Goal: Information Seeking & Learning: Check status

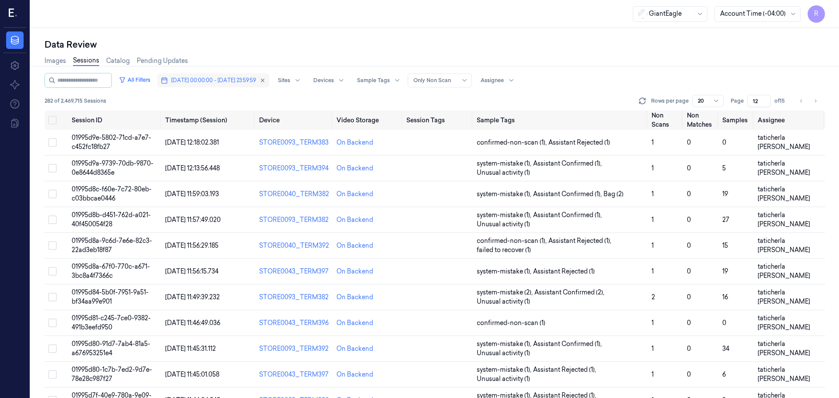
click at [209, 81] on span "[DATE] 00:00:00 - [DATE] 23:59:59" at bounding box center [213, 80] width 85 height 8
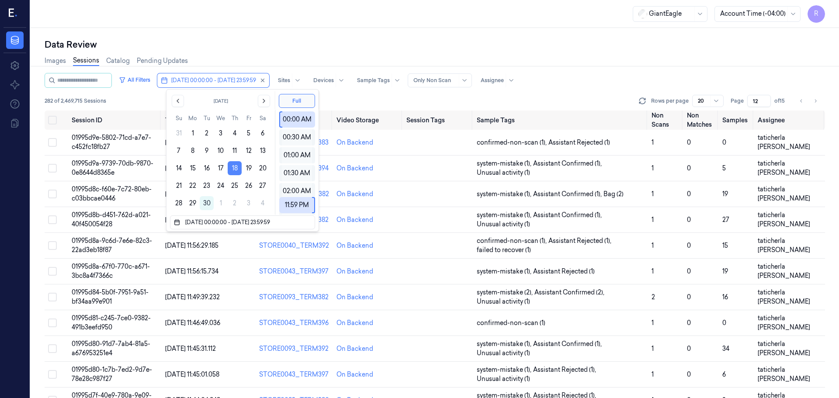
click at [236, 169] on button "18" at bounding box center [235, 168] width 14 height 14
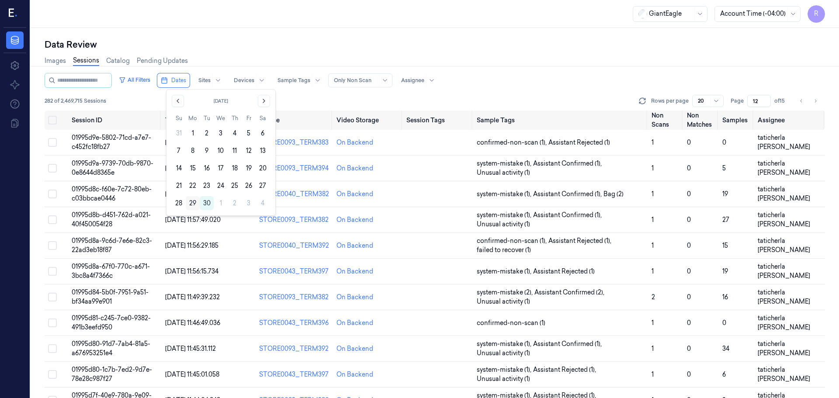
click at [189, 201] on button "29" at bounding box center [193, 203] width 14 height 14
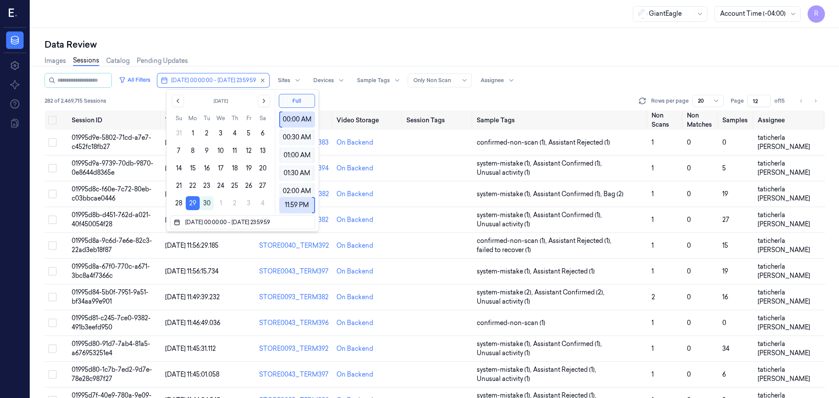
click at [285, 62] on div "Images Sessions Catalog Pending Updates" at bounding box center [435, 62] width 780 height 22
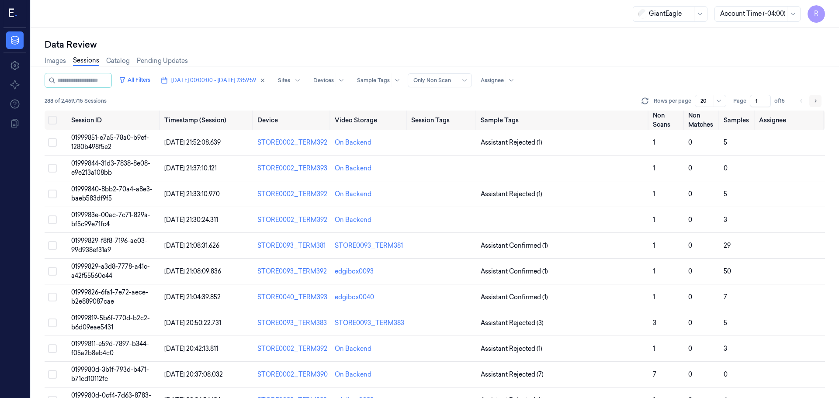
click at [819, 103] on button "Go to next page" at bounding box center [815, 101] width 12 height 12
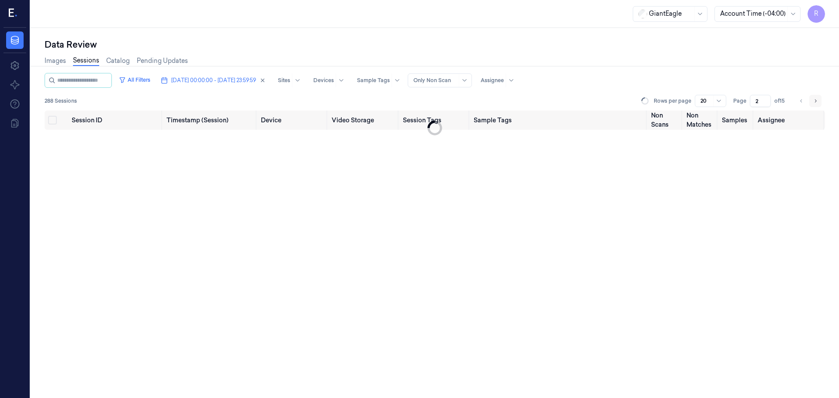
click at [820, 103] on button "Go to next page" at bounding box center [815, 101] width 12 height 12
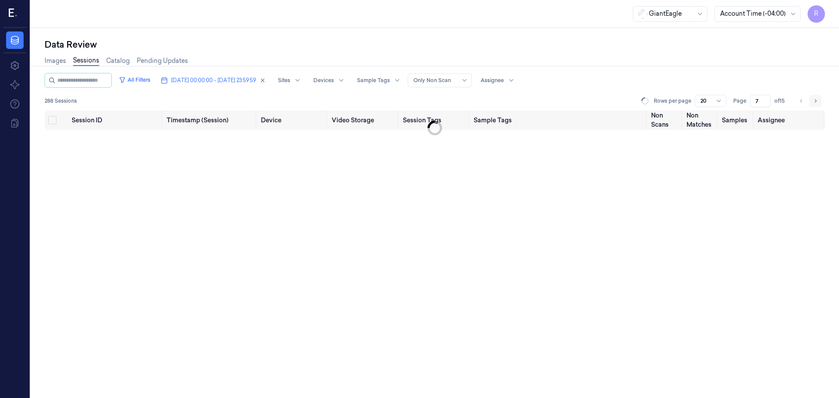
click at [820, 103] on button "Go to next page" at bounding box center [815, 101] width 12 height 12
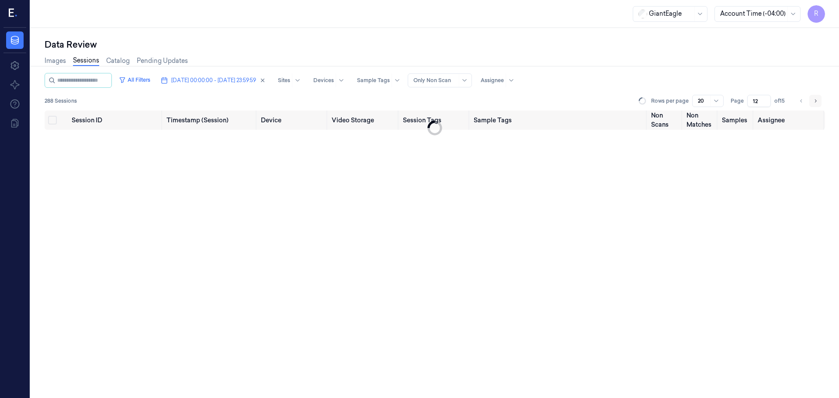
click at [820, 103] on button "Go to next page" at bounding box center [815, 101] width 12 height 12
click at [820, 103] on li "pagination" at bounding box center [815, 101] width 12 height 12
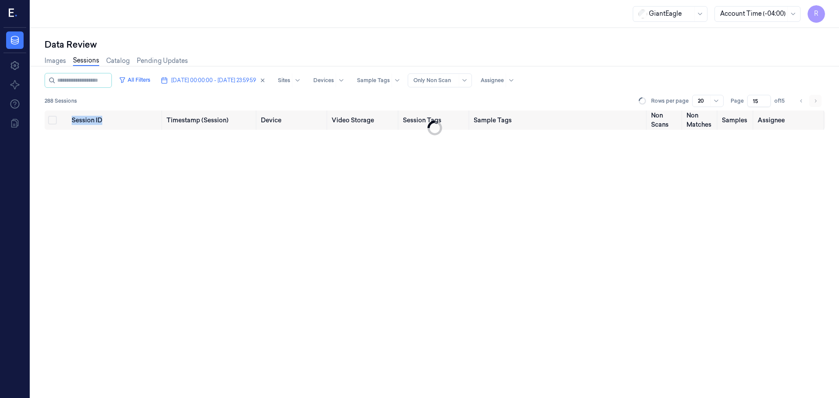
click at [820, 103] on li "pagination" at bounding box center [815, 101] width 12 height 12
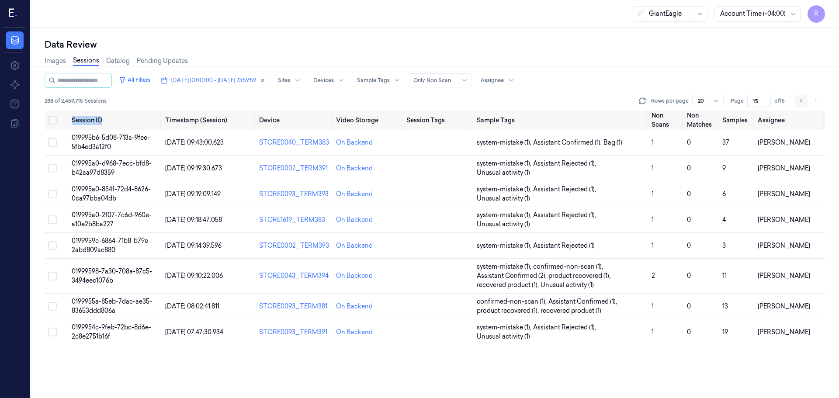
click at [804, 103] on icon "Go to previous page" at bounding box center [801, 100] width 5 height 7
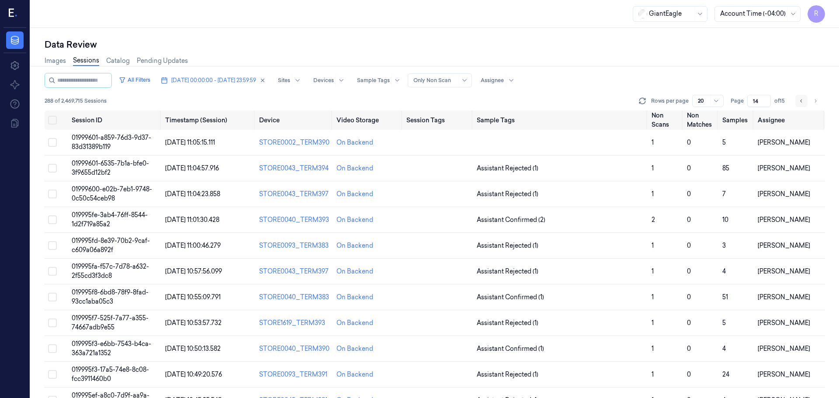
click at [798, 103] on button "Go to previous page" at bounding box center [801, 101] width 12 height 12
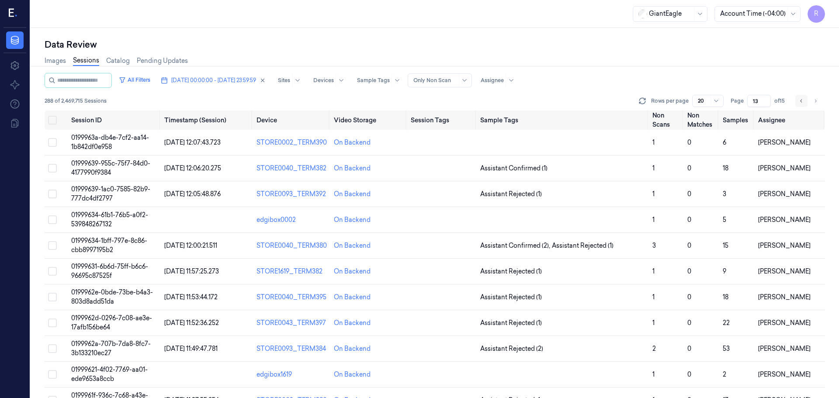
click at [805, 104] on button "Go to previous page" at bounding box center [801, 101] width 12 height 12
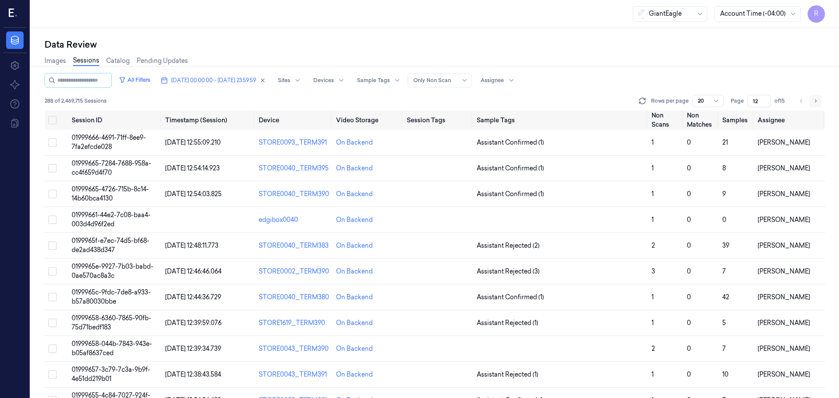
click at [818, 101] on button "Go to next page" at bounding box center [815, 101] width 12 height 12
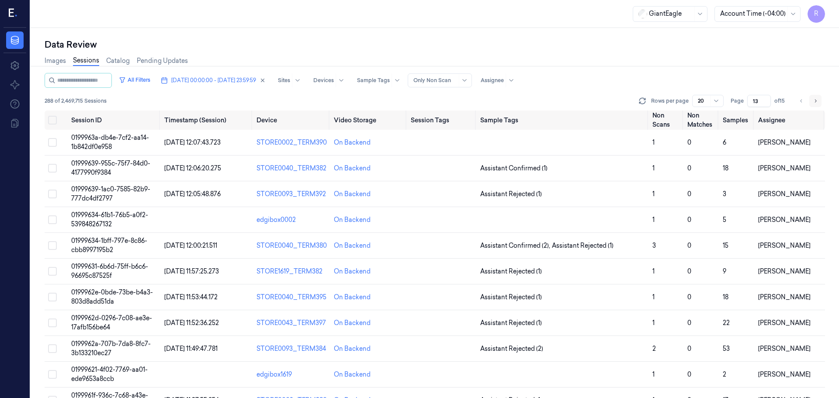
click at [817, 102] on icon "Go to next page" at bounding box center [815, 100] width 5 height 7
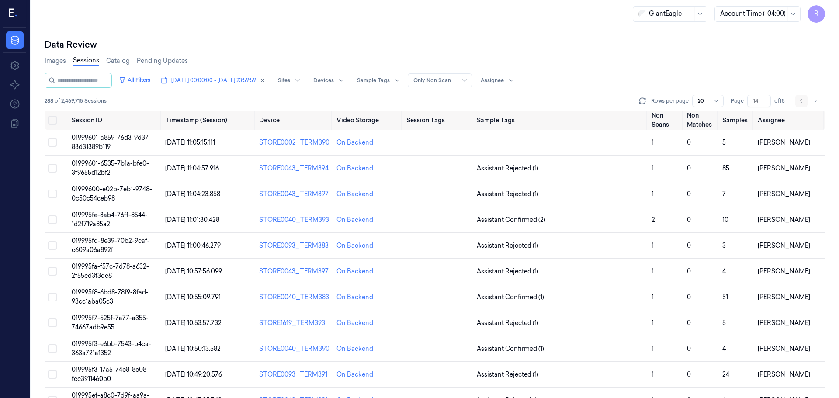
click at [805, 104] on button "Go to previous page" at bounding box center [801, 101] width 12 height 12
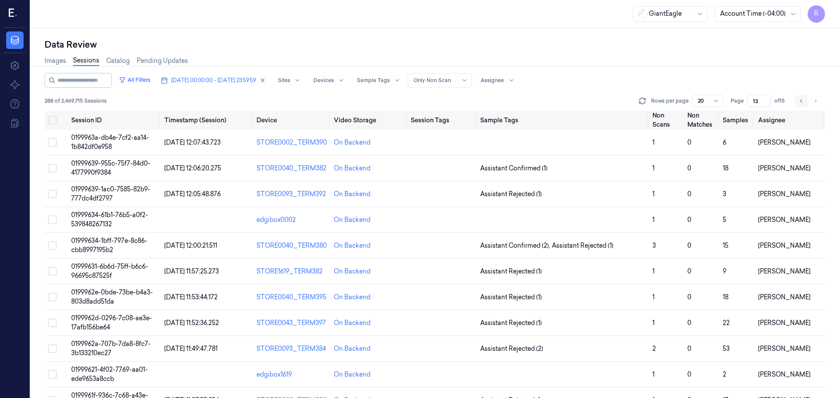
click at [805, 104] on button "Go to previous page" at bounding box center [801, 101] width 12 height 12
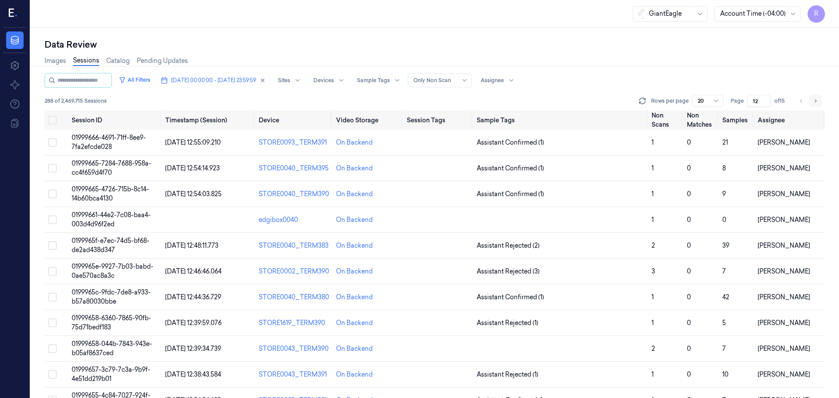
click at [811, 105] on button "Go to next page" at bounding box center [815, 101] width 12 height 12
type input "13"
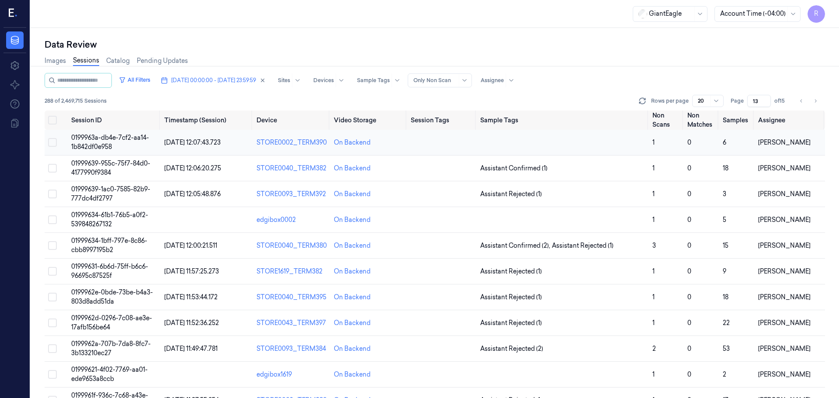
click at [588, 145] on td at bounding box center [563, 143] width 172 height 26
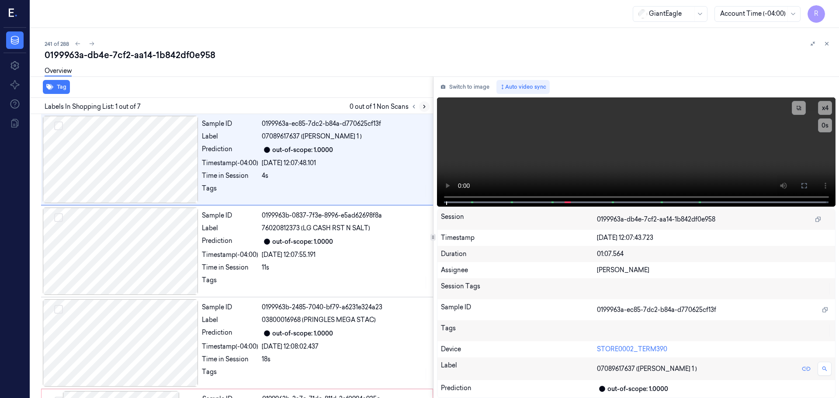
click at [421, 108] on icon at bounding box center [424, 107] width 6 height 6
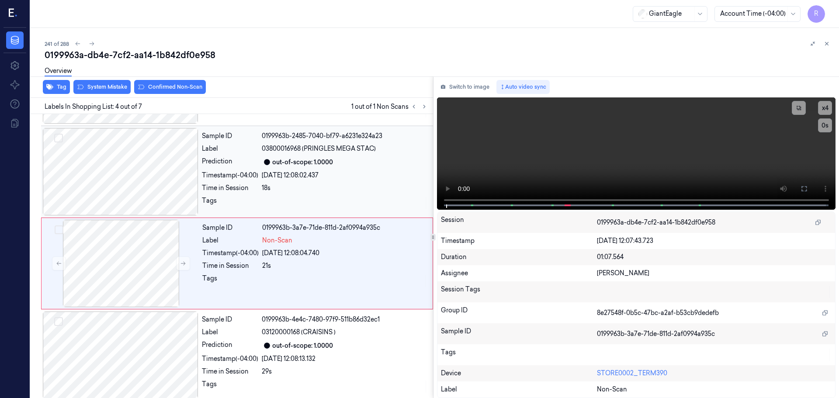
scroll to position [179, 0]
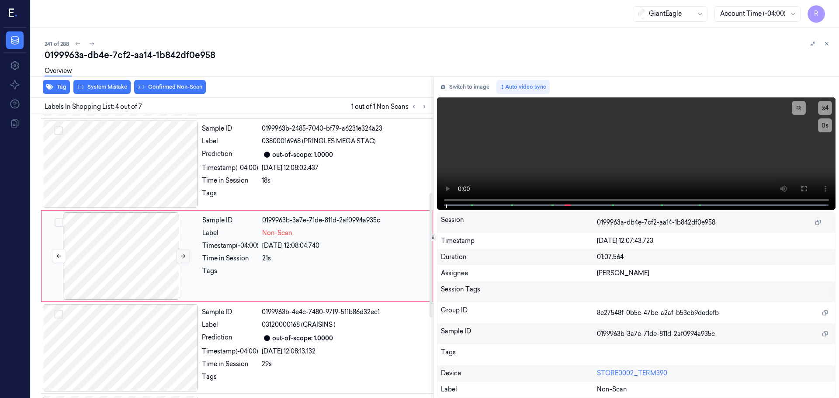
click at [187, 256] on button at bounding box center [183, 256] width 14 height 14
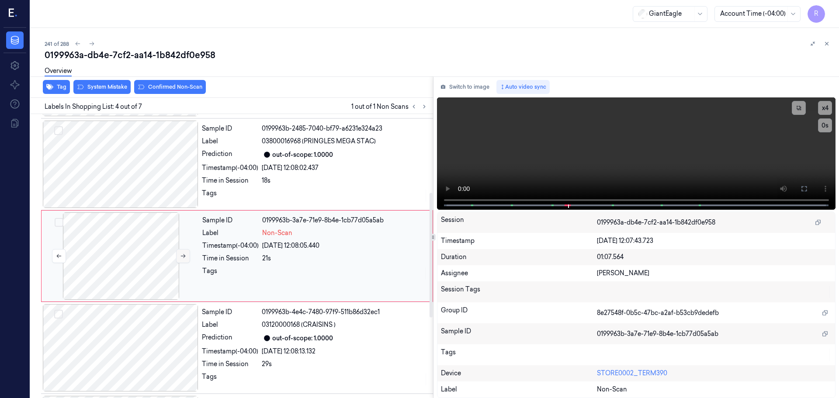
click at [187, 256] on button at bounding box center [183, 256] width 14 height 14
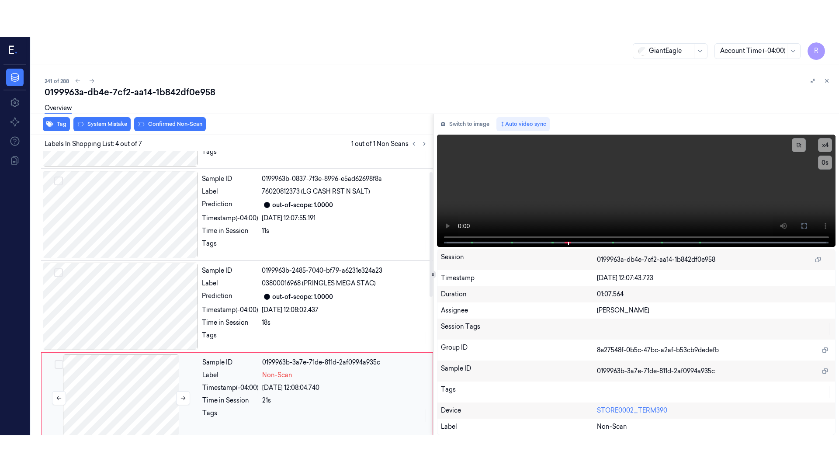
scroll to position [0, 0]
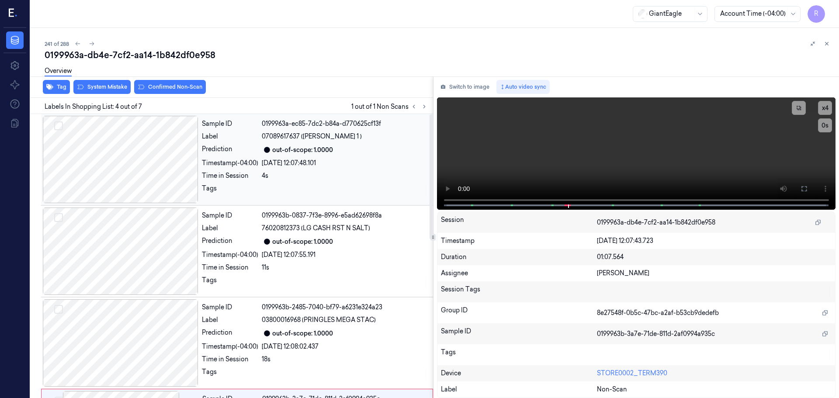
click at [122, 158] on div at bounding box center [121, 159] width 156 height 87
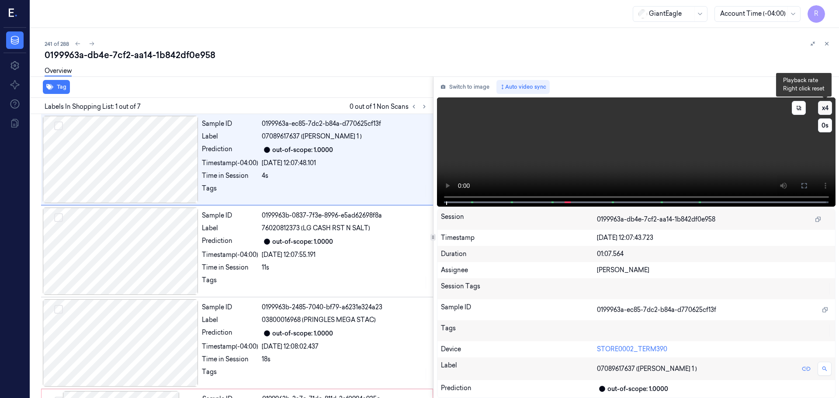
click at [829, 111] on button "x 4" at bounding box center [825, 108] width 14 height 14
click at [807, 184] on button at bounding box center [804, 186] width 14 height 14
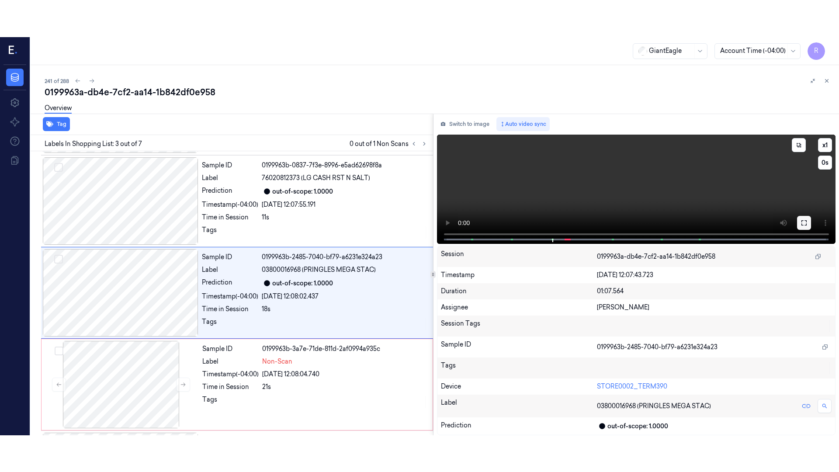
scroll to position [87, 0]
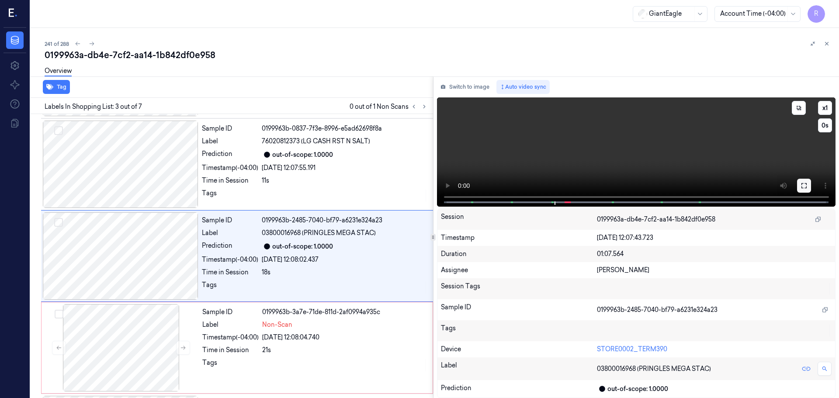
click at [802, 186] on icon at bounding box center [804, 185] width 7 height 7
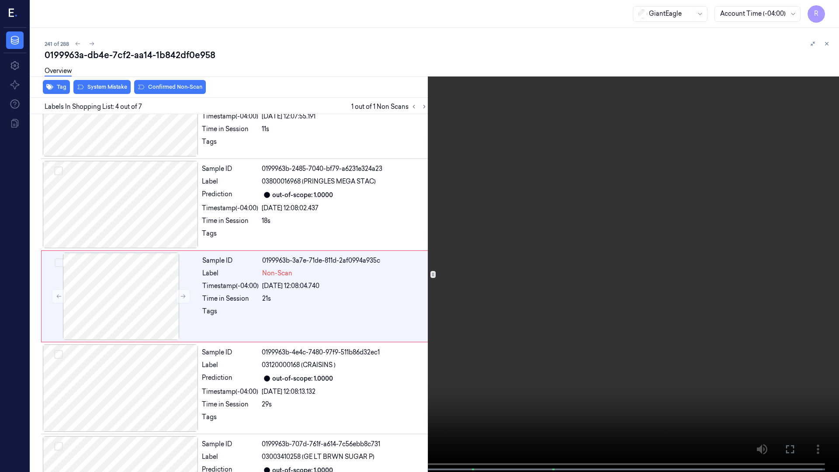
scroll to position [142, 0]
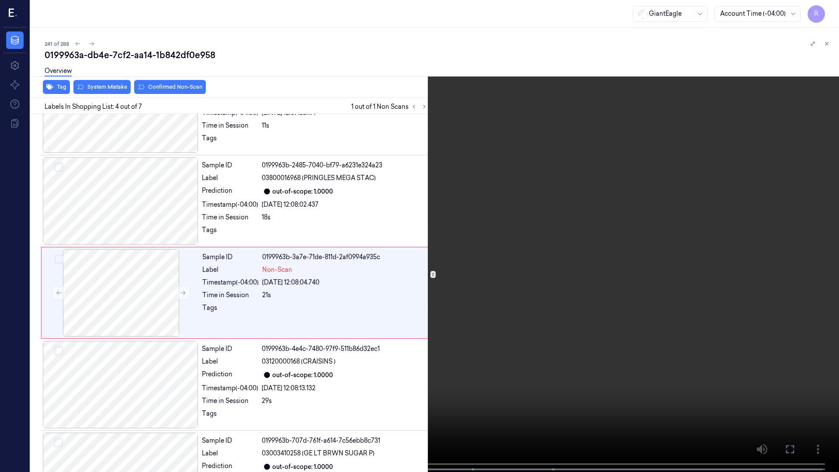
click at [208, 398] on div "x 1 0 s" at bounding box center [419, 236] width 839 height 472
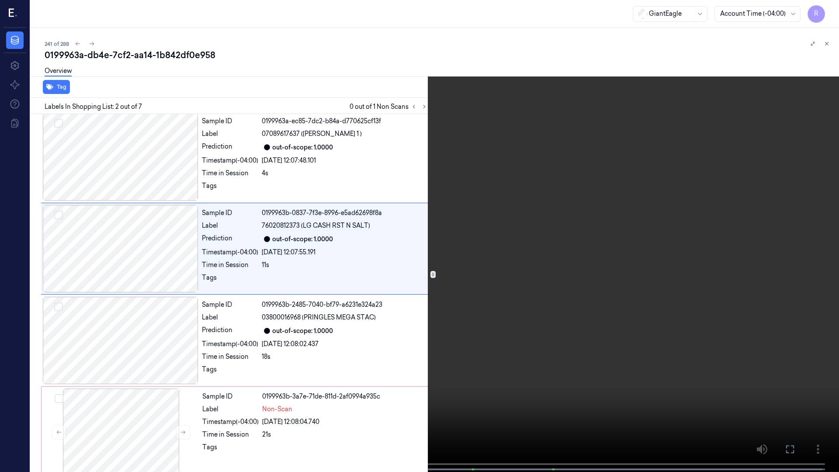
scroll to position [0, 0]
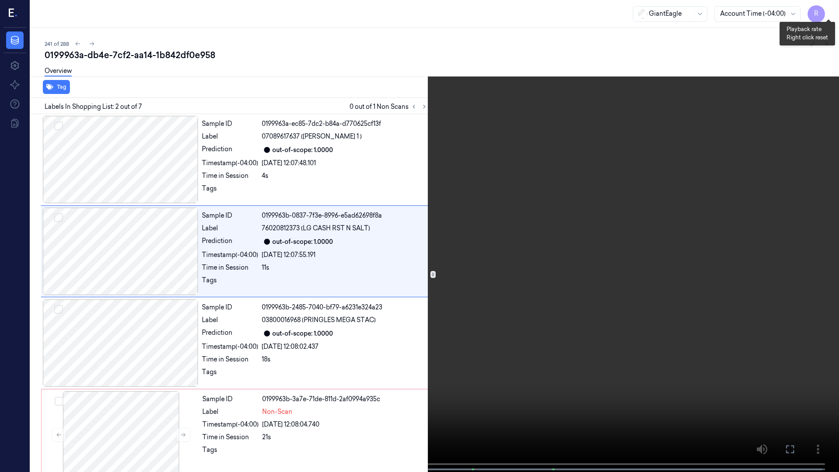
click at [825, 13] on button "x 1" at bounding box center [828, 10] width 14 height 14
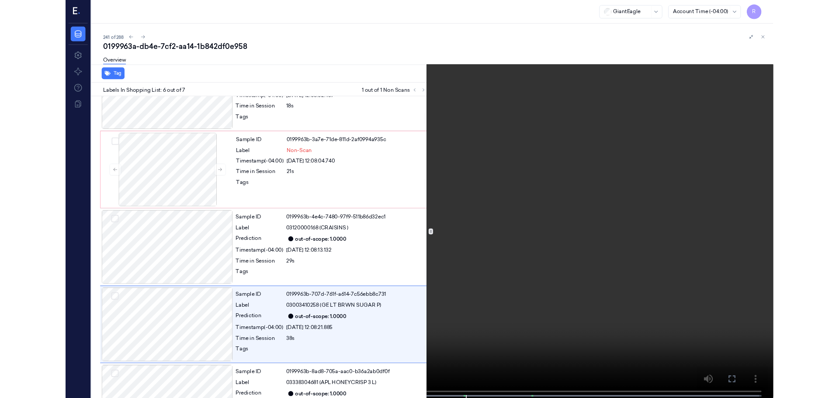
scroll to position [287, 0]
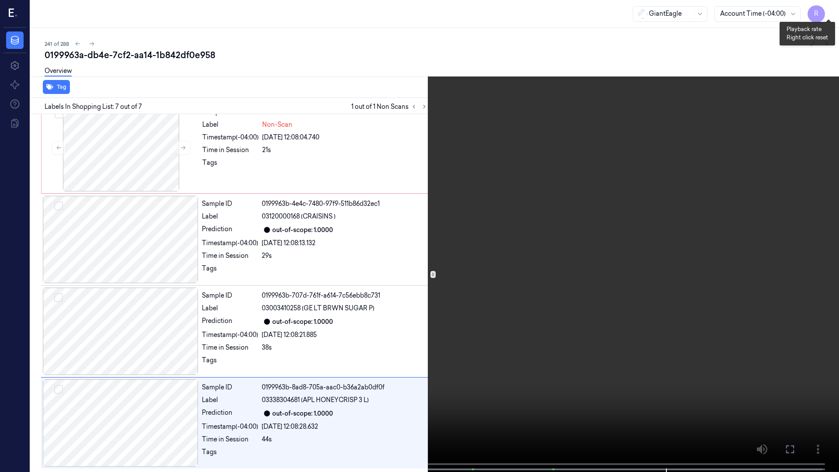
click at [832, 11] on button "x 2" at bounding box center [828, 10] width 14 height 14
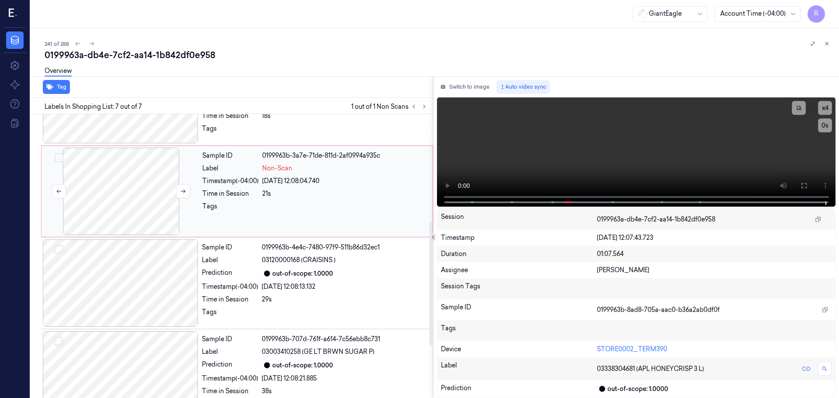
click at [160, 214] on div at bounding box center [121, 191] width 156 height 87
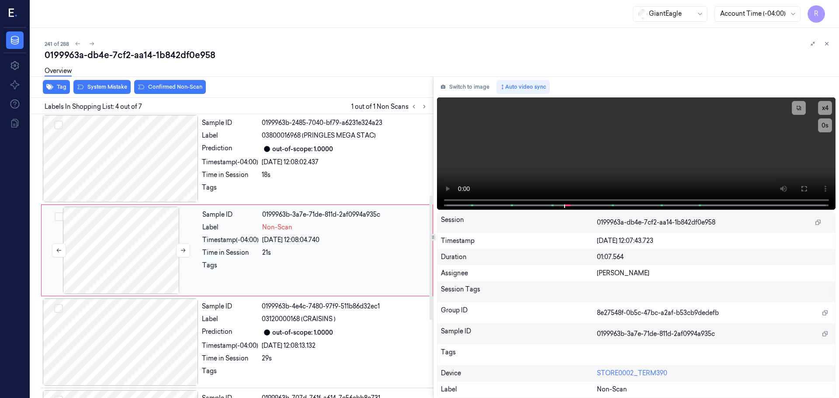
scroll to position [179, 0]
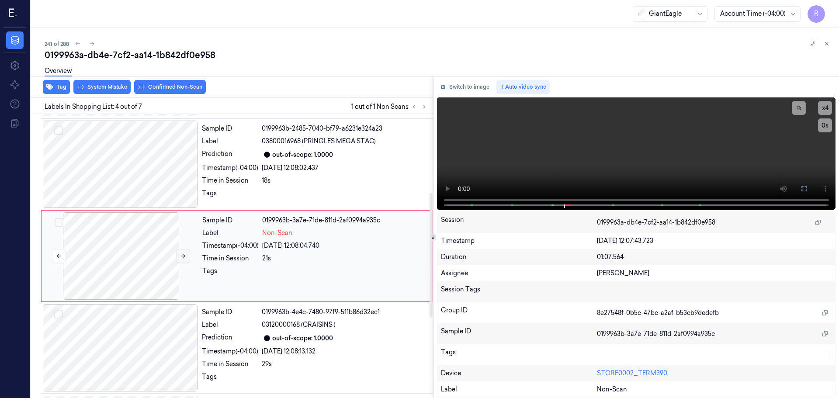
click at [181, 259] on icon at bounding box center [183, 256] width 6 height 6
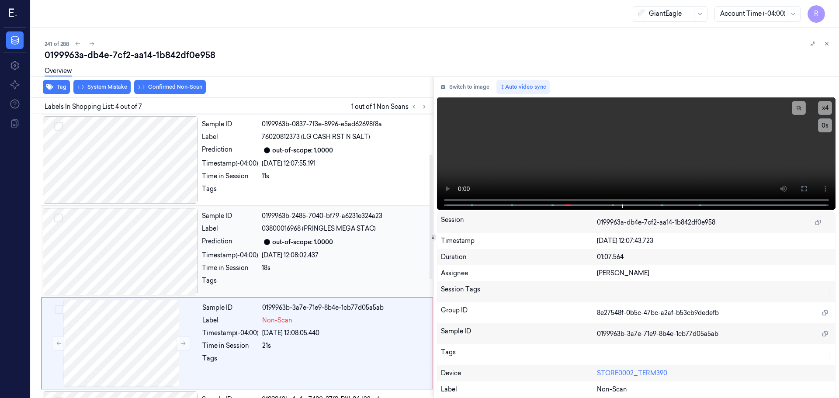
click at [215, 240] on div "Prediction" at bounding box center [230, 242] width 56 height 10
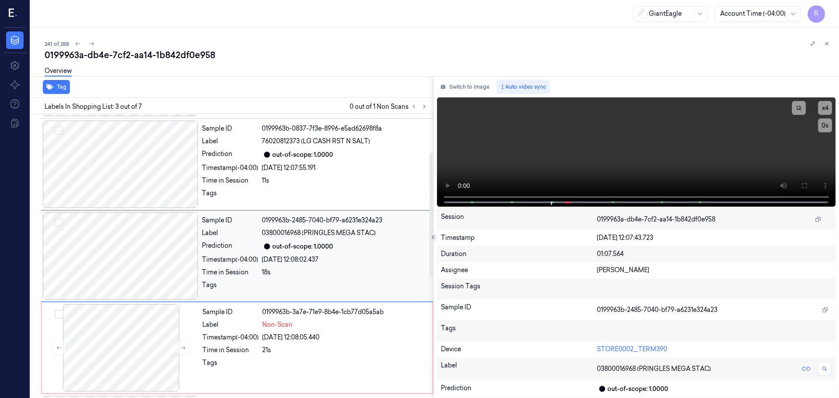
click at [257, 238] on div "Sample ID 0199963b-2485-7040-bf79-a6231e324a23 Label 03800016968 (PRINGLES MEGA…" at bounding box center [314, 255] width 233 height 87
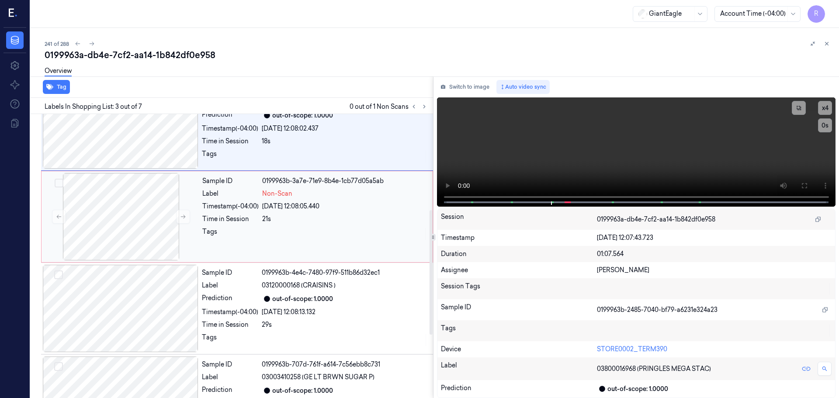
click at [264, 232] on div at bounding box center [344, 234] width 165 height 14
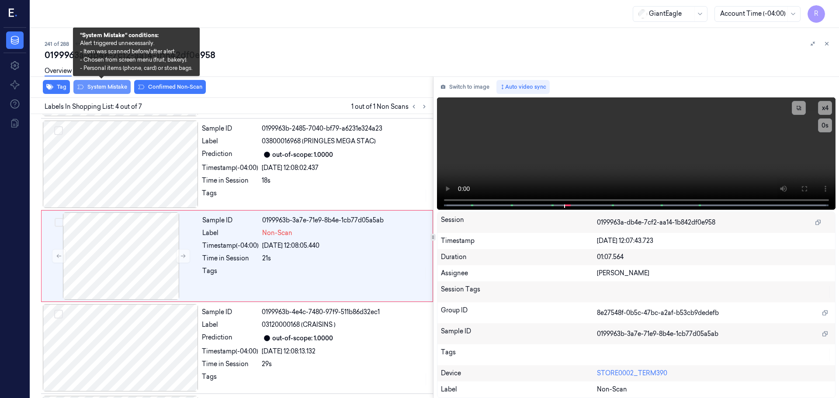
click at [101, 89] on button "System Mistake" at bounding box center [101, 87] width 57 height 14
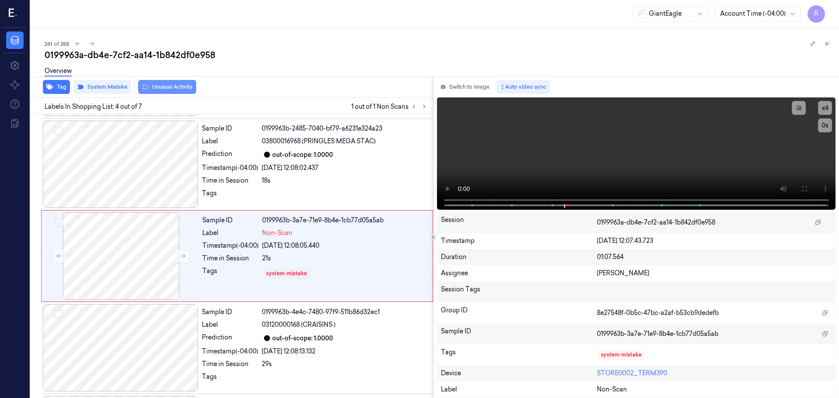
click at [163, 90] on button "Unusual Activity" at bounding box center [167, 87] width 58 height 14
click at [271, 187] on div "Sample ID 0199963b-2485-7040-bf79-a6231e324a23 Label 03800016968 (PRINGLES MEGA…" at bounding box center [314, 164] width 233 height 87
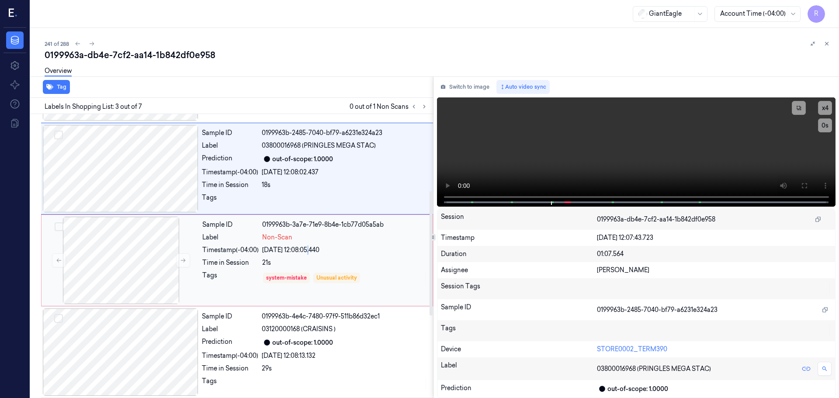
drag, startPoint x: 310, startPoint y: 247, endPoint x: 310, endPoint y: 251, distance: 4.4
click at [309, 247] on div "29/09/2025 12:08:05.440" at bounding box center [344, 250] width 165 height 9
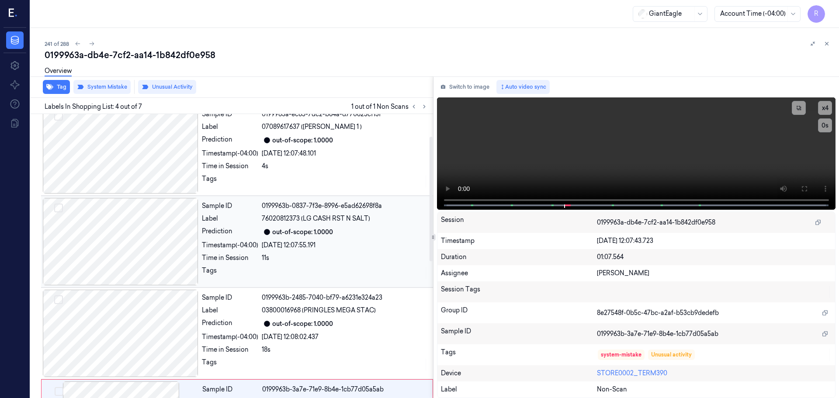
scroll to position [4, 0]
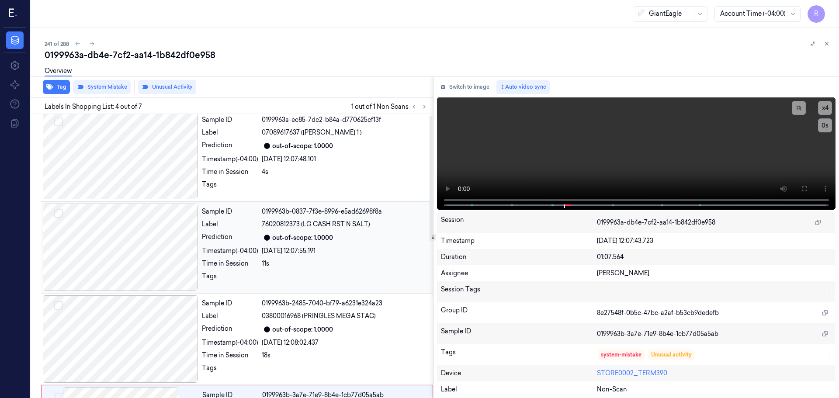
click at [315, 208] on div "0199963b-0837-7f3e-8996-e5ad62698f8a" at bounding box center [345, 211] width 166 height 9
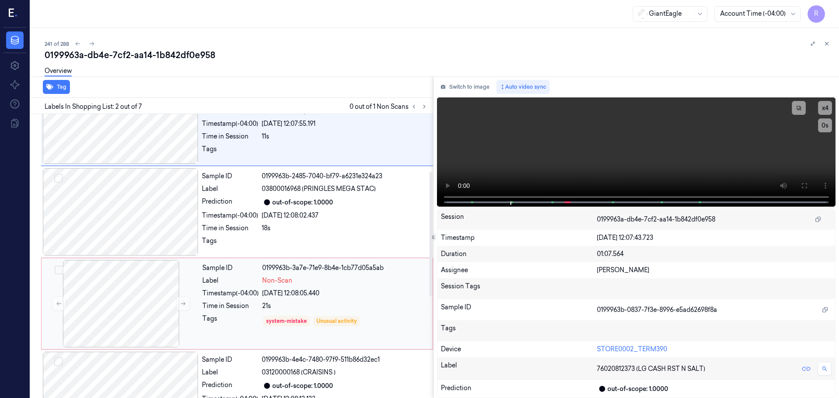
click at [347, 288] on div "Sample ID 0199963b-3a7e-71e9-8b4e-1cb77d05a5ab Label Non-Scan Timestamp (-04:00…" at bounding box center [315, 303] width 232 height 87
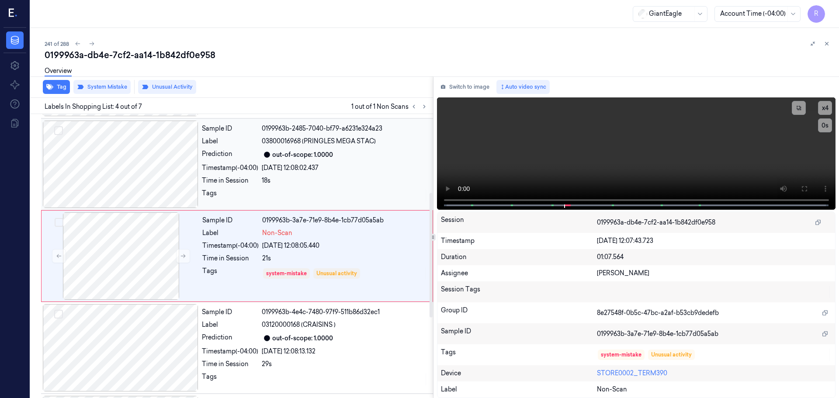
click at [314, 177] on div "18s" at bounding box center [345, 180] width 166 height 9
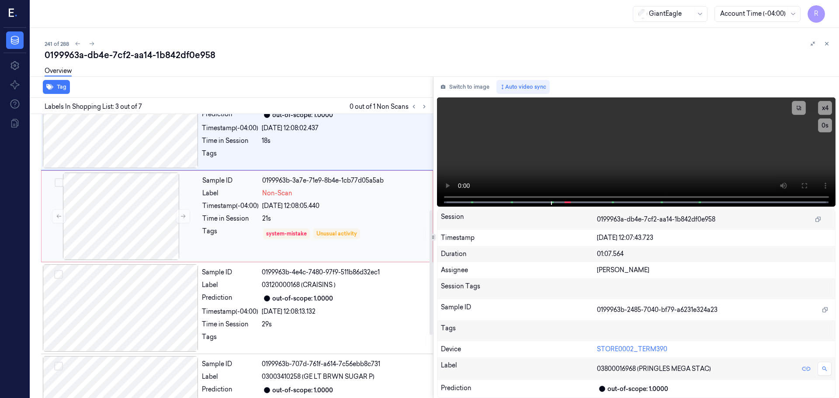
click at [358, 218] on div "21s" at bounding box center [344, 218] width 165 height 9
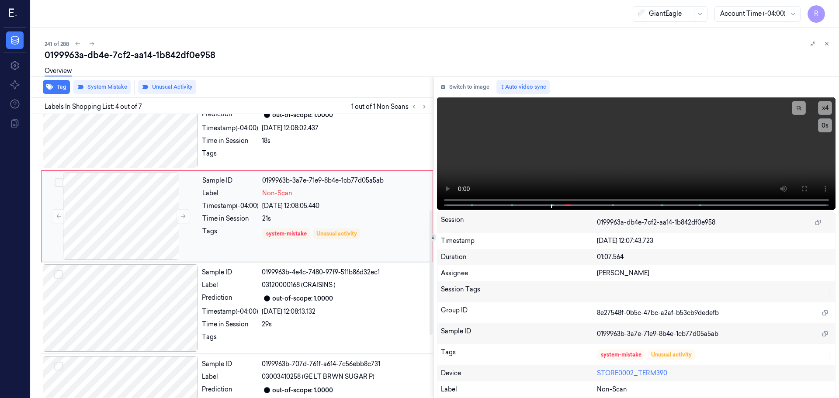
scroll to position [179, 0]
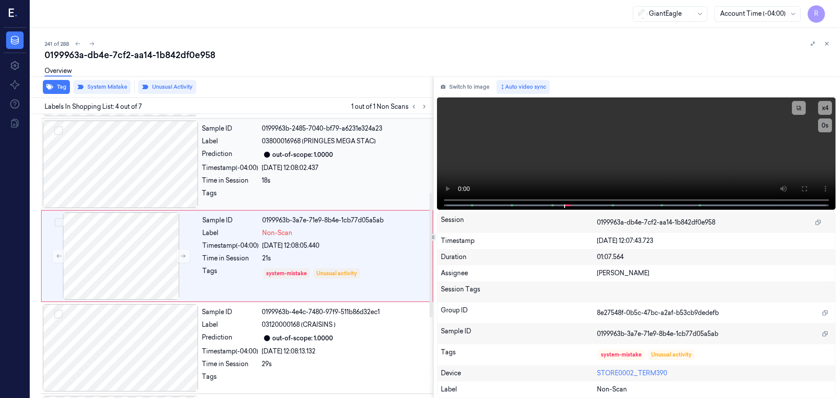
click at [269, 169] on div "29/09/2025 12:08:02.437" at bounding box center [345, 167] width 166 height 9
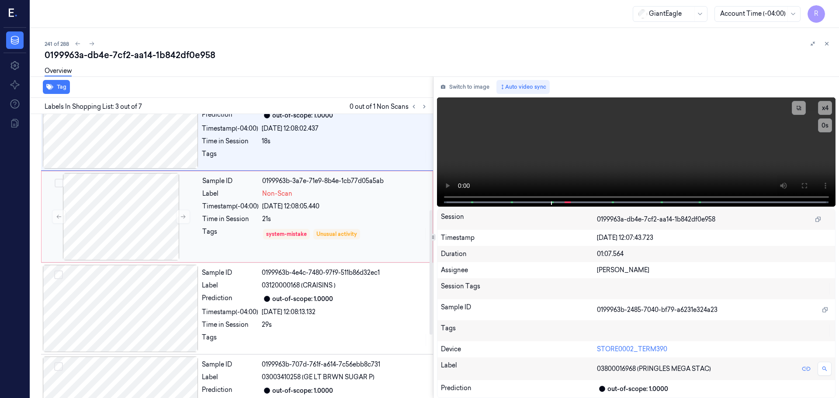
click at [315, 222] on div "21s" at bounding box center [344, 219] width 165 height 9
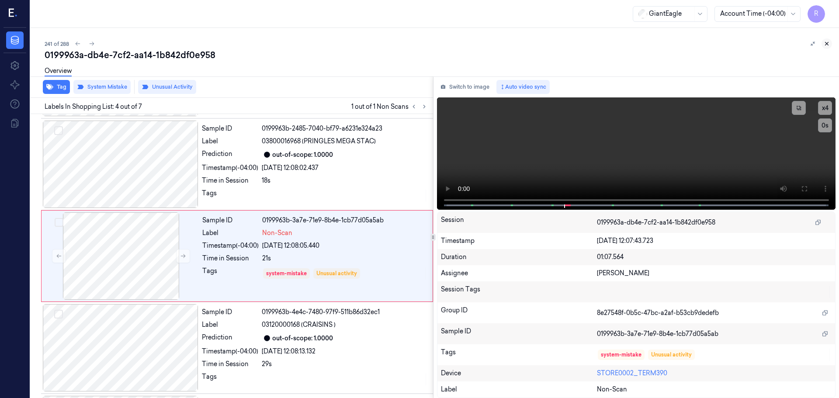
click at [829, 46] on icon at bounding box center [827, 44] width 6 height 6
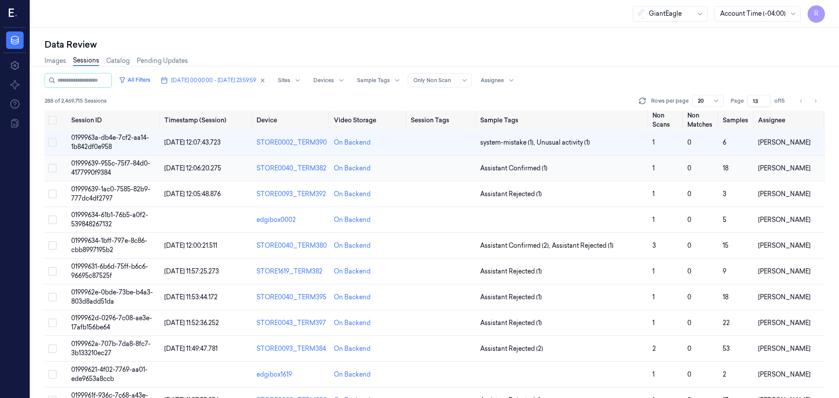
click at [632, 175] on td "Assistant Confirmed (1)" at bounding box center [563, 169] width 172 height 26
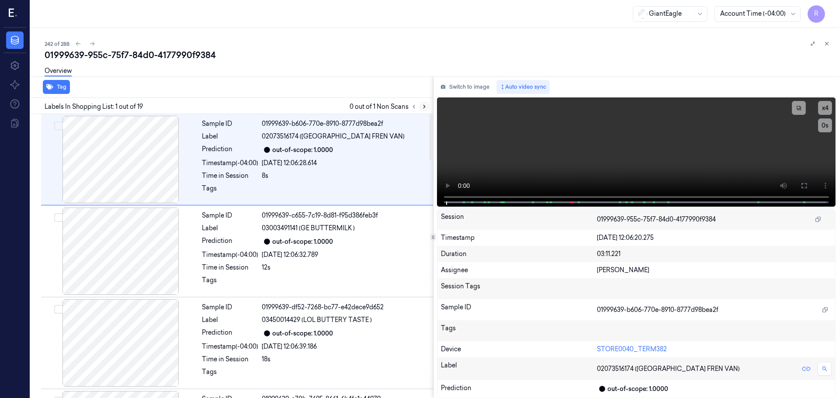
click at [420, 107] on button at bounding box center [424, 106] width 10 height 10
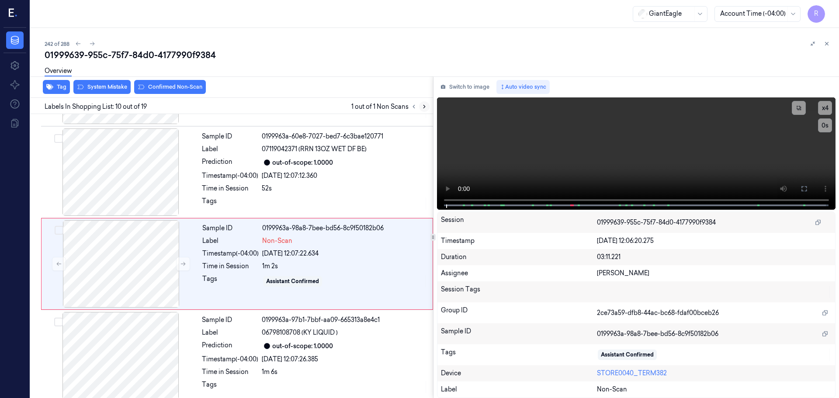
scroll to position [729, 0]
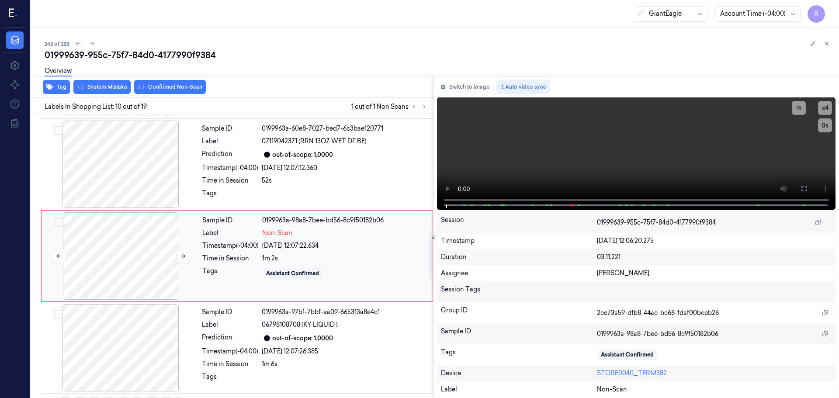
click at [173, 252] on div at bounding box center [121, 255] width 156 height 87
click at [180, 253] on button at bounding box center [183, 256] width 14 height 14
click at [180, 253] on icon at bounding box center [183, 256] width 6 height 6
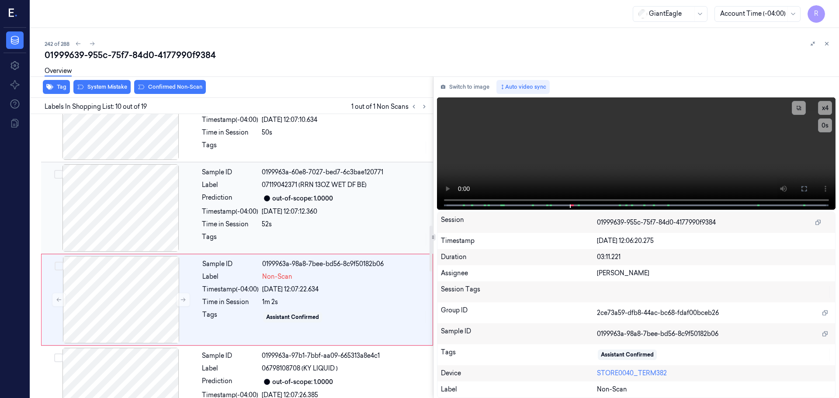
click at [135, 213] on div at bounding box center [121, 207] width 156 height 87
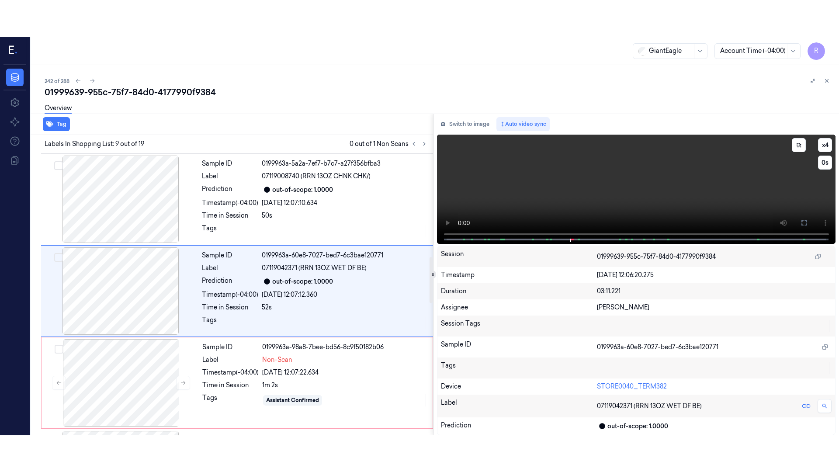
scroll to position [638, 0]
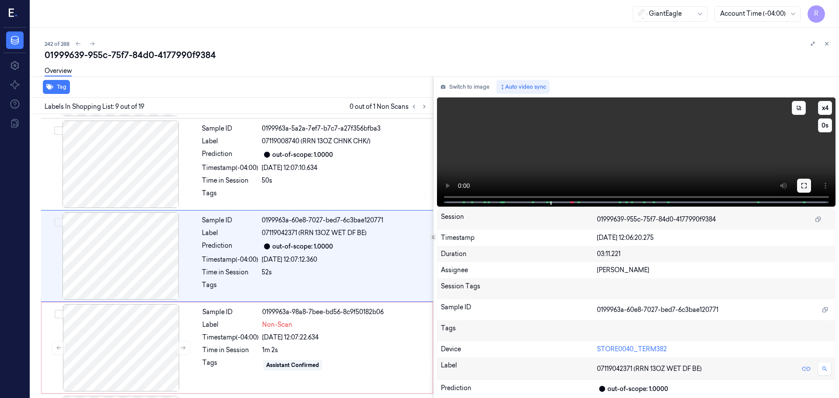
click at [803, 187] on icon at bounding box center [804, 185] width 7 height 7
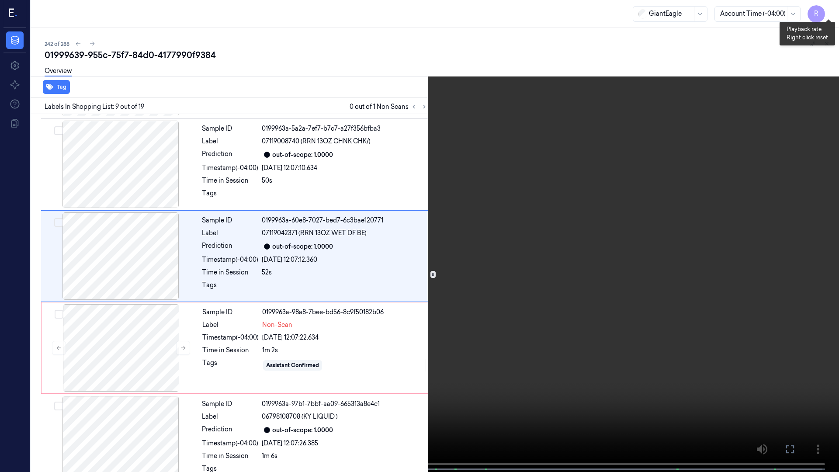
click at [826, 9] on button "x 4" at bounding box center [828, 10] width 14 height 14
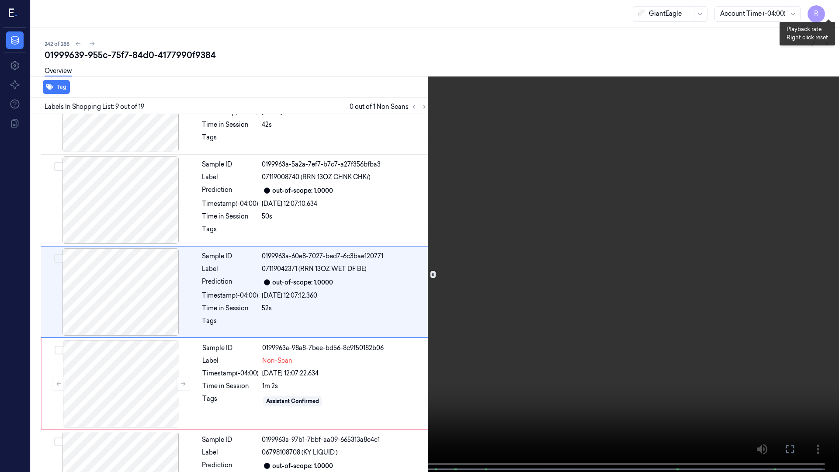
click at [826, 10] on button "x 1" at bounding box center [828, 10] width 14 height 14
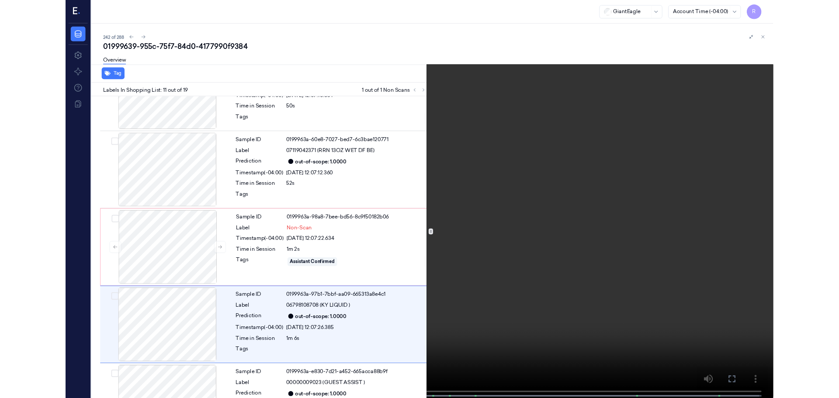
scroll to position [784, 0]
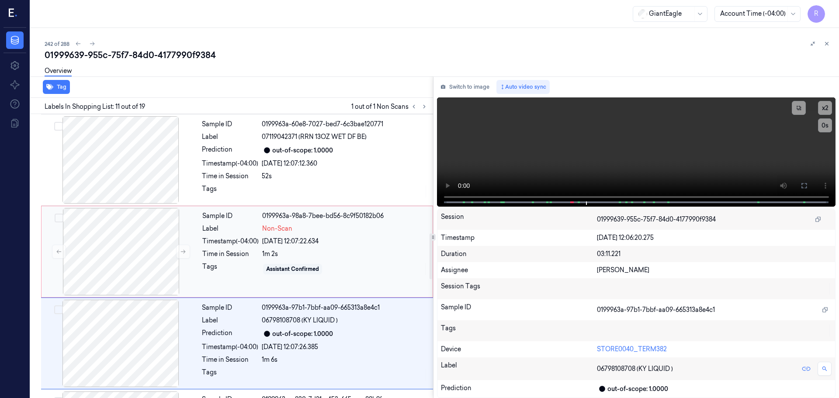
click at [237, 266] on div "Tags" at bounding box center [230, 269] width 56 height 14
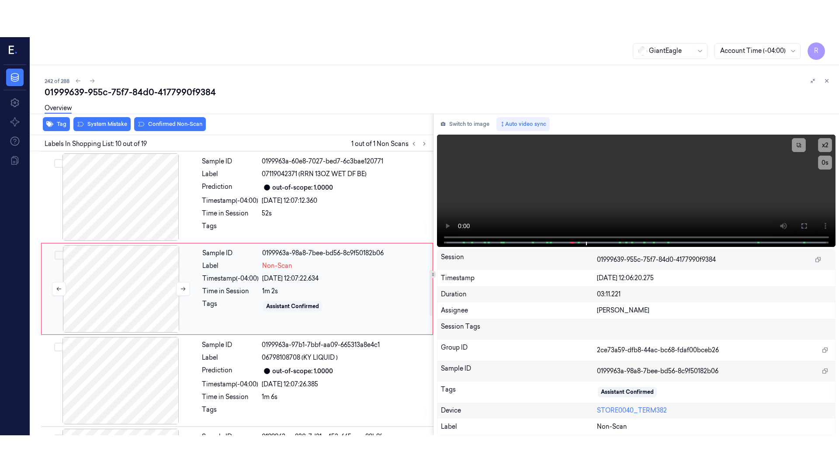
scroll to position [729, 0]
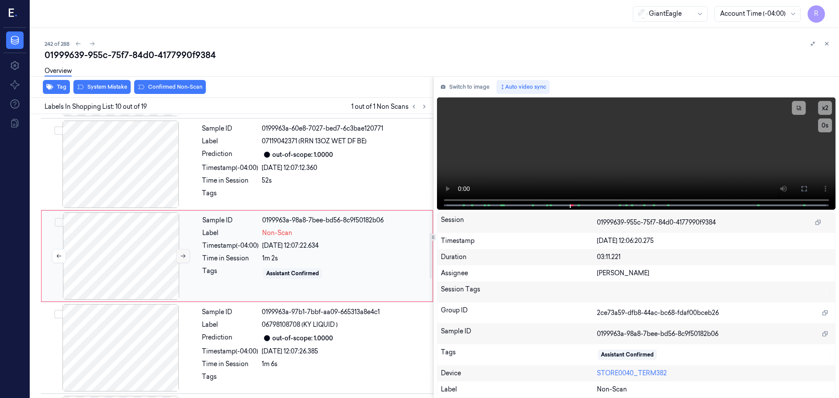
click at [181, 260] on button at bounding box center [183, 256] width 14 height 14
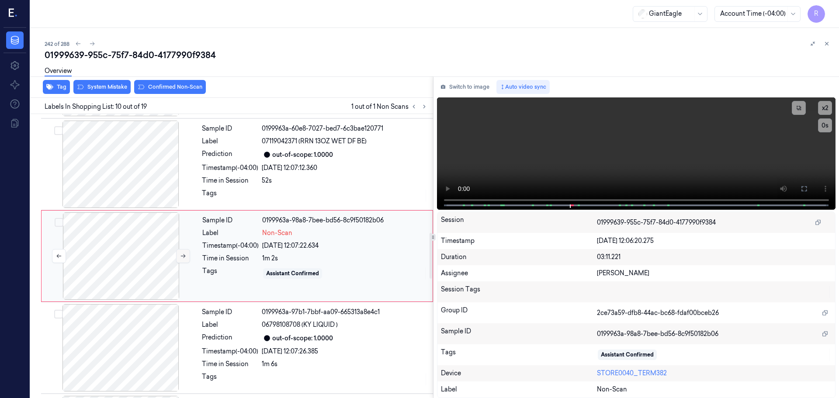
click at [181, 260] on button at bounding box center [183, 256] width 14 height 14
click at [821, 111] on button "x 2" at bounding box center [825, 108] width 14 height 14
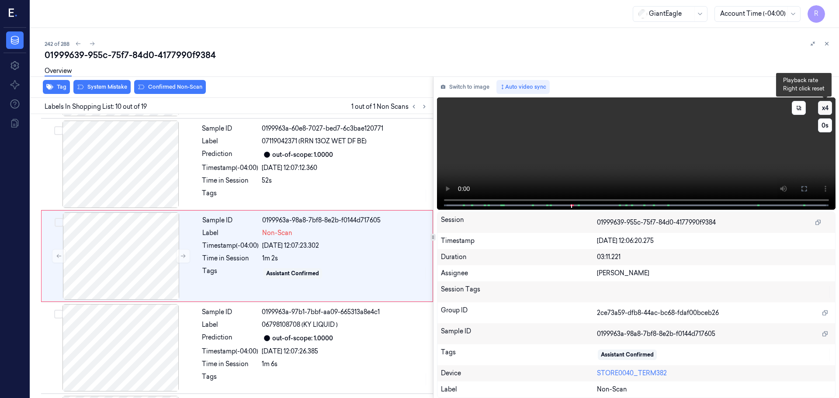
click at [821, 111] on button "x 4" at bounding box center [825, 108] width 14 height 14
click at [808, 186] on button at bounding box center [804, 189] width 14 height 14
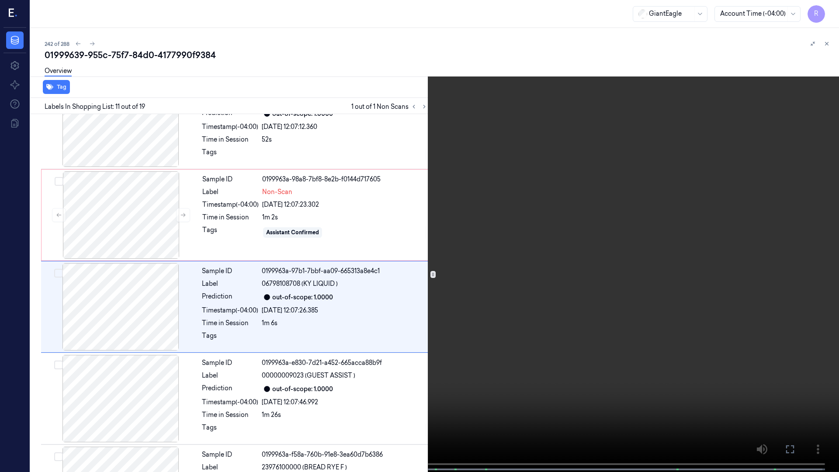
scroll to position [784, 0]
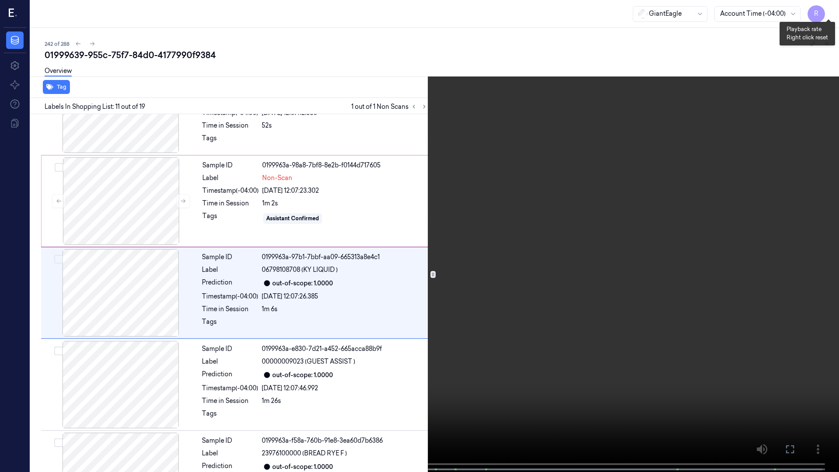
click at [832, 7] on button "x 1" at bounding box center [828, 10] width 14 height 14
click at [832, 7] on button "x 2" at bounding box center [828, 10] width 14 height 14
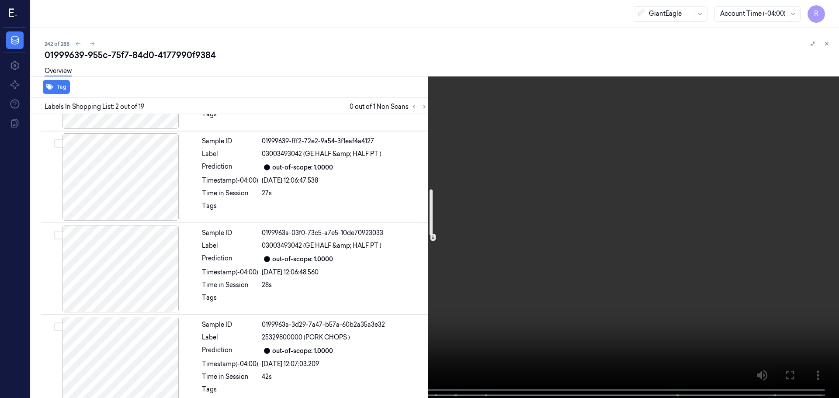
scroll to position [524, 0]
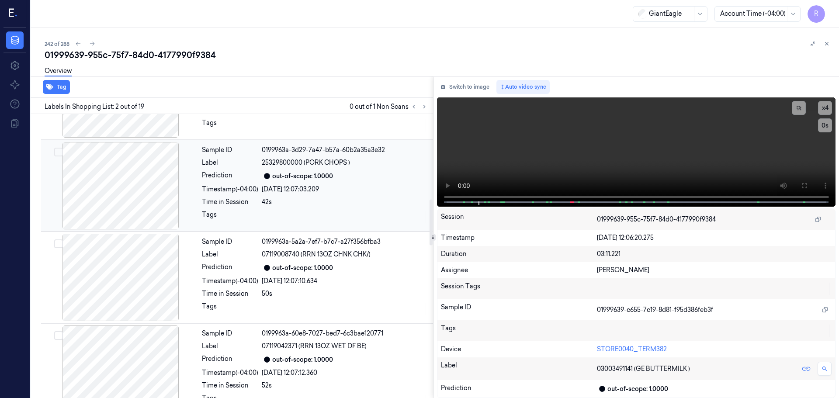
click at [156, 201] on div at bounding box center [121, 185] width 156 height 87
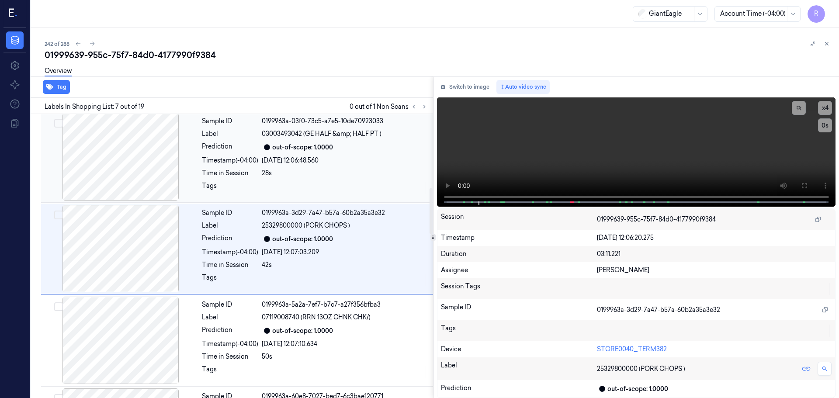
scroll to position [454, 0]
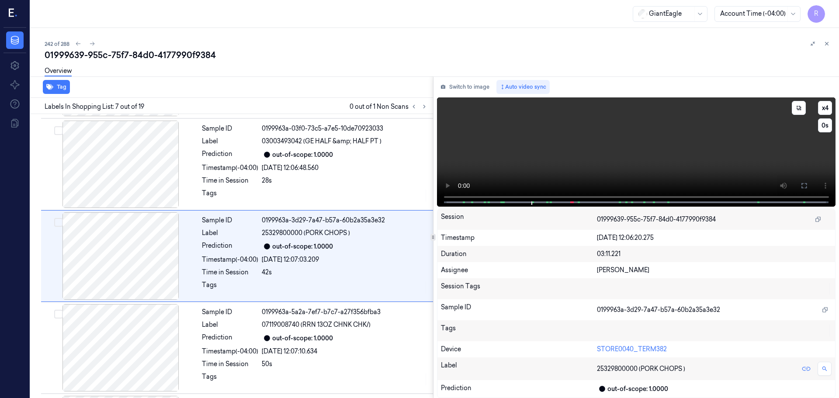
click at [803, 184] on icon at bounding box center [803, 185] width 5 height 5
click at [146, 176] on div at bounding box center [121, 164] width 156 height 87
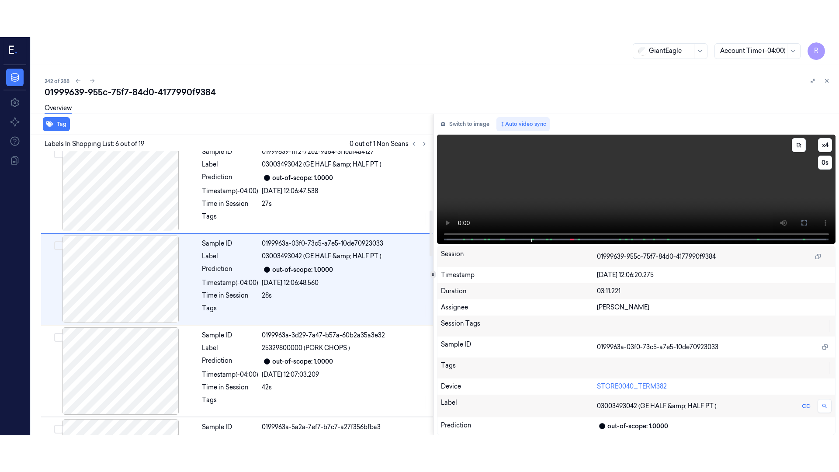
scroll to position [362, 0]
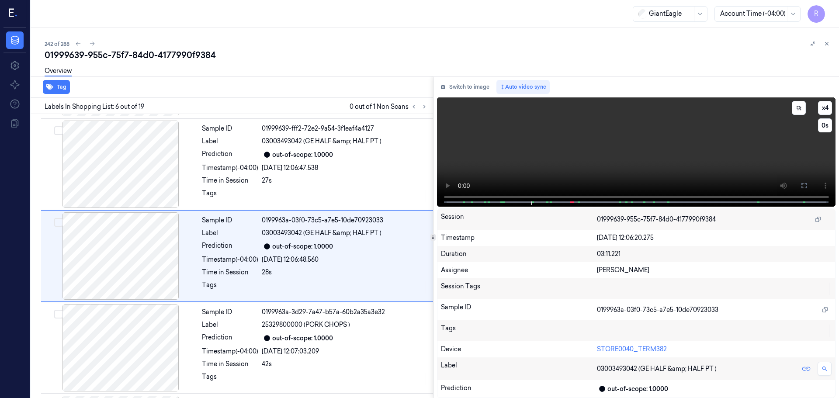
drag, startPoint x: 805, startPoint y: 183, endPoint x: 805, endPoint y: 236, distance: 53.3
click at [805, 183] on icon at bounding box center [804, 185] width 7 height 7
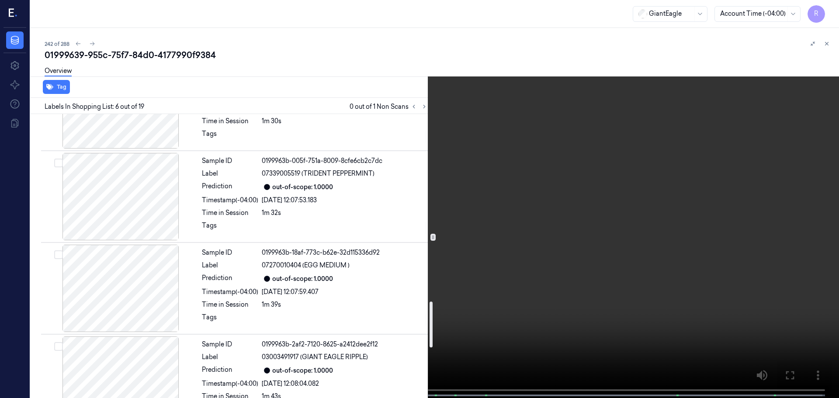
scroll to position [894, 0]
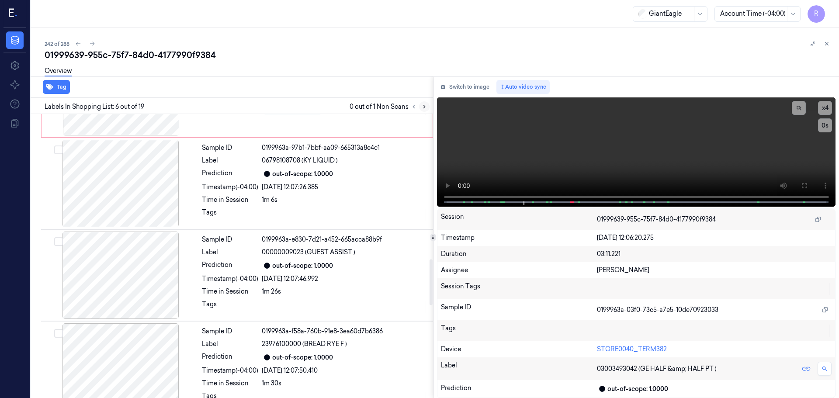
click at [423, 105] on icon at bounding box center [424, 107] width 6 height 6
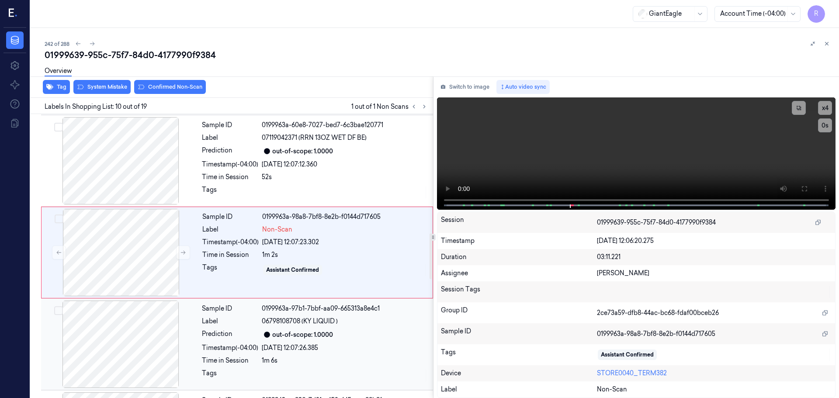
scroll to position [729, 0]
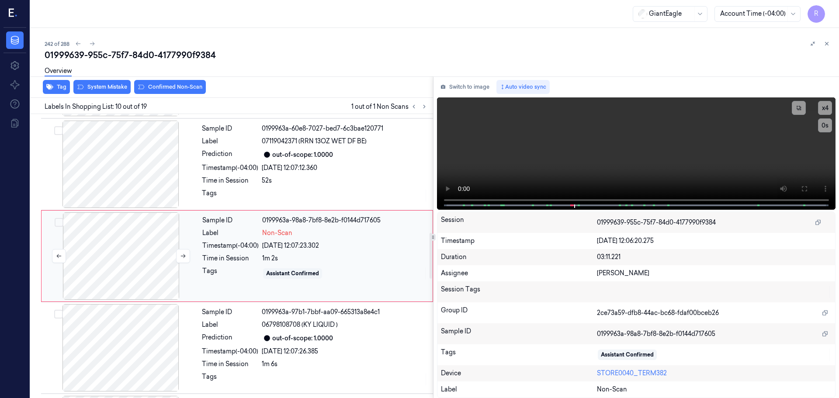
click at [139, 263] on div at bounding box center [121, 255] width 156 height 87
click at [184, 253] on icon at bounding box center [183, 256] width 6 height 6
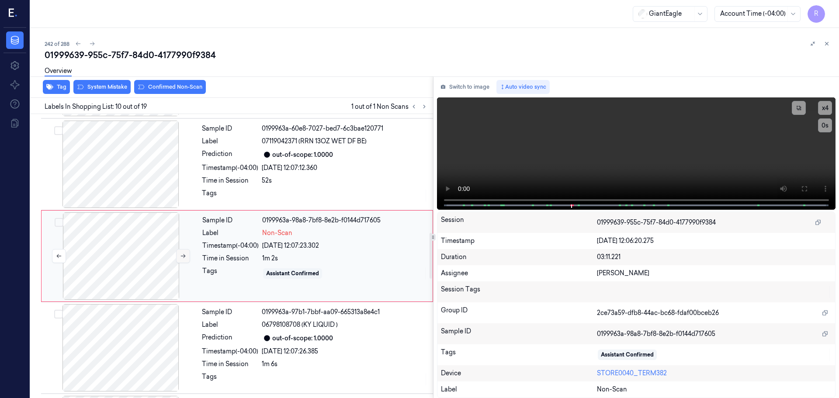
click at [184, 253] on icon at bounding box center [183, 256] width 6 height 6
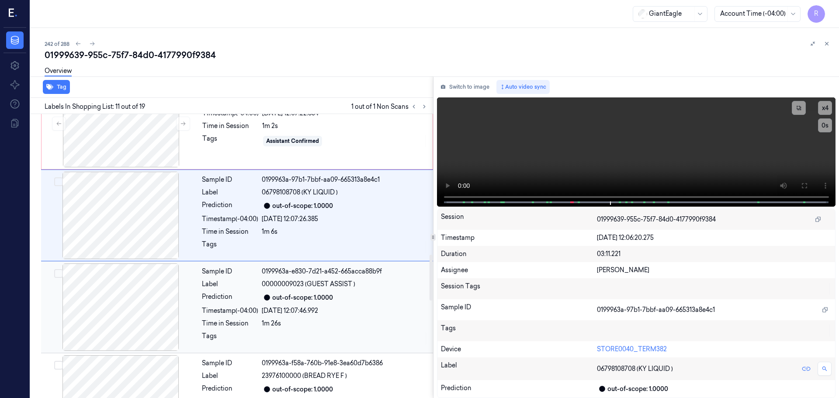
scroll to position [865, 0]
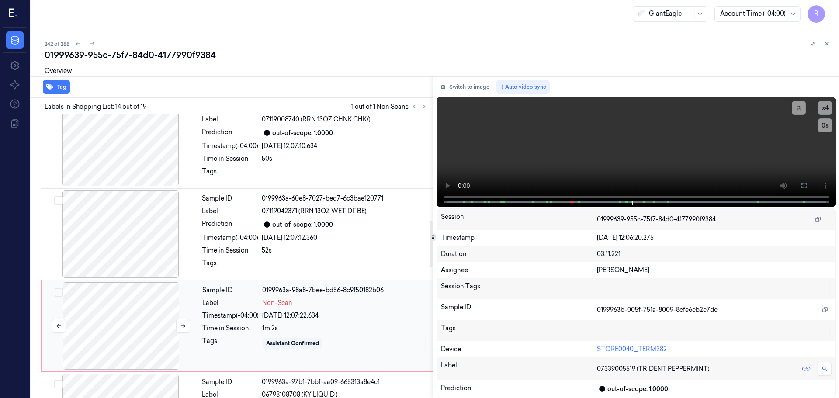
click at [153, 299] on div at bounding box center [121, 325] width 156 height 87
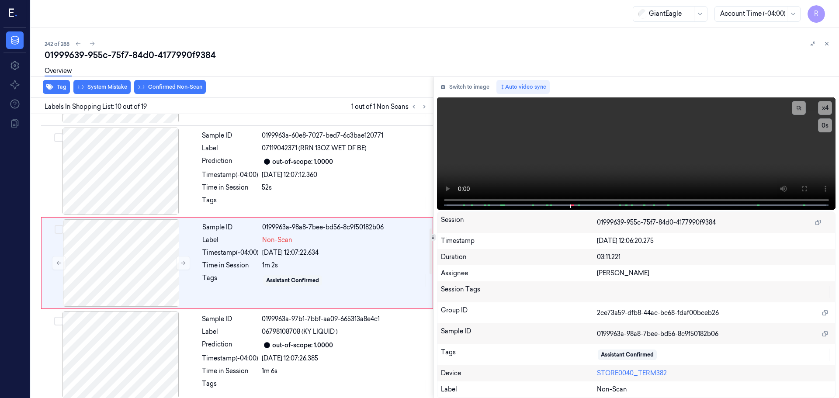
scroll to position [729, 0]
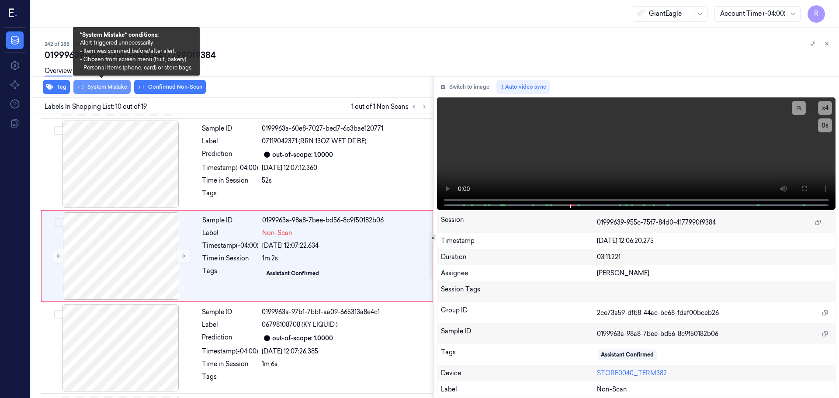
click at [94, 88] on button "System Mistake" at bounding box center [101, 87] width 57 height 14
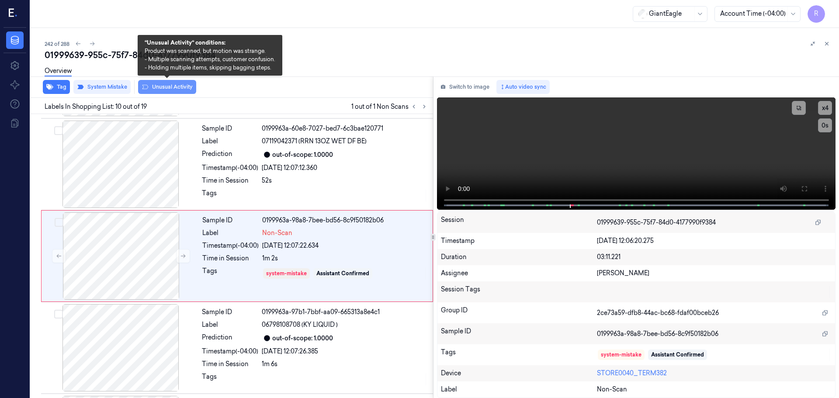
click at [158, 89] on button "Unusual Activity" at bounding box center [167, 87] width 58 height 14
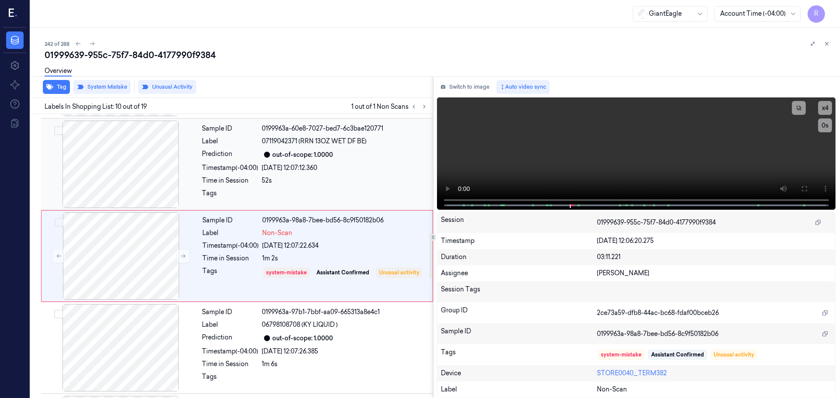
click at [232, 172] on div "Timestamp (-04:00)" at bounding box center [230, 167] width 56 height 9
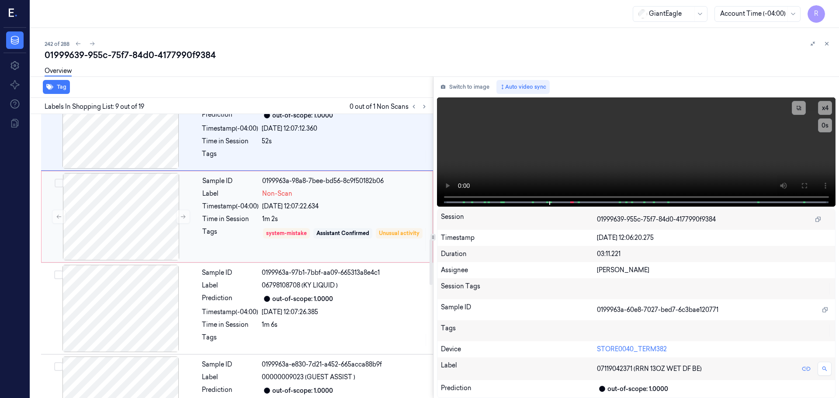
click at [231, 211] on div "Sample ID 0199963a-98a8-7bee-bd56-8c9f50182b06 Label Non-Scan Timestamp (-04:00…" at bounding box center [315, 216] width 232 height 87
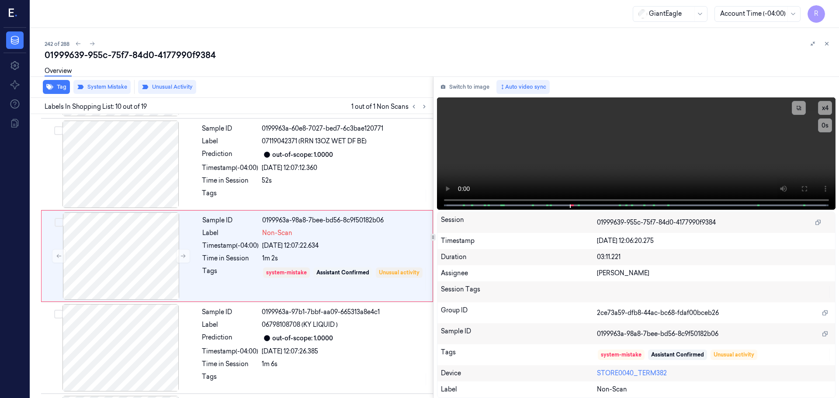
drag, startPoint x: 828, startPoint y: 45, endPoint x: 825, endPoint y: 50, distance: 6.1
click at [827, 45] on icon at bounding box center [827, 44] width 6 height 6
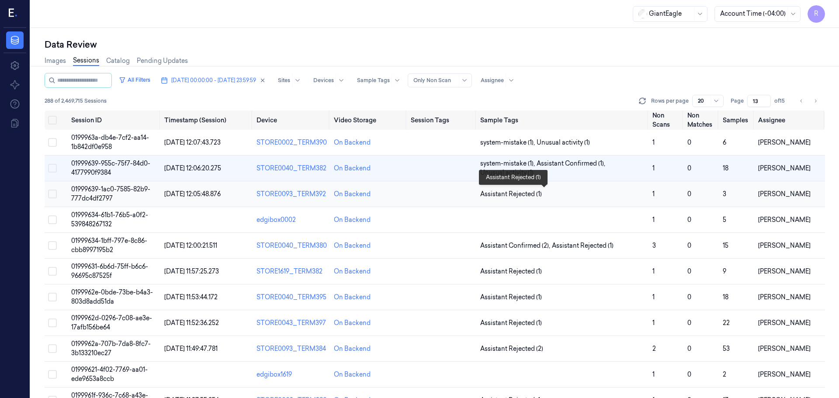
click at [576, 197] on span "Assistant Rejected (1)" at bounding box center [562, 194] width 165 height 9
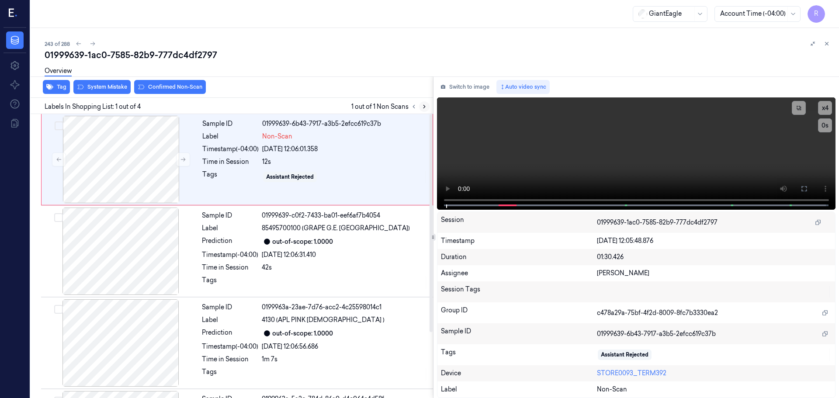
click at [426, 102] on button at bounding box center [424, 106] width 10 height 10
click at [426, 103] on button at bounding box center [424, 106] width 10 height 10
click at [426, 104] on icon at bounding box center [424, 107] width 6 height 6
click at [181, 163] on button at bounding box center [183, 160] width 14 height 14
click at [181, 162] on icon at bounding box center [183, 159] width 6 height 6
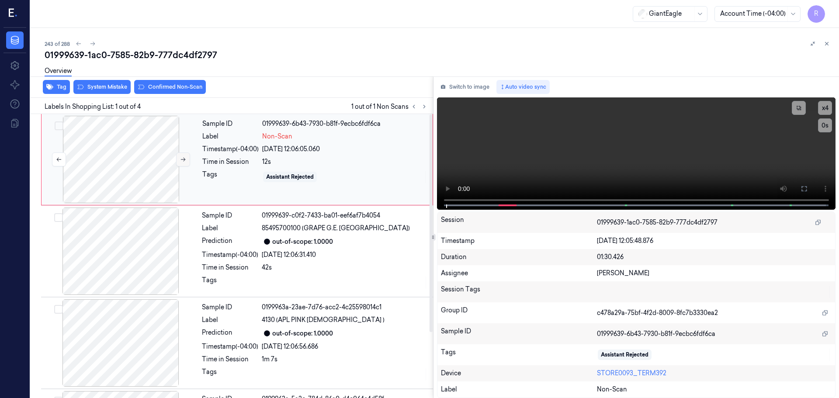
click at [181, 162] on icon at bounding box center [183, 159] width 6 height 6
click at [808, 187] on button at bounding box center [804, 189] width 14 height 14
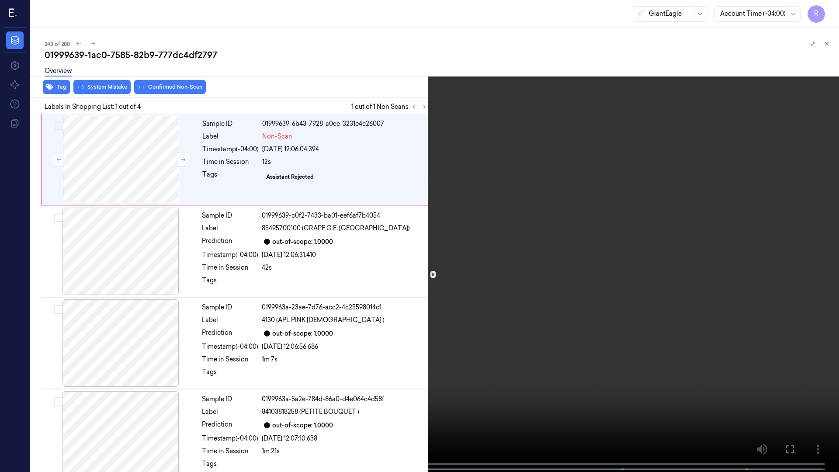
click at [143, 398] on div "x 4 0 s Non-Scan" at bounding box center [419, 236] width 839 height 472
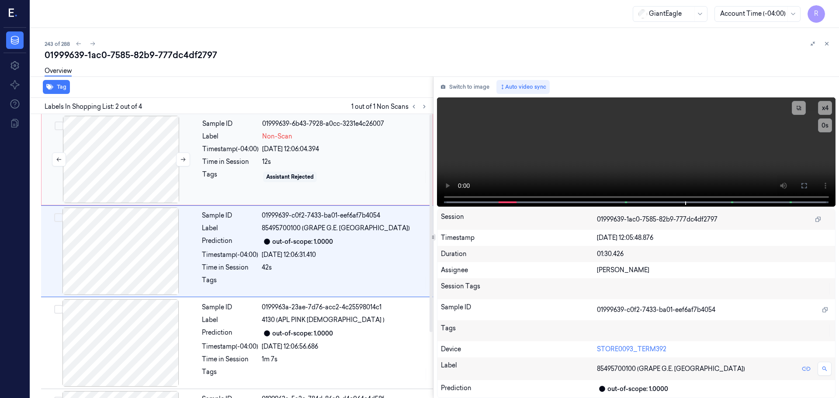
click at [163, 164] on div at bounding box center [121, 159] width 156 height 87
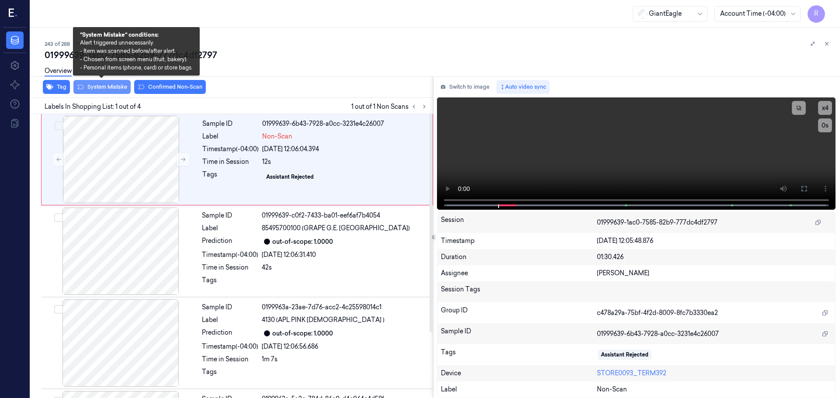
click at [112, 86] on button "System Mistake" at bounding box center [101, 87] width 57 height 14
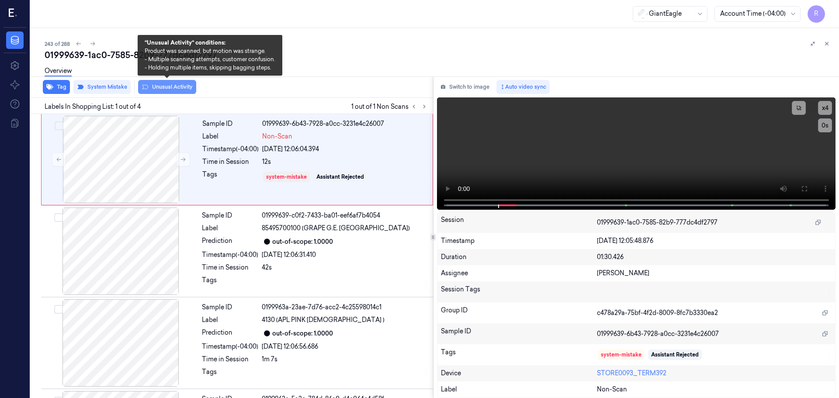
click at [156, 84] on button "Unusual Activity" at bounding box center [167, 87] width 58 height 14
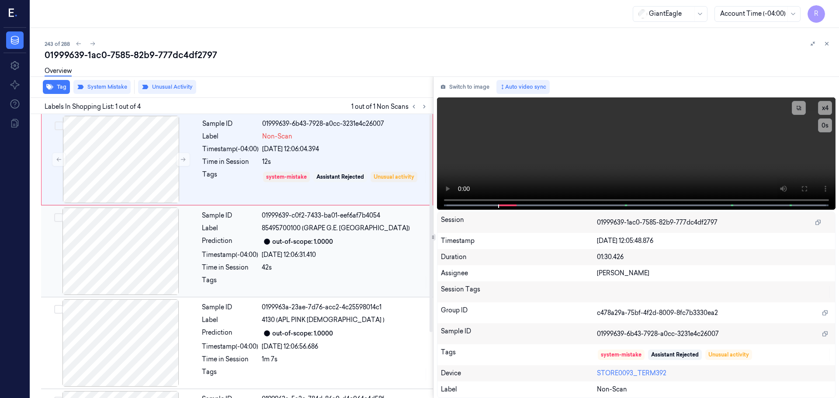
click at [194, 223] on div at bounding box center [121, 251] width 156 height 87
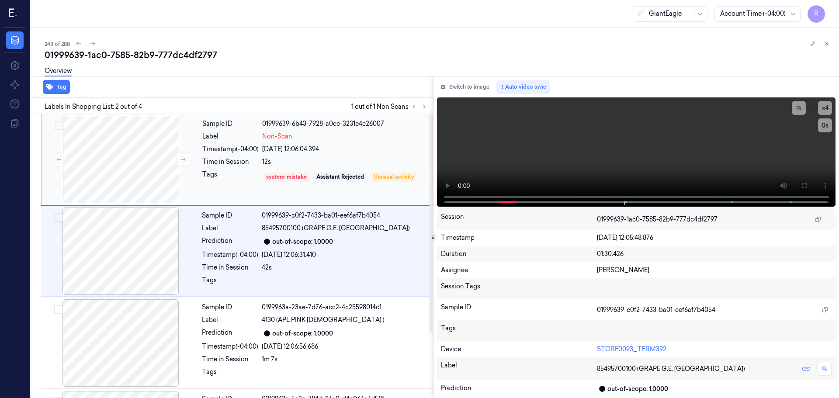
click at [213, 184] on div "Tags" at bounding box center [230, 177] width 56 height 14
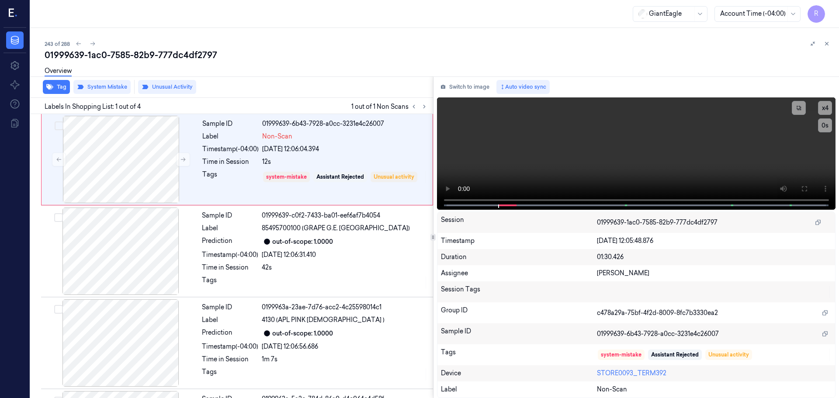
click at [826, 47] on button at bounding box center [826, 43] width 10 height 10
click at [827, 46] on div "243 of 288 01999639-1ac0-7585-82b9-777dc4df2797 Overview Tag System Mistake Unu…" at bounding box center [435, 213] width 808 height 370
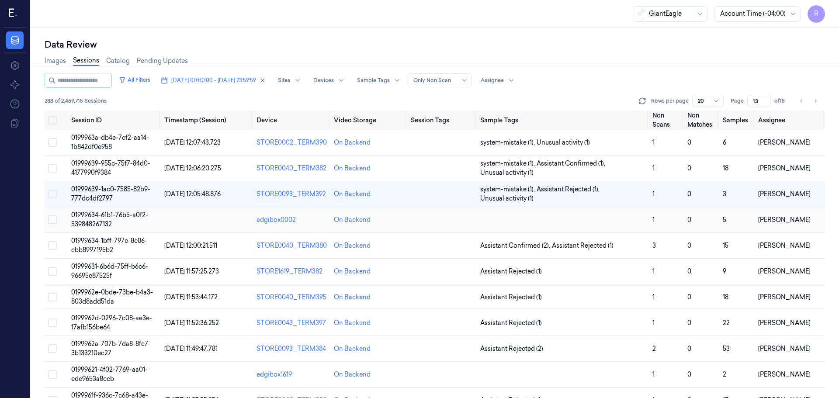
click at [563, 221] on td at bounding box center [563, 220] width 172 height 26
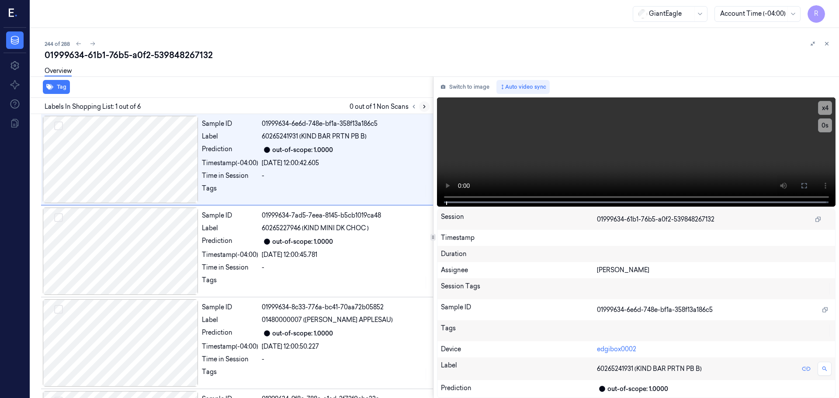
click at [420, 110] on div at bounding box center [419, 106] width 21 height 10
click at [421, 110] on button at bounding box center [424, 106] width 10 height 10
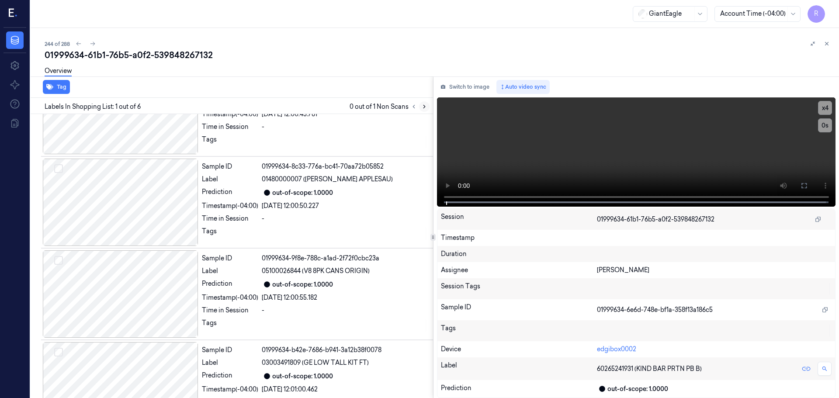
click at [421, 110] on button at bounding box center [424, 106] width 10 height 10
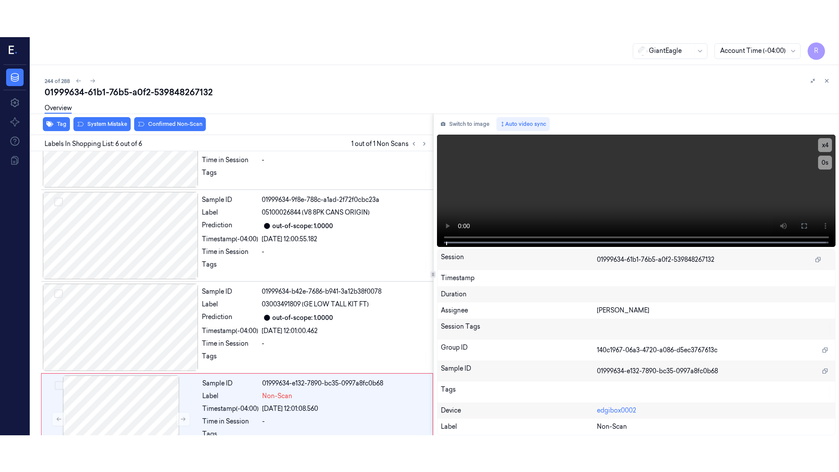
scroll to position [269, 0]
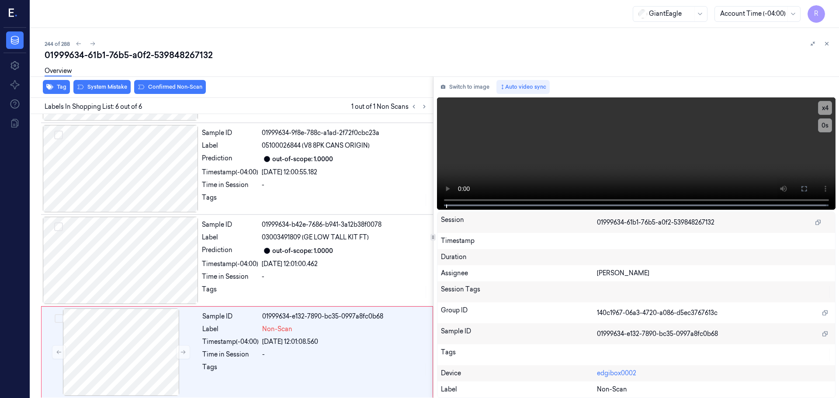
click at [419, 110] on div at bounding box center [419, 106] width 21 height 10
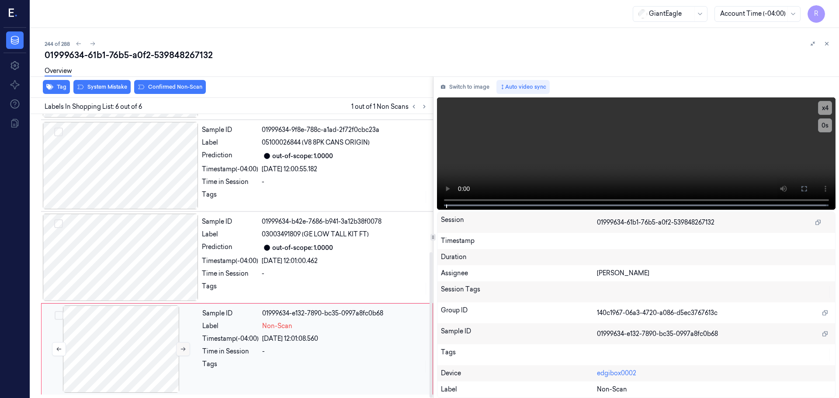
click at [177, 354] on button at bounding box center [183, 349] width 14 height 14
click at [142, 271] on div at bounding box center [121, 257] width 156 height 87
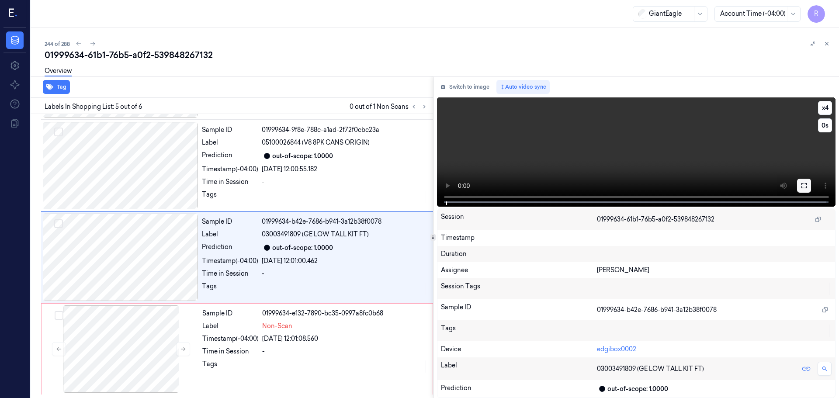
click at [804, 187] on icon at bounding box center [804, 185] width 7 height 7
click at [808, 185] on button at bounding box center [804, 186] width 14 height 14
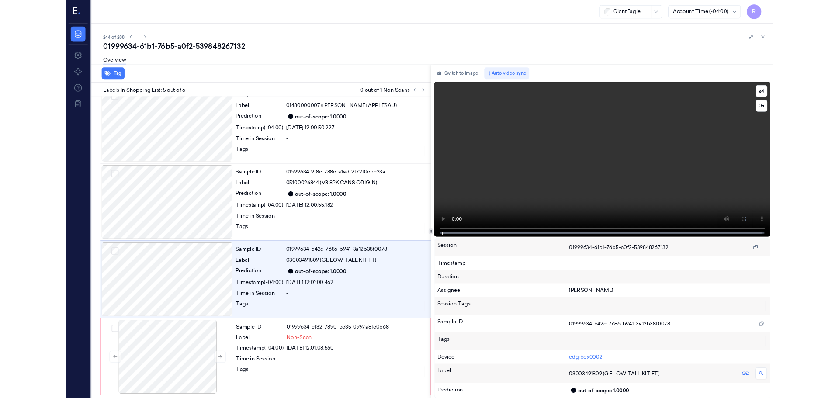
scroll to position [195, 0]
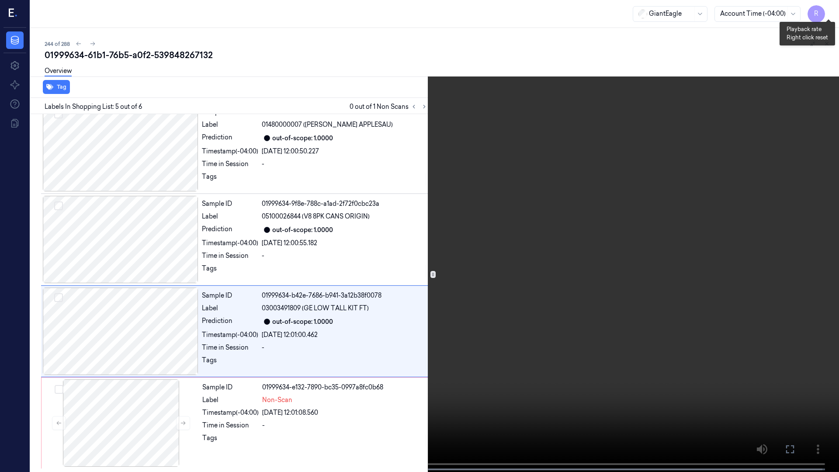
click at [832, 4] on button "x 4" at bounding box center [828, 10] width 14 height 14
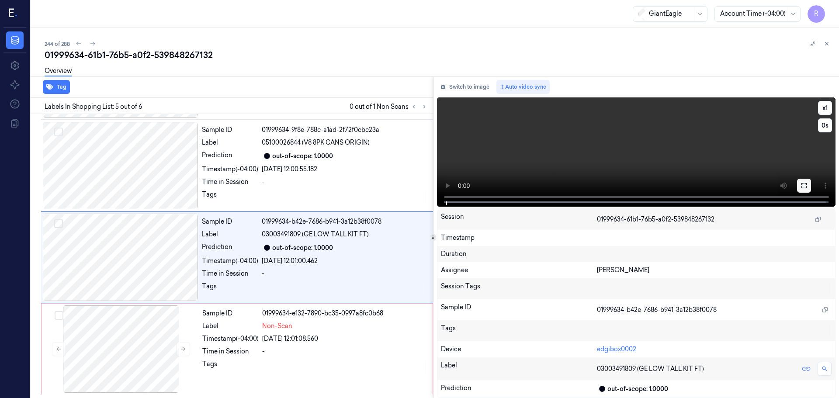
click at [804, 188] on icon at bounding box center [804, 185] width 7 height 7
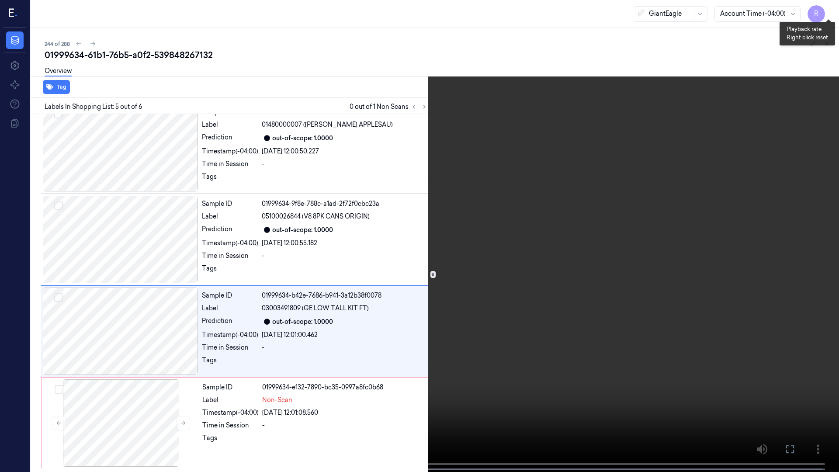
click at [828, 14] on button "x 1" at bounding box center [828, 10] width 14 height 14
click at [828, 14] on button "x 2" at bounding box center [828, 10] width 14 height 14
click at [822, 8] on button "x 4" at bounding box center [828, 10] width 14 height 14
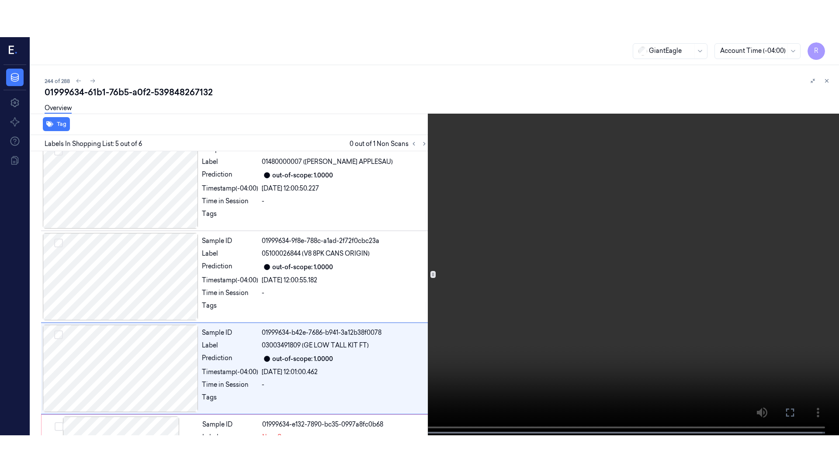
scroll to position [269, 0]
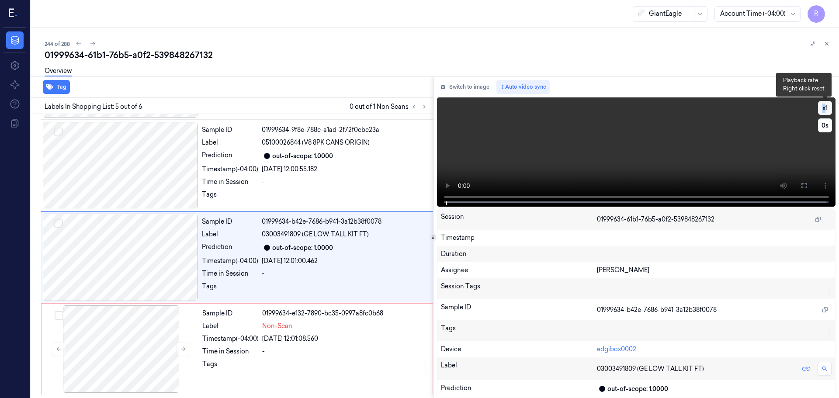
click at [824, 106] on button "x 1" at bounding box center [825, 108] width 14 height 14
click at [824, 106] on button "x 2" at bounding box center [825, 108] width 14 height 14
click at [808, 189] on button at bounding box center [804, 186] width 14 height 14
click at [234, 326] on div "Label" at bounding box center [230, 326] width 56 height 9
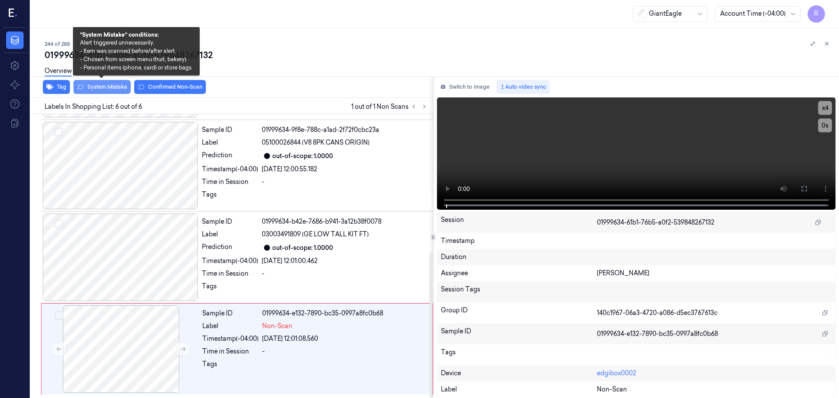
click at [111, 87] on button "System Mistake" at bounding box center [101, 87] width 57 height 14
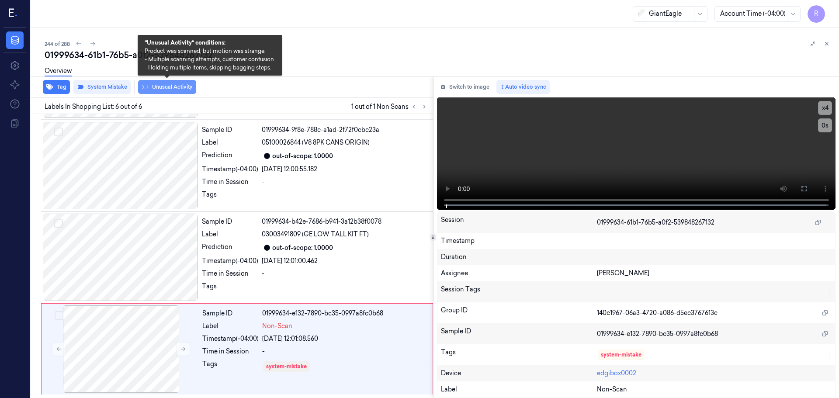
click at [156, 90] on button "Unusual Activity" at bounding box center [167, 87] width 58 height 14
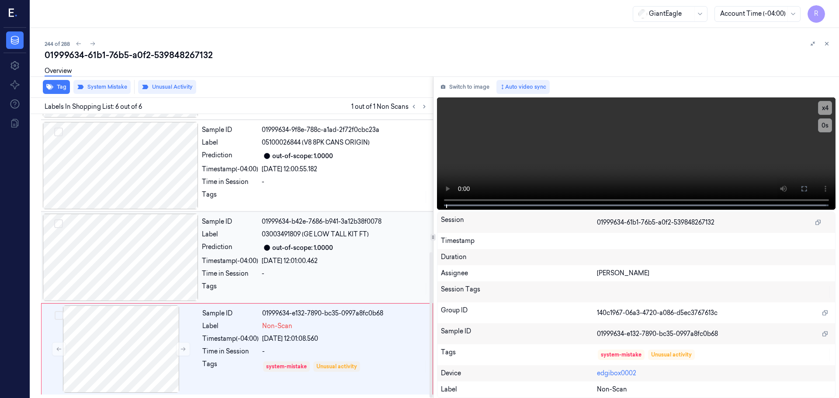
click at [266, 243] on div at bounding box center [267, 248] width 10 height 10
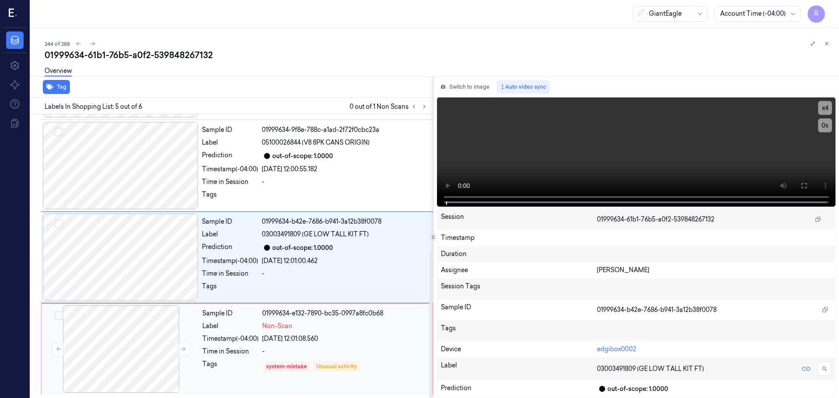
click at [264, 336] on div "[DATE] 12:01:08.560" at bounding box center [344, 338] width 165 height 9
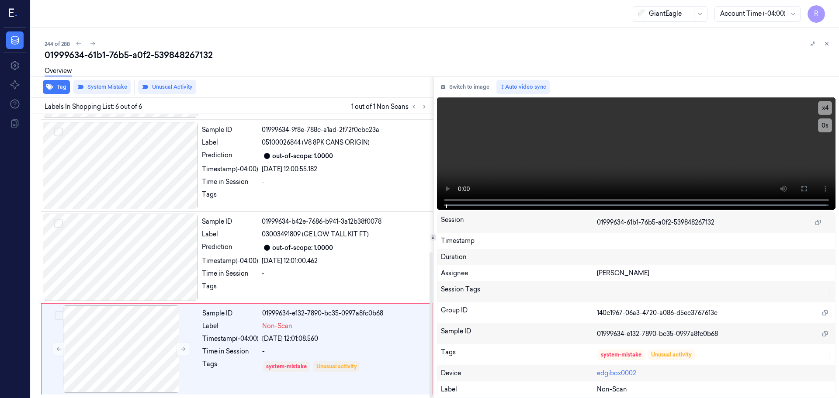
click at [252, 71] on div "Overview" at bounding box center [438, 72] width 787 height 22
click at [236, 26] on div "GiantEagle Account Time (-04:00) R" at bounding box center [435, 14] width 808 height 28
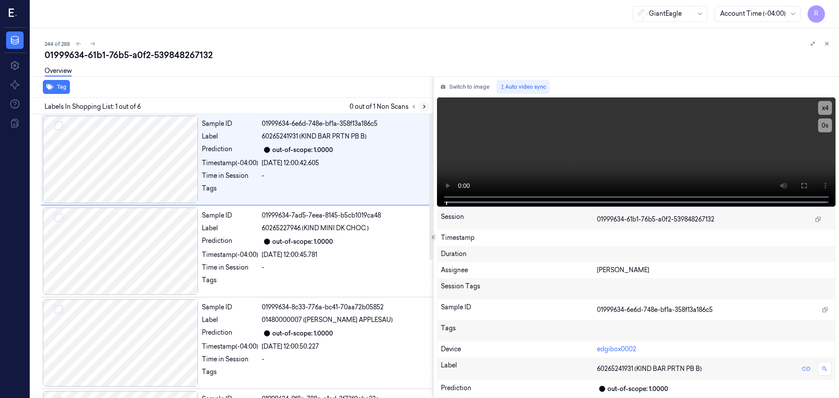
click at [424, 109] on icon at bounding box center [424, 107] width 6 height 6
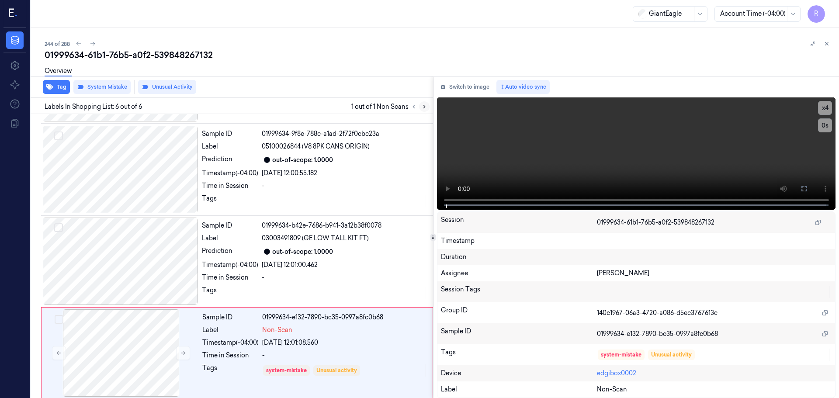
scroll to position [269, 0]
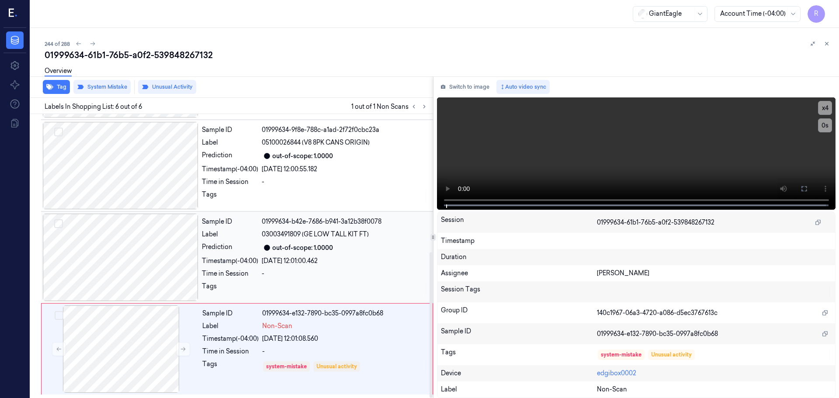
click at [273, 272] on div "-" at bounding box center [345, 273] width 166 height 9
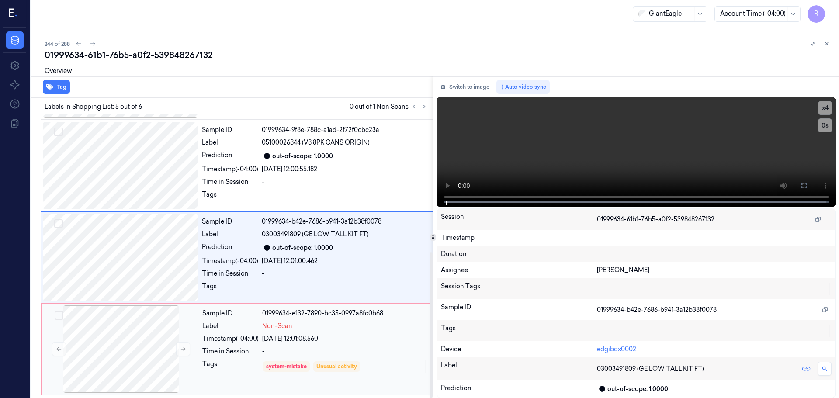
click at [265, 351] on div "-" at bounding box center [344, 351] width 165 height 9
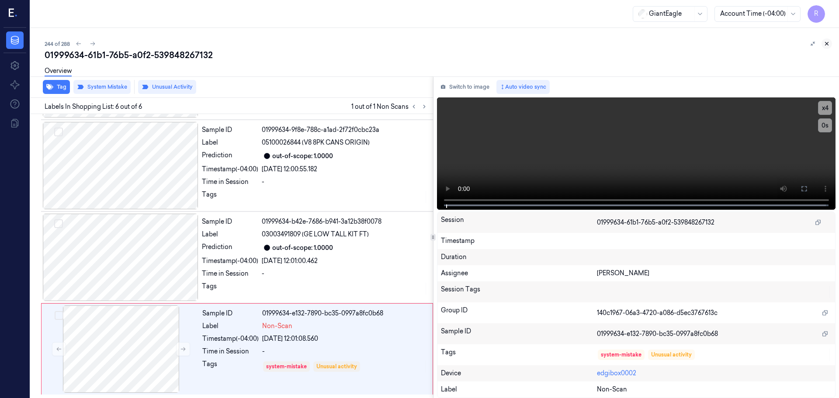
click at [830, 45] on button at bounding box center [826, 43] width 10 height 10
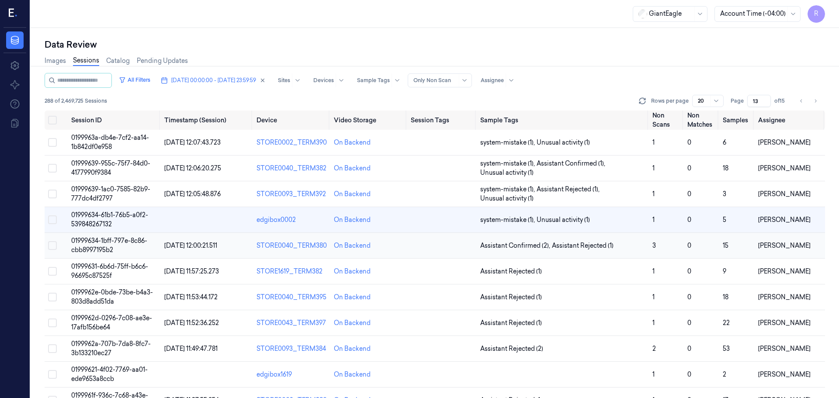
click at [471, 245] on td at bounding box center [441, 246] width 69 height 26
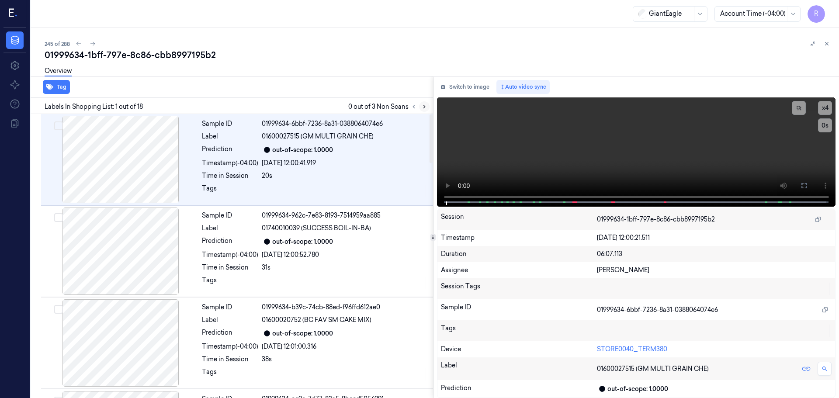
drag, startPoint x: 430, startPoint y: 111, endPoint x: 422, endPoint y: 111, distance: 7.9
click at [429, 111] on div "Labels In Shopping List: 1 out of 18 0 out of 3 Non Scans" at bounding box center [230, 106] width 406 height 16
click at [421, 109] on icon at bounding box center [424, 107] width 6 height 6
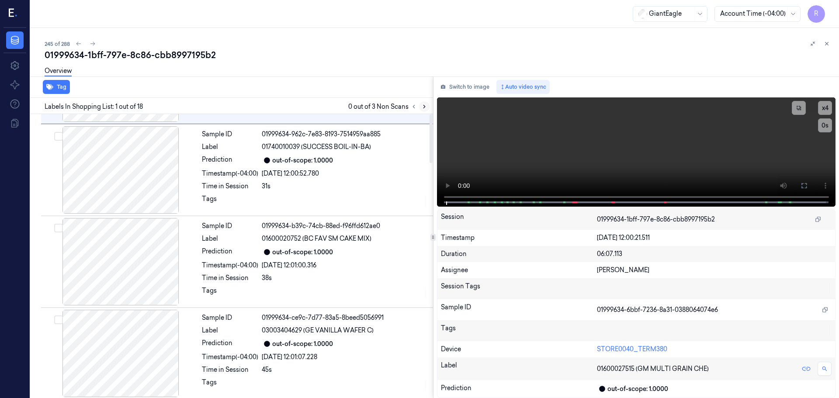
click at [422, 109] on icon at bounding box center [424, 107] width 6 height 6
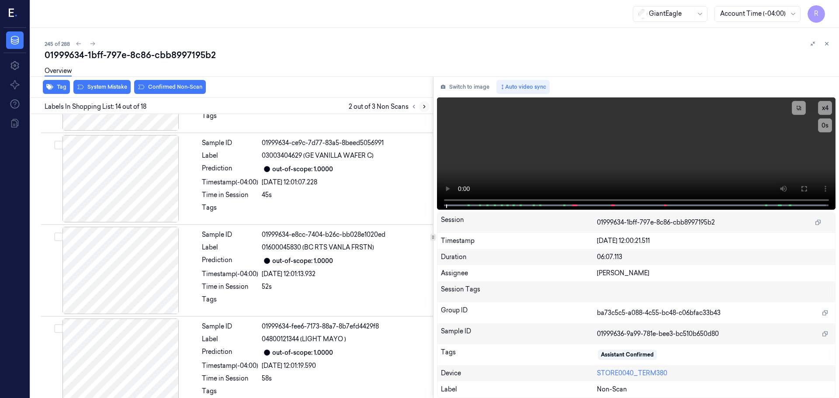
click at [423, 109] on icon at bounding box center [424, 107] width 6 height 6
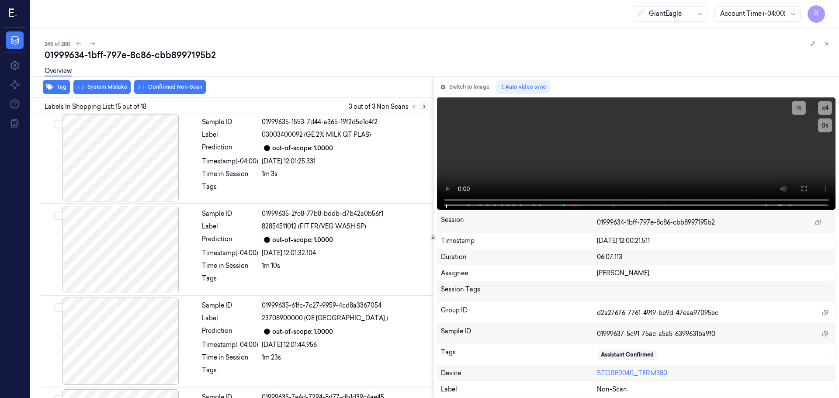
click at [423, 109] on icon at bounding box center [424, 107] width 6 height 6
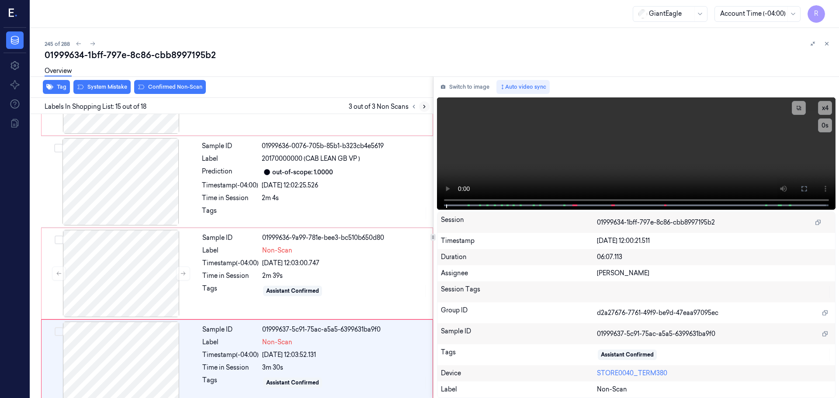
click at [423, 109] on icon at bounding box center [424, 107] width 6 height 6
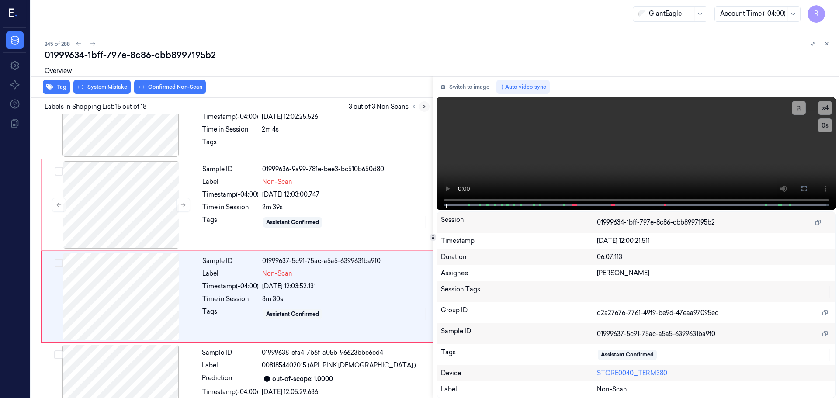
click at [423, 109] on icon at bounding box center [424, 107] width 6 height 6
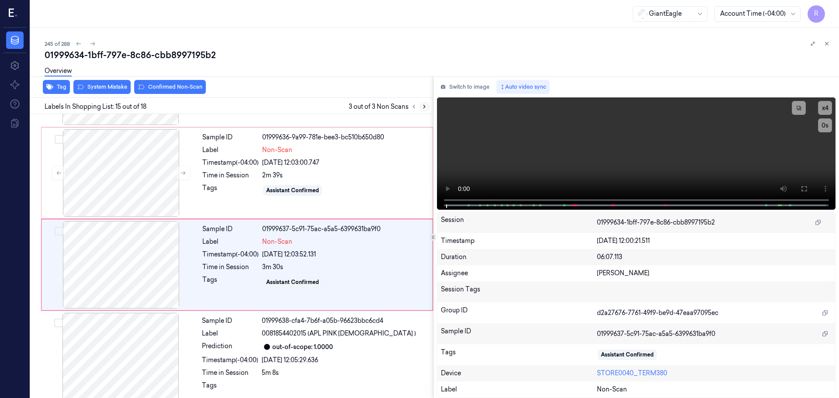
scroll to position [1188, 0]
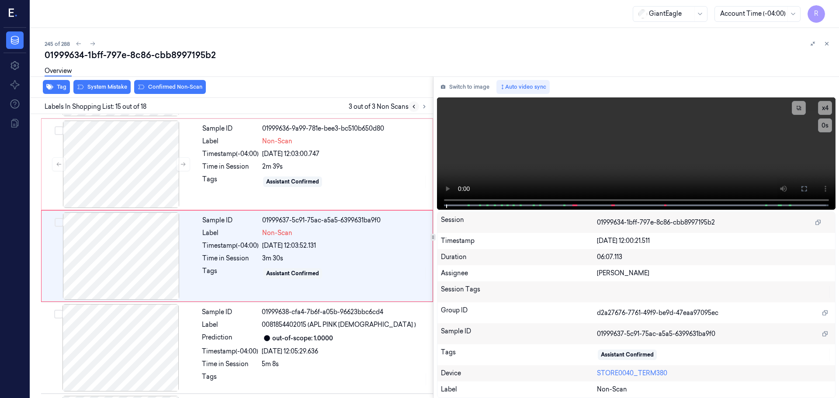
click at [417, 109] on div at bounding box center [419, 106] width 21 height 10
click at [414, 114] on div "Tag System Mistake Confirmed Non-Scan Labels In Shopping List: 15 out of 18 3 o…" at bounding box center [230, 237] width 406 height 322
click at [411, 118] on div "Sample ID 01999636-9a99-781e-bee3-bc510b650d80 Label Non-Scan Timestamp (-04:00…" at bounding box center [237, 164] width 392 height 92
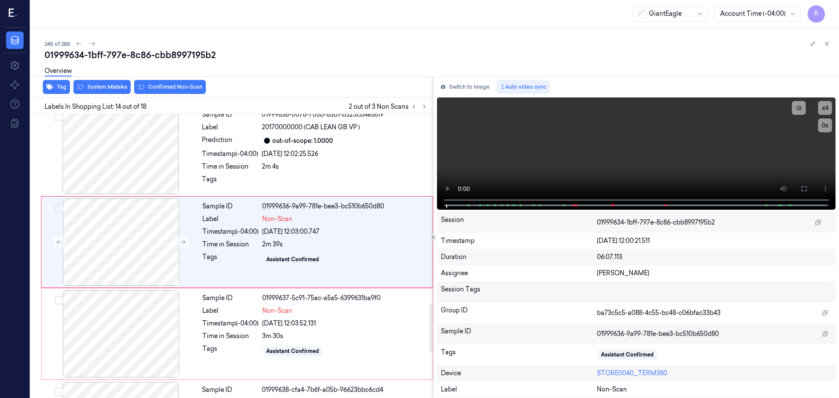
scroll to position [1096, 0]
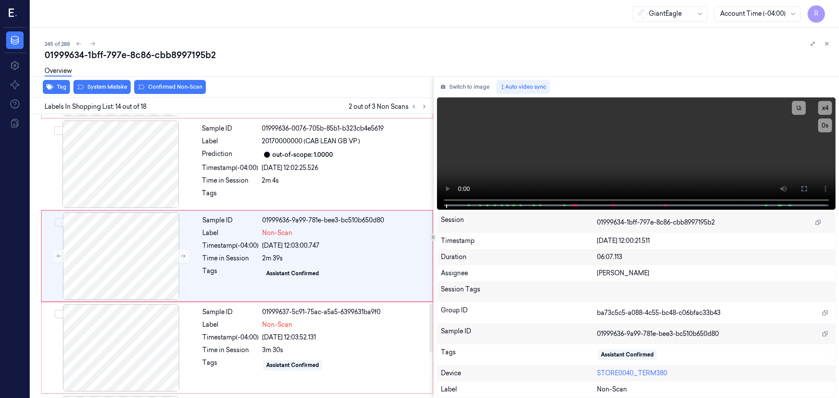
click at [414, 112] on div "Labels In Shopping List: 14 out of 18 2 out of 3 Non Scans" at bounding box center [230, 106] width 406 height 16
click at [414, 103] on button at bounding box center [414, 106] width 10 height 10
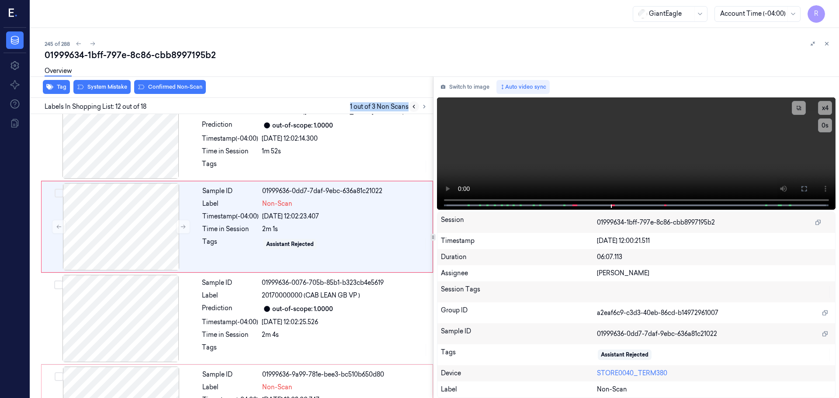
click at [414, 103] on button at bounding box center [414, 106] width 10 height 10
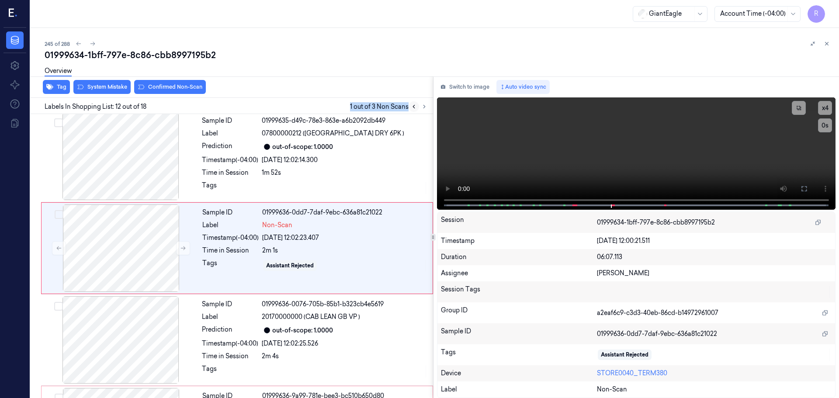
scroll to position [913, 0]
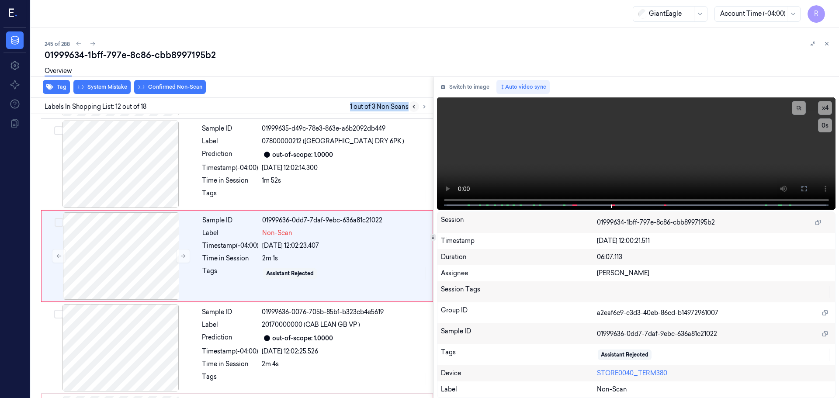
click at [414, 103] on button at bounding box center [414, 106] width 10 height 10
click at [143, 185] on div at bounding box center [121, 164] width 156 height 87
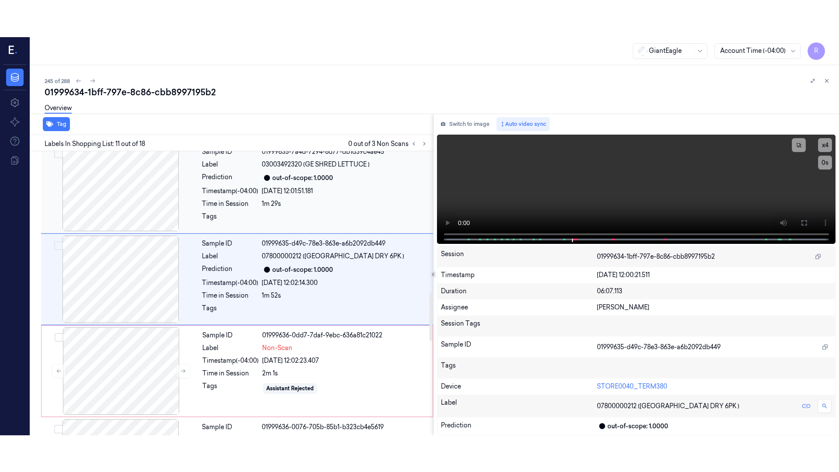
scroll to position [821, 0]
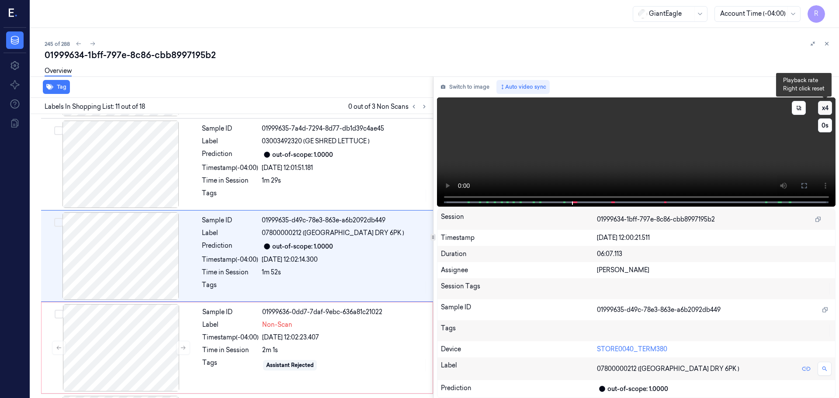
click at [825, 109] on button "x 4" at bounding box center [825, 108] width 14 height 14
click at [804, 184] on icon at bounding box center [804, 185] width 7 height 7
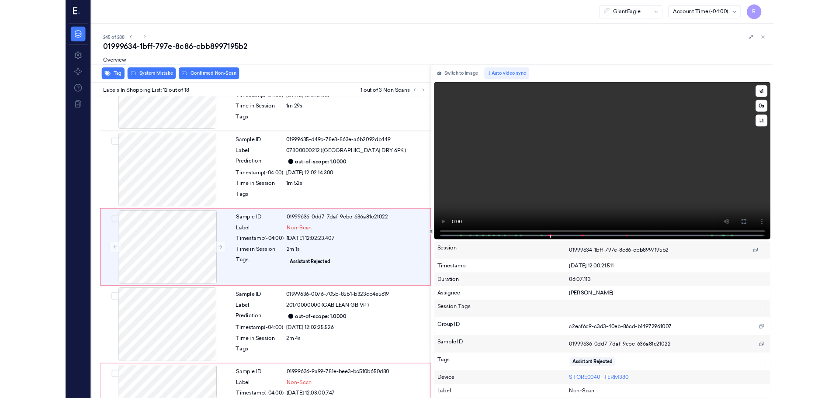
scroll to position [876, 0]
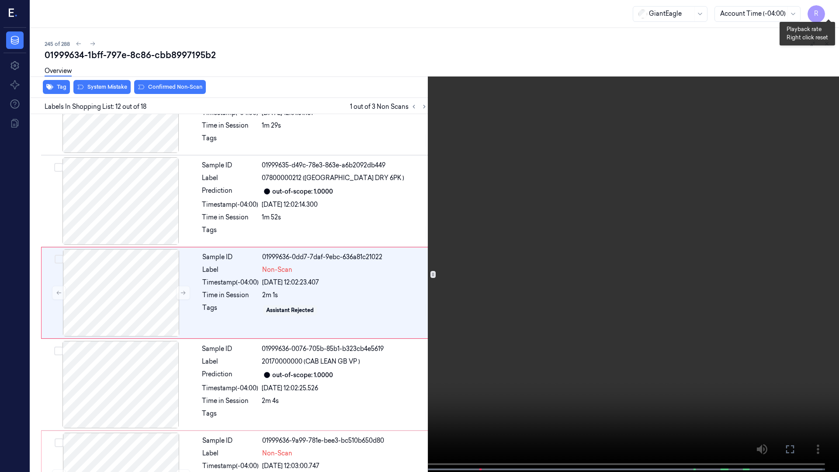
click at [828, 13] on button "x 1" at bounding box center [828, 10] width 14 height 14
click at [825, 11] on button "x 2" at bounding box center [828, 10] width 14 height 14
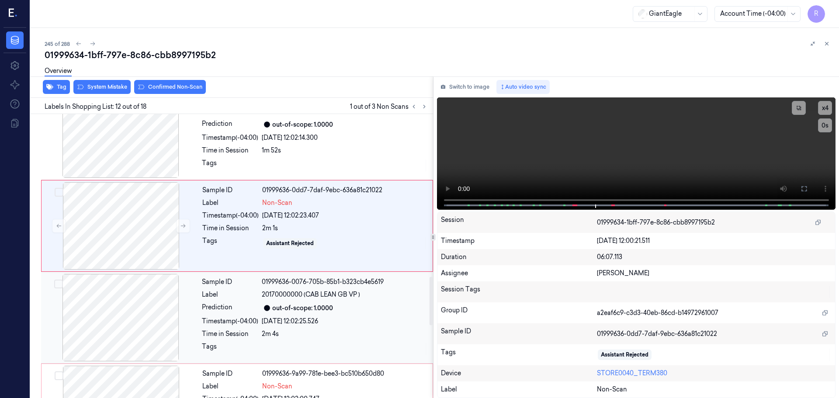
scroll to position [957, 0]
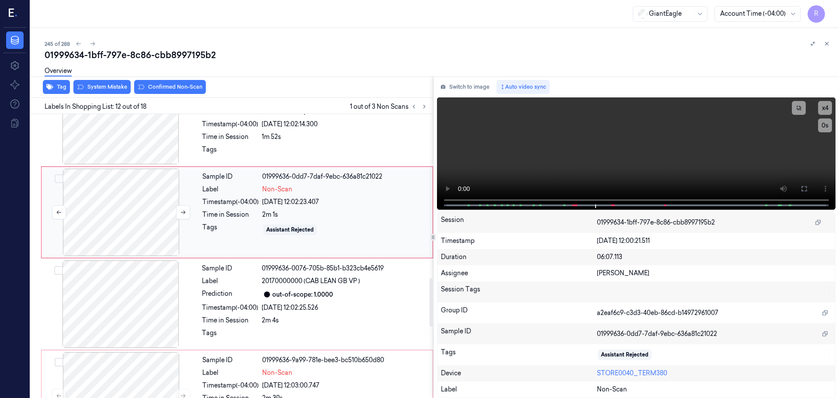
click at [140, 238] on div at bounding box center [121, 212] width 156 height 87
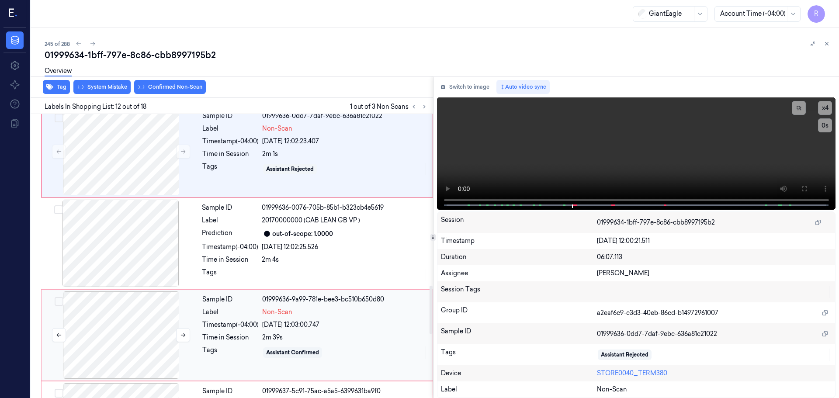
scroll to position [1044, 0]
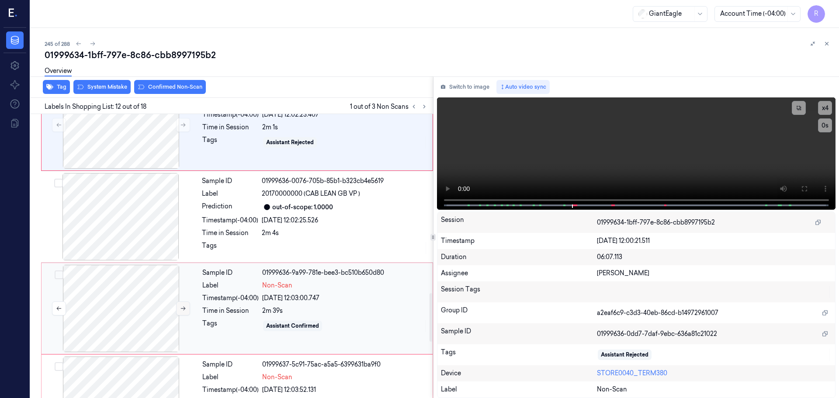
click at [177, 310] on button at bounding box center [183, 309] width 14 height 14
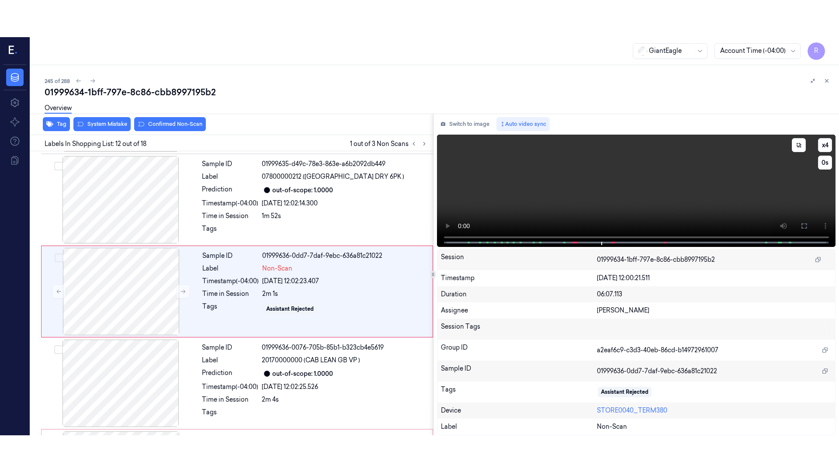
scroll to position [913, 0]
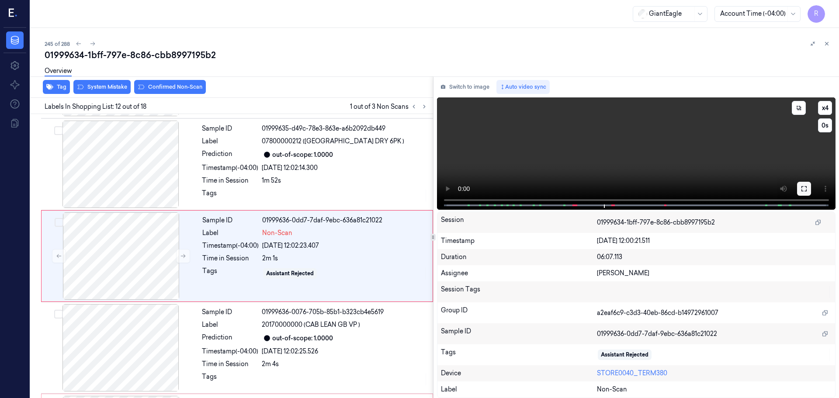
click at [805, 184] on button at bounding box center [804, 189] width 14 height 14
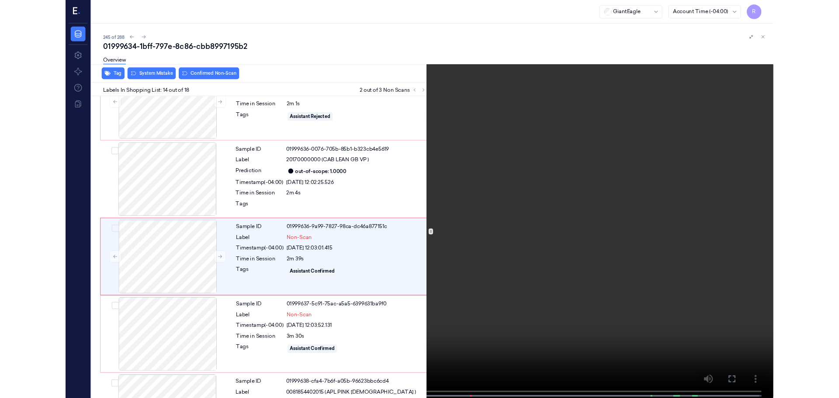
scroll to position [1060, 0]
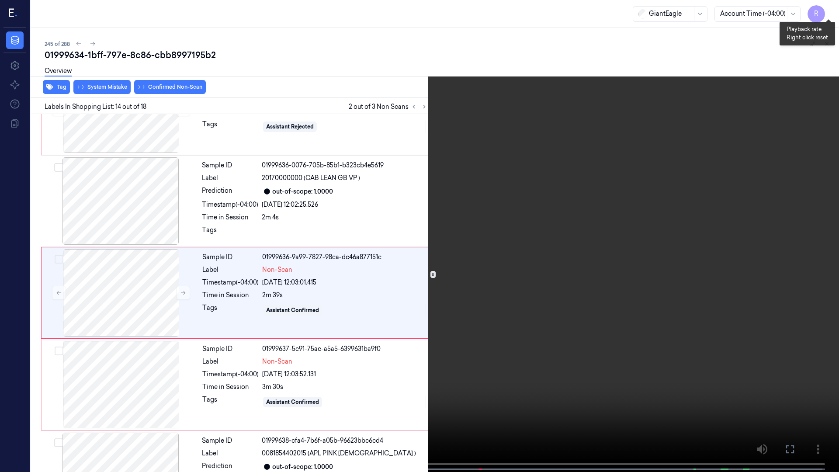
click at [824, 7] on button "x 4" at bounding box center [828, 10] width 14 height 14
click at [824, 7] on button "x 1" at bounding box center [828, 10] width 14 height 14
click at [369, 398] on span at bounding box center [369, 469] width 1 height 4
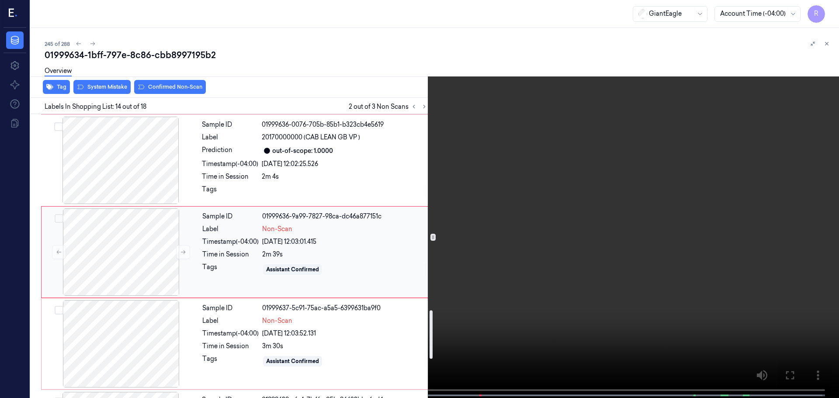
scroll to position [1147, 0]
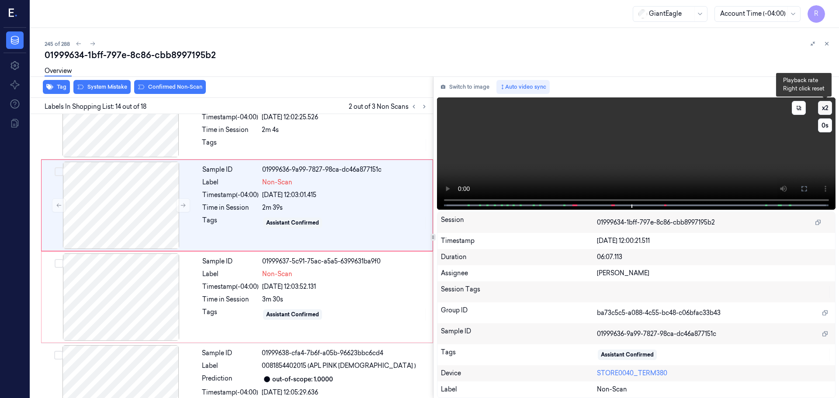
click at [828, 109] on button "x 2" at bounding box center [825, 108] width 14 height 14
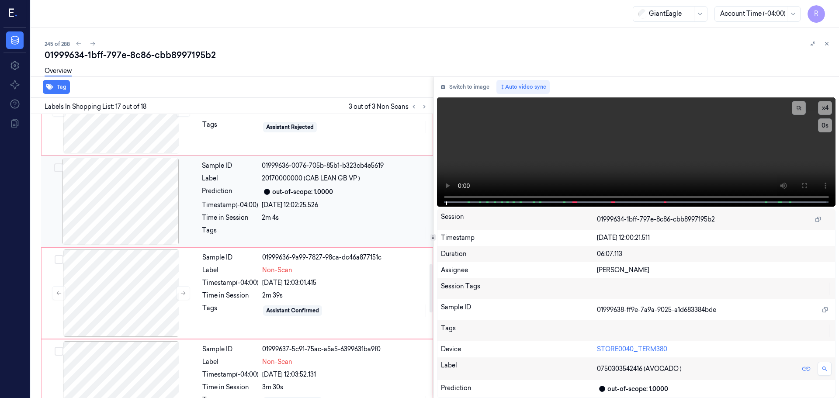
scroll to position [1108, 0]
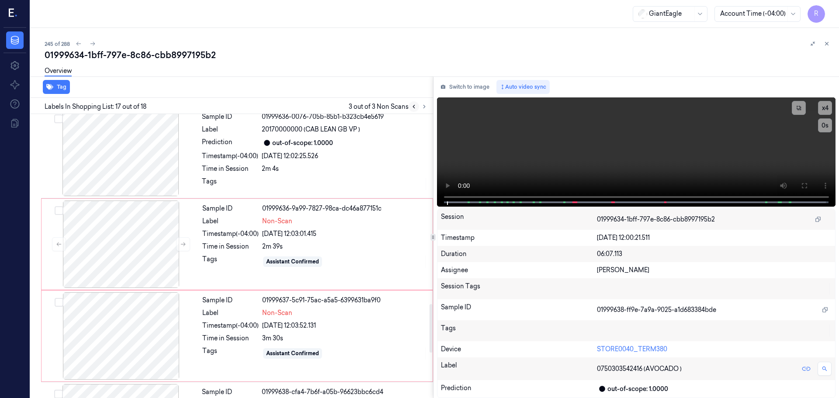
click at [417, 105] on button at bounding box center [414, 106] width 10 height 10
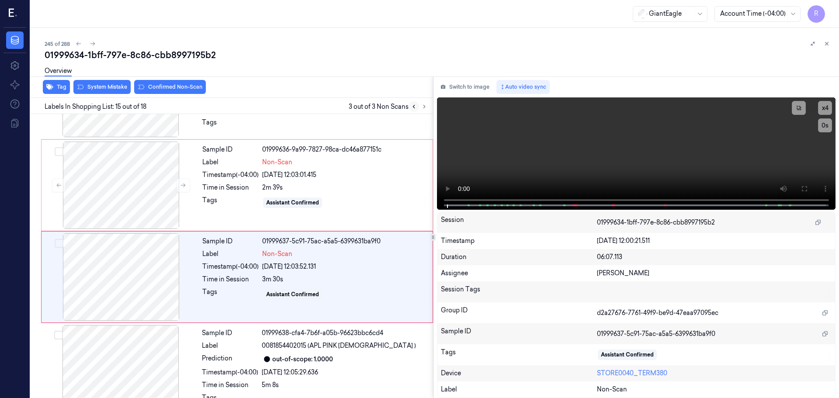
click at [417, 105] on button at bounding box center [414, 106] width 10 height 10
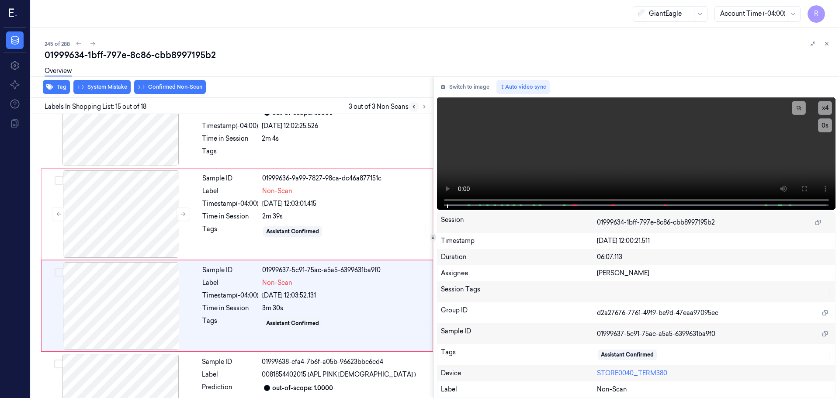
click at [417, 105] on button at bounding box center [414, 106] width 10 height 10
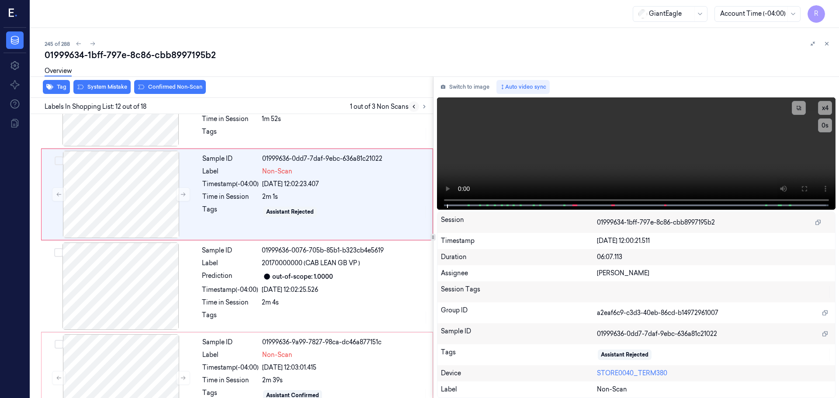
click at [417, 105] on button at bounding box center [414, 106] width 10 height 10
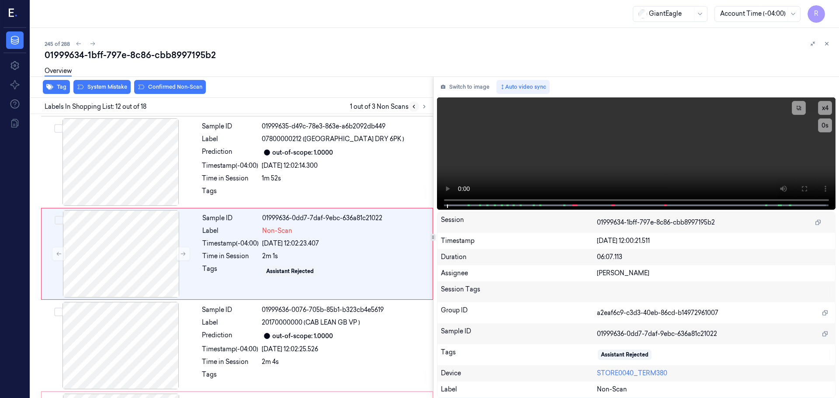
click at [417, 105] on button at bounding box center [414, 106] width 10 height 10
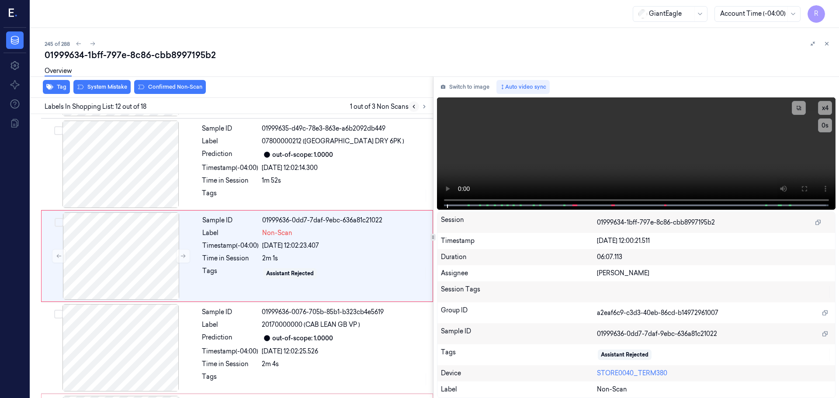
click at [417, 105] on button at bounding box center [414, 106] width 10 height 10
click at [153, 82] on div "Overview" at bounding box center [438, 72] width 787 height 22
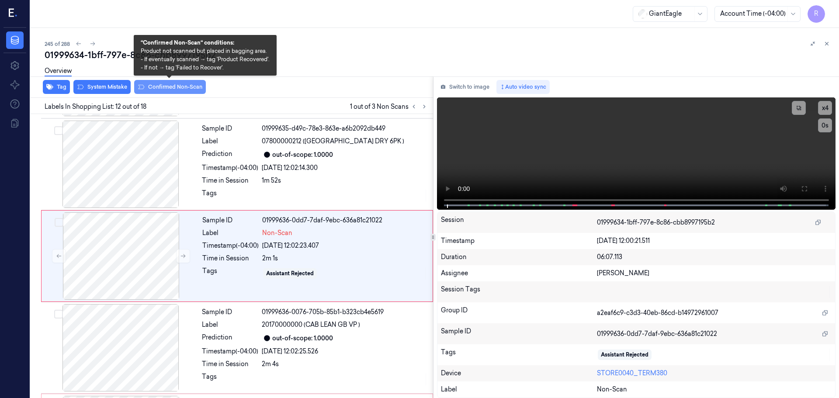
click at [155, 84] on button "Confirmed Non-Scan" at bounding box center [170, 87] width 72 height 14
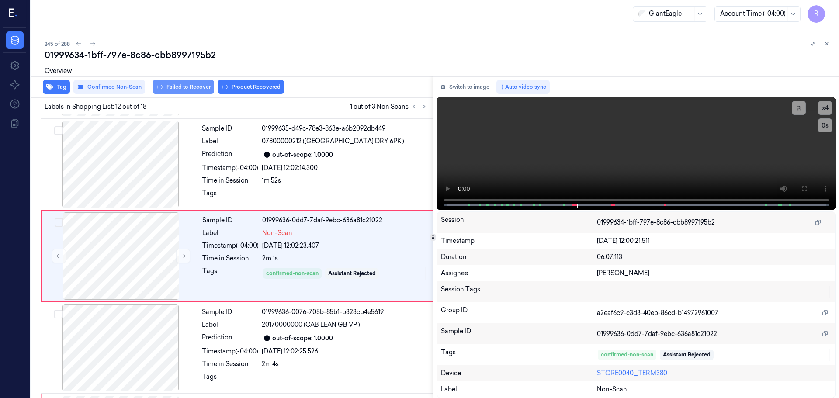
click at [195, 89] on button "Failed to Recover" at bounding box center [184, 87] width 62 height 14
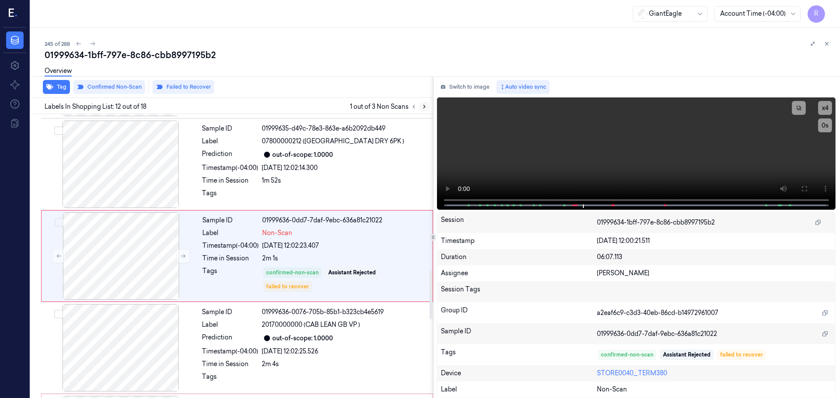
click at [425, 110] on button at bounding box center [424, 106] width 10 height 10
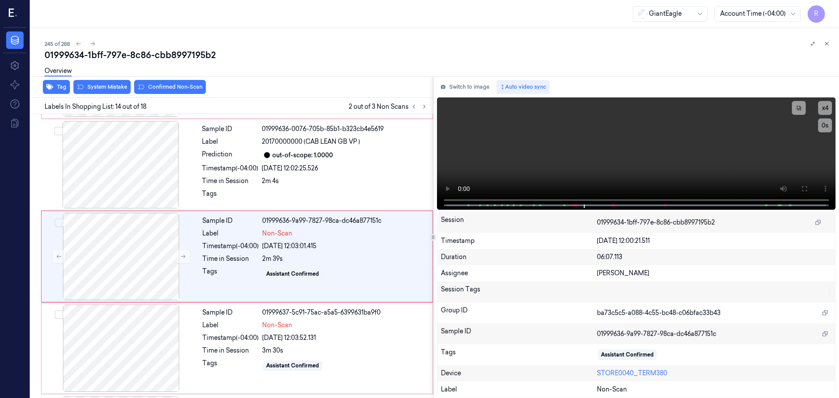
scroll to position [1096, 0]
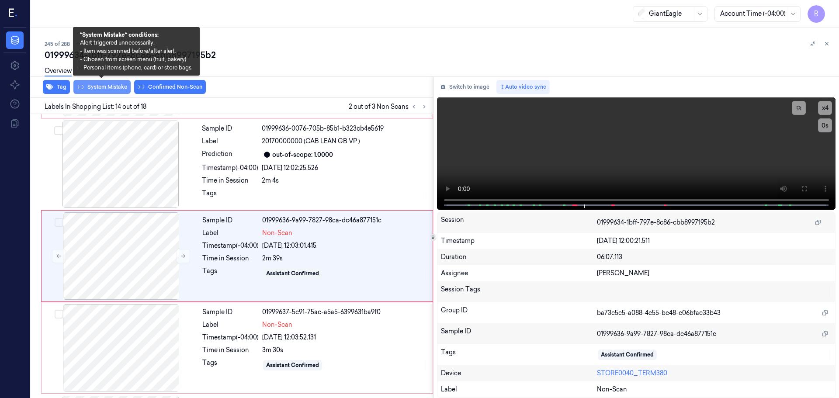
click at [96, 88] on button "System Mistake" at bounding box center [101, 87] width 57 height 14
click at [95, 88] on button "System Mistake" at bounding box center [101, 87] width 57 height 14
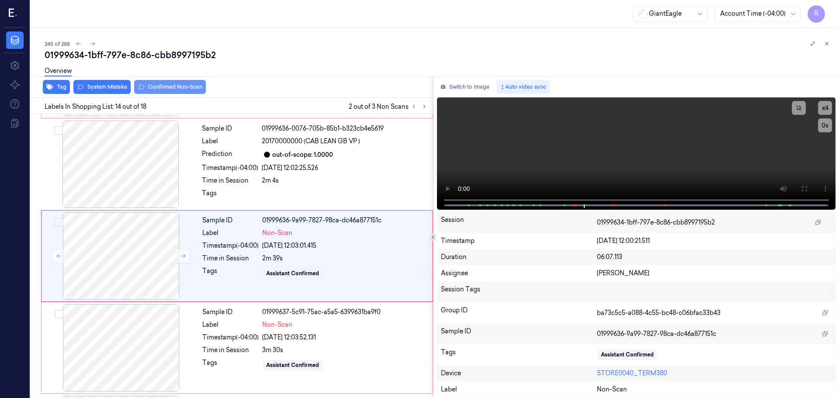
click at [165, 87] on button "Confirmed Non-Scan" at bounding box center [170, 87] width 72 height 14
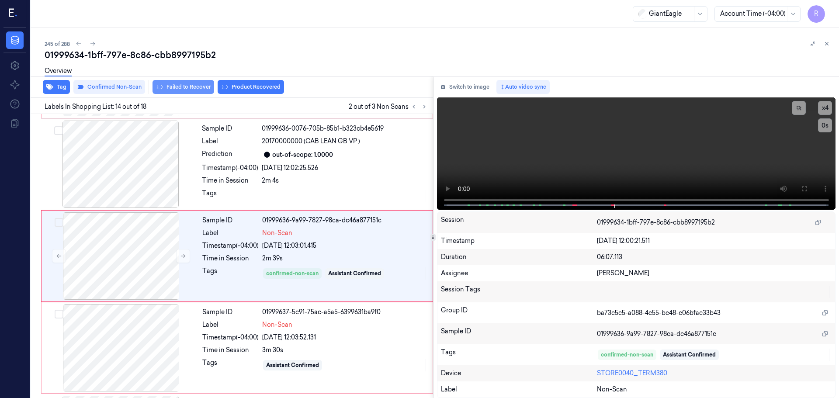
click at [197, 89] on button "Failed to Recover" at bounding box center [184, 87] width 62 height 14
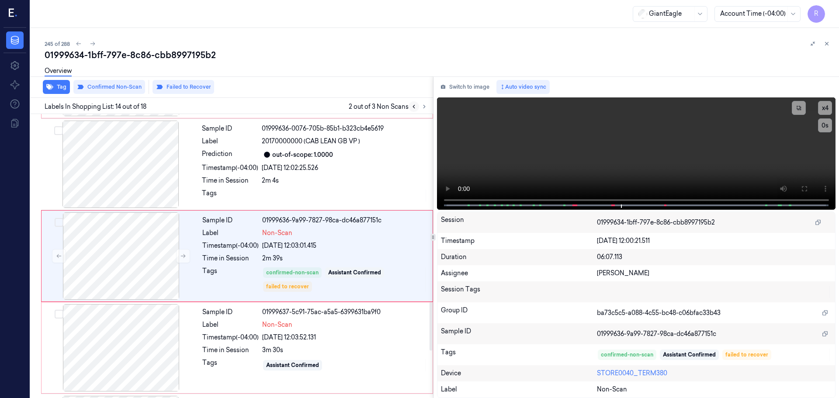
click at [411, 111] on button at bounding box center [414, 106] width 10 height 10
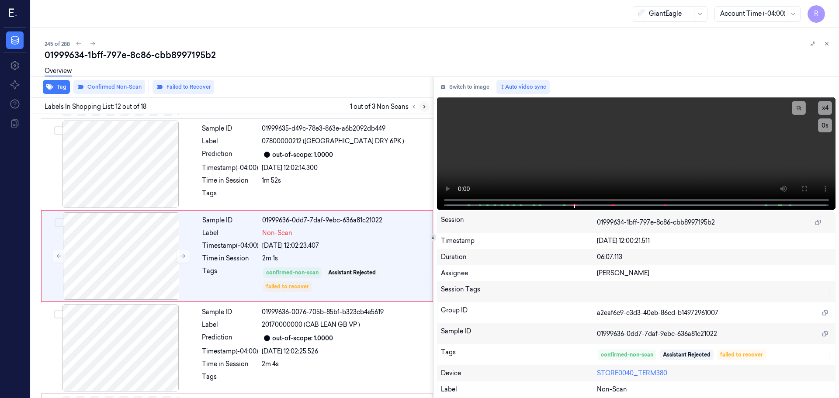
click at [424, 108] on icon at bounding box center [424, 107] width 6 height 6
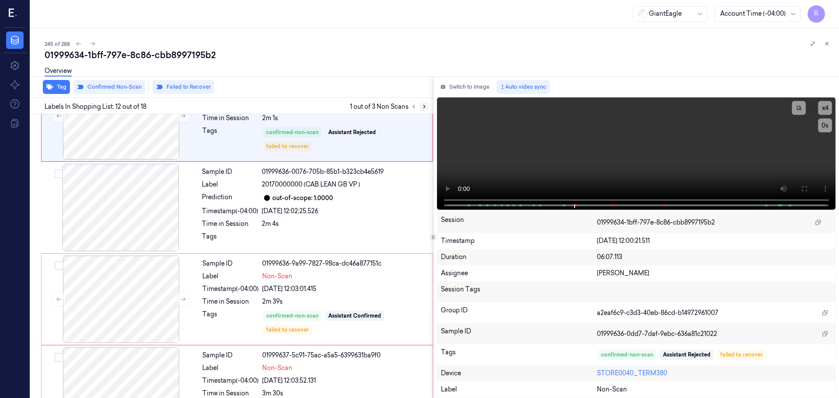
click at [424, 108] on icon at bounding box center [424, 107] width 6 height 6
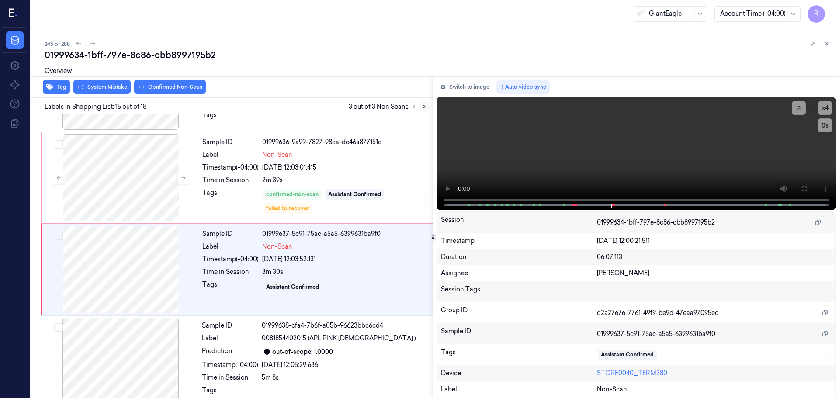
click at [424, 108] on icon at bounding box center [424, 107] width 6 height 6
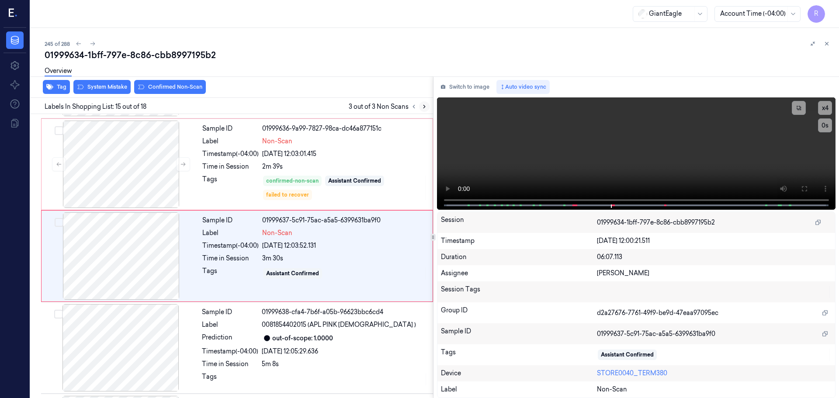
click at [424, 108] on icon at bounding box center [424, 107] width 6 height 6
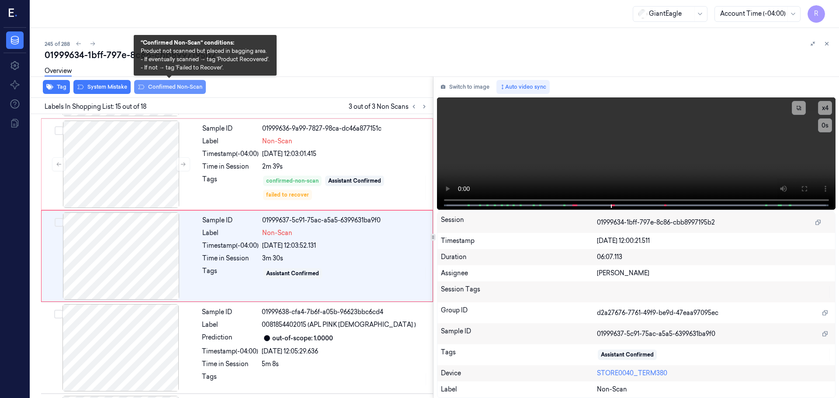
click at [149, 87] on button "Confirmed Non-Scan" at bounding box center [170, 87] width 72 height 14
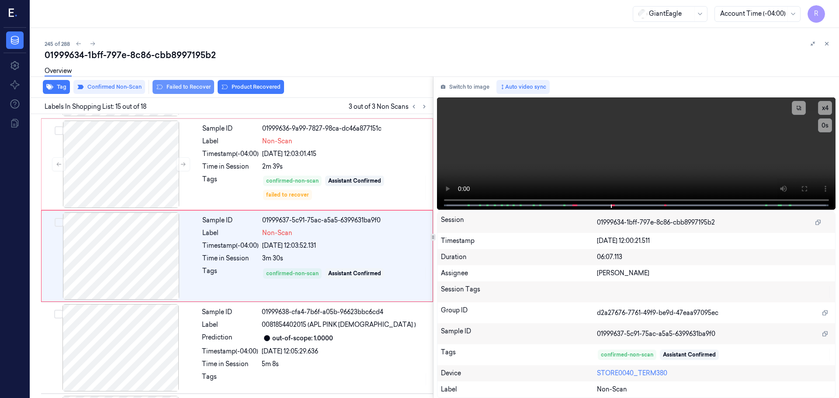
click at [201, 89] on button "Failed to Recover" at bounding box center [184, 87] width 62 height 14
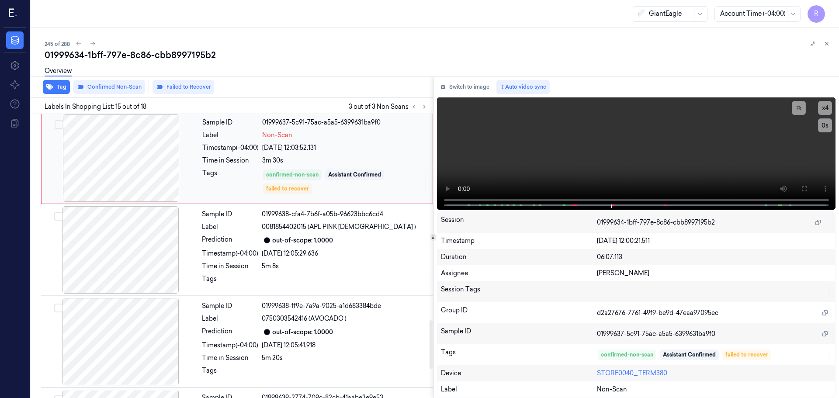
scroll to position [1370, 0]
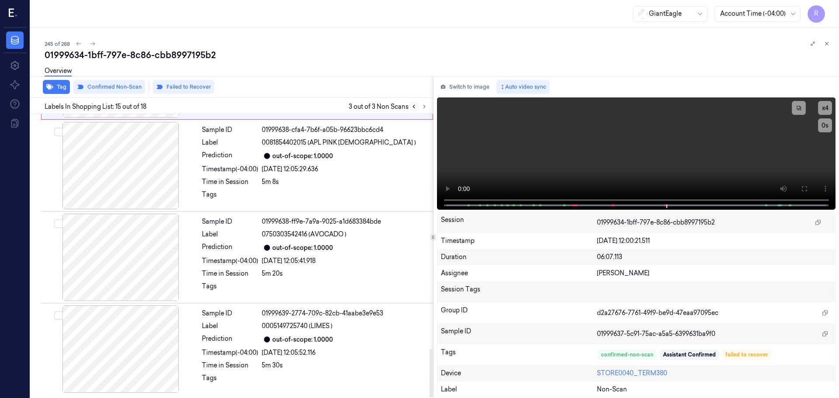
click at [416, 104] on icon at bounding box center [414, 107] width 6 height 6
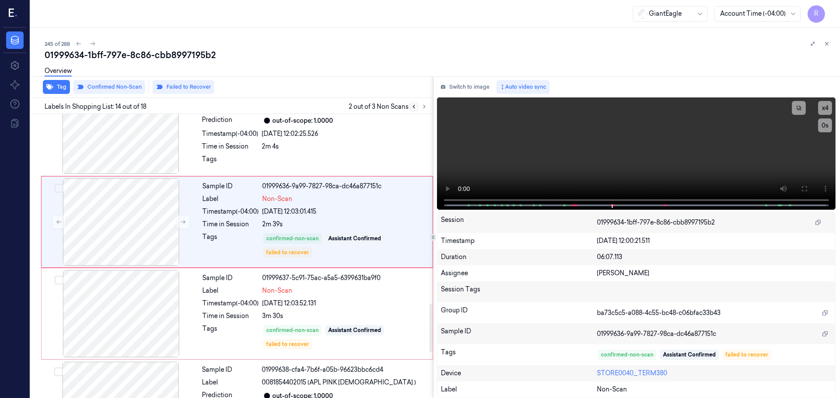
scroll to position [1096, 0]
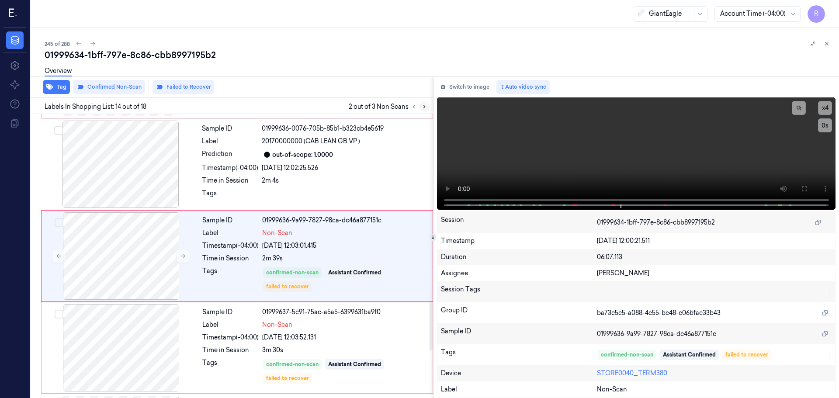
click at [422, 107] on icon at bounding box center [424, 107] width 6 height 6
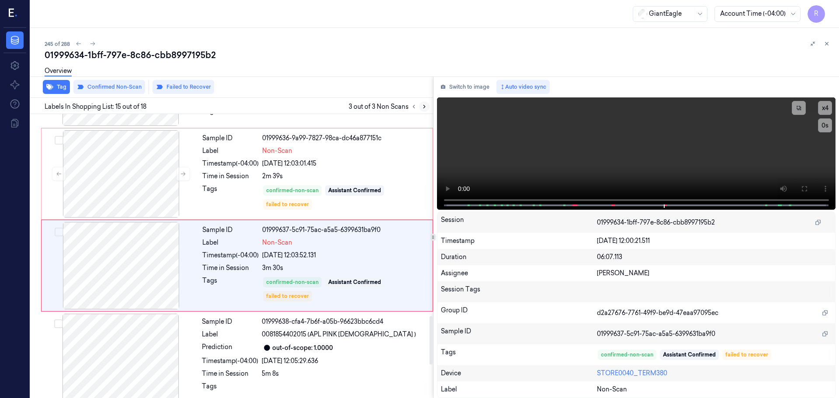
click at [422, 107] on icon at bounding box center [424, 107] width 6 height 6
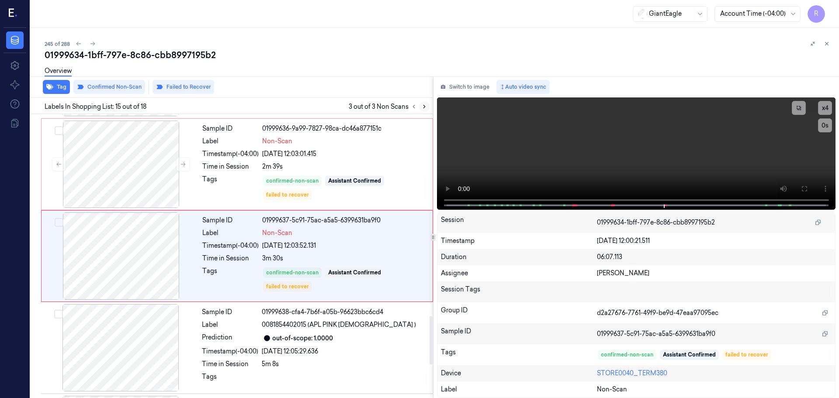
click at [422, 107] on icon at bounding box center [424, 107] width 6 height 6
click at [416, 104] on icon at bounding box center [414, 107] width 6 height 6
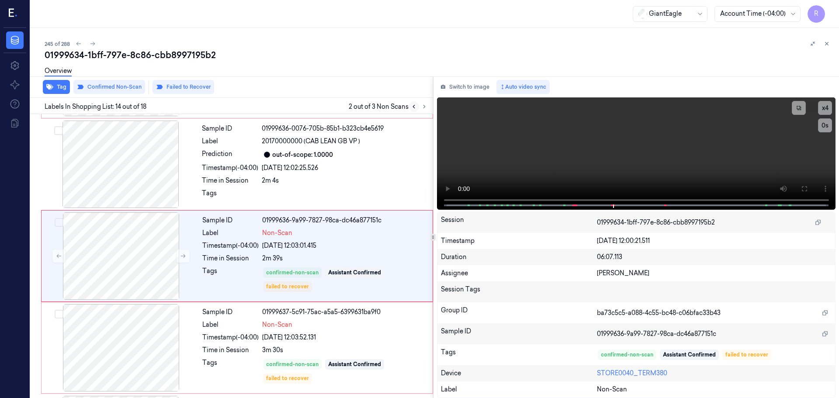
click at [416, 104] on icon at bounding box center [414, 107] width 6 height 6
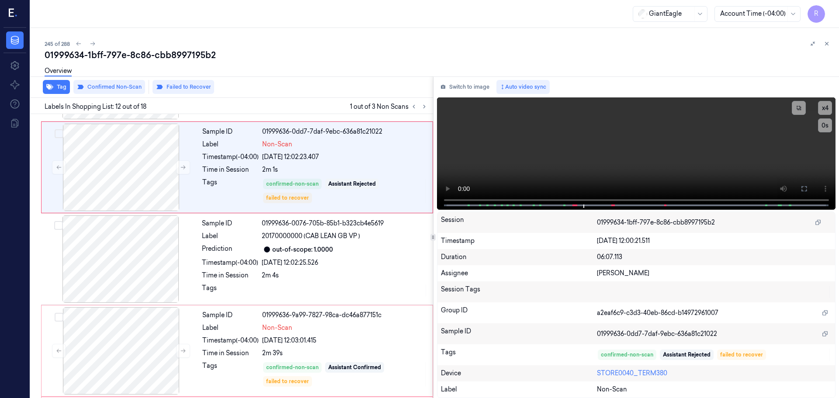
scroll to position [913, 0]
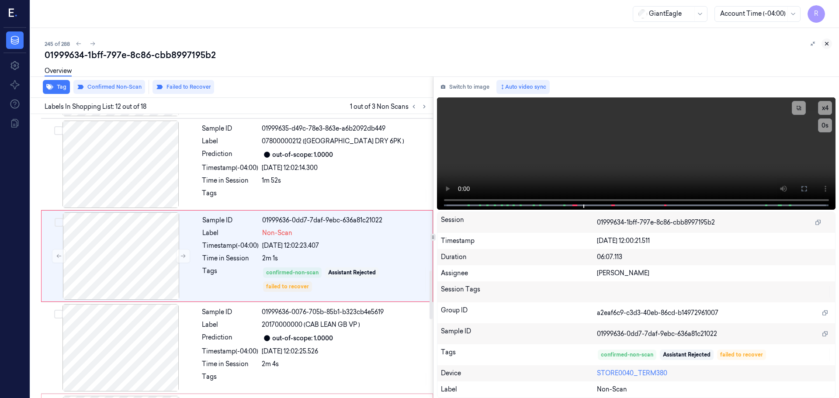
click at [830, 43] on div "245 of 288 01999634-1bff-797e-8c86-cbb8997195b2 Overview Tag Confirmed Non-Scan…" at bounding box center [435, 213] width 808 height 370
click at [828, 43] on icon at bounding box center [827, 44] width 6 height 6
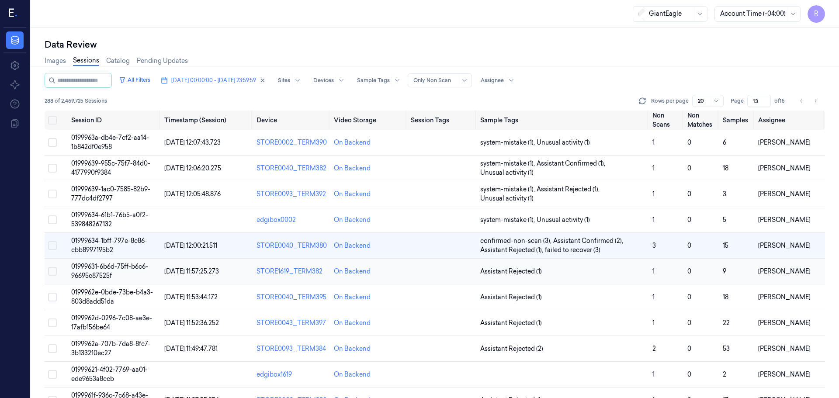
click at [585, 278] on td "Assistant Rejected (1)" at bounding box center [563, 272] width 172 height 26
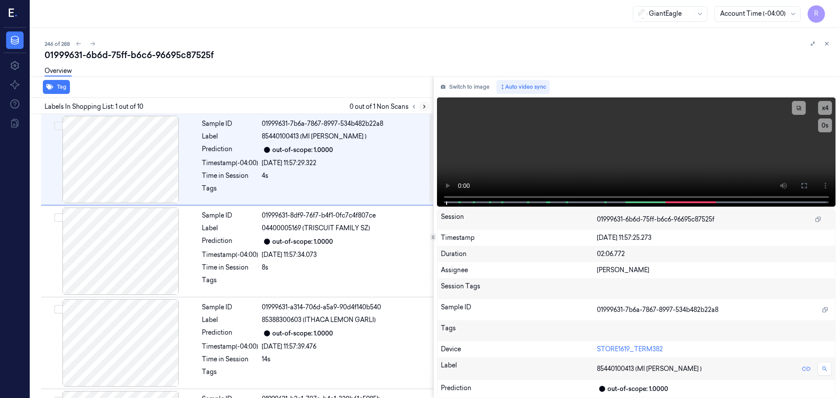
click at [420, 107] on button at bounding box center [424, 106] width 10 height 10
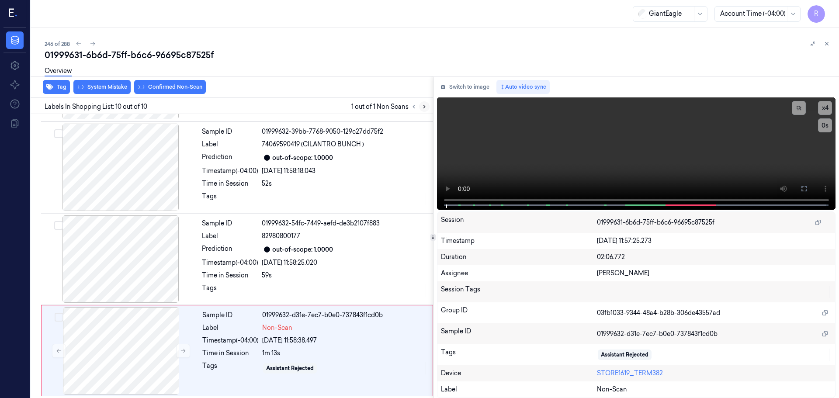
scroll to position [636, 0]
click at [420, 107] on button at bounding box center [424, 106] width 10 height 10
click at [414, 107] on icon at bounding box center [414, 107] width 6 height 6
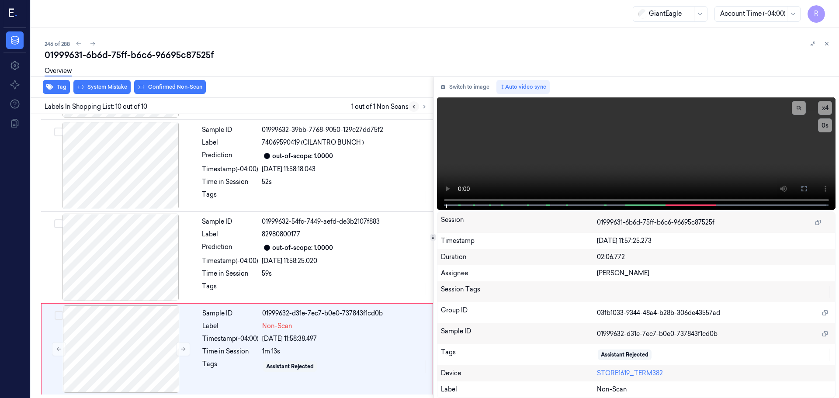
click at [414, 107] on icon at bounding box center [414, 106] width 2 height 3
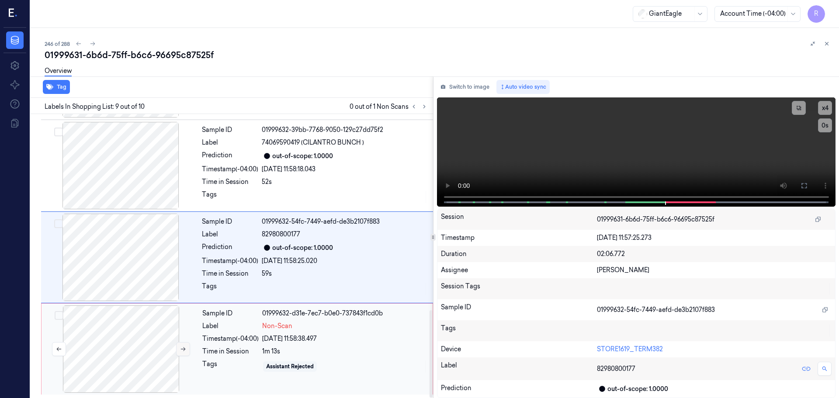
click at [187, 350] on button at bounding box center [183, 349] width 14 height 14
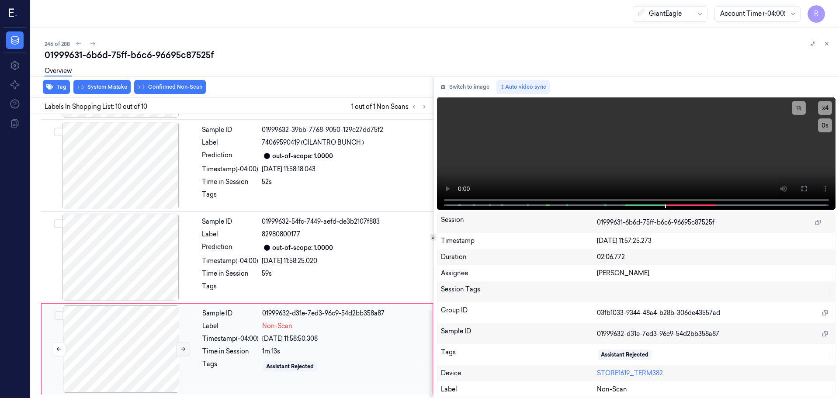
click at [188, 348] on button at bounding box center [183, 349] width 14 height 14
click at [262, 267] on div "Sample ID 01999632-54fc-7449-aefd-de3b2107f883 Label 82980800177 Prediction out…" at bounding box center [314, 257] width 233 height 87
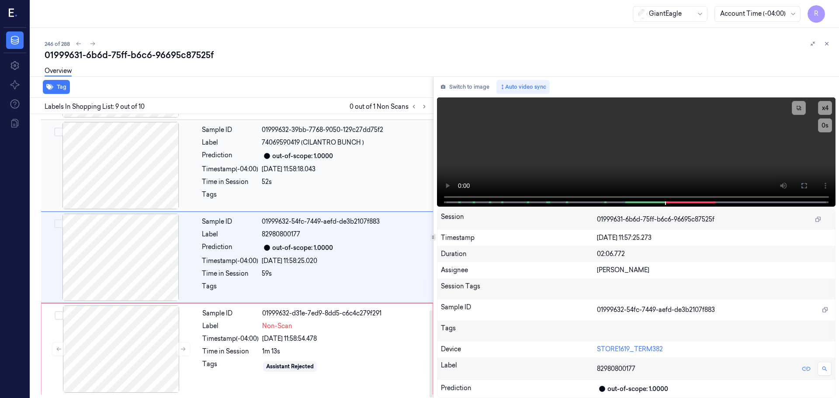
click at [246, 153] on div "Prediction" at bounding box center [230, 156] width 56 height 10
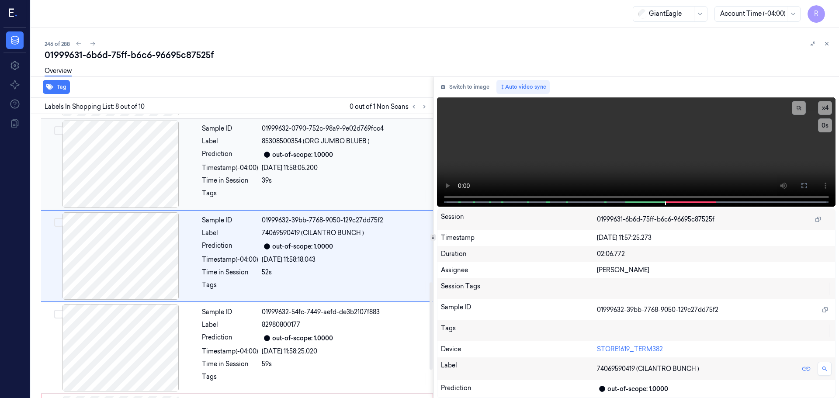
click at [149, 182] on div at bounding box center [121, 164] width 156 height 87
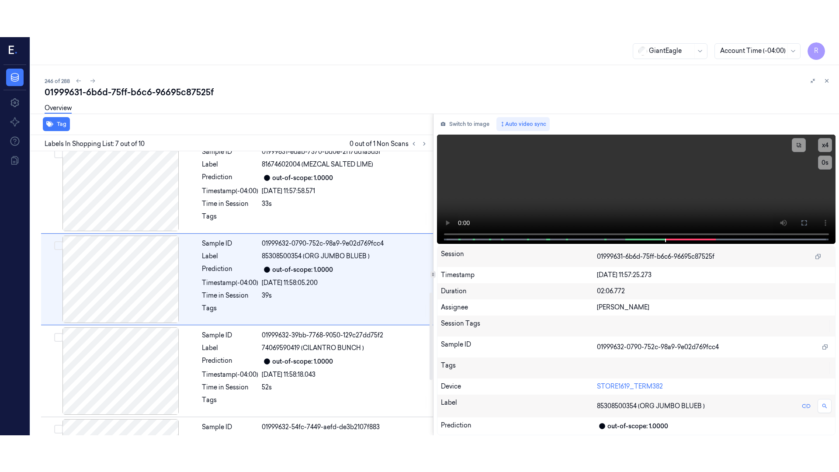
scroll to position [454, 0]
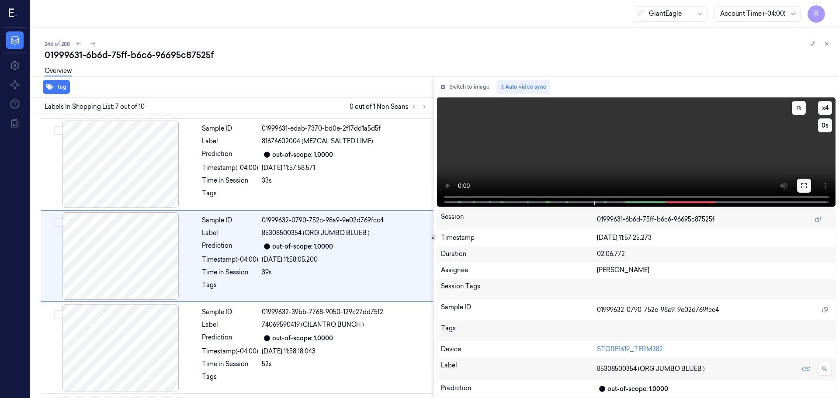
click at [806, 189] on icon at bounding box center [804, 185] width 7 height 7
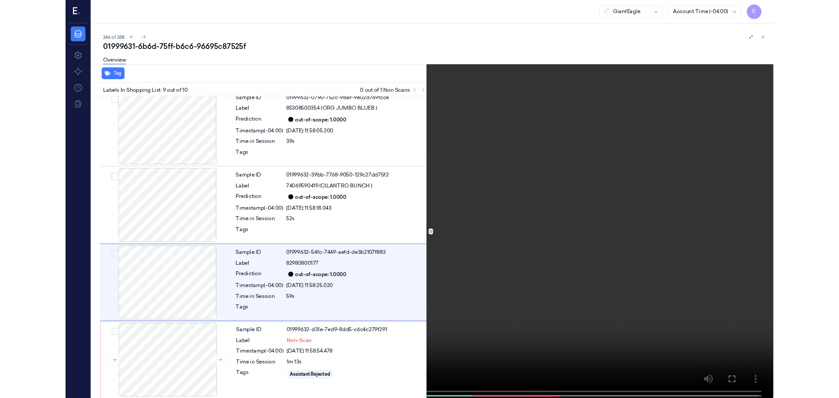
scroll to position [562, 0]
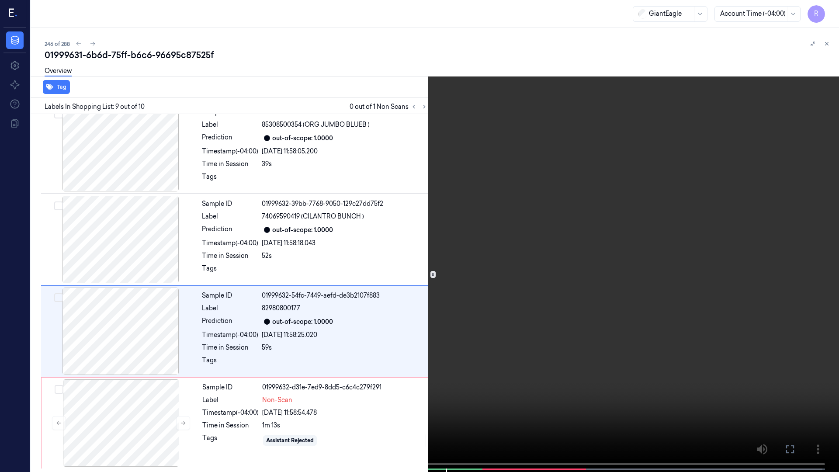
click at [391, 398] on video at bounding box center [419, 237] width 839 height 474
click at [831, 5] on button "x 4" at bounding box center [828, 10] width 14 height 14
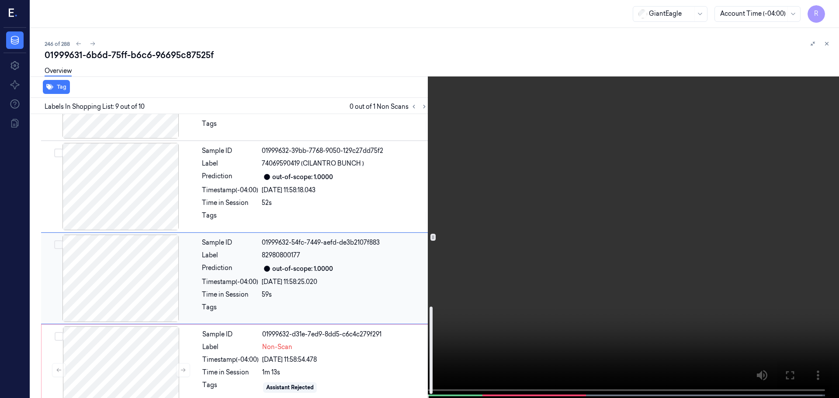
scroll to position [636, 0]
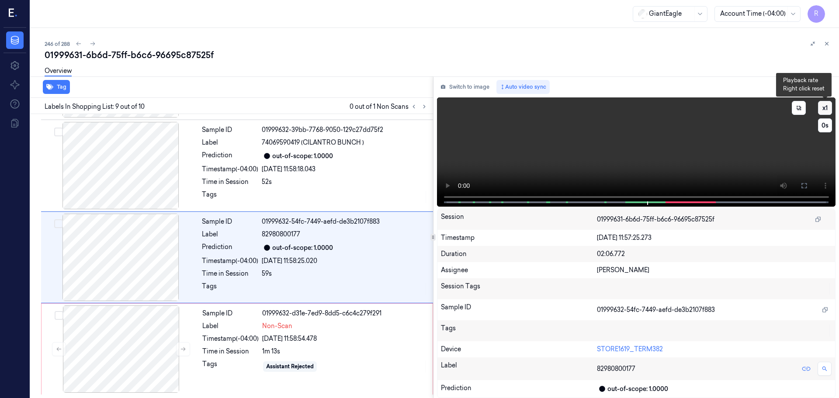
click at [824, 108] on button "x 1" at bounding box center [825, 108] width 14 height 14
click at [824, 108] on button "x 2" at bounding box center [825, 108] width 14 height 14
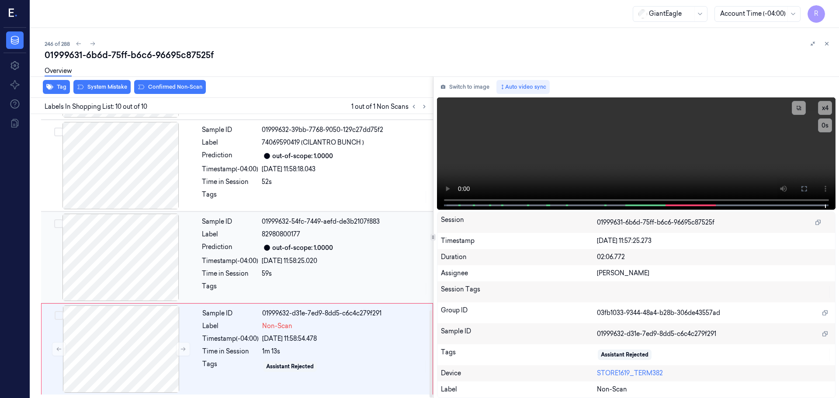
click at [342, 242] on div "Sample ID 01999632-54fc-7449-aefd-de3b2107f883 Label 82980800177 Prediction out…" at bounding box center [314, 257] width 233 height 87
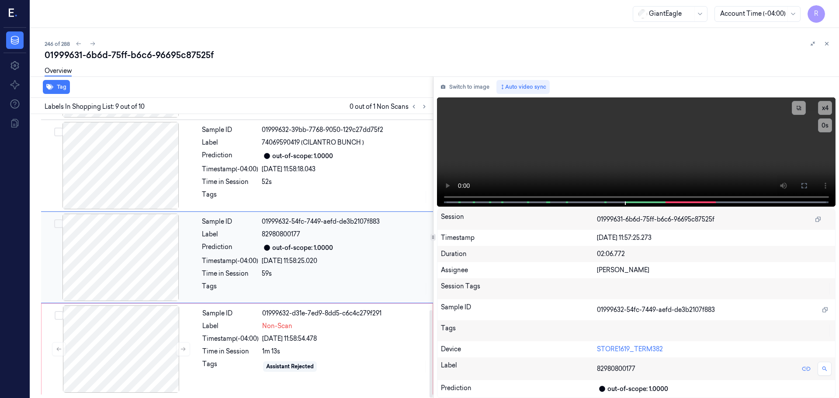
click at [263, 355] on div "1m 13s" at bounding box center [344, 351] width 165 height 9
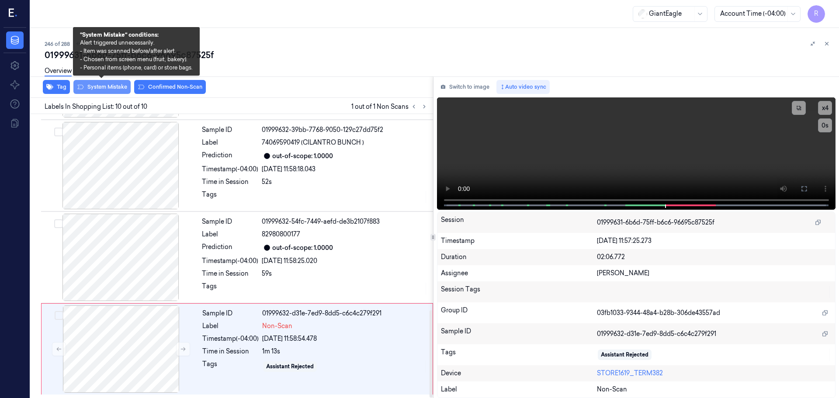
click at [112, 87] on button "System Mistake" at bounding box center [101, 87] width 57 height 14
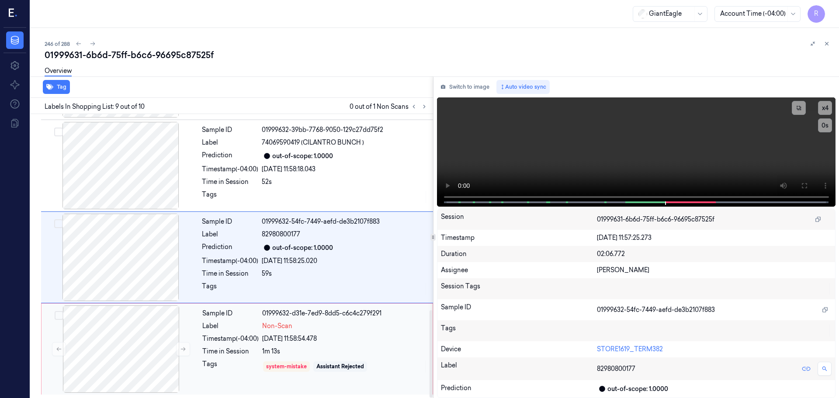
click at [237, 335] on div "Timestamp (-04:00)" at bounding box center [230, 338] width 56 height 9
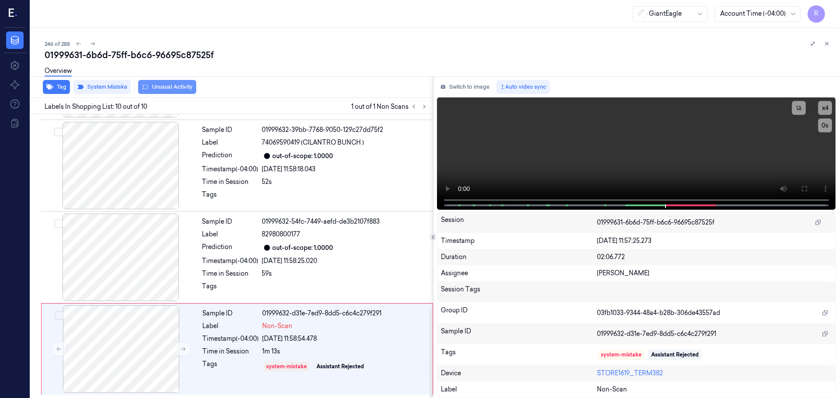
click at [154, 83] on div "Overview" at bounding box center [438, 72] width 787 height 22
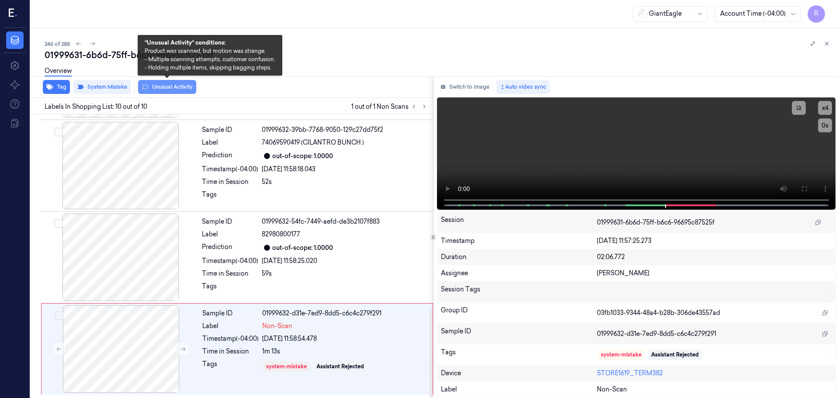
click at [154, 86] on button "Unusual Activity" at bounding box center [167, 87] width 58 height 14
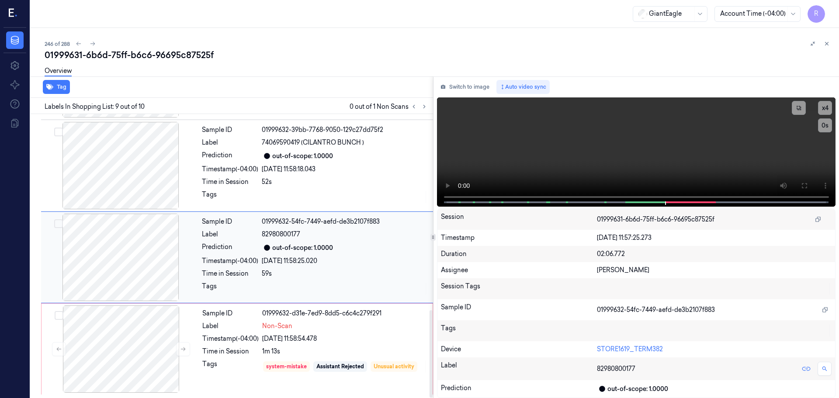
click at [256, 257] on div "Timestamp (-04:00)" at bounding box center [230, 260] width 56 height 9
click at [286, 180] on div "52s" at bounding box center [345, 181] width 166 height 9
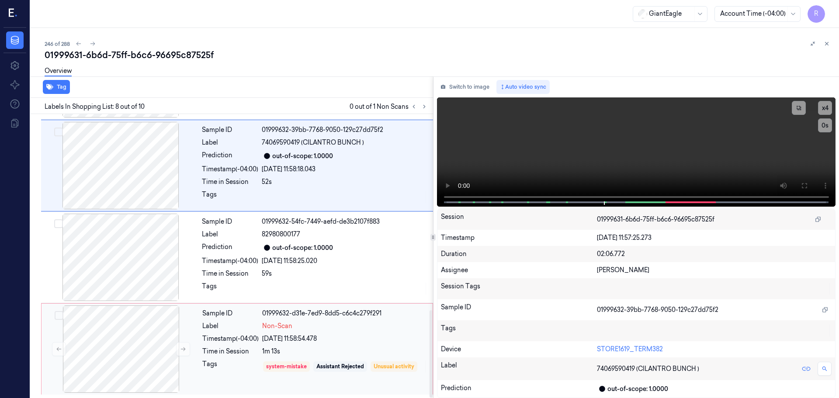
click at [256, 347] on div "Sample ID 01999632-d31e-7ed9-8dd5-c6c4c279f291 Label Non-Scan Timestamp (-04:00…" at bounding box center [315, 348] width 232 height 87
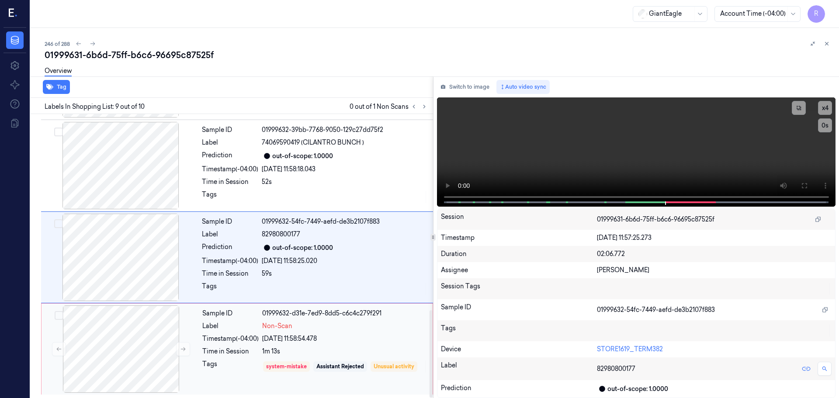
click at [273, 374] on div "system-mistake Assistant Rejected Unusual activity" at bounding box center [344, 367] width 165 height 14
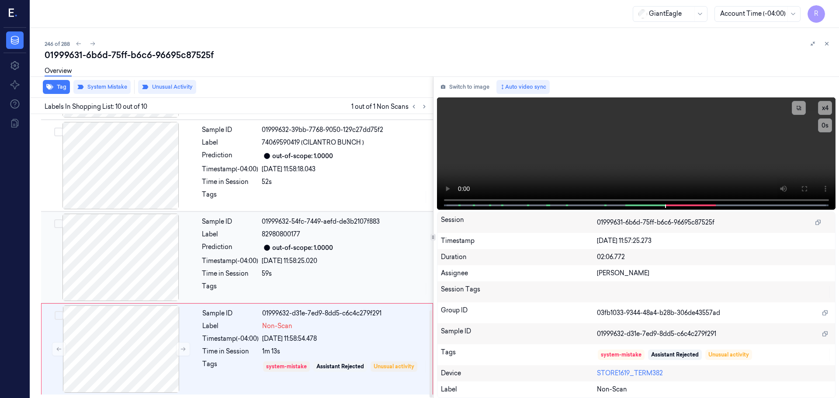
click at [293, 282] on div at bounding box center [345, 289] width 166 height 14
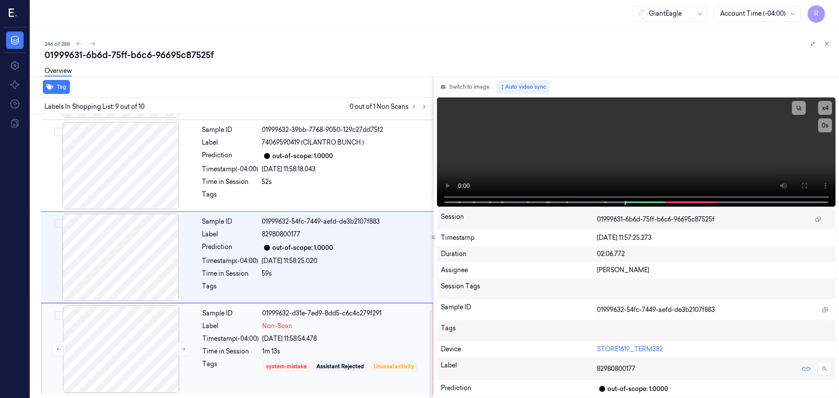
click at [263, 365] on div "system-mistake Assistant Rejected Unusual activity" at bounding box center [344, 367] width 165 height 14
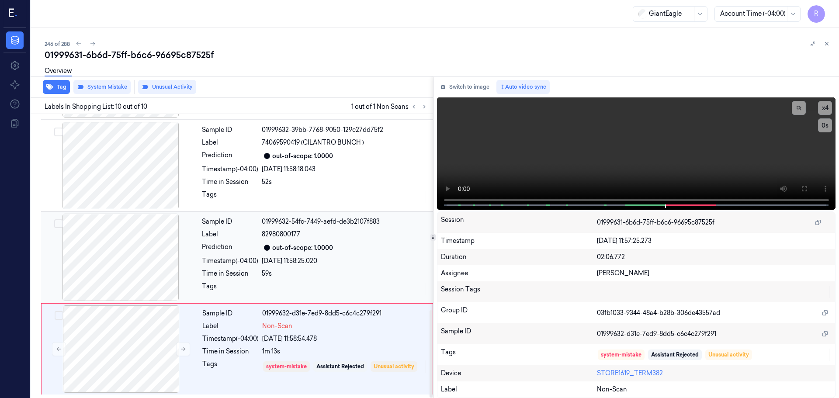
click at [371, 270] on div "59s" at bounding box center [345, 273] width 166 height 9
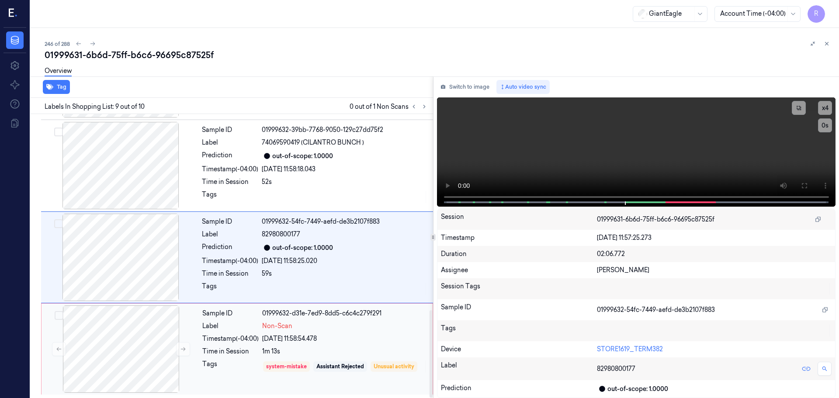
click at [216, 360] on div "Tags" at bounding box center [230, 367] width 56 height 14
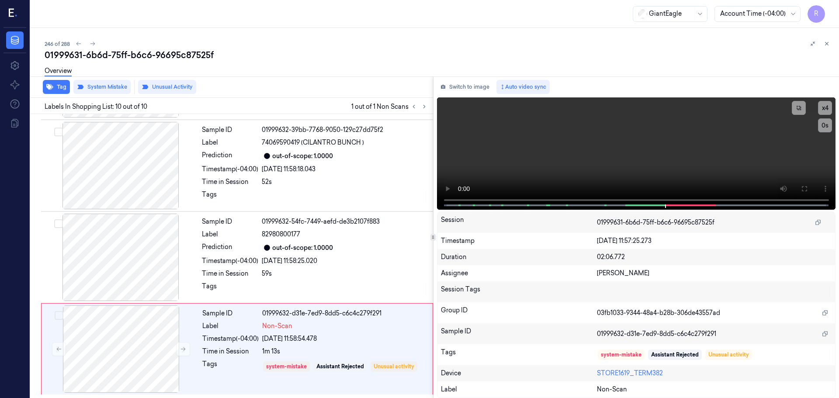
click at [825, 45] on button at bounding box center [826, 43] width 10 height 10
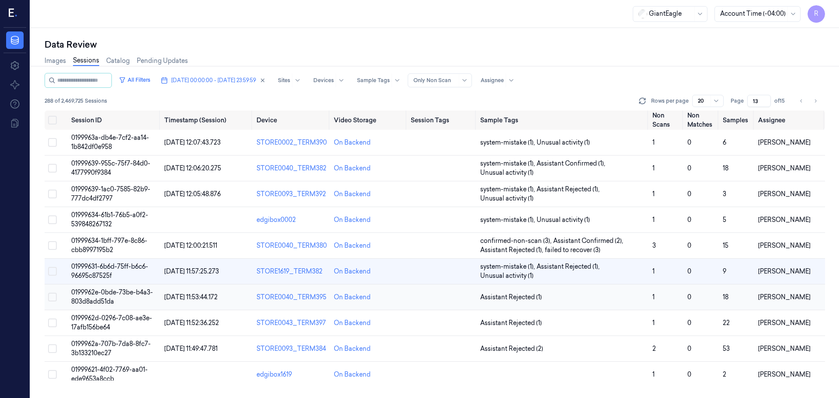
scroll to position [26, 0]
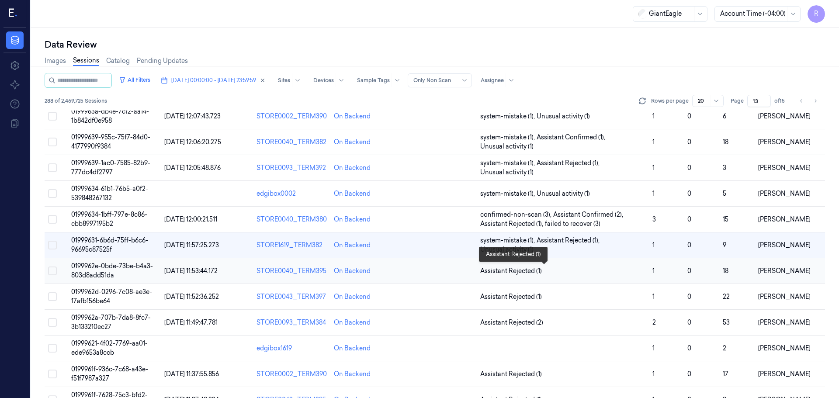
click at [607, 275] on span "Assistant Rejected (1)" at bounding box center [562, 271] width 165 height 9
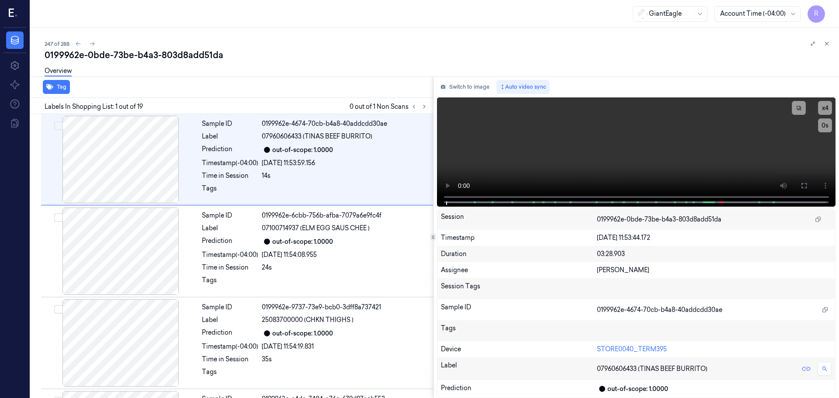
click at [429, 110] on div at bounding box center [419, 106] width 21 height 10
click at [426, 108] on icon at bounding box center [424, 107] width 6 height 6
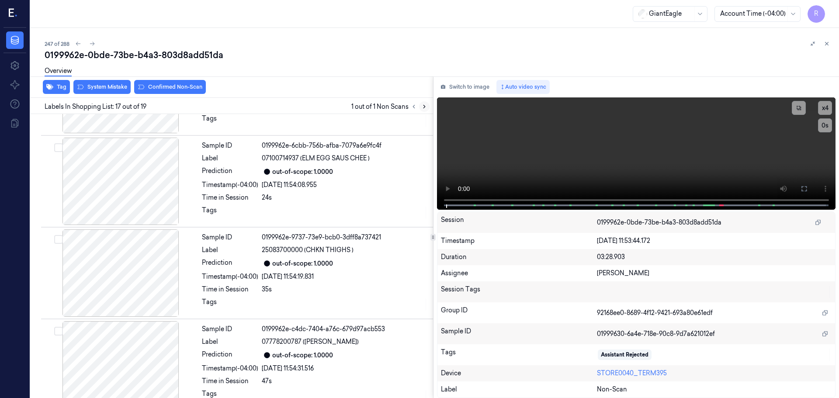
click at [426, 108] on icon at bounding box center [424, 107] width 6 height 6
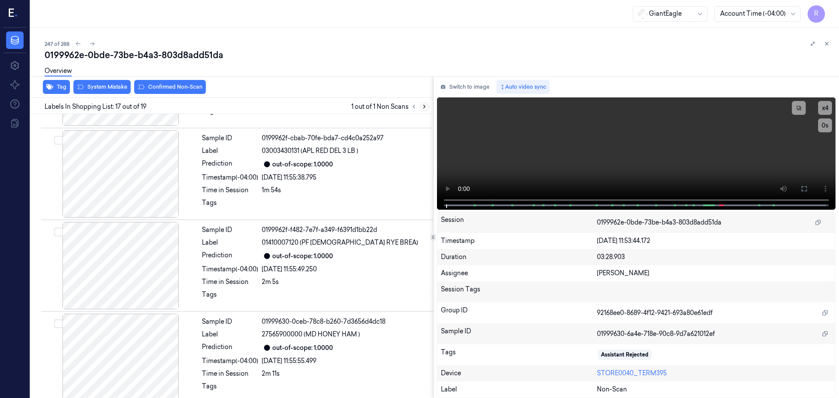
click at [426, 108] on icon at bounding box center [424, 107] width 6 height 6
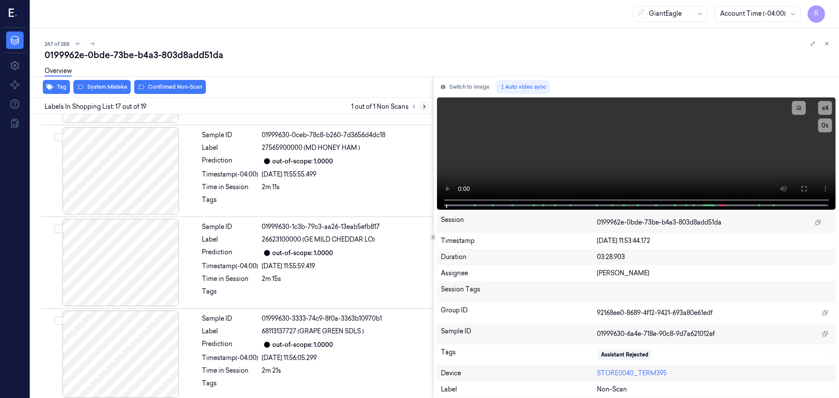
click at [426, 108] on icon at bounding box center [424, 107] width 6 height 6
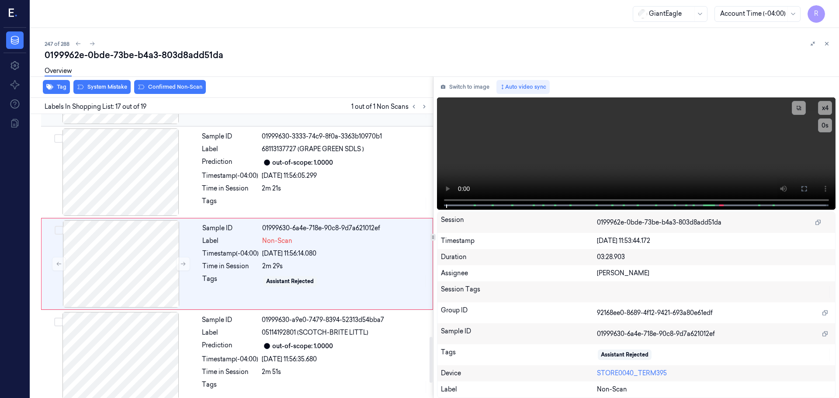
scroll to position [1372, 0]
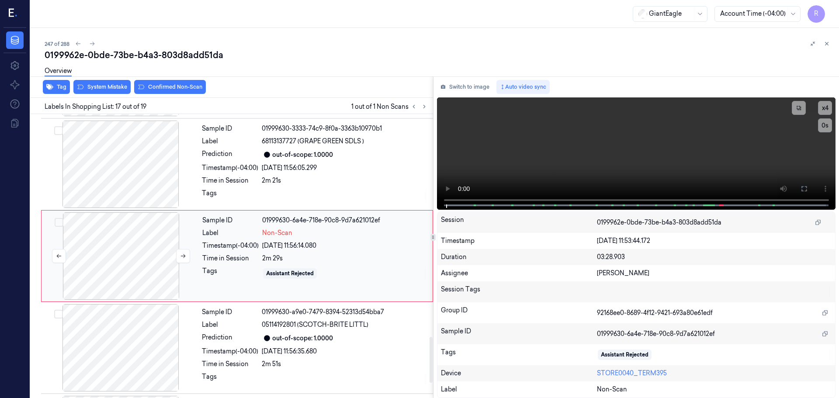
click at [177, 263] on div at bounding box center [183, 256] width 14 height 14
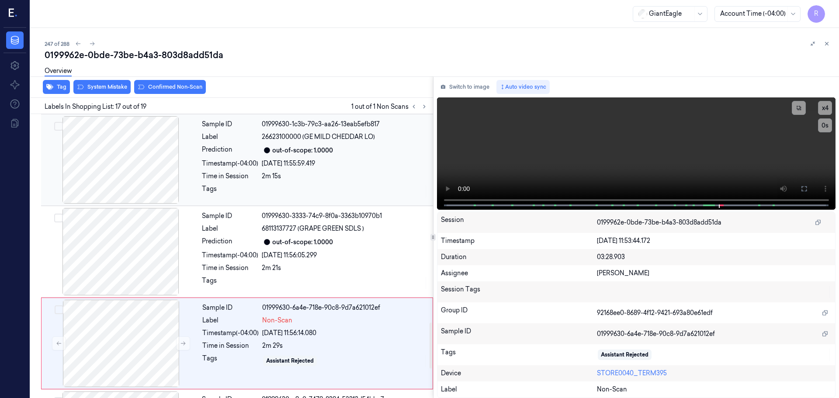
click at [142, 173] on div at bounding box center [121, 159] width 156 height 87
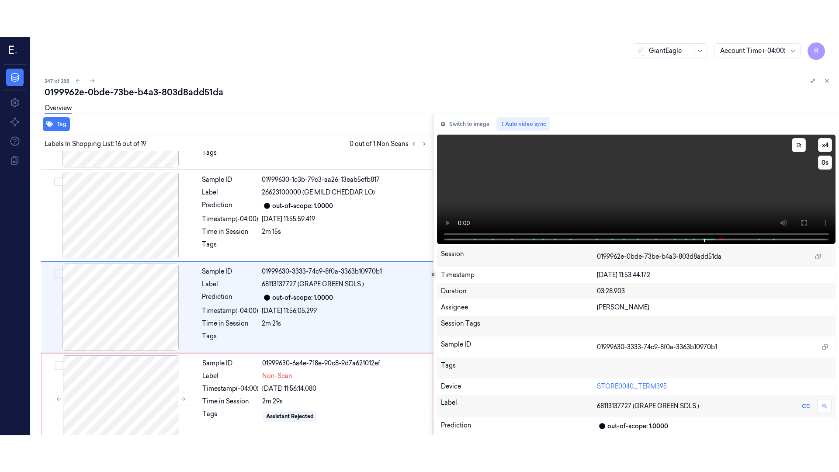
scroll to position [1280, 0]
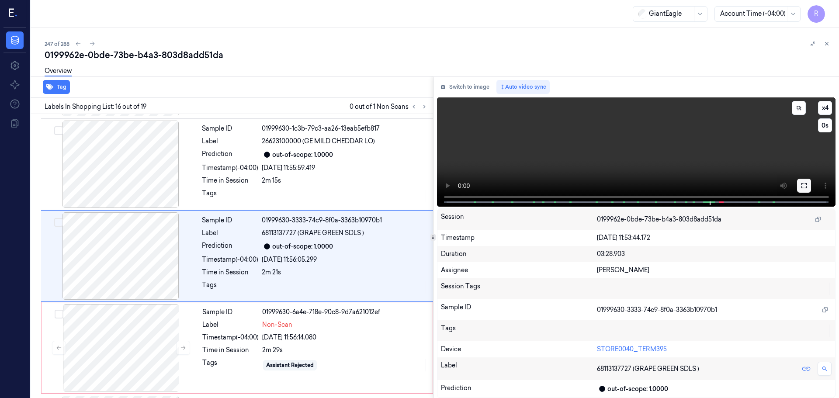
click at [805, 183] on icon at bounding box center [803, 185] width 5 height 5
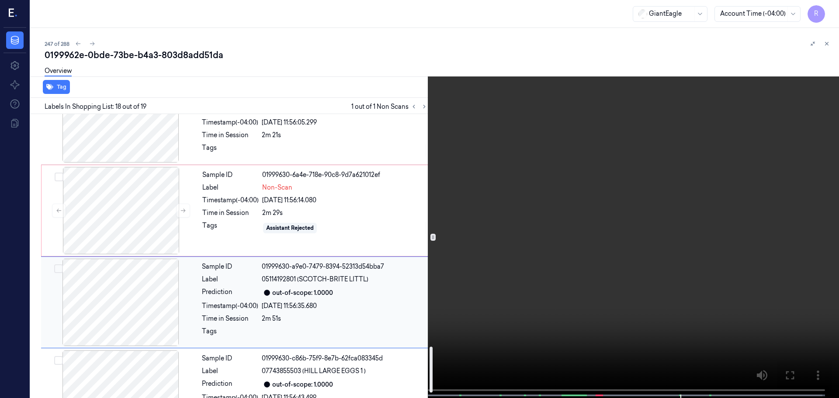
scroll to position [1432, 0]
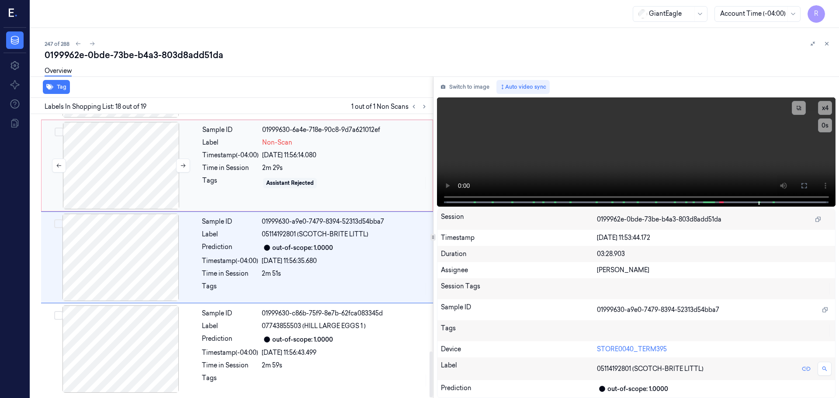
click at [152, 194] on div at bounding box center [121, 165] width 156 height 87
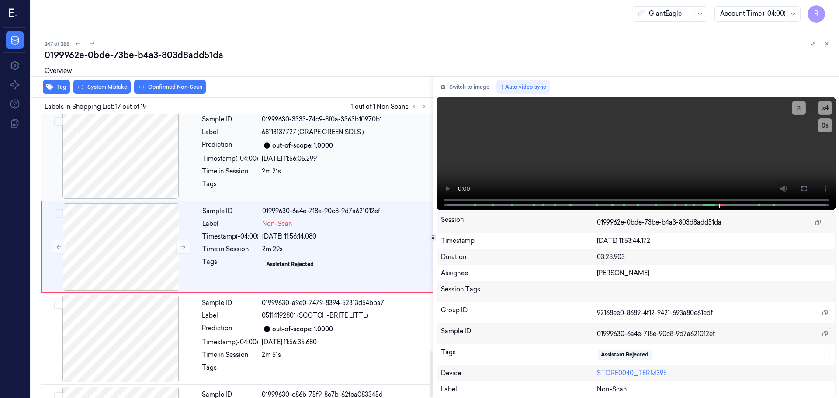
scroll to position [1372, 0]
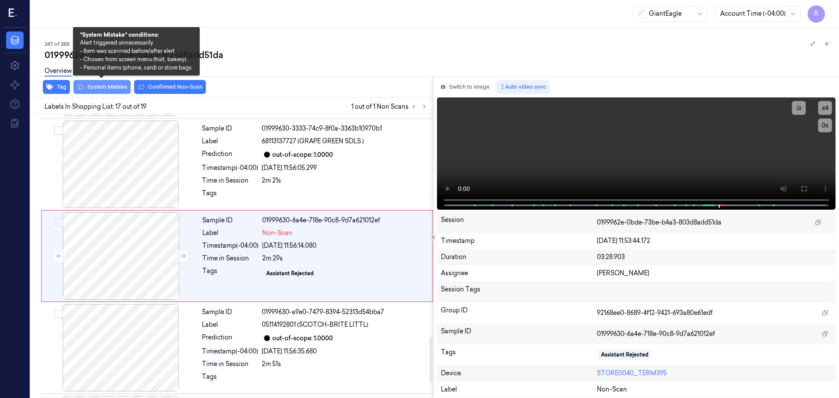
click at [107, 87] on button "System Mistake" at bounding box center [101, 87] width 57 height 14
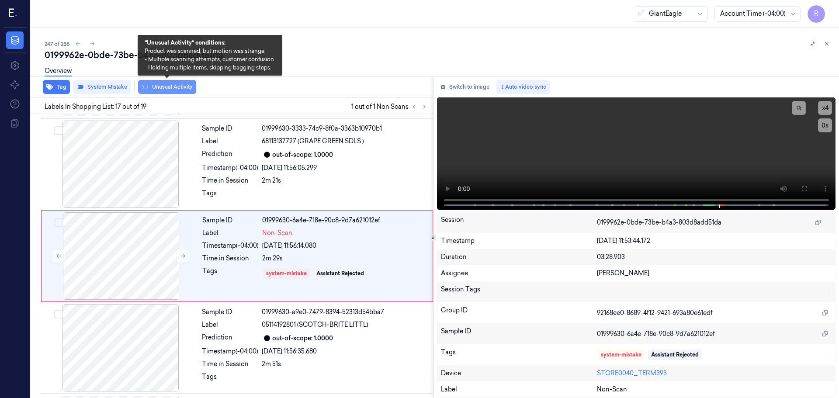
click at [162, 90] on button "Unusual Activity" at bounding box center [167, 87] width 58 height 14
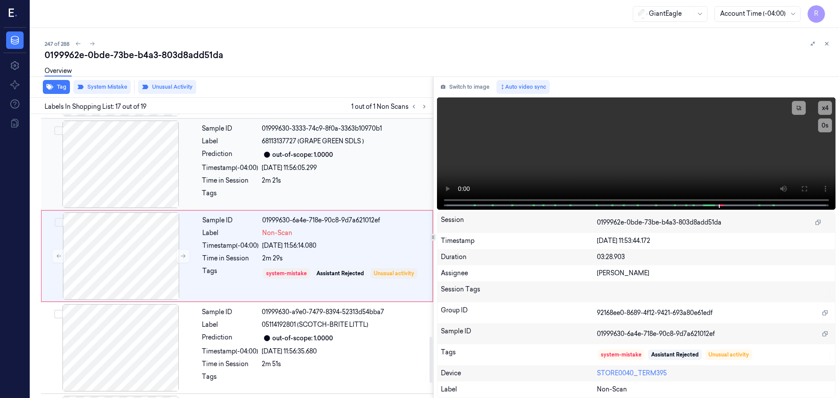
click at [284, 181] on div "2m 21s" at bounding box center [345, 180] width 166 height 9
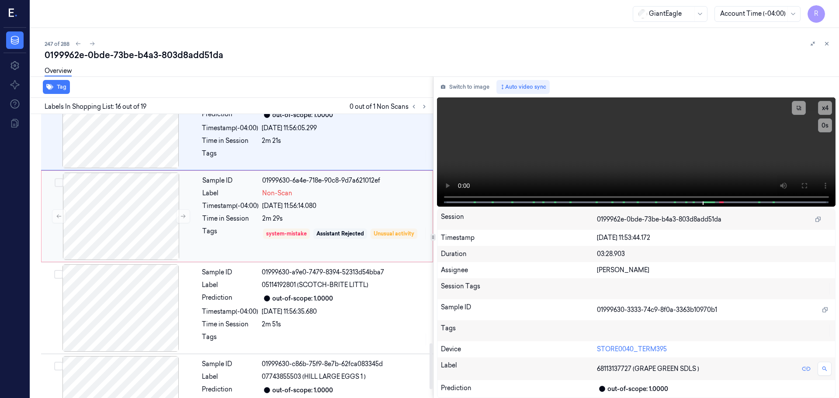
click at [261, 236] on div "Tags system-mistake Assistant Rejected Unusual activity" at bounding box center [314, 234] width 225 height 14
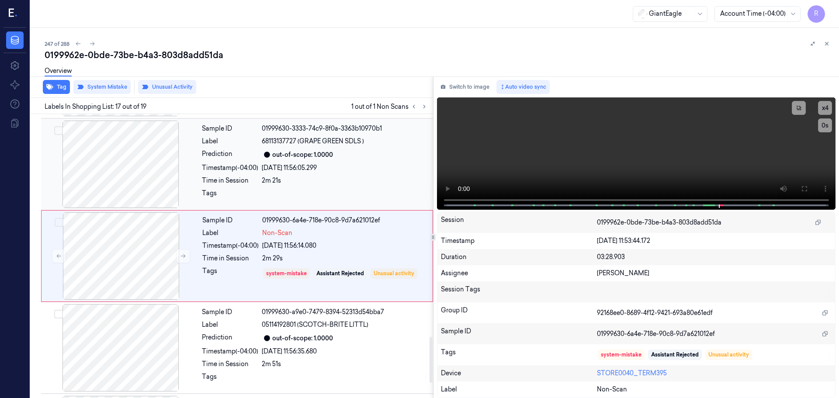
click at [249, 173] on div "Sample ID 01999630-3333-74c9-8f0a-3363b10970b1 Label 68113137727 (GRAPE GREEN S…" at bounding box center [314, 164] width 233 height 87
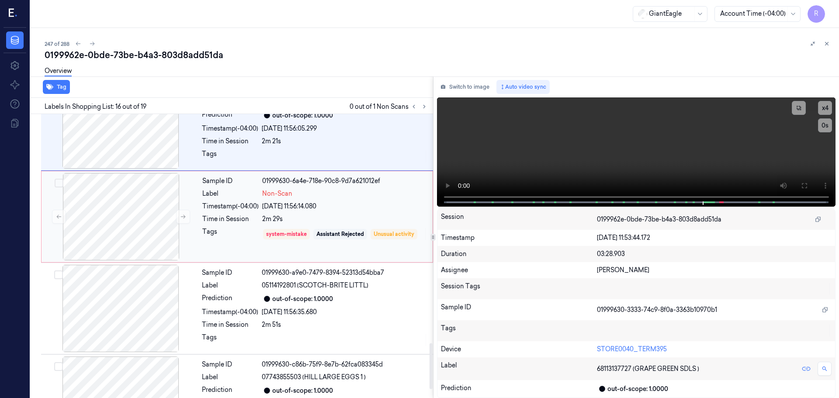
click at [234, 208] on div "Timestamp (-04:00)" at bounding box center [230, 206] width 56 height 9
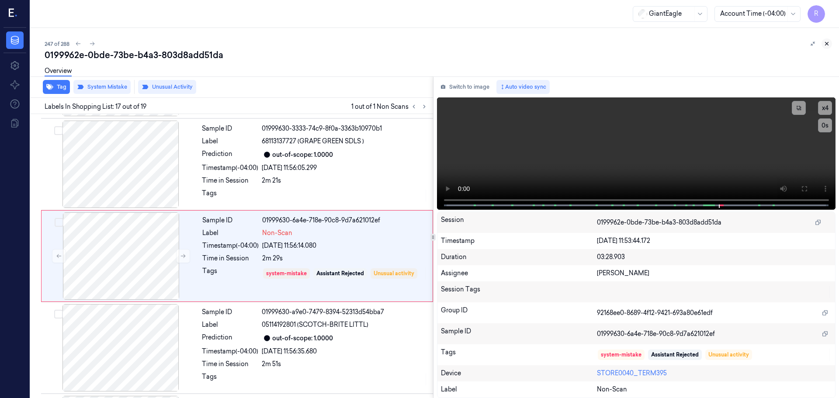
click at [826, 45] on icon at bounding box center [826, 43] width 3 height 3
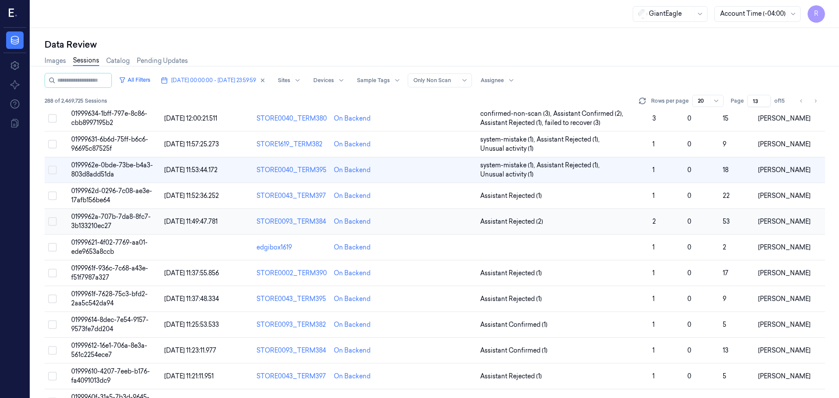
scroll to position [52, 0]
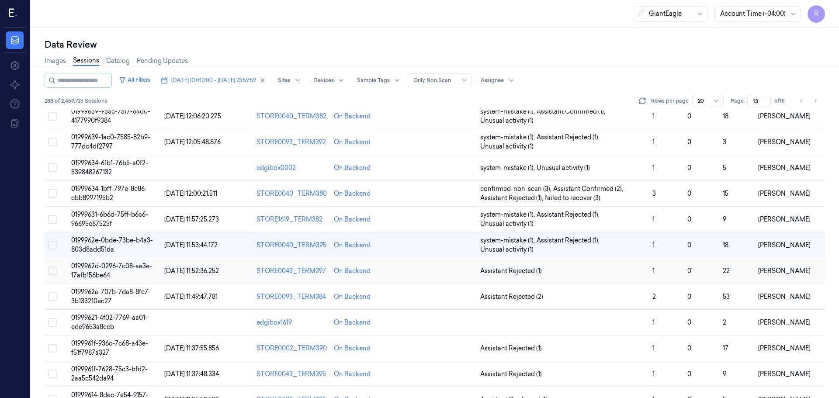
click at [633, 278] on td "Assistant Rejected (1)" at bounding box center [563, 271] width 172 height 26
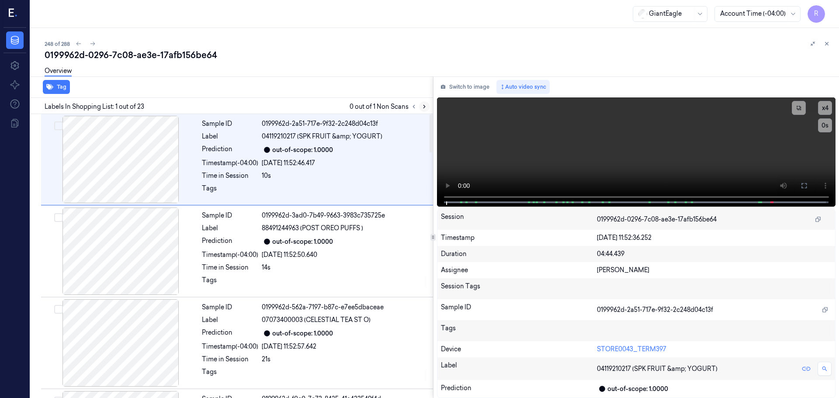
click at [425, 108] on icon at bounding box center [424, 107] width 6 height 6
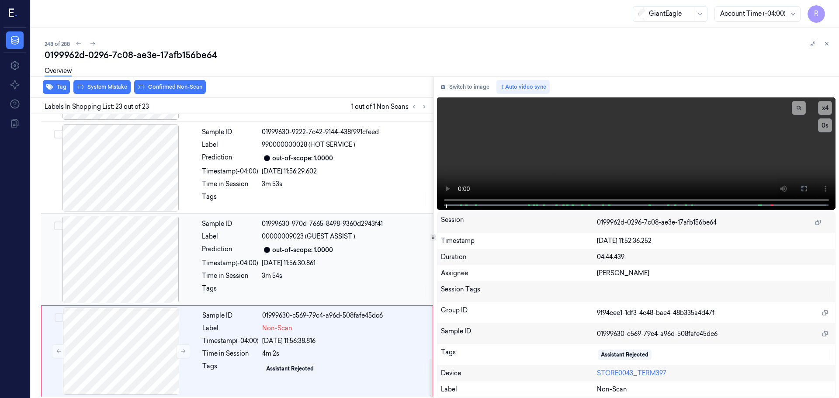
scroll to position [1829, 0]
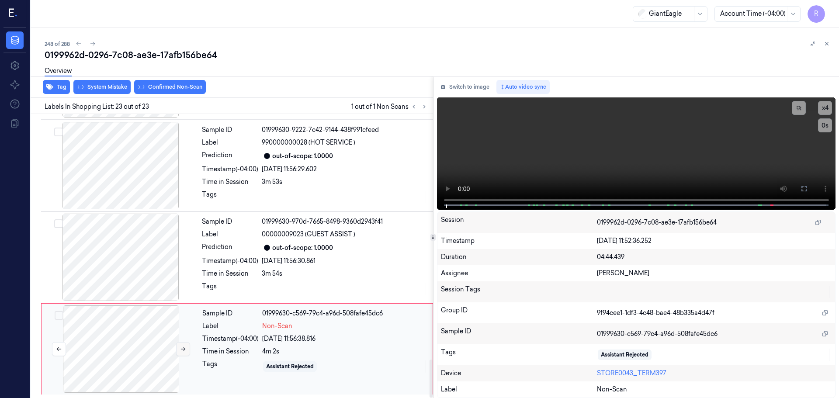
click at [181, 351] on icon at bounding box center [183, 349] width 6 height 6
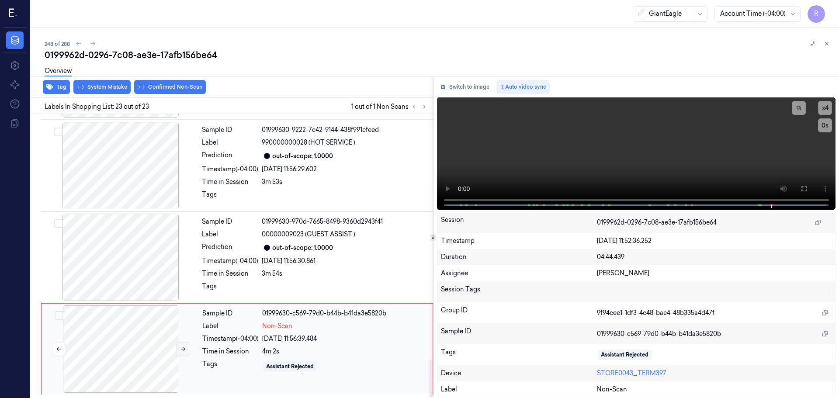
click at [181, 351] on icon at bounding box center [183, 349] width 6 height 6
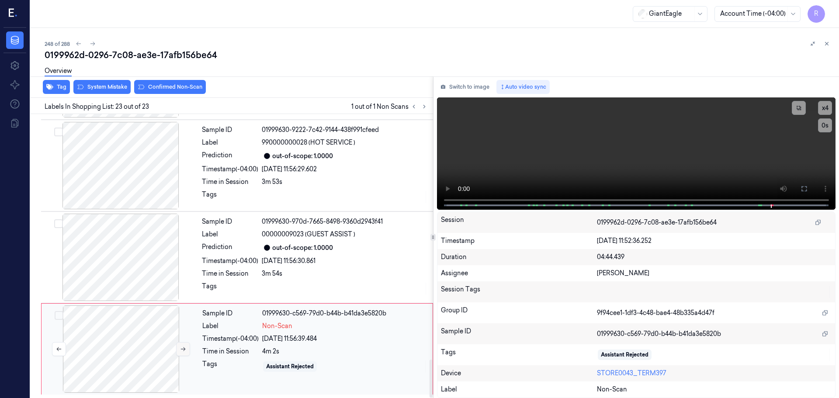
click at [181, 351] on icon at bounding box center [183, 349] width 6 height 6
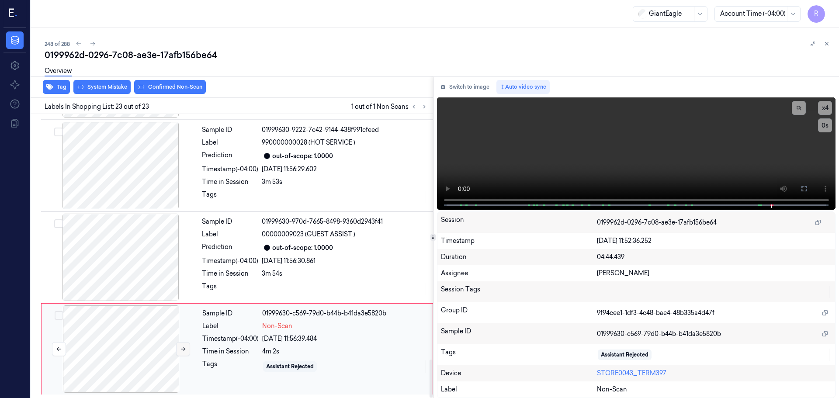
click at [181, 351] on icon at bounding box center [183, 349] width 6 height 6
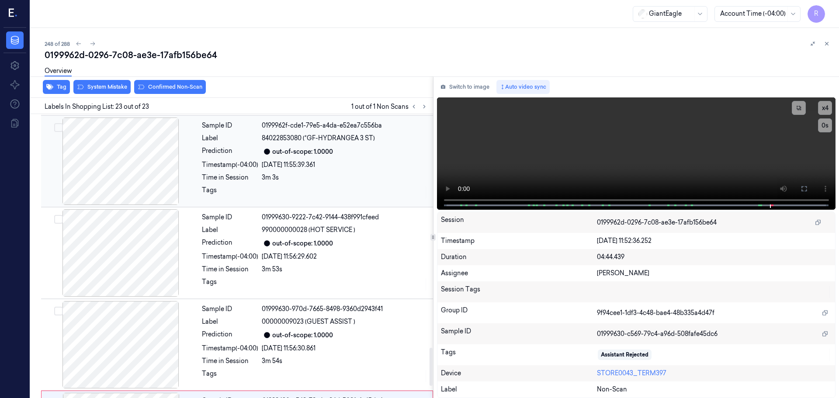
click at [135, 170] on div at bounding box center [121, 161] width 156 height 87
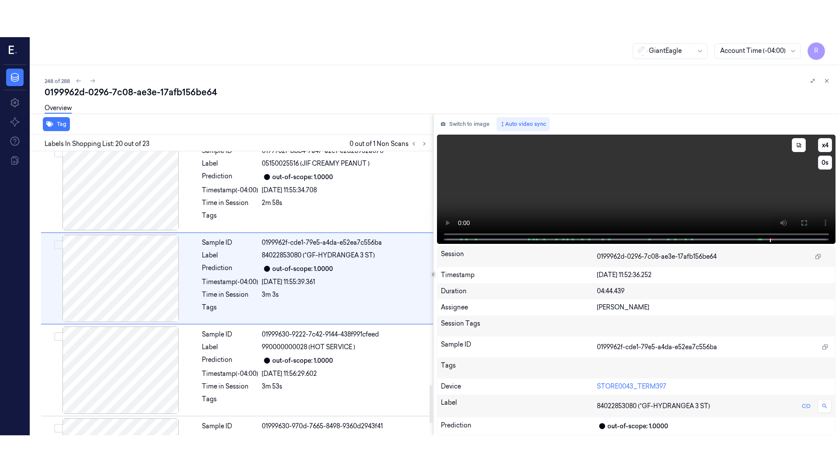
scroll to position [1647, 0]
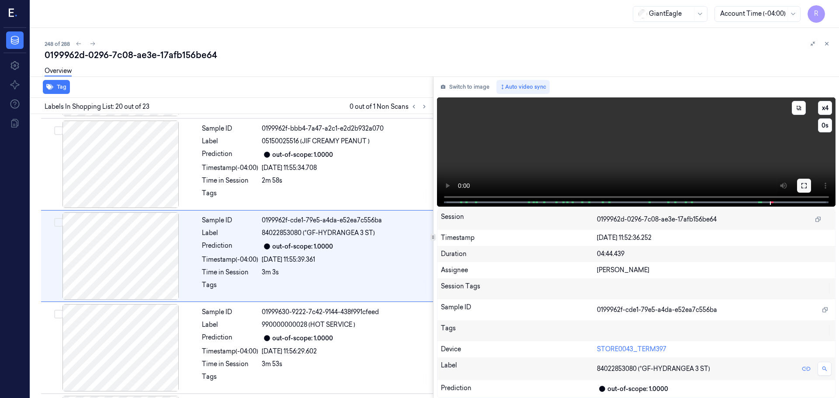
click at [802, 188] on icon at bounding box center [803, 185] width 5 height 5
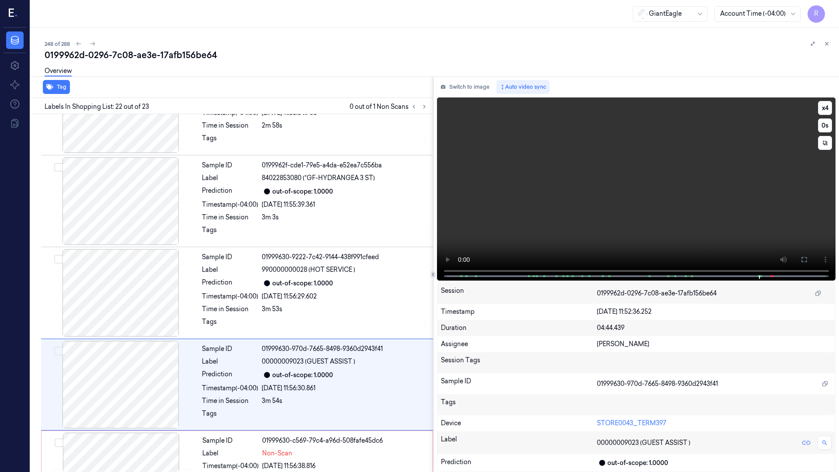
scroll to position [1755, 0]
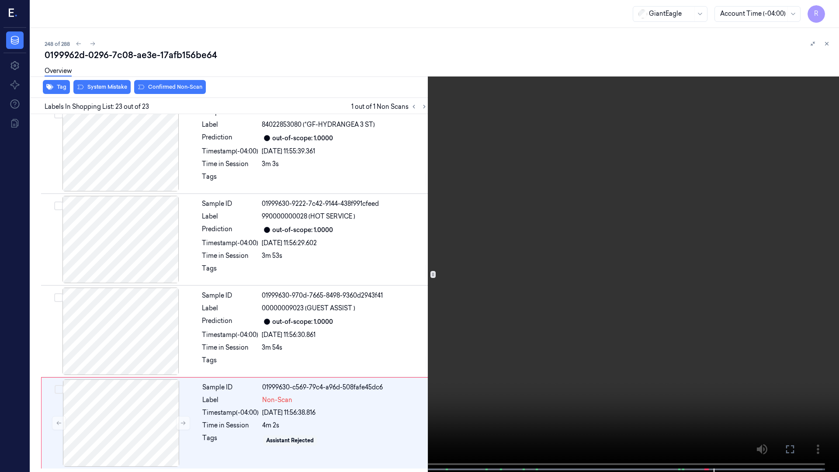
click at [675, 398] on video at bounding box center [419, 237] width 839 height 474
click at [681, 398] on div "x 4 0 s 990000000028 (HOT SERVICE )" at bounding box center [419, 236] width 839 height 472
click at [683, 398] on span at bounding box center [683, 469] width 1 height 4
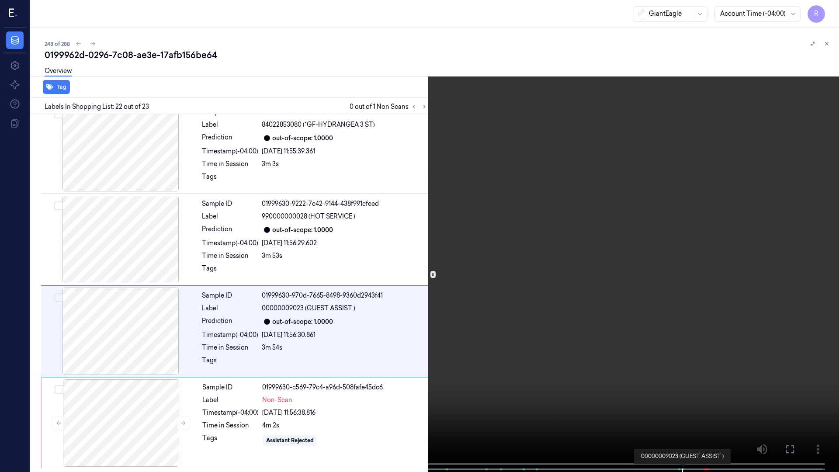
click at [683, 398] on span at bounding box center [683, 469] width 1 height 4
click at [679, 398] on span at bounding box center [679, 469] width 1 height 4
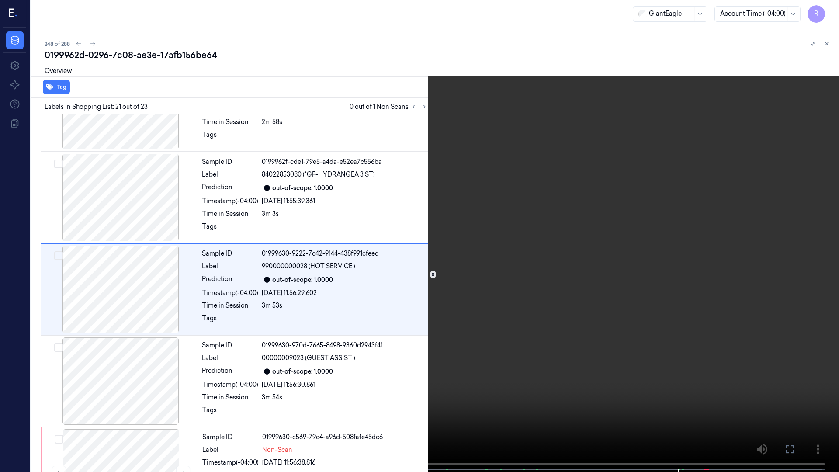
scroll to position [1702, 0]
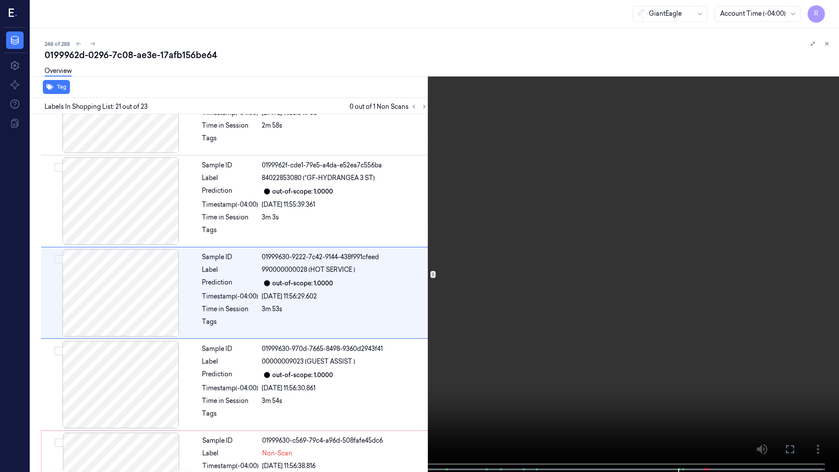
click at [690, 398] on video at bounding box center [419, 237] width 839 height 474
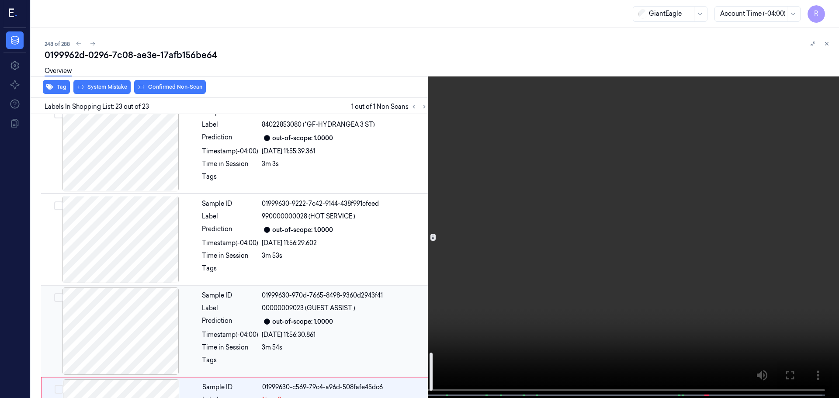
scroll to position [1829, 0]
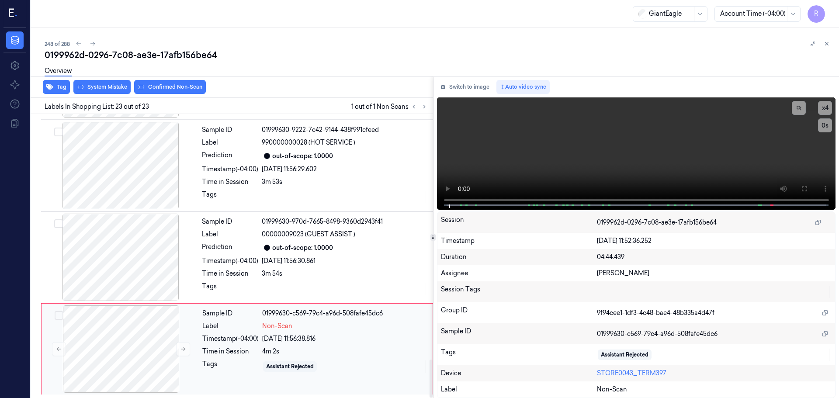
click at [315, 345] on div "Sample ID 01999630-c569-79c4-a96d-508fafe45dc6 Label Non-Scan Timestamp (-04:00…" at bounding box center [315, 348] width 232 height 87
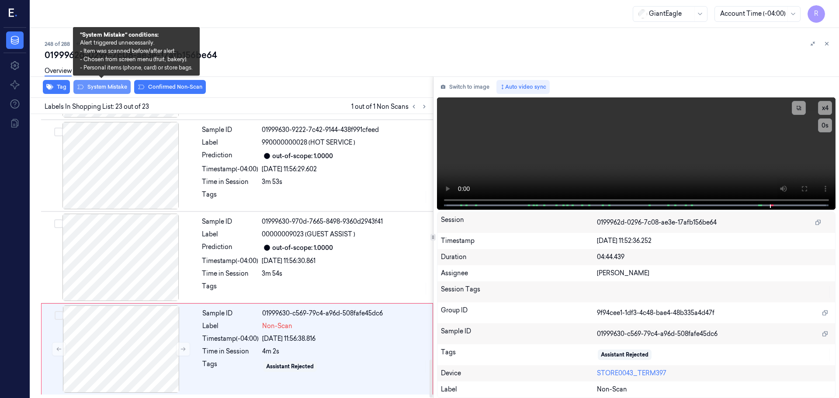
click at [100, 87] on button "System Mistake" at bounding box center [101, 87] width 57 height 14
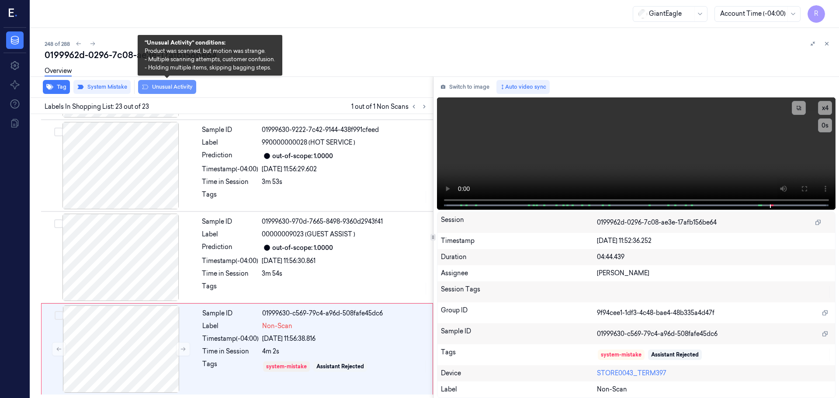
click at [173, 87] on button "Unusual Activity" at bounding box center [167, 87] width 58 height 14
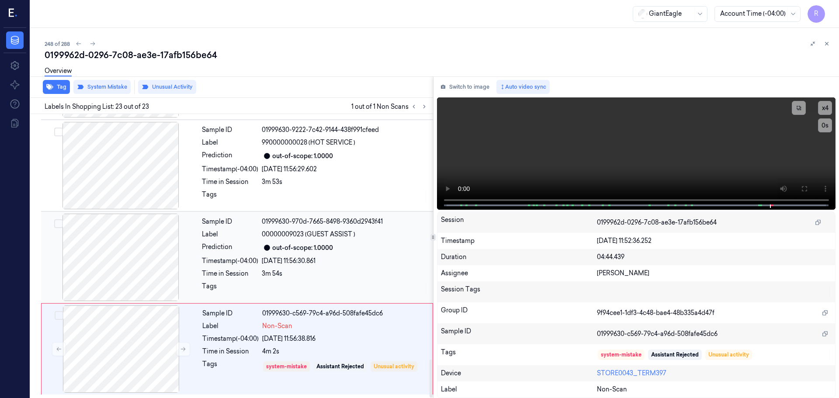
click at [319, 255] on div "Sample ID 01999630-970d-7665-8498-9360d2943f41 Label 00000009023 (GUEST ASSIST …" at bounding box center [314, 257] width 233 height 87
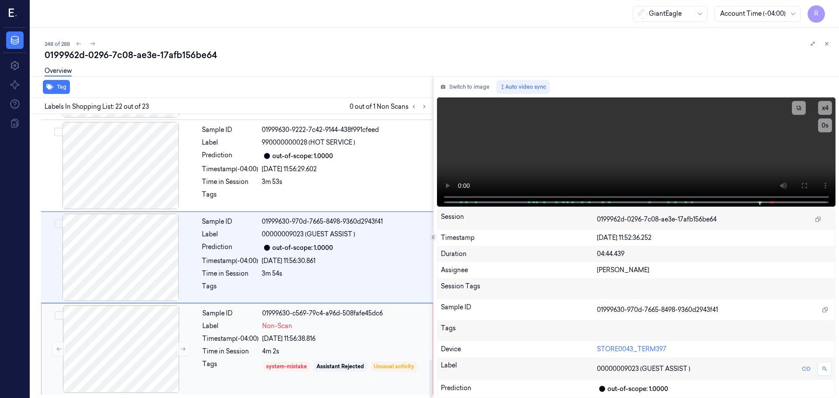
click at [370, 323] on div "Non-Scan" at bounding box center [344, 326] width 165 height 9
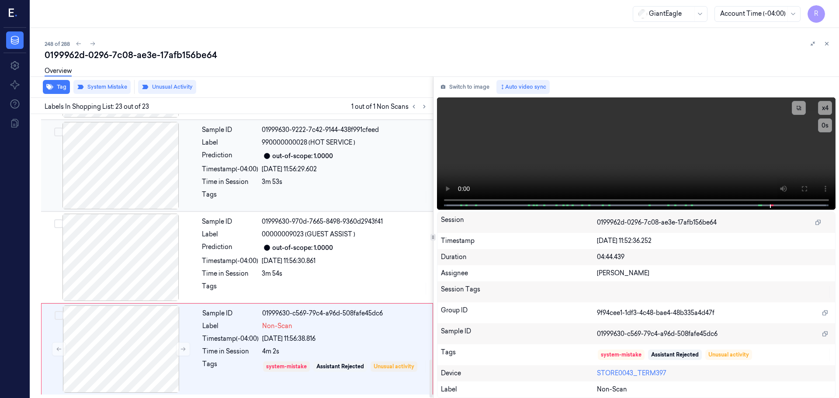
click at [316, 171] on div "[DATE] 11:56:29.602" at bounding box center [345, 169] width 166 height 9
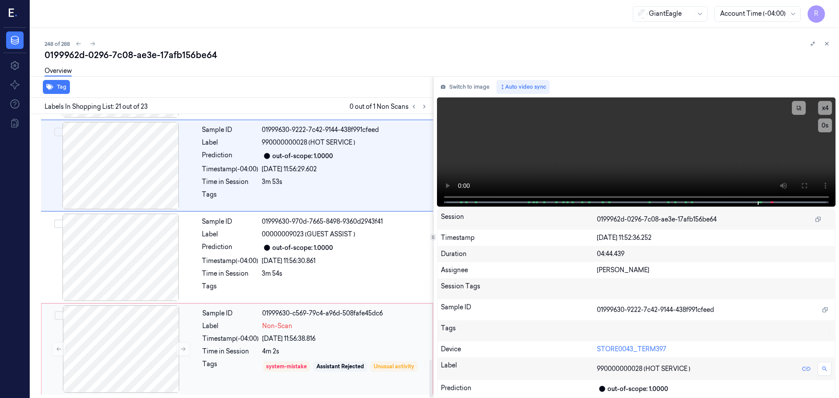
click at [339, 343] on div "[DATE] 11:56:38.816" at bounding box center [344, 338] width 165 height 9
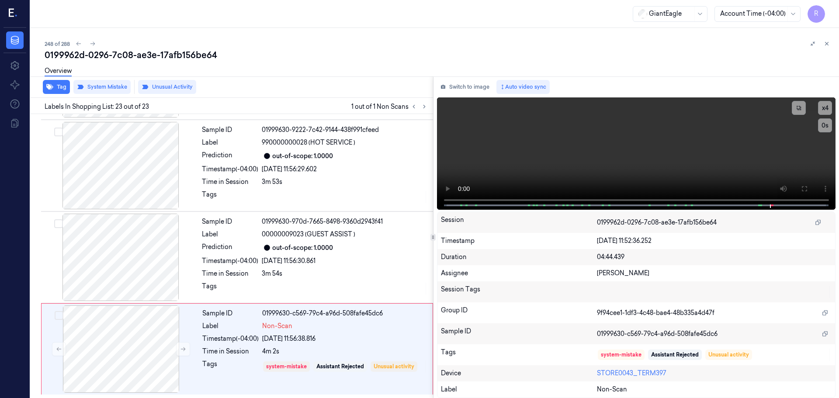
click at [826, 41] on icon at bounding box center [827, 44] width 6 height 6
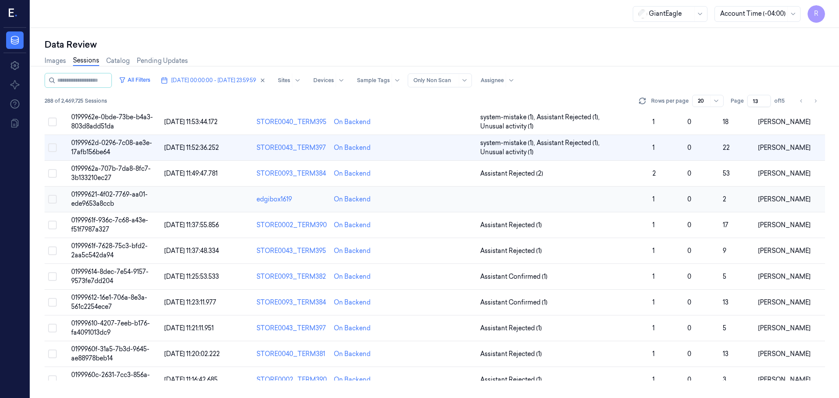
scroll to position [78, 0]
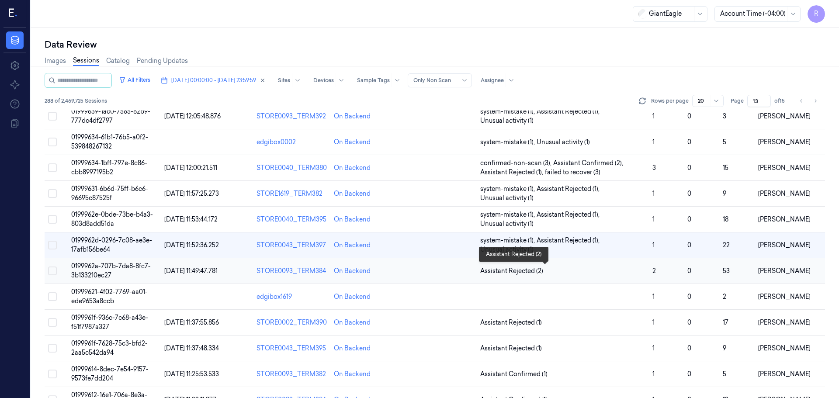
click at [620, 275] on span "Assistant Rejected (2)" at bounding box center [562, 271] width 165 height 9
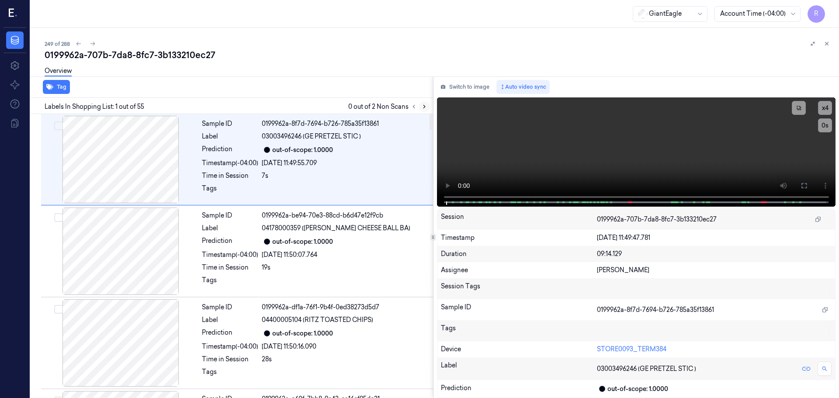
click at [423, 109] on icon at bounding box center [424, 107] width 6 height 6
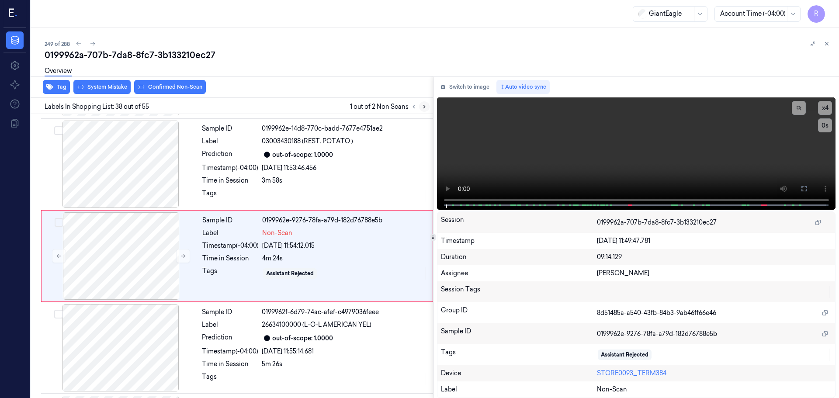
click at [423, 110] on button at bounding box center [424, 106] width 10 height 10
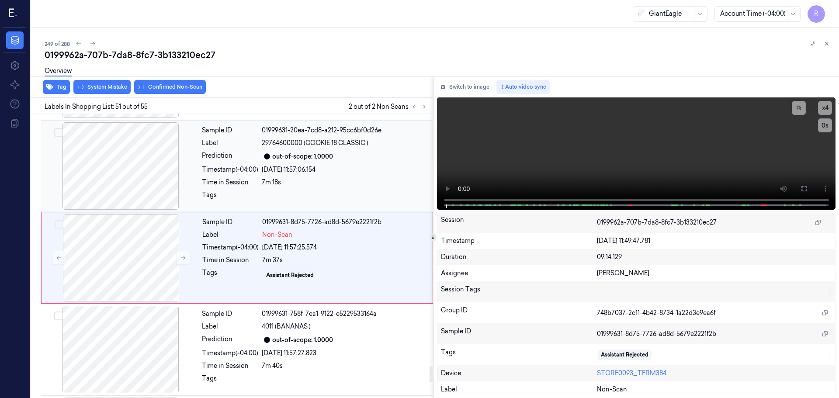
scroll to position [4492, 0]
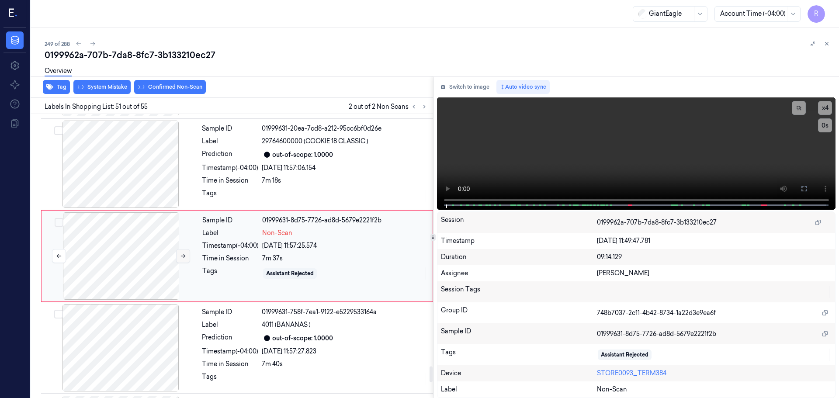
click at [182, 255] on icon at bounding box center [183, 256] width 6 height 6
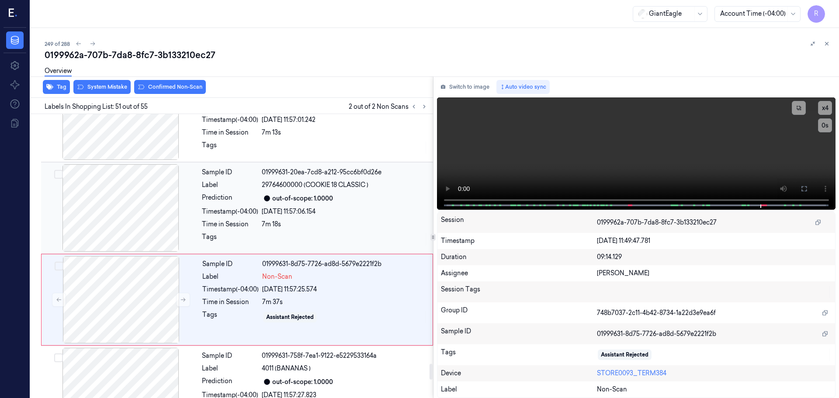
click at [136, 211] on div at bounding box center [121, 207] width 156 height 87
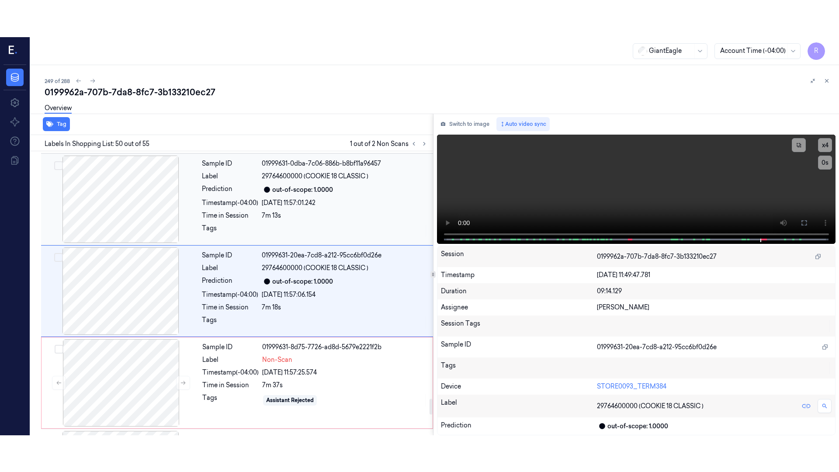
scroll to position [4400, 0]
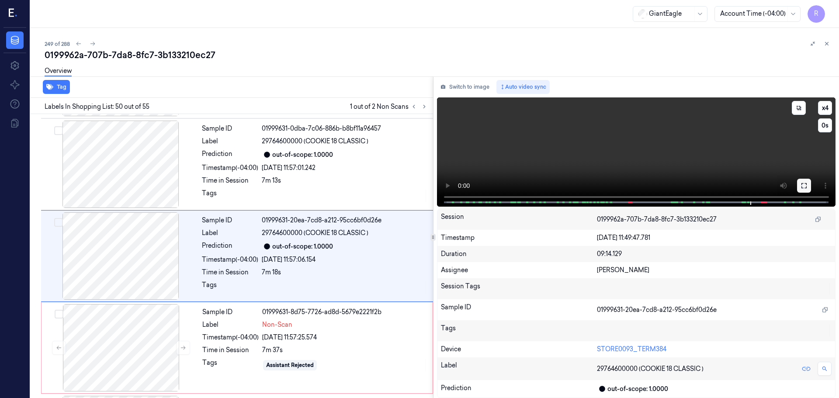
click at [802, 185] on icon at bounding box center [804, 185] width 7 height 7
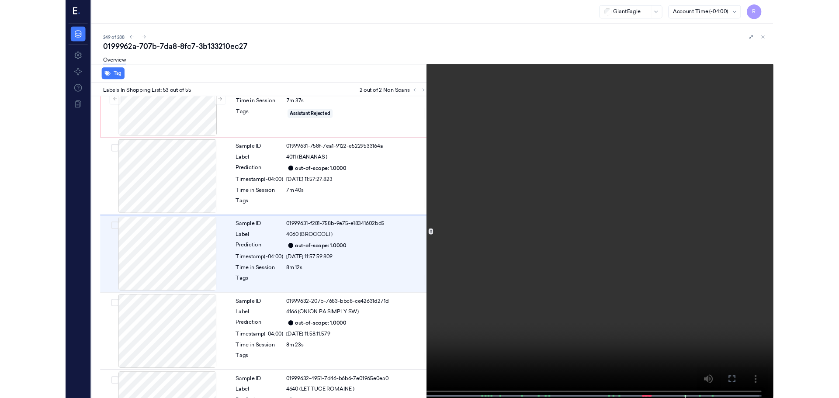
scroll to position [4638, 0]
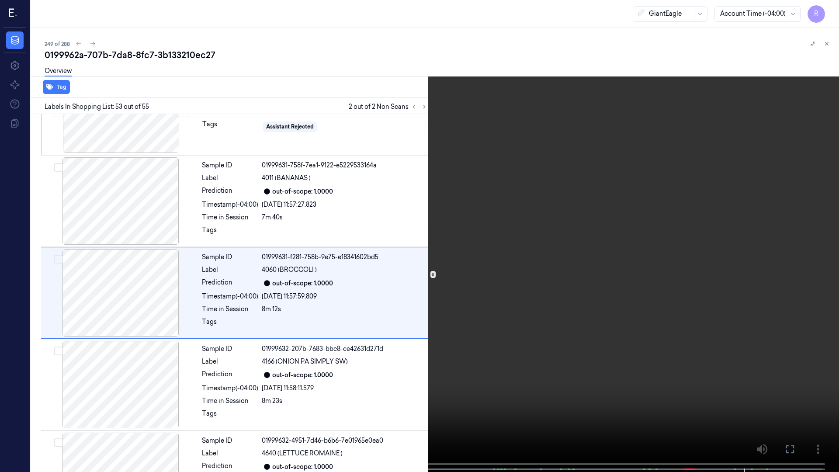
click at [432, 32] on video at bounding box center [419, 237] width 839 height 474
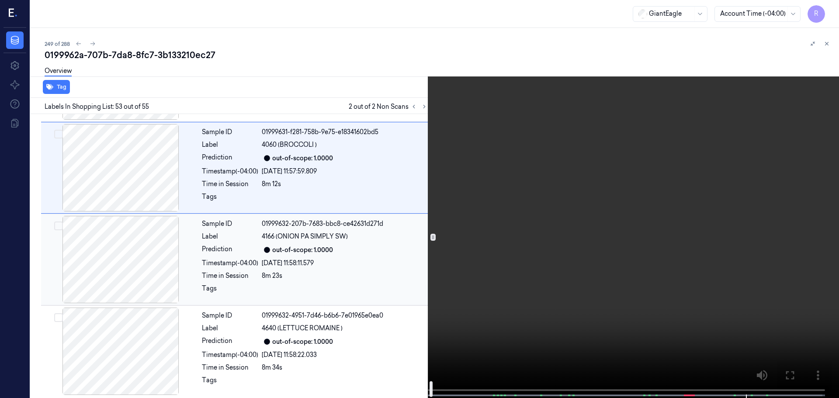
scroll to position [4766, 0]
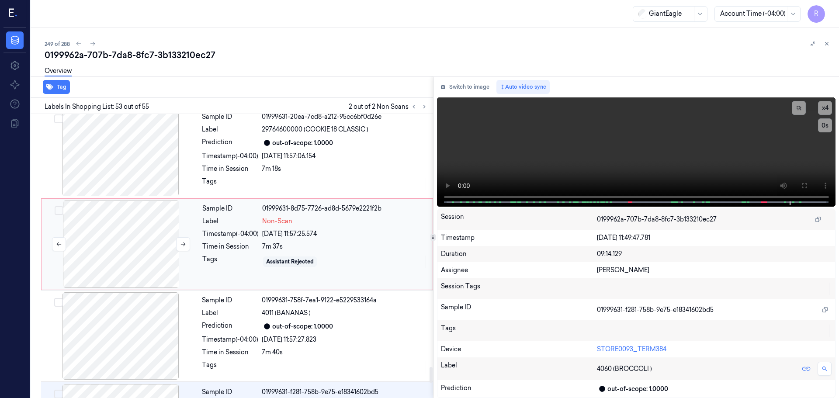
drag, startPoint x: 143, startPoint y: 256, endPoint x: 142, endPoint y: 137, distance: 119.3
click at [143, 255] on div at bounding box center [121, 244] width 156 height 87
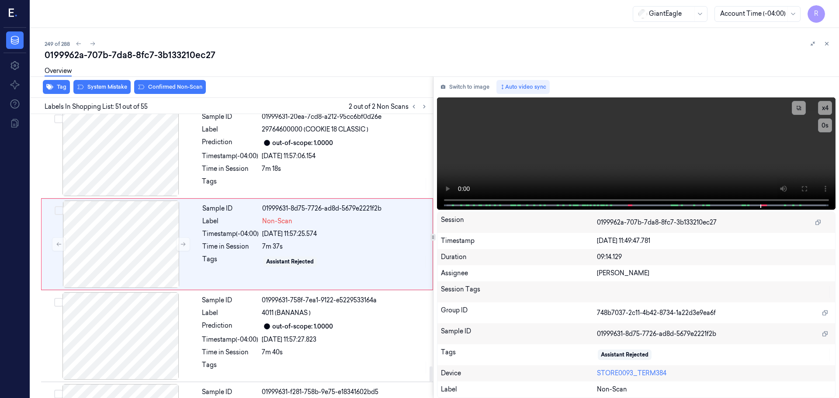
scroll to position [4492, 0]
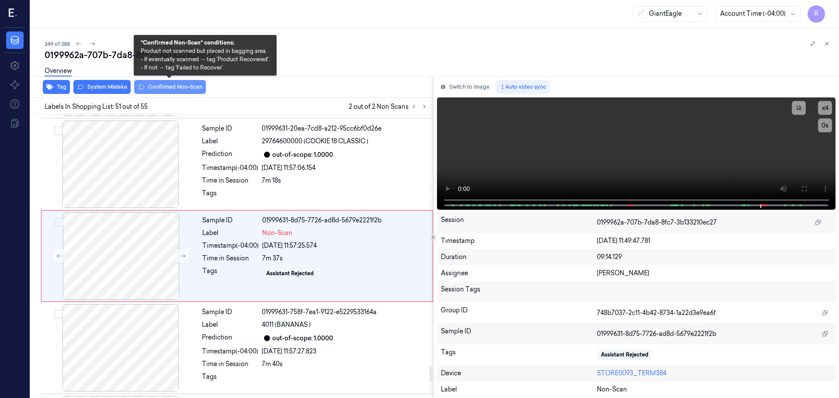
click at [184, 90] on button "Confirmed Non-Scan" at bounding box center [170, 87] width 72 height 14
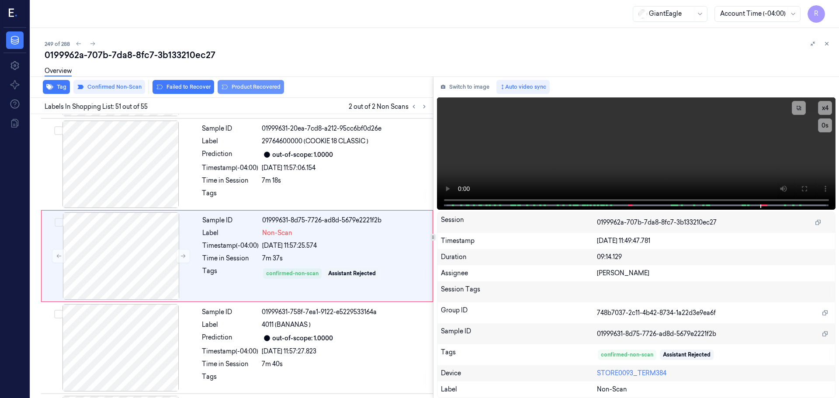
click at [225, 85] on icon at bounding box center [224, 86] width 7 height 7
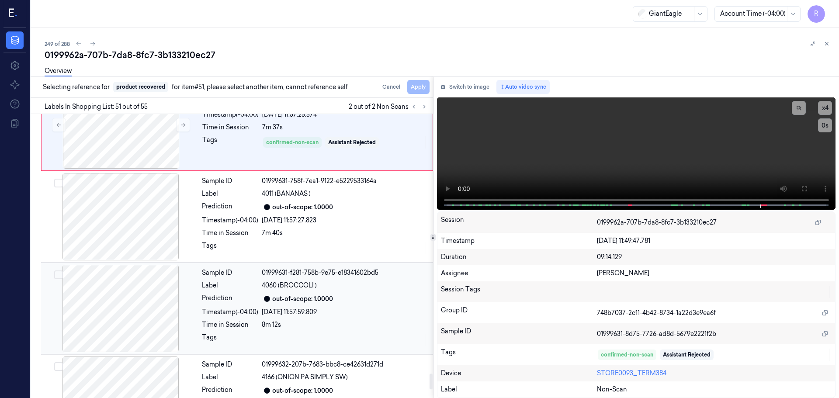
click at [283, 318] on div "Sample ID 01999631-f281-758b-9e75-e18341602bd5 Label 4060 (BROCCOLI ) Predictio…" at bounding box center [314, 308] width 233 height 87
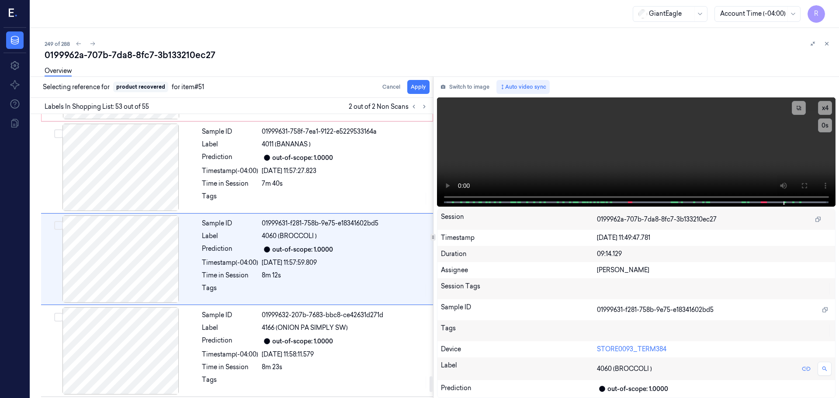
scroll to position [4675, 0]
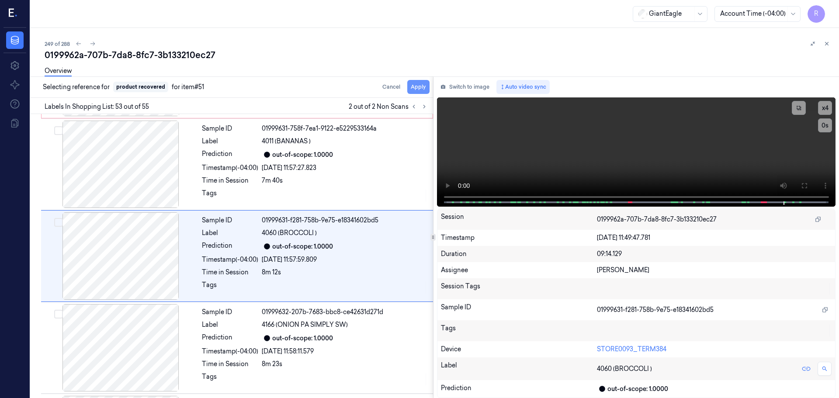
click at [422, 83] on button "Apply" at bounding box center [418, 87] width 22 height 14
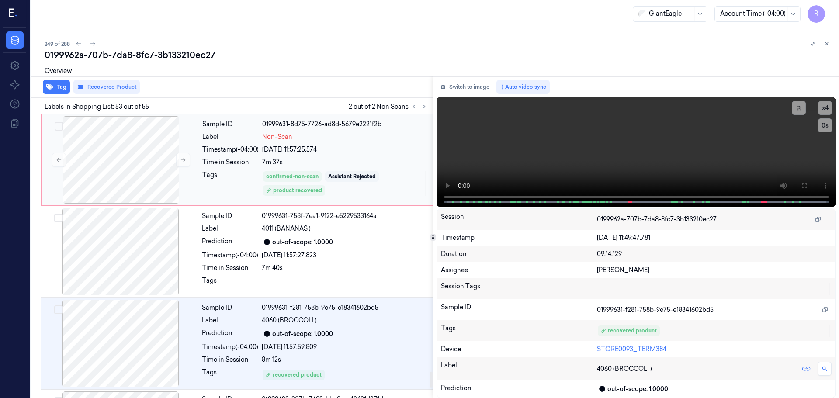
scroll to position [4631, 0]
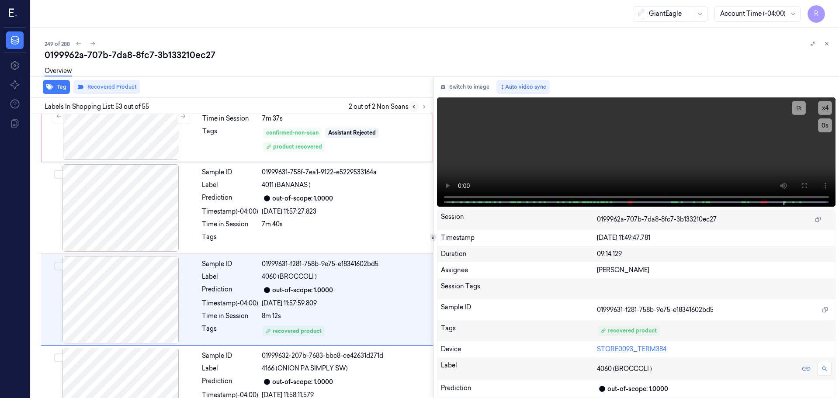
click at [412, 108] on icon at bounding box center [414, 107] width 6 height 6
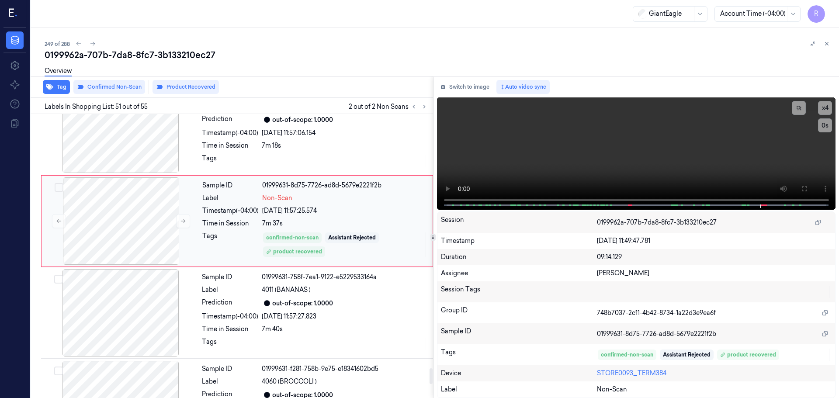
scroll to position [4579, 0]
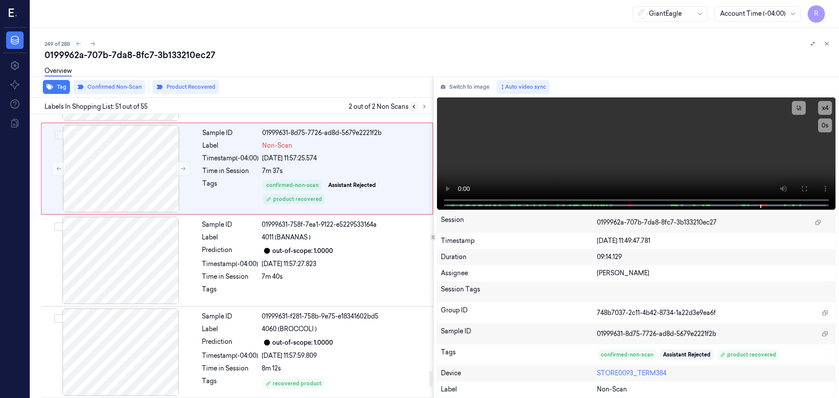
click at [414, 107] on icon at bounding box center [414, 106] width 2 height 3
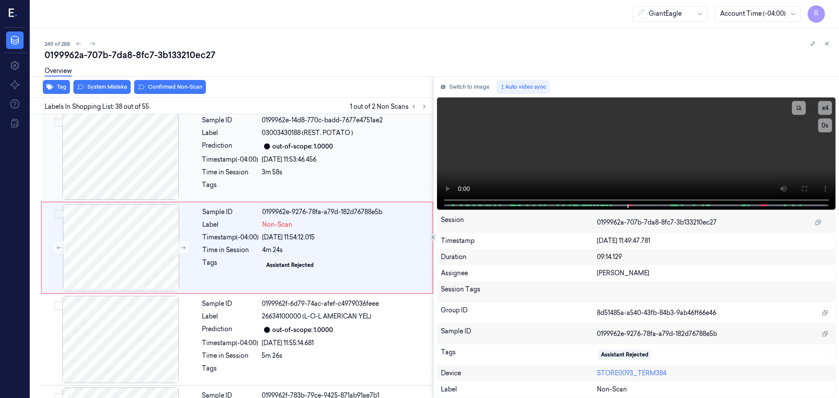
scroll to position [3299, 0]
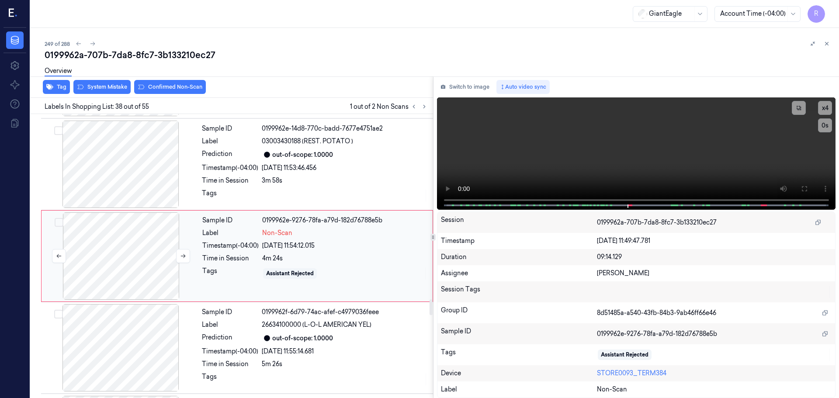
click at [175, 257] on div at bounding box center [121, 255] width 156 height 87
click at [144, 177] on div at bounding box center [121, 164] width 156 height 87
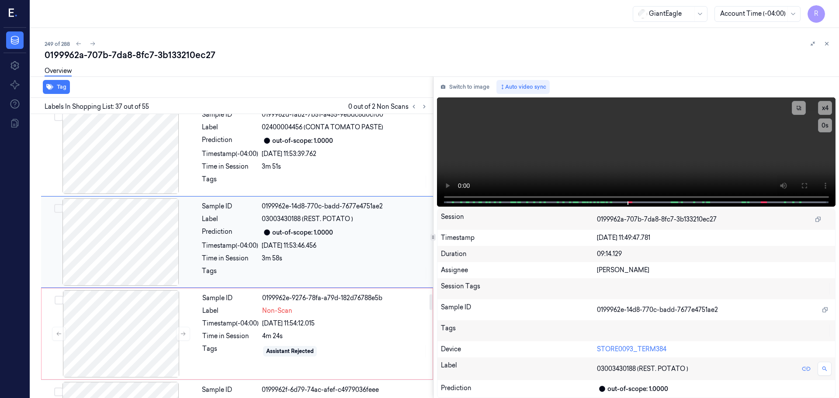
scroll to position [3207, 0]
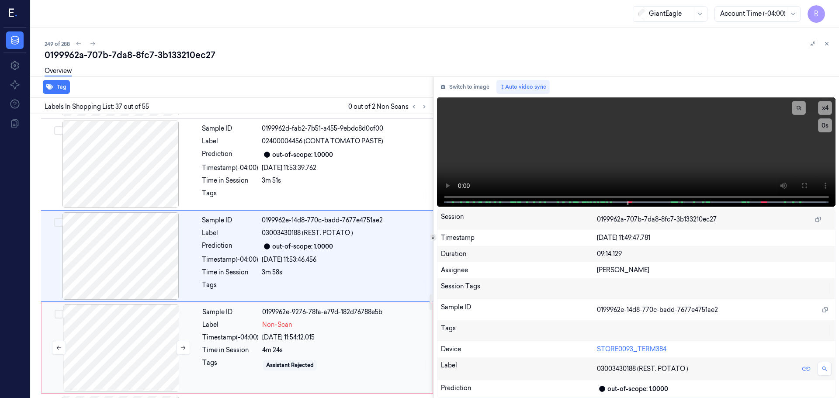
click at [98, 342] on div at bounding box center [121, 347] width 156 height 87
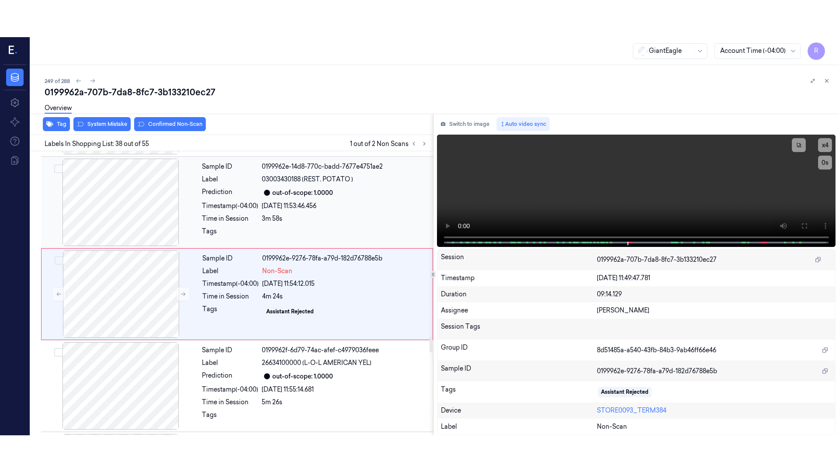
scroll to position [3299, 0]
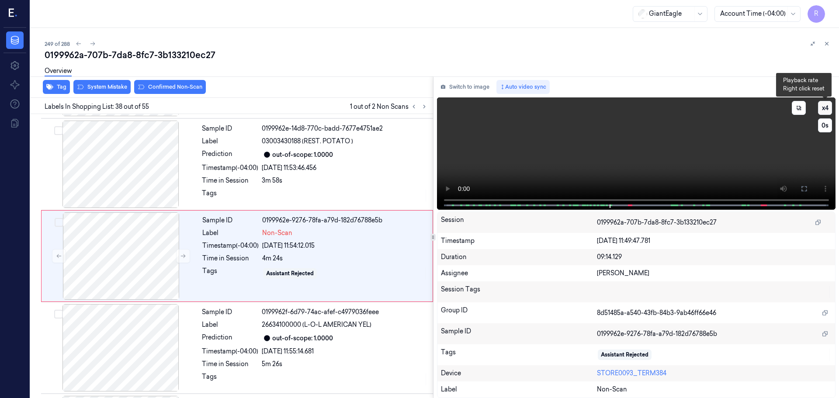
click at [826, 110] on button "x 4" at bounding box center [825, 108] width 14 height 14
drag, startPoint x: 808, startPoint y: 185, endPoint x: 808, endPoint y: 239, distance: 53.3
click at [808, 186] on button at bounding box center [804, 189] width 14 height 14
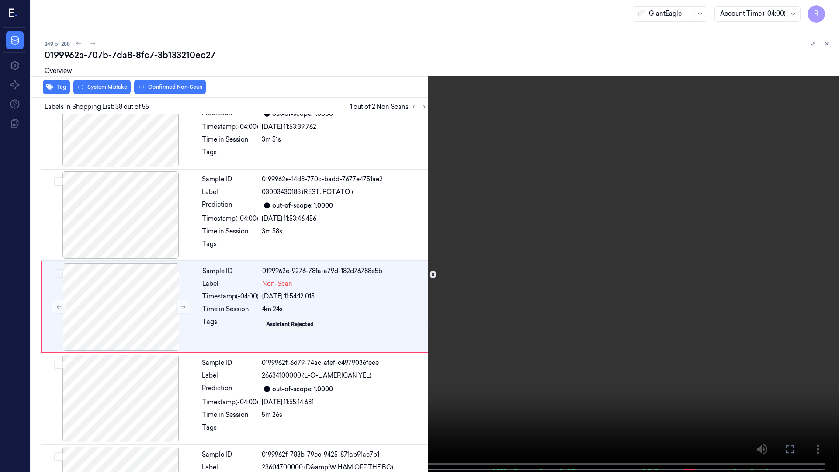
scroll to position [3262, 0]
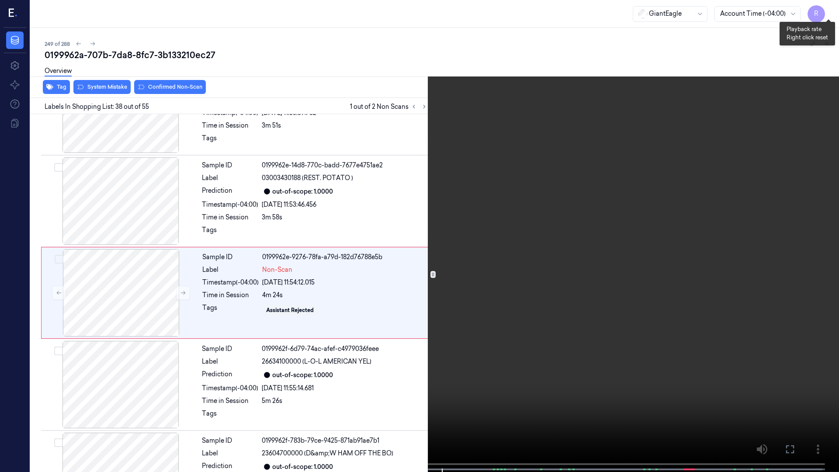
click at [834, 13] on button "x 1" at bounding box center [828, 10] width 14 height 14
click at [833, 13] on button "x 2" at bounding box center [828, 10] width 14 height 14
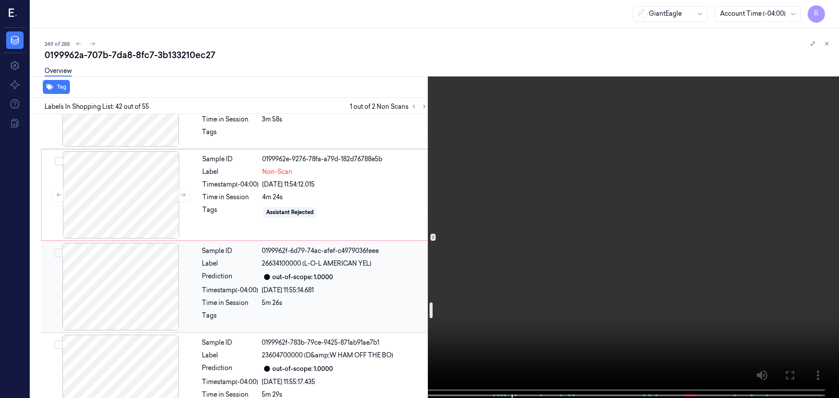
scroll to position [3272, 0]
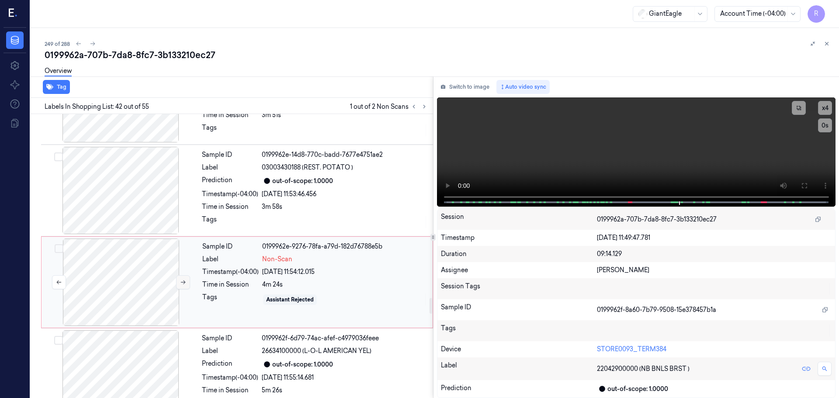
click at [183, 282] on icon at bounding box center [183, 283] width 5 height 4
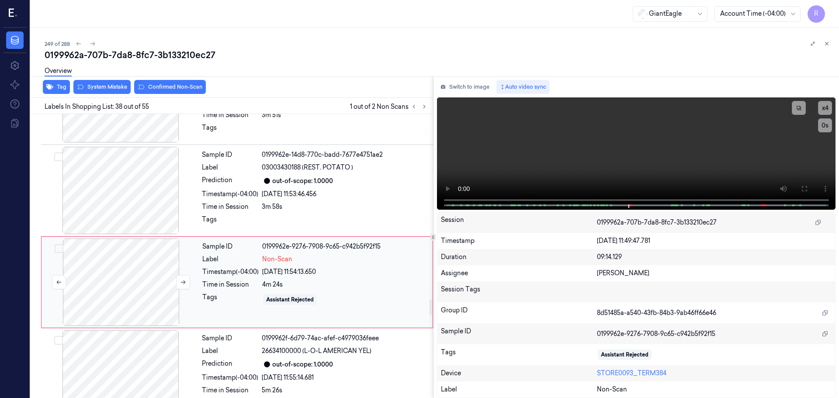
scroll to position [3299, 0]
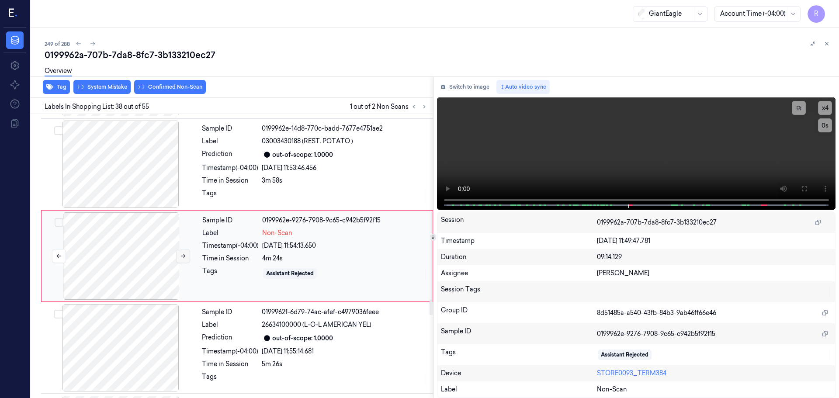
click at [184, 261] on button at bounding box center [183, 256] width 14 height 14
click at [473, 85] on button "Switch to image" at bounding box center [465, 87] width 56 height 14
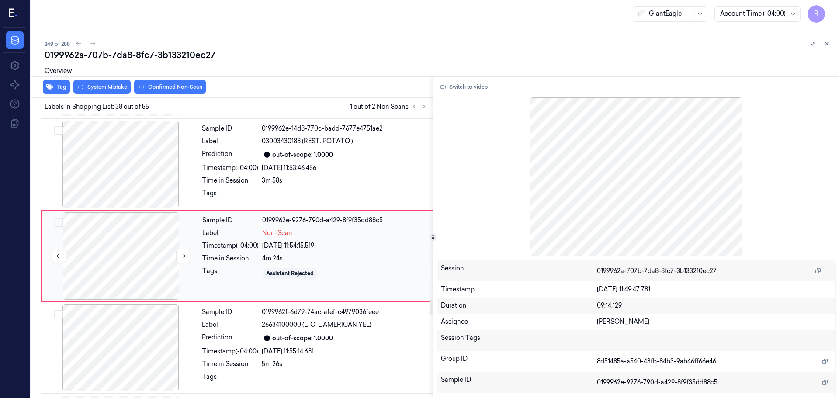
click at [175, 256] on div at bounding box center [121, 255] width 156 height 87
click at [182, 256] on icon at bounding box center [183, 256] width 6 height 6
click at [184, 252] on button at bounding box center [183, 256] width 14 height 14
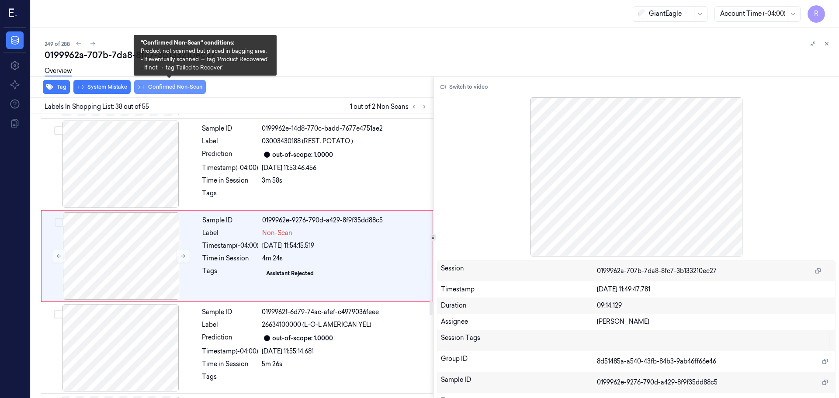
click at [179, 90] on button "Confirmed Non-Scan" at bounding box center [170, 87] width 72 height 14
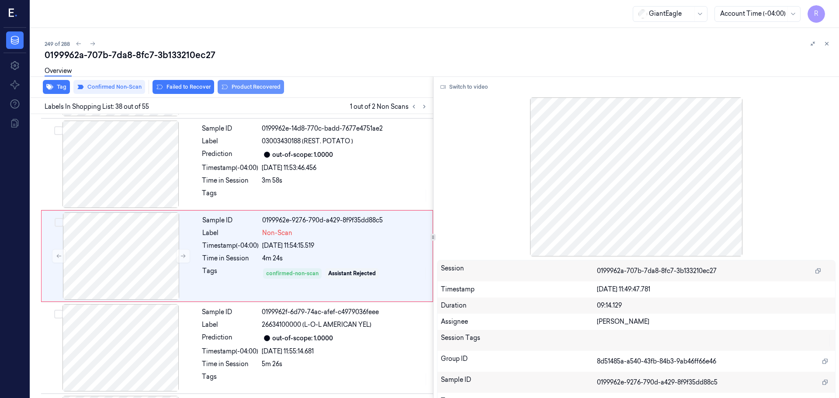
click at [239, 92] on button "Product Recovered" at bounding box center [251, 87] width 66 height 14
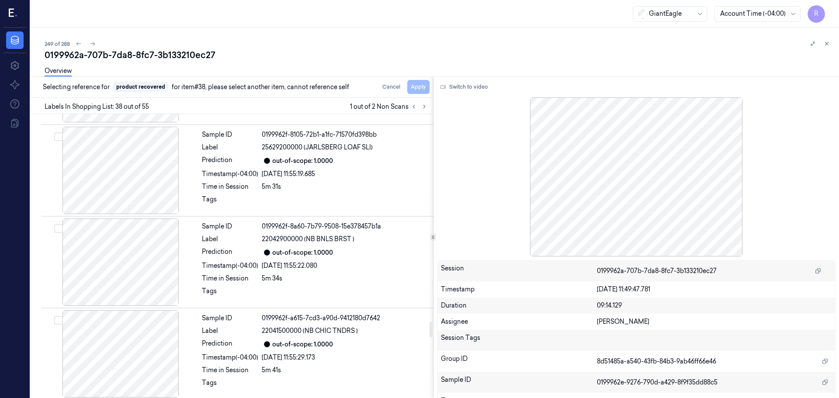
scroll to position [3692, 0]
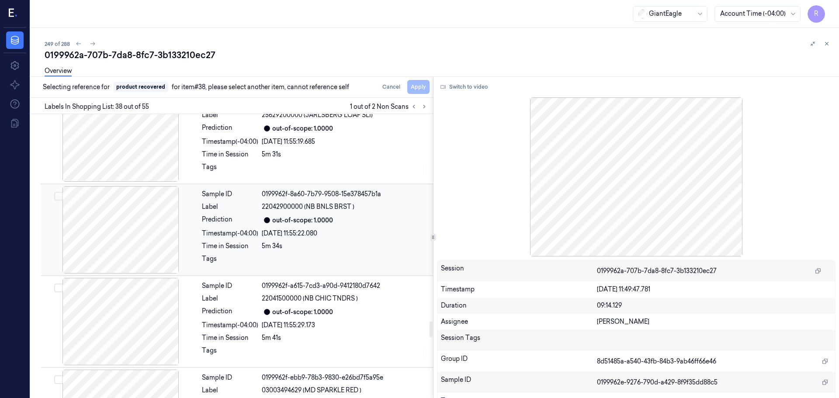
click at [154, 229] on div at bounding box center [121, 229] width 156 height 87
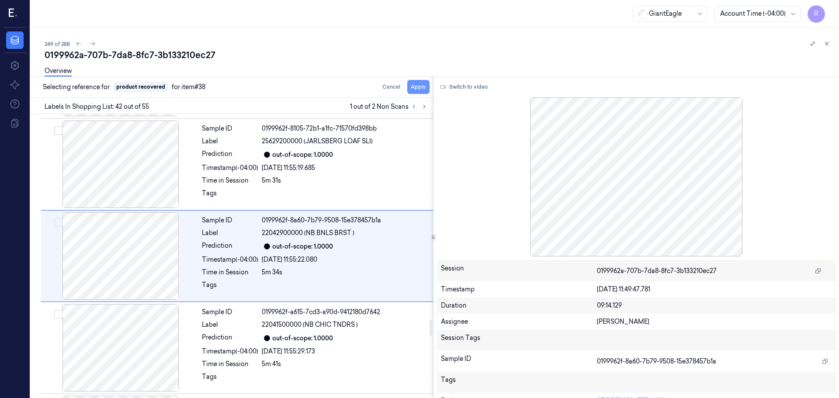
click at [408, 91] on button "Apply" at bounding box center [418, 87] width 22 height 14
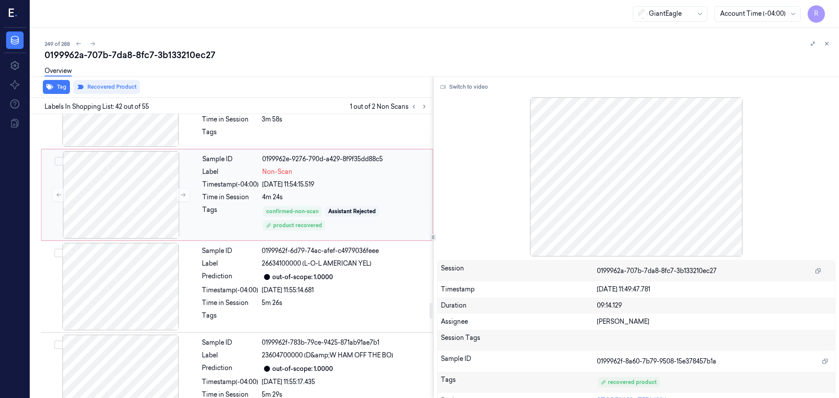
click at [337, 180] on div "[DATE] 11:54:15.519" at bounding box center [344, 184] width 165 height 9
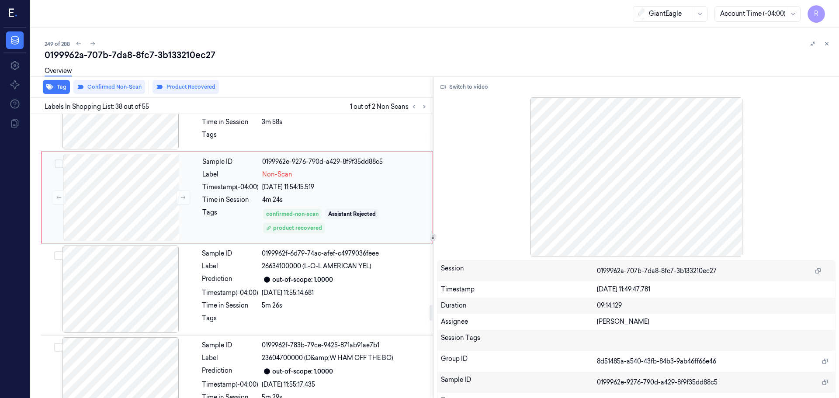
scroll to position [3342, 0]
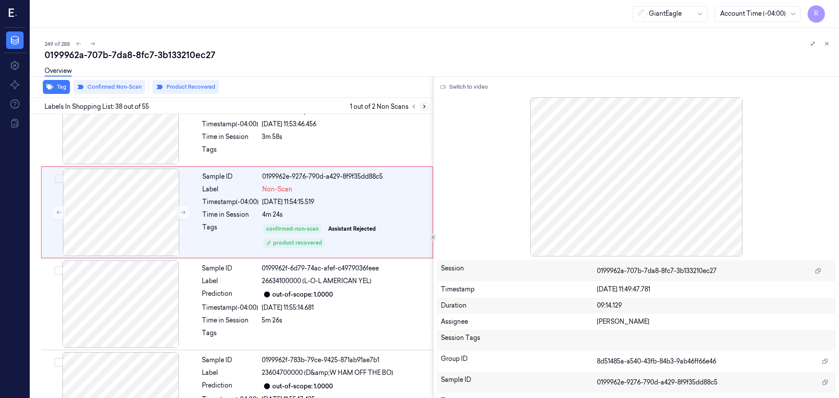
click at [423, 105] on icon at bounding box center [424, 106] width 2 height 3
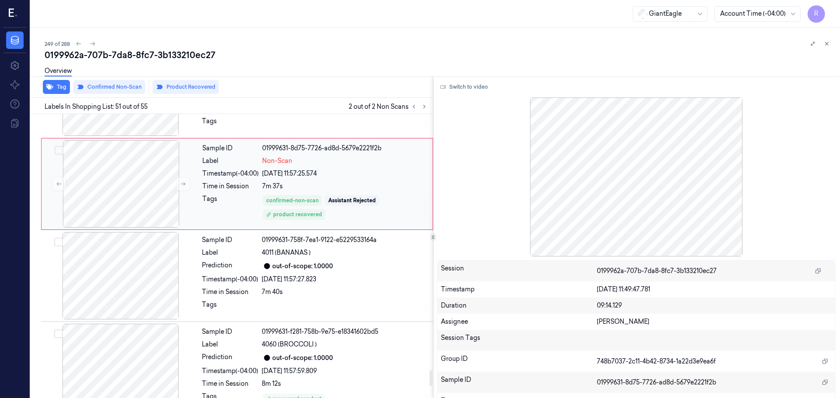
scroll to position [4579, 0]
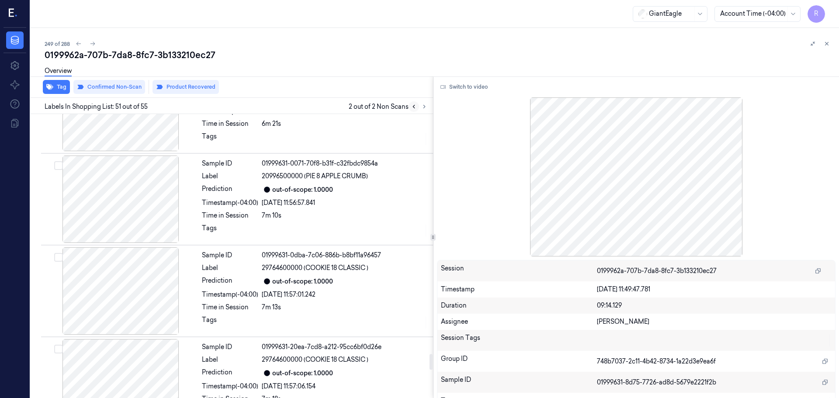
click at [416, 110] on button at bounding box center [414, 106] width 10 height 10
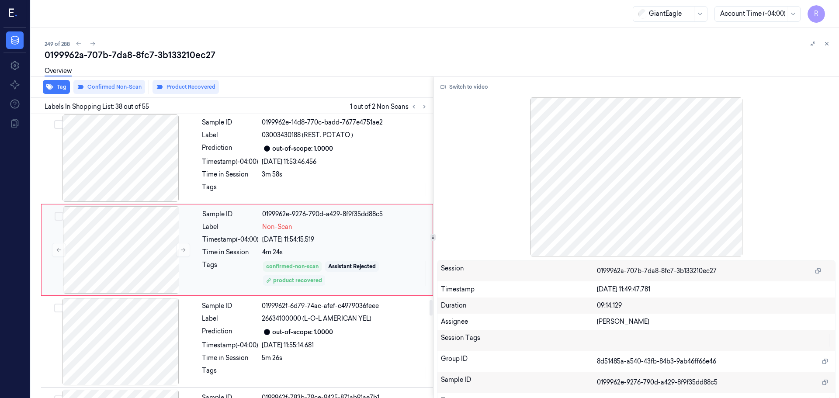
scroll to position [3299, 0]
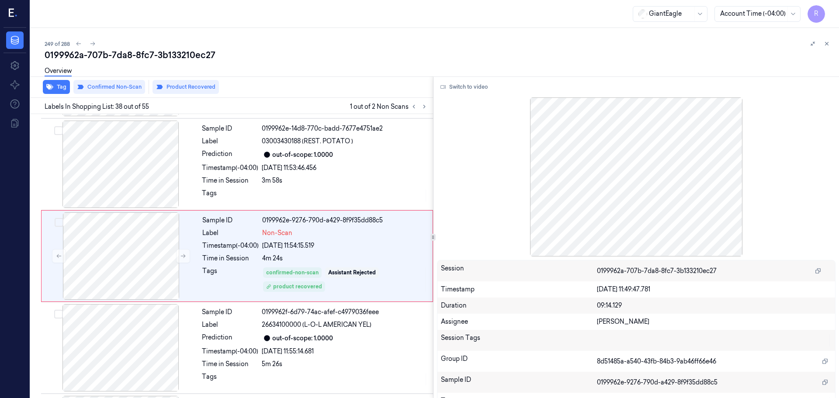
click at [487, 86] on button "Switch to video" at bounding box center [464, 87] width 55 height 14
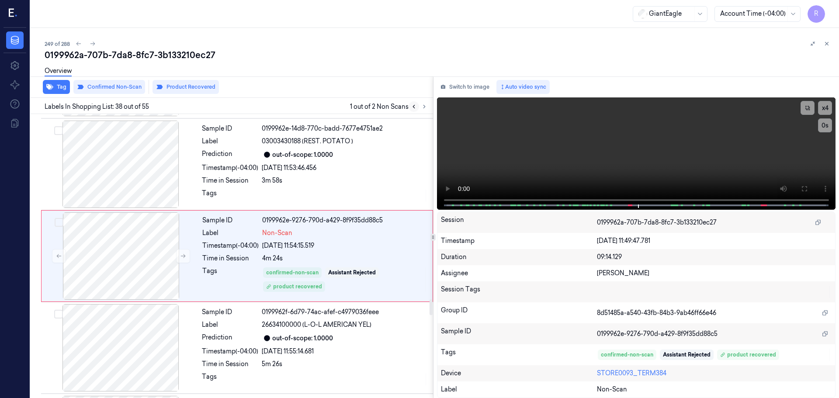
click at [415, 109] on icon at bounding box center [414, 107] width 6 height 6
click at [425, 108] on icon at bounding box center [424, 107] width 6 height 6
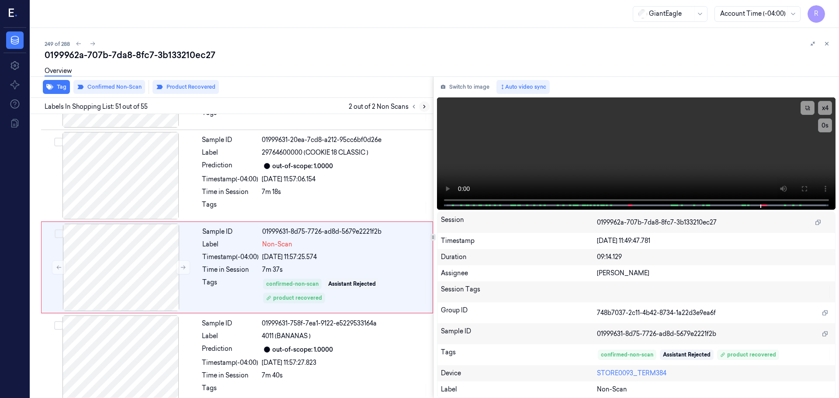
scroll to position [4492, 0]
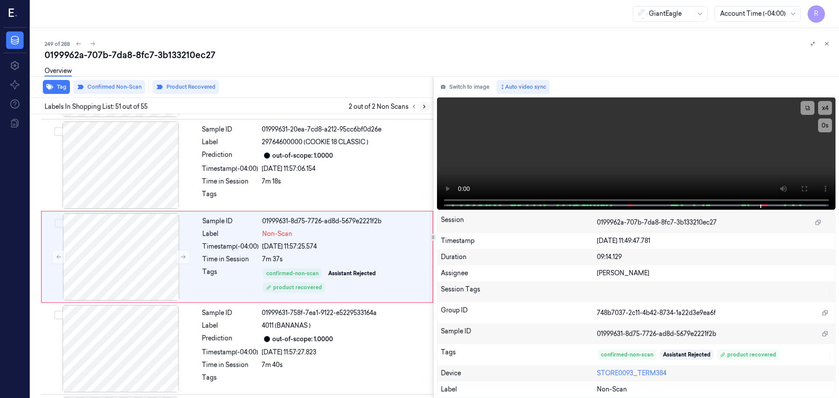
click at [425, 108] on icon at bounding box center [424, 107] width 6 height 6
click at [828, 43] on icon at bounding box center [827, 44] width 6 height 6
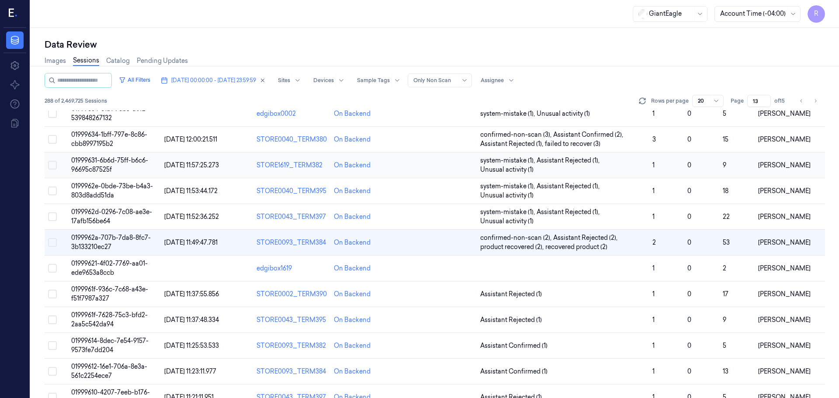
scroll to position [104, 0]
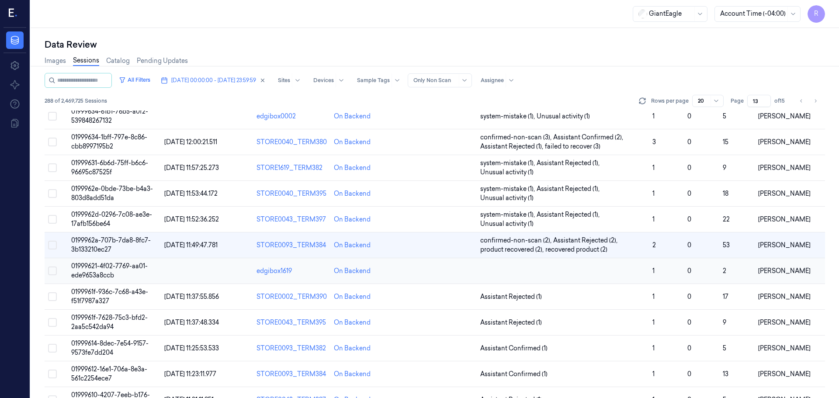
click at [649, 271] on td "1" at bounding box center [666, 271] width 35 height 26
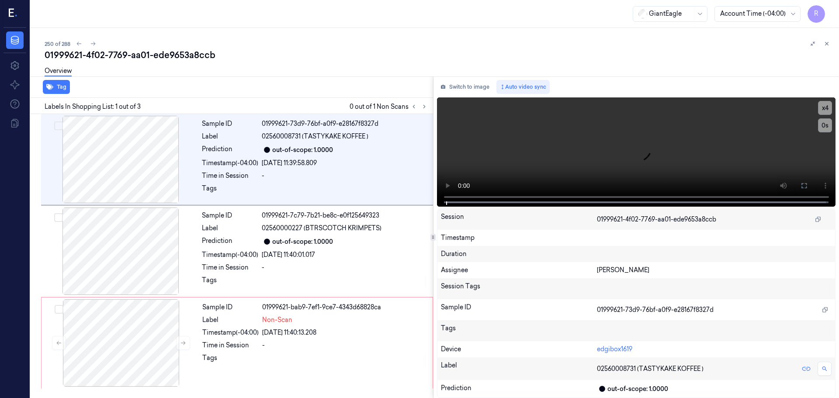
click at [419, 110] on div at bounding box center [419, 106] width 21 height 10
click at [420, 110] on button at bounding box center [424, 106] width 10 height 10
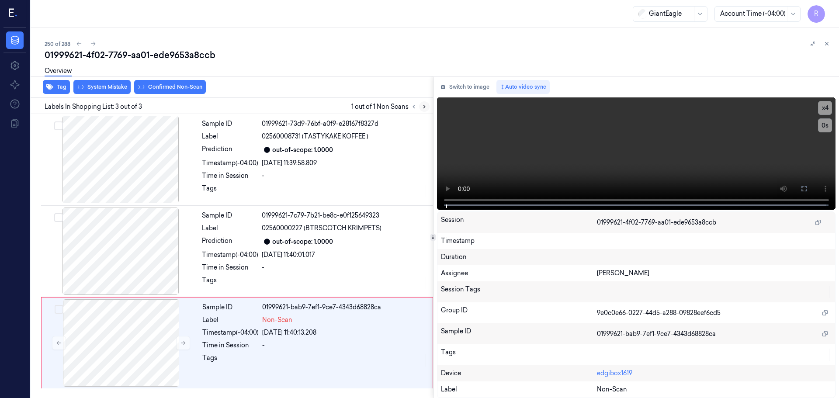
click at [423, 107] on icon at bounding box center [424, 107] width 6 height 6
click at [179, 340] on button at bounding box center [183, 343] width 14 height 14
click at [180, 340] on button at bounding box center [183, 343] width 14 height 14
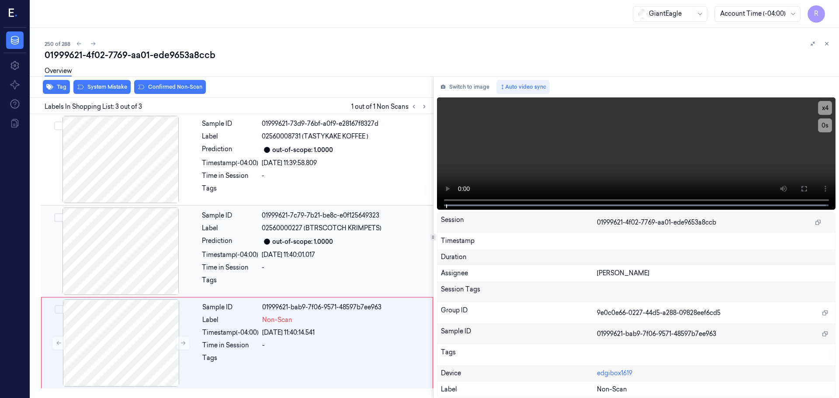
click at [161, 210] on div at bounding box center [121, 251] width 156 height 87
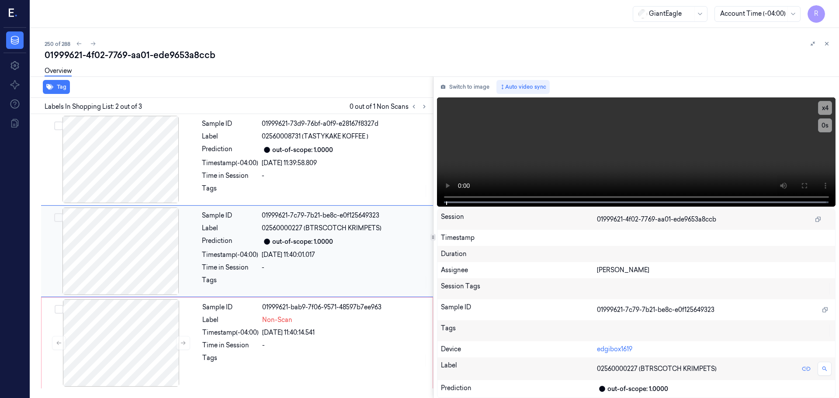
click at [153, 258] on div at bounding box center [121, 251] width 156 height 87
click at [139, 139] on div at bounding box center [121, 159] width 156 height 87
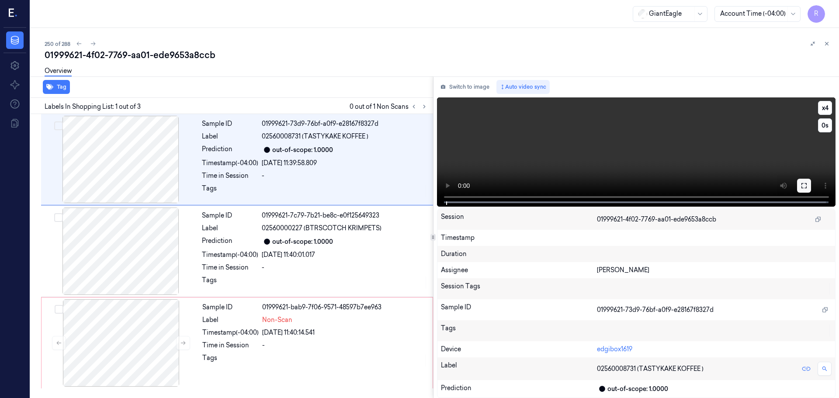
click at [807, 185] on button at bounding box center [804, 186] width 14 height 14
click at [291, 332] on div "[DATE] 11:40:14.541" at bounding box center [344, 332] width 165 height 9
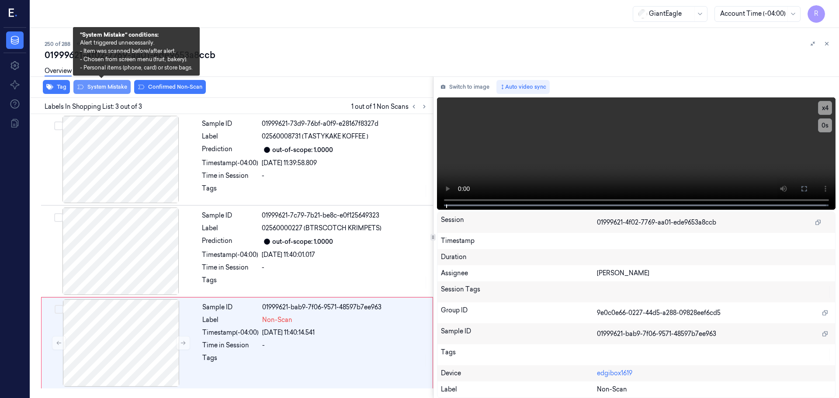
click at [118, 87] on button "System Mistake" at bounding box center [101, 87] width 57 height 14
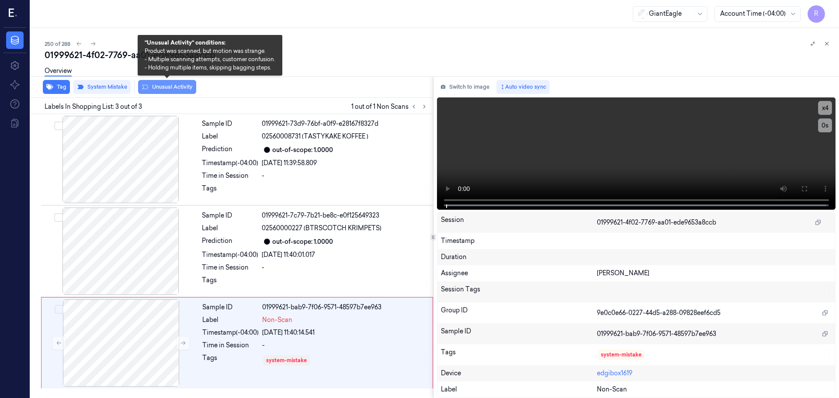
click at [161, 86] on button "Unusual Activity" at bounding box center [167, 87] width 58 height 14
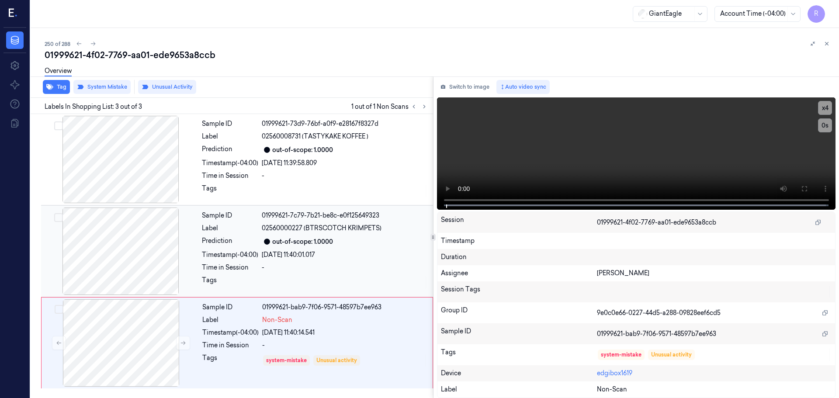
click at [270, 252] on div "[DATE] 11:40:01.017" at bounding box center [345, 254] width 166 height 9
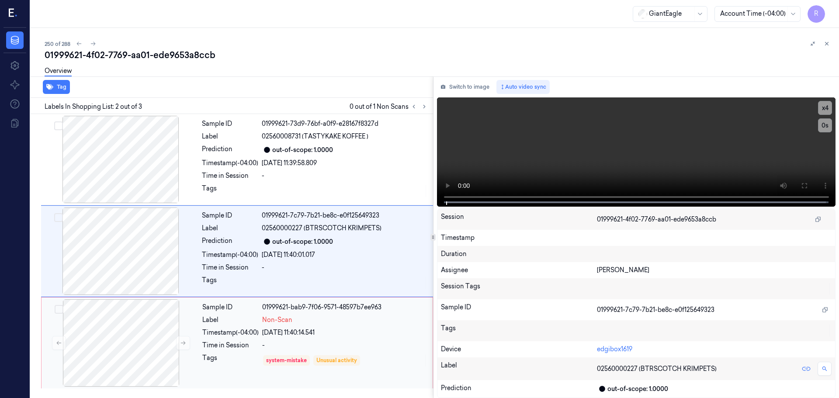
click at [297, 320] on div "Non-Scan" at bounding box center [344, 319] width 165 height 9
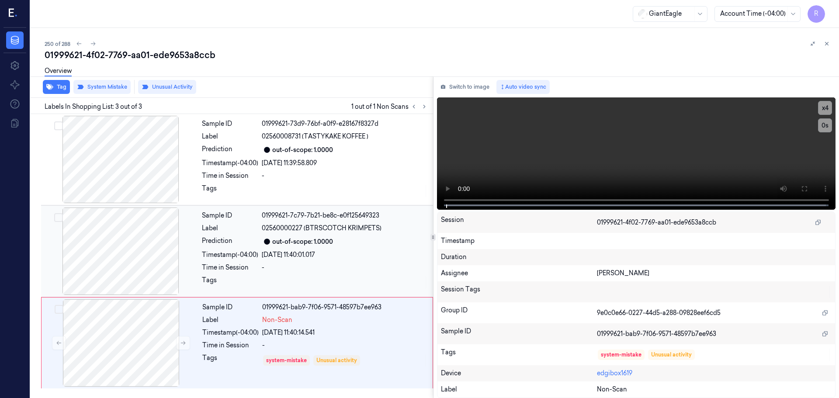
click at [314, 277] on div at bounding box center [345, 283] width 166 height 14
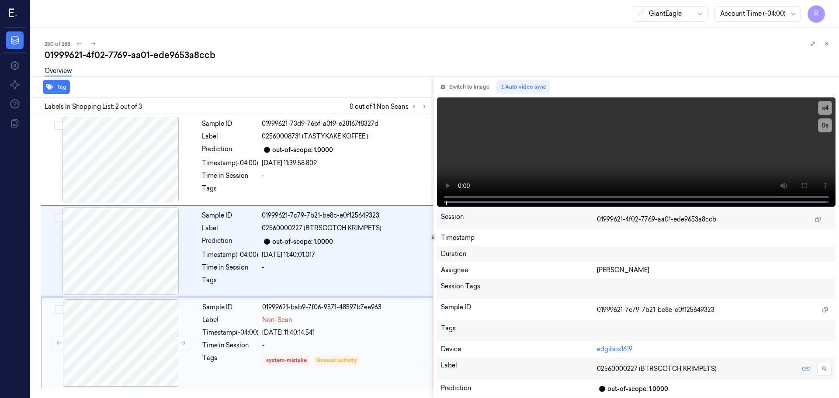
click at [322, 353] on div "Sample ID 01999621-bab9-7f06-9571-48597b7ee963 Label Non-Scan Timestamp (-04:00…" at bounding box center [315, 342] width 232 height 87
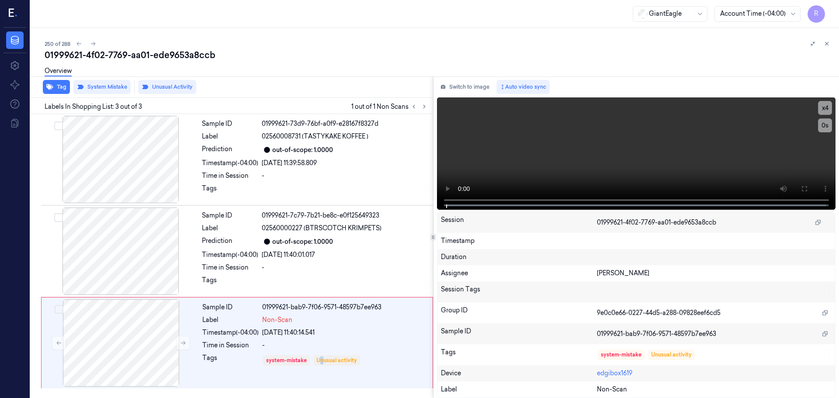
click at [823, 43] on button at bounding box center [826, 43] width 10 height 10
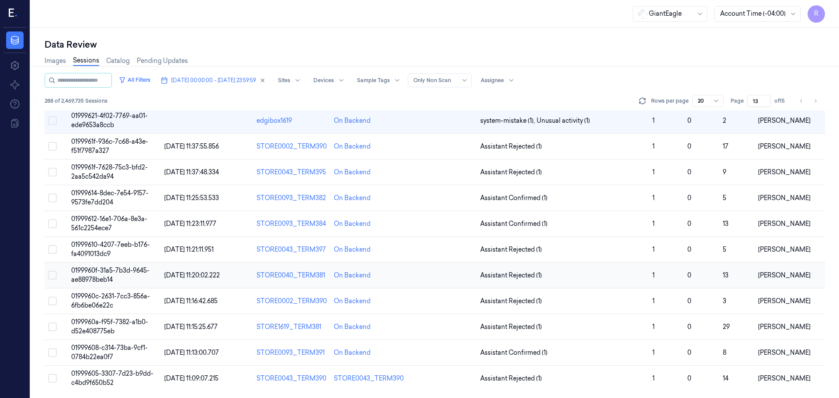
scroll to position [210, 0]
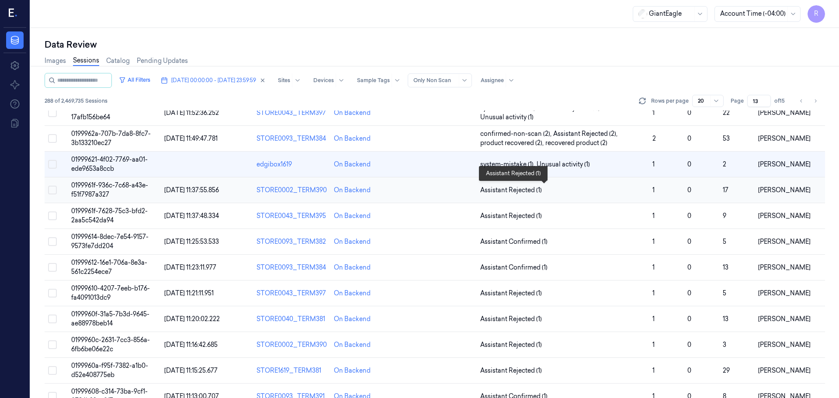
click at [575, 192] on span "Assistant Rejected (1)" at bounding box center [562, 190] width 165 height 9
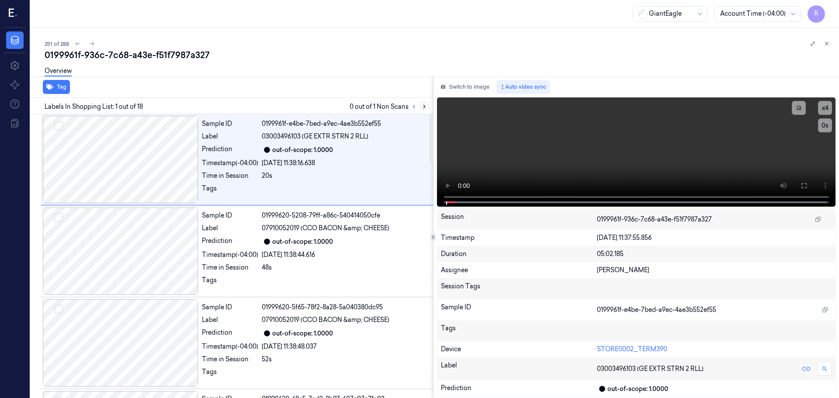
click at [425, 107] on icon at bounding box center [424, 107] width 6 height 6
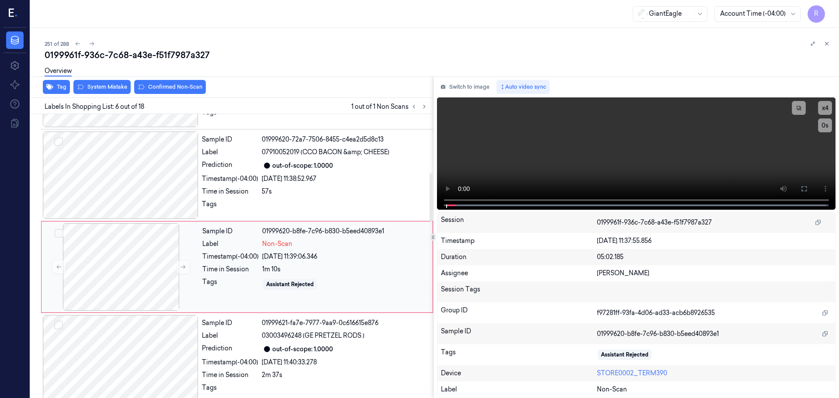
scroll to position [362, 0]
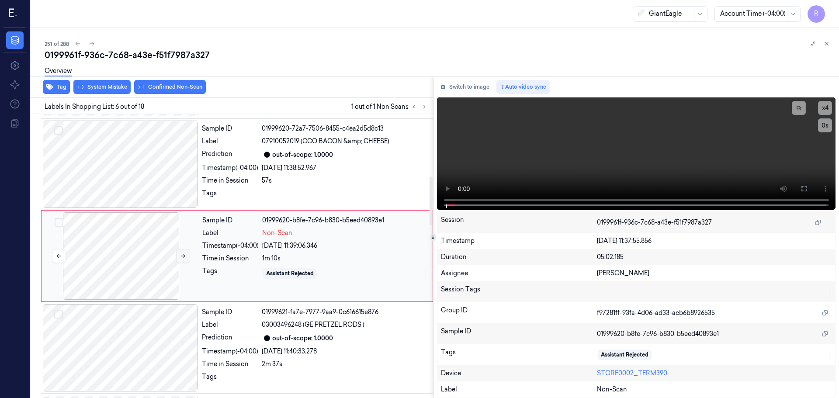
click at [179, 257] on button at bounding box center [183, 256] width 14 height 14
click at [185, 255] on icon at bounding box center [183, 256] width 6 height 6
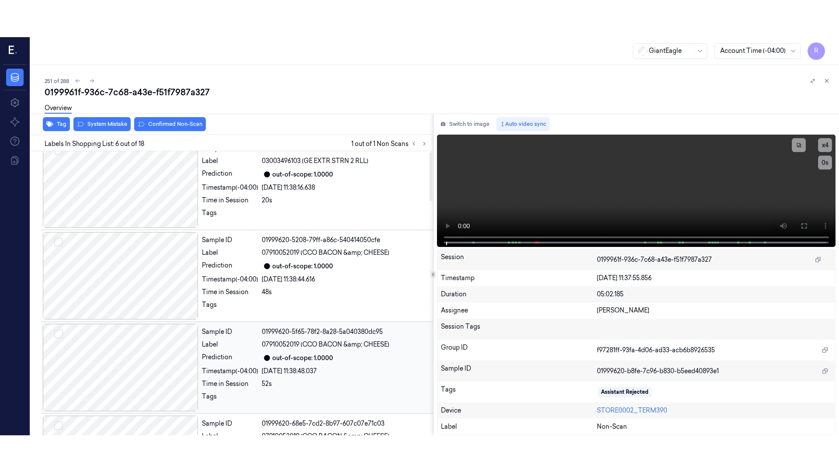
scroll to position [0, 0]
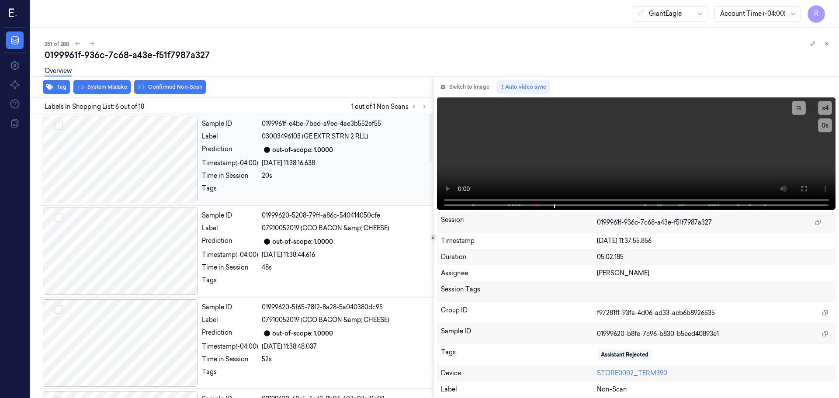
click at [156, 176] on div at bounding box center [121, 159] width 156 height 87
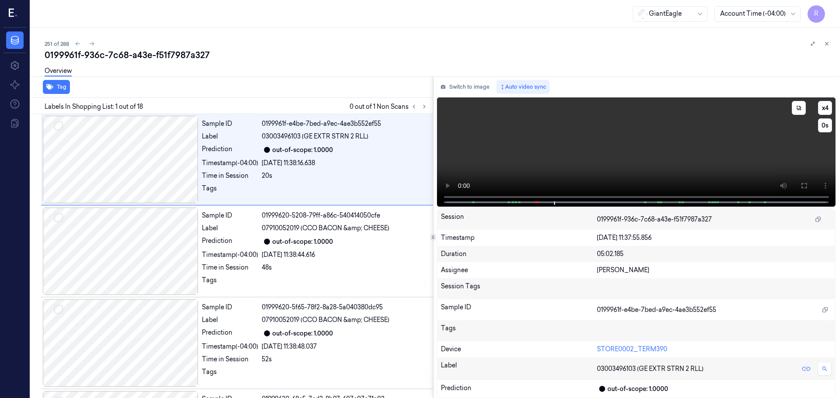
click at [801, 189] on icon at bounding box center [804, 185] width 7 height 7
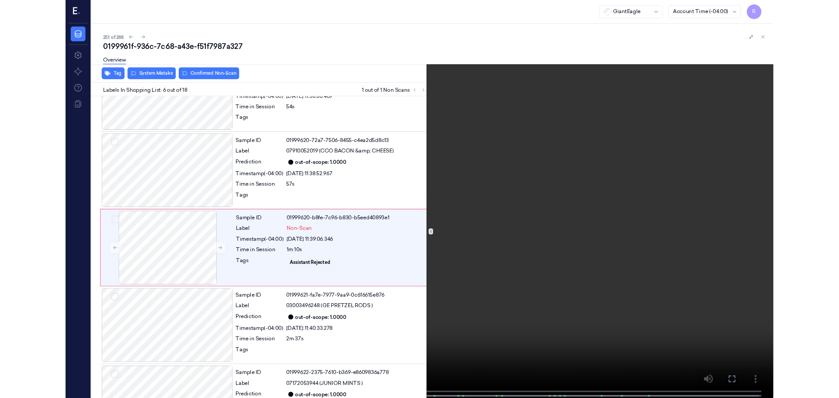
scroll to position [326, 0]
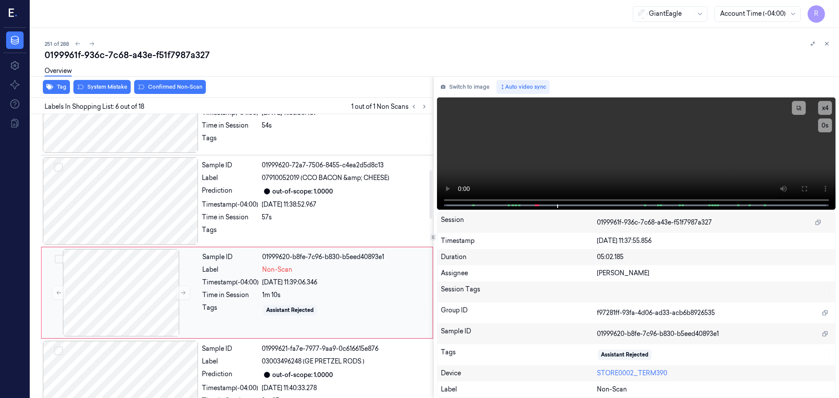
click at [248, 304] on div "Tags" at bounding box center [230, 310] width 56 height 14
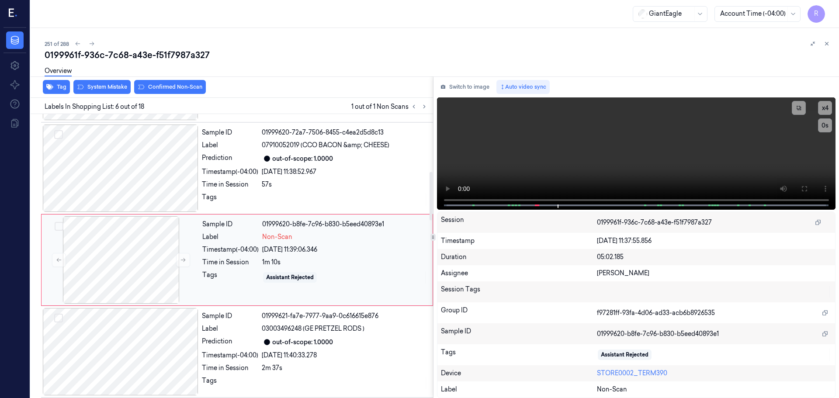
scroll to position [362, 0]
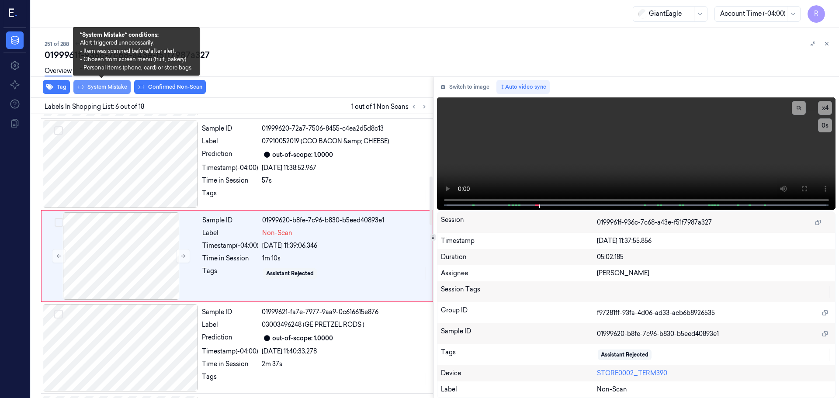
click at [97, 87] on button "System Mistake" at bounding box center [101, 87] width 57 height 14
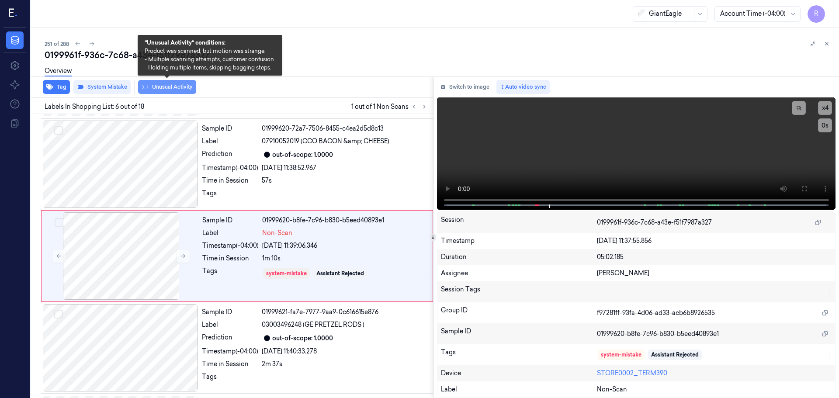
click at [175, 88] on button "Unusual Activity" at bounding box center [167, 87] width 58 height 14
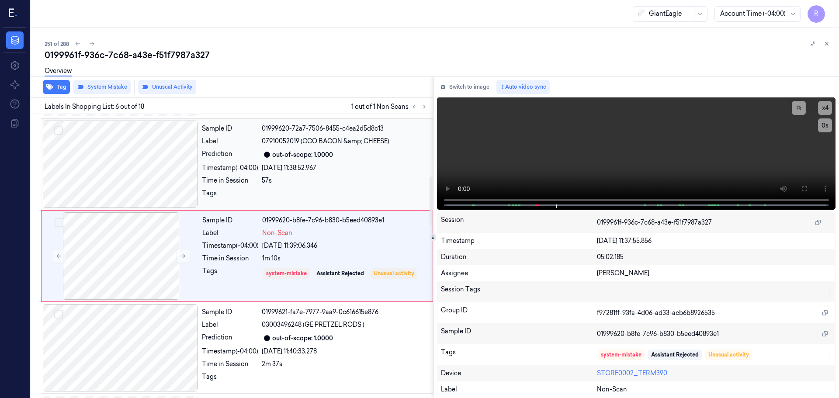
click at [273, 170] on div "[DATE] 11:38:52.967" at bounding box center [345, 167] width 166 height 9
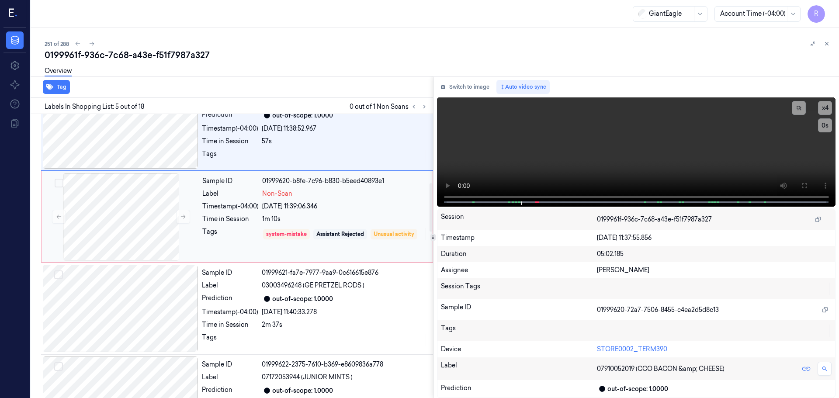
click at [263, 233] on div "system-mistake Assistant Rejected Unusual activity" at bounding box center [344, 234] width 165 height 14
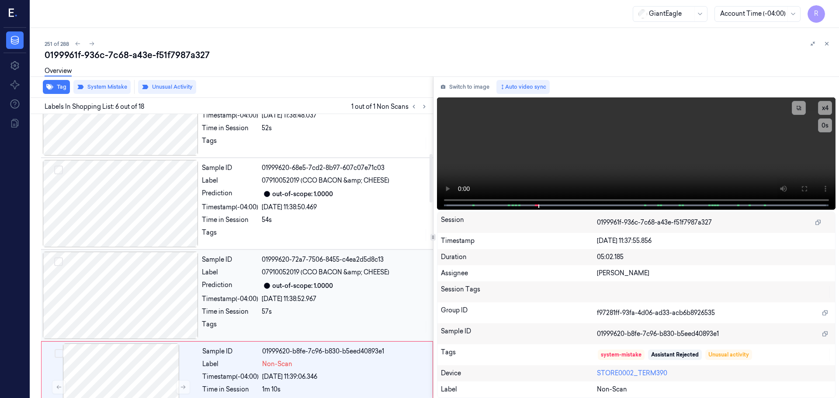
click at [278, 250] on div "Sample ID 01999620-72a7-7506-8455-c4ea2d5d8c13 Label 07910052019 (CCO BACON &am…" at bounding box center [237, 296] width 392 height 92
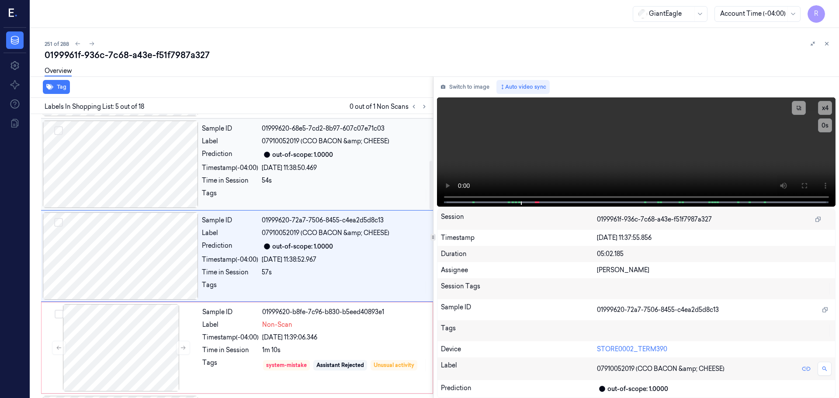
drag, startPoint x: 291, startPoint y: 191, endPoint x: 296, endPoint y: 204, distance: 14.1
click at [291, 196] on div at bounding box center [345, 196] width 166 height 14
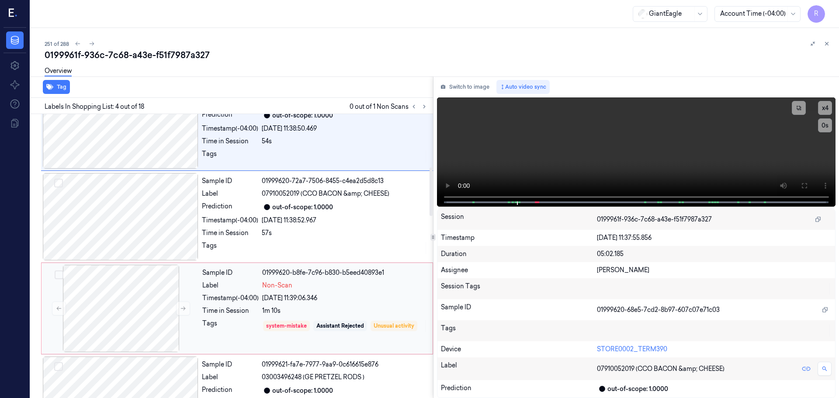
click at [319, 281] on div "Sample ID 01999620-b8fe-7c96-b830-b5eed40893e1 Label Non-Scan Timestamp (-04:00…" at bounding box center [315, 308] width 232 height 87
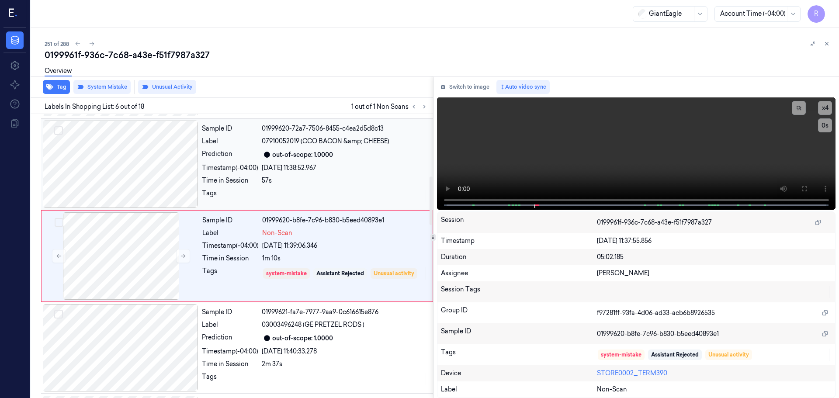
click at [339, 187] on div "Sample ID 01999620-72a7-7506-8455-c4ea2d5d8c13 Label 07910052019 (CCO BACON &am…" at bounding box center [314, 164] width 233 height 87
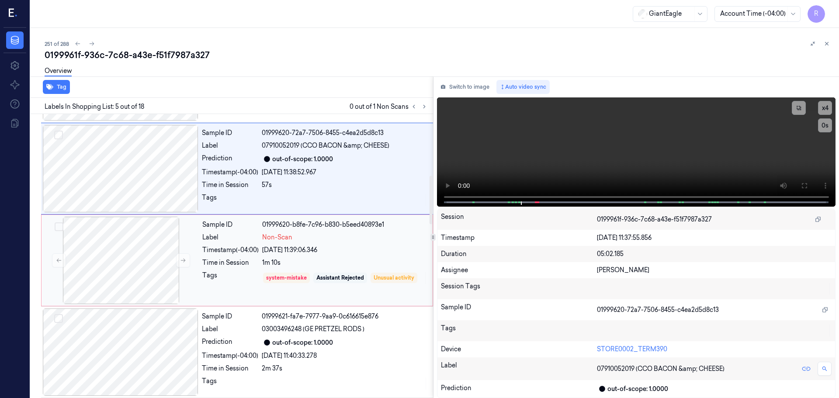
click at [341, 276] on div "Assistant Rejected" at bounding box center [340, 278] width 48 height 8
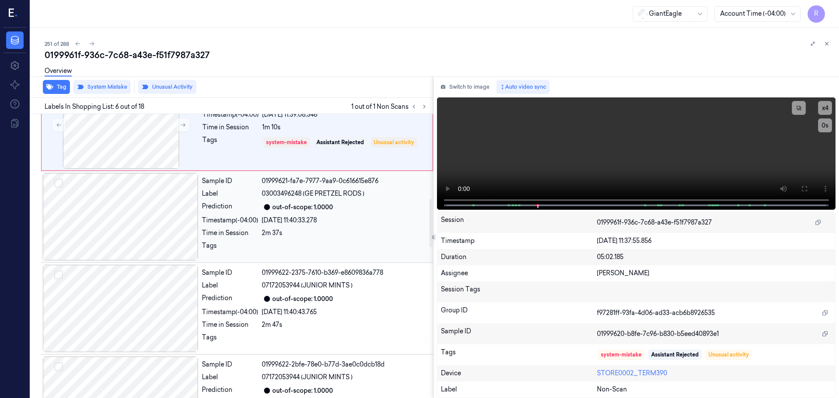
click at [286, 237] on div "2m 37s" at bounding box center [345, 233] width 166 height 9
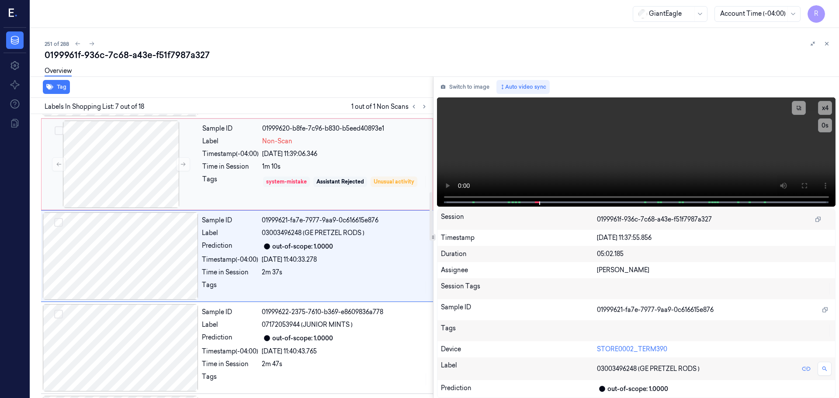
click at [290, 183] on div "system-mistake" at bounding box center [286, 182] width 41 height 8
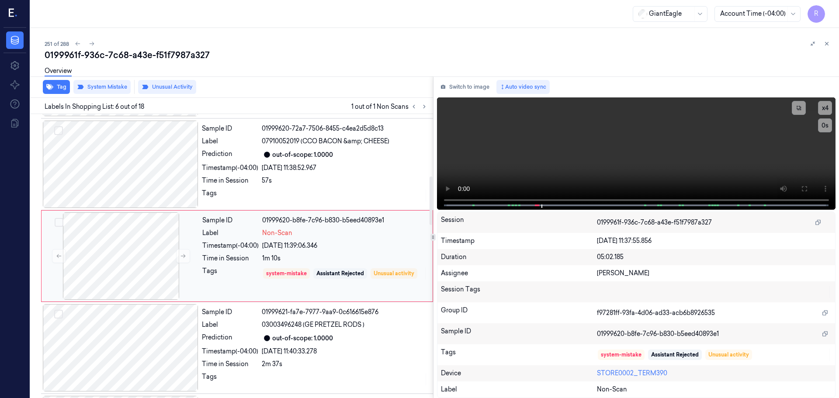
click at [213, 278] on div "Tags" at bounding box center [230, 274] width 56 height 14
drag, startPoint x: 249, startPoint y: 185, endPoint x: 263, endPoint y: 202, distance: 22.0
click at [250, 185] on div "Sample ID 01999620-72a7-7506-8455-c4ea2d5d8c13 Label 07910052019 (CCO BACON &am…" at bounding box center [314, 164] width 233 height 87
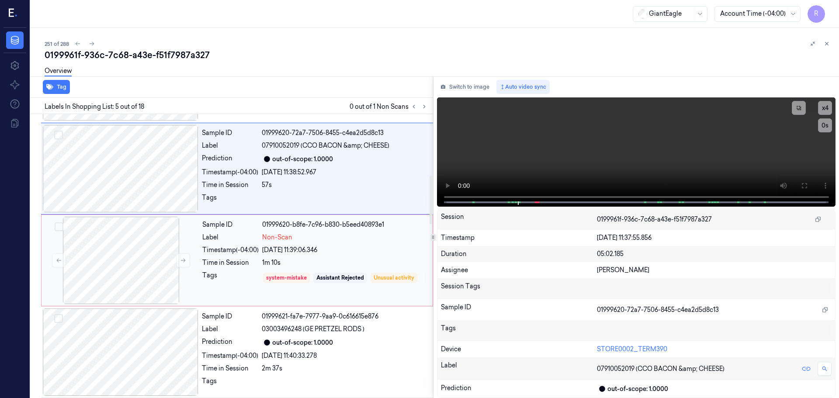
click at [236, 278] on div "Tags" at bounding box center [230, 278] width 56 height 14
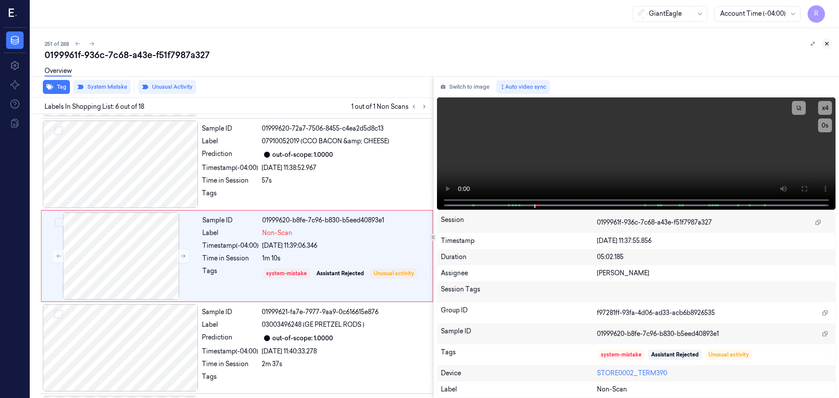
click at [825, 45] on icon at bounding box center [827, 44] width 6 height 6
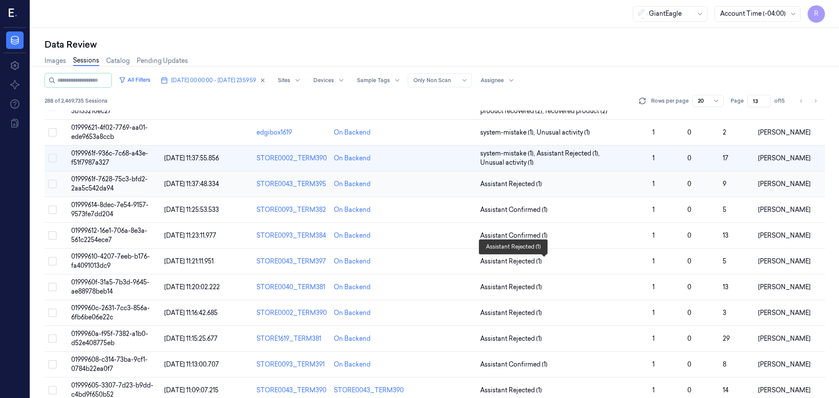
scroll to position [243, 0]
click at [594, 185] on span "Assistant Rejected (1)" at bounding box center [562, 183] width 165 height 9
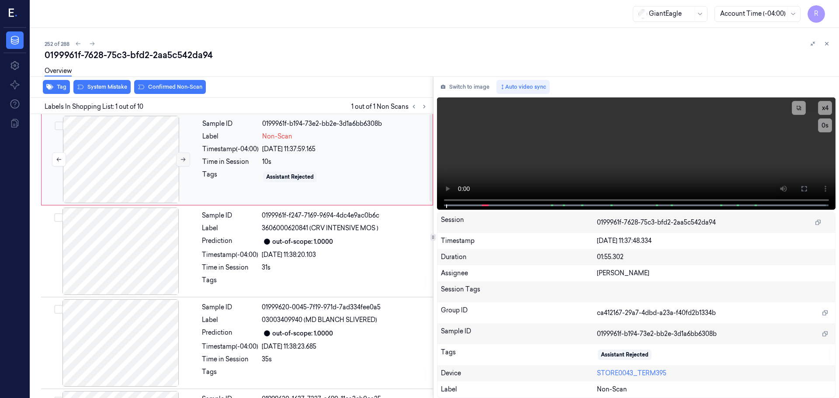
click at [176, 160] on button at bounding box center [183, 160] width 14 height 14
click at [798, 185] on button at bounding box center [804, 189] width 14 height 14
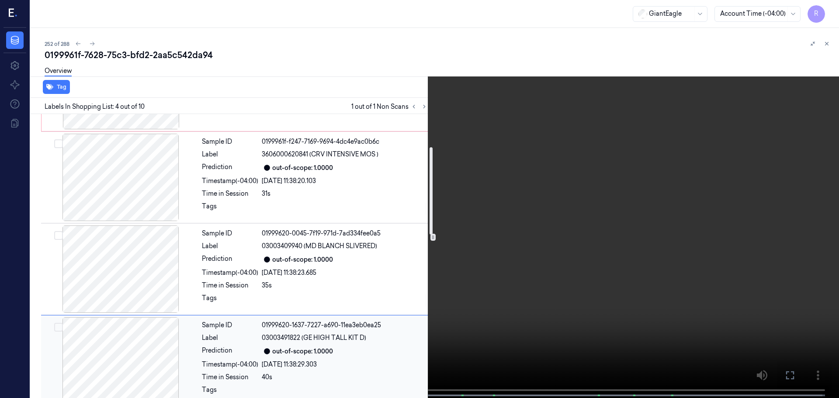
scroll to position [48, 0]
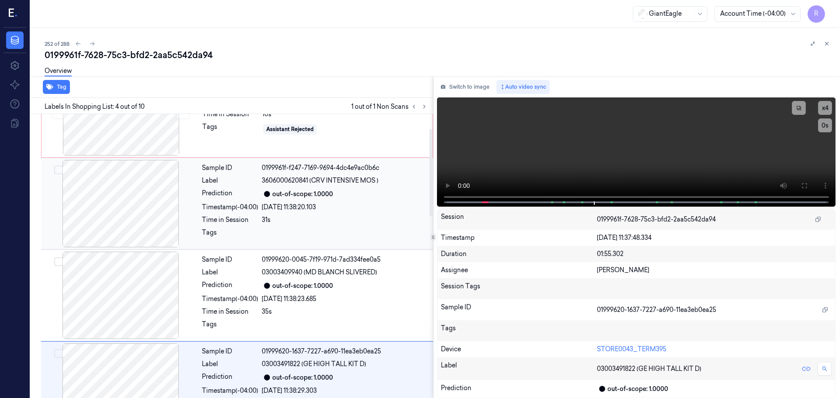
click at [157, 228] on div at bounding box center [121, 203] width 156 height 87
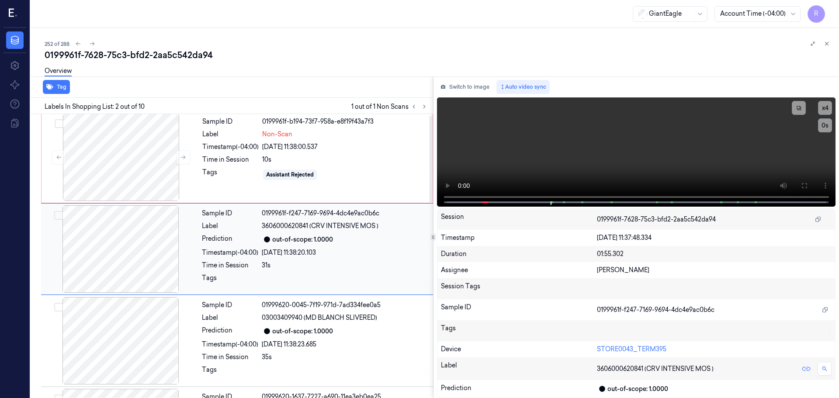
scroll to position [0, 0]
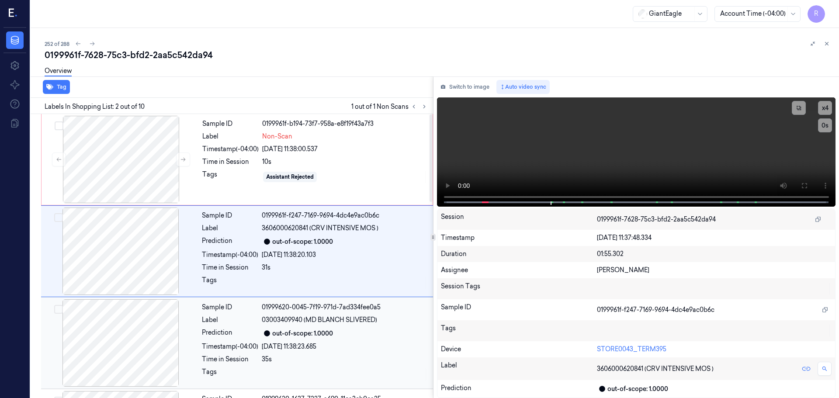
click at [169, 335] on div at bounding box center [121, 342] width 156 height 87
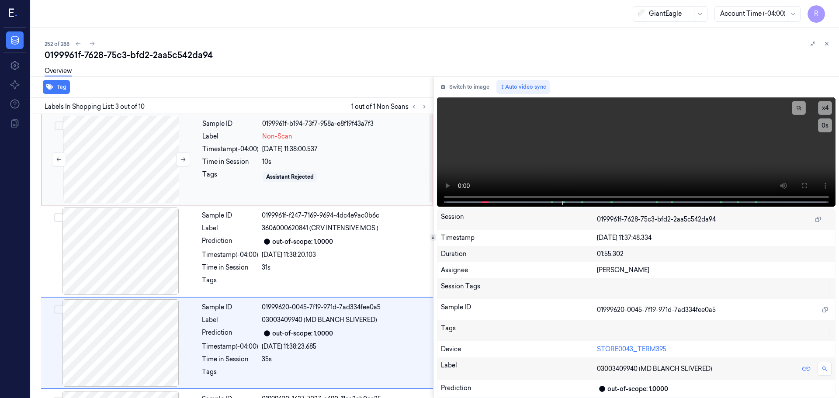
click at [128, 159] on div at bounding box center [121, 159] width 156 height 87
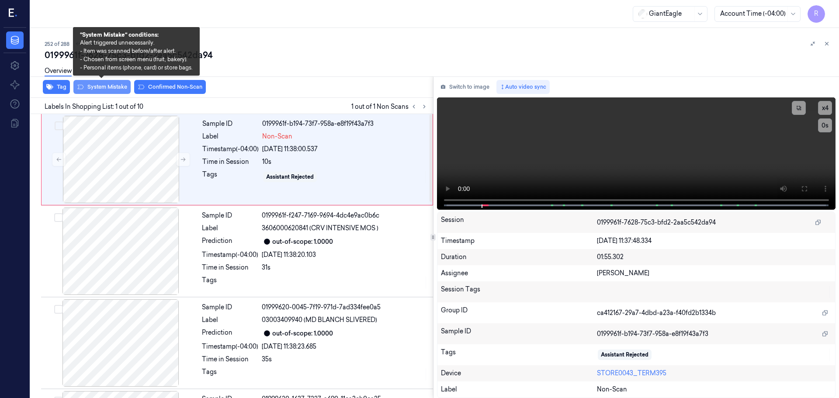
click at [110, 86] on button "System Mistake" at bounding box center [101, 87] width 57 height 14
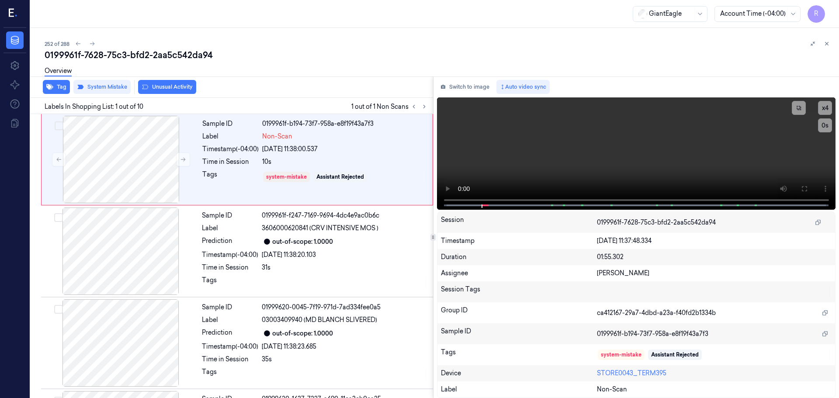
click at [64, 82] on div "Overview" at bounding box center [58, 72] width 27 height 22
click at [61, 83] on div "Overview" at bounding box center [58, 72] width 27 height 22
click at [54, 92] on button "Tag" at bounding box center [56, 87] width 27 height 14
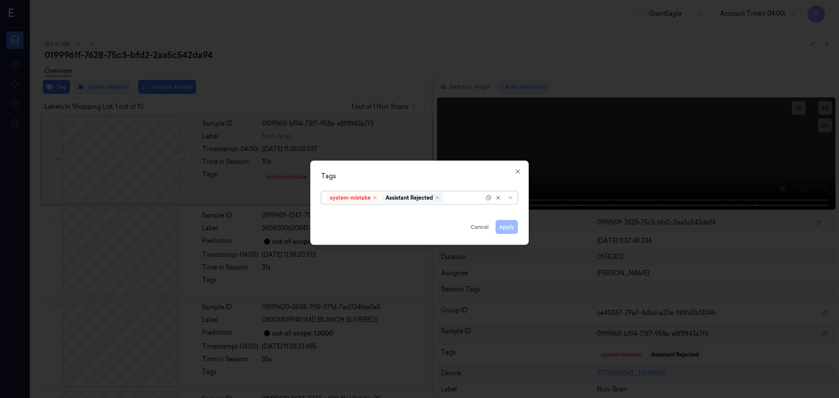
click at [515, 197] on div at bounding box center [511, 197] width 9 height 7
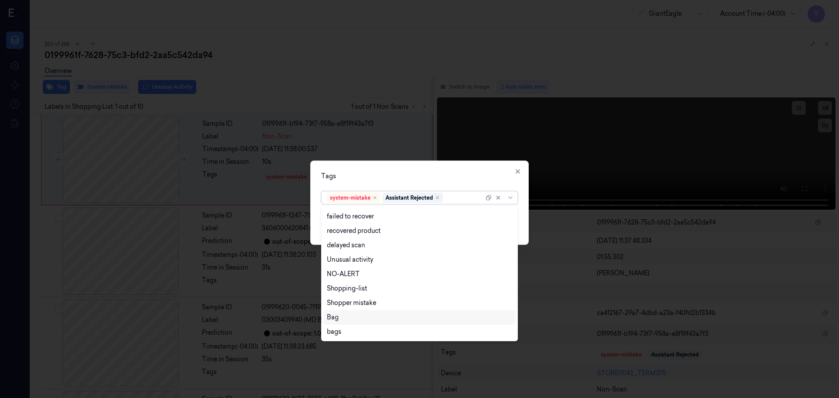
click at [352, 321] on div "Bag" at bounding box center [419, 317] width 185 height 9
drag, startPoint x: 391, startPoint y: 168, endPoint x: 454, endPoint y: 189, distance: 65.8
click at [392, 168] on div "Tags option Bag, selected. 13 results available. Use Up and Down to choose opti…" at bounding box center [419, 202] width 218 height 84
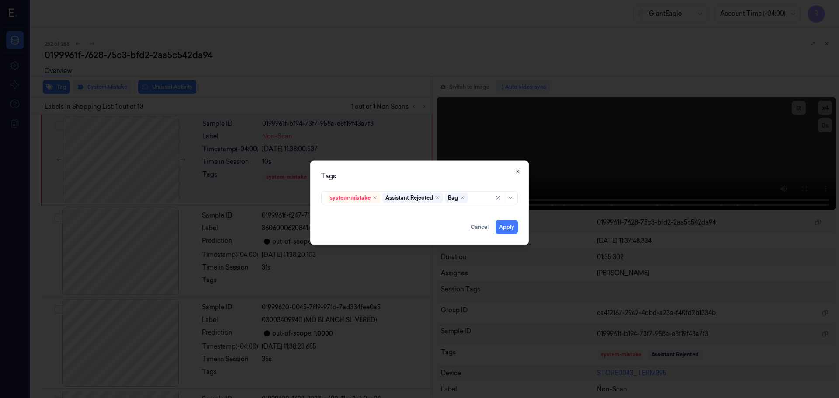
click at [518, 238] on div "Tags system-mistake Assistant Rejected Bag Apply Cancel Close" at bounding box center [419, 202] width 218 height 84
click at [506, 229] on button "Apply" at bounding box center [507, 227] width 22 height 14
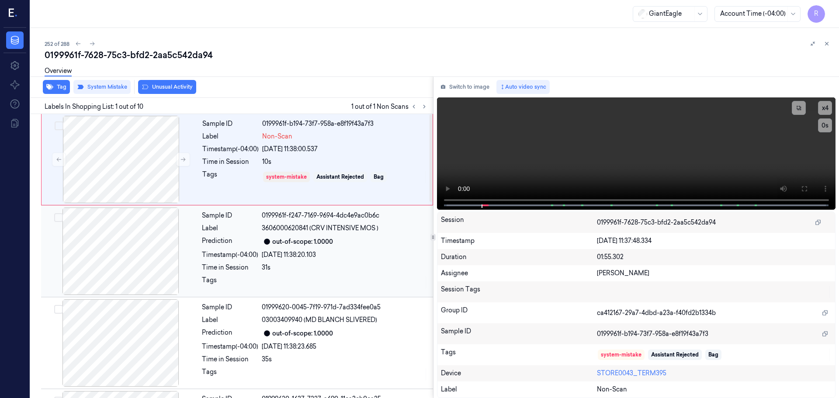
click at [319, 285] on div at bounding box center [345, 283] width 166 height 14
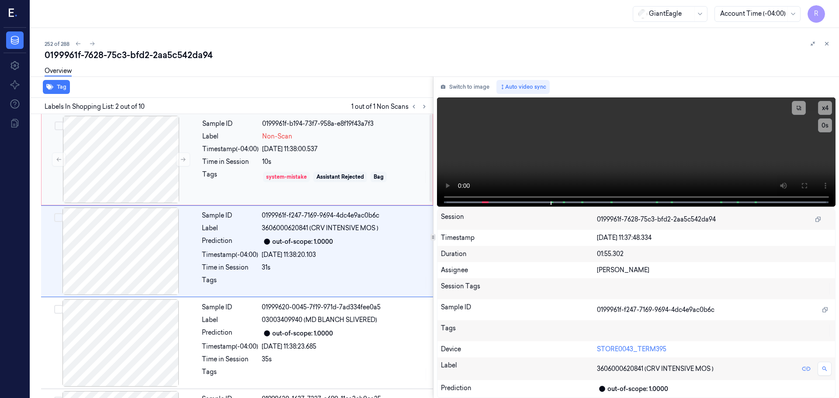
click at [309, 180] on div "system-mistake" at bounding box center [286, 177] width 47 height 10
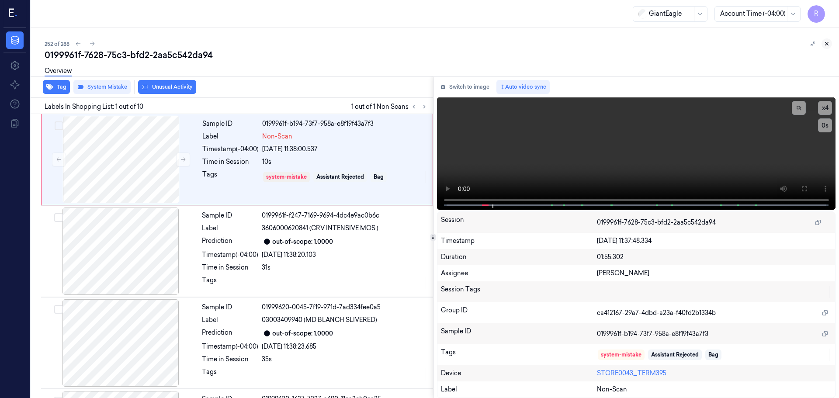
click at [826, 49] on button at bounding box center [826, 43] width 10 height 10
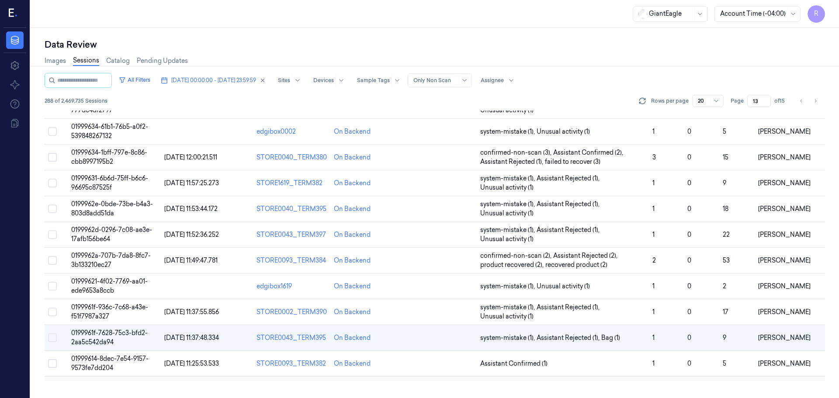
scroll to position [172, 0]
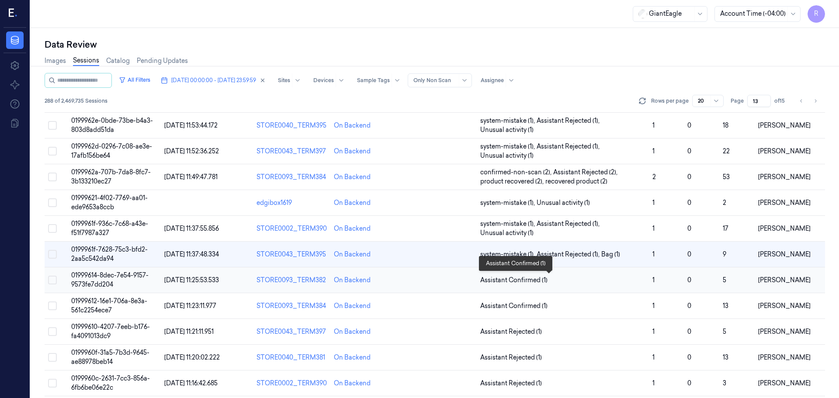
click at [612, 283] on span "Assistant Confirmed (1)" at bounding box center [562, 280] width 165 height 9
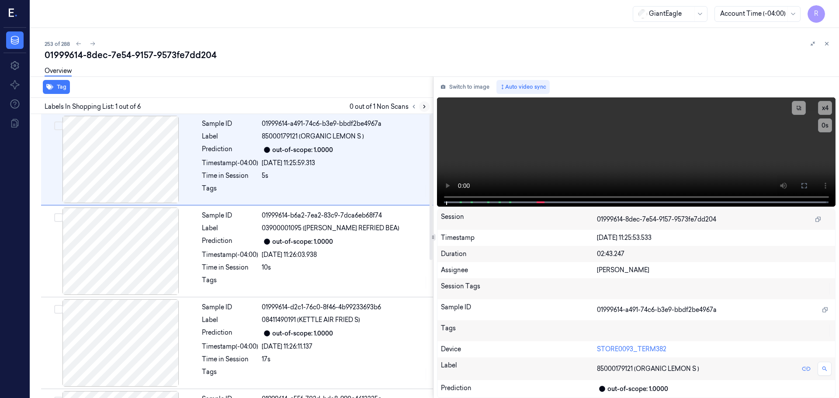
click at [428, 109] on button at bounding box center [424, 106] width 10 height 10
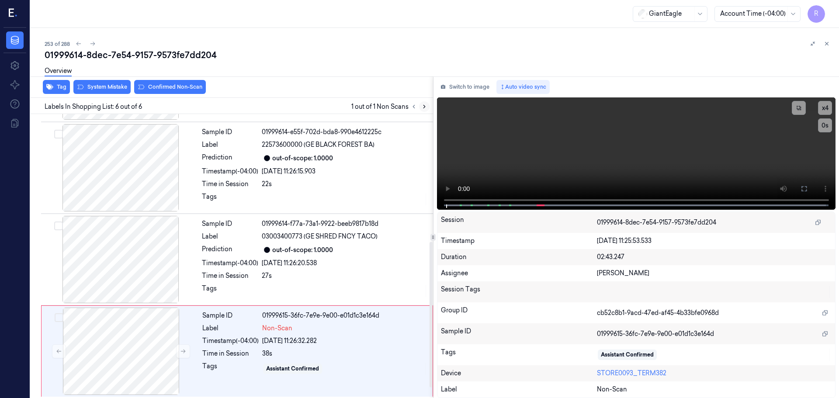
click at [427, 108] on button at bounding box center [424, 106] width 10 height 10
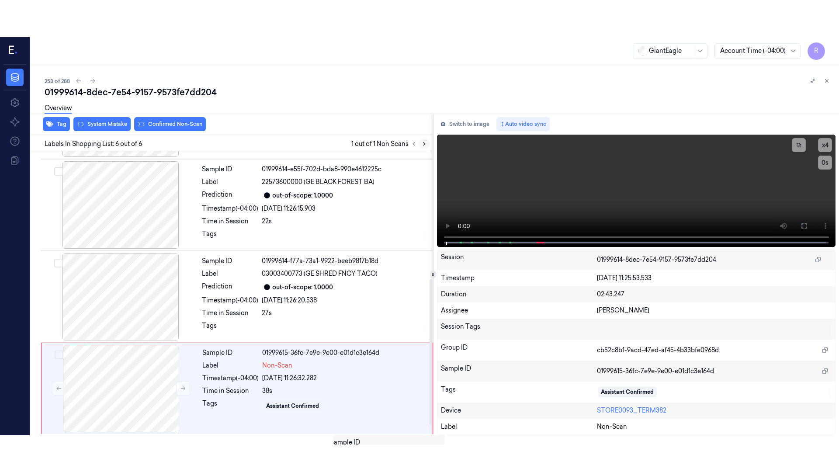
scroll to position [269, 0]
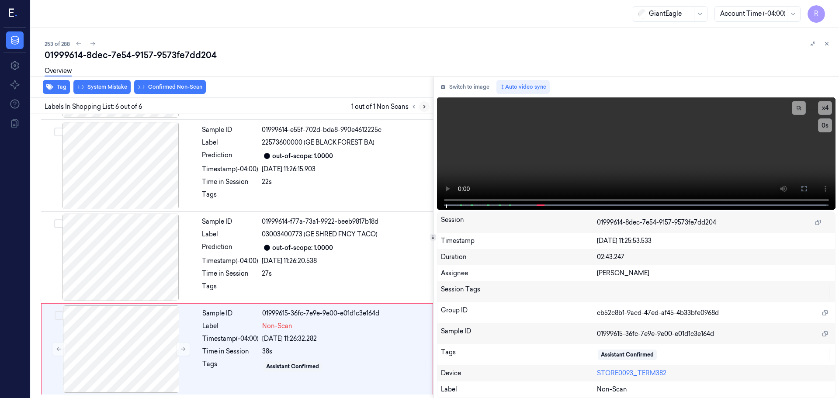
click at [426, 108] on icon at bounding box center [424, 107] width 6 height 6
drag, startPoint x: 426, startPoint y: 108, endPoint x: 406, endPoint y: 129, distance: 29.0
click at [423, 112] on div "Labels In Shopping List: 6 out of 6 1 out of 1 Non Scans" at bounding box center [230, 106] width 406 height 16
click at [175, 351] on div at bounding box center [121, 348] width 156 height 87
click at [178, 349] on button at bounding box center [183, 349] width 14 height 14
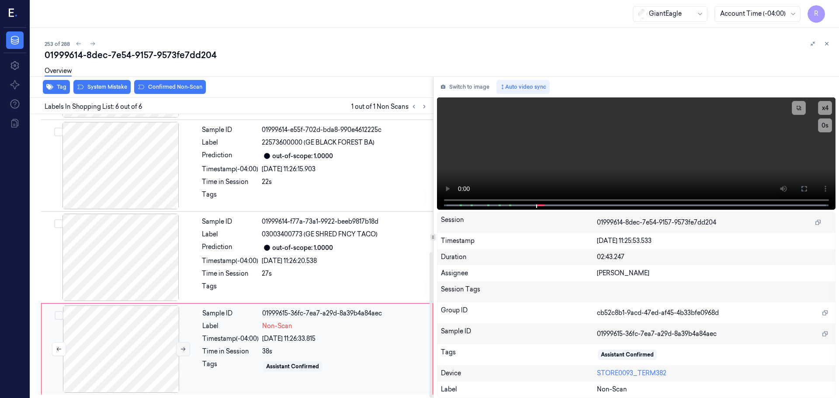
click at [178, 349] on button at bounding box center [183, 349] width 14 height 14
click at [150, 270] on div at bounding box center [121, 257] width 156 height 87
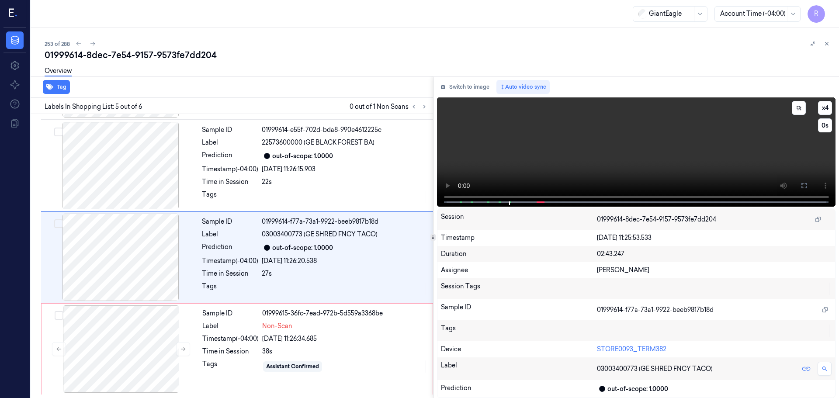
drag, startPoint x: 798, startPoint y: 180, endPoint x: 799, endPoint y: 233, distance: 53.3
click at [798, 180] on button at bounding box center [804, 186] width 14 height 14
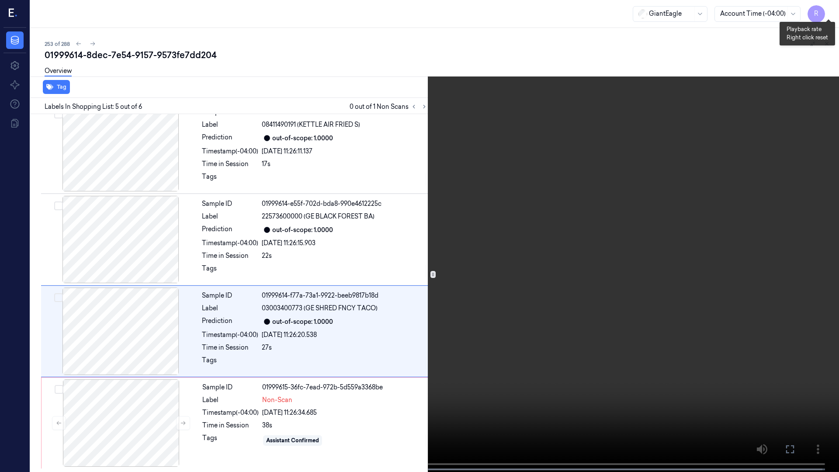
click at [828, 15] on button "x 4" at bounding box center [828, 10] width 14 height 14
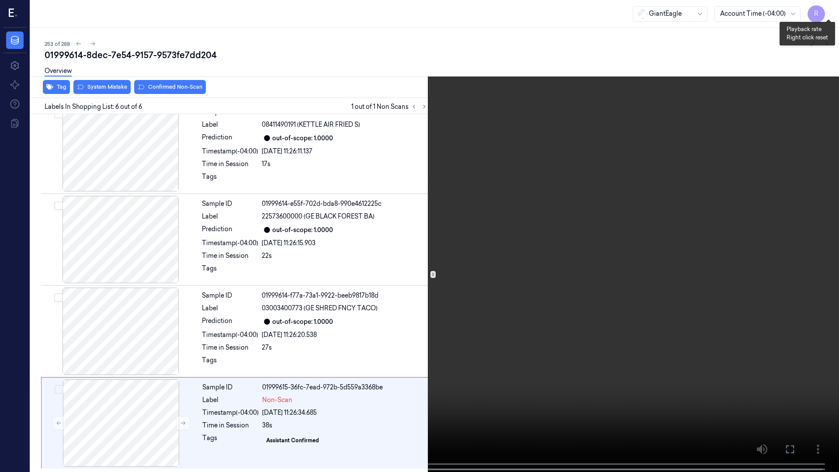
click at [825, 9] on button "x 1" at bounding box center [828, 10] width 14 height 14
click at [825, 9] on button "x 2" at bounding box center [828, 10] width 14 height 14
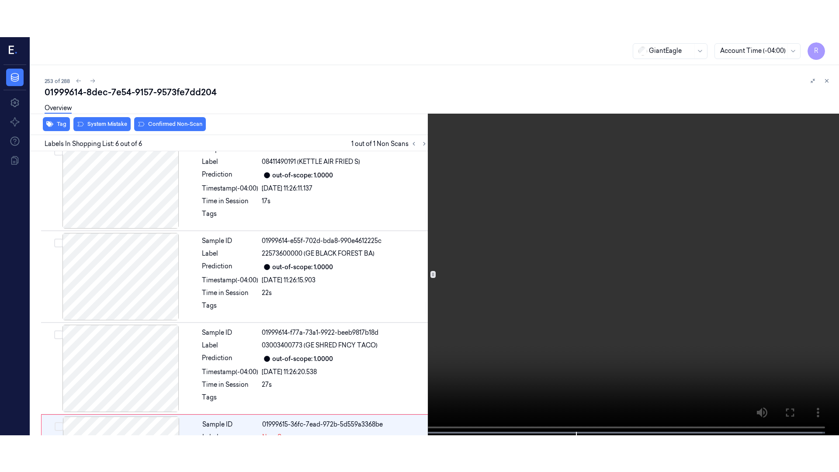
scroll to position [269, 0]
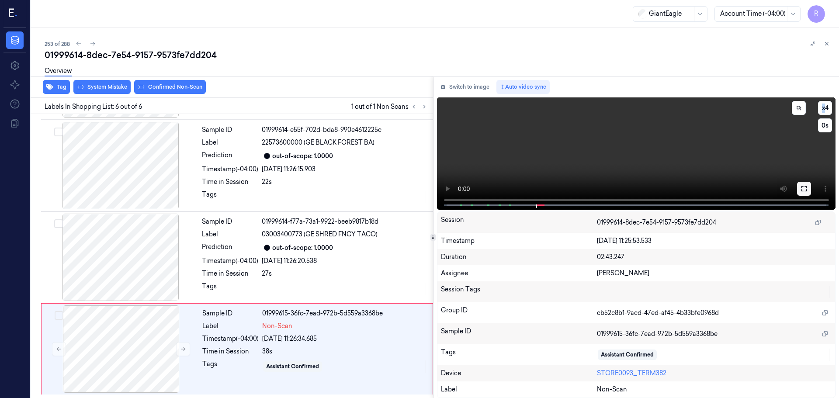
click at [801, 189] on icon at bounding box center [804, 188] width 7 height 7
click at [368, 246] on div "out-of-scope: 1.0000" at bounding box center [345, 248] width 166 height 10
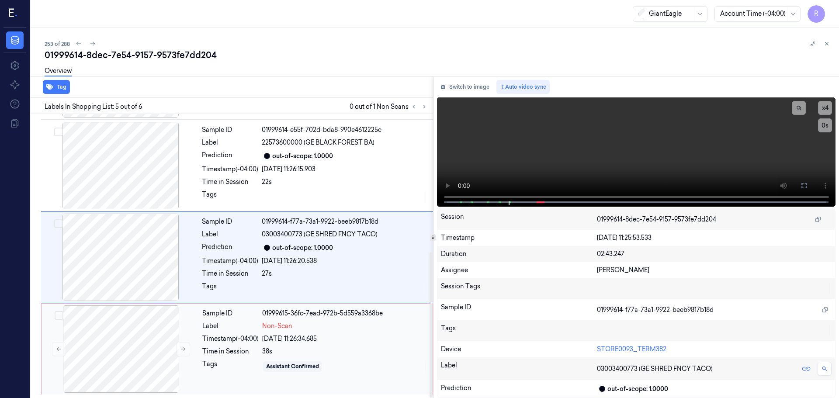
click at [312, 375] on div "Sample ID 01999615-36fc-7ead-972b-5d559a3368be Label Non-Scan Timestamp (-04:00…" at bounding box center [315, 348] width 232 height 87
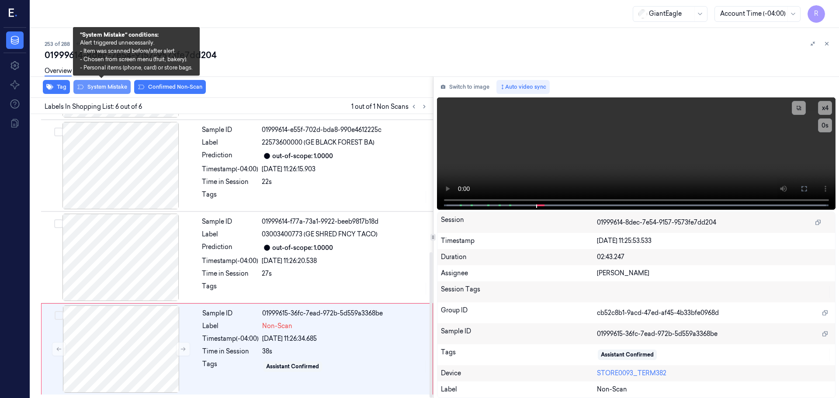
click at [104, 87] on button "System Mistake" at bounding box center [101, 87] width 57 height 14
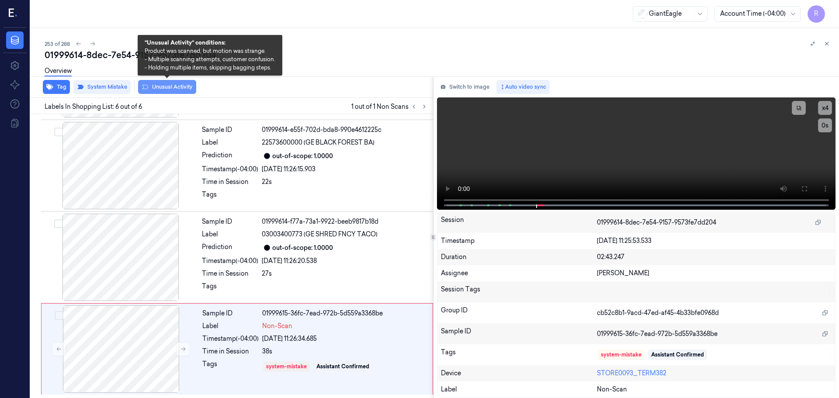
click at [158, 88] on button "Unusual Activity" at bounding box center [167, 87] width 58 height 14
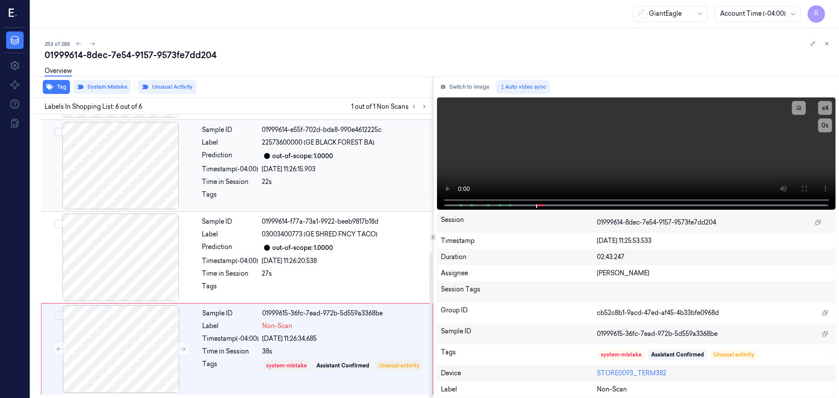
click at [267, 183] on div "22s" at bounding box center [345, 181] width 166 height 9
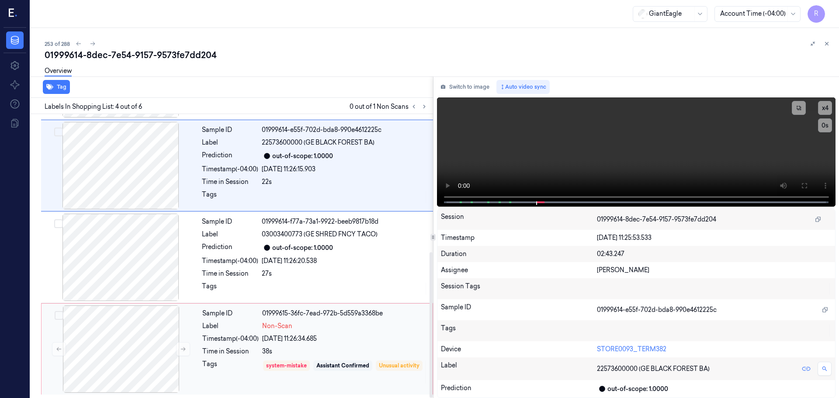
click at [255, 314] on div "Sample ID" at bounding box center [230, 313] width 56 height 9
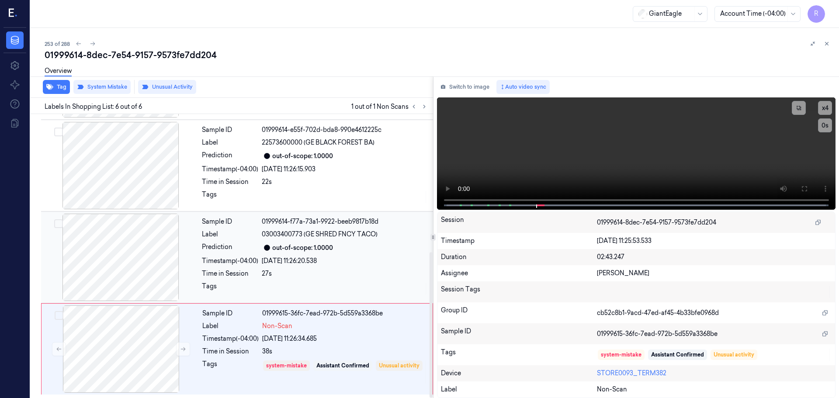
click at [234, 238] on div "Label" at bounding box center [230, 234] width 56 height 9
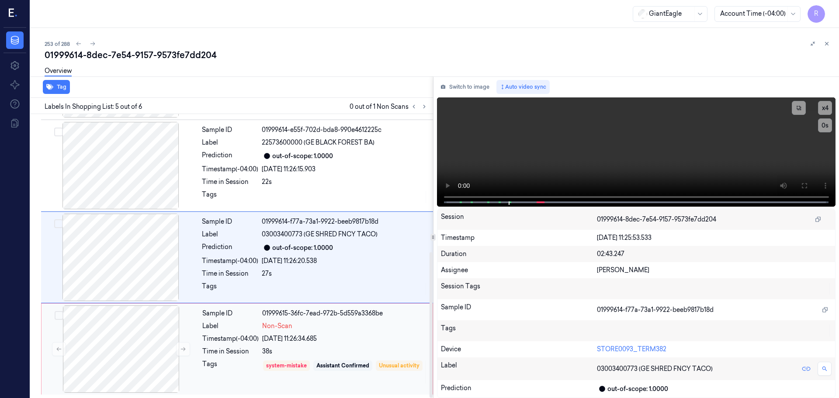
click at [248, 326] on div "Label" at bounding box center [230, 326] width 56 height 9
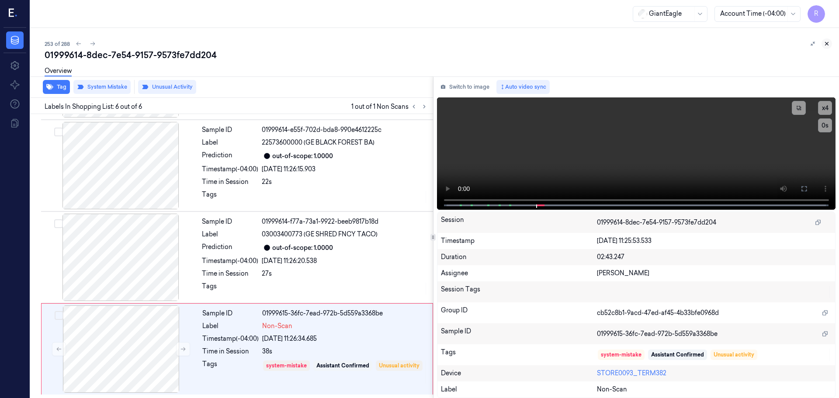
click at [825, 45] on icon at bounding box center [827, 44] width 6 height 6
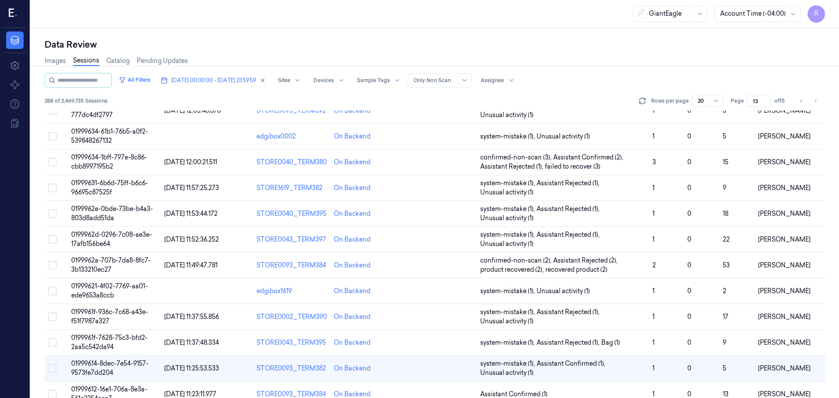
scroll to position [207, 0]
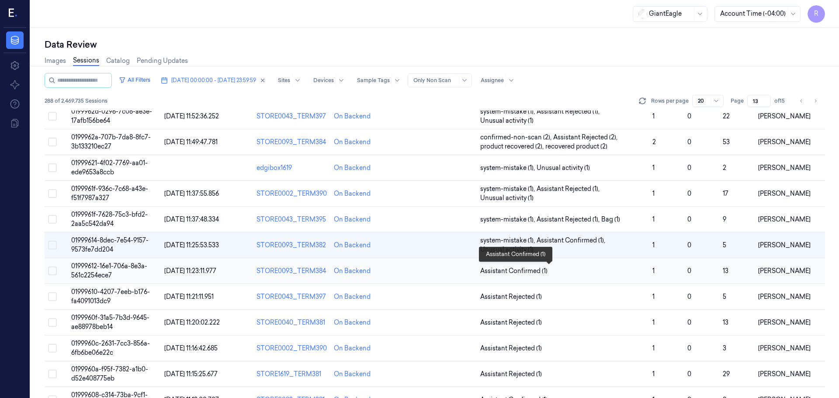
click at [572, 270] on span "Assistant Confirmed (1)" at bounding box center [562, 271] width 165 height 9
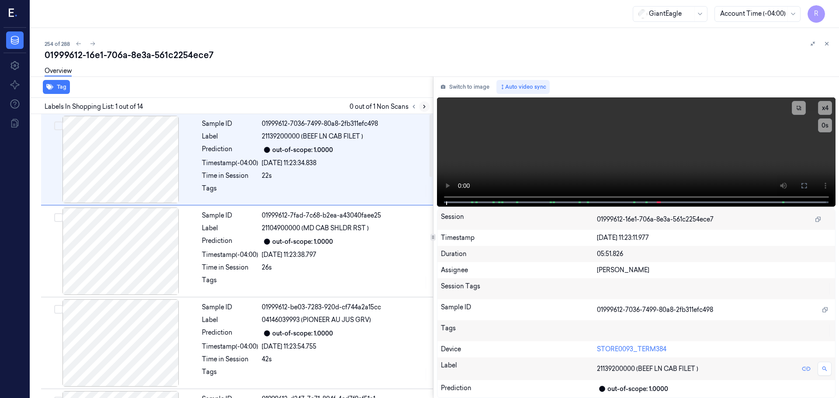
click at [421, 111] on button at bounding box center [424, 106] width 10 height 10
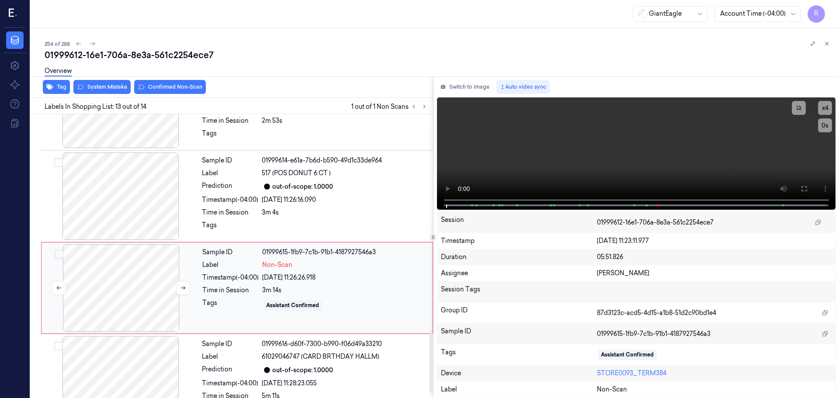
scroll to position [1003, 0]
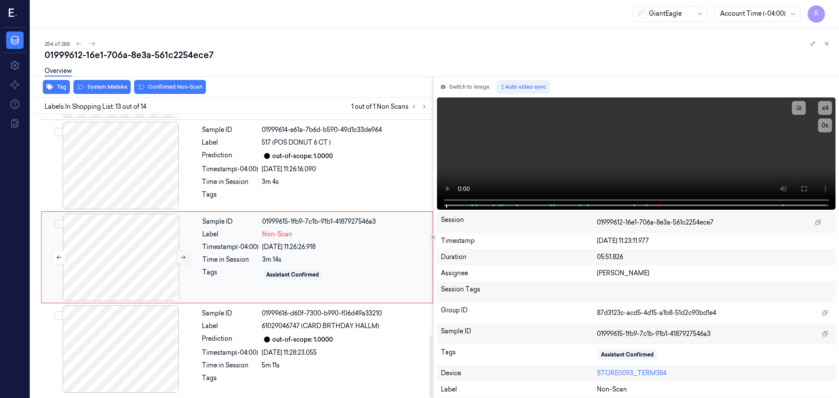
click at [177, 258] on button at bounding box center [183, 257] width 14 height 14
click at [148, 216] on div at bounding box center [121, 257] width 156 height 87
click at [800, 190] on button at bounding box center [804, 189] width 14 height 14
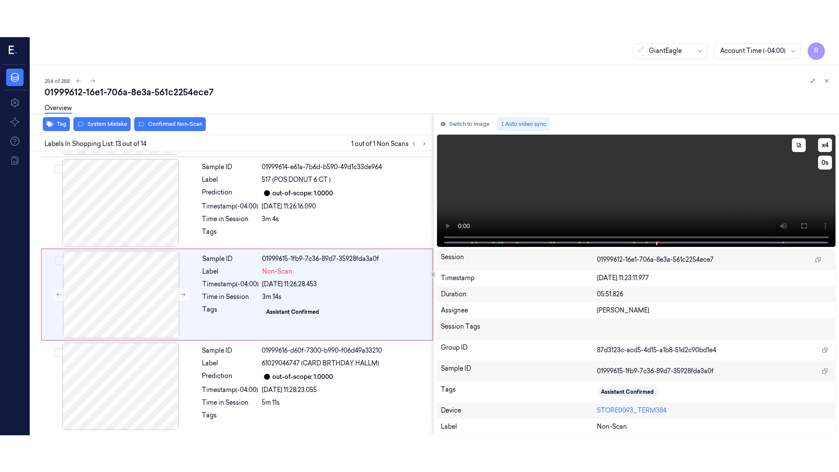
scroll to position [929, 0]
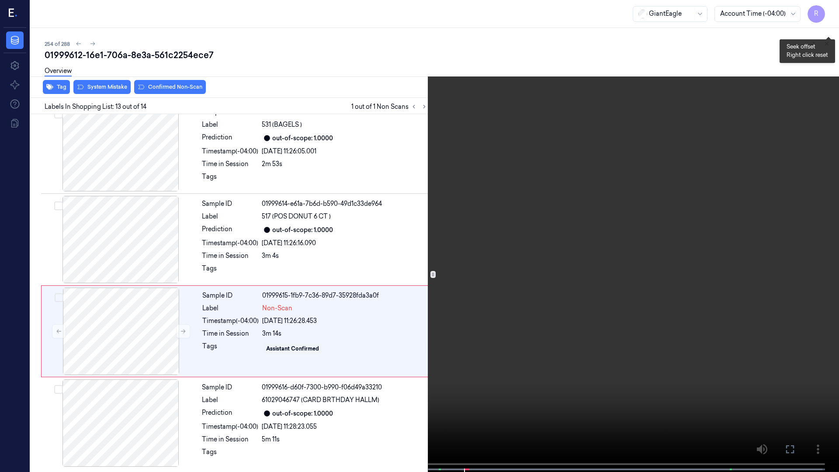
click at [824, 10] on button "x 4" at bounding box center [828, 10] width 14 height 14
click at [426, 398] on video at bounding box center [419, 237] width 839 height 474
click at [413, 398] on span at bounding box center [413, 469] width 1 height 4
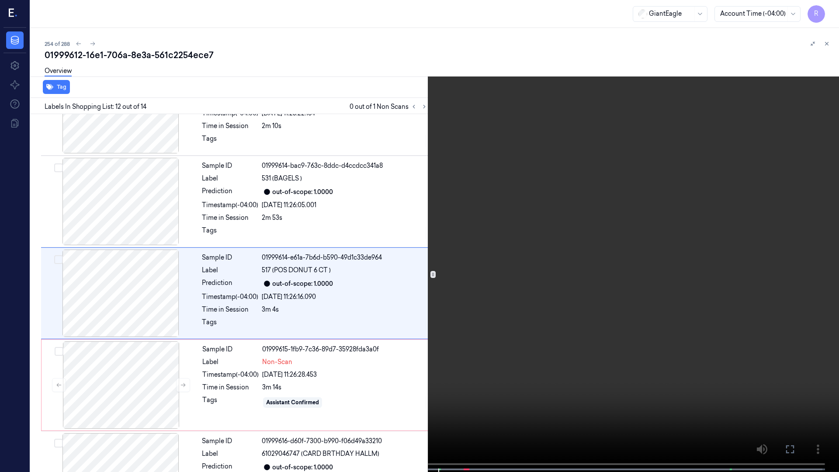
scroll to position [876, 0]
click at [829, 8] on button "x 1" at bounding box center [828, 10] width 14 height 14
click at [829, 8] on button "x 2" at bounding box center [828, 10] width 14 height 14
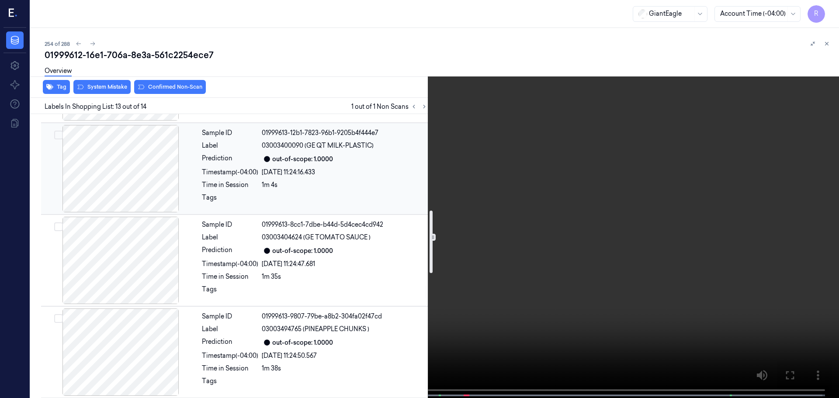
scroll to position [437, 0]
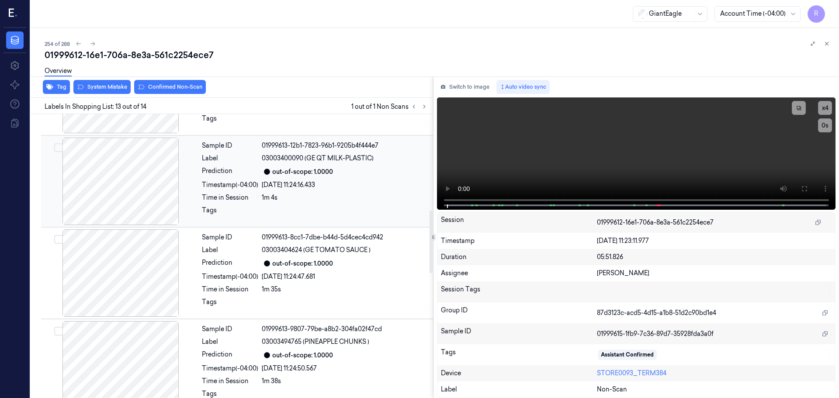
click at [174, 194] on div at bounding box center [121, 181] width 156 height 87
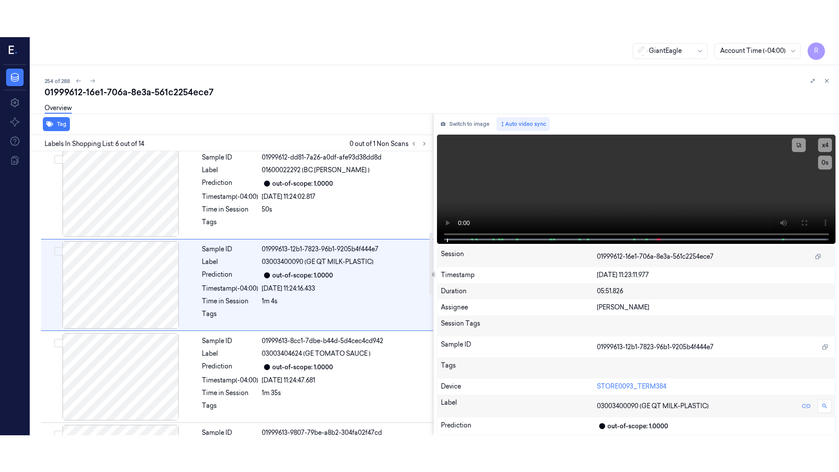
scroll to position [362, 0]
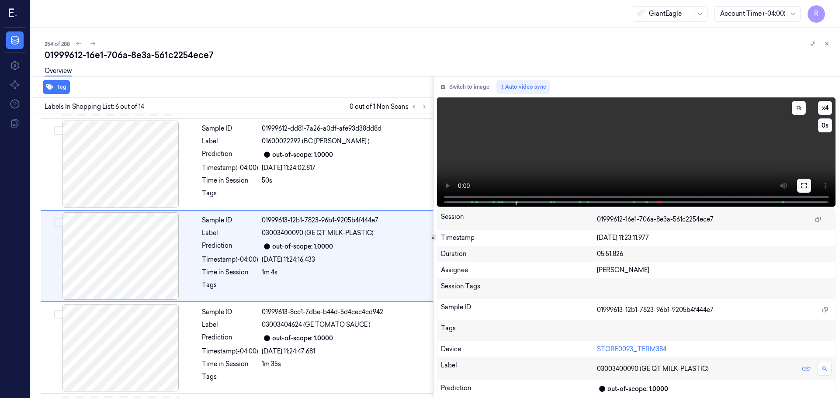
click at [803, 181] on button at bounding box center [804, 186] width 14 height 14
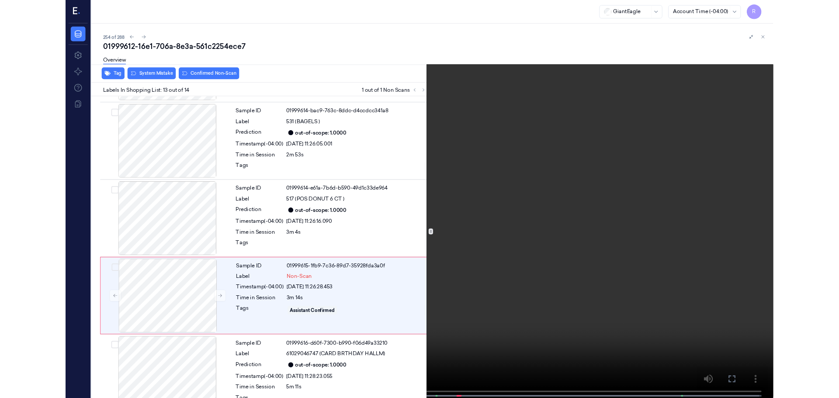
scroll to position [929, 0]
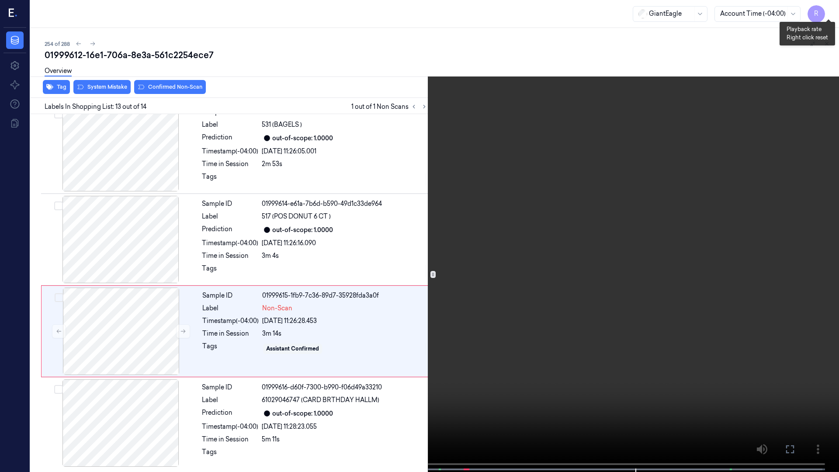
click at [830, 7] on button "x 4" at bounding box center [828, 10] width 14 height 14
click at [830, 8] on button "x 1" at bounding box center [828, 10] width 14 height 14
click at [830, 8] on button "x 2" at bounding box center [828, 10] width 14 height 14
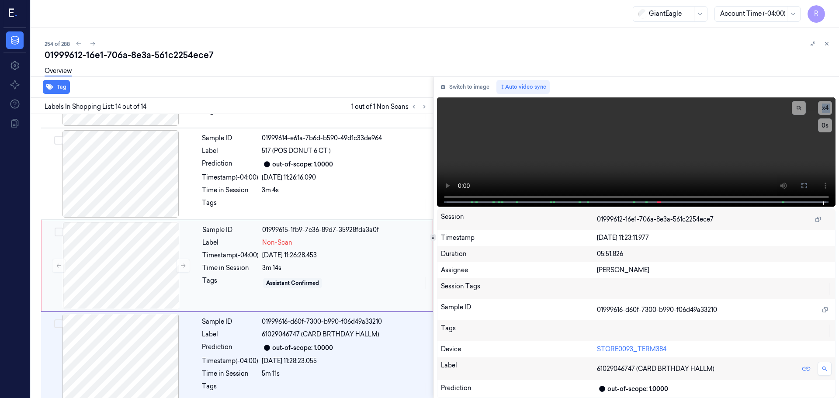
scroll to position [1003, 0]
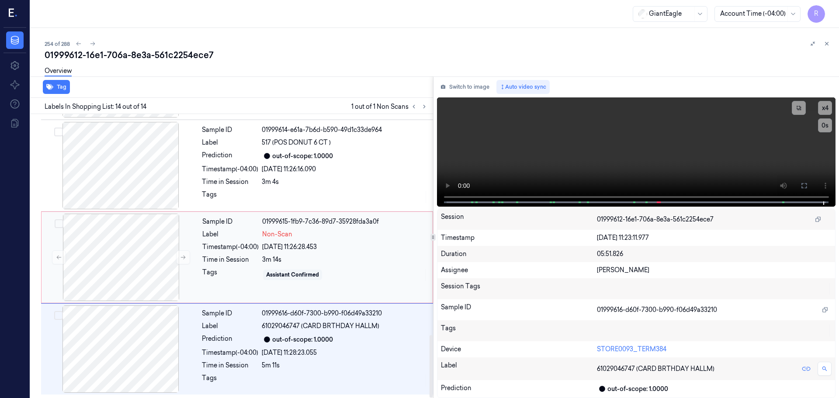
click at [275, 269] on div "Assistant Confirmed" at bounding box center [344, 275] width 165 height 14
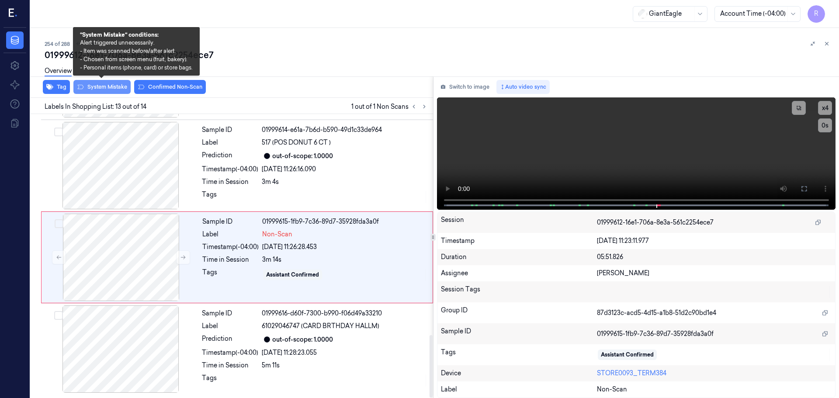
click at [114, 93] on button "System Mistake" at bounding box center [101, 87] width 57 height 14
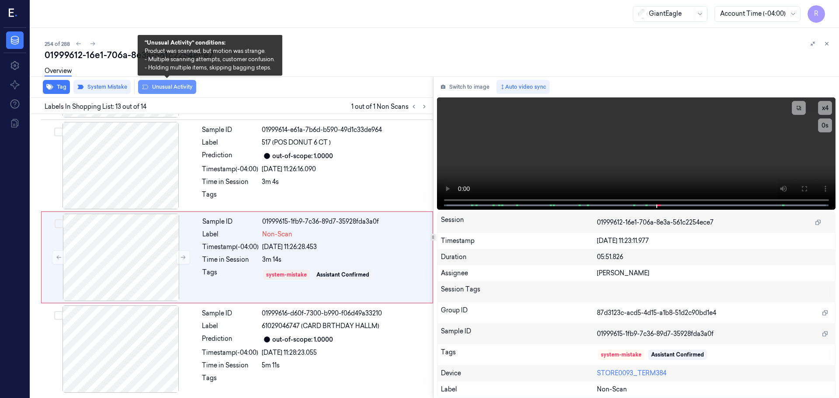
click at [149, 90] on button "Unusual Activity" at bounding box center [167, 87] width 58 height 14
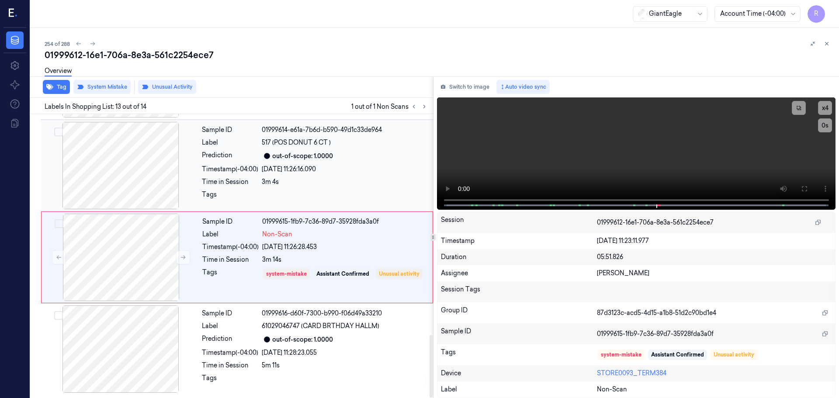
click at [153, 177] on div at bounding box center [121, 165] width 156 height 87
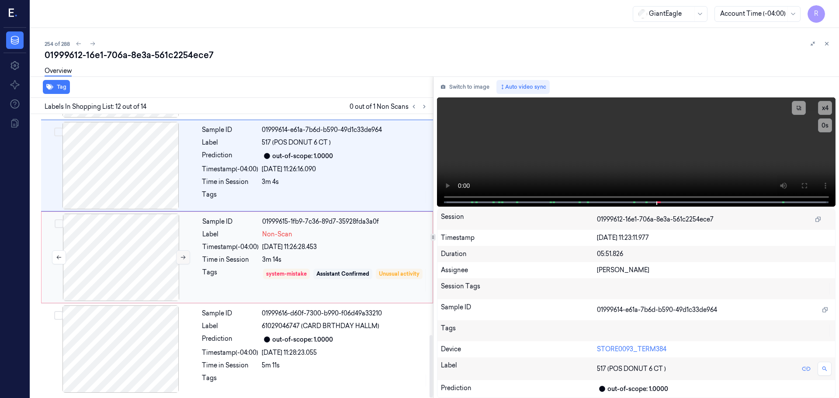
click at [190, 252] on button at bounding box center [183, 257] width 14 height 14
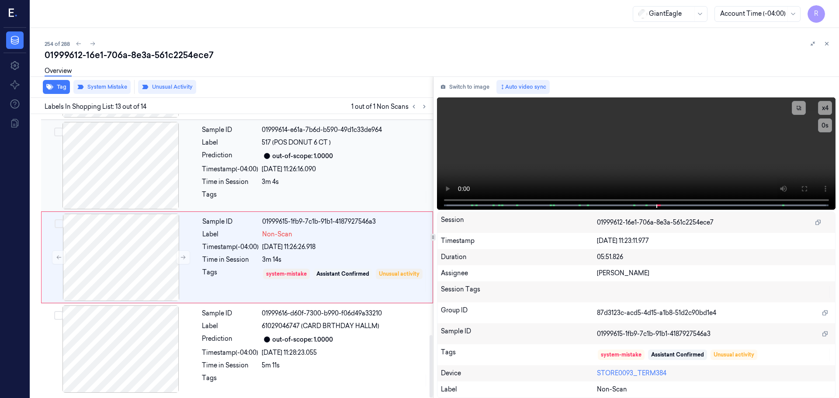
click at [274, 172] on div "[DATE] 11:26:16.090" at bounding box center [345, 169] width 166 height 9
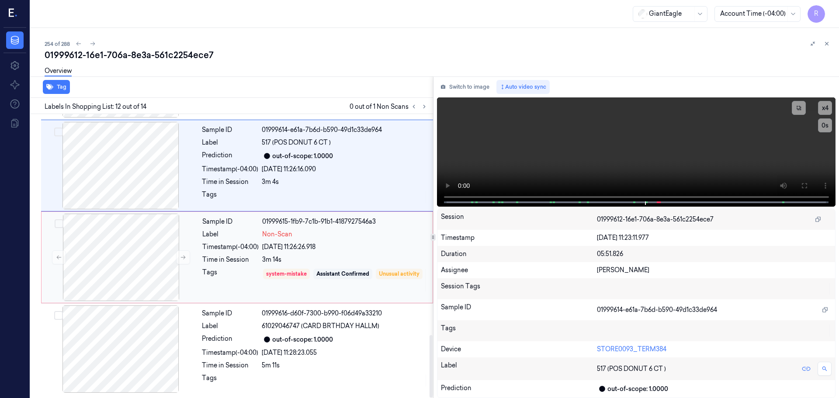
click at [336, 243] on div "[DATE] 11:26:26.918" at bounding box center [344, 247] width 165 height 9
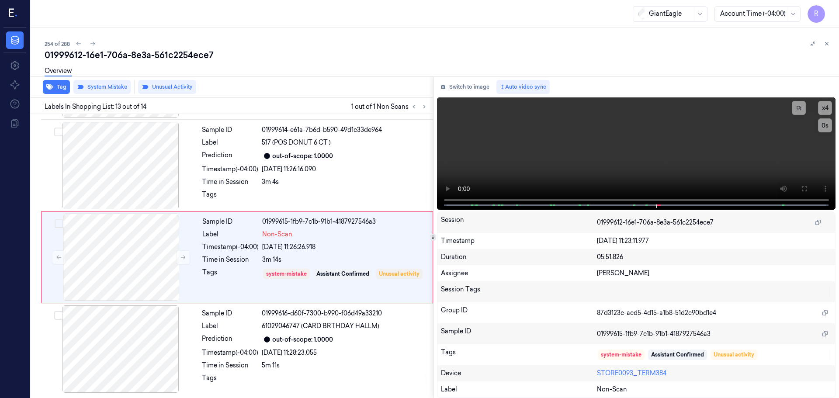
drag, startPoint x: 828, startPoint y: 41, endPoint x: 828, endPoint y: 46, distance: 5.7
click at [828, 41] on icon at bounding box center [827, 44] width 6 height 6
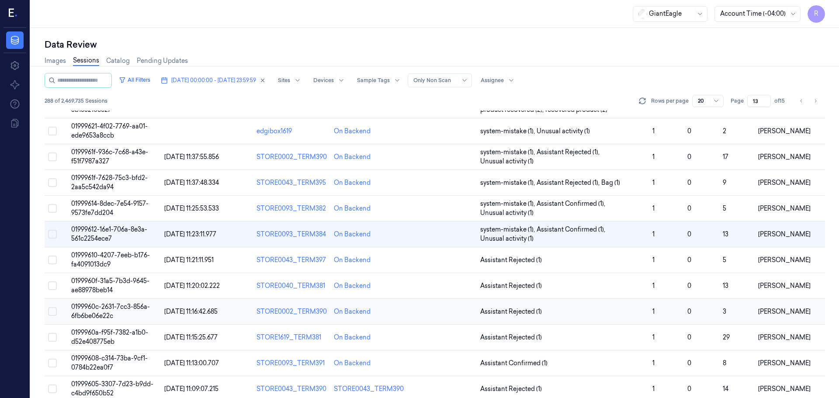
scroll to position [254, 0]
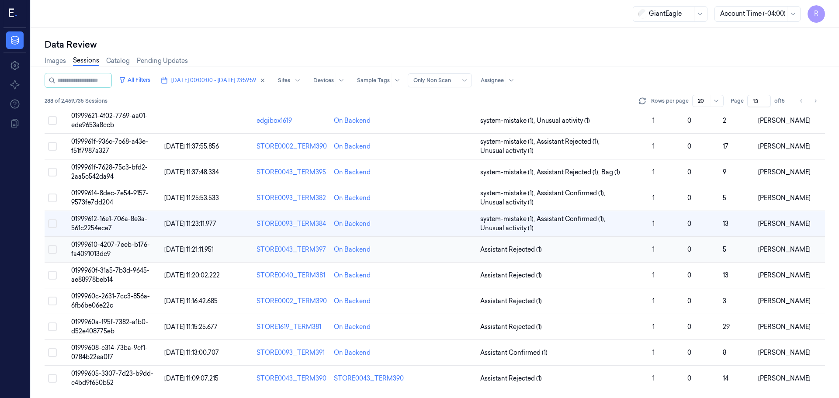
click at [573, 255] on td "Assistant Rejected (1)" at bounding box center [563, 250] width 172 height 26
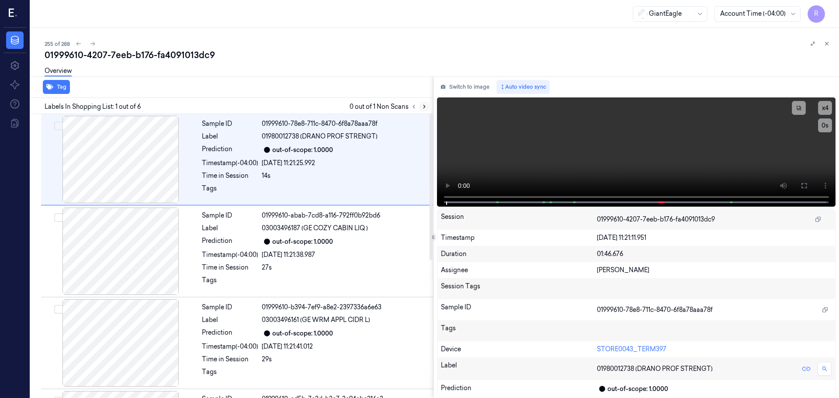
click at [421, 110] on button at bounding box center [424, 106] width 10 height 10
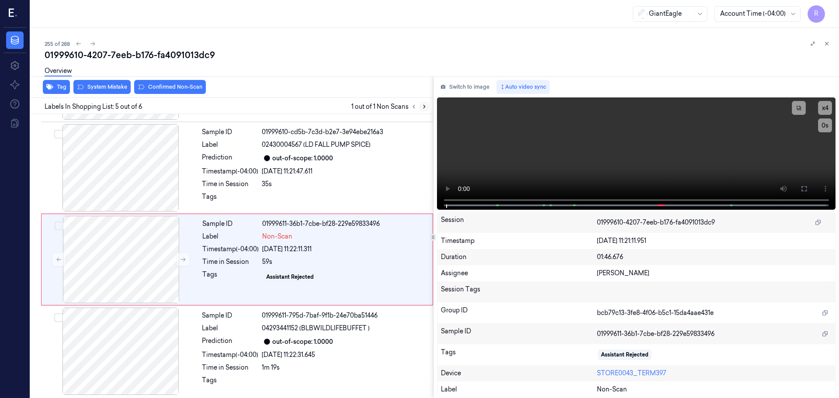
scroll to position [269, 0]
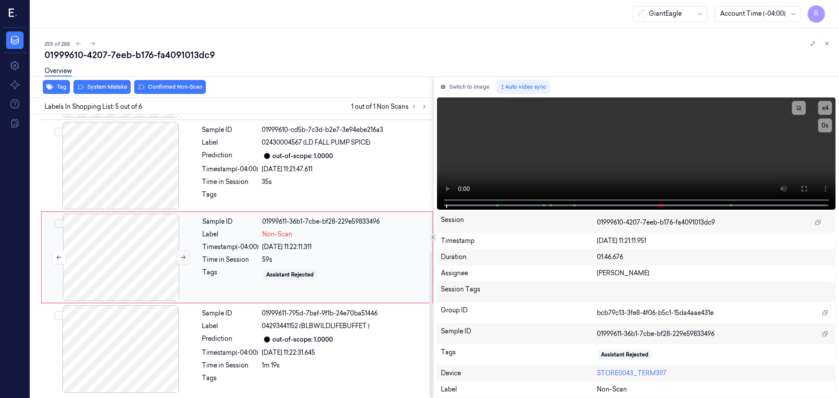
click at [178, 256] on button at bounding box center [183, 257] width 14 height 14
click at [142, 180] on div at bounding box center [121, 165] width 156 height 87
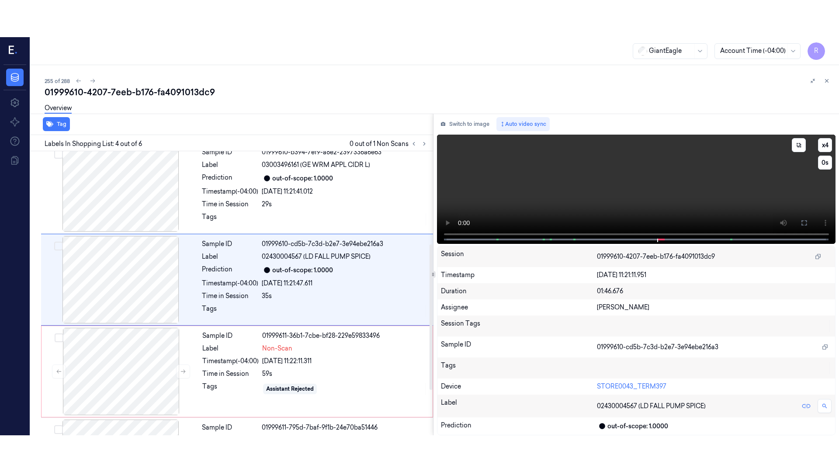
scroll to position [179, 0]
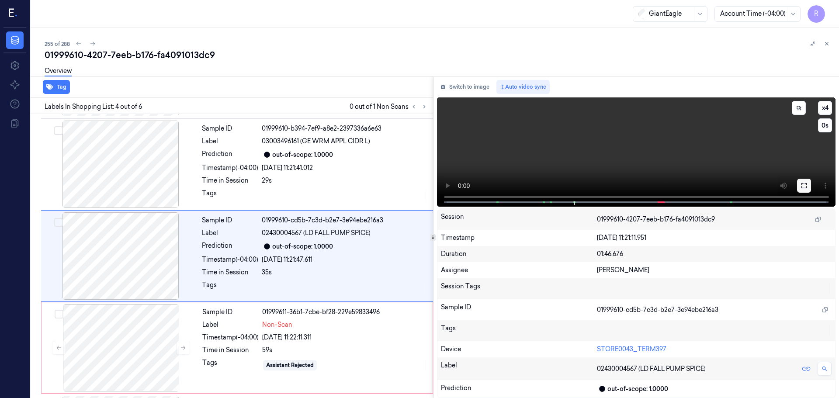
click at [803, 186] on icon at bounding box center [804, 185] width 7 height 7
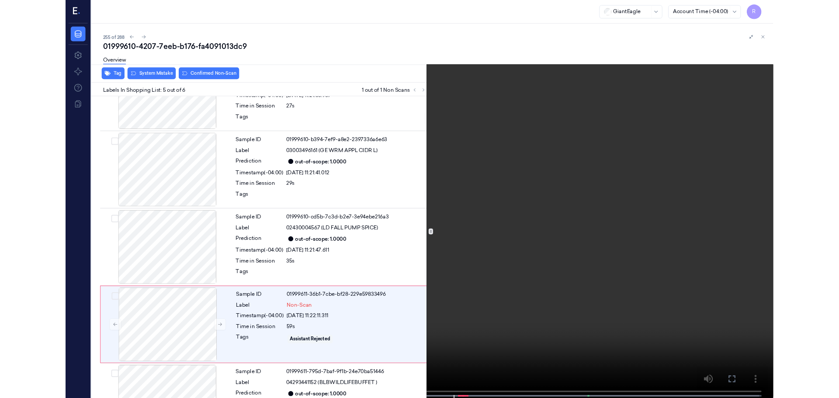
scroll to position [195, 0]
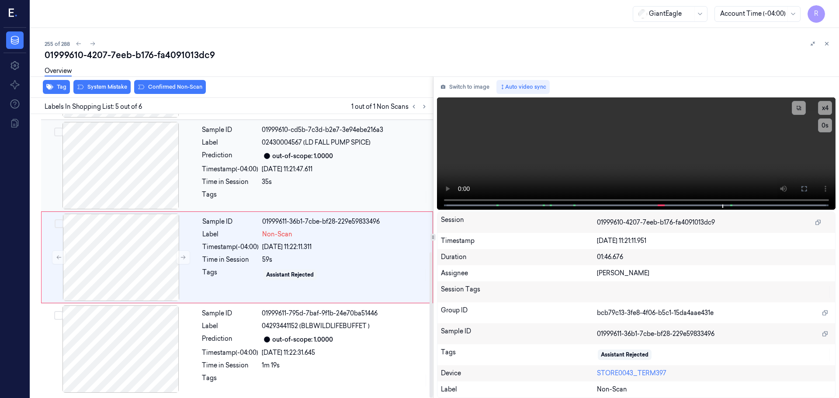
click at [291, 166] on div "[DATE] 11:21:47.611" at bounding box center [345, 169] width 166 height 9
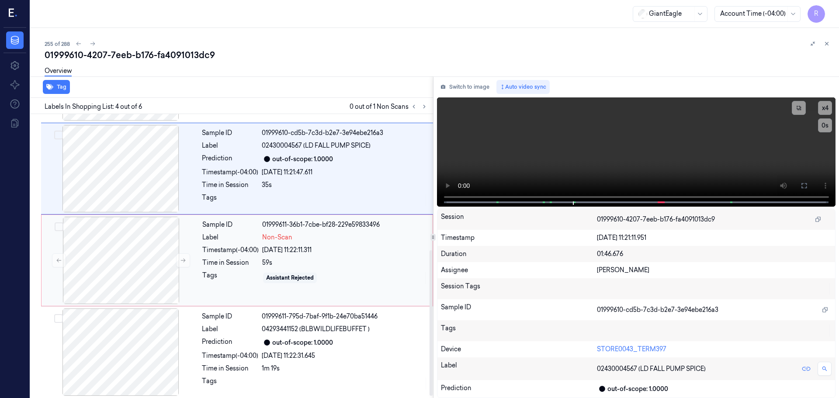
click at [291, 286] on div "Sample ID 01999611-36b1-7cbe-bf28-229e59833496 Label Non-Scan Timestamp (-04:00…" at bounding box center [315, 260] width 232 height 87
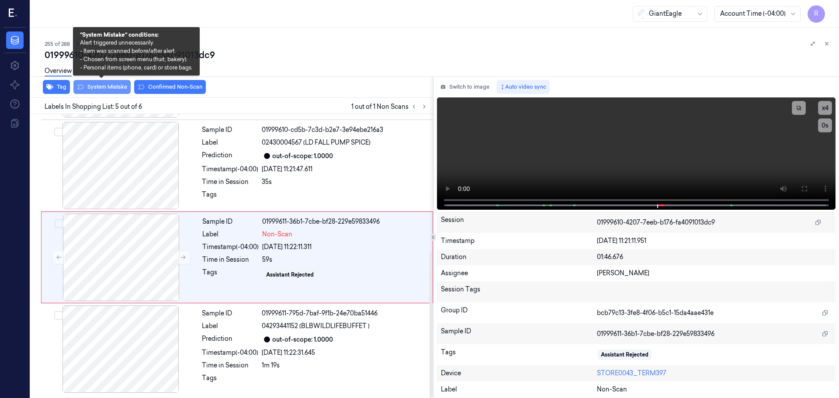
click at [114, 87] on button "System Mistake" at bounding box center [101, 87] width 57 height 14
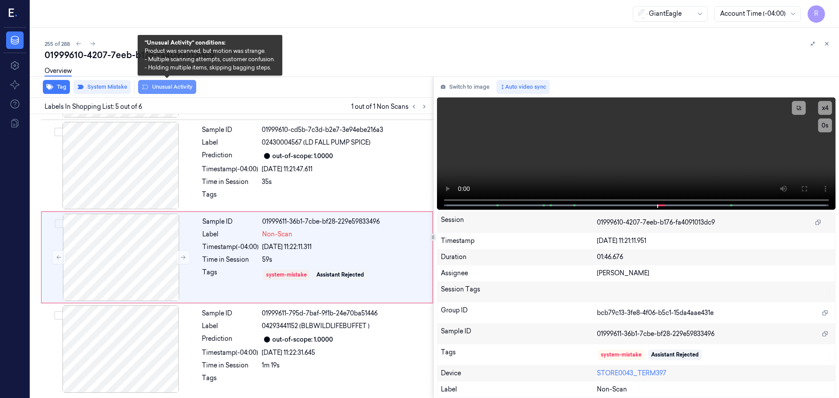
click at [164, 86] on button "Unusual Activity" at bounding box center [167, 87] width 58 height 14
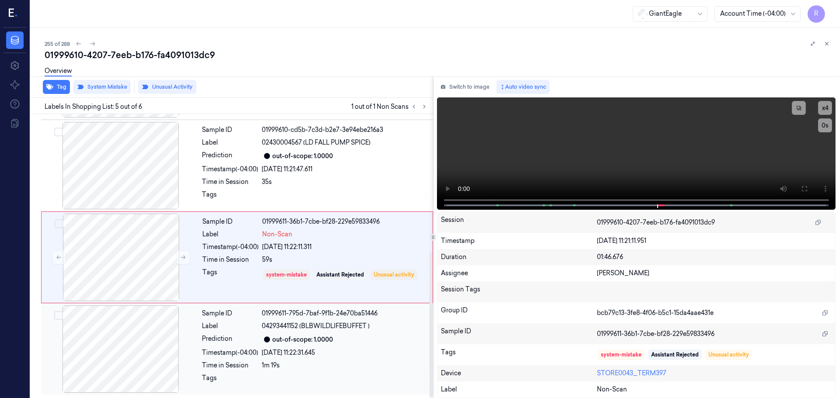
drag, startPoint x: 253, startPoint y: 325, endPoint x: 248, endPoint y: 326, distance: 5.4
click at [253, 325] on div "Label" at bounding box center [230, 326] width 56 height 9
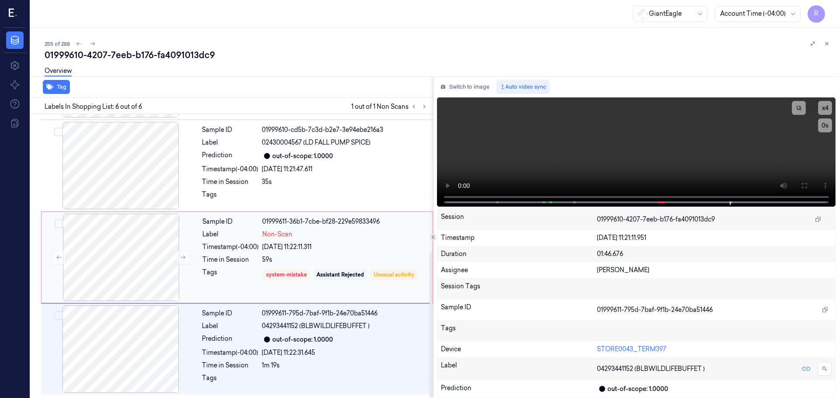
click at [236, 269] on div "Tags" at bounding box center [230, 275] width 56 height 14
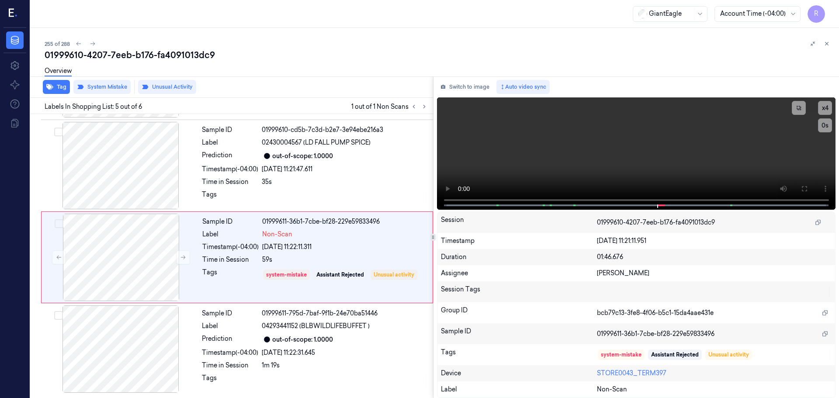
click at [825, 46] on icon at bounding box center [827, 44] width 6 height 6
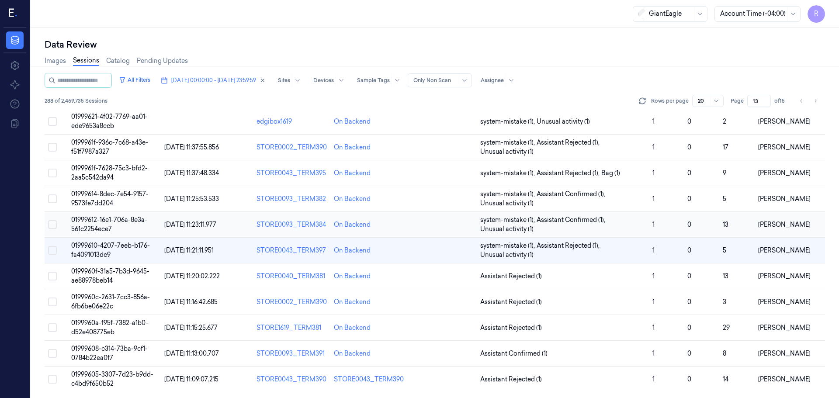
scroll to position [254, 0]
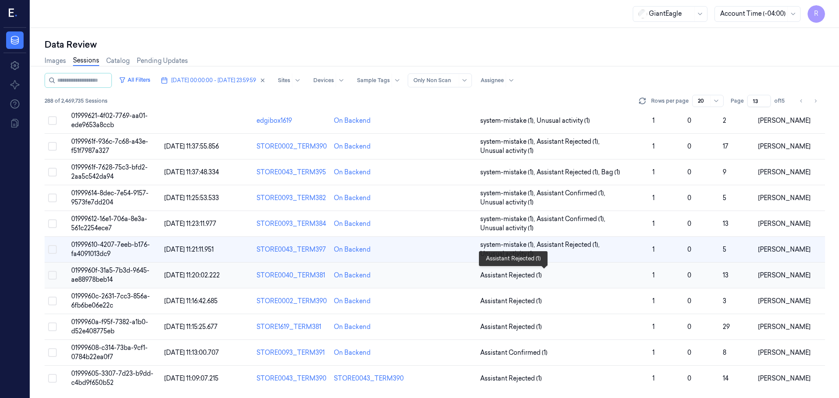
click at [618, 278] on span "Assistant Rejected (1)" at bounding box center [562, 275] width 165 height 9
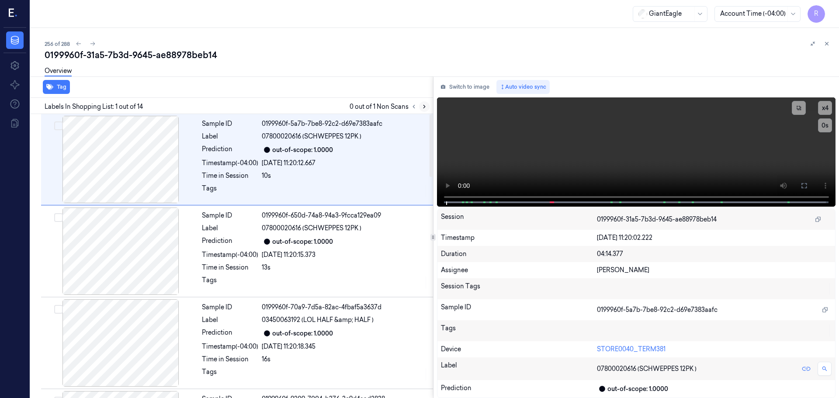
click at [423, 109] on icon at bounding box center [424, 107] width 6 height 6
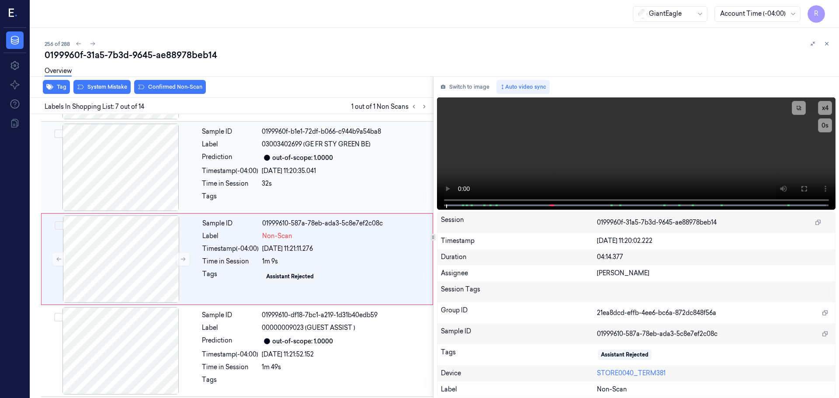
scroll to position [454, 0]
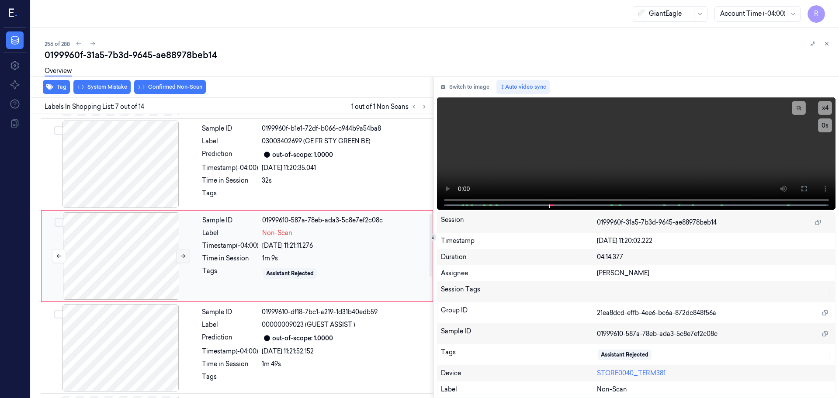
click at [177, 256] on button at bounding box center [183, 256] width 14 height 14
click at [180, 256] on icon at bounding box center [183, 256] width 6 height 6
click at [152, 187] on div at bounding box center [121, 164] width 156 height 87
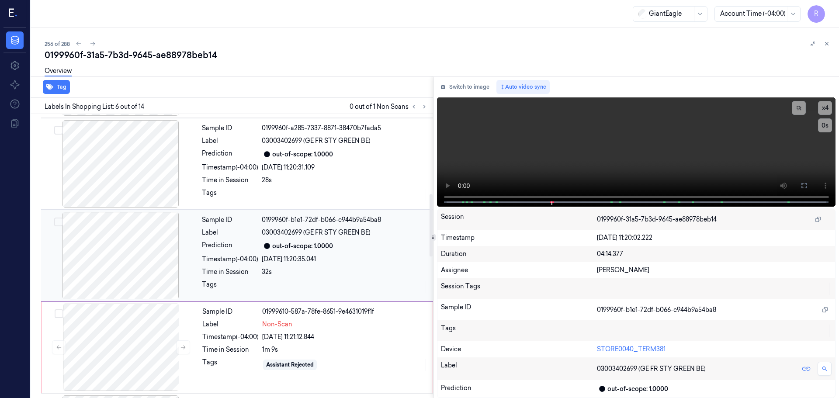
scroll to position [362, 0]
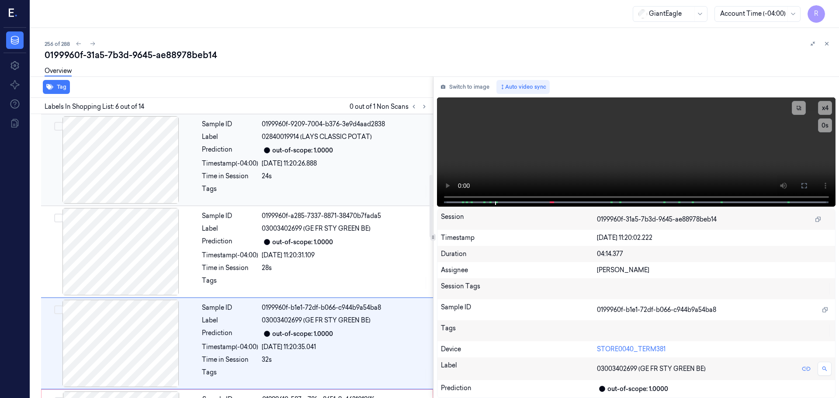
click at [145, 174] on div at bounding box center [121, 159] width 156 height 87
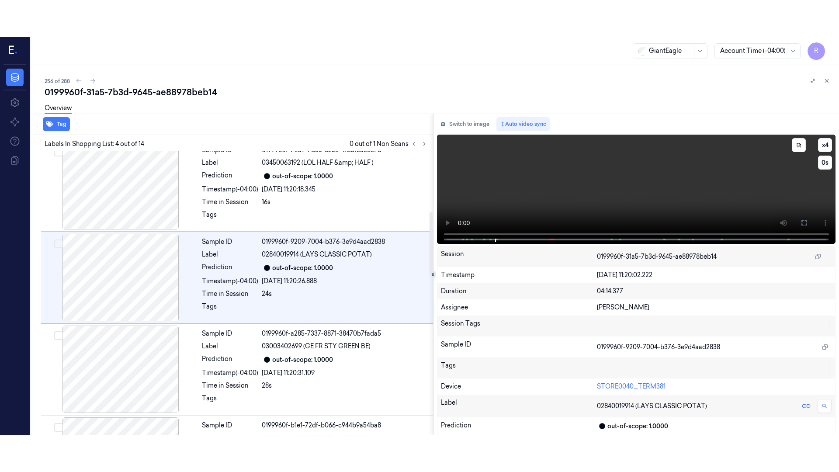
scroll to position [179, 0]
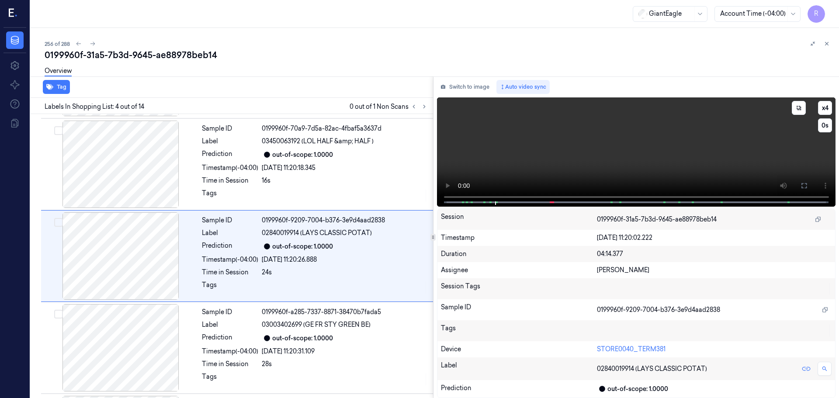
click at [800, 185] on button at bounding box center [804, 186] width 14 height 14
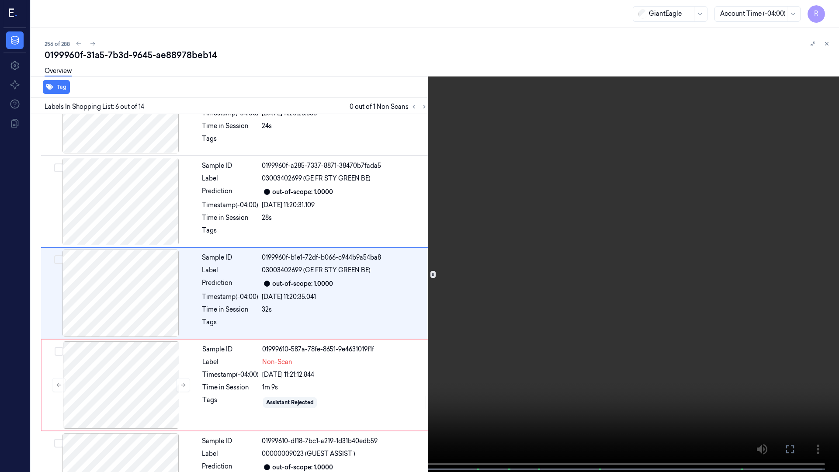
scroll to position [326, 0]
click at [107, 398] on div "x 4 0 s 03003402699 (GE FR STY GREEN BE)" at bounding box center [419, 236] width 839 height 472
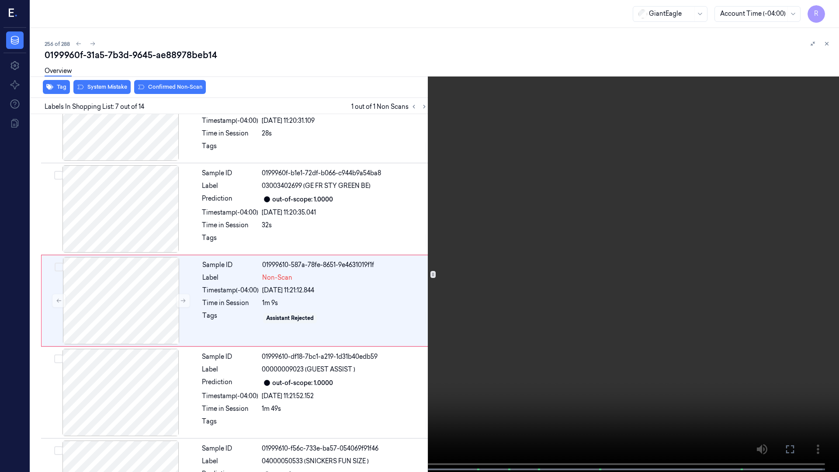
scroll to position [417, 0]
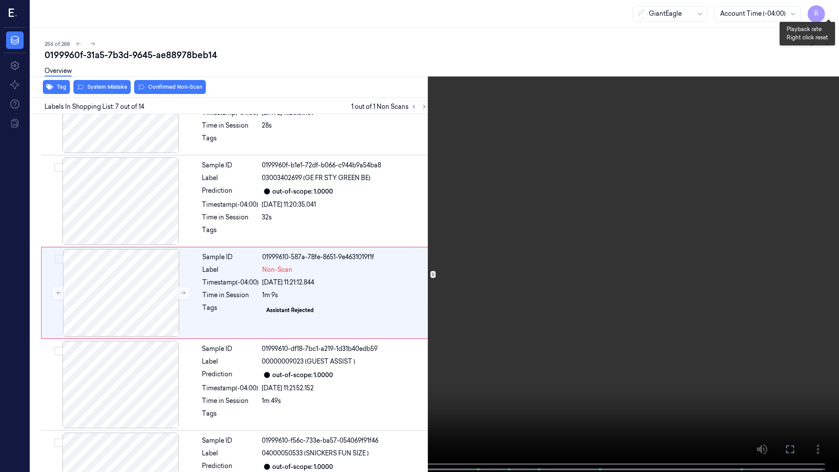
click at [833, 10] on button "x 4" at bounding box center [828, 10] width 14 height 14
click at [833, 10] on button "x 1" at bounding box center [828, 10] width 14 height 14
click at [833, 10] on button "x 2" at bounding box center [828, 10] width 14 height 14
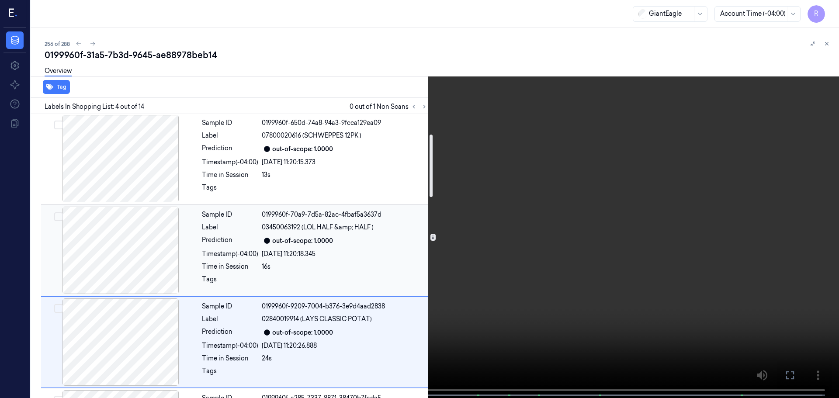
scroll to position [91, 0]
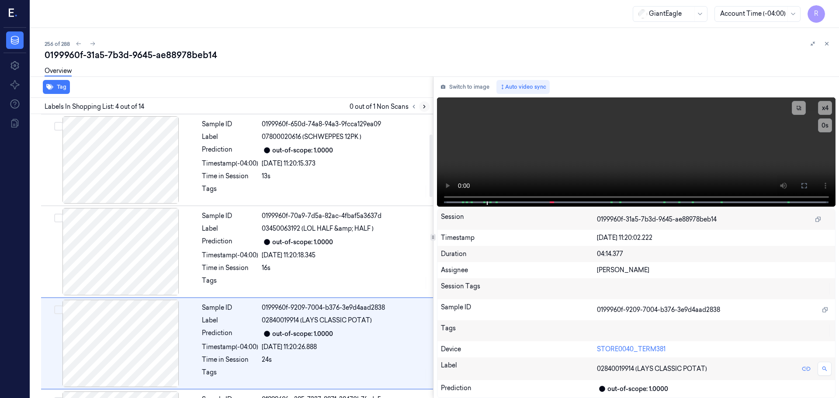
click at [420, 108] on button at bounding box center [424, 106] width 10 height 10
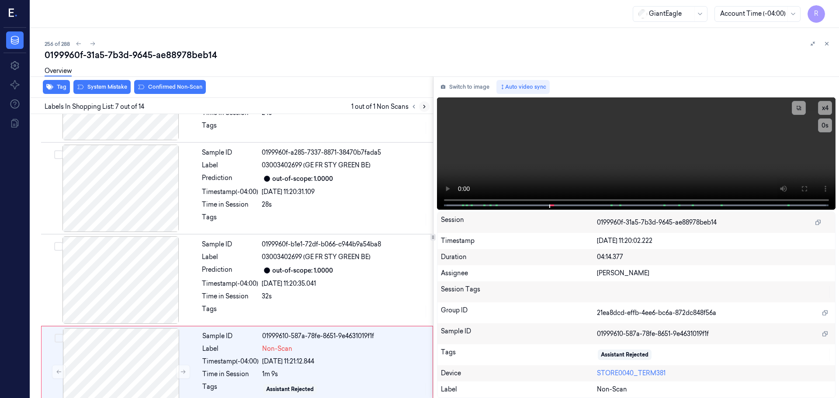
click at [424, 109] on icon at bounding box center [424, 107] width 6 height 6
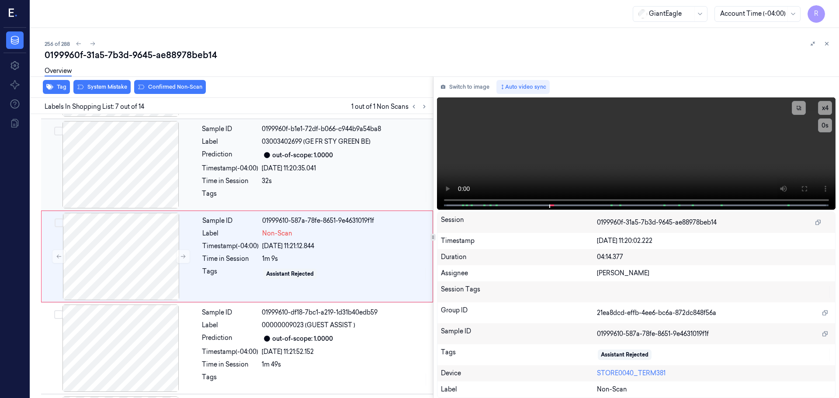
scroll to position [454, 0]
click at [188, 257] on button at bounding box center [183, 256] width 14 height 14
click at [185, 256] on icon at bounding box center [183, 256] width 5 height 4
drag, startPoint x: 185, startPoint y: 256, endPoint x: 179, endPoint y: 254, distance: 6.4
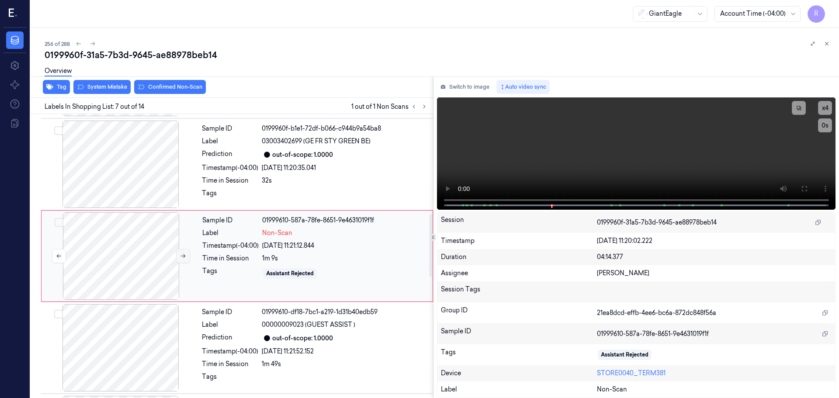
click at [184, 256] on icon at bounding box center [183, 256] width 5 height 4
click at [109, 82] on div "Overview" at bounding box center [438, 72] width 787 height 22
click at [103, 94] on div "Tag System Mistake Confirmed Non-Scan" at bounding box center [230, 86] width 406 height 21
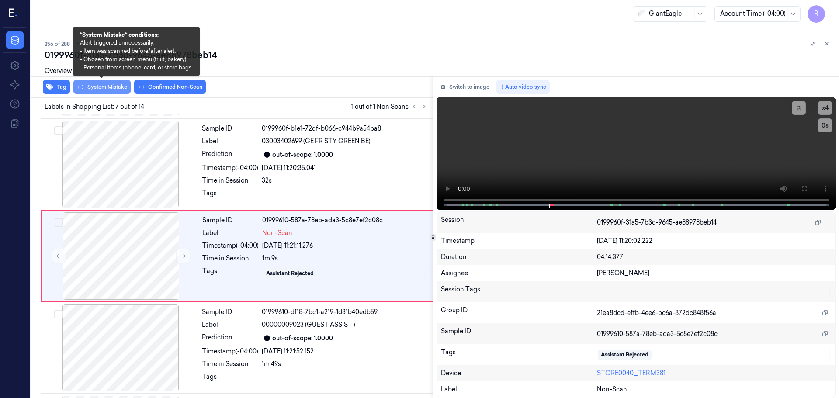
click at [107, 92] on button "System Mistake" at bounding box center [101, 87] width 57 height 14
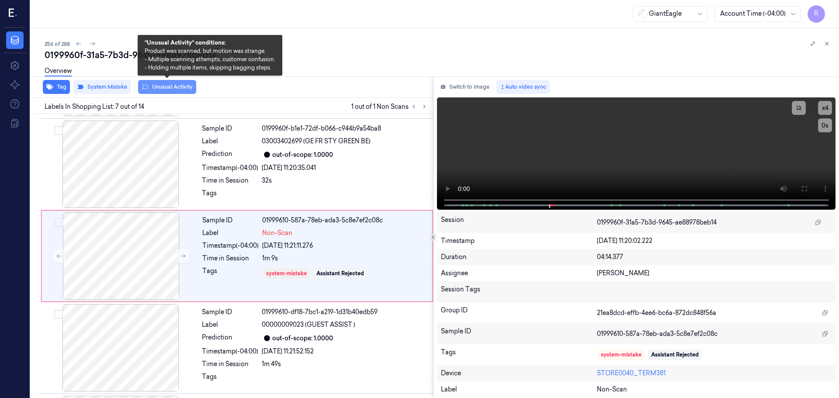
click at [160, 90] on button "Unusual Activity" at bounding box center [167, 87] width 58 height 14
click at [182, 87] on button "Unusual Activity" at bounding box center [167, 87] width 58 height 14
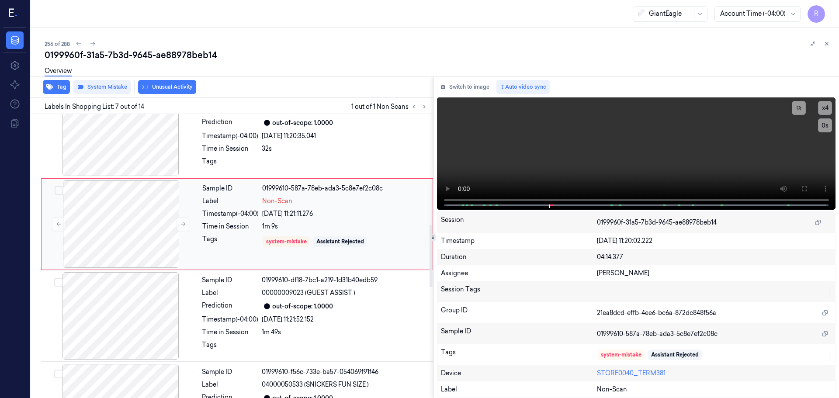
scroll to position [541, 0]
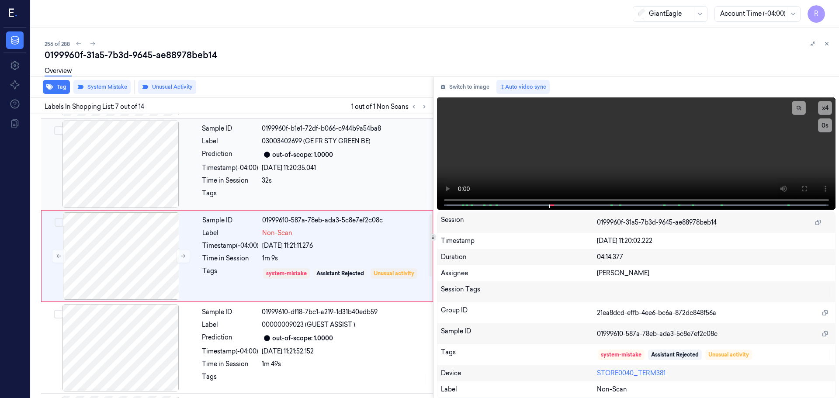
click at [246, 180] on div "Time in Session" at bounding box center [230, 180] width 56 height 9
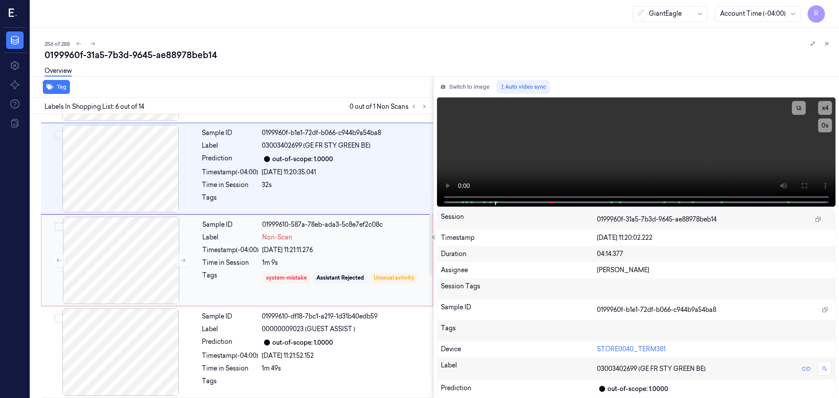
click at [260, 253] on div "Timestamp (-04:00) [DATE] 11:21:11.276" at bounding box center [314, 250] width 225 height 9
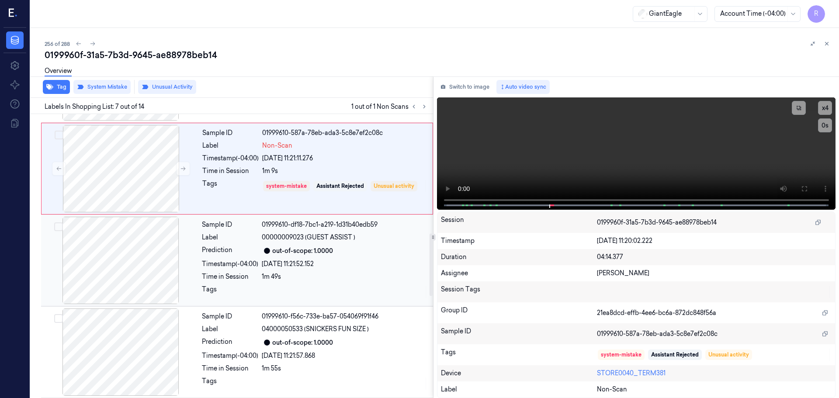
click at [240, 263] on div "Timestamp (-04:00)" at bounding box center [230, 264] width 56 height 9
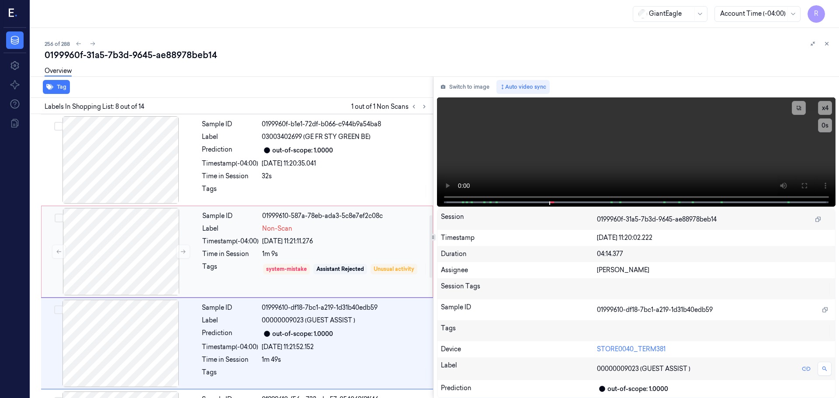
click at [240, 252] on div "Time in Session" at bounding box center [230, 254] width 56 height 9
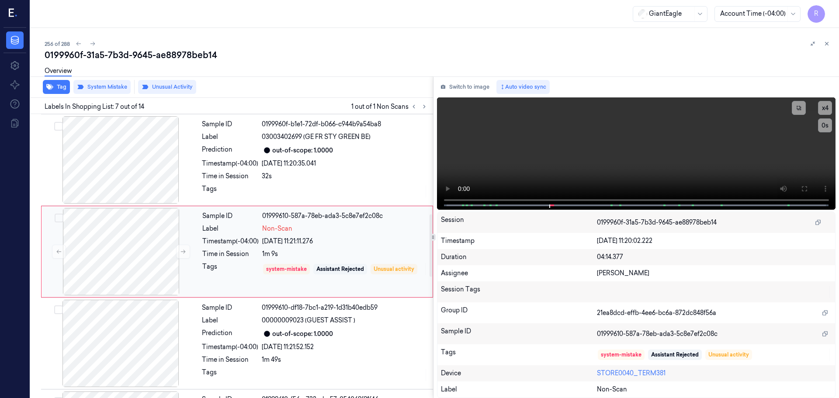
scroll to position [454, 0]
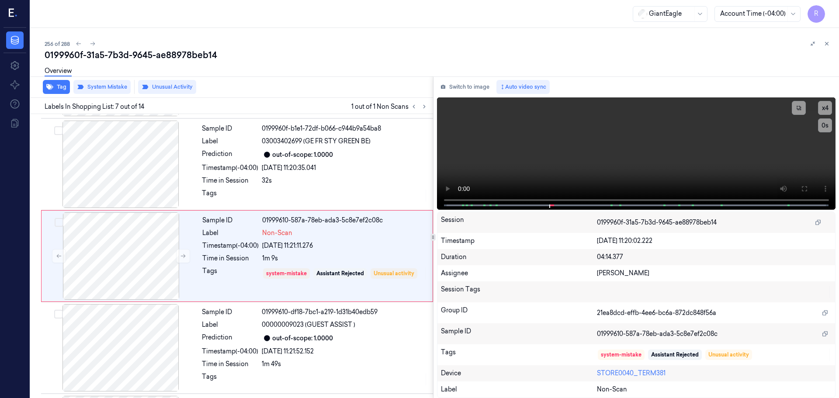
click at [827, 45] on icon at bounding box center [827, 44] width 6 height 6
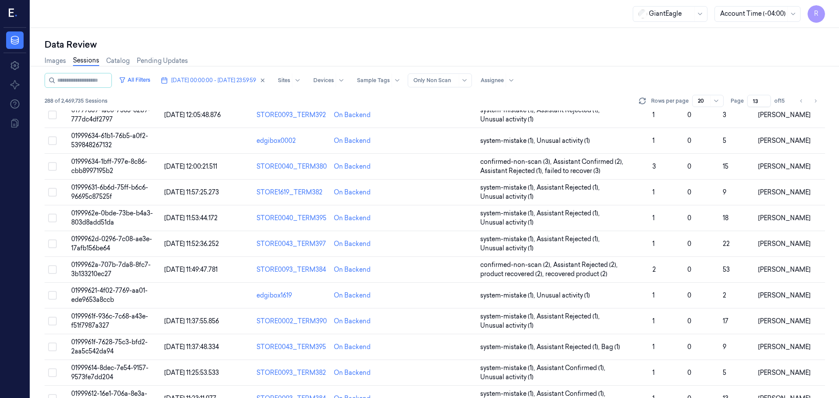
scroll to position [254, 0]
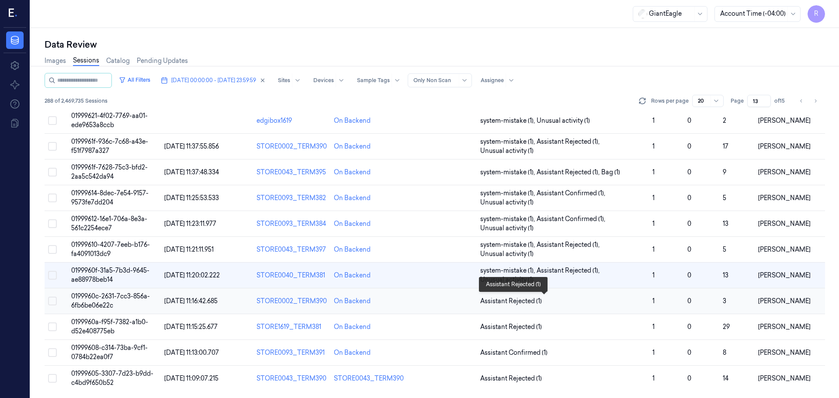
click at [579, 302] on span "Assistant Rejected (1)" at bounding box center [562, 301] width 165 height 9
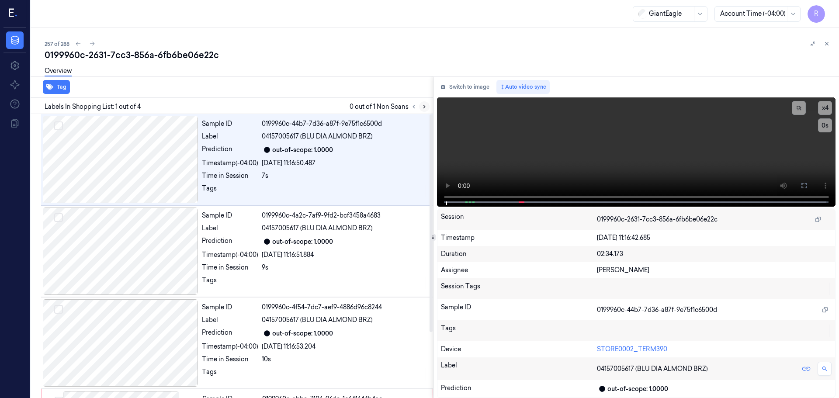
click at [422, 105] on icon at bounding box center [424, 107] width 6 height 6
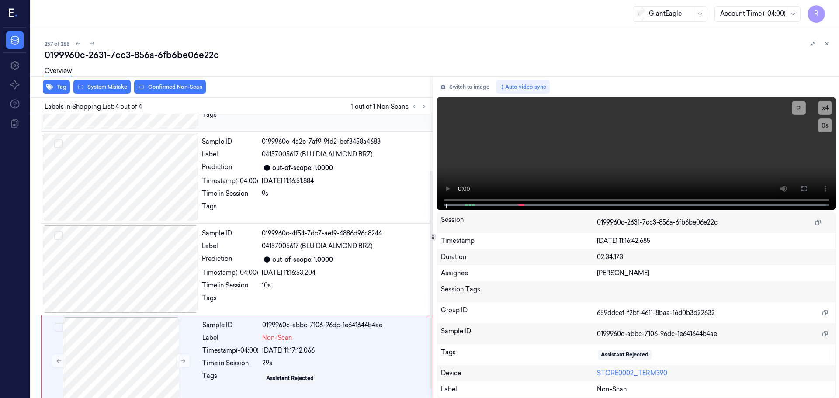
scroll to position [86, 0]
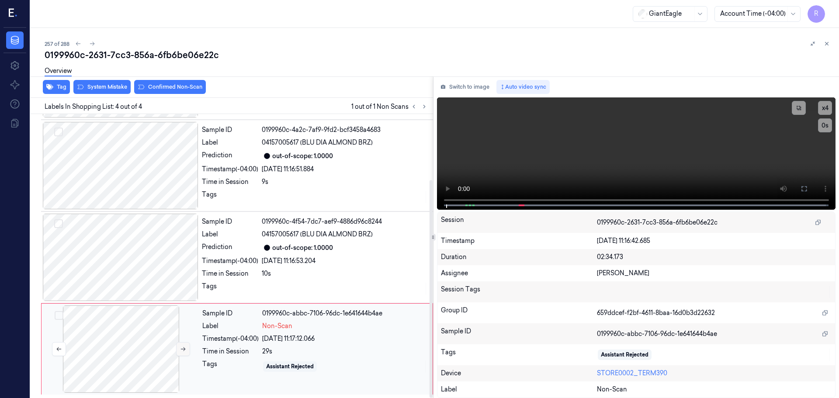
click at [179, 353] on button at bounding box center [183, 349] width 14 height 14
click at [181, 351] on icon at bounding box center [183, 349] width 6 height 6
click at [806, 191] on icon at bounding box center [803, 188] width 5 height 5
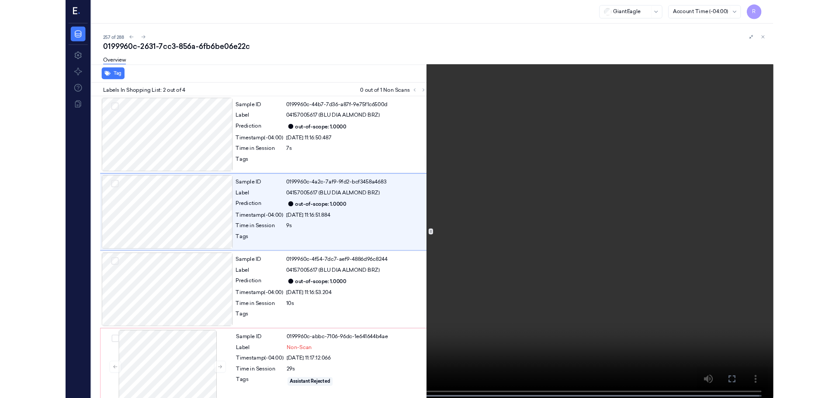
scroll to position [12, 0]
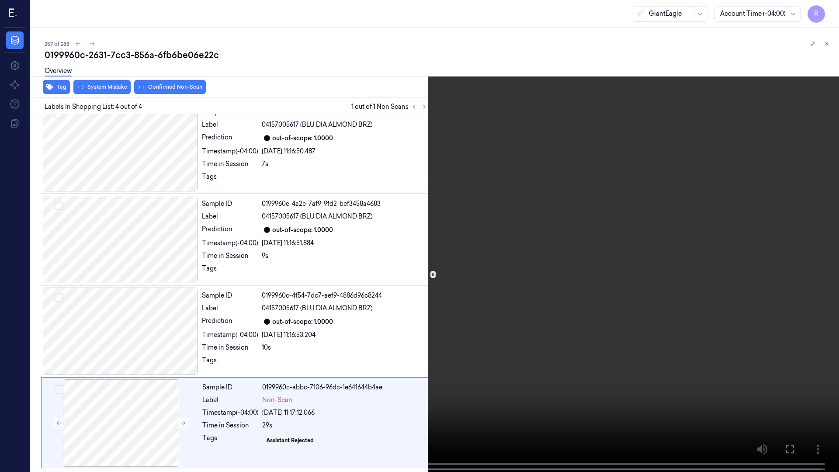
click at [170, 398] on div at bounding box center [171, 469] width 2 height 2
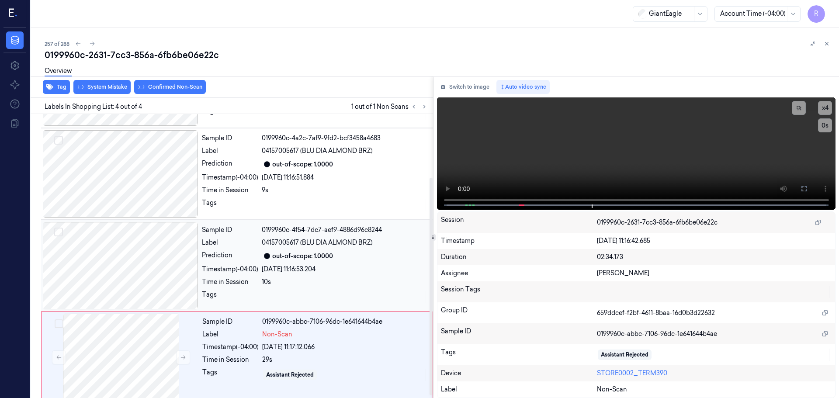
scroll to position [86, 0]
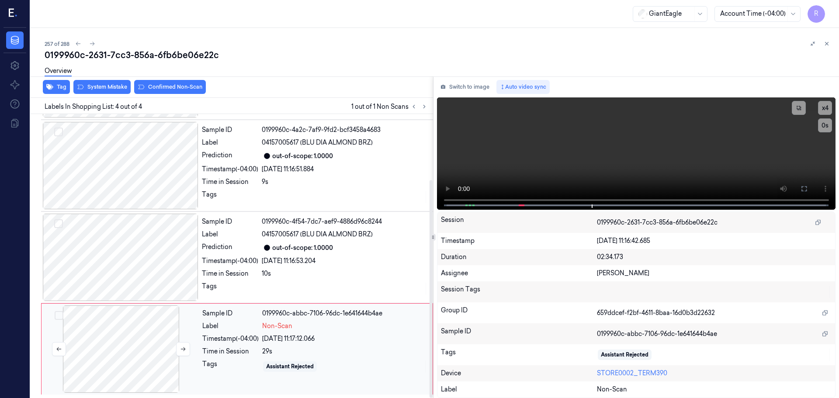
click at [149, 350] on div at bounding box center [121, 348] width 156 height 87
click at [177, 351] on button at bounding box center [183, 349] width 14 height 14
click at [107, 87] on button "System Mistake" at bounding box center [101, 87] width 57 height 14
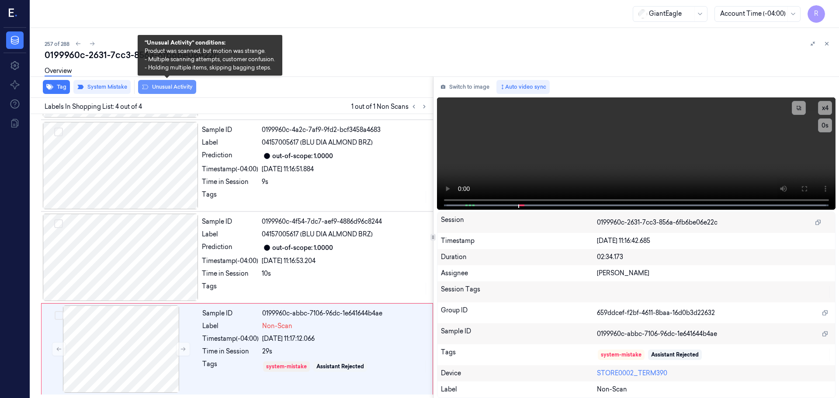
click at [156, 85] on button "Unusual Activity" at bounding box center [167, 87] width 58 height 14
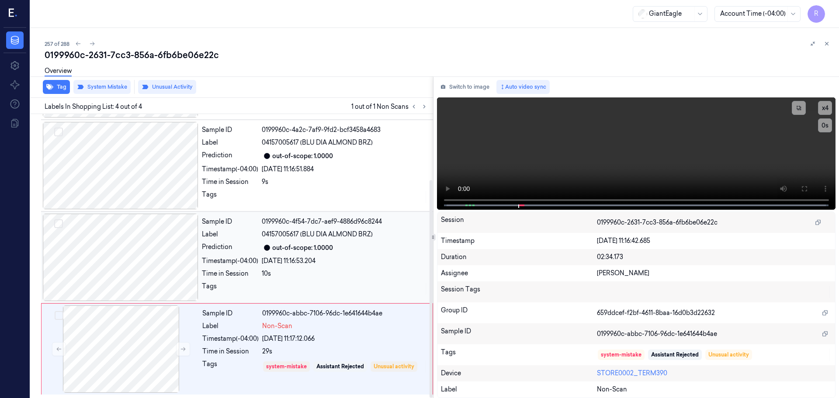
click at [270, 270] on div "10s" at bounding box center [345, 273] width 166 height 9
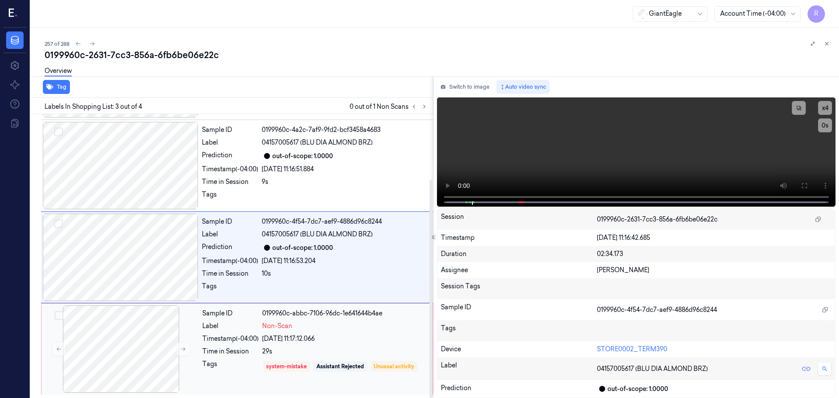
click at [232, 324] on div "Label" at bounding box center [230, 326] width 56 height 9
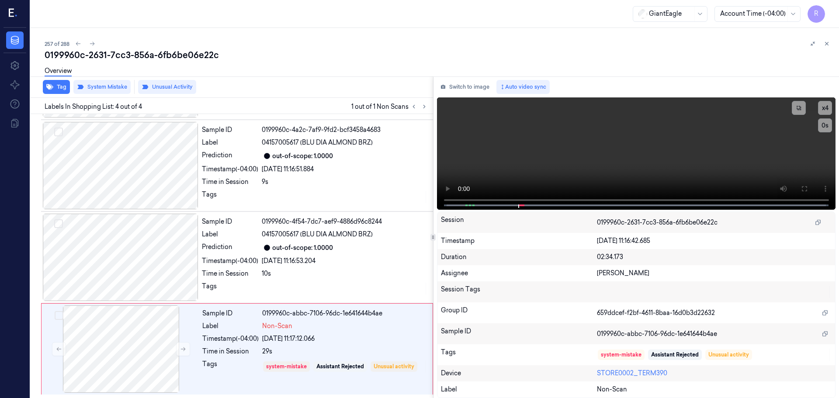
click at [828, 49] on div "0199960c-2631-7cc3-856a-6fb6be06e22c" at bounding box center [438, 55] width 787 height 12
click at [828, 46] on icon at bounding box center [827, 44] width 6 height 6
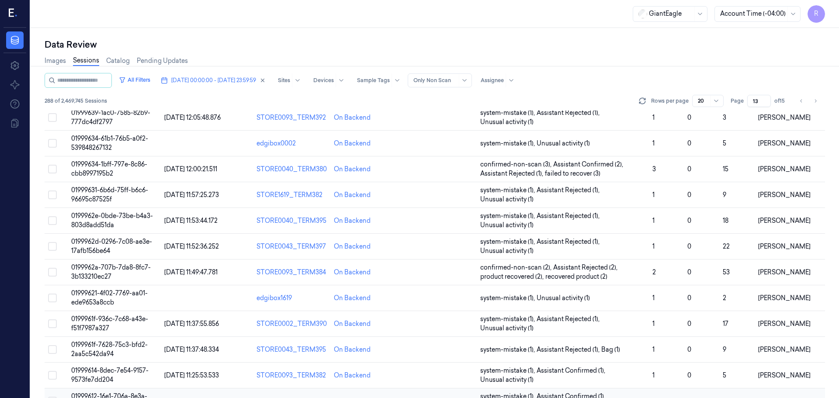
scroll to position [254, 0]
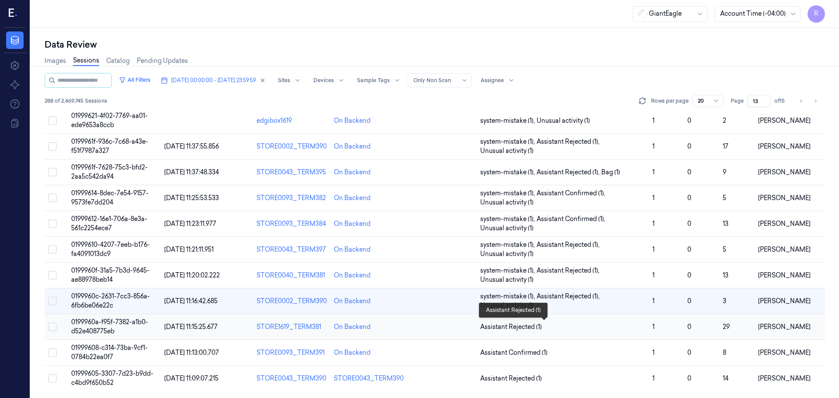
click at [579, 323] on span "Assistant Rejected (1)" at bounding box center [562, 326] width 165 height 9
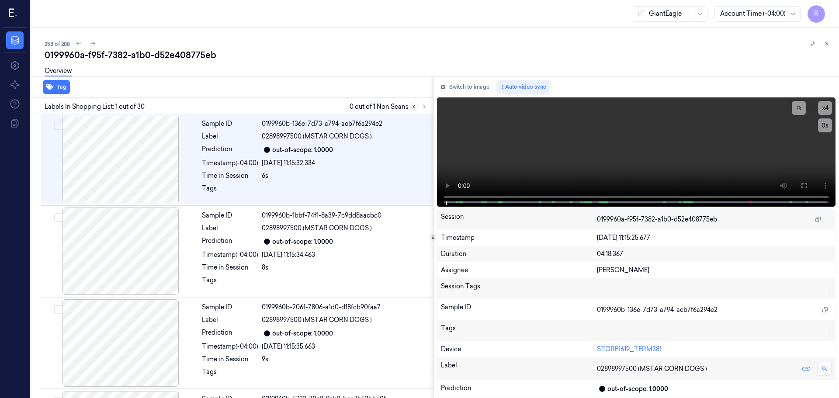
click at [416, 105] on icon at bounding box center [414, 107] width 6 height 6
click at [422, 110] on button at bounding box center [424, 106] width 10 height 10
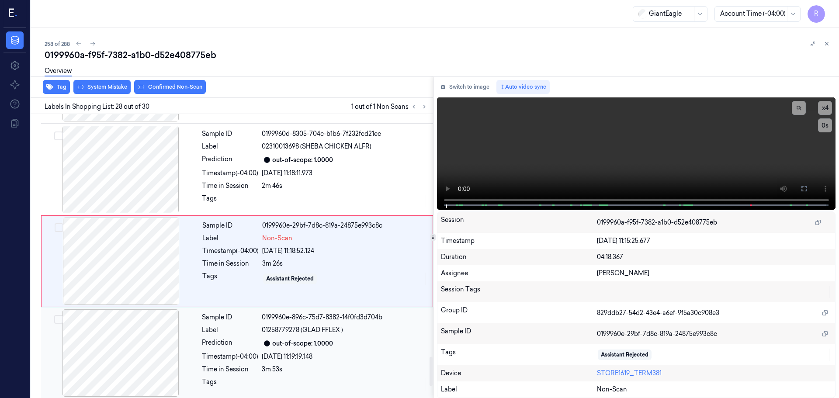
scroll to position [2381, 0]
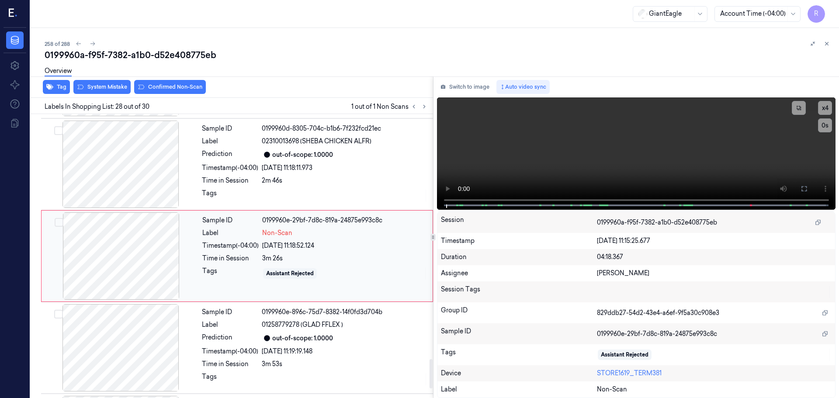
click at [162, 255] on div at bounding box center [121, 255] width 156 height 87
click at [149, 171] on div at bounding box center [121, 164] width 156 height 87
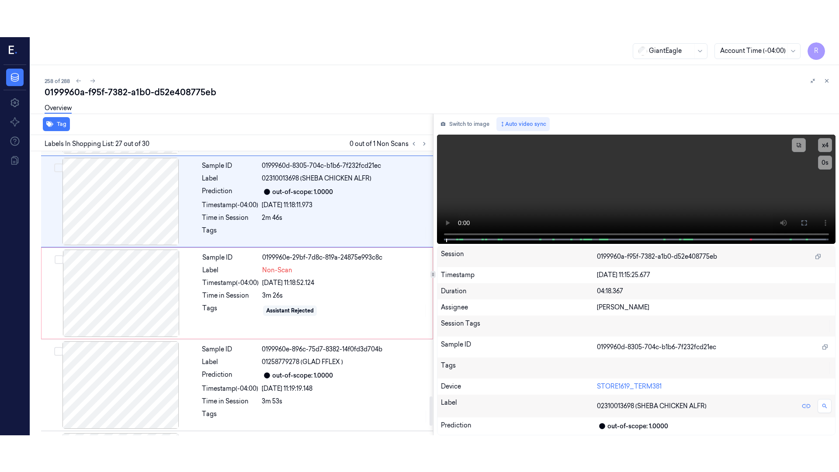
scroll to position [2289, 0]
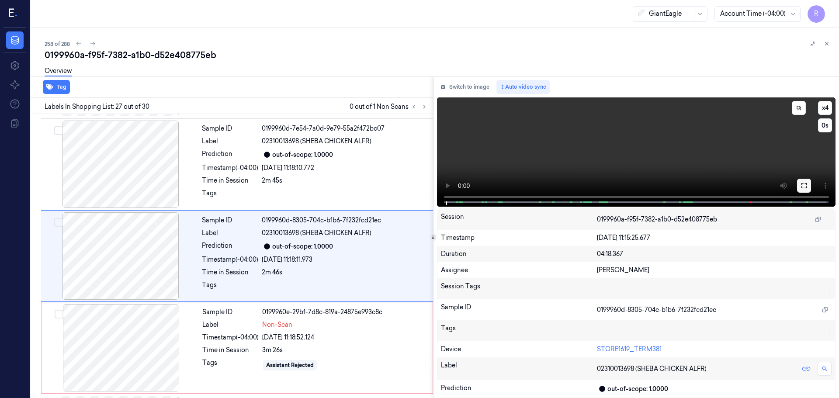
click at [804, 180] on button at bounding box center [804, 186] width 14 height 14
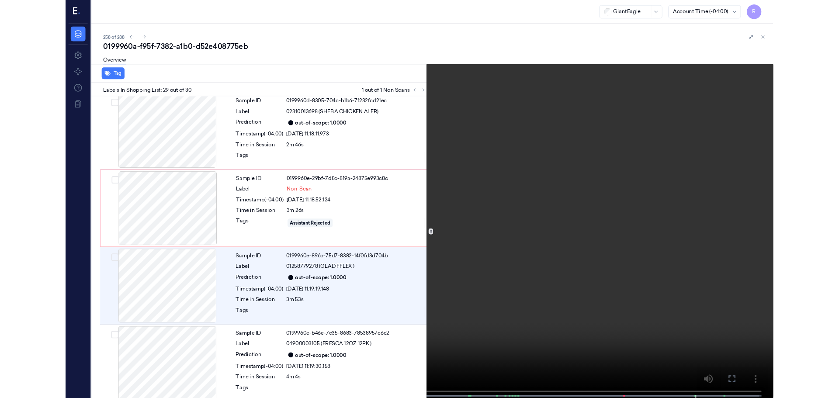
scroll to position [2398, 0]
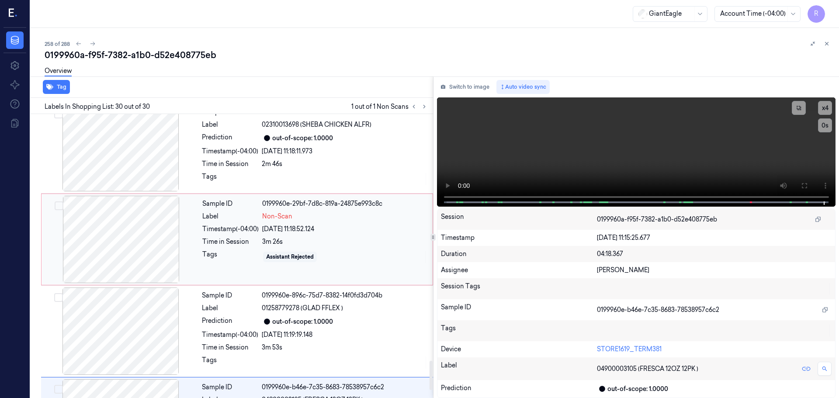
click at [308, 229] on div "[DATE] 11:18:52.124" at bounding box center [344, 229] width 165 height 9
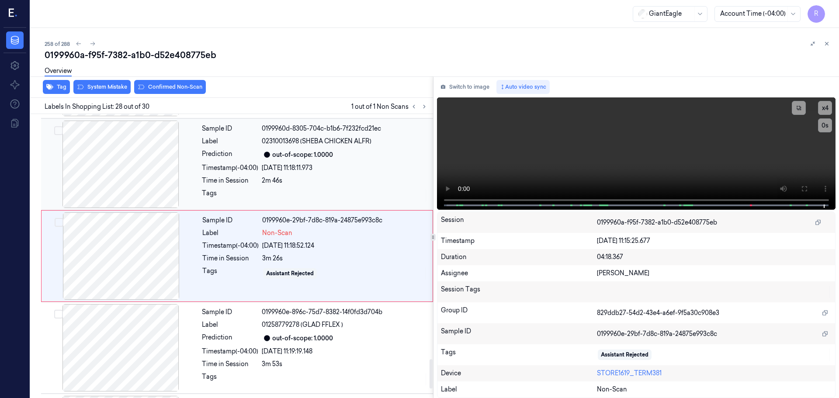
click at [328, 170] on div "[DATE] 11:18:11.973" at bounding box center [345, 167] width 166 height 9
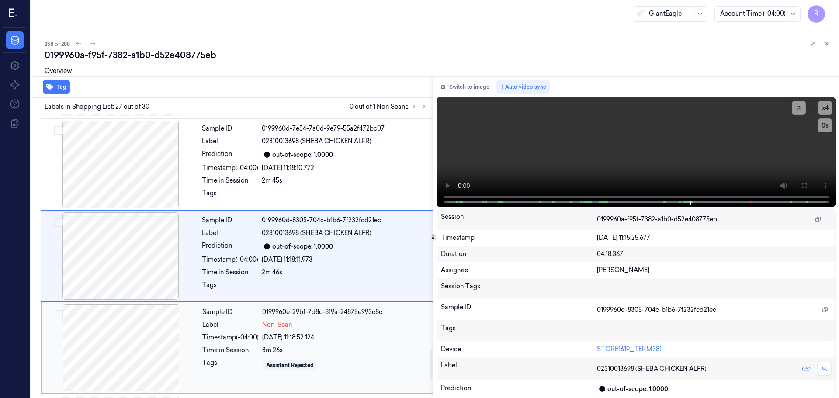
click at [311, 323] on div "Non-Scan" at bounding box center [344, 324] width 165 height 9
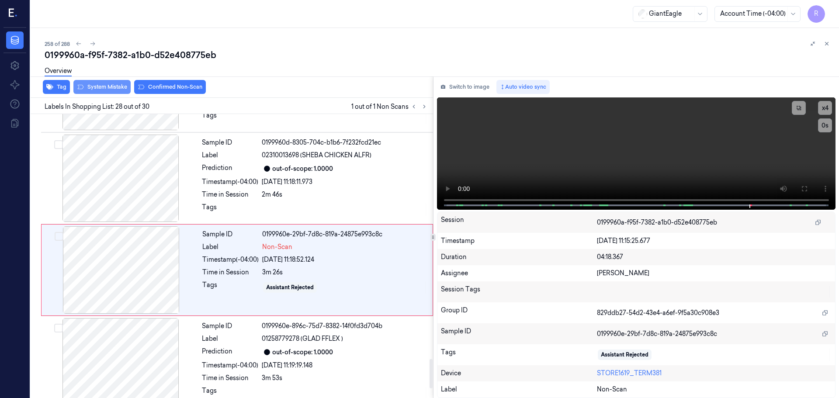
scroll to position [2381, 0]
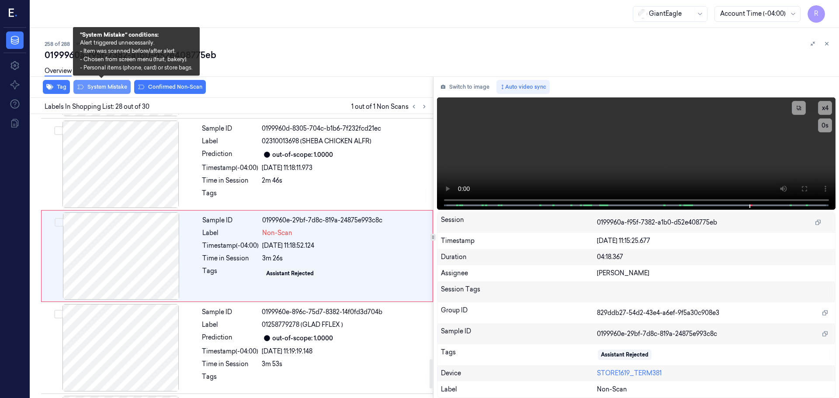
click at [119, 87] on button "System Mistake" at bounding box center [101, 87] width 57 height 14
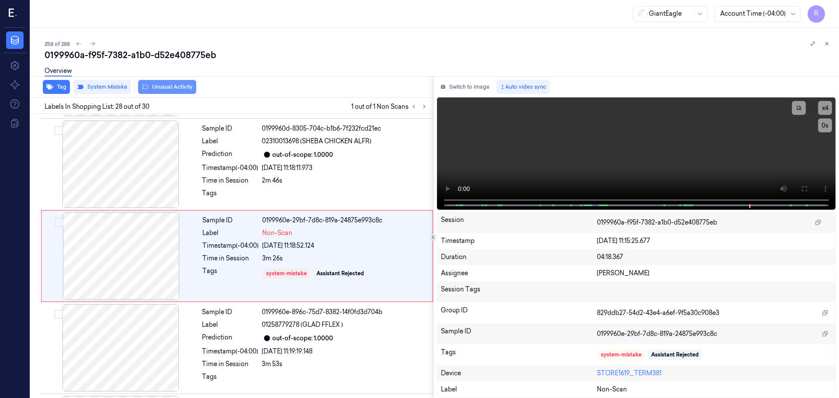
click at [162, 89] on button "Unusual Activity" at bounding box center [167, 87] width 58 height 14
click at [318, 345] on div "Sample ID 0199960e-896c-75d7-8382-14f0fd3d704b Label 01258779278 (GLAD FFLEX ) …" at bounding box center [314, 347] width 233 height 87
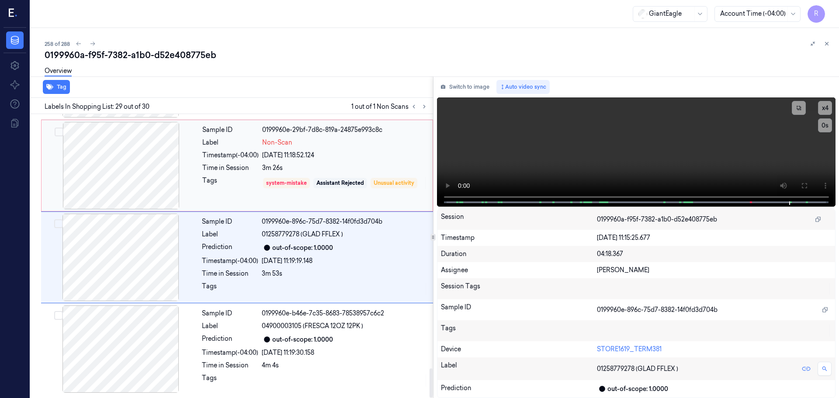
click at [305, 201] on div "Sample ID 0199960e-29bf-7d8c-819a-24875e993c8c Label Non-Scan Timestamp (-04:00…" at bounding box center [315, 165] width 232 height 87
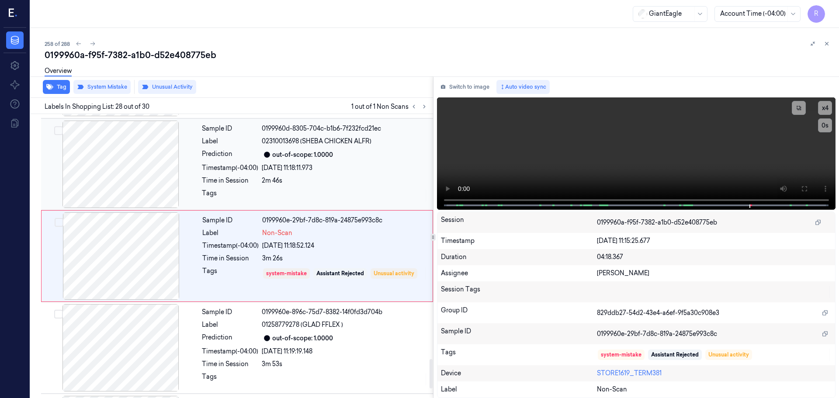
click at [291, 178] on div "2m 46s" at bounding box center [345, 180] width 166 height 9
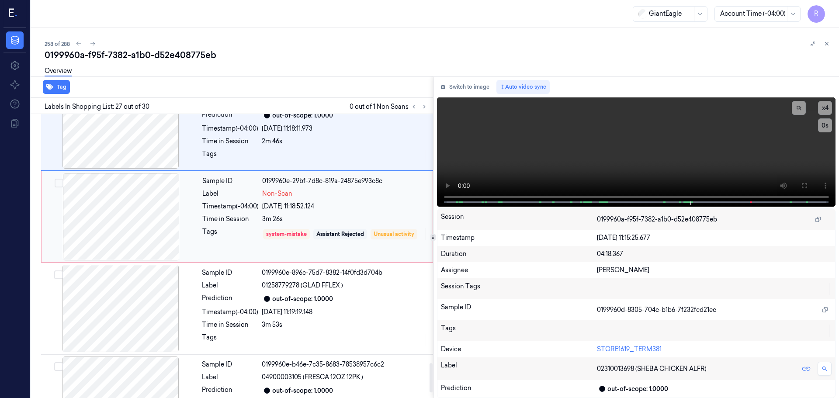
click at [336, 216] on div "3m 26s" at bounding box center [344, 219] width 165 height 9
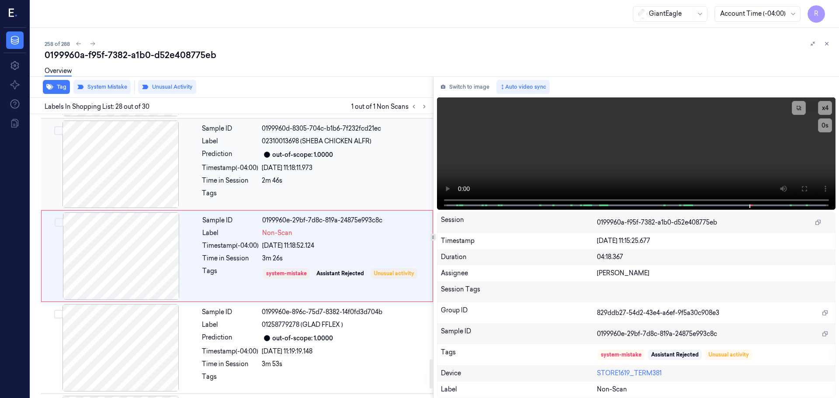
click at [279, 177] on div "2m 46s" at bounding box center [345, 180] width 166 height 9
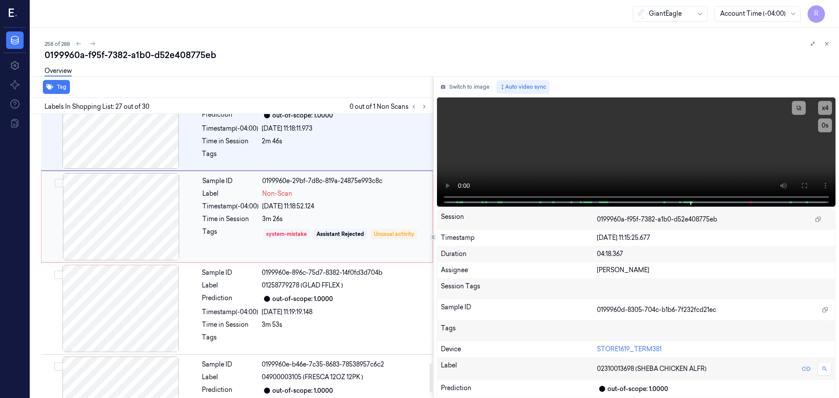
click at [308, 231] on div "system-mistake" at bounding box center [286, 234] width 47 height 10
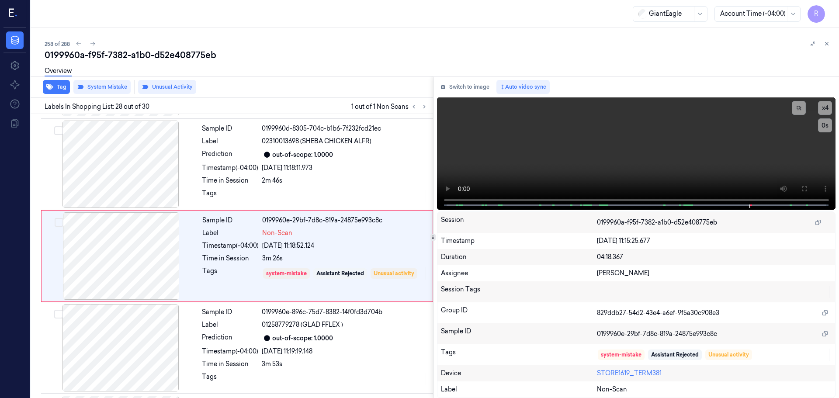
drag, startPoint x: 821, startPoint y: 40, endPoint x: 810, endPoint y: 58, distance: 21.1
click at [820, 40] on div at bounding box center [820, 43] width 24 height 10
click at [825, 46] on button at bounding box center [826, 43] width 10 height 10
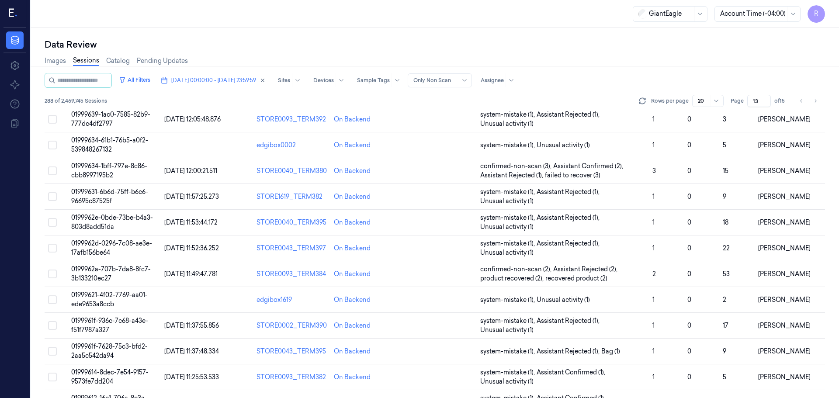
scroll to position [254, 0]
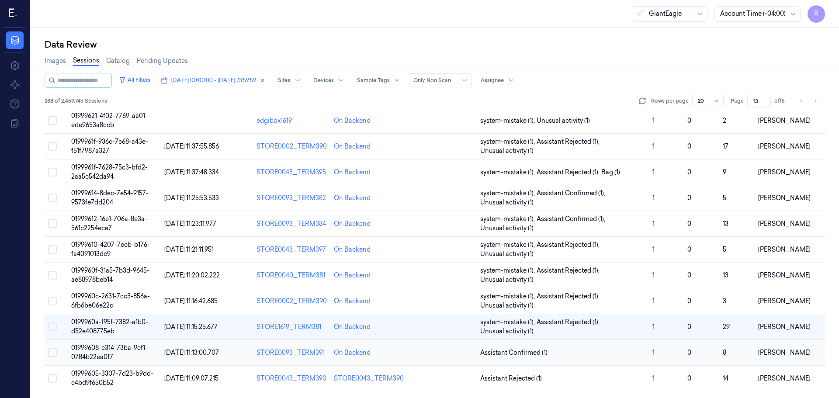
click at [611, 352] on span "Assistant Confirmed (1)" at bounding box center [562, 352] width 165 height 9
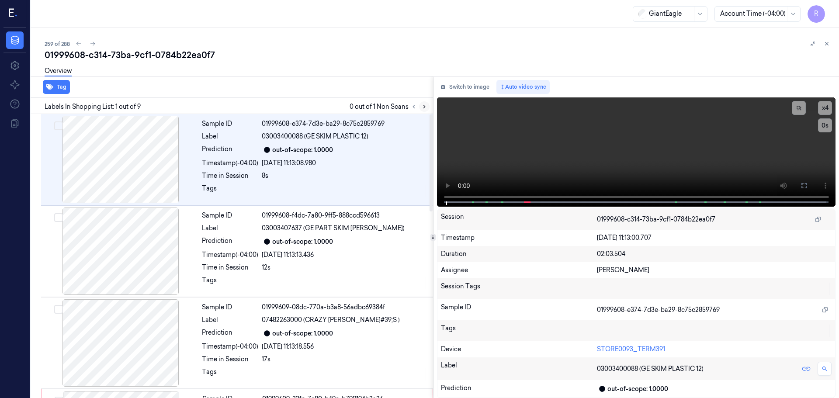
click at [423, 107] on icon at bounding box center [424, 107] width 6 height 6
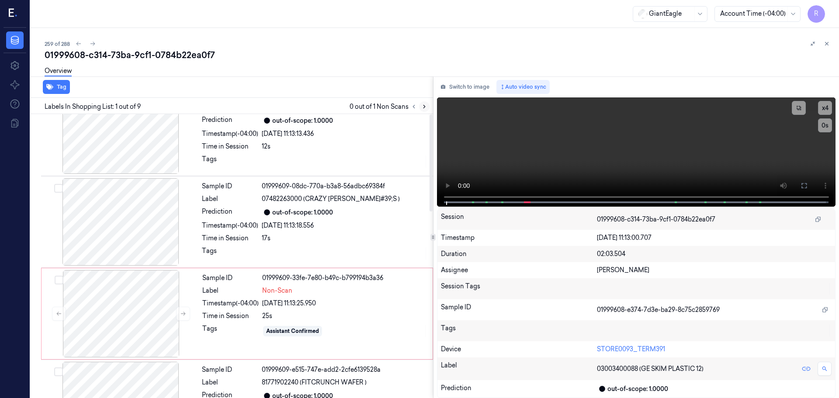
click at [424, 108] on icon at bounding box center [424, 106] width 2 height 3
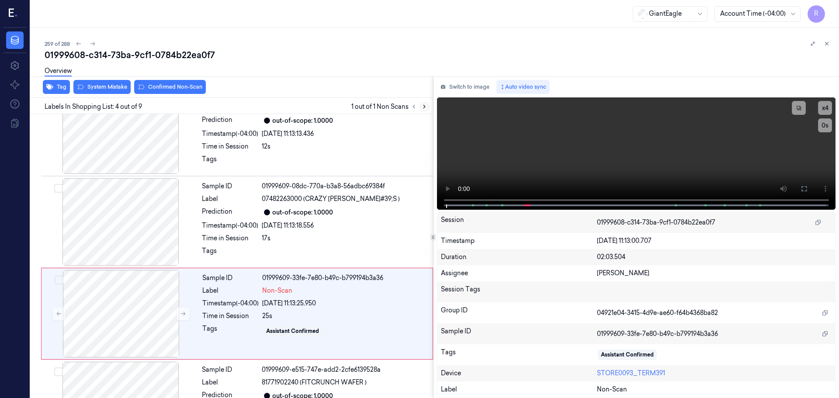
scroll to position [179, 0]
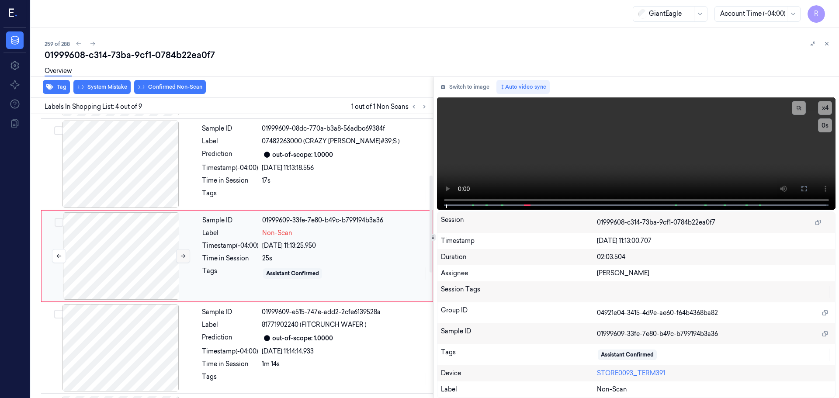
click at [187, 260] on button at bounding box center [183, 256] width 14 height 14
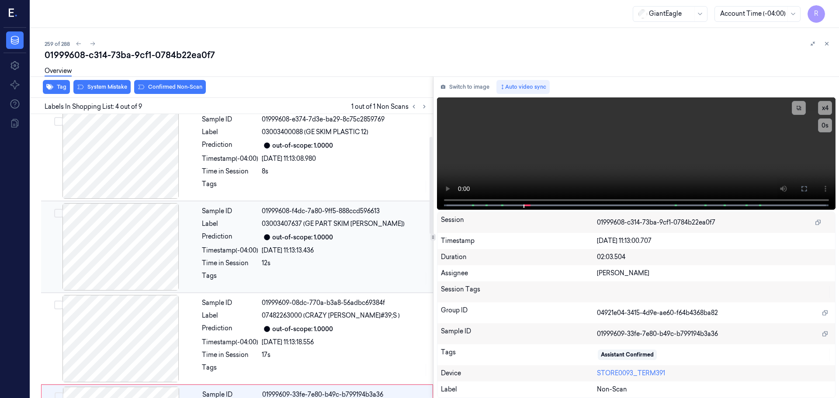
scroll to position [4, 0]
click at [144, 243] on div at bounding box center [121, 247] width 156 height 87
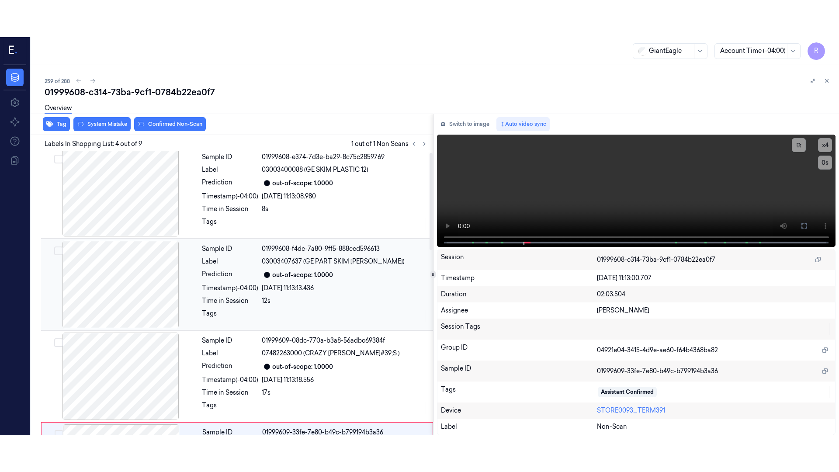
scroll to position [0, 0]
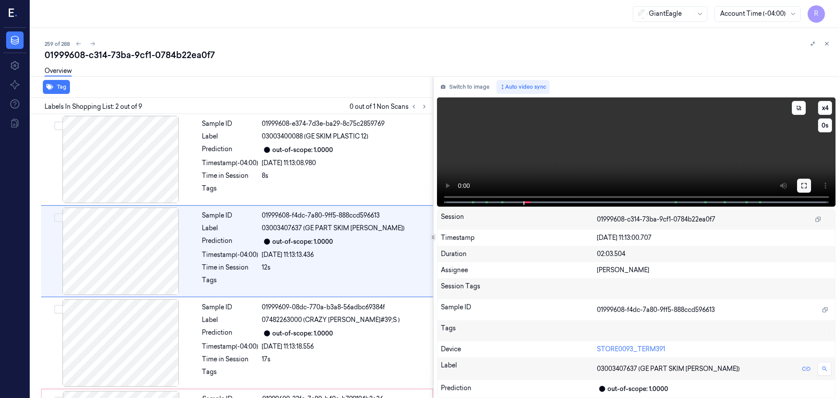
click at [801, 184] on icon at bounding box center [803, 185] width 5 height 5
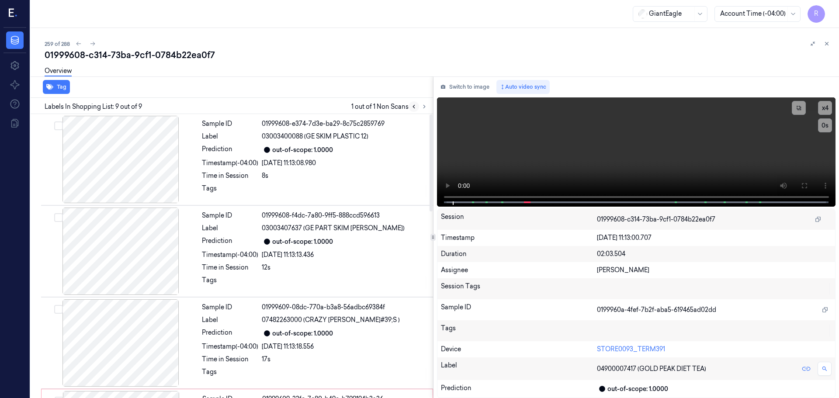
click at [411, 107] on icon at bounding box center [414, 107] width 6 height 6
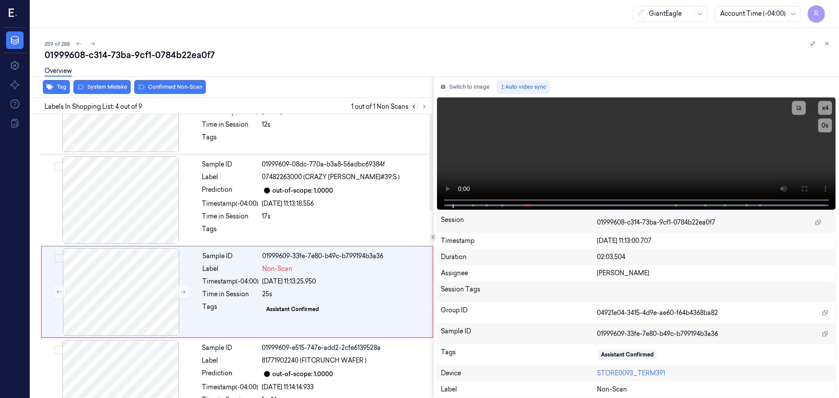
click at [411, 107] on icon at bounding box center [414, 107] width 6 height 6
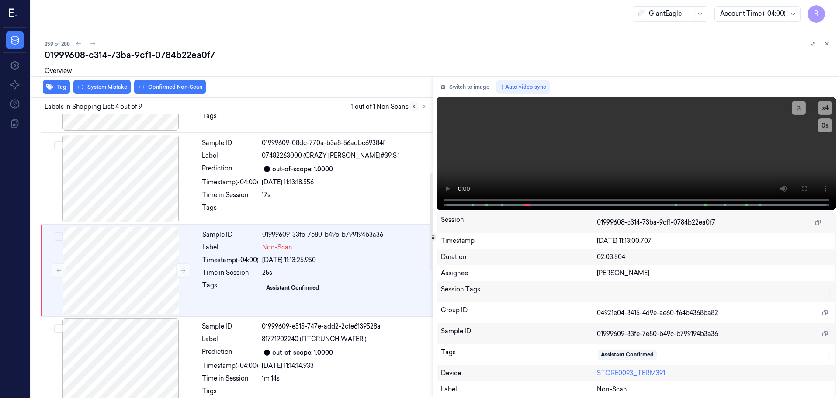
scroll to position [179, 0]
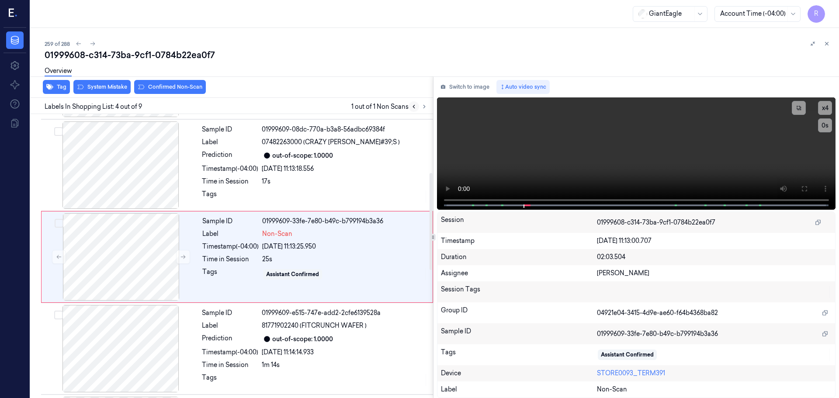
click at [411, 107] on icon at bounding box center [414, 107] width 6 height 6
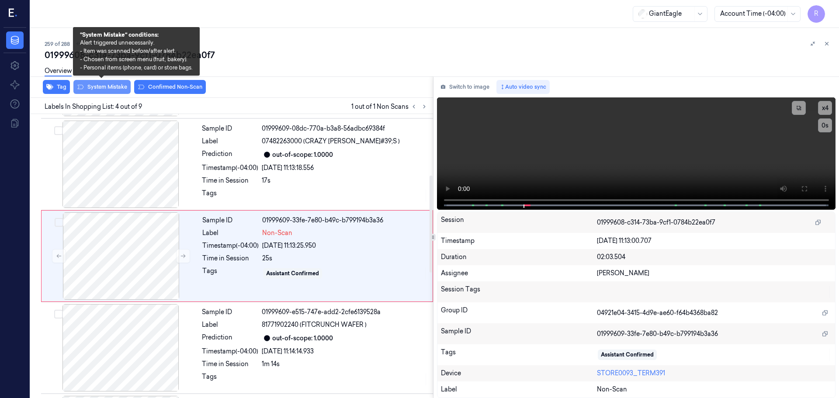
click at [115, 89] on button "System Mistake" at bounding box center [101, 87] width 57 height 14
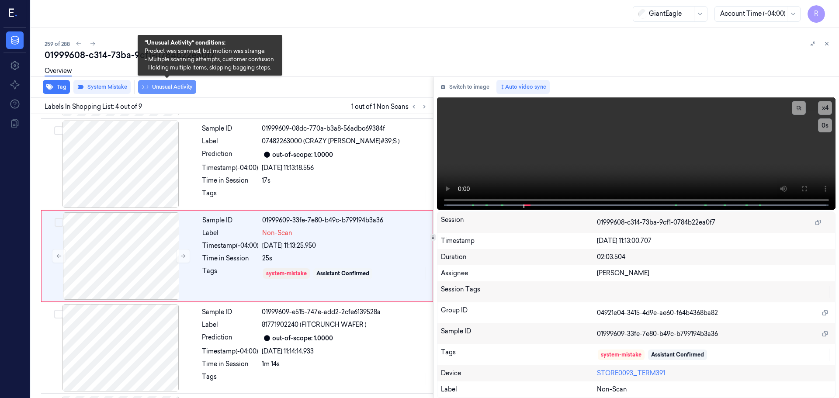
click at [166, 89] on button "Unusual Activity" at bounding box center [167, 87] width 58 height 14
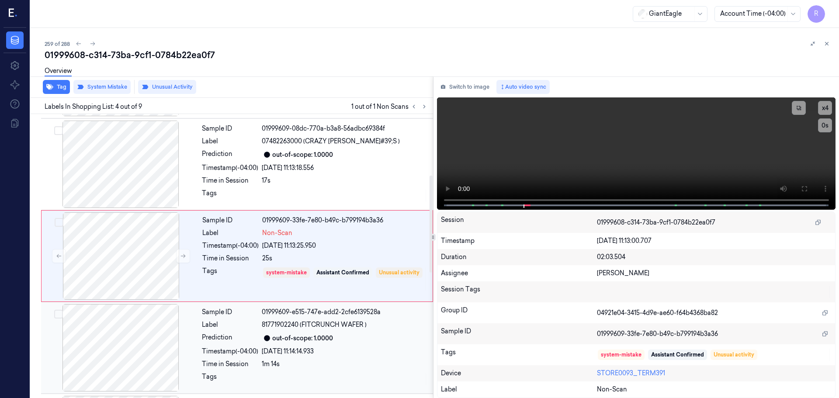
click at [257, 319] on div "Sample ID 01999609-e515-747e-add2-2cfe6139528a Label 81771902240 (FITCRUNCH WAF…" at bounding box center [314, 347] width 233 height 87
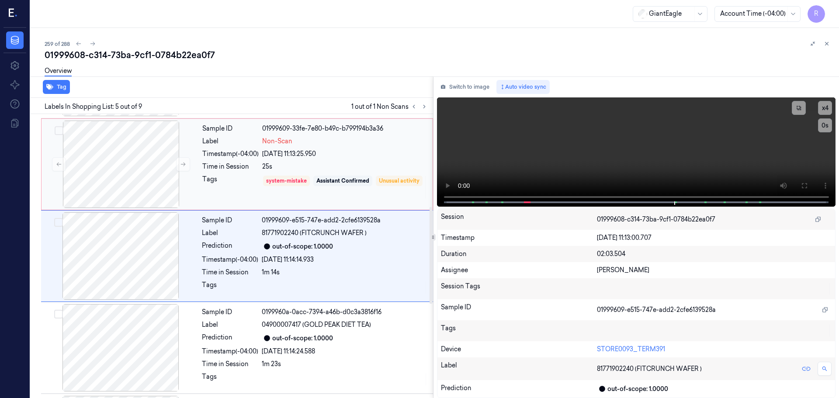
click at [241, 188] on div "Tags" at bounding box center [230, 187] width 56 height 25
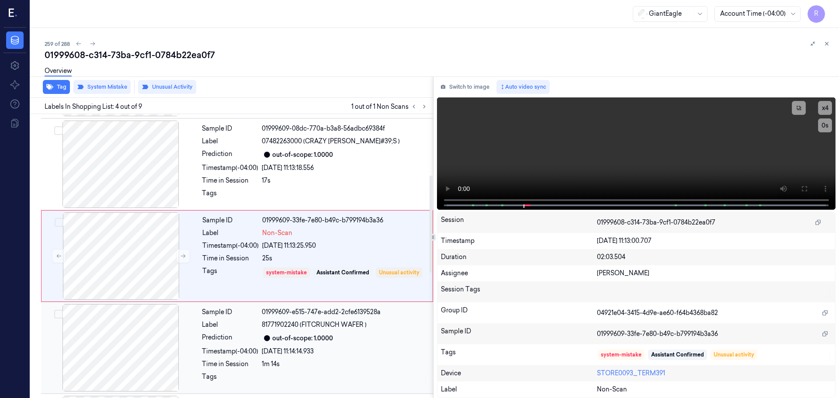
click at [250, 330] on div "Sample ID 01999609-e515-747e-add2-2cfe6139528a Label 81771902240 (FITCRUNCH WAF…" at bounding box center [314, 347] width 233 height 87
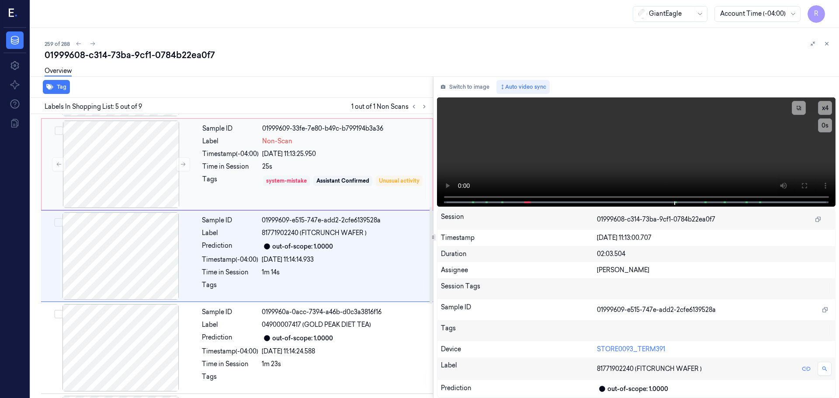
click at [267, 180] on div "system-mistake" at bounding box center [286, 181] width 41 height 8
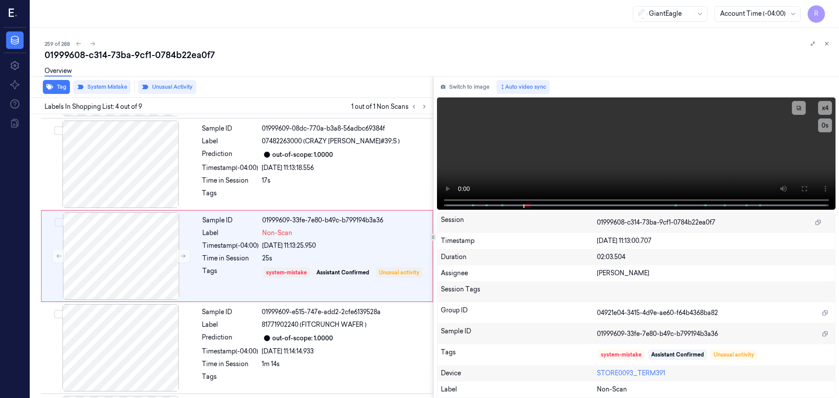
click at [827, 47] on button at bounding box center [826, 43] width 10 height 10
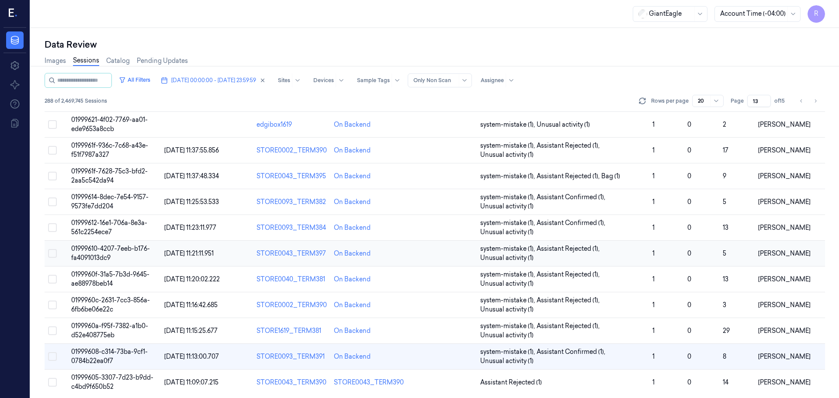
scroll to position [254, 0]
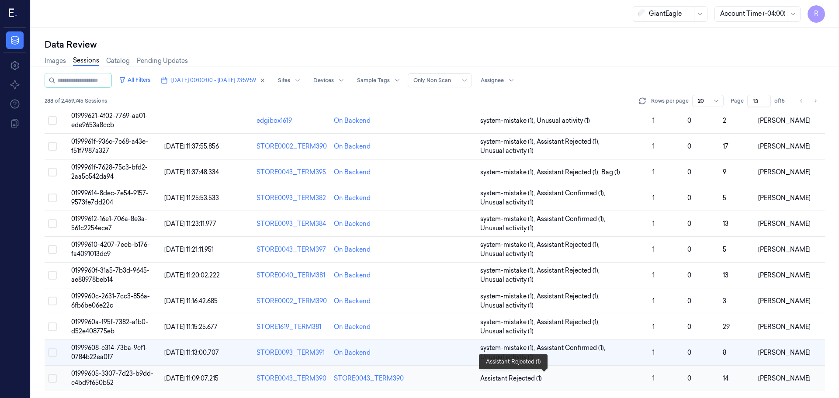
click at [583, 382] on span "Assistant Rejected (1)" at bounding box center [562, 378] width 165 height 9
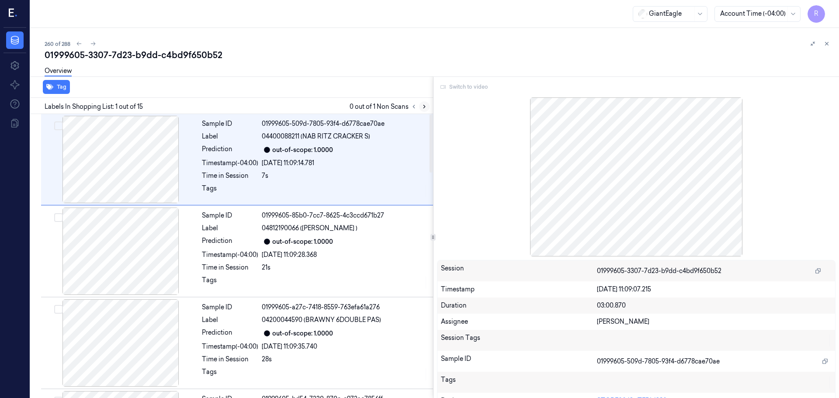
click at [424, 106] on icon at bounding box center [424, 107] width 6 height 6
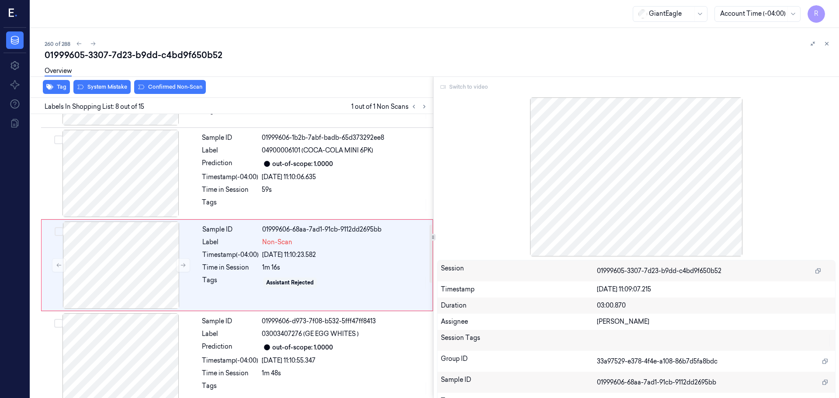
scroll to position [546, 0]
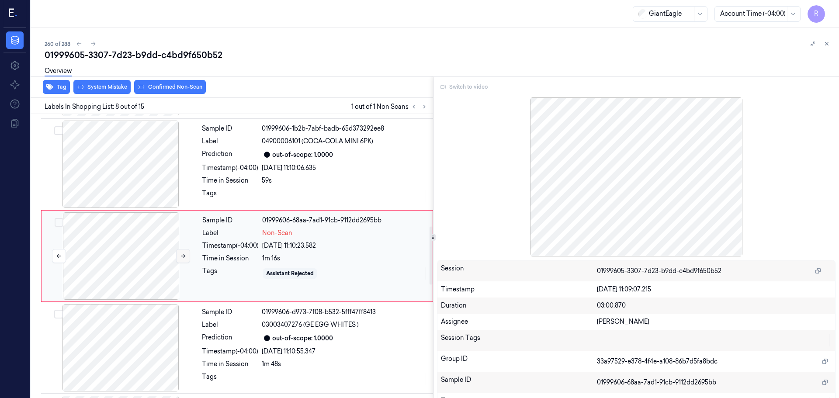
click at [182, 259] on icon at bounding box center [183, 256] width 6 height 6
click at [182, 258] on icon at bounding box center [183, 256] width 6 height 6
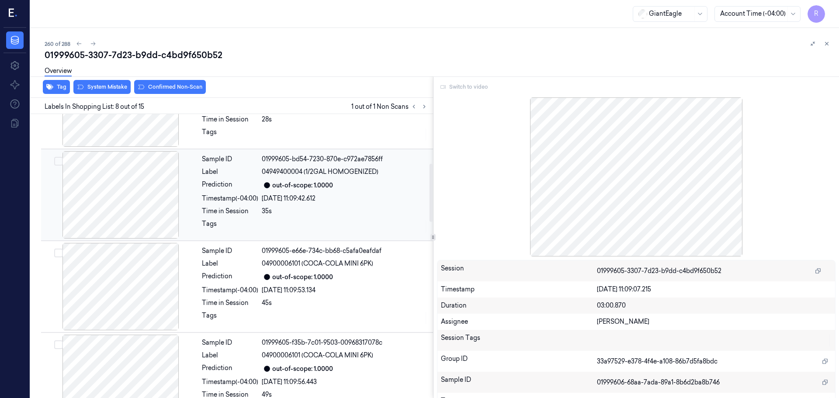
click at [137, 193] on div at bounding box center [121, 194] width 156 height 87
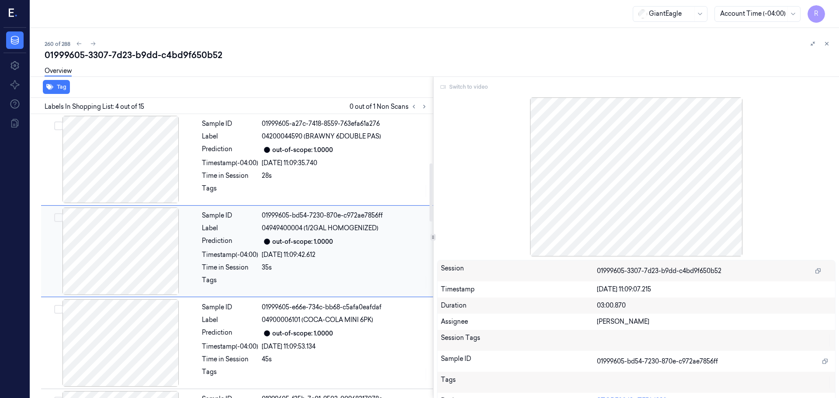
scroll to position [179, 0]
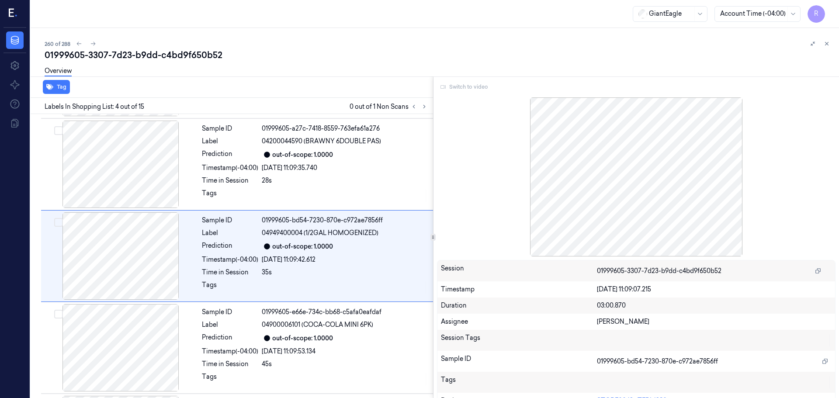
click at [471, 90] on div "Switch to video" at bounding box center [636, 87] width 399 height 14
click at [472, 89] on div "Switch to video" at bounding box center [636, 87] width 399 height 14
click at [473, 89] on div "Switch to video" at bounding box center [636, 87] width 399 height 14
drag, startPoint x: 473, startPoint y: 89, endPoint x: 202, endPoint y: 2, distance: 284.9
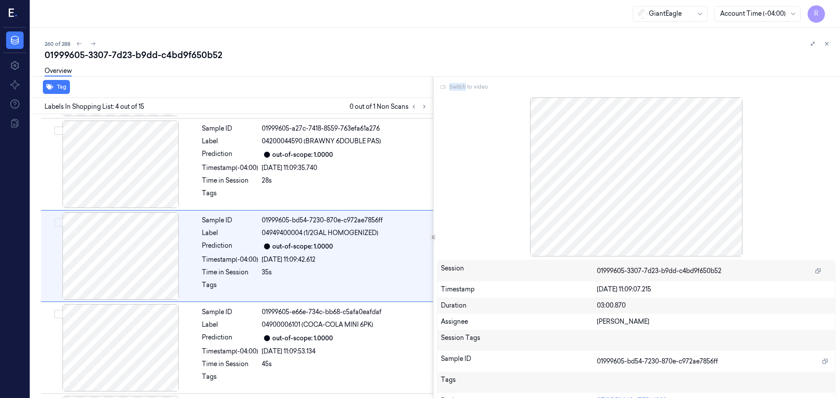
click at [472, 91] on div "Switch to video" at bounding box center [636, 87] width 399 height 14
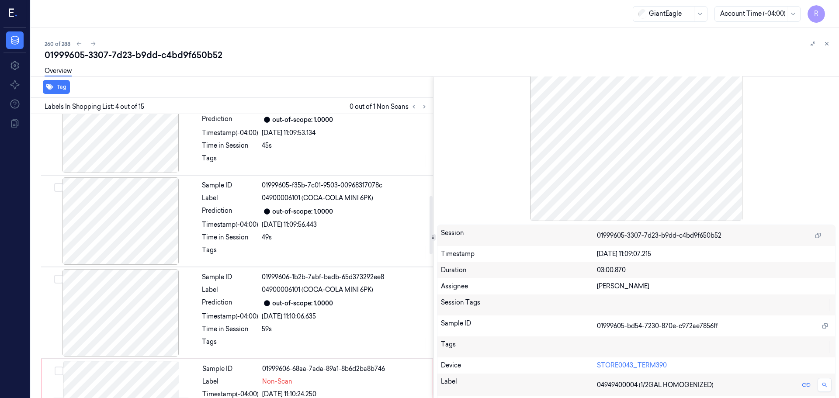
scroll to position [44, 0]
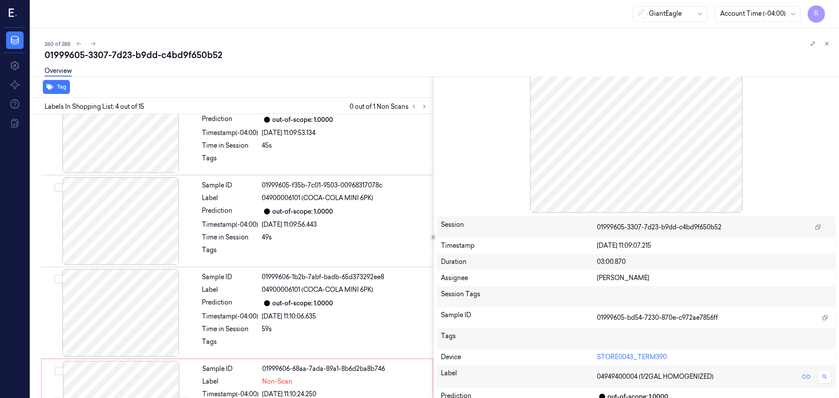
drag, startPoint x: 829, startPoint y: 40, endPoint x: 824, endPoint y: 49, distance: 10.2
click at [828, 41] on button at bounding box center [826, 43] width 10 height 10
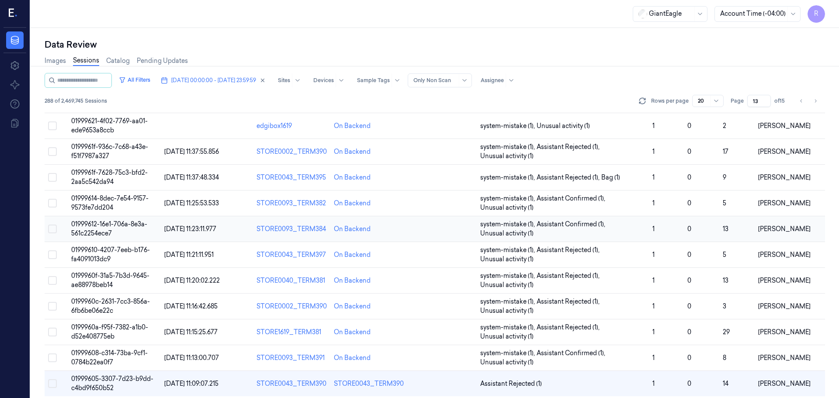
scroll to position [254, 0]
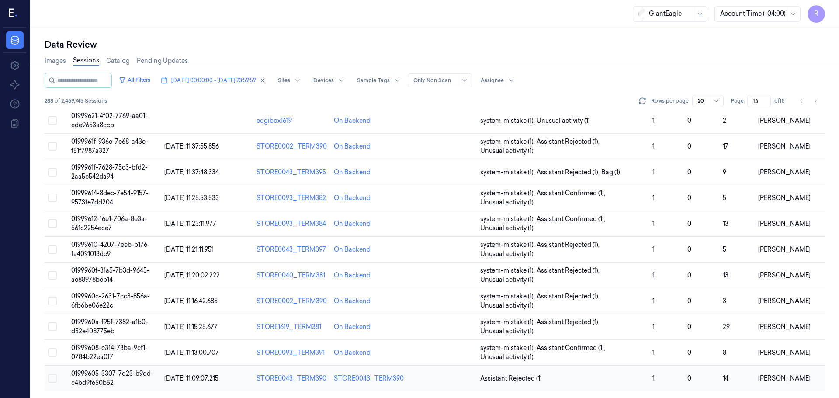
click at [436, 385] on td at bounding box center [441, 379] width 69 height 26
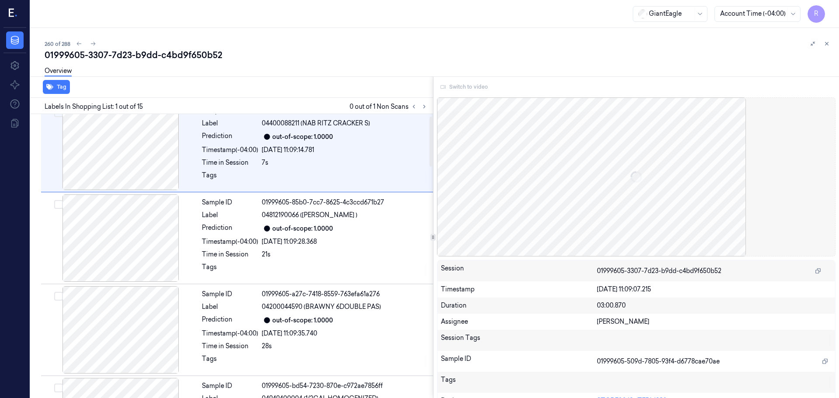
scroll to position [13, 0]
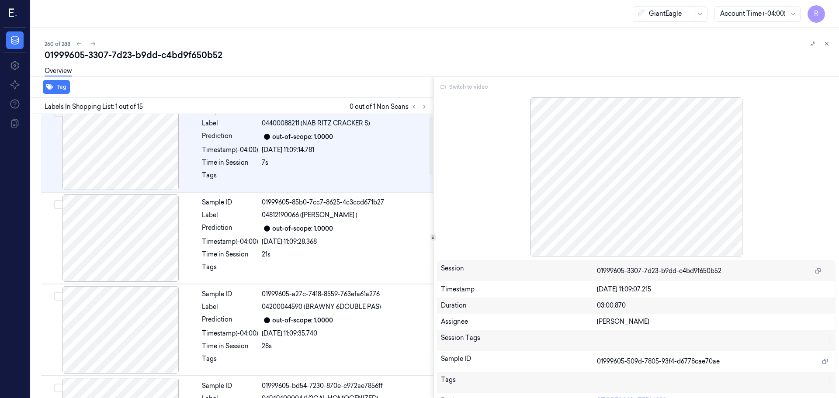
click at [470, 87] on div "Switch to video" at bounding box center [636, 87] width 399 height 14
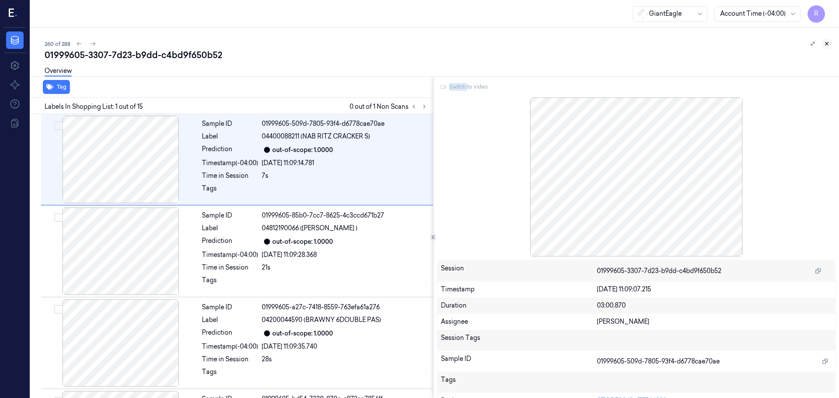
click at [828, 47] on button at bounding box center [826, 43] width 10 height 10
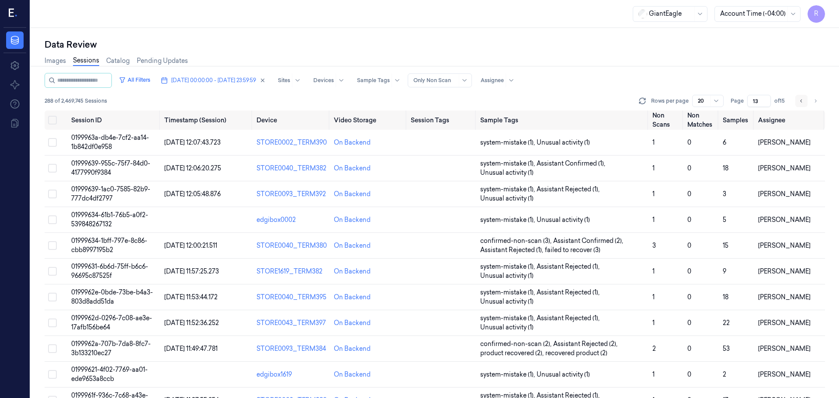
click at [801, 104] on icon "Go to previous page" at bounding box center [801, 100] width 5 height 7
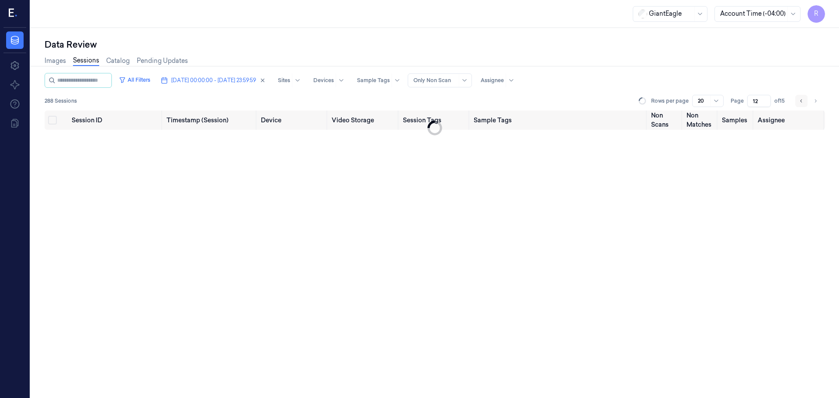
click at [801, 103] on icon "Go to previous page" at bounding box center [801, 100] width 5 height 7
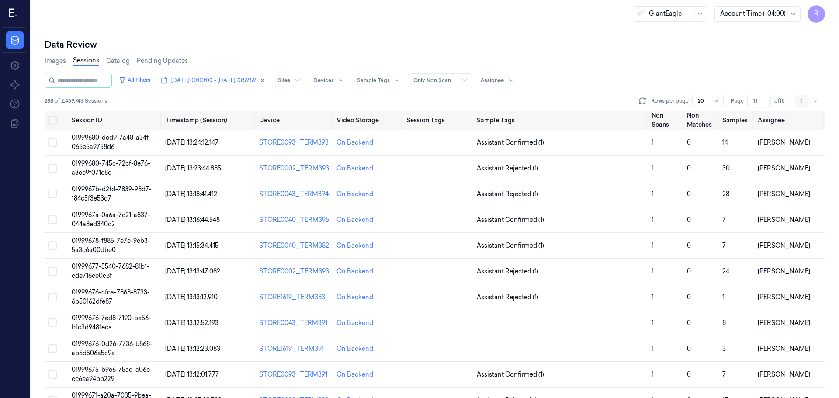
click at [801, 103] on icon "Go to previous page" at bounding box center [801, 100] width 5 height 7
type input "10"
click at [537, 146] on span "Assistant Rejected (1)" at bounding box center [561, 142] width 168 height 9
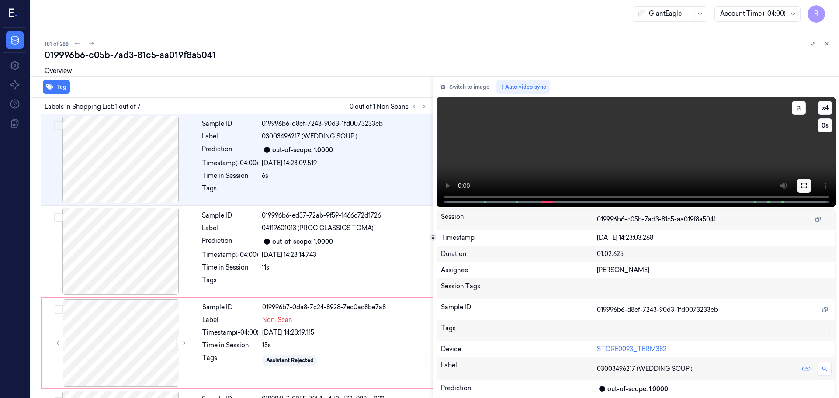
click at [803, 186] on icon at bounding box center [804, 185] width 7 height 7
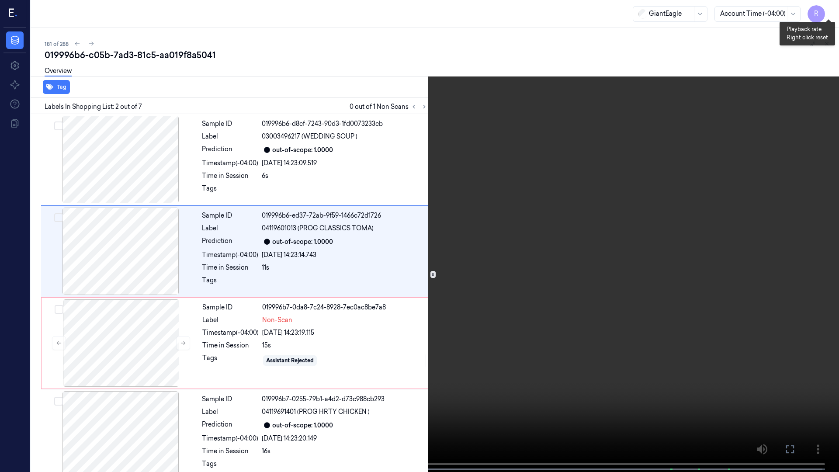
click at [826, 16] on button "x 4" at bounding box center [828, 10] width 14 height 14
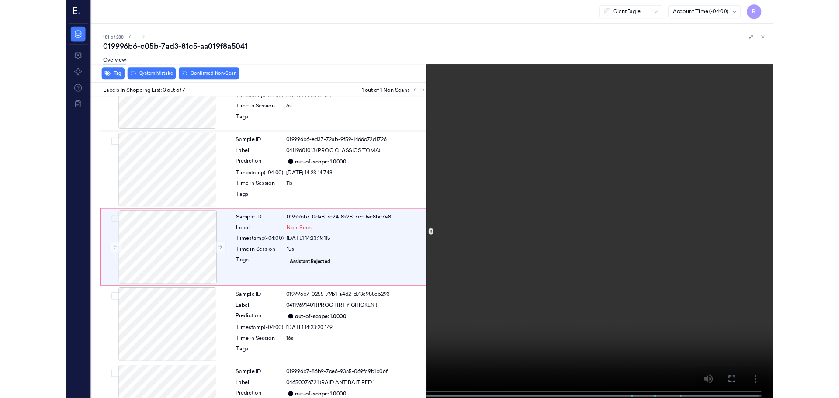
scroll to position [50, 0]
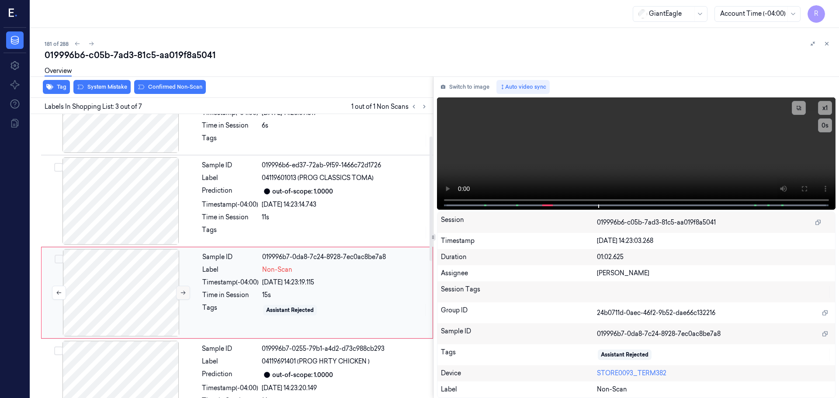
click at [179, 296] on button at bounding box center [183, 293] width 14 height 14
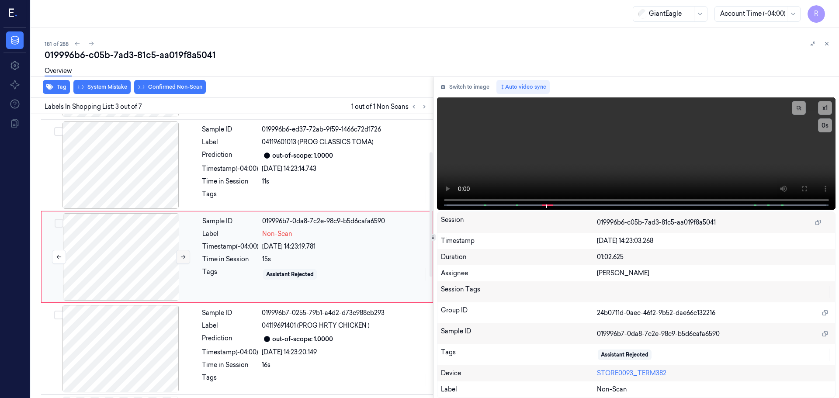
scroll to position [87, 0]
click at [179, 296] on div at bounding box center [121, 255] width 156 height 87
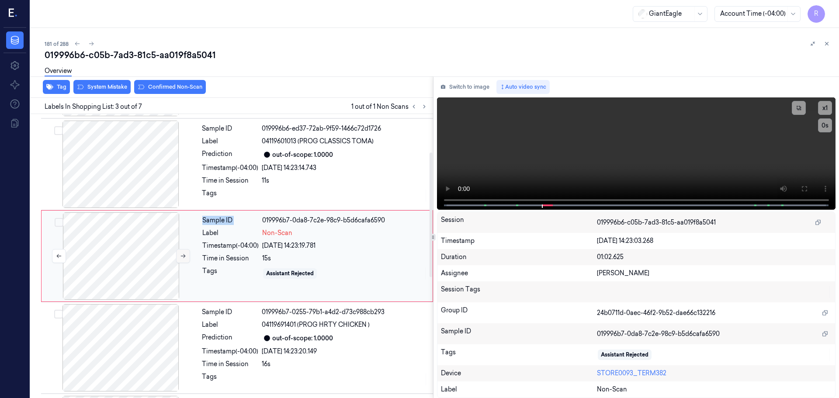
click at [179, 296] on div at bounding box center [121, 255] width 156 height 87
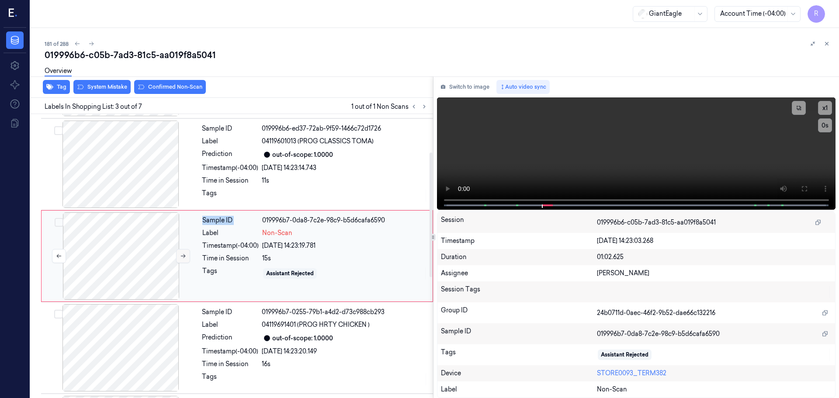
click at [179, 296] on div at bounding box center [121, 255] width 156 height 87
click at [803, 187] on icon at bounding box center [804, 188] width 7 height 7
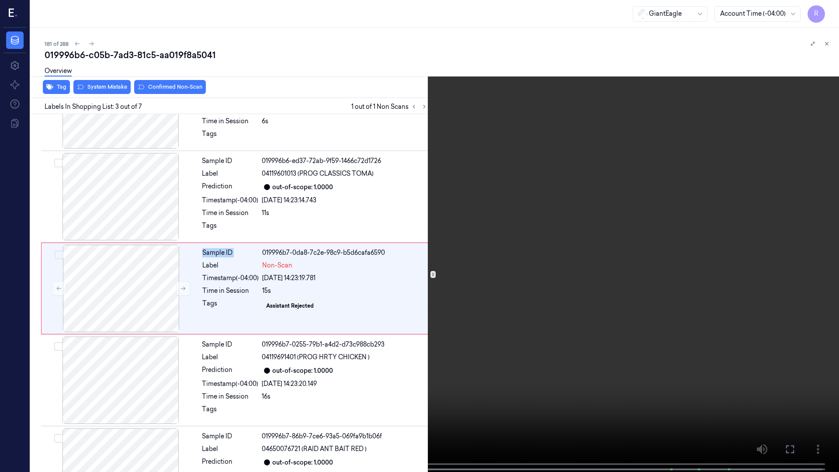
scroll to position [50, 0]
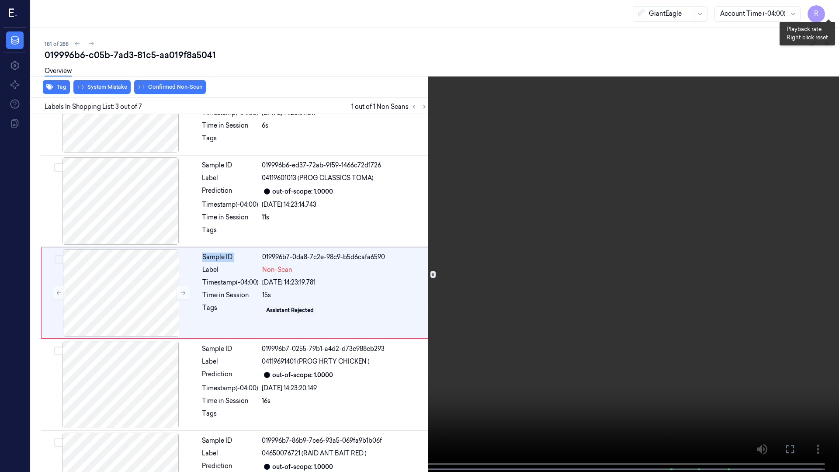
click at [832, 12] on button "x 1" at bounding box center [828, 10] width 14 height 14
click at [832, 12] on button "x 2" at bounding box center [828, 10] width 14 height 14
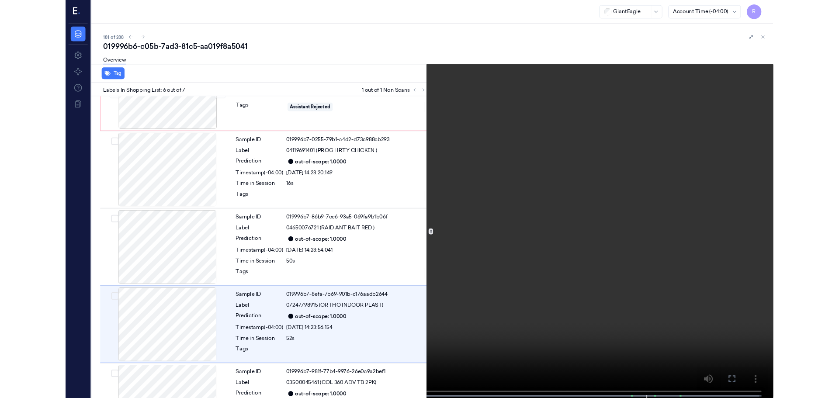
scroll to position [287, 0]
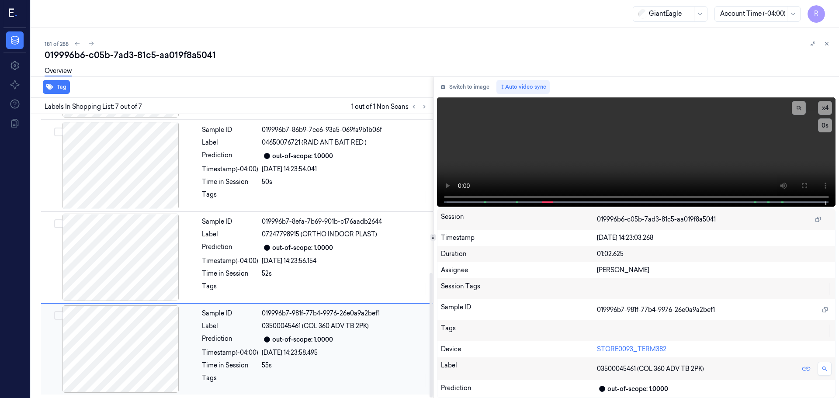
click at [271, 351] on div "[DATE] 14:23:58.495" at bounding box center [345, 352] width 166 height 9
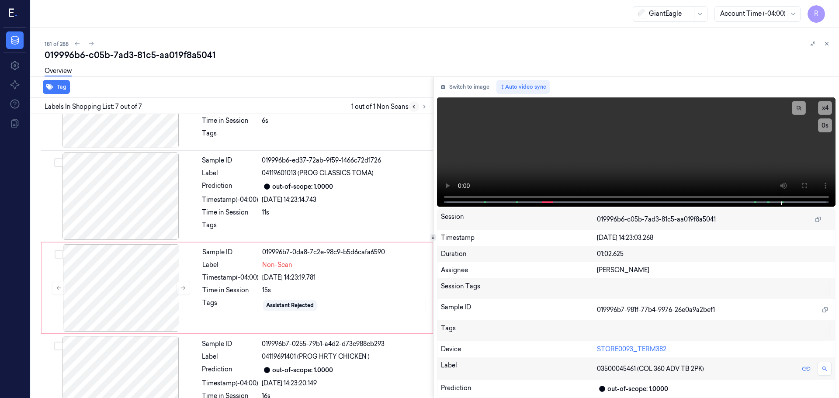
click at [412, 110] on button at bounding box center [414, 106] width 10 height 10
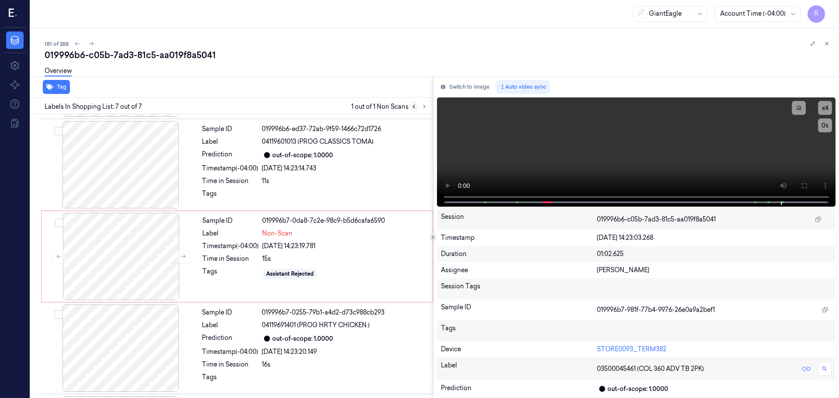
click at [412, 110] on button at bounding box center [414, 106] width 10 height 10
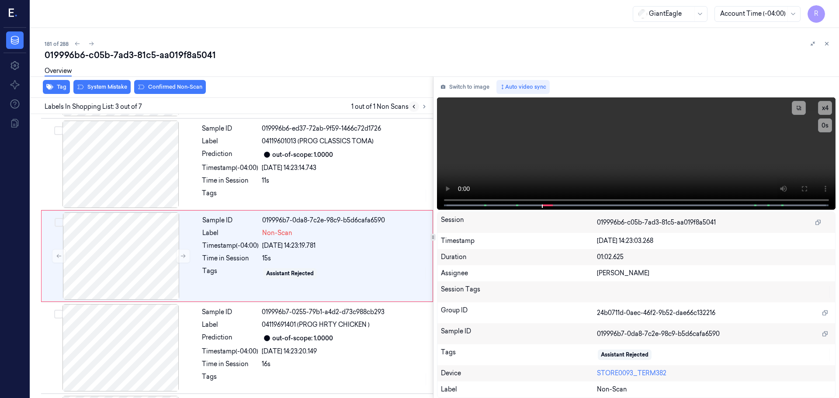
click at [412, 110] on button at bounding box center [414, 106] width 10 height 10
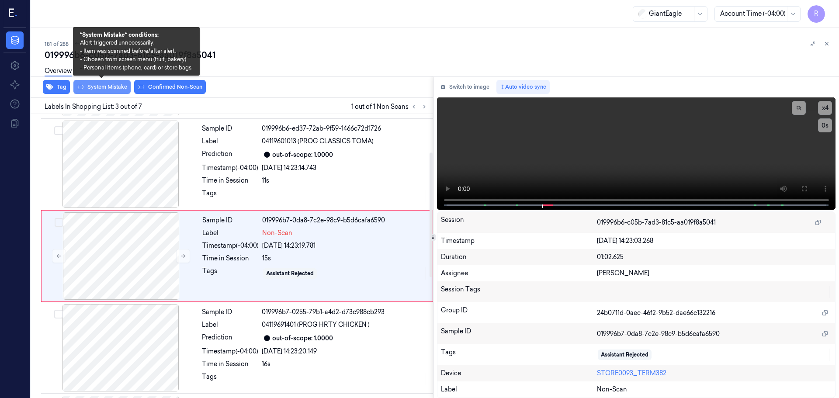
click at [111, 87] on button "System Mistake" at bounding box center [101, 87] width 57 height 14
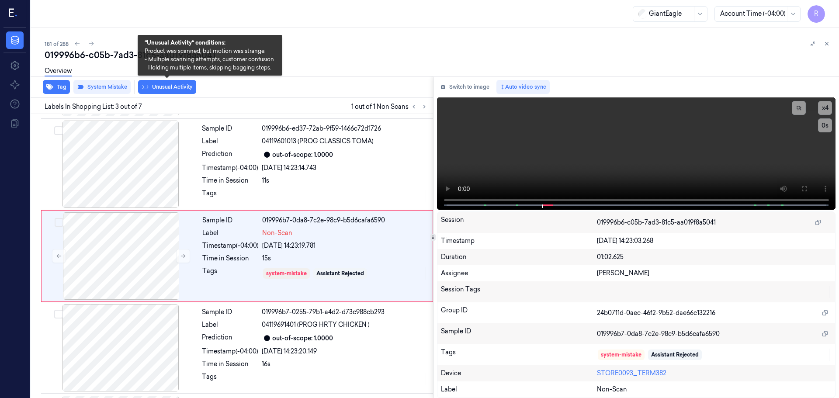
click at [160, 87] on button "Unusual Activity" at bounding box center [167, 87] width 58 height 14
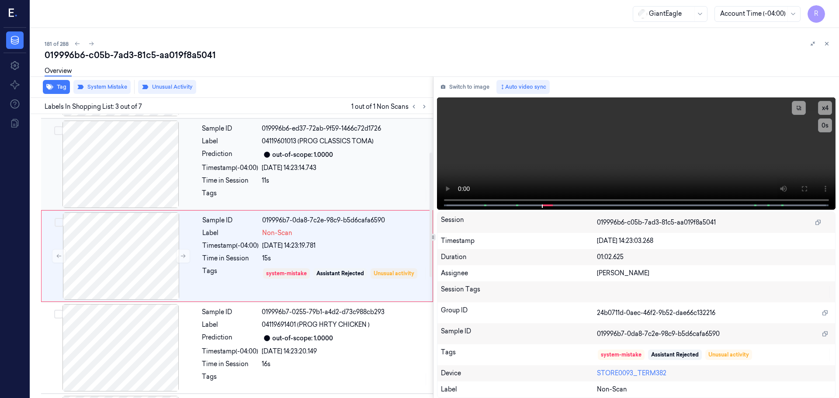
click at [257, 177] on div "Time in Session" at bounding box center [230, 180] width 56 height 9
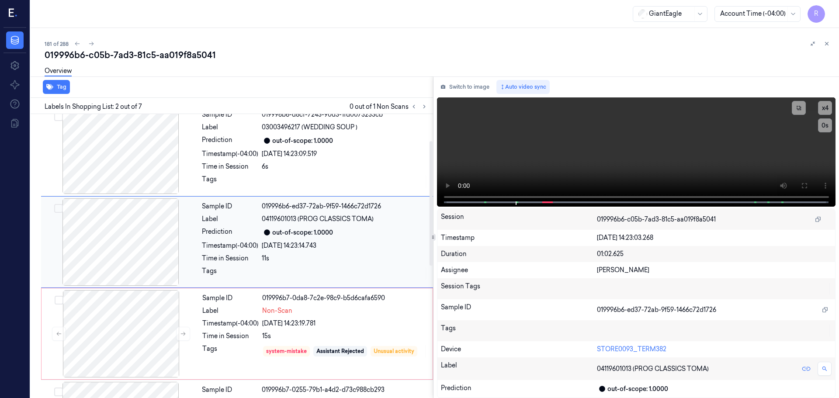
scroll to position [0, 0]
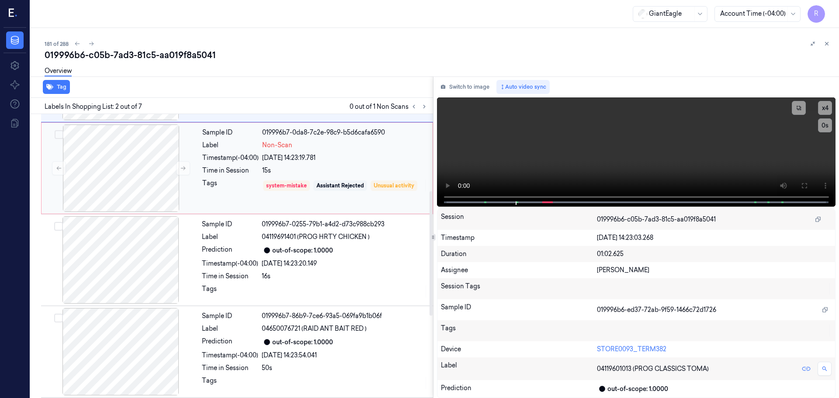
click at [233, 171] on div "Time in Session" at bounding box center [230, 170] width 56 height 9
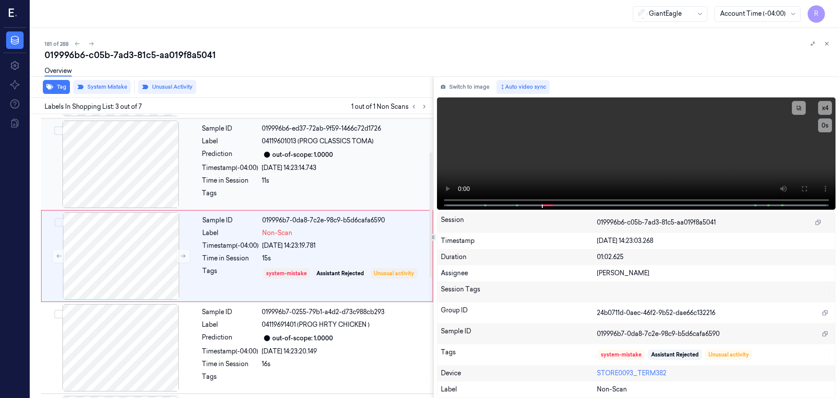
click at [250, 170] on div "Timestamp (-04:00)" at bounding box center [230, 167] width 56 height 9
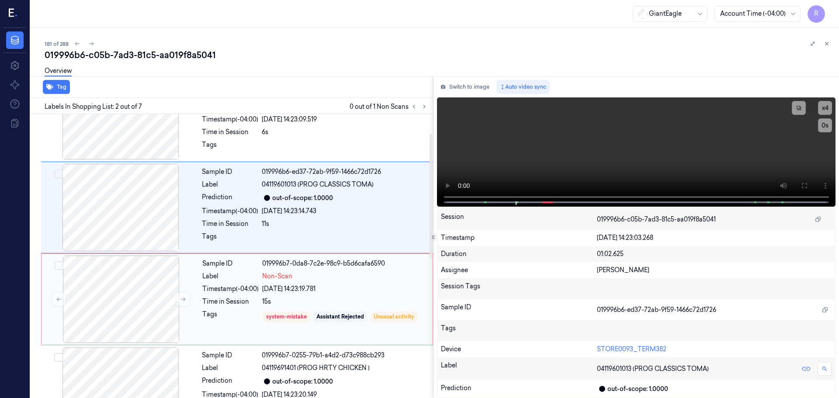
click at [257, 292] on div "Timestamp (-04:00)" at bounding box center [230, 288] width 56 height 9
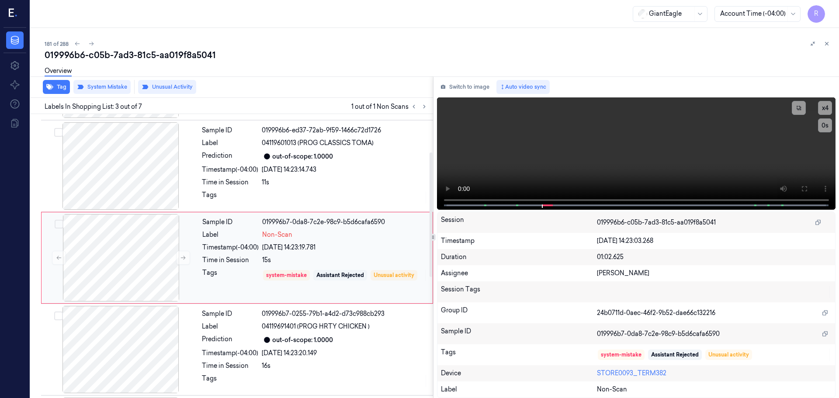
scroll to position [87, 0]
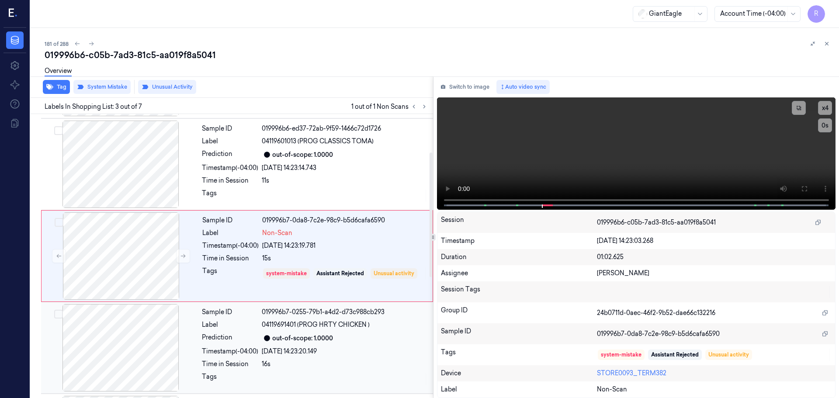
click at [246, 357] on div "Sample ID 019996b7-0255-79b1-a4d2-d73c988cb293 Label 04119691401 (PROG HRTY CHI…" at bounding box center [314, 347] width 233 height 87
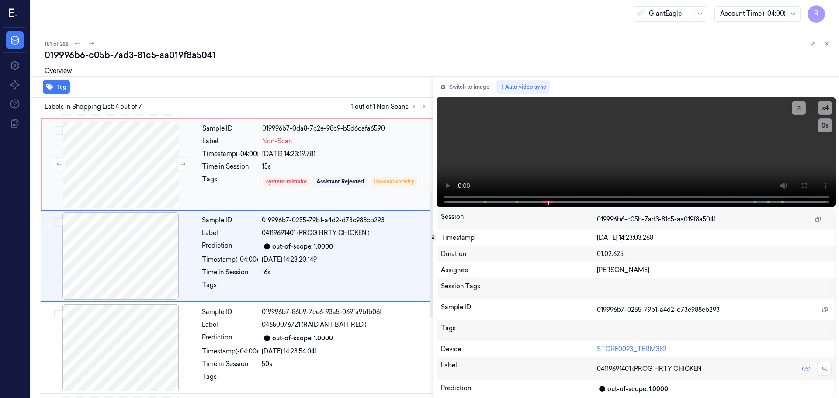
click at [215, 184] on div "Tags" at bounding box center [230, 182] width 56 height 14
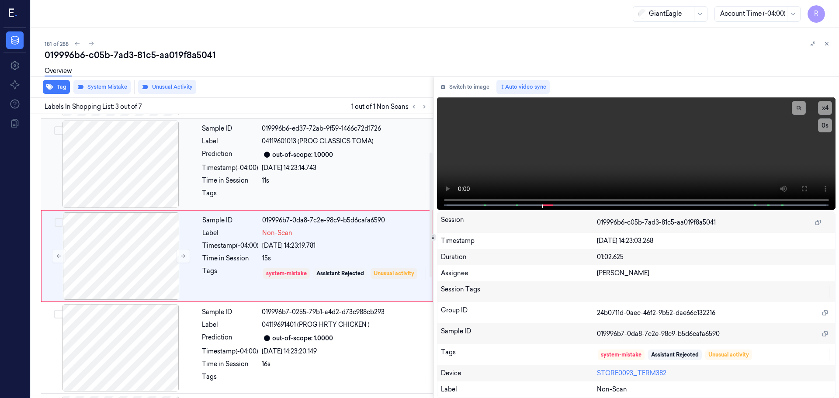
click at [256, 177] on div "Time in Session" at bounding box center [230, 180] width 56 height 9
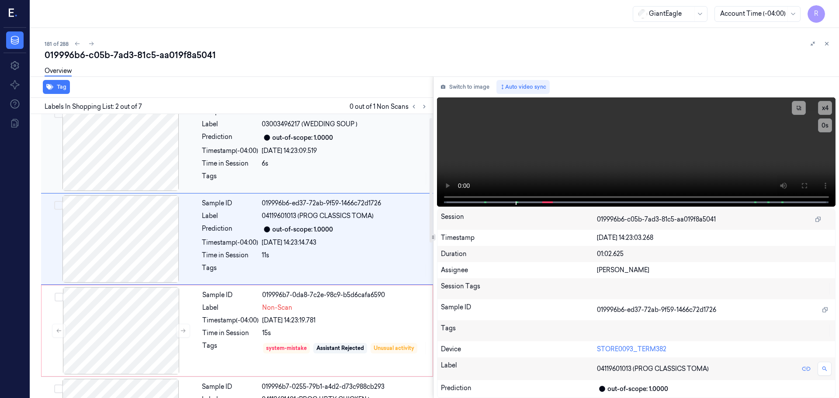
scroll to position [0, 0]
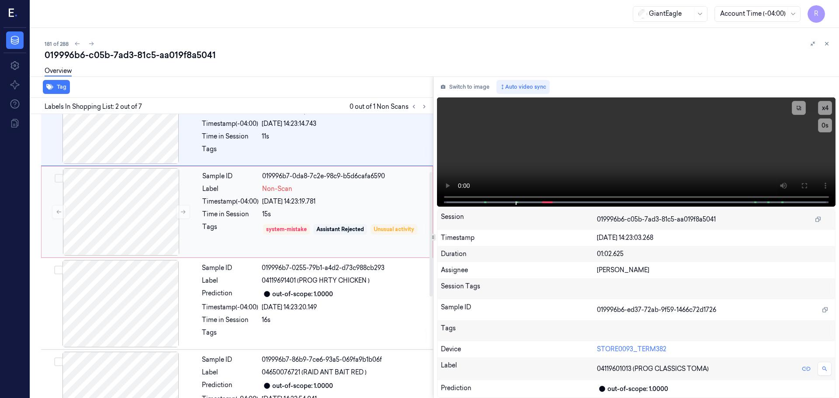
click at [259, 236] on div "Tags" at bounding box center [230, 229] width 56 height 14
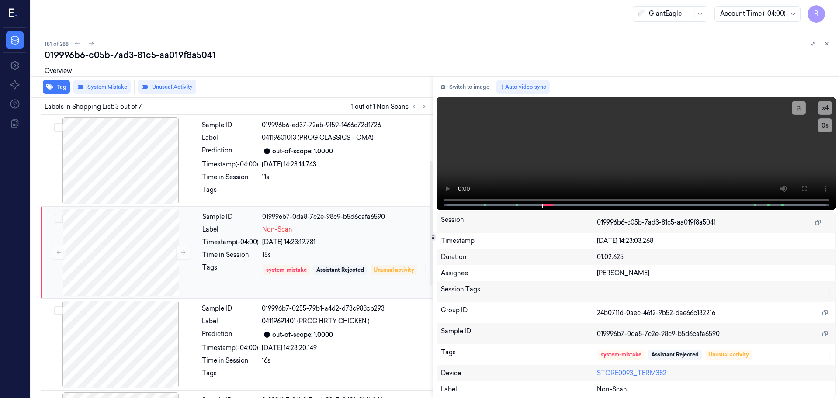
scroll to position [87, 0]
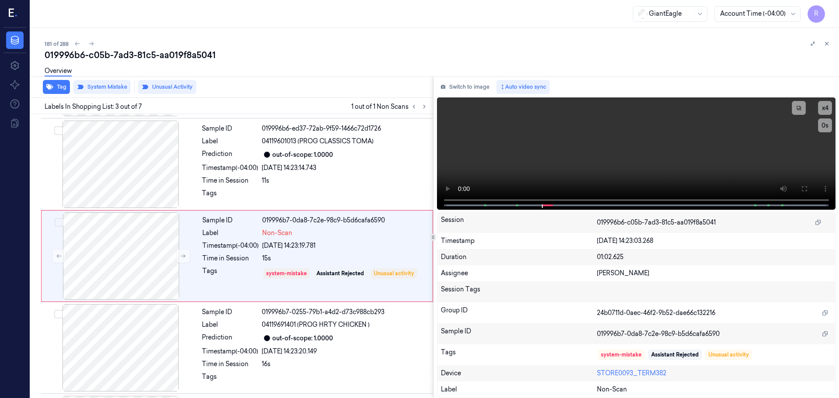
click at [830, 49] on div at bounding box center [820, 43] width 24 height 10
drag, startPoint x: 828, startPoint y: 43, endPoint x: 809, endPoint y: 77, distance: 38.9
click at [828, 41] on icon at bounding box center [827, 44] width 6 height 6
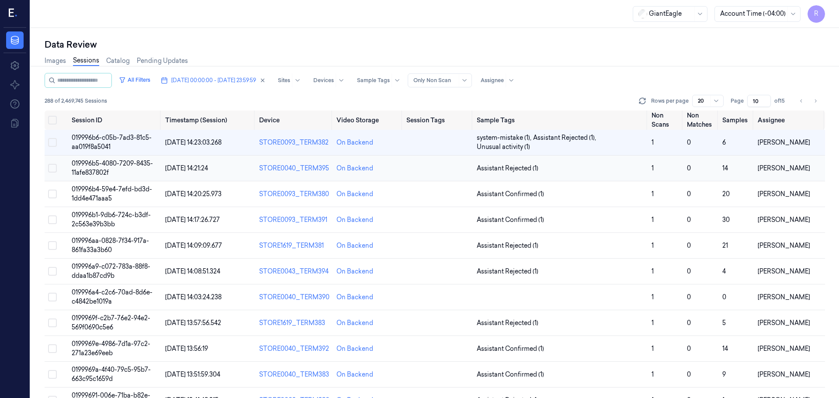
click at [550, 159] on td "Assistant Rejected (1)" at bounding box center [560, 169] width 175 height 26
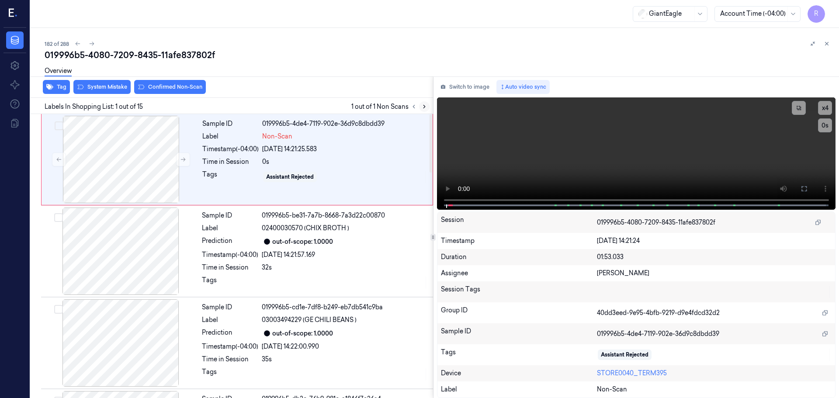
click at [423, 109] on icon at bounding box center [424, 107] width 6 height 6
click at [181, 156] on icon at bounding box center [183, 159] width 6 height 6
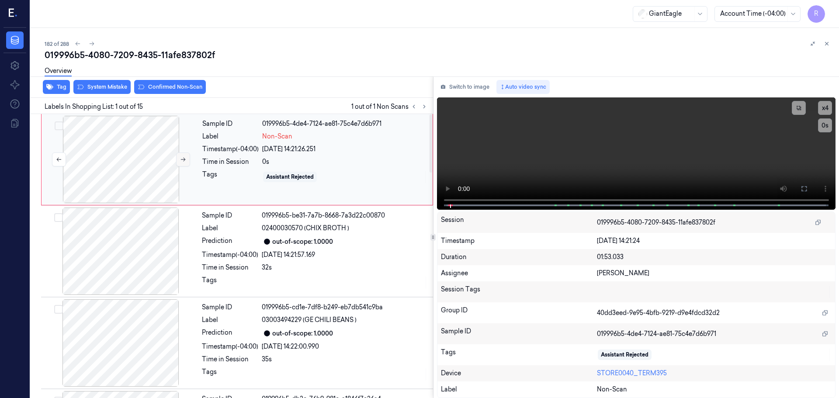
click at [181, 156] on icon at bounding box center [183, 159] width 6 height 6
click at [183, 155] on button at bounding box center [183, 160] width 14 height 14
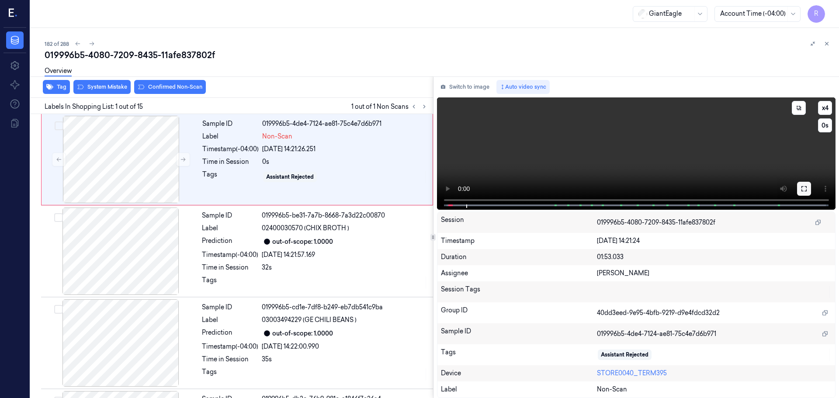
click at [804, 188] on icon at bounding box center [804, 188] width 7 height 7
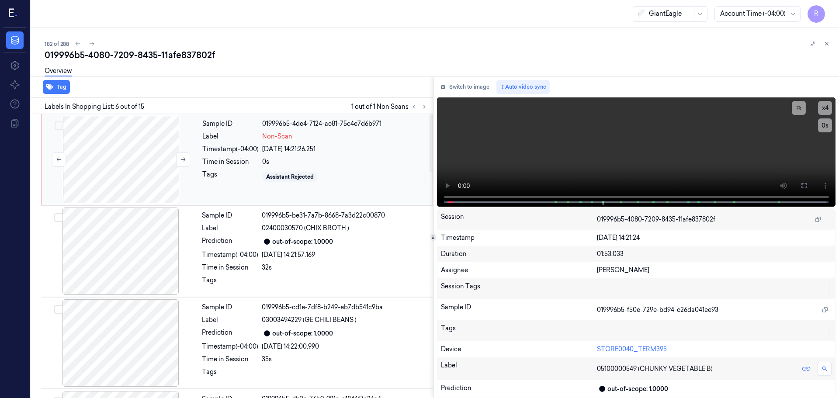
drag, startPoint x: 163, startPoint y: 170, endPoint x: 172, endPoint y: 165, distance: 9.8
click at [164, 170] on div at bounding box center [121, 159] width 156 height 87
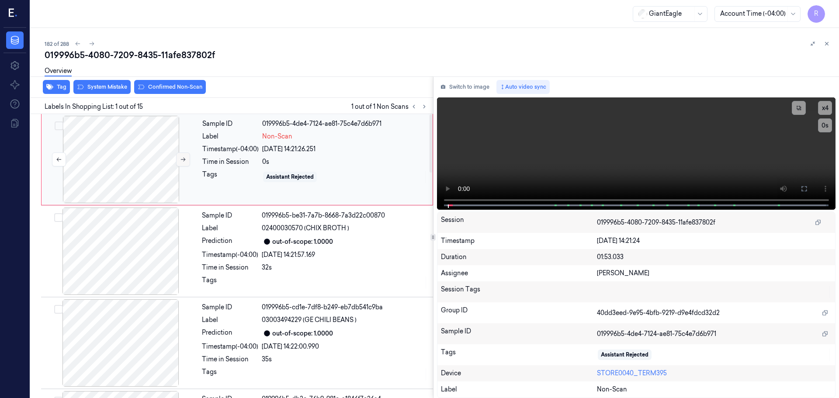
click at [181, 162] on icon at bounding box center [183, 159] width 6 height 6
click at [453, 86] on button "Switch to image" at bounding box center [465, 87] width 56 height 14
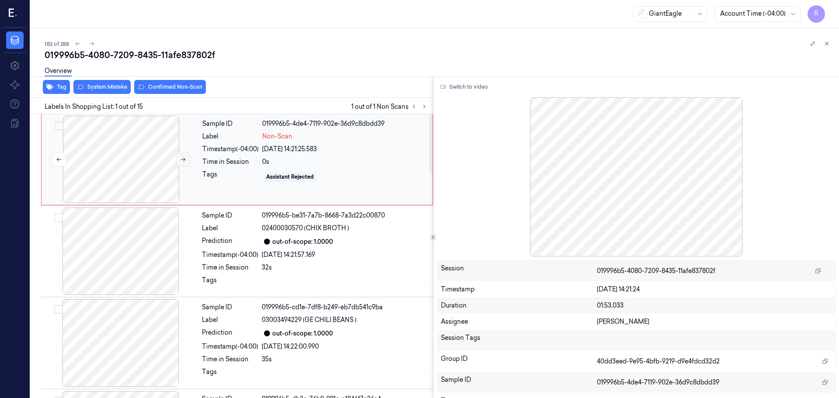
click at [189, 159] on button at bounding box center [183, 160] width 14 height 14
click at [184, 158] on icon at bounding box center [183, 160] width 5 height 4
click at [464, 87] on button "Switch to video" at bounding box center [464, 87] width 55 height 14
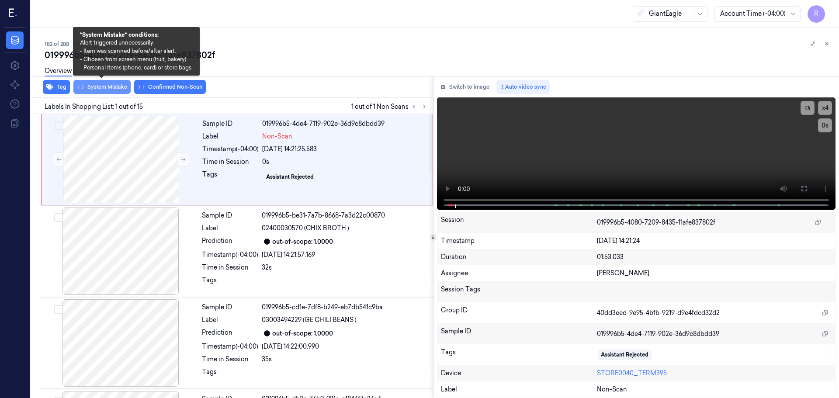
click at [99, 90] on button "System Mistake" at bounding box center [101, 87] width 57 height 14
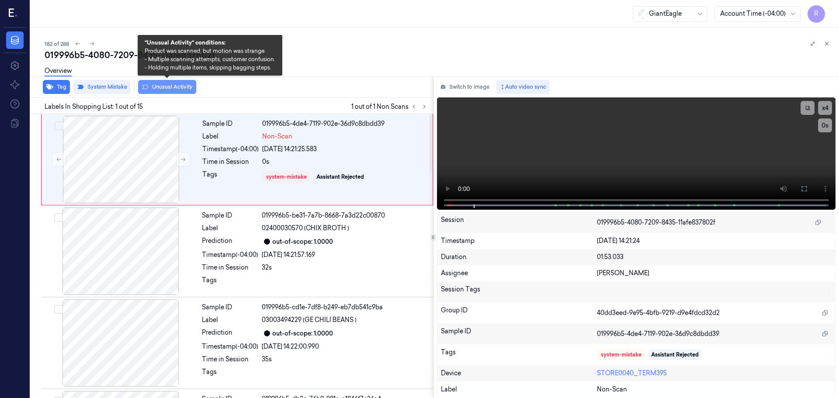
click at [150, 88] on button "Unusual Activity" at bounding box center [167, 87] width 58 height 14
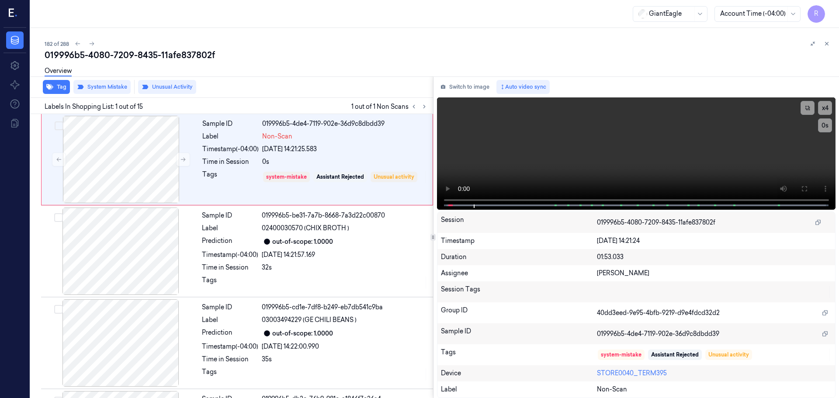
click at [65, 79] on div "Overview" at bounding box center [58, 72] width 27 height 22
click at [59, 84] on button "Tag" at bounding box center [56, 87] width 27 height 14
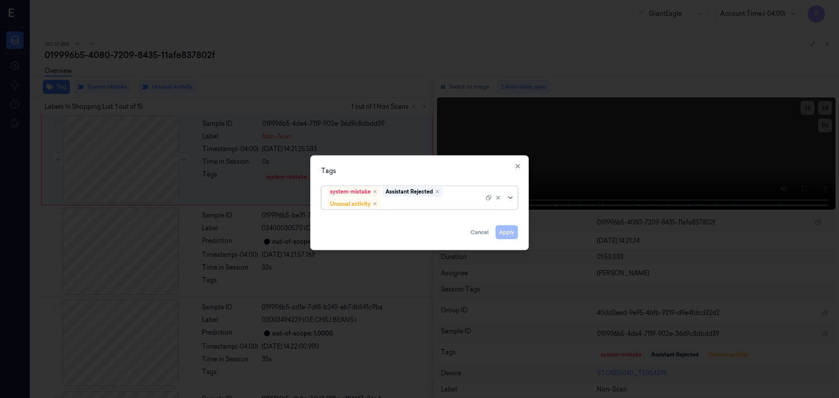
click at [509, 200] on icon at bounding box center [510, 197] width 7 height 7
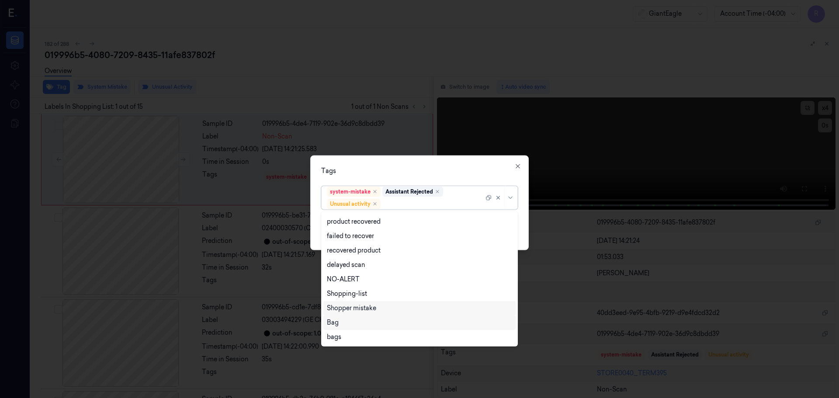
click at [344, 327] on div "Bag" at bounding box center [419, 322] width 192 height 14
click at [409, 156] on div "Tags option Bag, selected. 12 results available. Use Up and Down to choose opti…" at bounding box center [419, 202] width 218 height 95
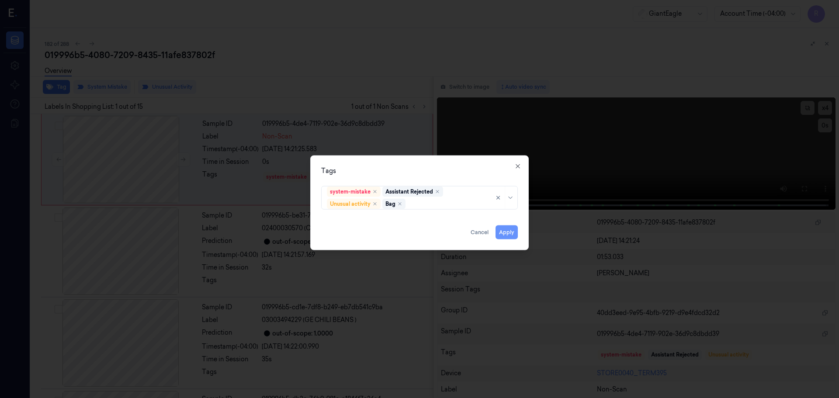
click at [503, 229] on button "Apply" at bounding box center [507, 232] width 22 height 14
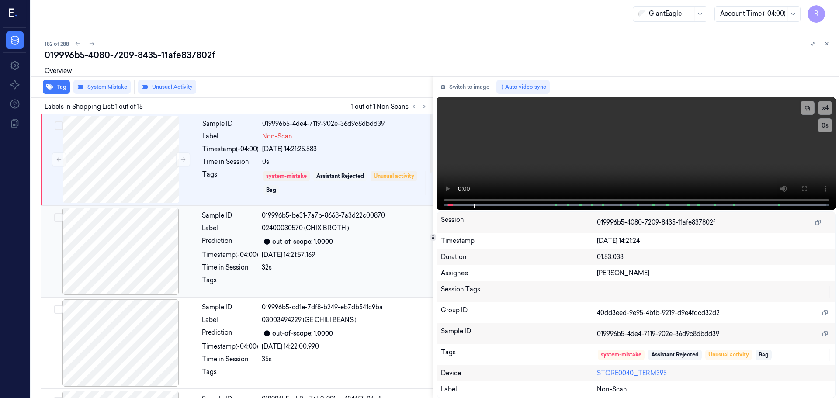
click at [270, 271] on div "32s" at bounding box center [345, 267] width 166 height 9
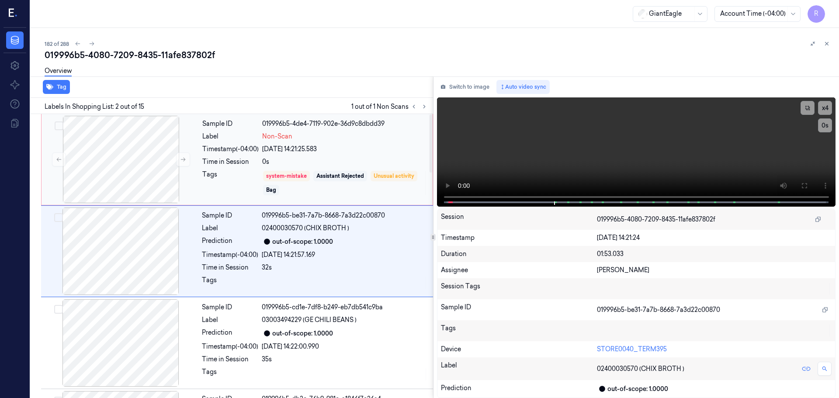
click at [253, 177] on div "Tags" at bounding box center [230, 183] width 56 height 26
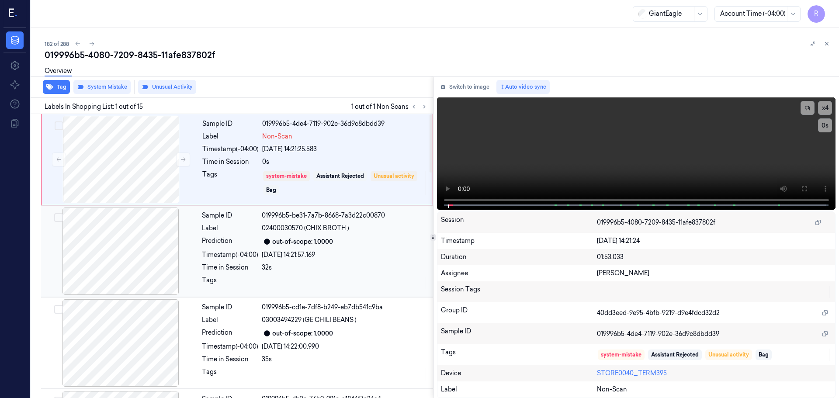
click at [298, 260] on div "Sample ID 019996b5-be31-7a7b-8668-7a3d22c00870 Label 02400030570 (CHIX BROTH ) …" at bounding box center [314, 251] width 233 height 87
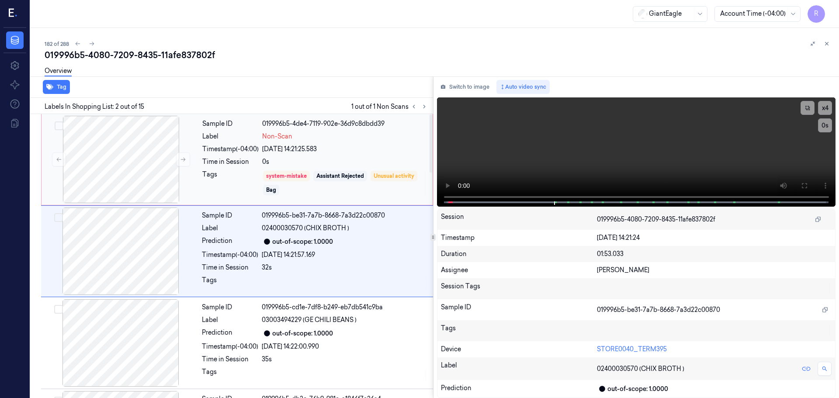
click at [235, 175] on div "Tags" at bounding box center [230, 183] width 56 height 26
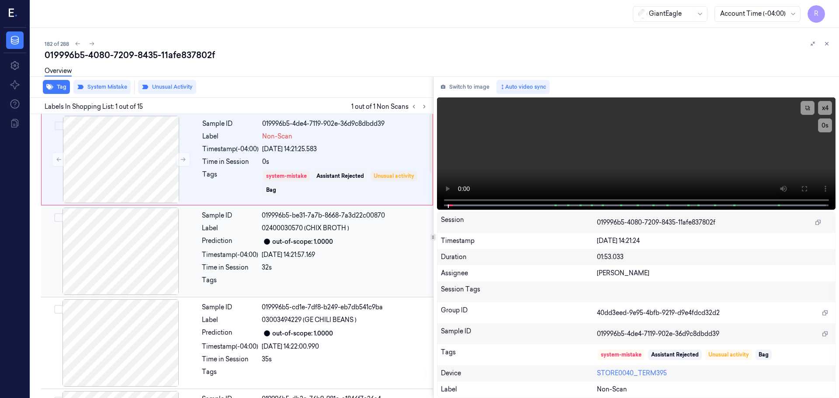
click at [293, 263] on div "32s" at bounding box center [345, 267] width 166 height 9
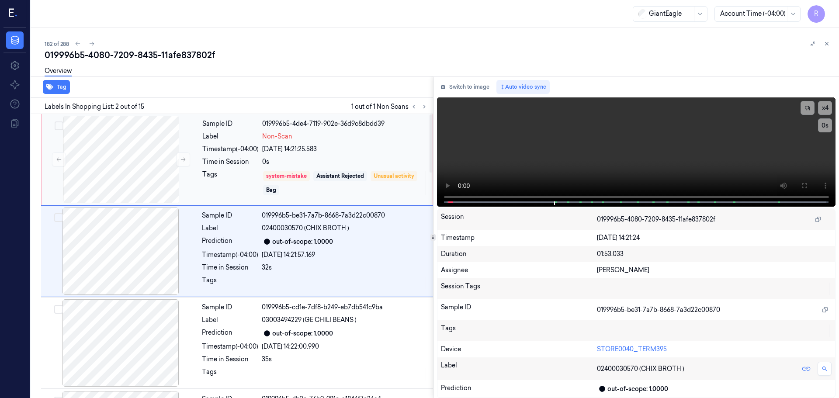
click at [223, 185] on div "Tags" at bounding box center [230, 183] width 56 height 26
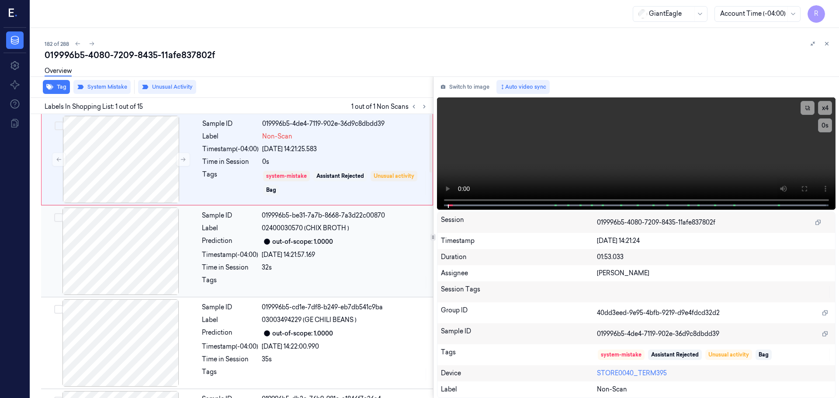
click at [276, 284] on div at bounding box center [345, 283] width 166 height 14
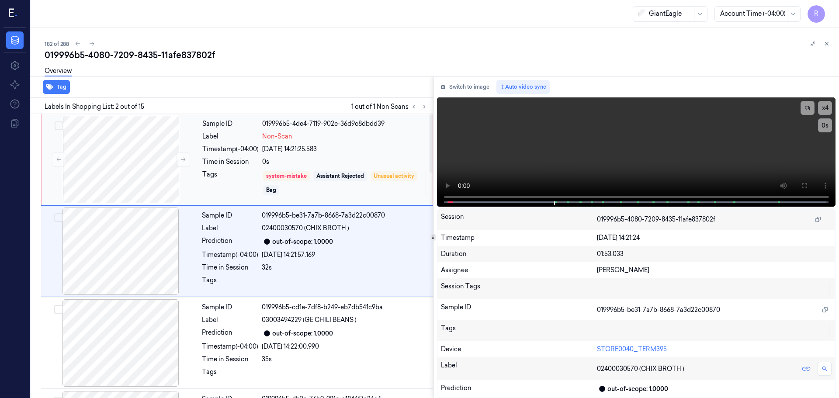
click at [250, 166] on div "Time in Session" at bounding box center [230, 161] width 56 height 9
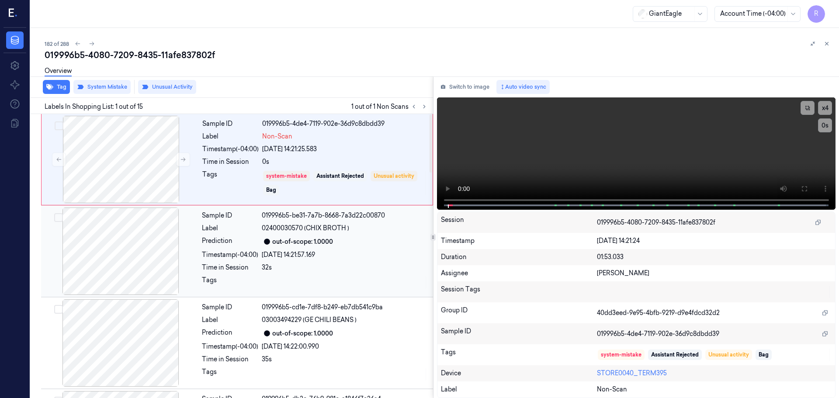
click at [325, 288] on div at bounding box center [345, 283] width 166 height 14
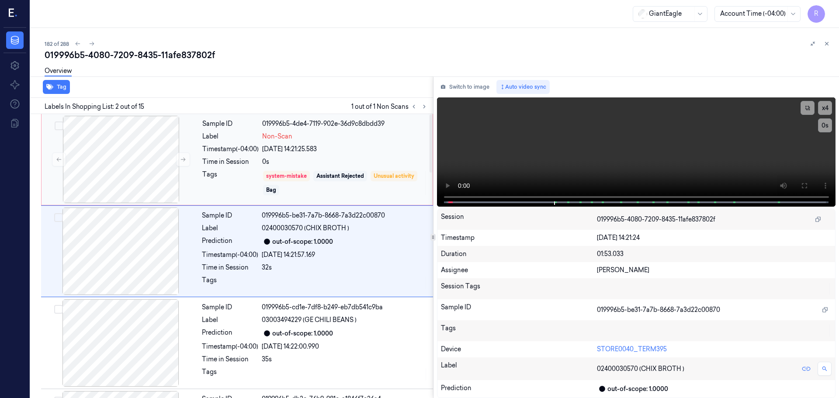
click at [219, 181] on div "Tags" at bounding box center [230, 183] width 56 height 26
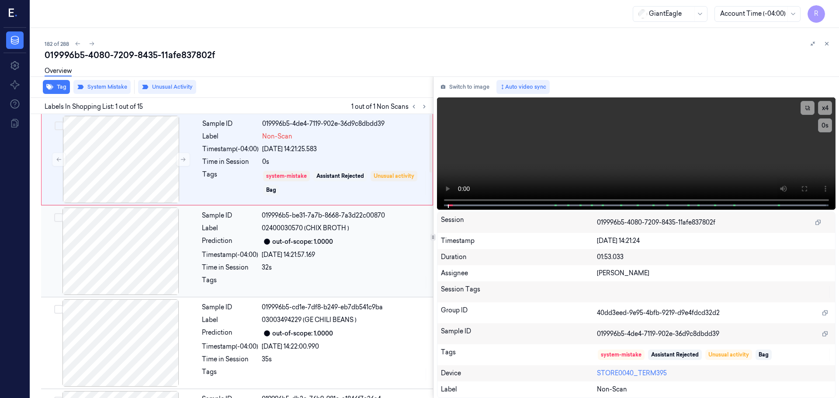
click at [228, 246] on div "Prediction" at bounding box center [230, 241] width 56 height 10
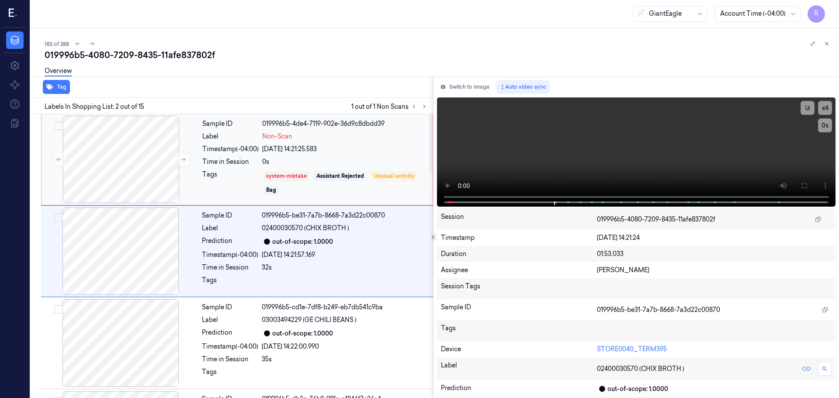
click at [226, 179] on div "Tags" at bounding box center [230, 183] width 56 height 26
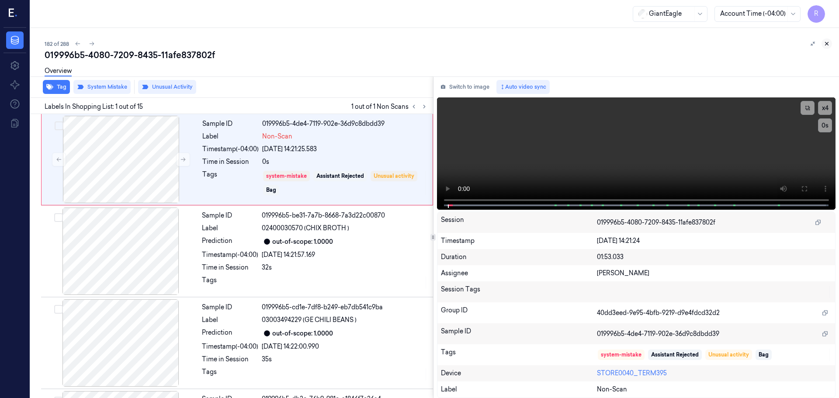
click at [828, 43] on icon at bounding box center [827, 44] width 6 height 6
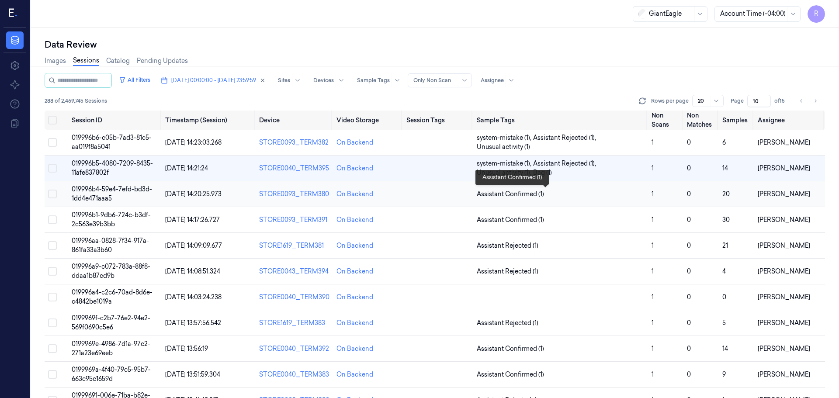
click at [578, 195] on span "Assistant Confirmed (1)" at bounding box center [561, 194] width 168 height 9
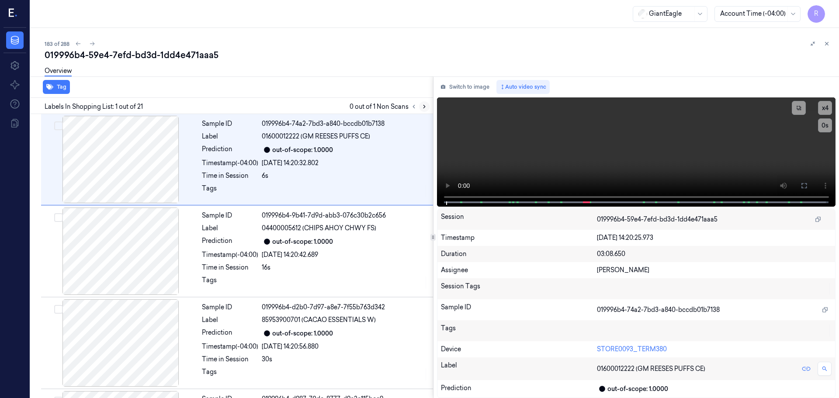
click at [427, 106] on icon at bounding box center [424, 107] width 6 height 6
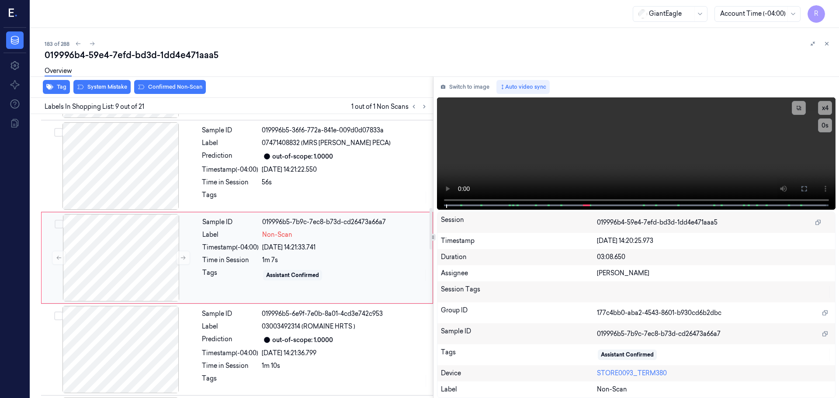
scroll to position [638, 0]
click at [185, 257] on icon at bounding box center [183, 256] width 6 height 6
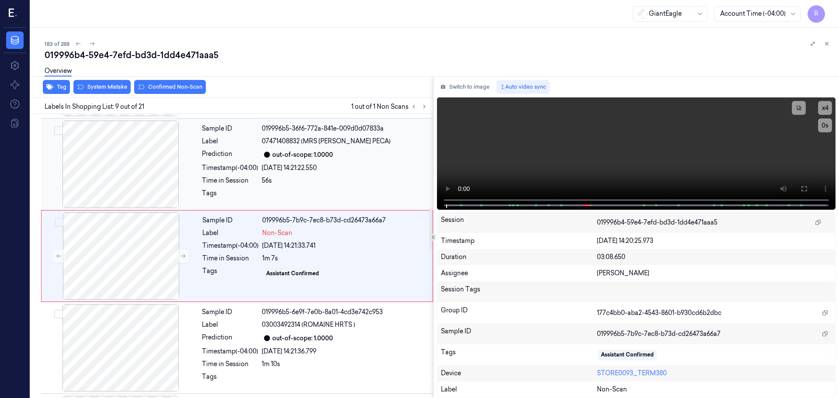
click at [148, 182] on div at bounding box center [121, 164] width 156 height 87
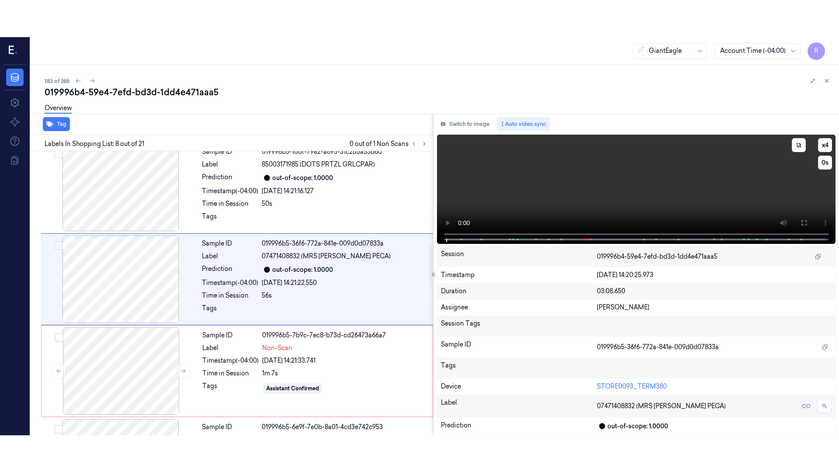
scroll to position [546, 0]
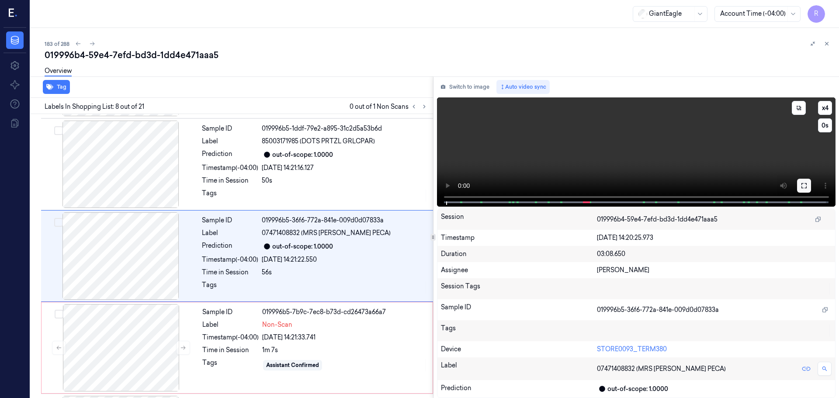
click at [808, 180] on button at bounding box center [804, 186] width 14 height 14
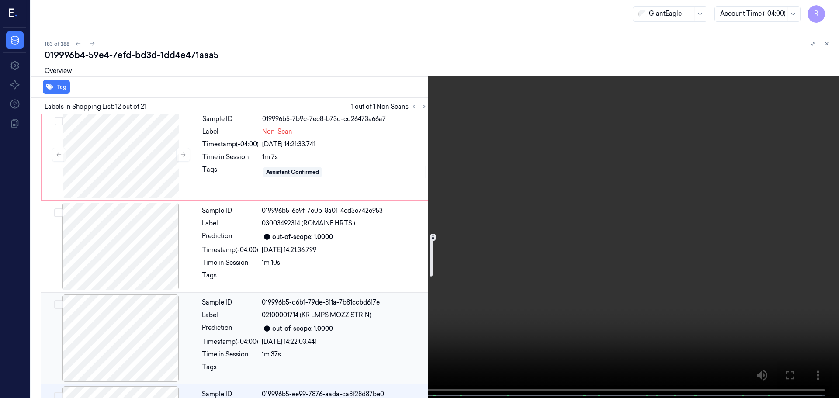
scroll to position [738, 0]
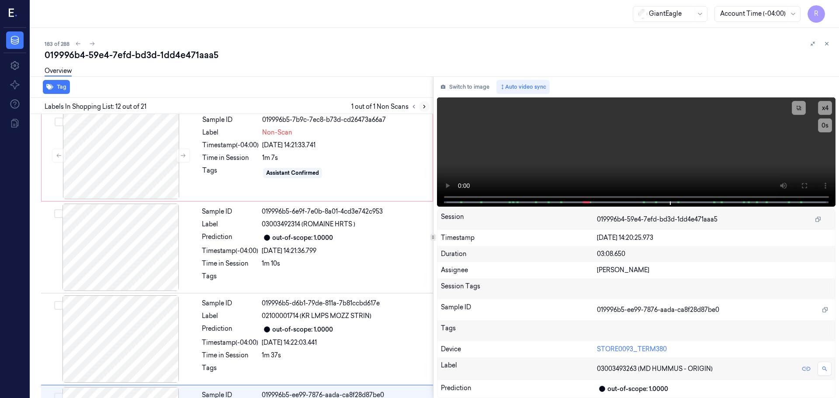
click at [425, 107] on icon at bounding box center [424, 107] width 6 height 6
click at [423, 109] on icon at bounding box center [424, 107] width 6 height 6
click at [422, 109] on icon at bounding box center [424, 107] width 6 height 6
click at [413, 109] on icon at bounding box center [414, 107] width 6 height 6
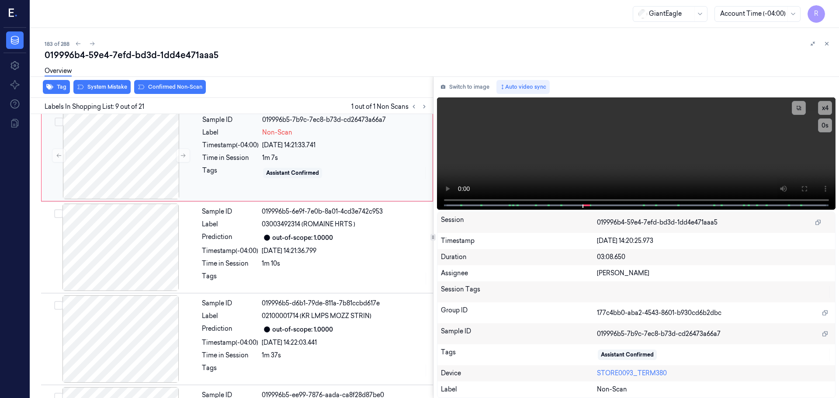
scroll to position [638, 0]
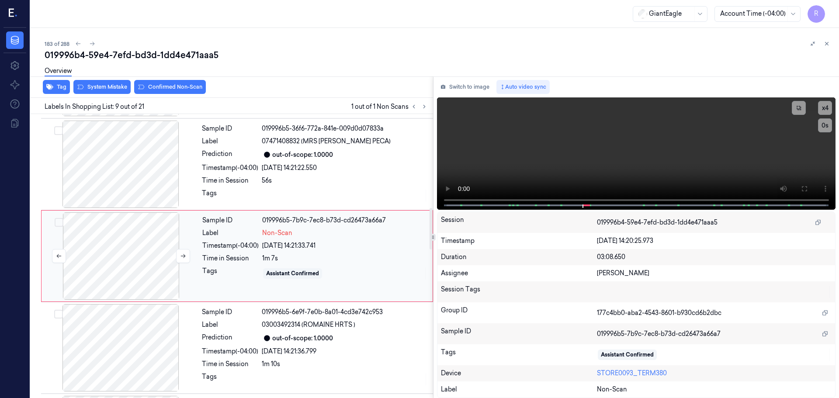
click at [138, 274] on div at bounding box center [121, 255] width 156 height 87
click at [179, 255] on button at bounding box center [183, 256] width 14 height 14
click at [184, 255] on icon at bounding box center [183, 256] width 6 height 6
click at [131, 277] on div at bounding box center [121, 255] width 156 height 87
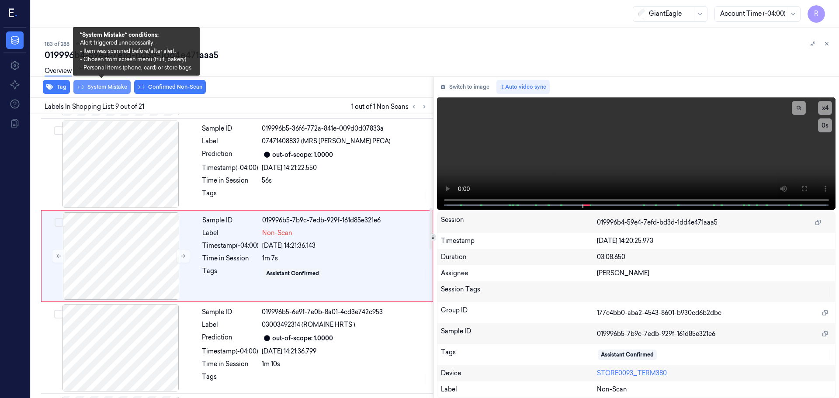
click at [107, 87] on button "System Mistake" at bounding box center [101, 87] width 57 height 14
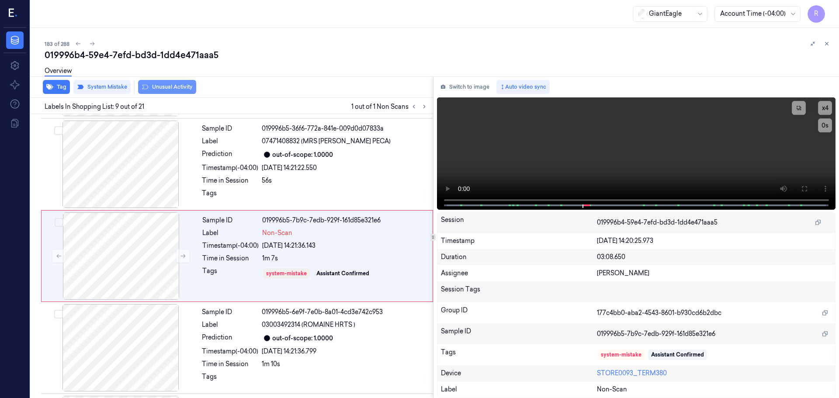
click at [156, 88] on button "Unusual Activity" at bounding box center [167, 87] width 58 height 14
click at [230, 275] on div "Tags" at bounding box center [230, 279] width 56 height 25
click at [225, 199] on div "Tags" at bounding box center [230, 196] width 56 height 14
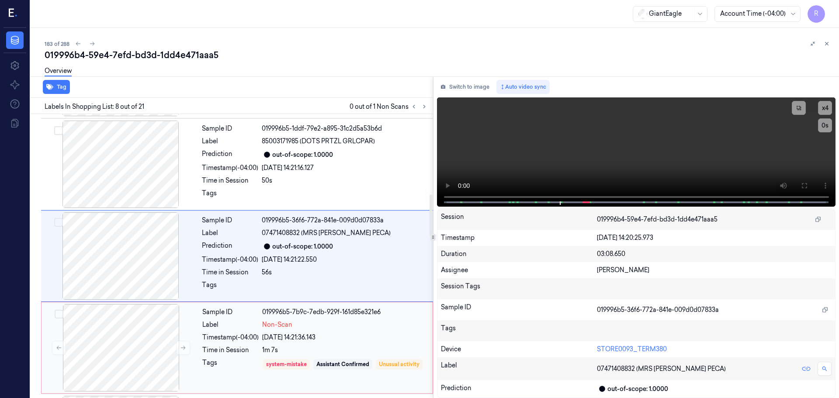
click at [244, 380] on div "Tags" at bounding box center [230, 370] width 56 height 25
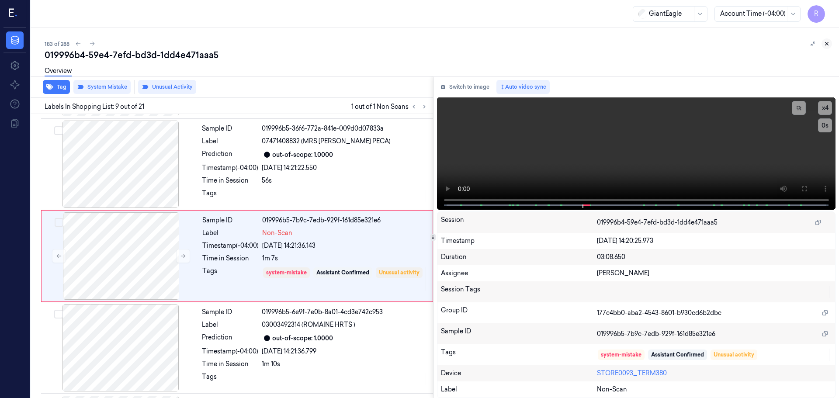
click at [826, 45] on icon at bounding box center [827, 44] width 6 height 6
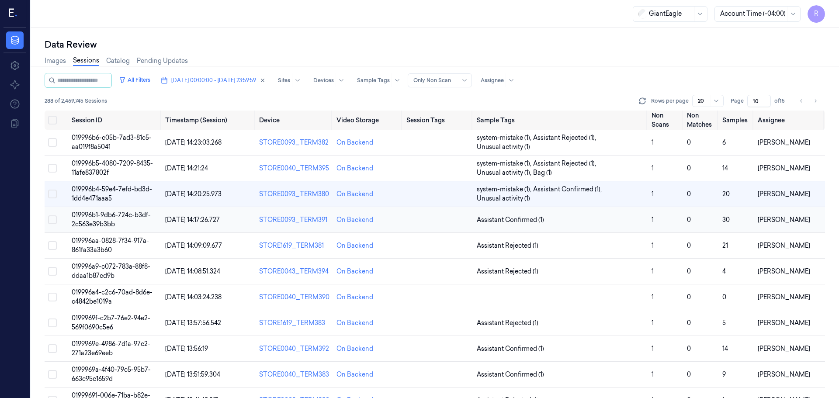
click at [547, 225] on td "Assistant Confirmed (1)" at bounding box center [560, 220] width 175 height 26
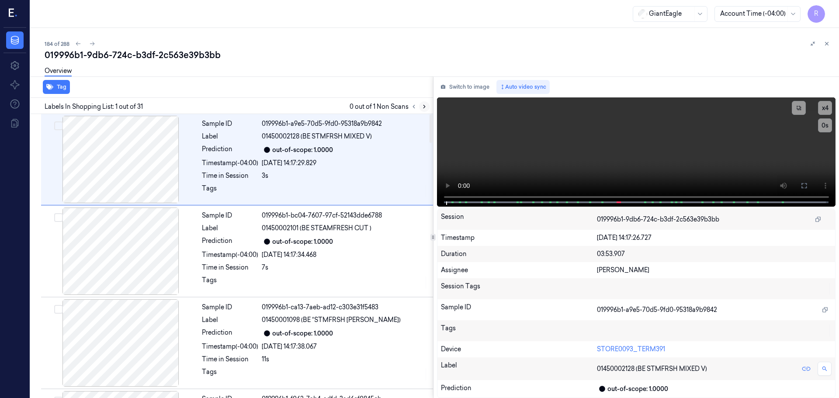
click at [419, 108] on button at bounding box center [424, 106] width 10 height 10
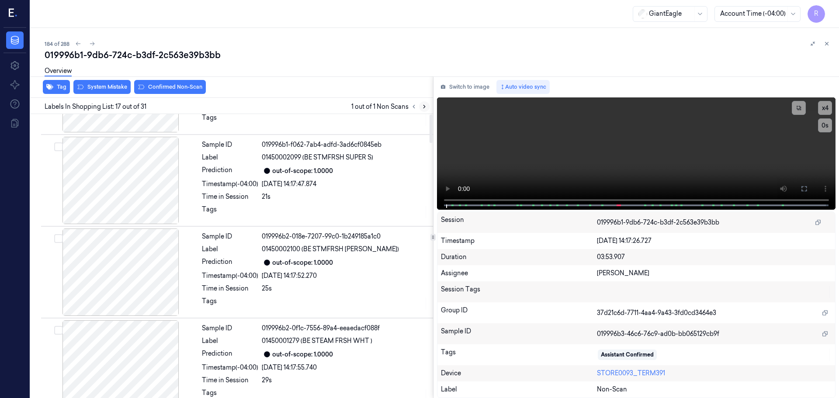
click at [419, 108] on button at bounding box center [424, 106] width 10 height 10
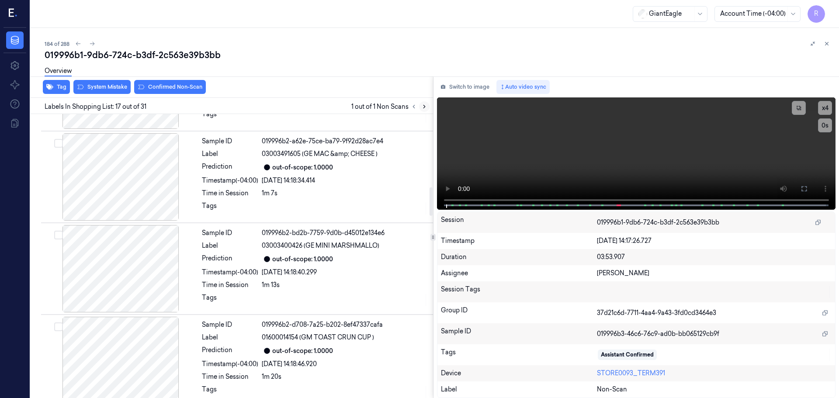
click at [419, 108] on button at bounding box center [424, 106] width 10 height 10
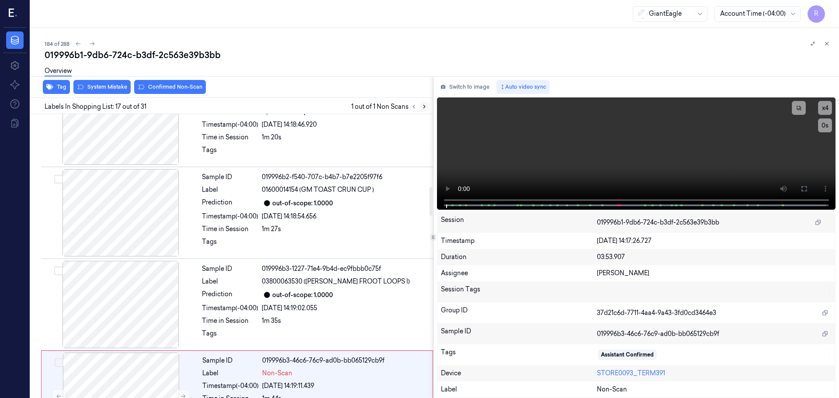
click at [419, 108] on button at bounding box center [424, 106] width 10 height 10
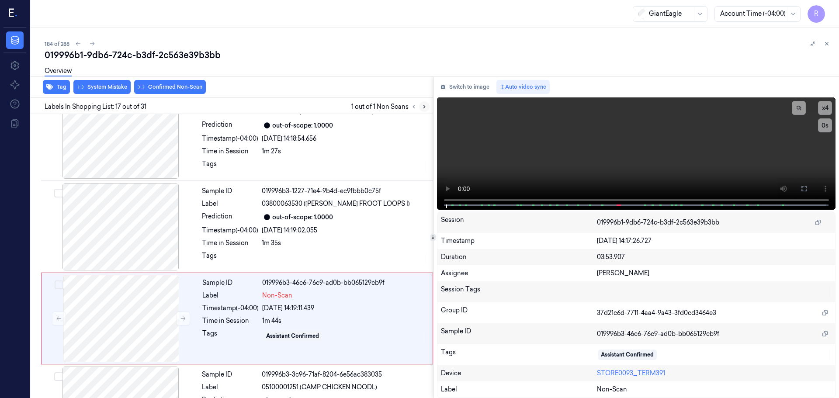
click at [419, 108] on button at bounding box center [424, 106] width 10 height 10
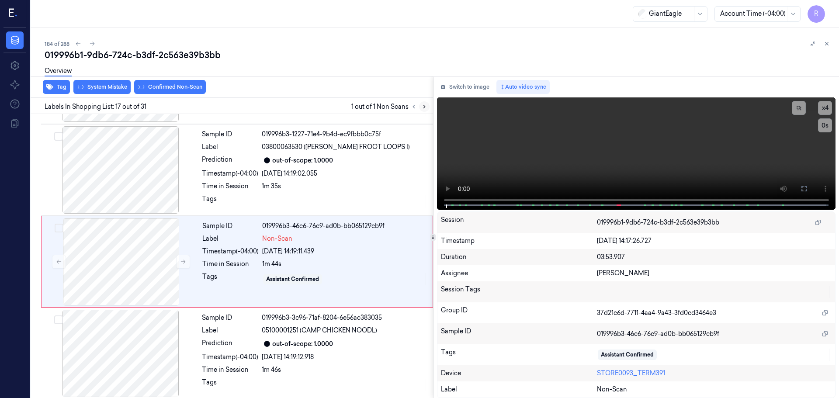
click at [419, 108] on button at bounding box center [424, 106] width 10 height 10
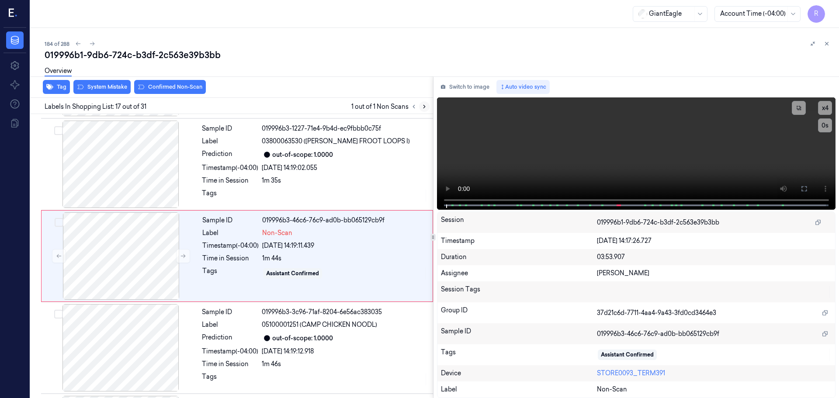
click at [419, 108] on button at bounding box center [424, 106] width 10 height 10
click at [420, 106] on button at bounding box center [424, 106] width 10 height 10
click at [184, 261] on button at bounding box center [183, 256] width 14 height 14
click at [130, 166] on div at bounding box center [121, 164] width 156 height 87
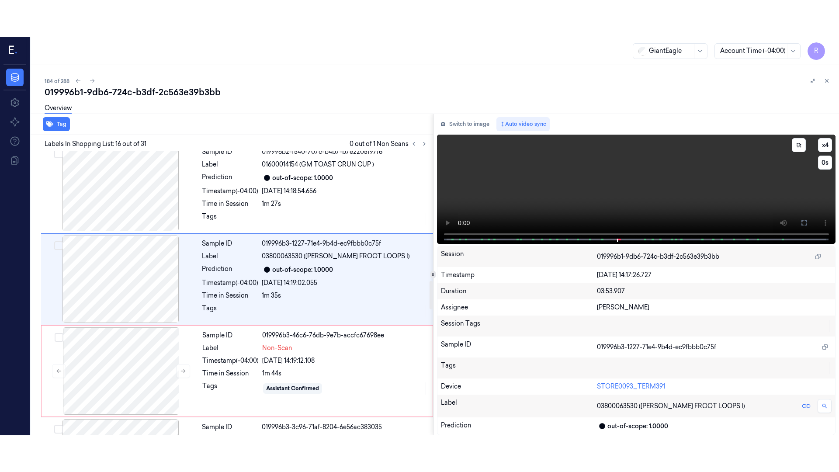
scroll to position [1280, 0]
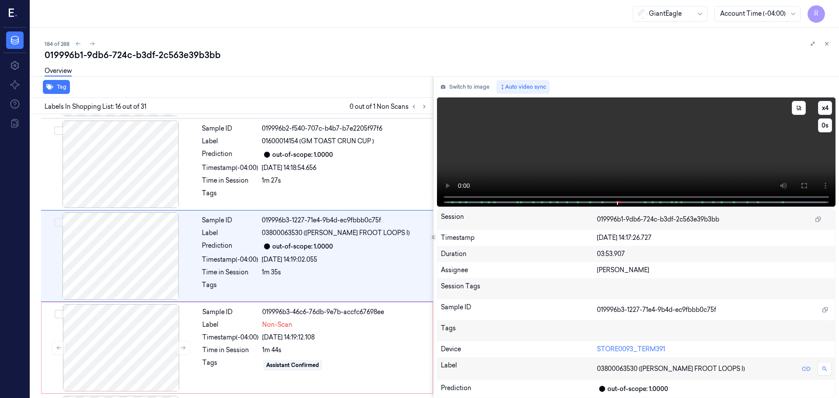
click at [802, 186] on icon at bounding box center [804, 185] width 7 height 7
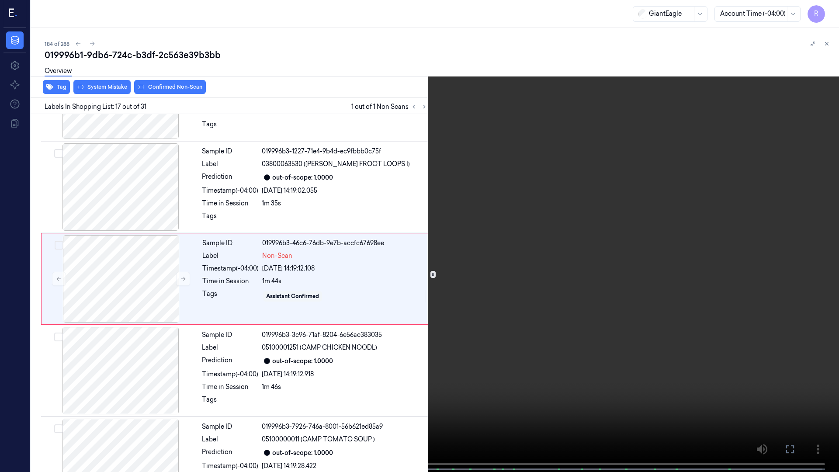
scroll to position [1335, 0]
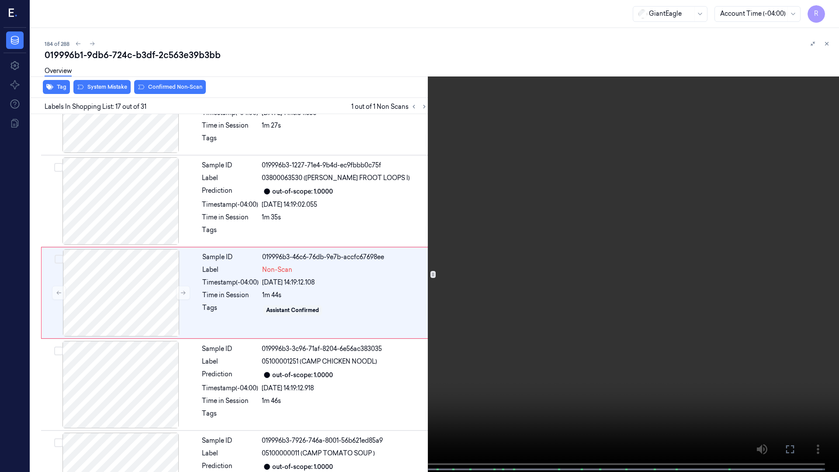
click at [381, 398] on span at bounding box center [380, 469] width 1 height 4
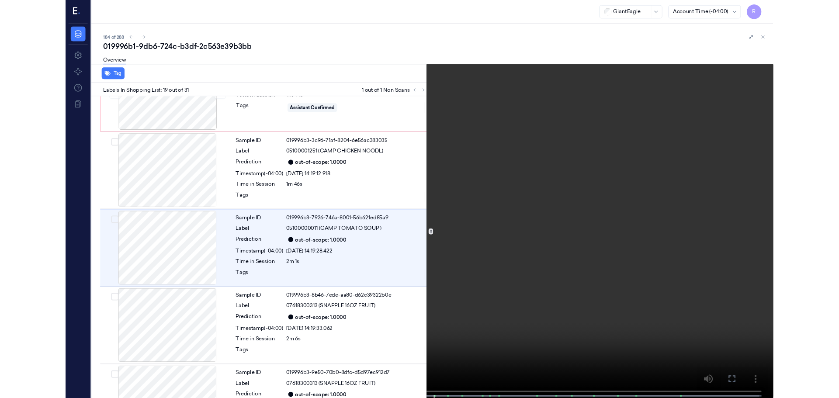
scroll to position [1518, 0]
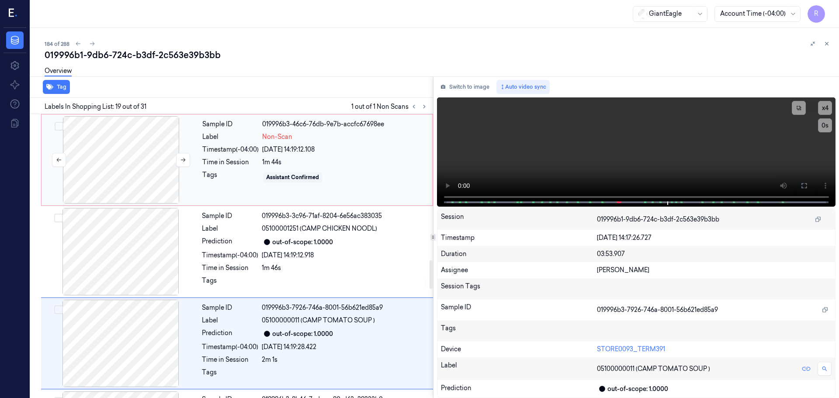
click at [169, 166] on div at bounding box center [121, 159] width 156 height 87
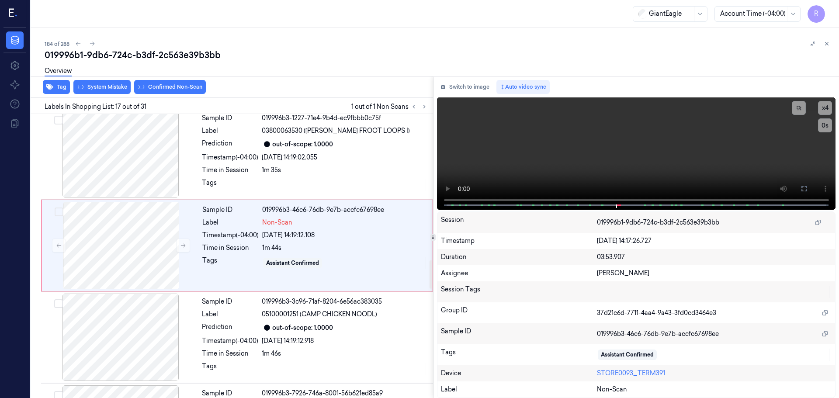
scroll to position [1372, 0]
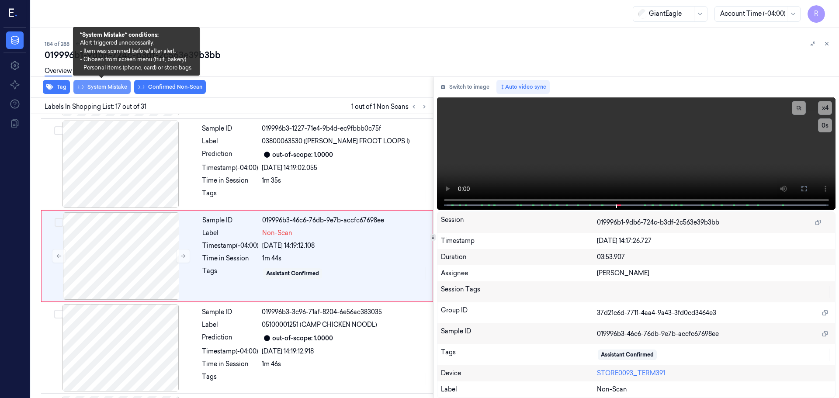
click at [114, 85] on button "System Mistake" at bounding box center [101, 87] width 57 height 14
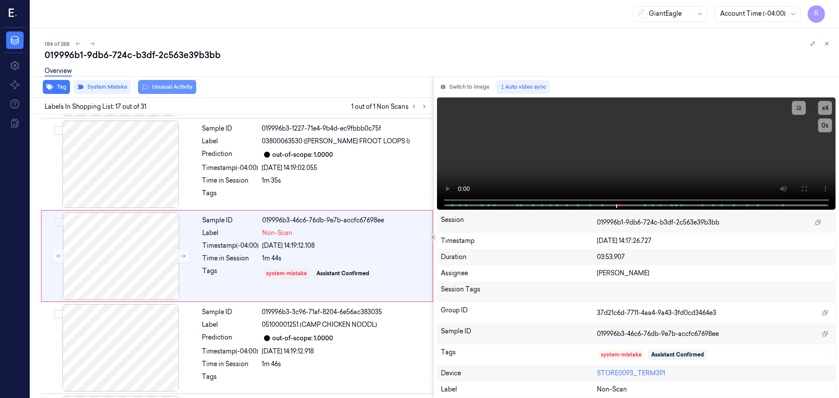
click at [161, 86] on button "Unusual Activity" at bounding box center [167, 87] width 58 height 14
click at [286, 169] on div "[DATE] 14:19:02.055" at bounding box center [345, 167] width 166 height 9
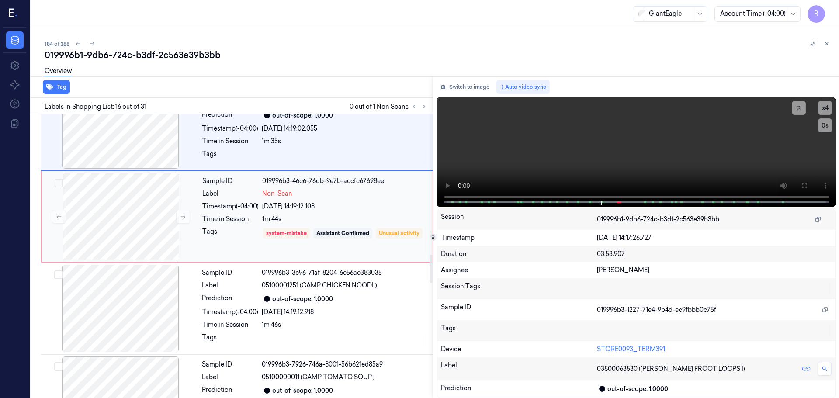
click at [328, 217] on div "1m 44s" at bounding box center [344, 219] width 165 height 9
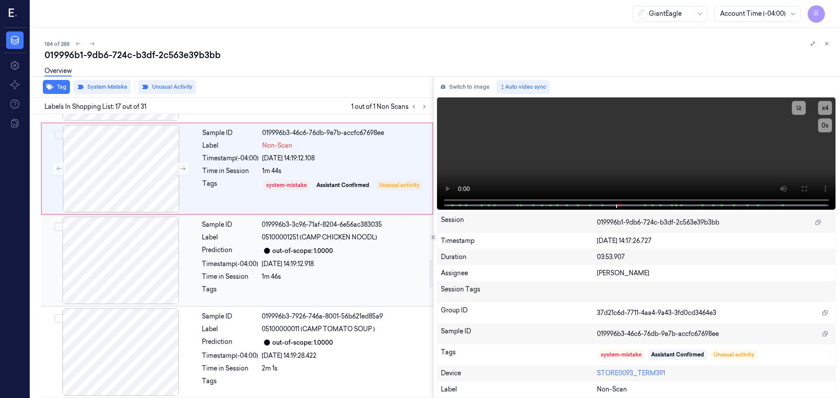
click at [278, 260] on div "[DATE] 14:19:12.918" at bounding box center [345, 264] width 166 height 9
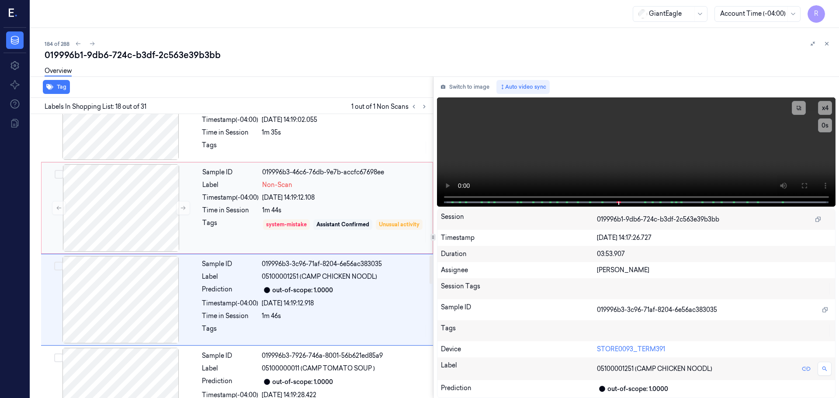
click at [308, 208] on div "1m 44s" at bounding box center [344, 210] width 165 height 9
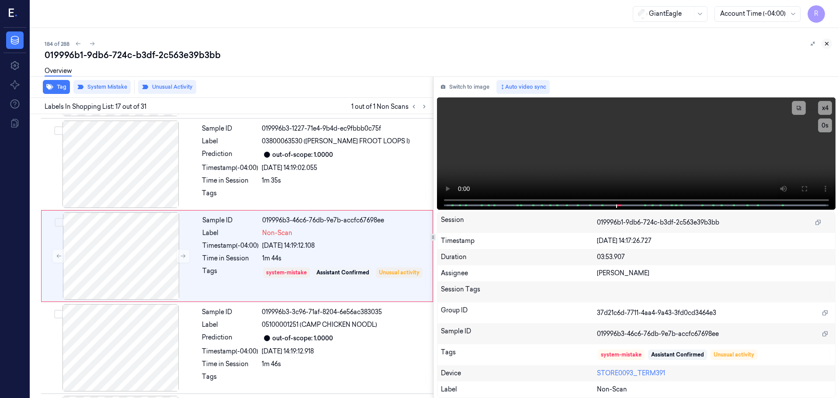
click at [829, 45] on icon at bounding box center [827, 44] width 6 height 6
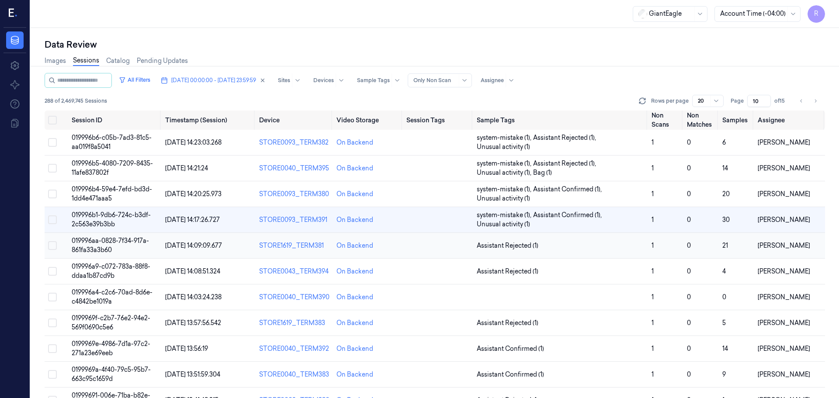
click at [611, 253] on td "Assistant Rejected (1)" at bounding box center [560, 246] width 175 height 26
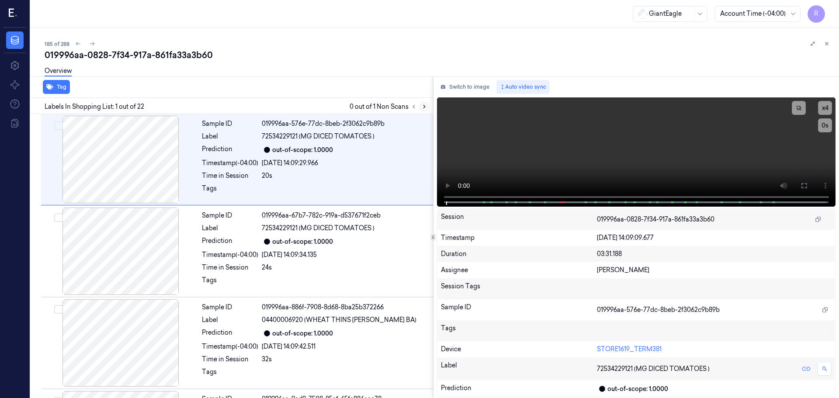
click at [423, 103] on button at bounding box center [424, 106] width 10 height 10
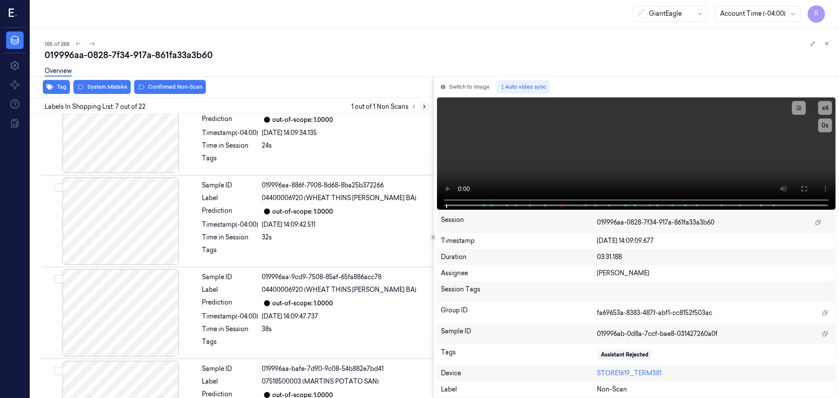
click at [423, 105] on icon at bounding box center [424, 107] width 6 height 6
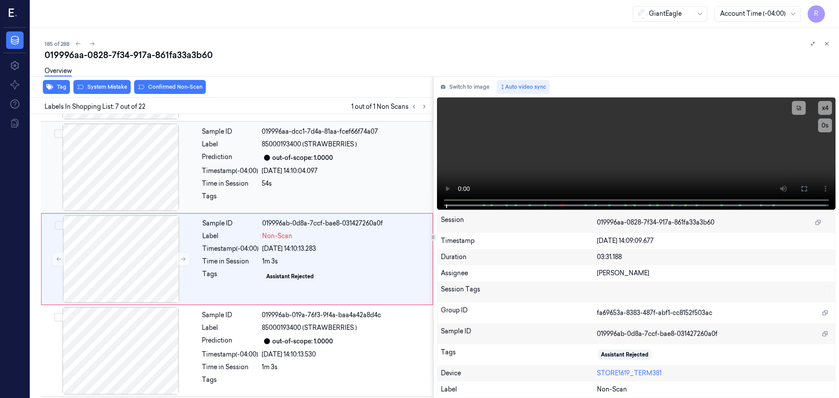
scroll to position [454, 0]
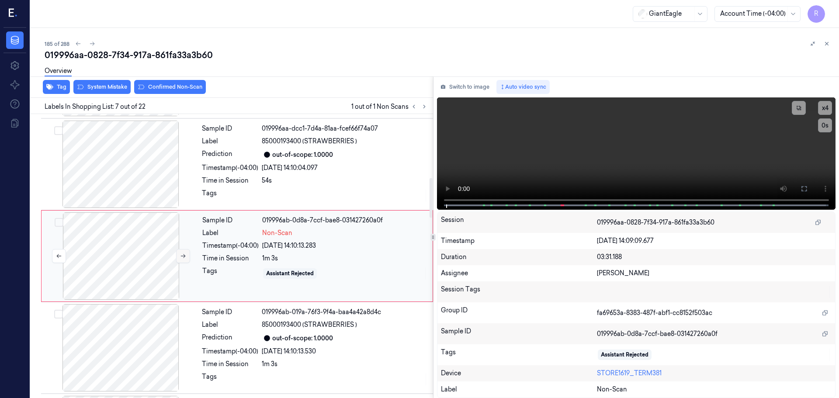
click at [181, 258] on icon at bounding box center [183, 256] width 6 height 6
click at [142, 185] on div at bounding box center [121, 164] width 156 height 87
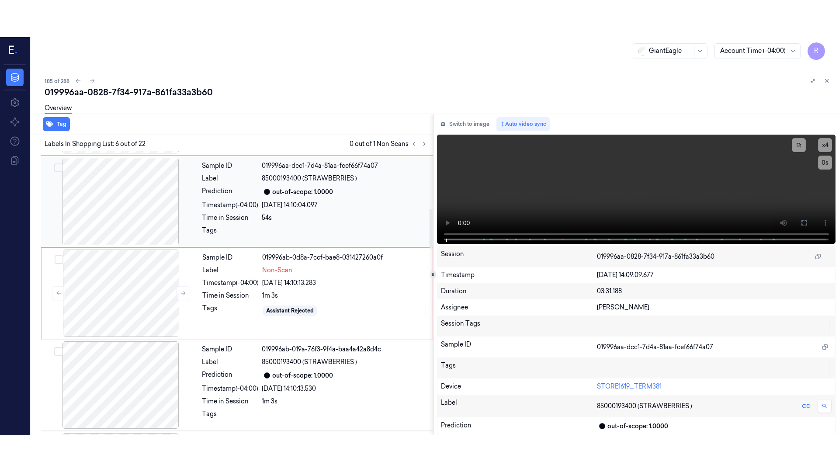
scroll to position [362, 0]
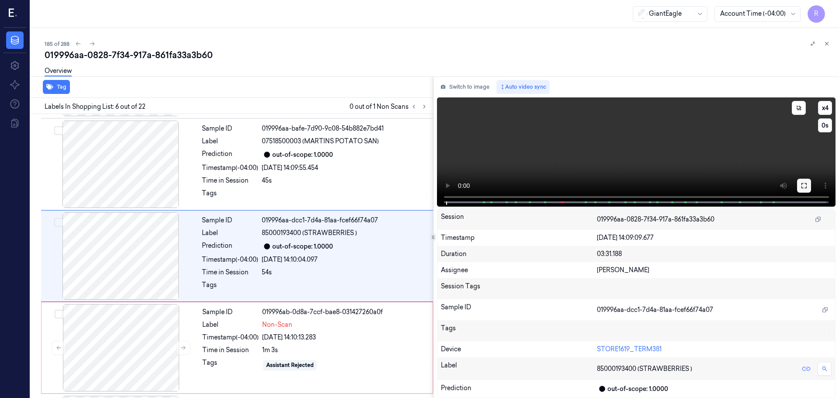
click at [810, 186] on button at bounding box center [804, 186] width 14 height 14
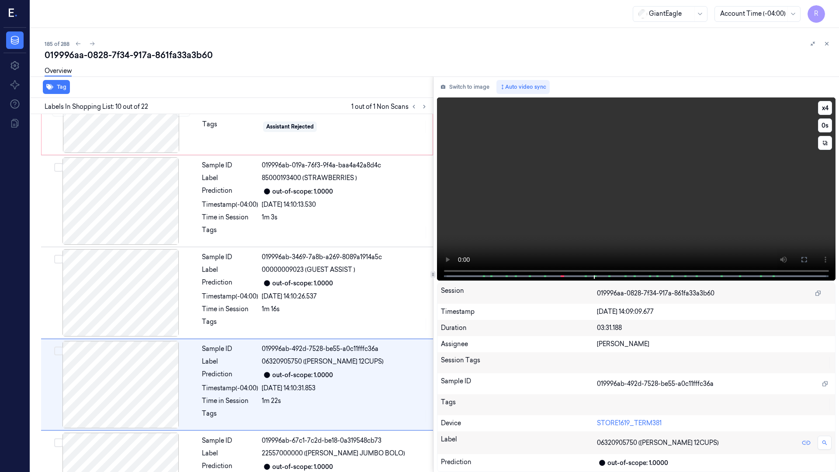
scroll to position [693, 0]
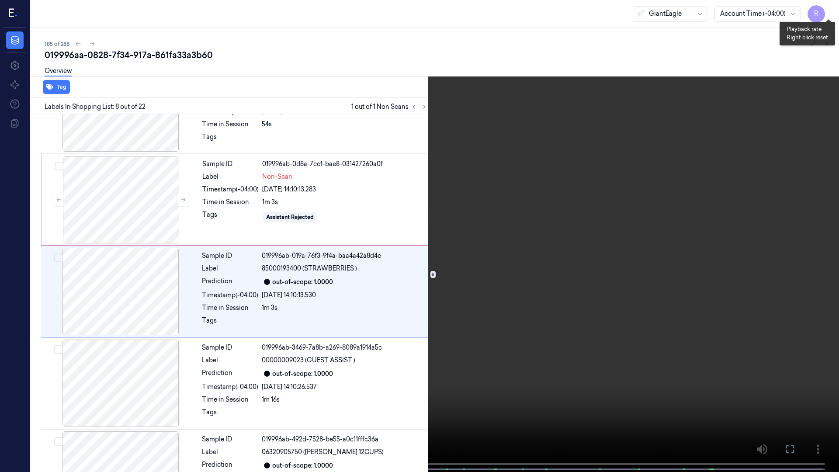
click at [824, 10] on button "x 4" at bounding box center [828, 10] width 14 height 14
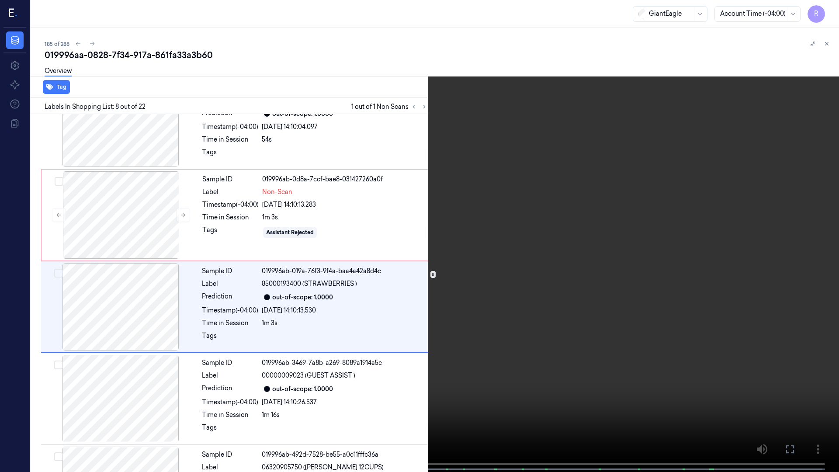
scroll to position [509, 0]
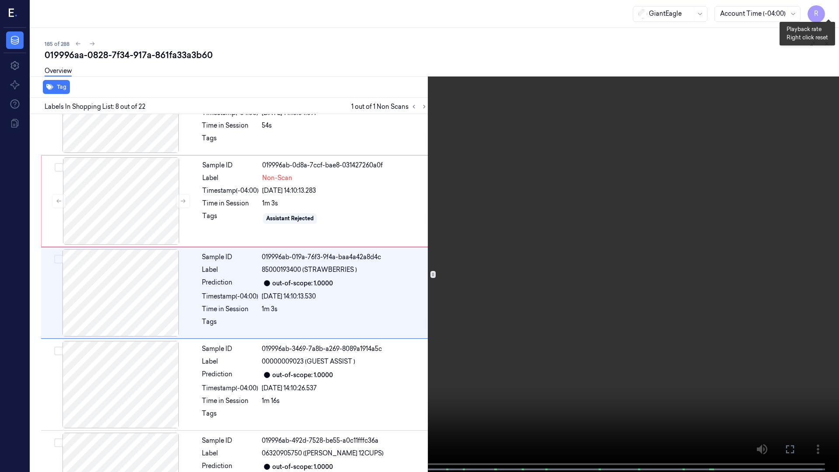
click at [831, 12] on button "x 1" at bounding box center [828, 10] width 14 height 14
click at [830, 12] on button "x 2" at bounding box center [828, 10] width 14 height 14
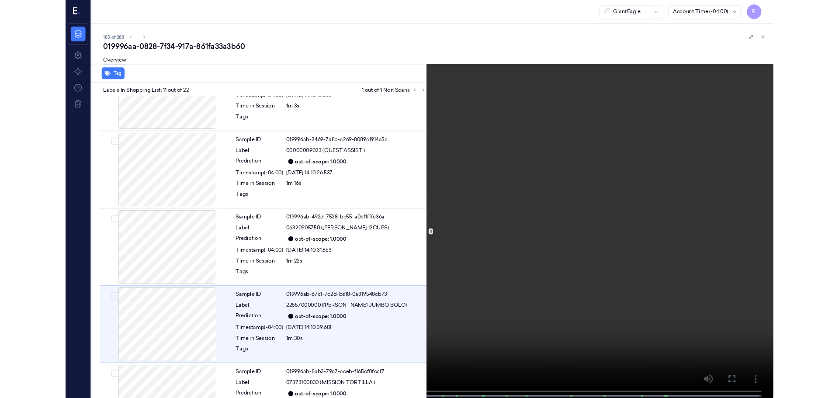
scroll to position [784, 0]
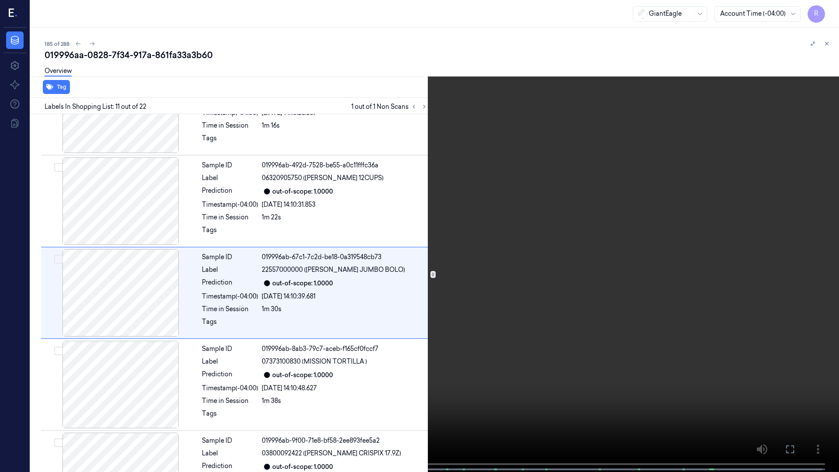
click at [407, 36] on video at bounding box center [419, 237] width 839 height 474
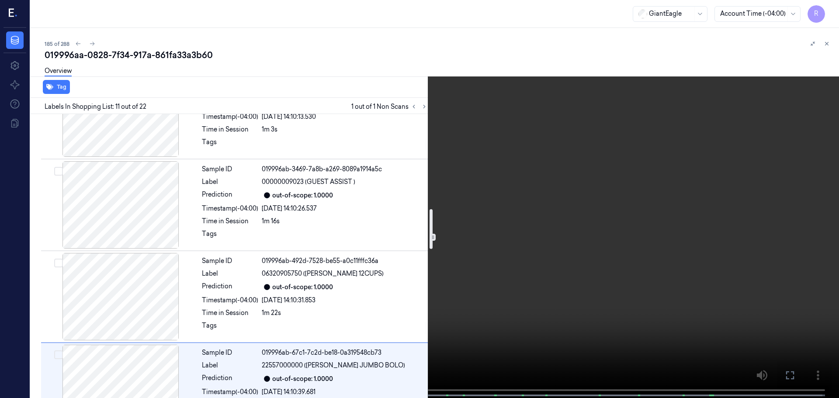
scroll to position [646, 0]
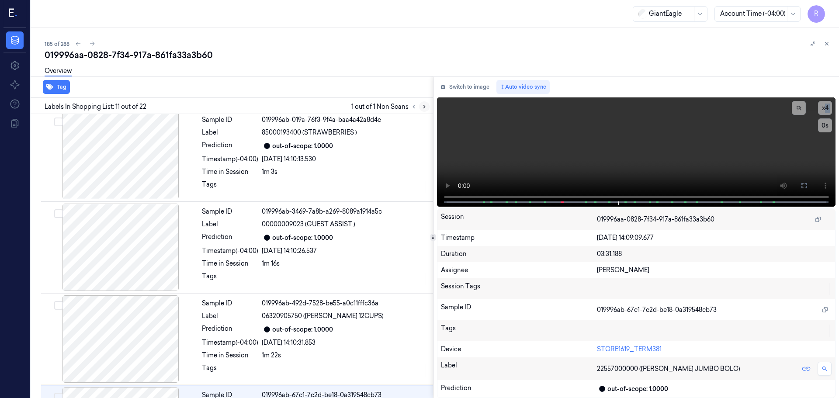
click at [427, 103] on button at bounding box center [424, 106] width 10 height 10
click at [417, 104] on button at bounding box center [414, 106] width 10 height 10
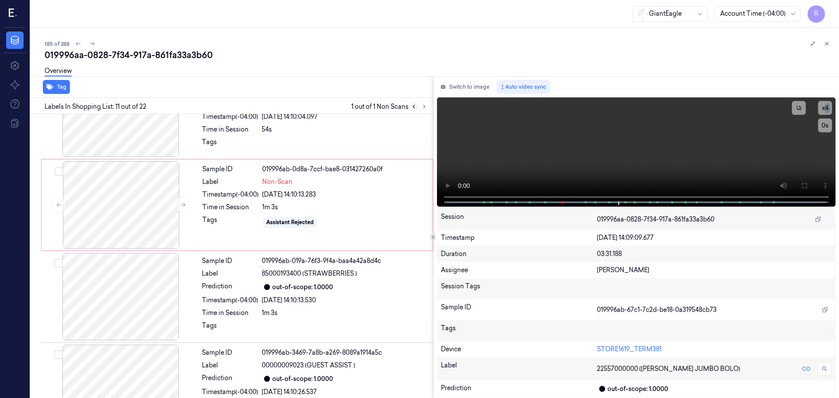
click at [417, 104] on button at bounding box center [414, 106] width 10 height 10
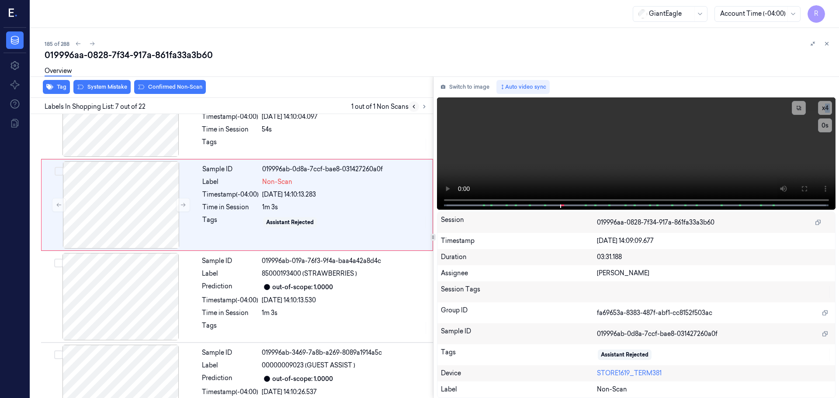
scroll to position [454, 0]
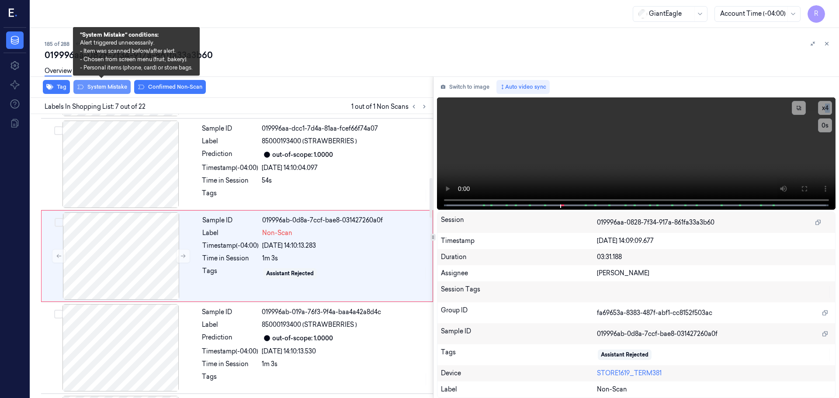
click at [105, 86] on button "System Mistake" at bounding box center [101, 87] width 57 height 14
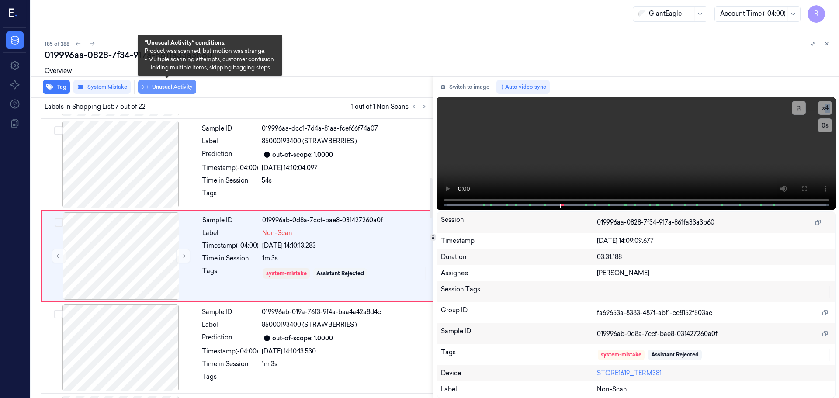
click at [170, 91] on button "Unusual Activity" at bounding box center [167, 87] width 58 height 14
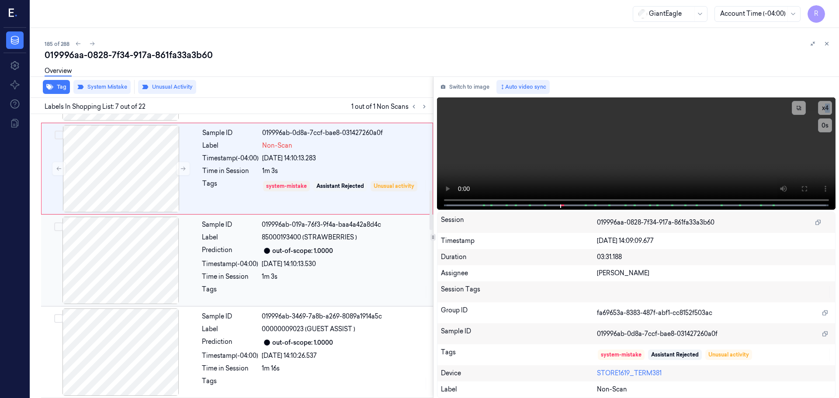
scroll to position [629, 0]
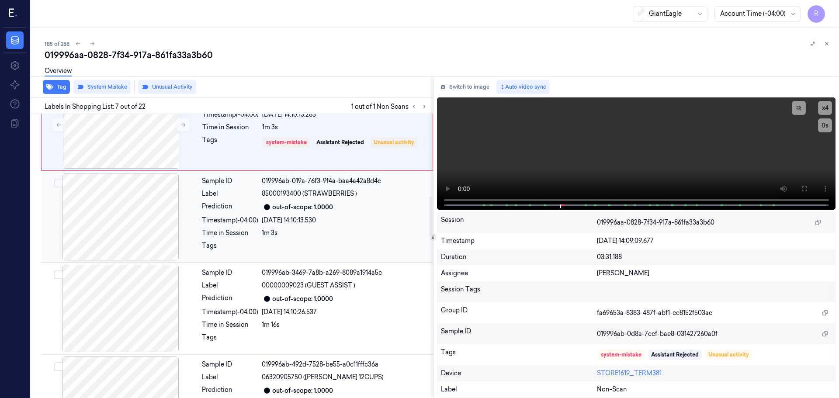
click at [154, 224] on div at bounding box center [121, 216] width 156 height 87
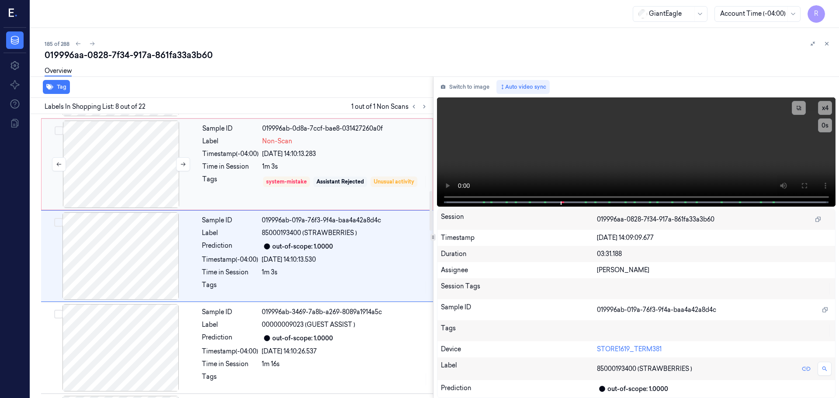
click at [149, 184] on div at bounding box center [121, 164] width 156 height 87
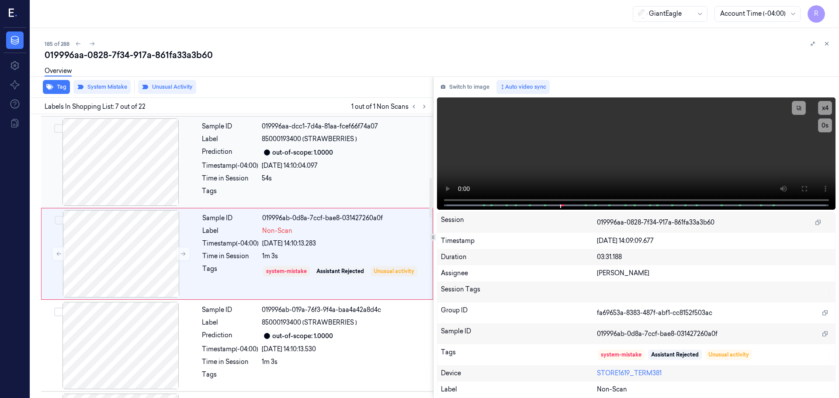
scroll to position [454, 0]
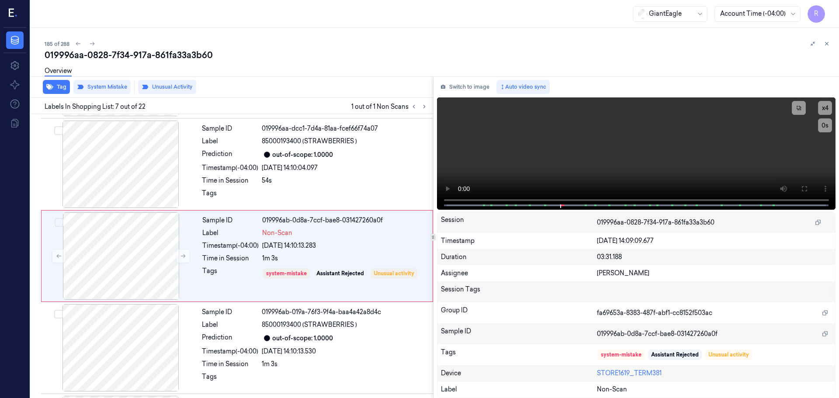
click at [830, 47] on button at bounding box center [826, 43] width 10 height 10
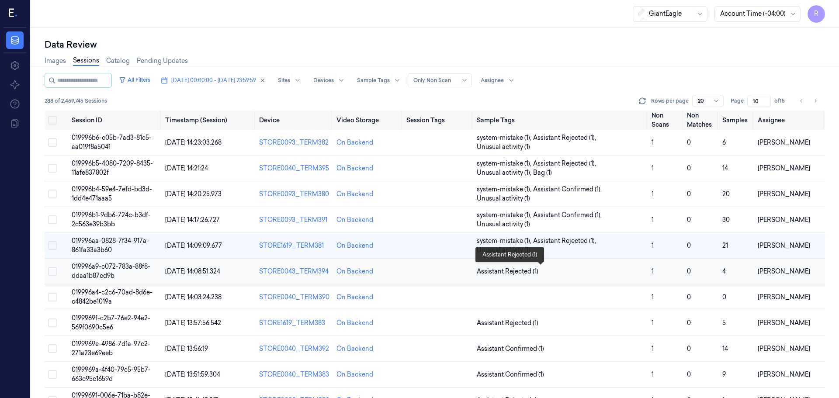
click at [578, 268] on span "Assistant Rejected (1)" at bounding box center [561, 271] width 168 height 9
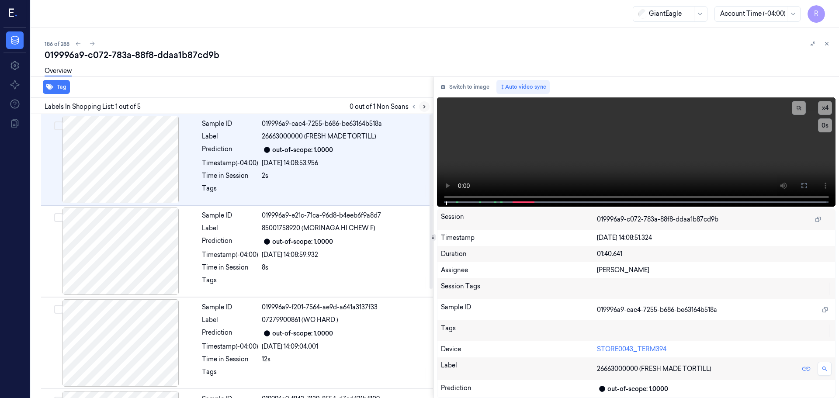
click at [423, 107] on icon at bounding box center [424, 107] width 6 height 6
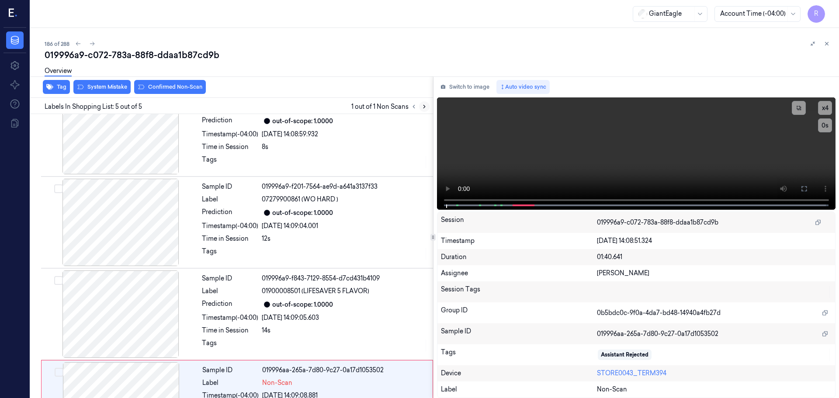
click at [423, 108] on icon at bounding box center [424, 106] width 2 height 3
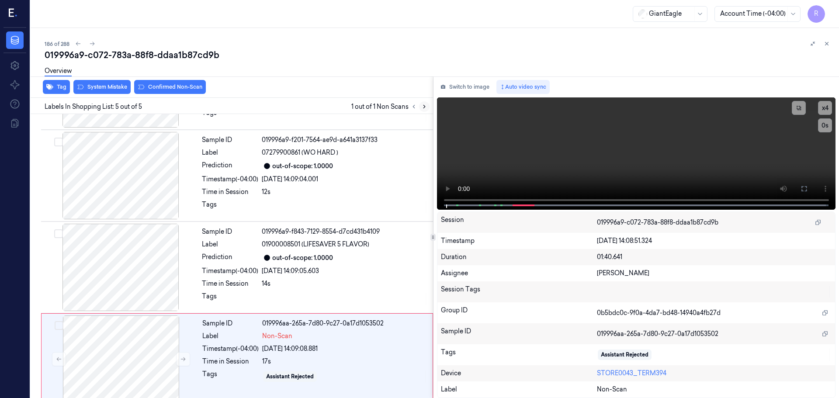
scroll to position [177, 0]
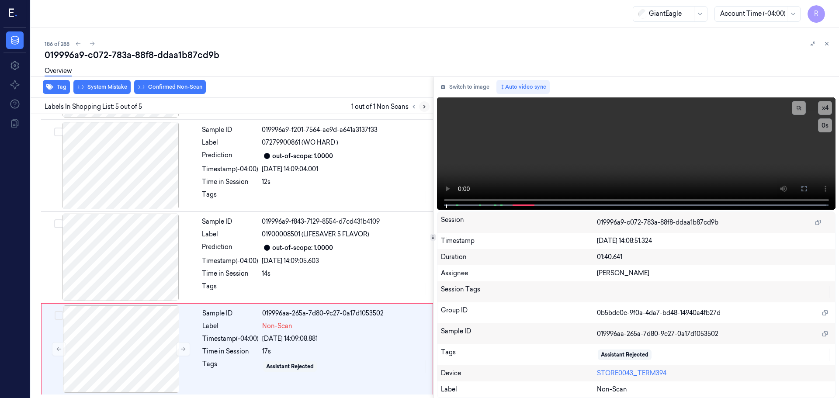
click at [423, 108] on icon at bounding box center [424, 106] width 2 height 3
drag, startPoint x: 423, startPoint y: 108, endPoint x: 222, endPoint y: 223, distance: 231.8
click at [418, 114] on div "Labels In Shopping List: 5 out of 5 1 out of 1 Non Scans" at bounding box center [230, 106] width 406 height 16
click at [185, 348] on icon at bounding box center [183, 349] width 6 height 6
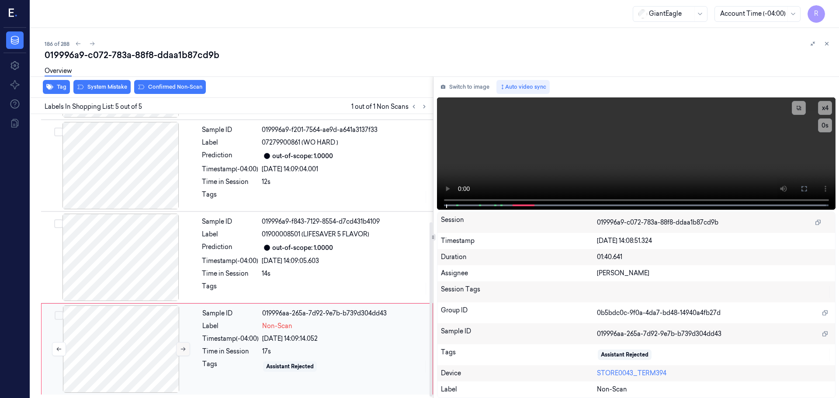
scroll to position [0, 0]
click at [801, 192] on icon at bounding box center [804, 188] width 7 height 7
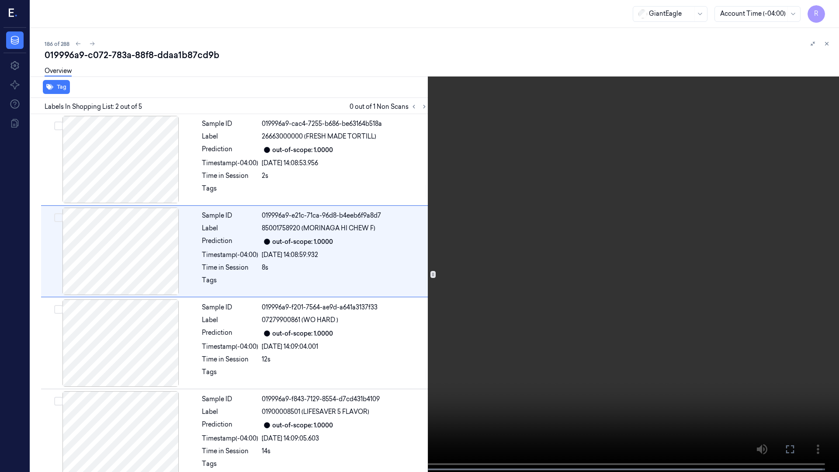
click at [80, 398] on div "x 4 0 s 85001758920 (MORINAGA HI CHEW F)" at bounding box center [419, 236] width 839 height 472
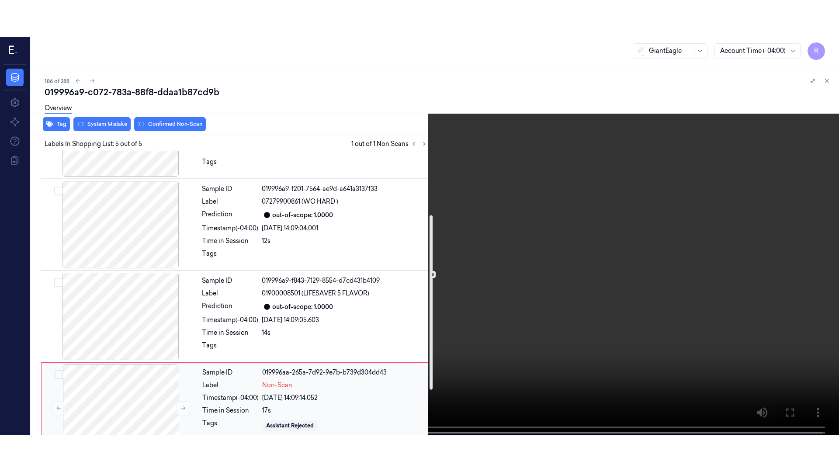
scroll to position [177, 0]
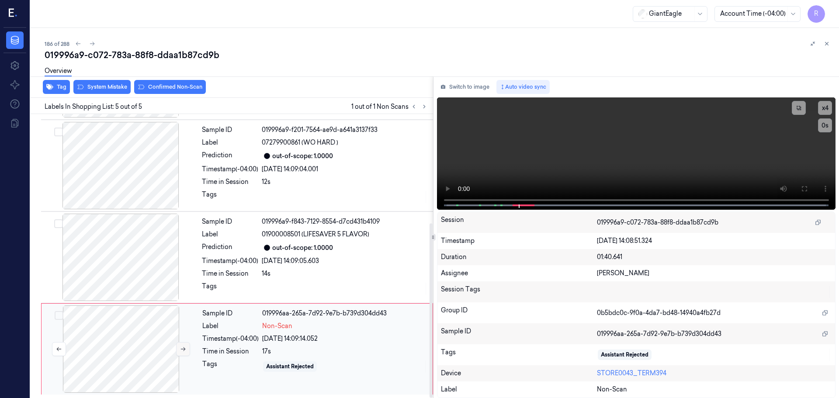
click at [177, 352] on div at bounding box center [121, 348] width 156 height 87
click at [179, 352] on button at bounding box center [183, 349] width 14 height 14
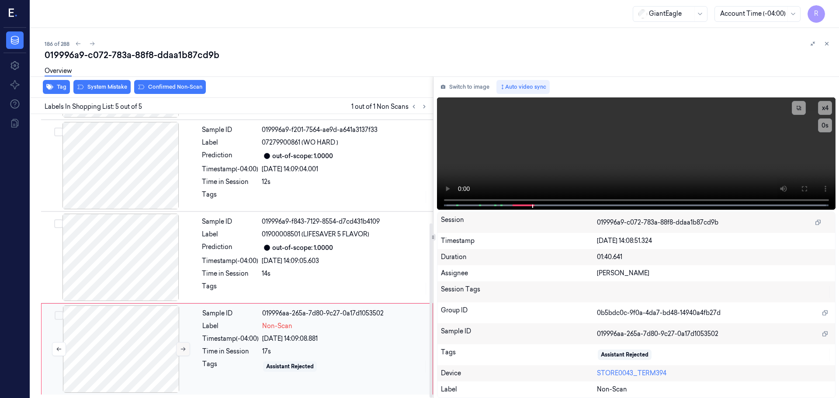
click at [179, 351] on button at bounding box center [183, 349] width 14 height 14
click at [178, 351] on button at bounding box center [183, 349] width 14 height 14
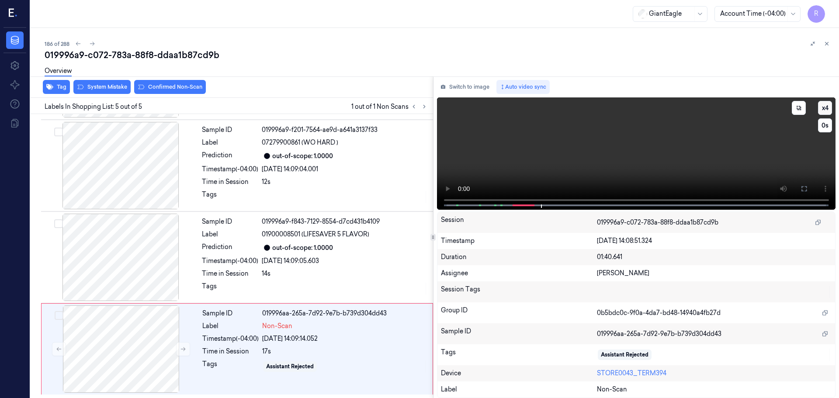
click at [824, 110] on button "x 4" at bounding box center [825, 108] width 14 height 14
click at [827, 108] on button "x 1" at bounding box center [825, 108] width 14 height 14
click at [828, 111] on button "x 2" at bounding box center [825, 108] width 14 height 14
click at [802, 189] on icon at bounding box center [804, 188] width 7 height 7
click at [322, 245] on div "out-of-scope: 1.0000" at bounding box center [302, 247] width 61 height 9
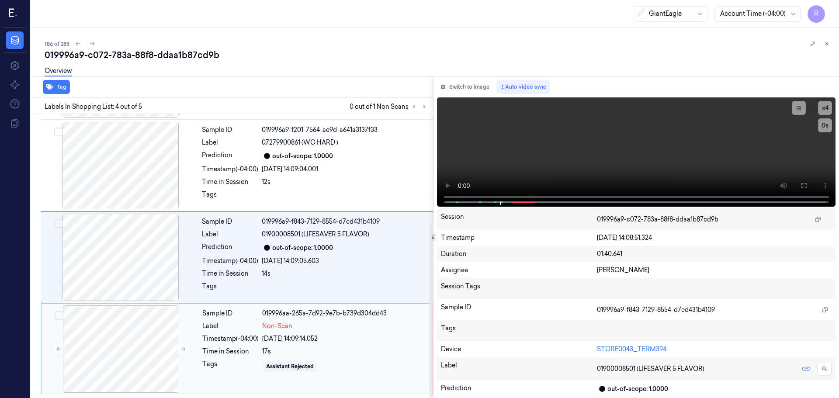
click at [273, 340] on div "[DATE] 14:09:14.052" at bounding box center [344, 338] width 165 height 9
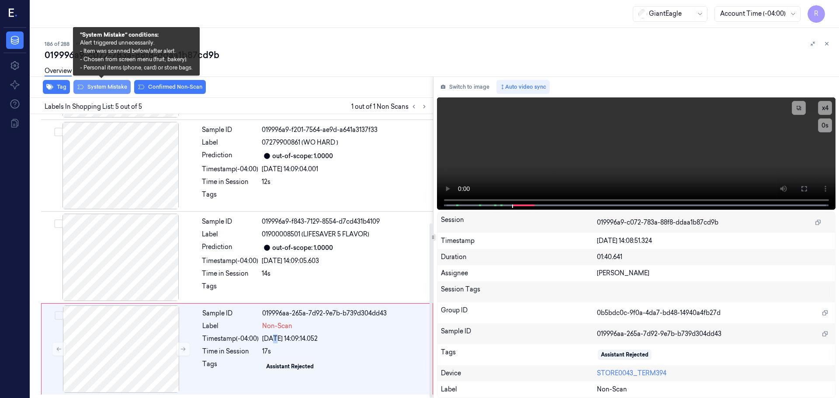
click at [114, 89] on button "System Mistake" at bounding box center [101, 87] width 57 height 14
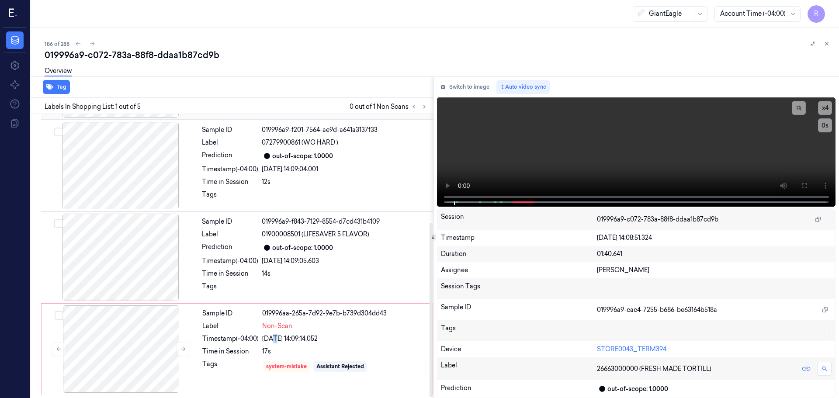
scroll to position [7, 0]
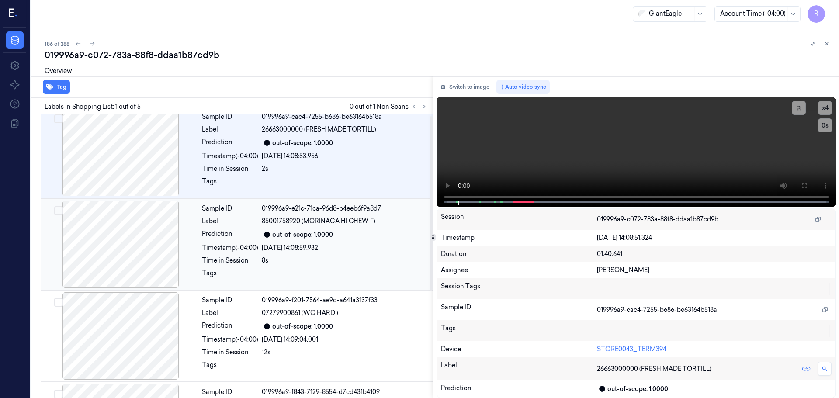
click at [263, 275] on div at bounding box center [345, 276] width 166 height 14
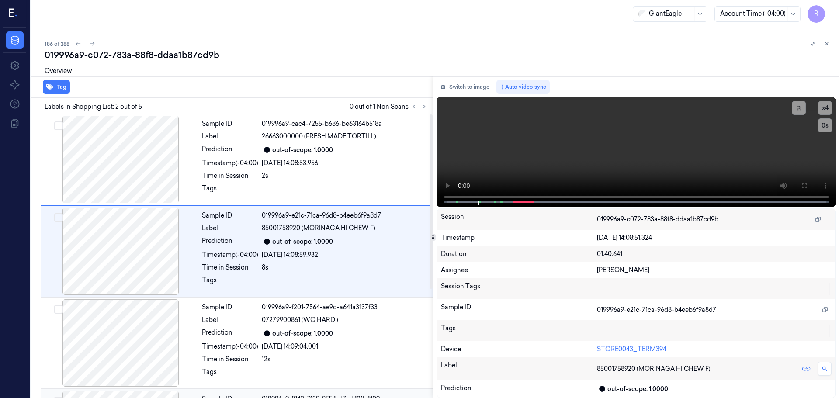
scroll to position [177, 0]
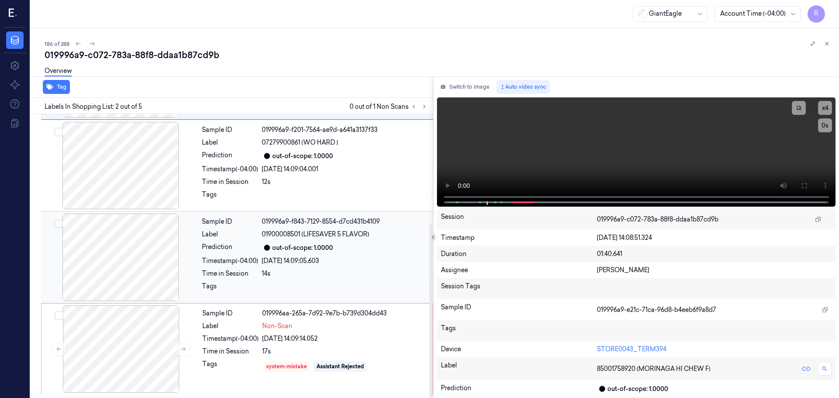
click at [322, 281] on div "Sample ID 019996a9-f843-7129-8554-d7cd431b4109 Label 01900008501 (LIFESAVER 5 F…" at bounding box center [314, 257] width 233 height 87
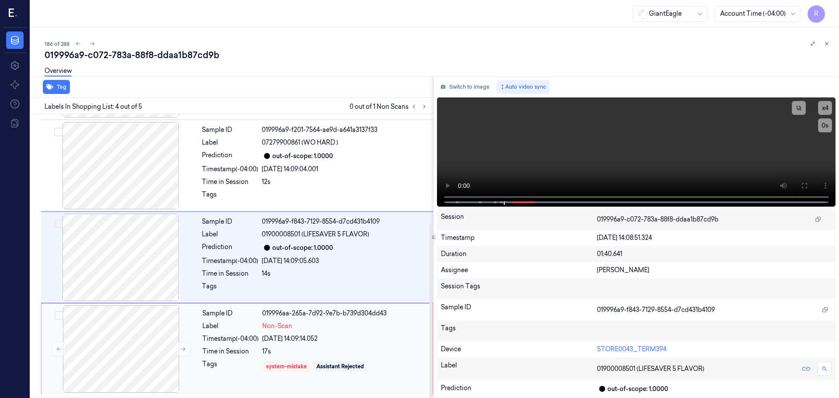
click at [308, 319] on div "Sample ID 019996aa-265a-7d92-9e7b-b739d304dd43 Label Non-Scan Timestamp (-04:00…" at bounding box center [315, 348] width 232 height 87
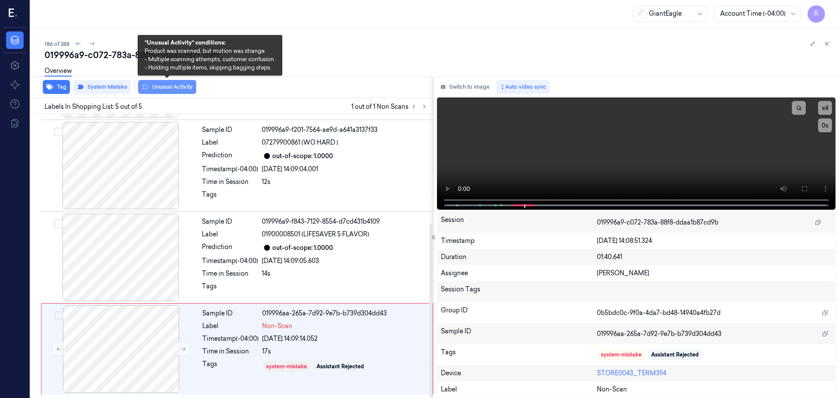
click at [153, 93] on button "Unusual Activity" at bounding box center [167, 87] width 58 height 14
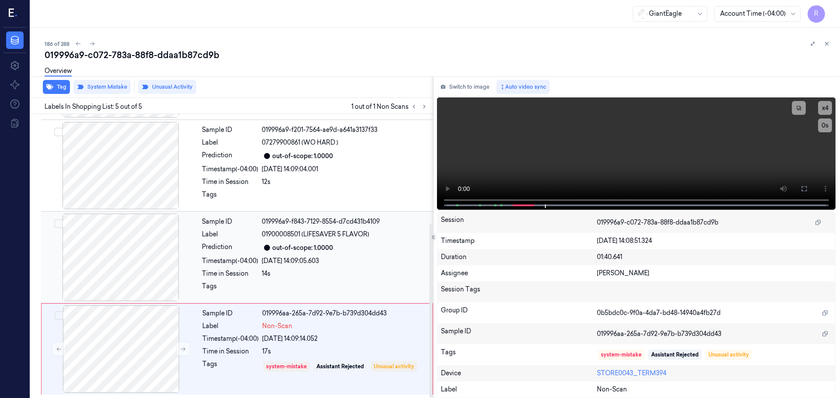
click at [353, 249] on div "out-of-scope: 1.0000" at bounding box center [345, 248] width 166 height 10
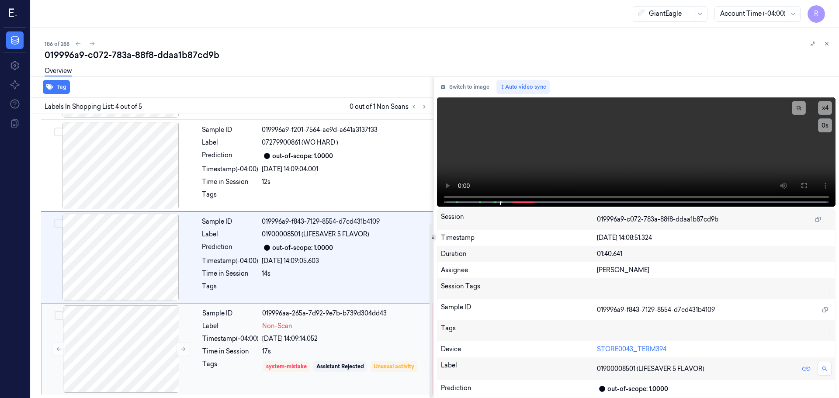
click at [304, 325] on div "Non-Scan" at bounding box center [344, 326] width 165 height 9
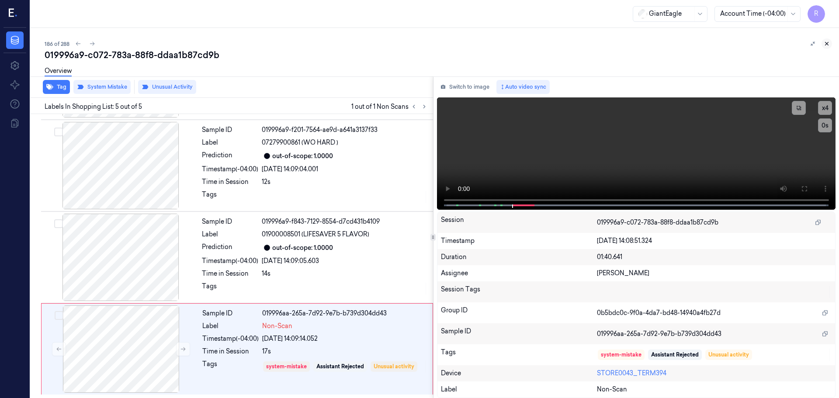
click at [828, 41] on icon at bounding box center [827, 44] width 6 height 6
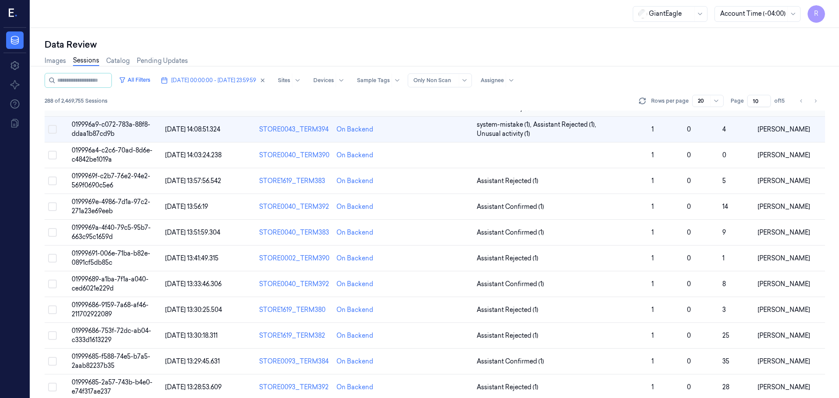
scroll to position [17, 0]
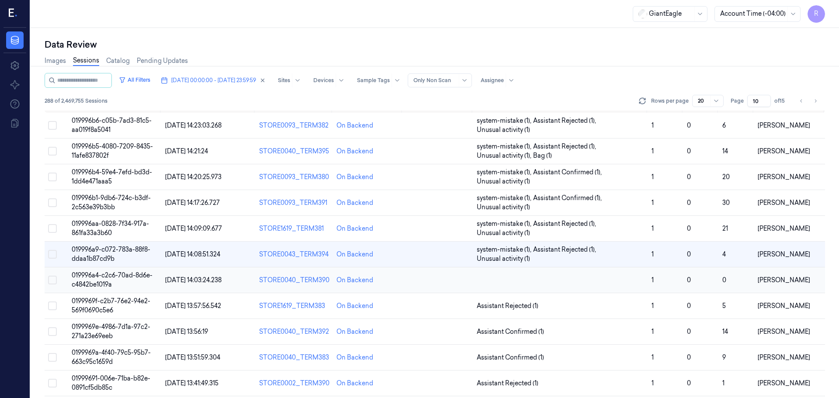
click at [567, 281] on td at bounding box center [560, 280] width 175 height 26
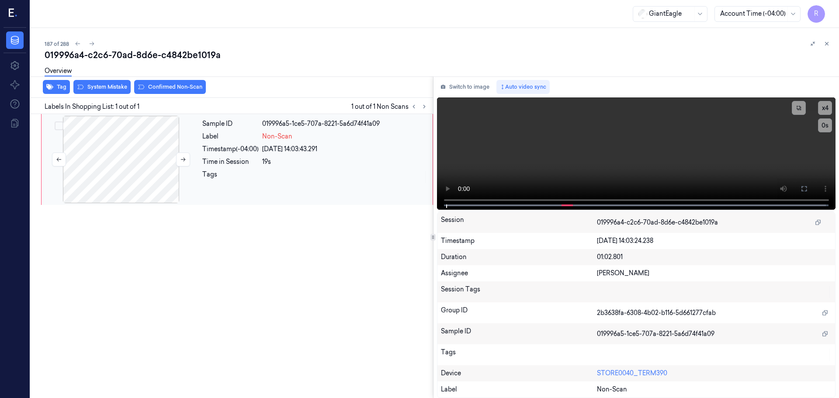
drag, startPoint x: 178, startPoint y: 152, endPoint x: 178, endPoint y: 162, distance: 10.5
click at [178, 152] on div at bounding box center [121, 159] width 156 height 87
drag, startPoint x: 178, startPoint y: 162, endPoint x: 224, endPoint y: 170, distance: 46.5
click at [180, 163] on button at bounding box center [183, 160] width 14 height 14
drag, startPoint x: 806, startPoint y: 188, endPoint x: 804, endPoint y: 243, distance: 54.7
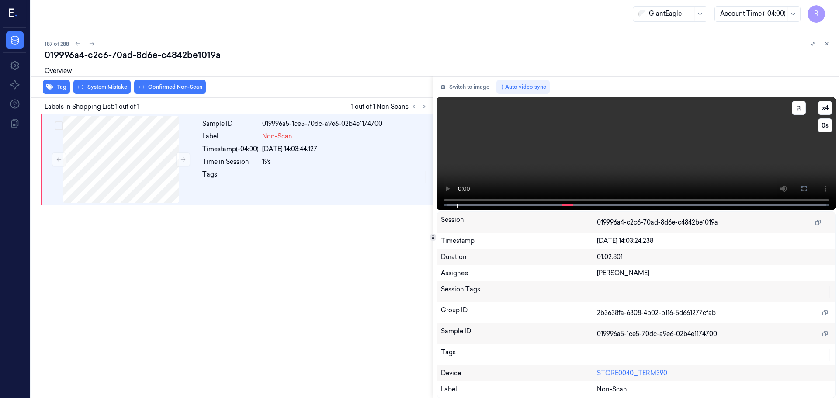
click at [804, 189] on icon at bounding box center [804, 188] width 7 height 7
click at [150, 164] on div at bounding box center [121, 159] width 156 height 87
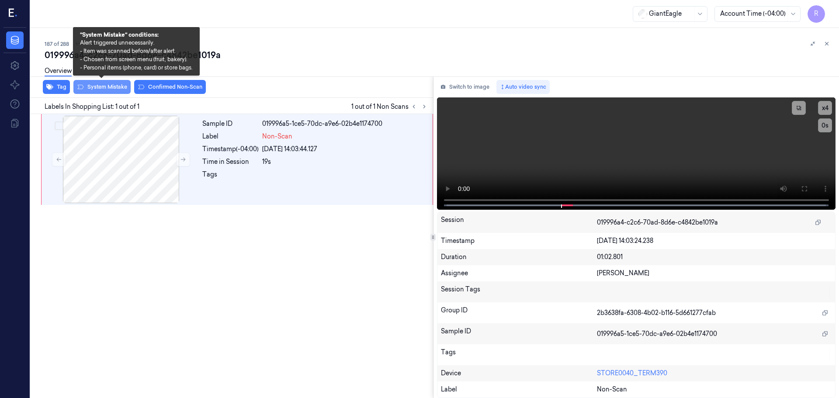
click at [105, 87] on button "System Mistake" at bounding box center [101, 87] width 57 height 14
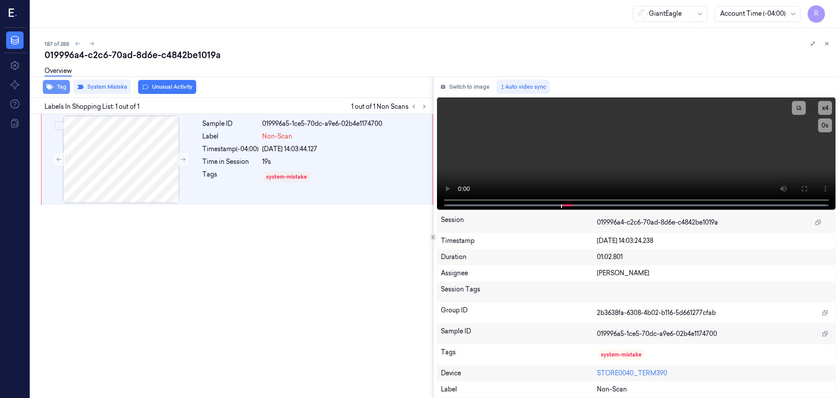
click at [68, 86] on button "Tag" at bounding box center [56, 87] width 27 height 14
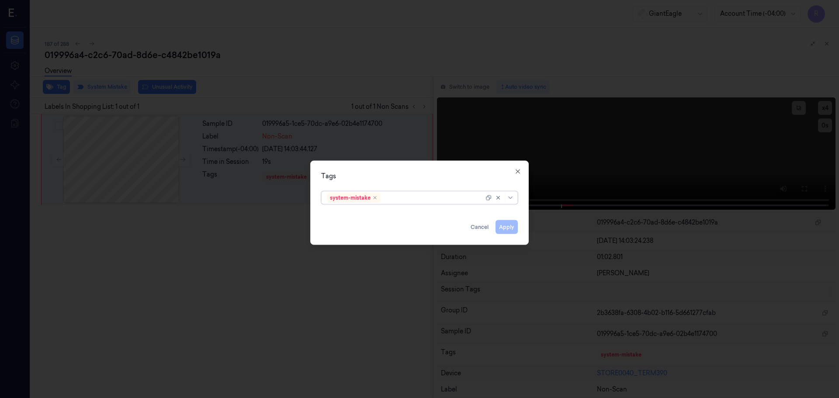
click at [514, 200] on div "system-mistake" at bounding box center [419, 197] width 197 height 13
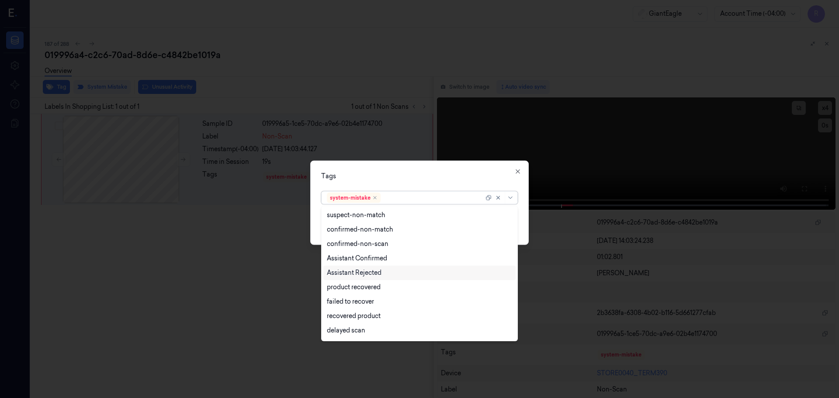
scroll to position [85, 0]
click at [340, 315] on div "Bag" at bounding box center [419, 317] width 185 height 9
click at [419, 175] on div "Tags" at bounding box center [419, 175] width 197 height 9
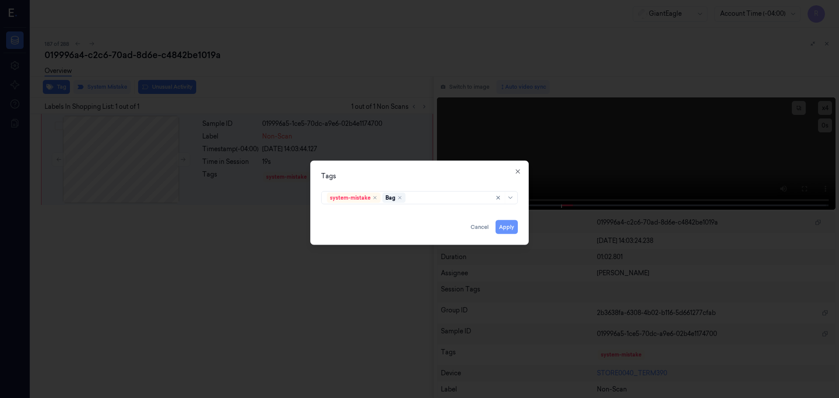
click at [506, 232] on button "Apply" at bounding box center [507, 227] width 22 height 14
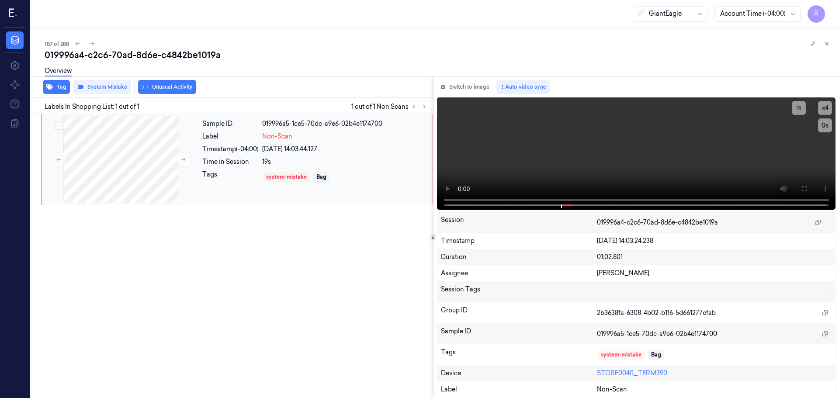
click at [252, 146] on div "Timestamp (-04:00)" at bounding box center [230, 149] width 56 height 9
click at [828, 42] on icon at bounding box center [827, 44] width 6 height 6
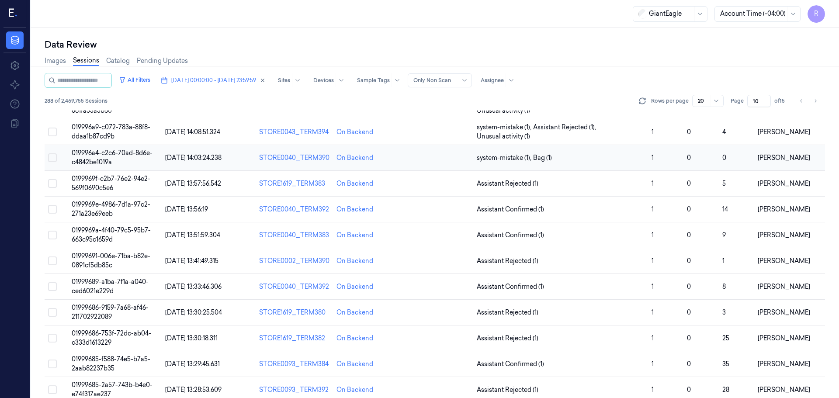
scroll to position [43, 0]
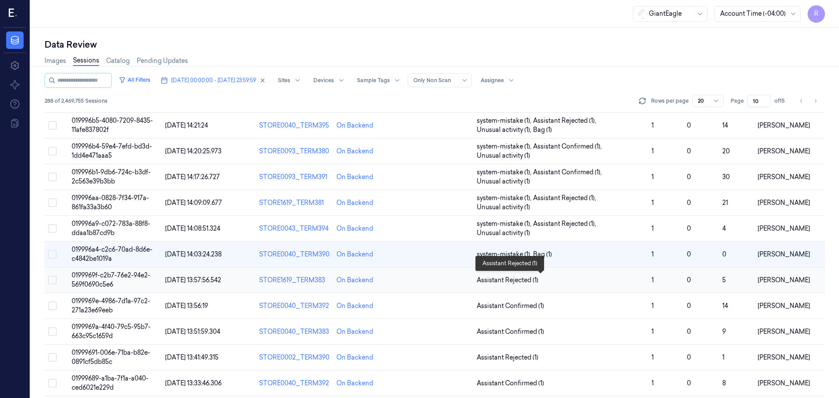
click at [569, 280] on span "Assistant Rejected (1)" at bounding box center [561, 280] width 168 height 9
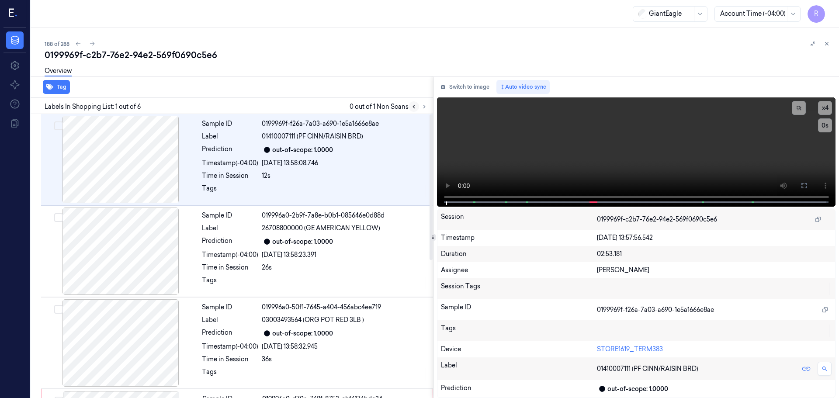
click at [417, 108] on button at bounding box center [414, 106] width 10 height 10
click at [423, 111] on button at bounding box center [424, 106] width 10 height 10
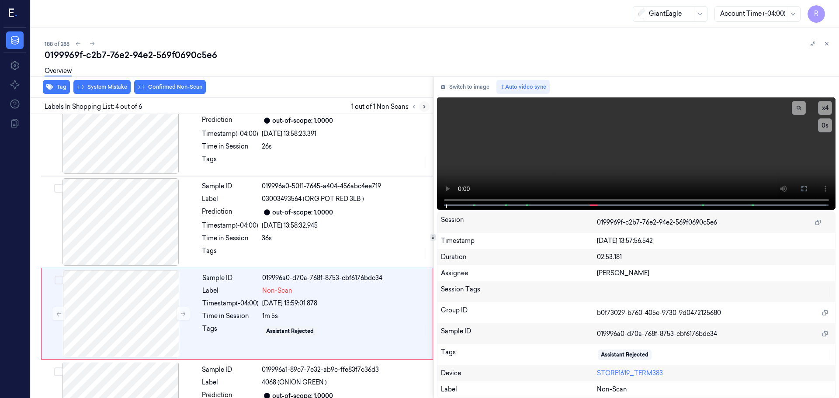
click at [423, 111] on button at bounding box center [424, 106] width 10 height 10
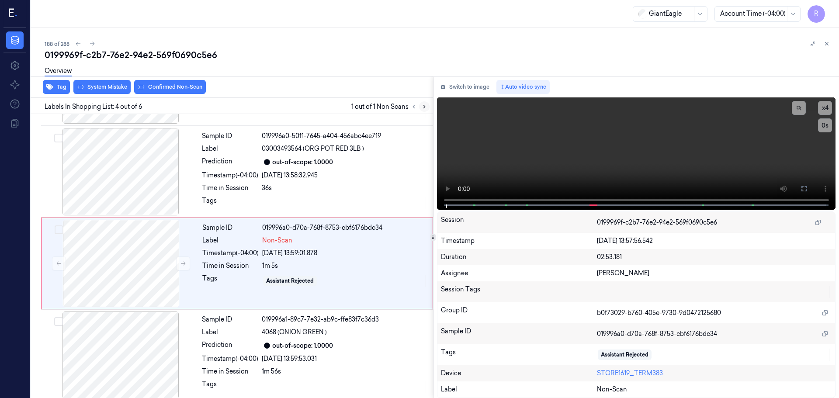
scroll to position [179, 0]
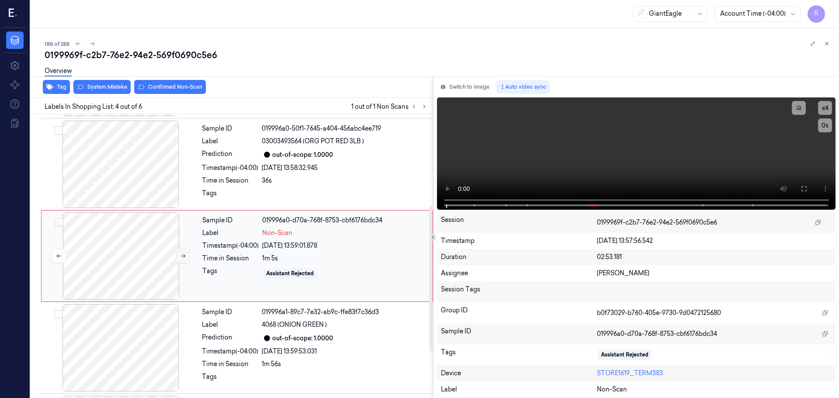
click at [184, 256] on icon at bounding box center [183, 256] width 6 height 6
click at [806, 191] on icon at bounding box center [803, 188] width 5 height 5
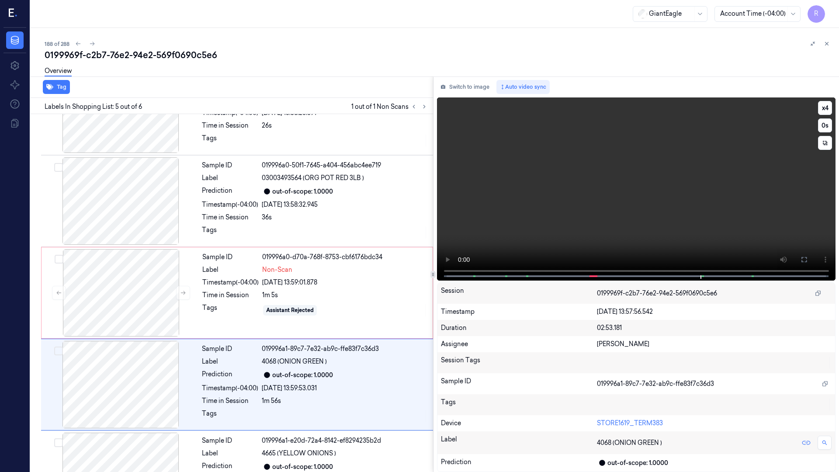
scroll to position [195, 0]
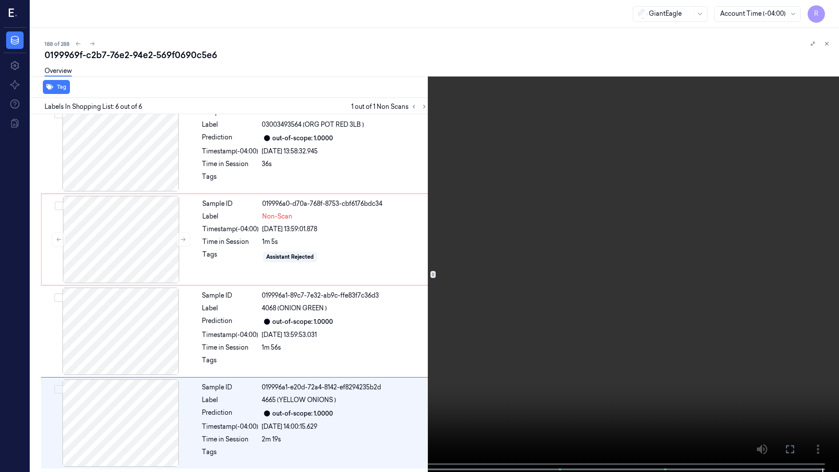
click at [191, 398] on video at bounding box center [419, 237] width 839 height 474
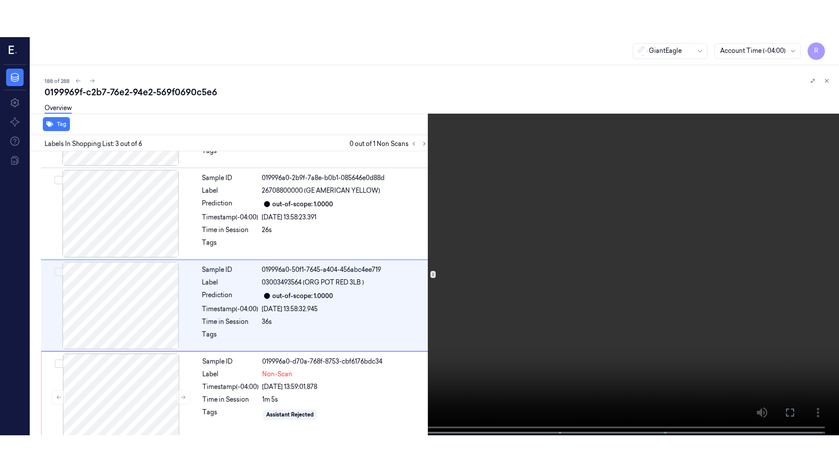
scroll to position [87, 0]
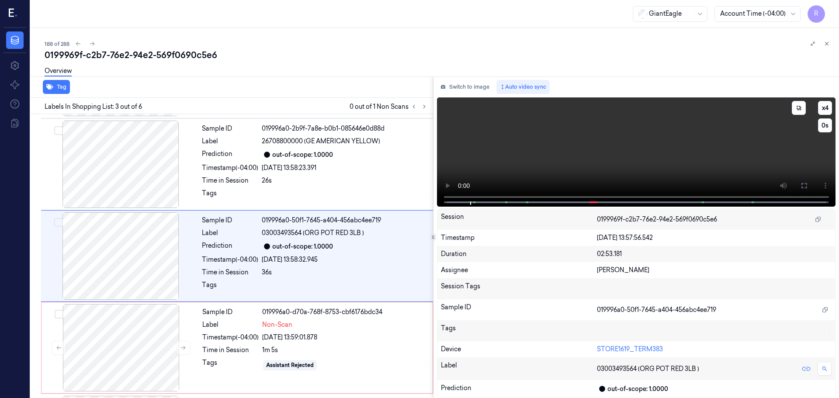
click at [804, 185] on icon at bounding box center [804, 185] width 7 height 7
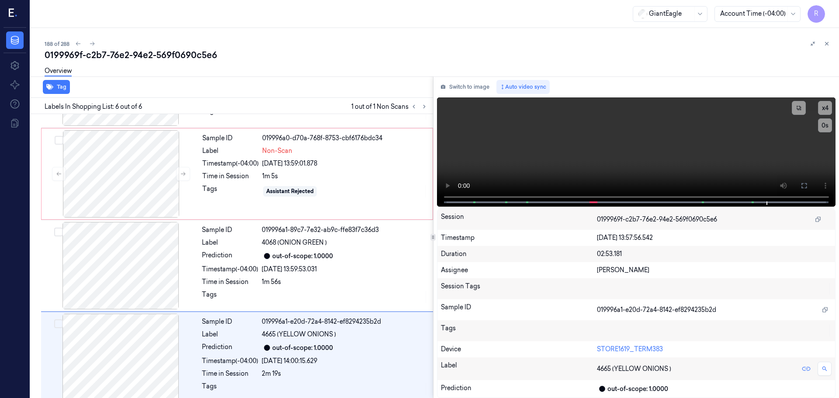
scroll to position [269, 0]
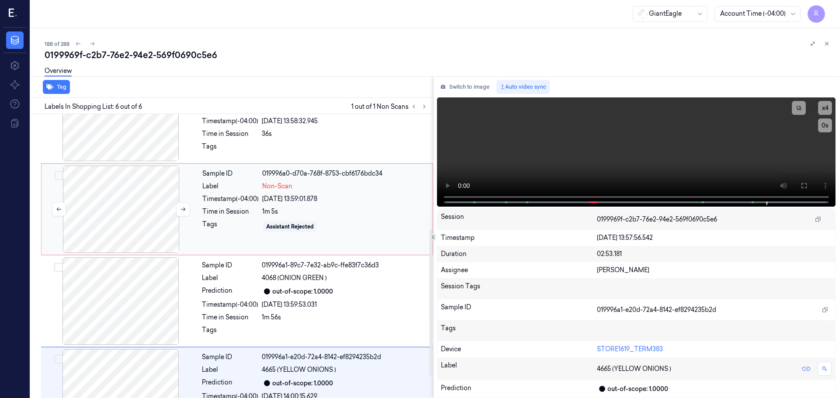
click at [154, 225] on div at bounding box center [121, 209] width 156 height 87
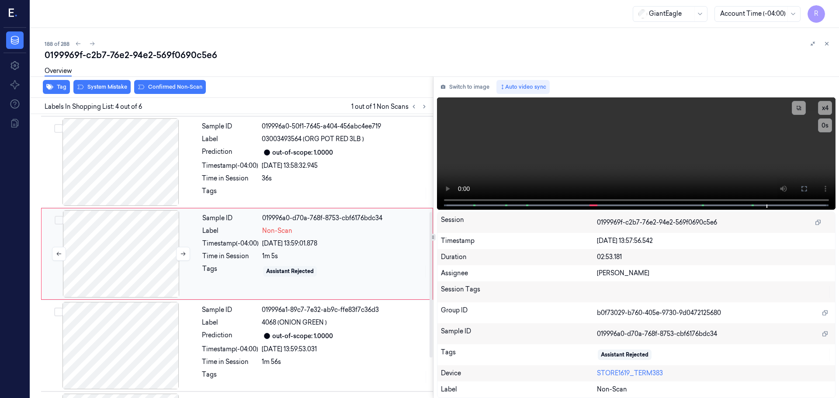
scroll to position [179, 0]
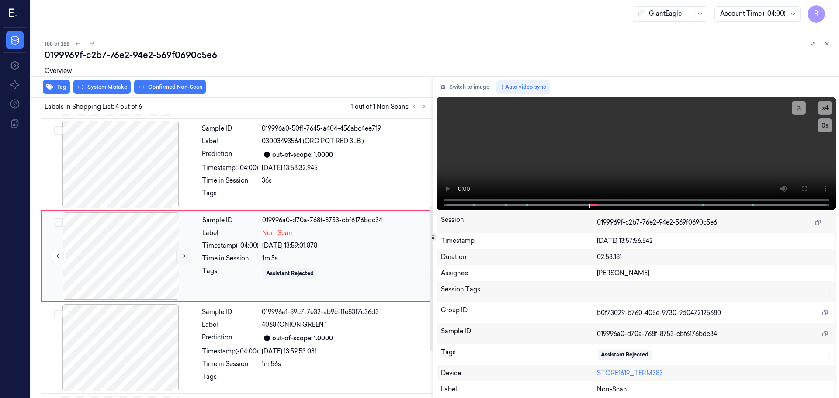
click at [182, 259] on button at bounding box center [183, 256] width 14 height 14
click at [181, 260] on button at bounding box center [183, 256] width 14 height 14
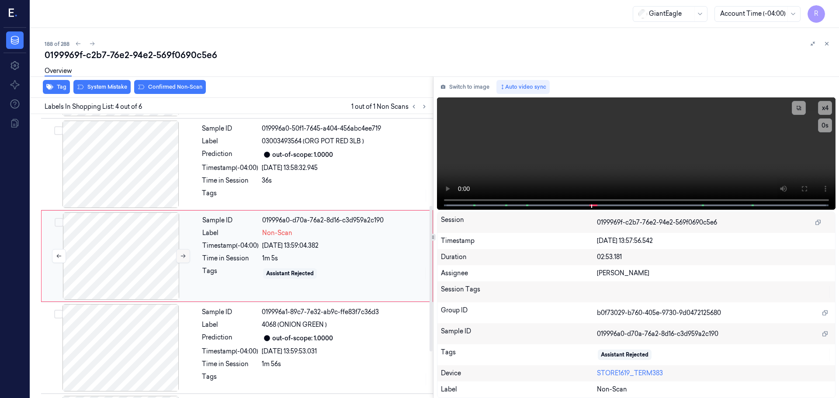
click at [181, 260] on button at bounding box center [183, 256] width 14 height 14
drag, startPoint x: 181, startPoint y: 260, endPoint x: 177, endPoint y: 258, distance: 5.1
click at [180, 260] on button at bounding box center [183, 256] width 14 height 14
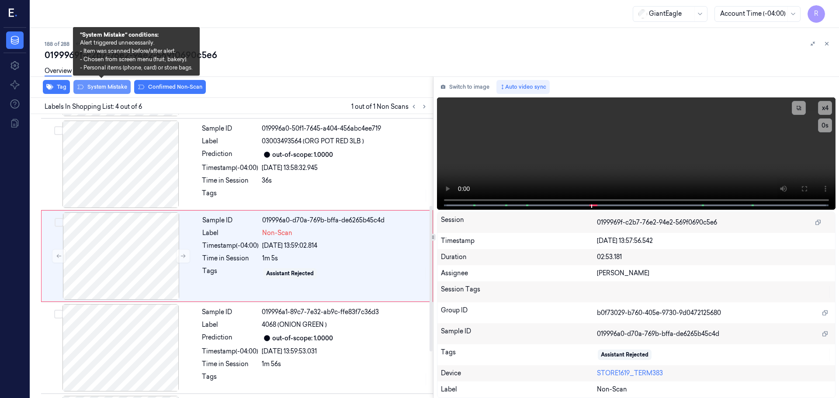
click at [107, 89] on button "System Mistake" at bounding box center [101, 87] width 57 height 14
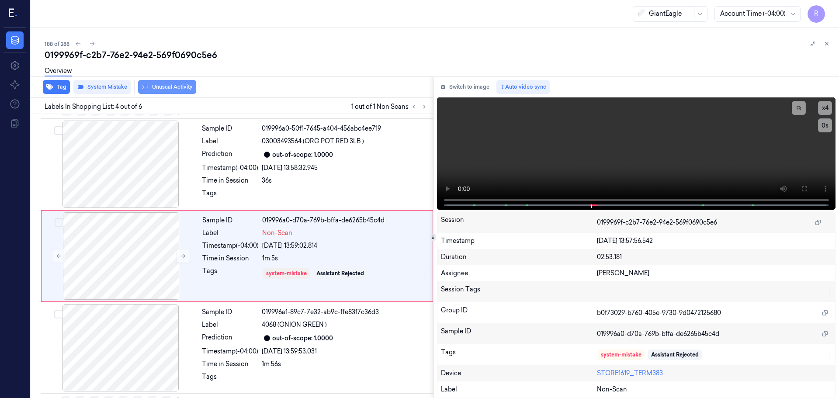
click at [167, 88] on button "Unusual Activity" at bounding box center [167, 87] width 58 height 14
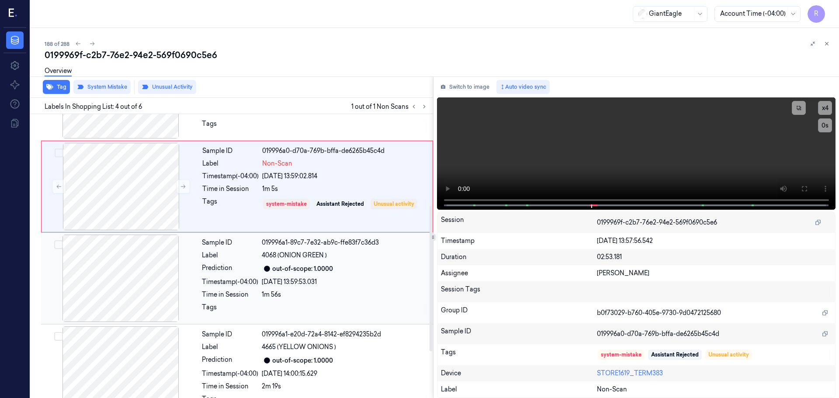
scroll to position [269, 0]
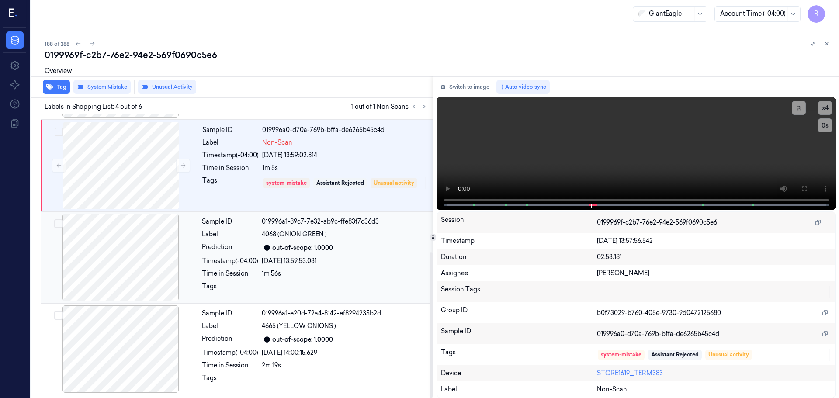
click at [186, 248] on div at bounding box center [121, 257] width 156 height 87
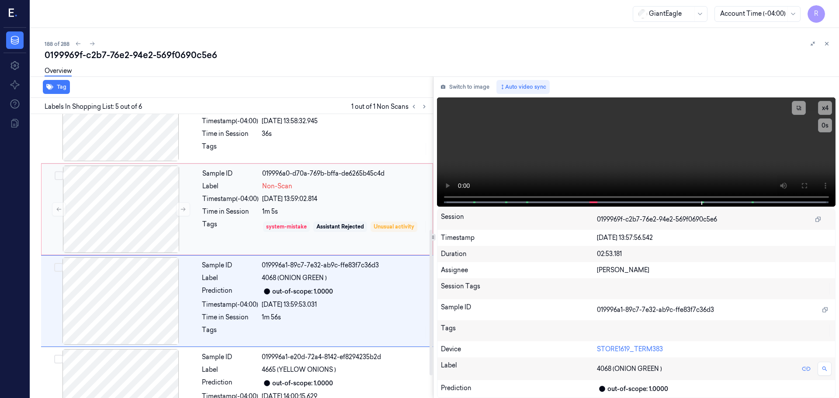
click at [264, 225] on div "system-mistake" at bounding box center [286, 227] width 47 height 10
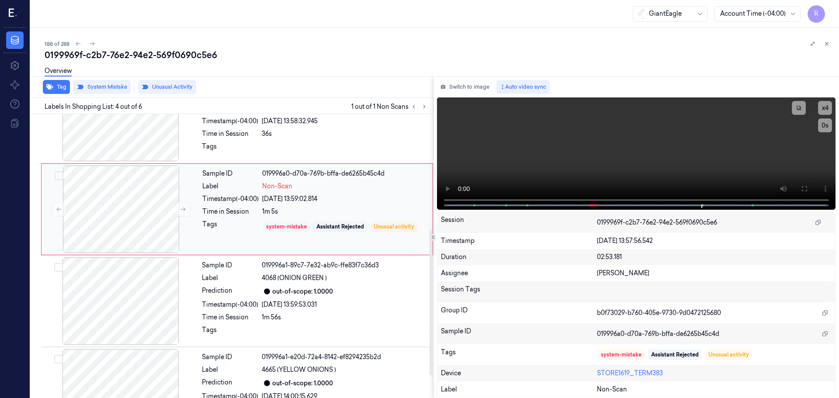
scroll to position [179, 0]
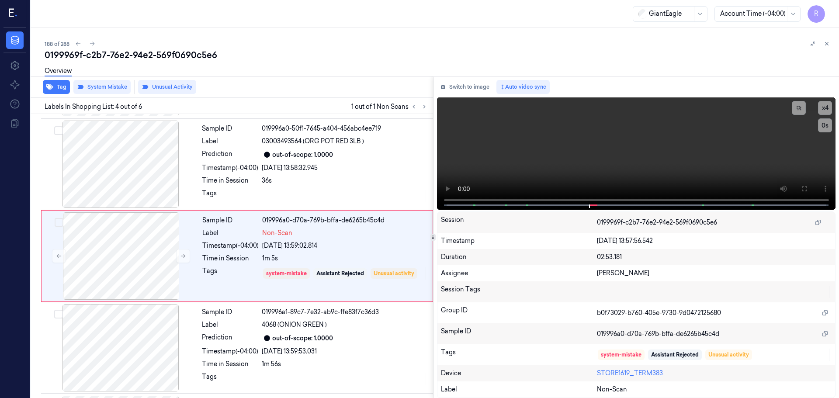
click at [828, 43] on icon at bounding box center [827, 44] width 6 height 6
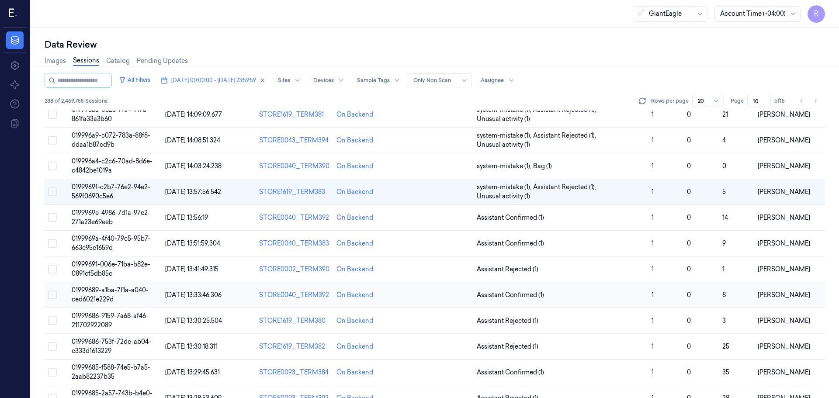
scroll to position [69, 0]
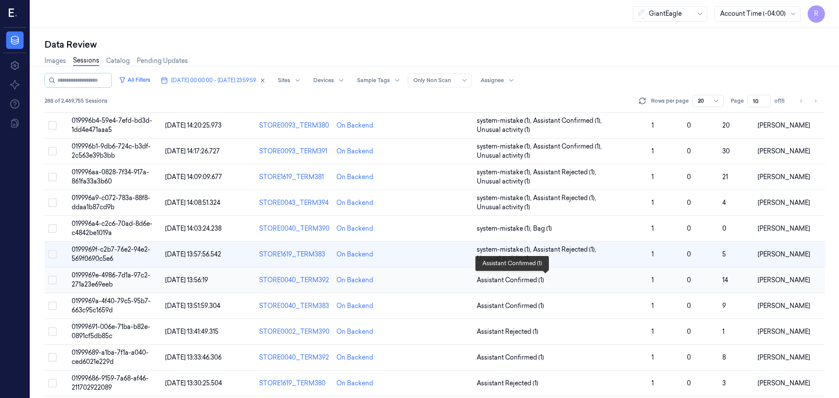
click at [610, 282] on span "Assistant Confirmed (1)" at bounding box center [561, 280] width 168 height 9
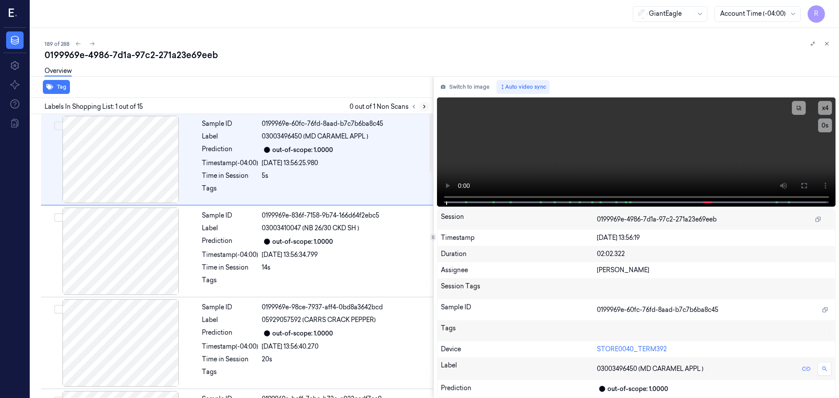
click at [423, 108] on icon at bounding box center [424, 107] width 6 height 6
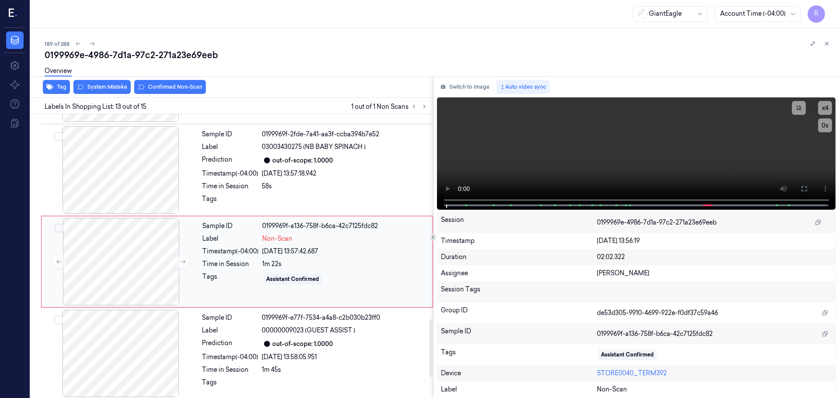
scroll to position [1005, 0]
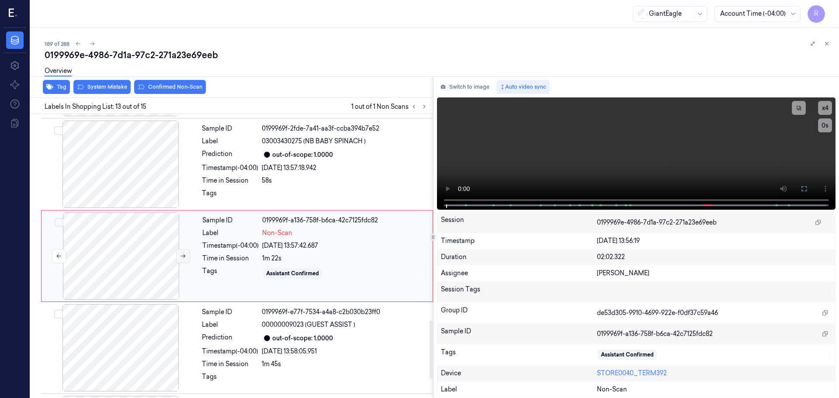
click at [184, 257] on icon at bounding box center [183, 256] width 5 height 4
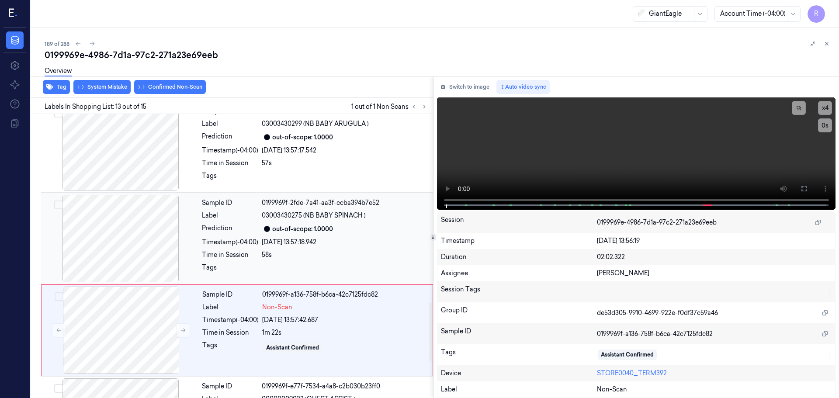
scroll to position [917, 0]
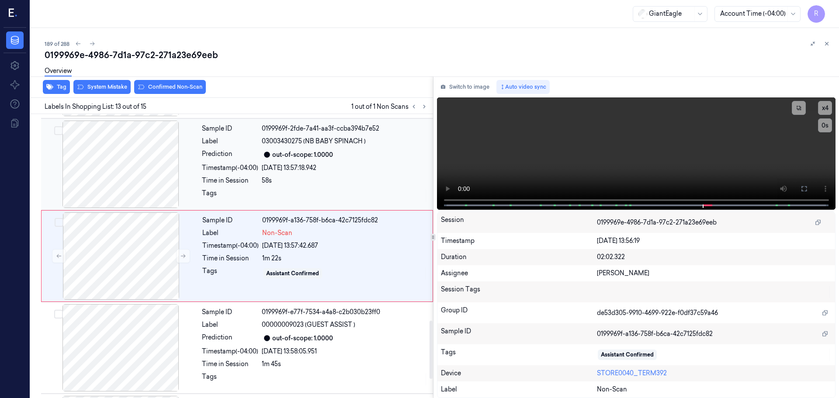
click at [122, 190] on div at bounding box center [121, 164] width 156 height 87
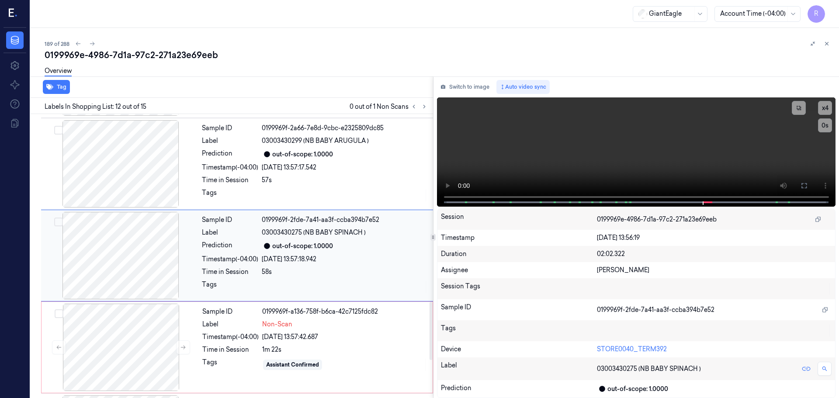
scroll to position [913, 0]
click at [111, 195] on div at bounding box center [121, 164] width 156 height 87
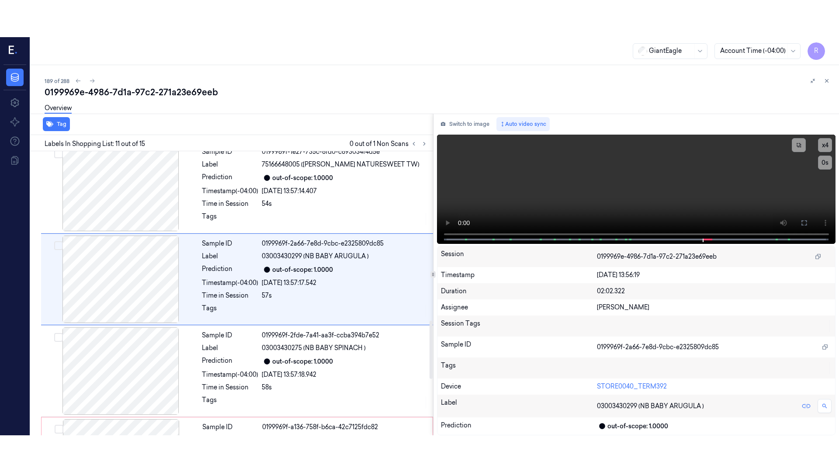
scroll to position [821, 0]
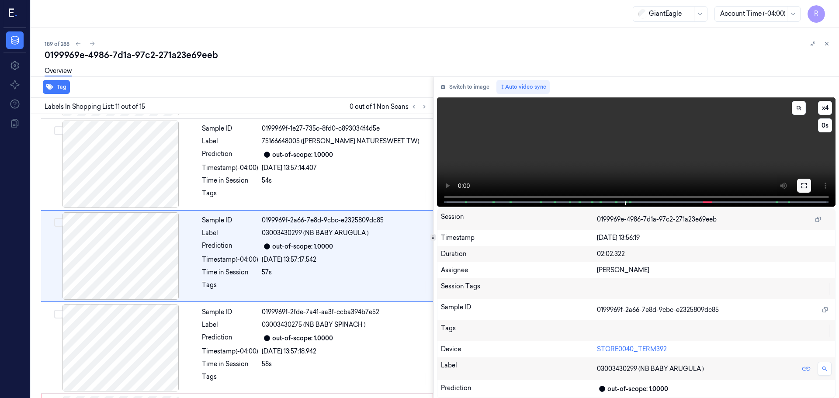
click at [803, 184] on icon at bounding box center [804, 185] width 7 height 7
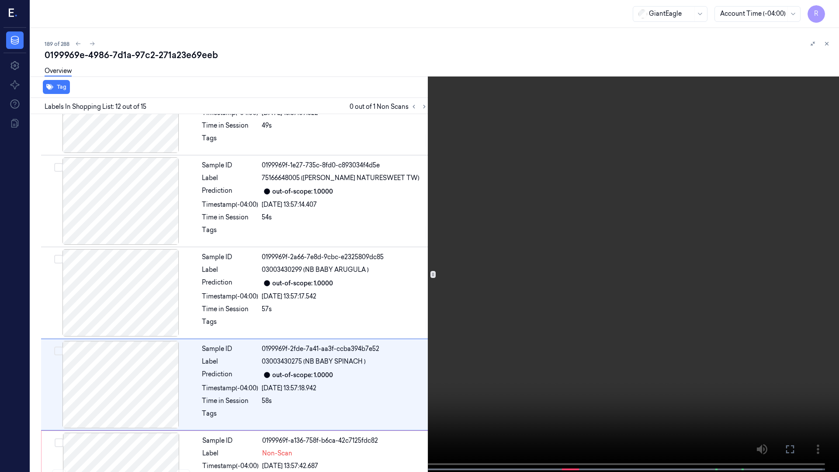
scroll to position [876, 0]
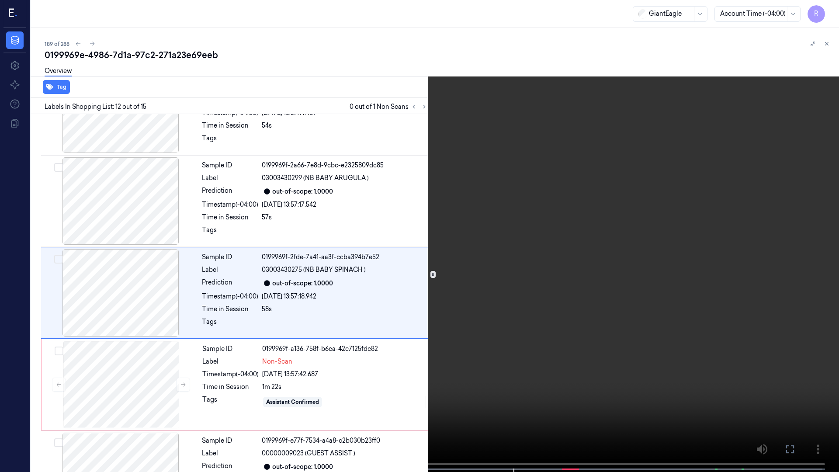
click at [502, 398] on video at bounding box center [419, 237] width 839 height 474
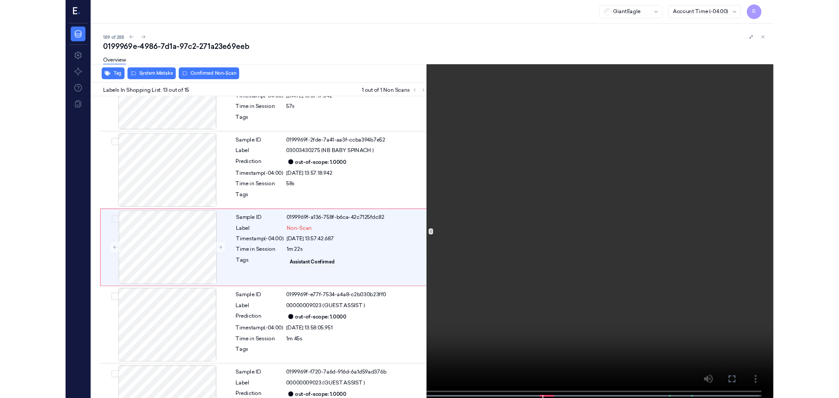
scroll to position [968, 0]
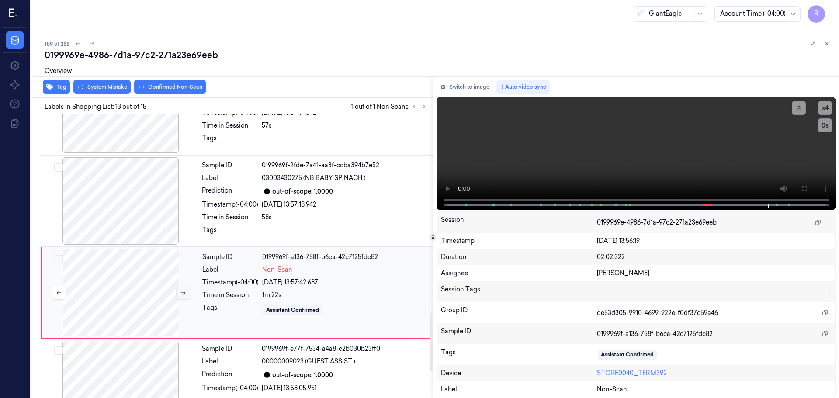
click at [185, 296] on button at bounding box center [183, 293] width 14 height 14
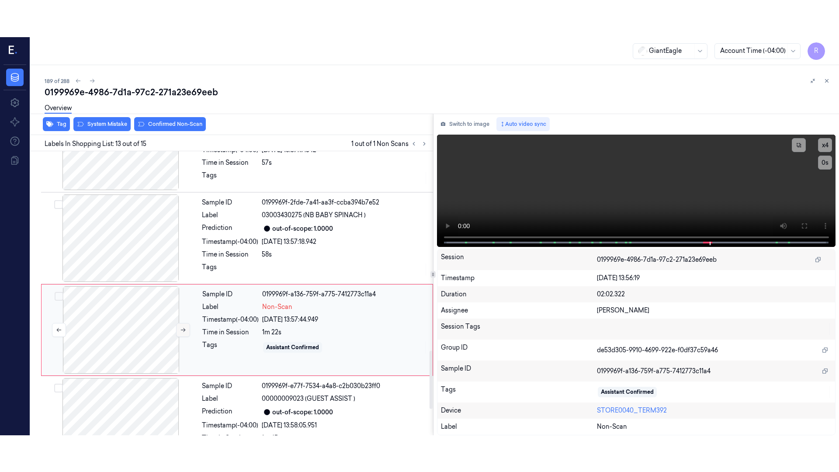
scroll to position [1005, 0]
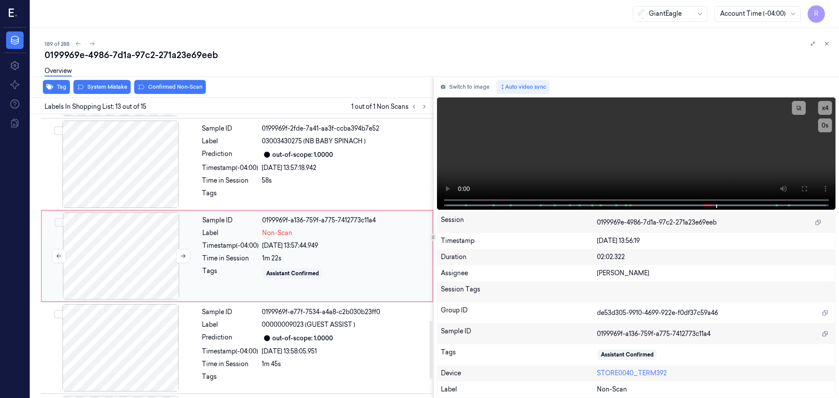
click at [181, 276] on div at bounding box center [121, 255] width 156 height 87
click at [181, 275] on div at bounding box center [121, 255] width 156 height 87
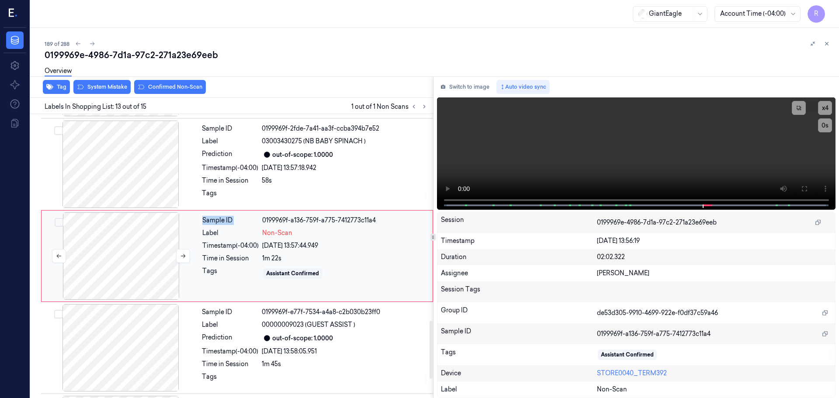
click at [181, 275] on div at bounding box center [121, 255] width 156 height 87
click at [802, 194] on button at bounding box center [804, 189] width 14 height 14
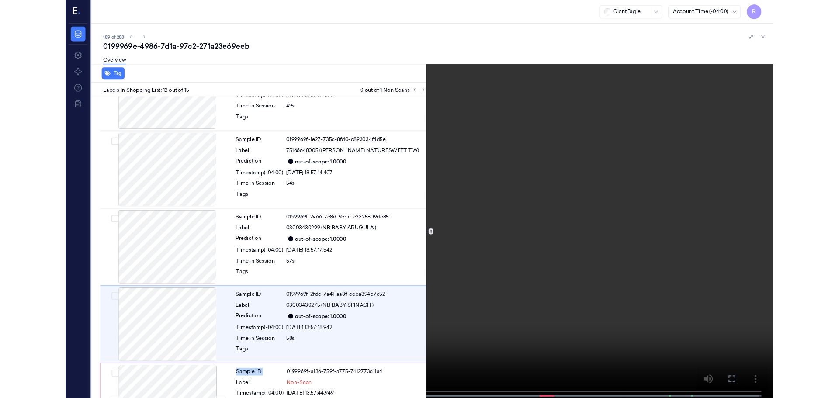
scroll to position [876, 0]
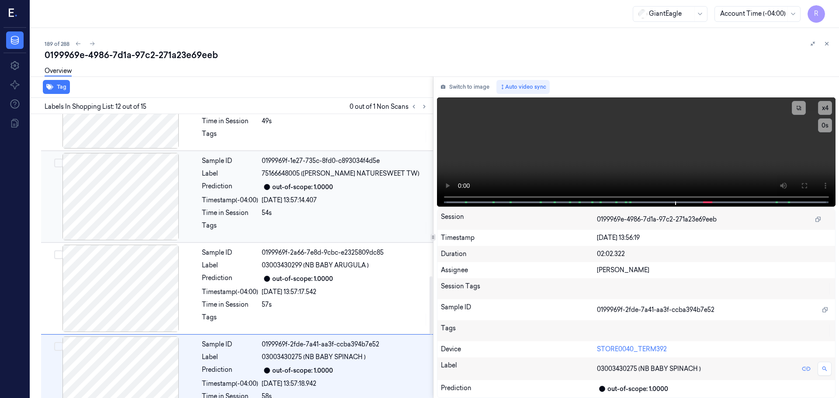
click at [129, 213] on div at bounding box center [121, 196] width 156 height 87
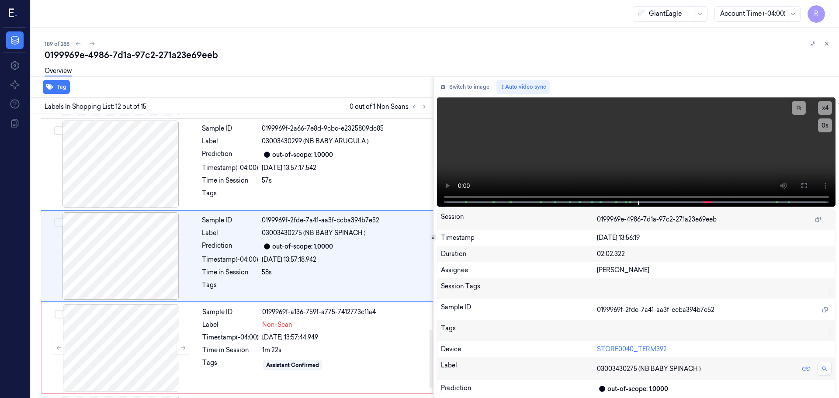
scroll to position [1095, 0]
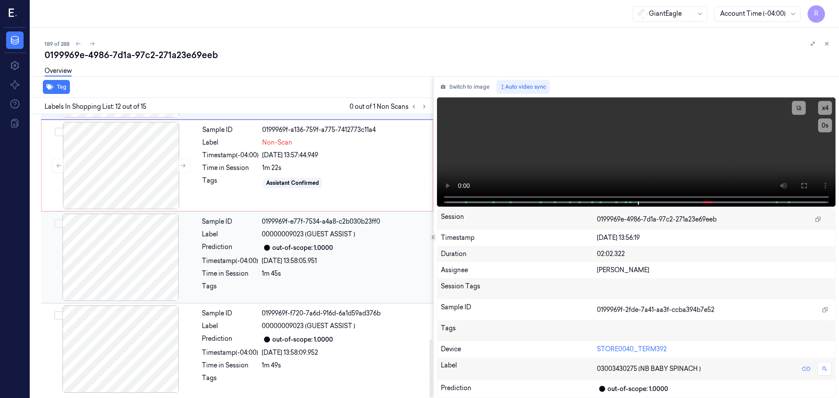
click at [152, 247] on div at bounding box center [121, 257] width 156 height 87
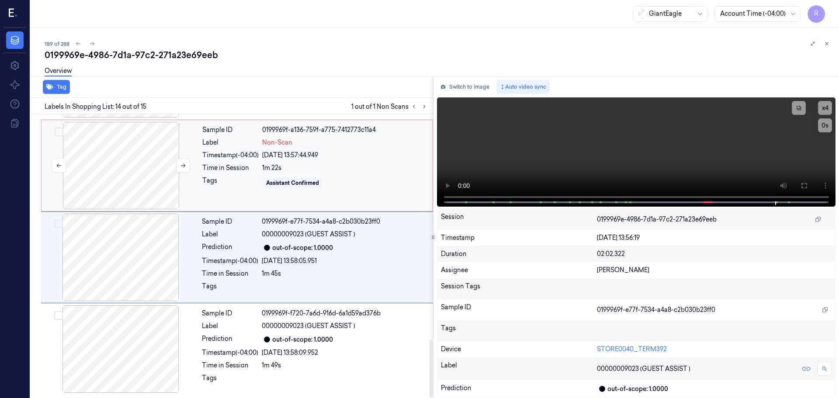
click at [126, 185] on div at bounding box center [121, 165] width 156 height 87
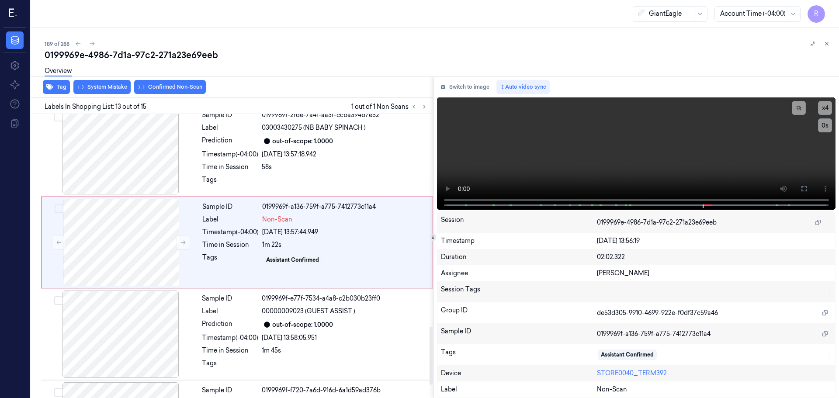
scroll to position [1005, 0]
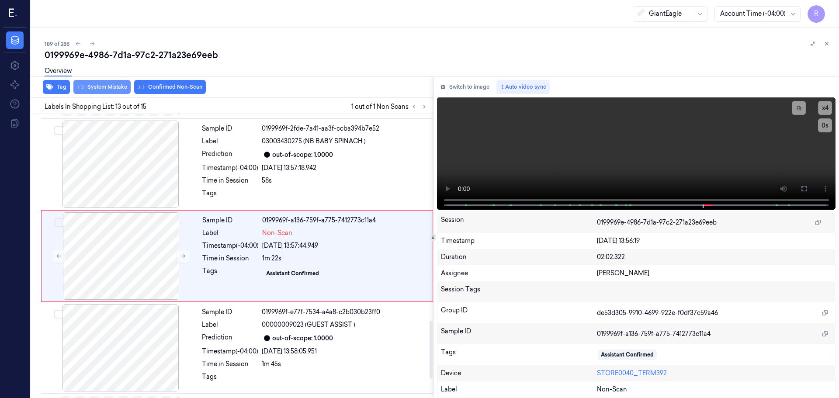
click at [98, 87] on button "System Mistake" at bounding box center [101, 87] width 57 height 14
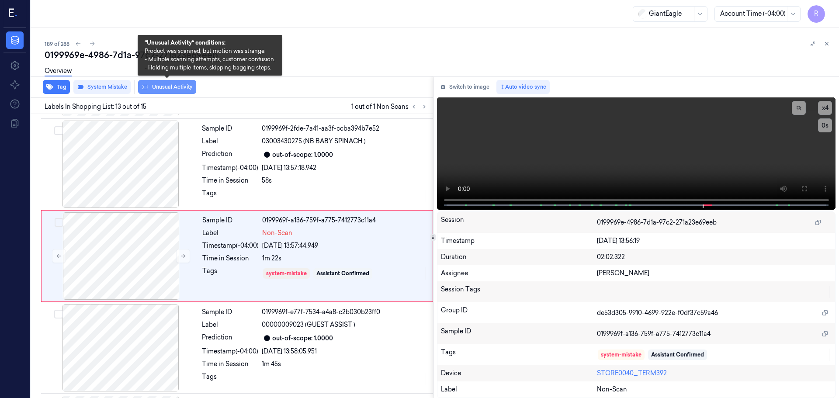
click at [169, 88] on button "Unusual Activity" at bounding box center [167, 87] width 58 height 14
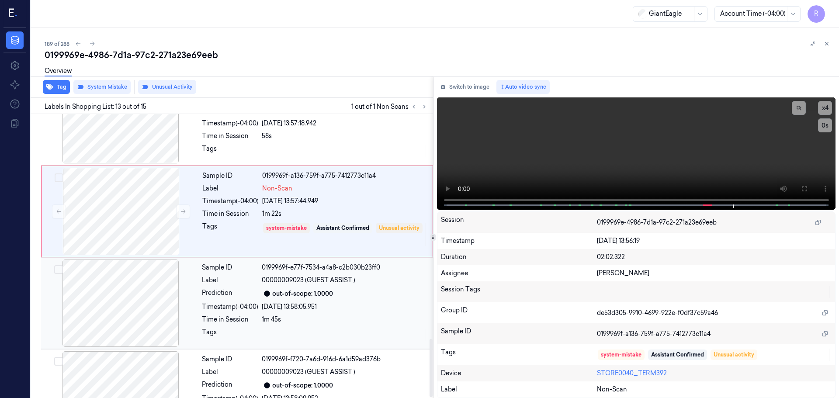
scroll to position [1095, 0]
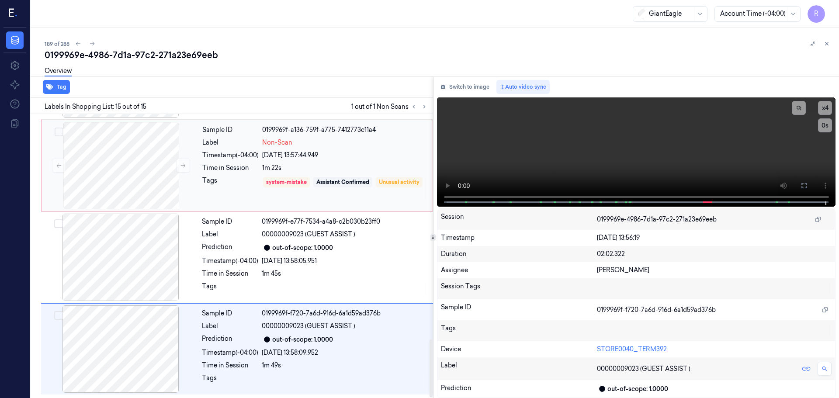
click at [264, 150] on div "Sample ID 0199969f-a136-759f-a775-7412773c11a4 Label Non-Scan Timestamp (-04:00…" at bounding box center [315, 165] width 232 height 87
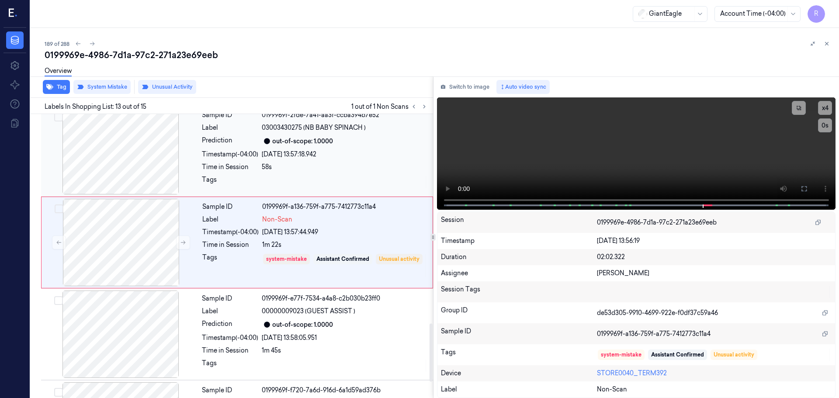
scroll to position [1005, 0]
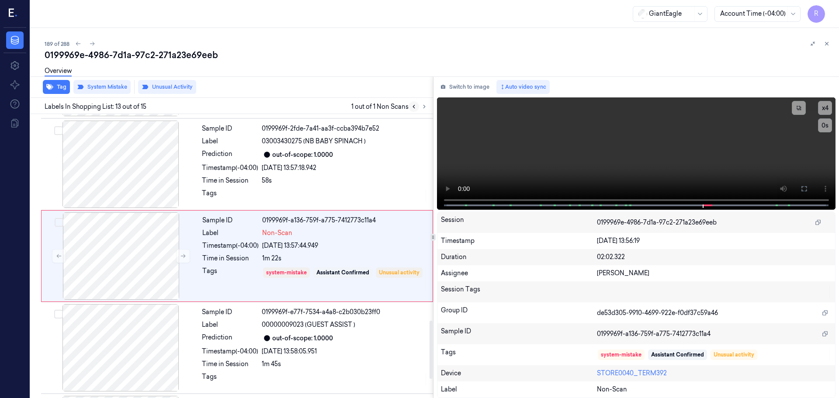
click at [411, 107] on icon at bounding box center [414, 107] width 6 height 6
drag, startPoint x: 411, startPoint y: 107, endPoint x: 415, endPoint y: 112, distance: 5.9
click at [414, 110] on button at bounding box center [414, 106] width 10 height 10
click at [425, 111] on button at bounding box center [424, 106] width 10 height 10
click at [425, 110] on button at bounding box center [424, 106] width 10 height 10
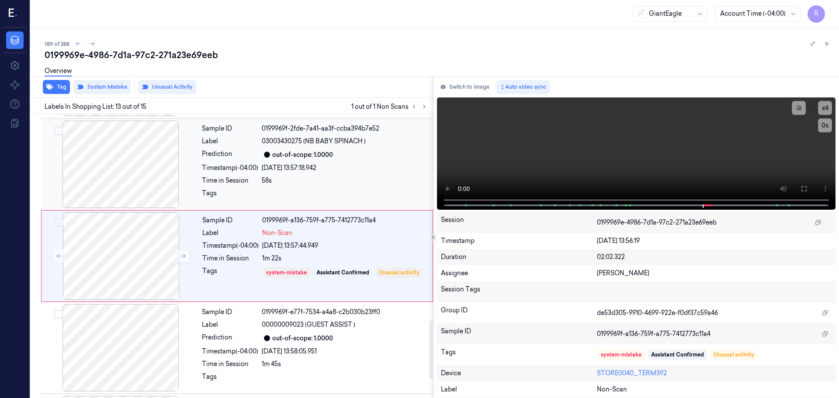
click at [284, 148] on div "Sample ID 0199969f-2fde-7a41-aa3f-ccba394b7e52 Label 03003430275 (NB BABY SPINA…" at bounding box center [314, 164] width 233 height 87
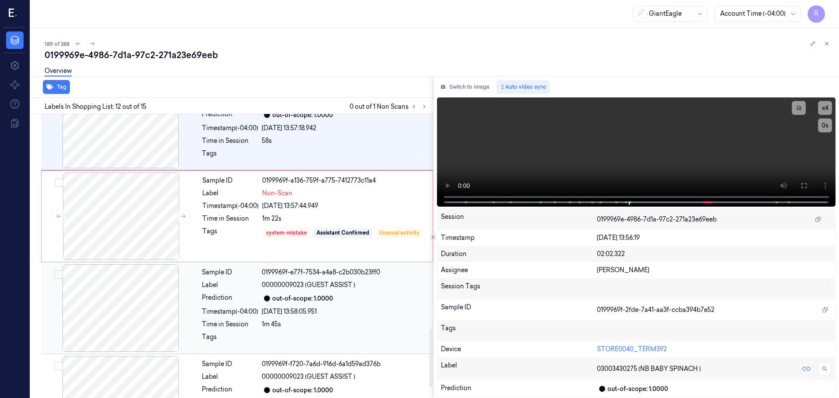
click at [326, 268] on div "0199969f-e77f-7534-a4a8-c2b030b23ff0" at bounding box center [345, 272] width 166 height 9
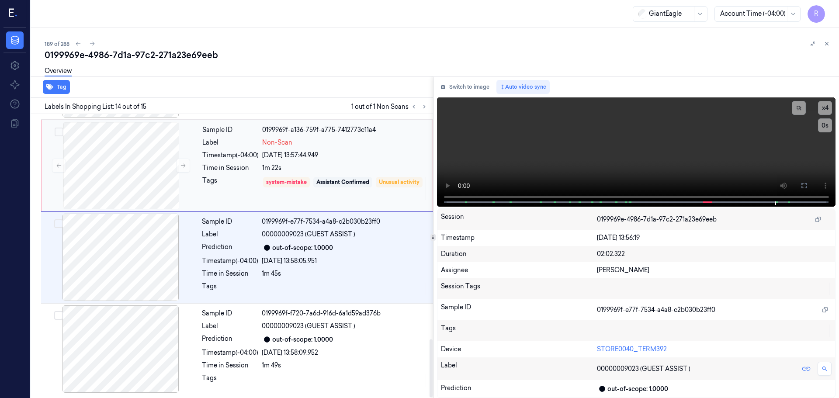
click at [351, 188] on div "system-mistake Assistant Confirmed Unusual activity" at bounding box center [344, 188] width 165 height 25
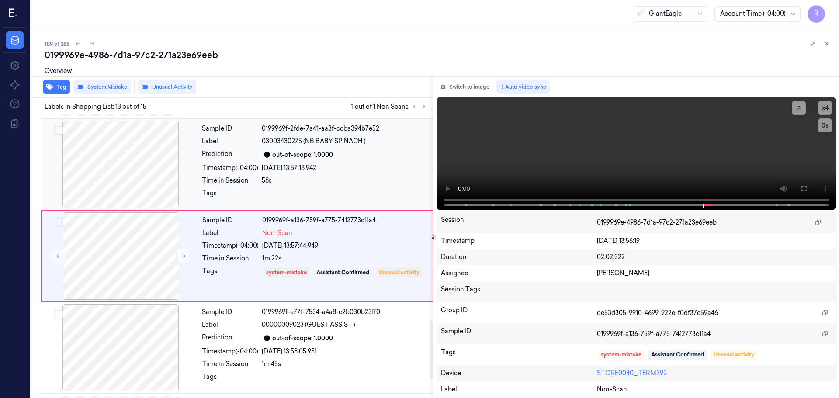
click at [338, 177] on div "58s" at bounding box center [345, 180] width 166 height 9
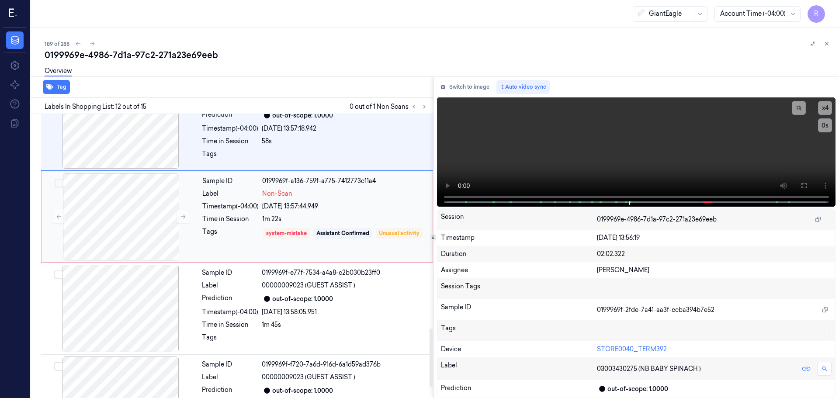
click at [361, 226] on div "Sample ID 0199969f-a136-759f-a775-7412773c11a4 Label Non-Scan Timestamp (-04:00…" at bounding box center [315, 216] width 232 height 87
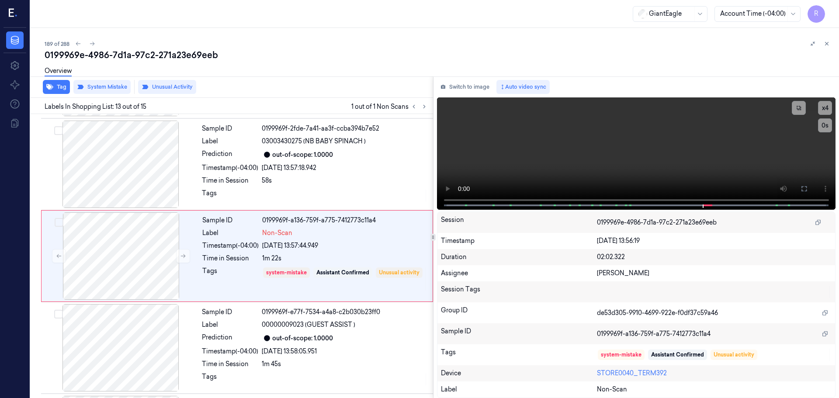
drag, startPoint x: 828, startPoint y: 41, endPoint x: 821, endPoint y: 56, distance: 16.8
click at [827, 48] on button at bounding box center [826, 43] width 10 height 10
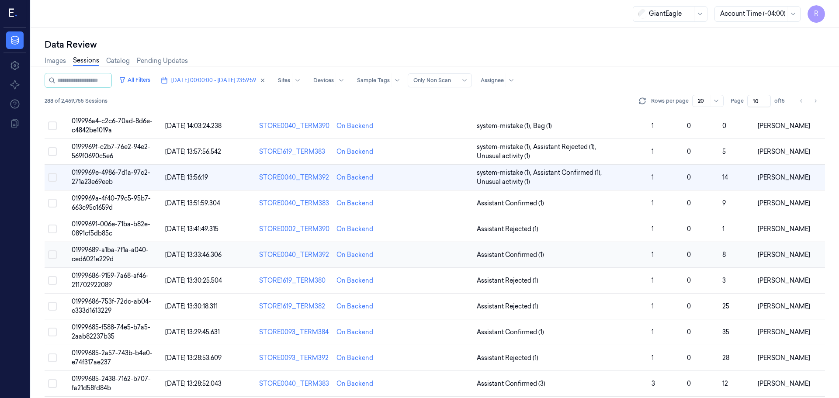
scroll to position [182, 0]
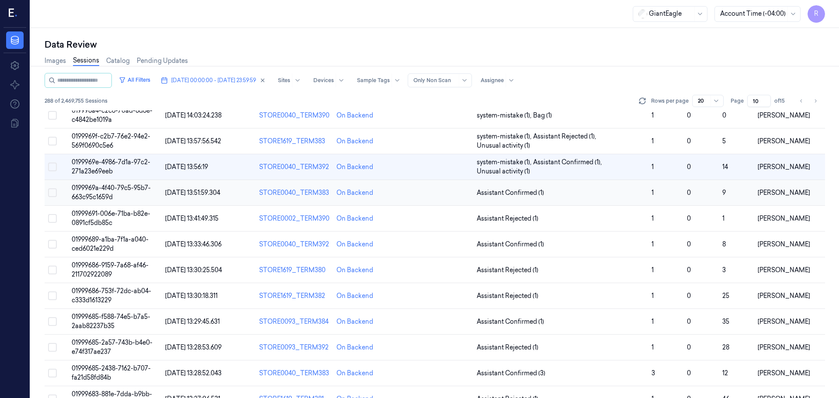
click at [574, 196] on span "Assistant Confirmed (1)" at bounding box center [561, 192] width 168 height 9
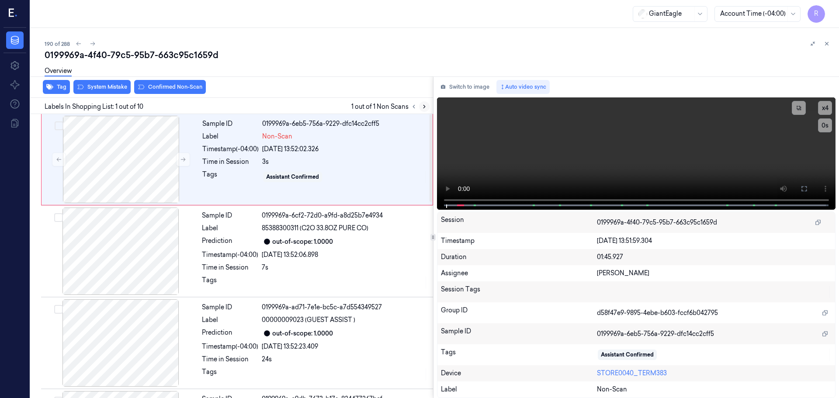
click at [424, 107] on icon at bounding box center [424, 107] width 6 height 6
click at [184, 161] on icon at bounding box center [183, 159] width 6 height 6
click at [804, 187] on icon at bounding box center [804, 188] width 7 height 7
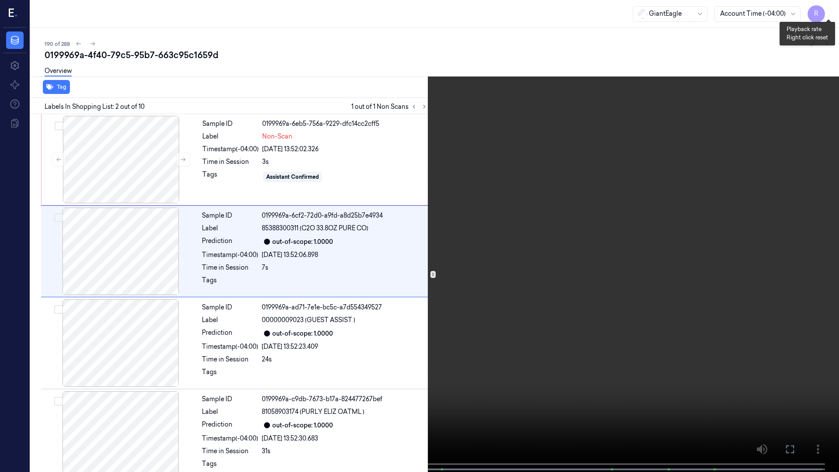
click at [826, 8] on button "x 4" at bounding box center [828, 10] width 14 height 14
click at [829, 9] on button "x 1" at bounding box center [828, 10] width 14 height 14
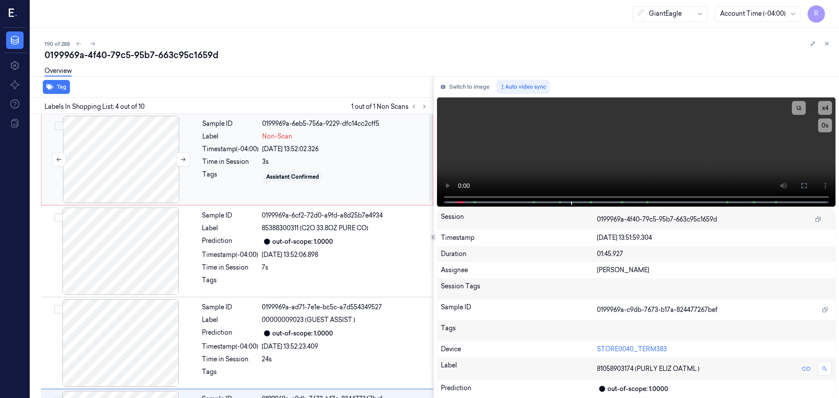
click at [143, 190] on div at bounding box center [121, 159] width 156 height 87
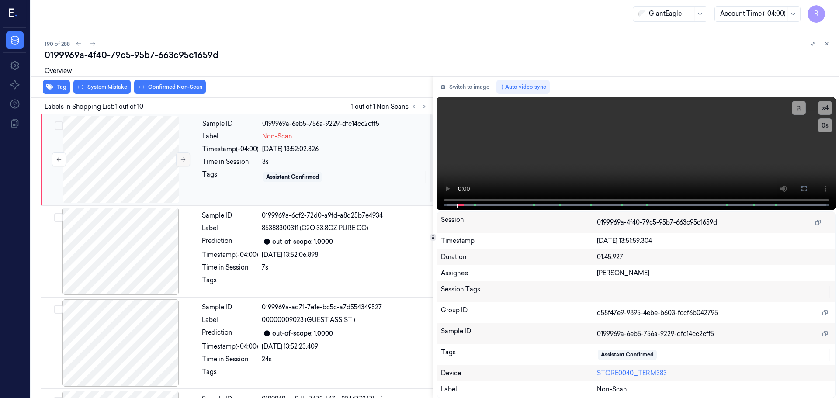
click at [183, 166] on button at bounding box center [183, 160] width 14 height 14
click at [183, 163] on button at bounding box center [183, 160] width 14 height 14
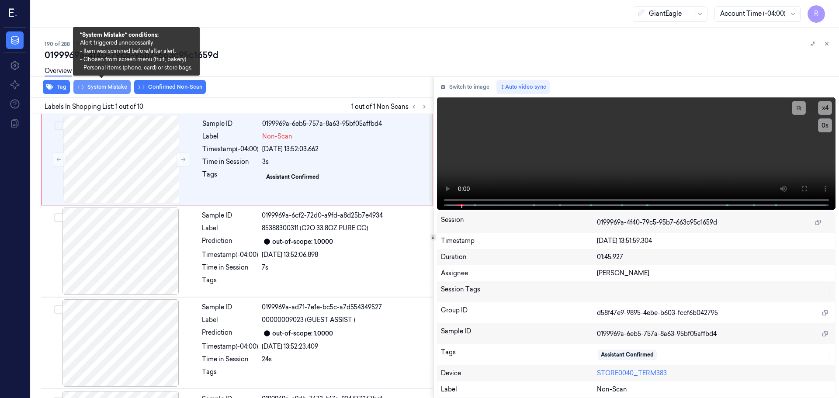
click at [112, 87] on button "System Mistake" at bounding box center [101, 87] width 57 height 14
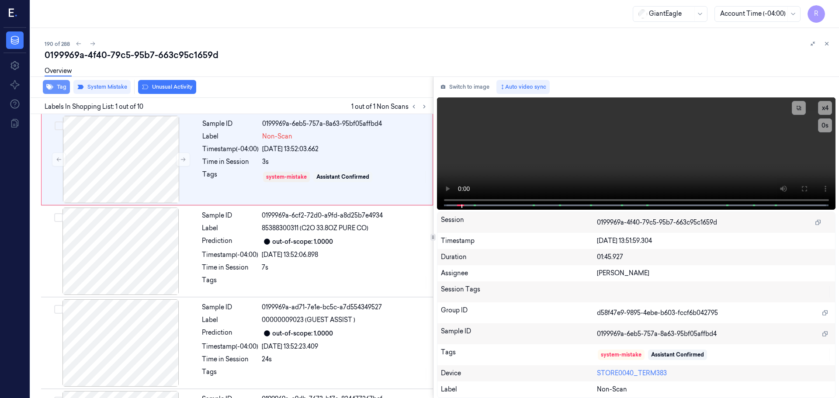
click at [52, 90] on icon "button" at bounding box center [49, 86] width 7 height 7
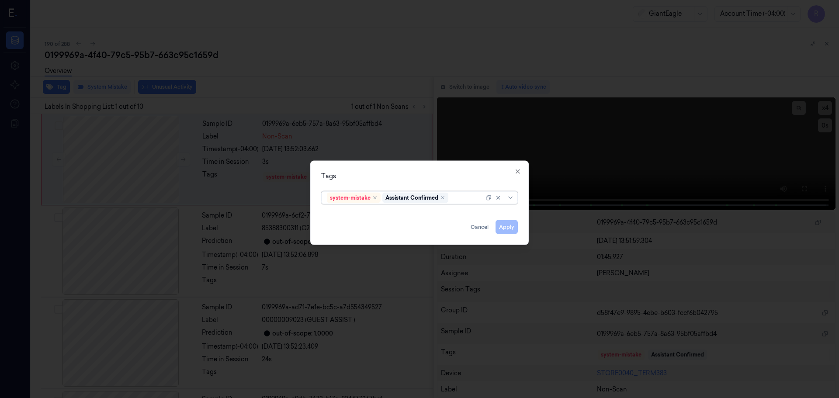
drag, startPoint x: 509, startPoint y: 201, endPoint x: 494, endPoint y: 232, distance: 35.2
click at [510, 201] on div at bounding box center [500, 197] width 30 height 12
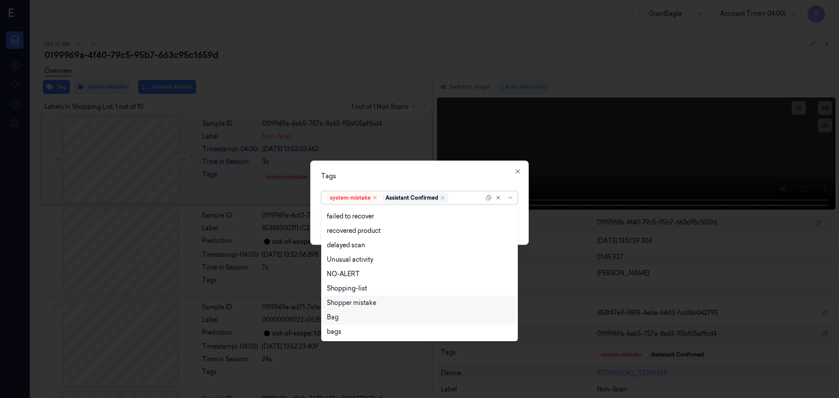
click at [348, 316] on div "Bag" at bounding box center [419, 317] width 185 height 9
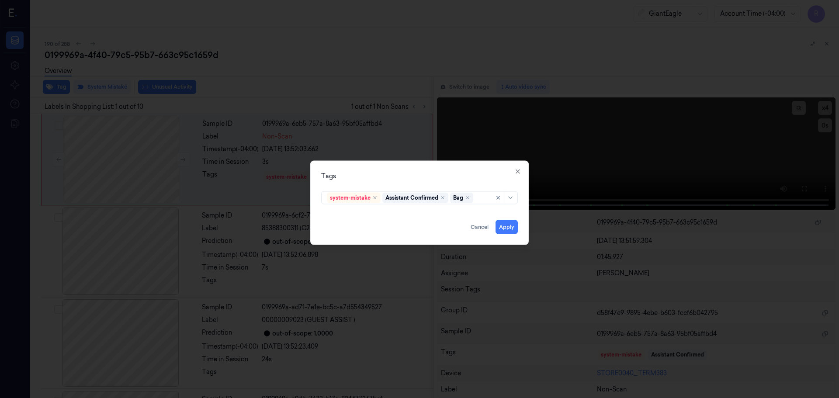
drag, startPoint x: 445, startPoint y: 176, endPoint x: 548, endPoint y: 184, distance: 103.5
click at [448, 176] on div "Tags" at bounding box center [419, 175] width 197 height 9
click at [509, 227] on button "Apply" at bounding box center [507, 227] width 22 height 14
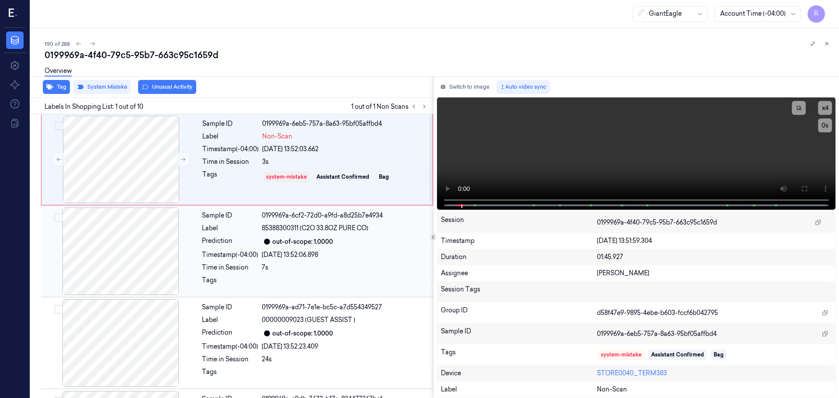
click at [321, 254] on div "[DATE] 13:52:06.898" at bounding box center [345, 254] width 166 height 9
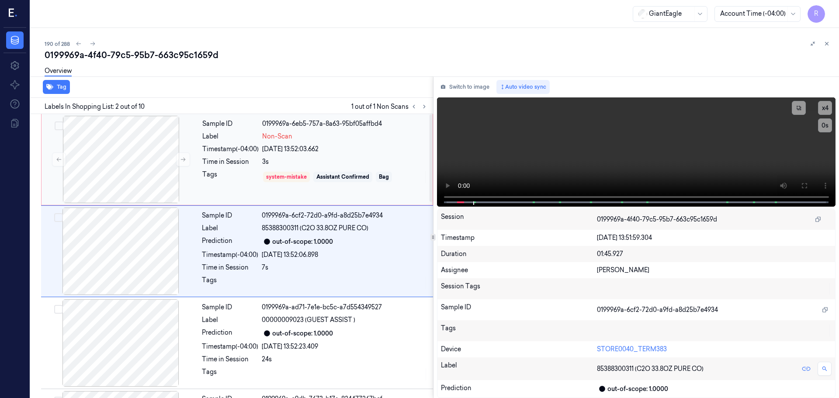
click at [318, 157] on div "3s" at bounding box center [344, 161] width 165 height 9
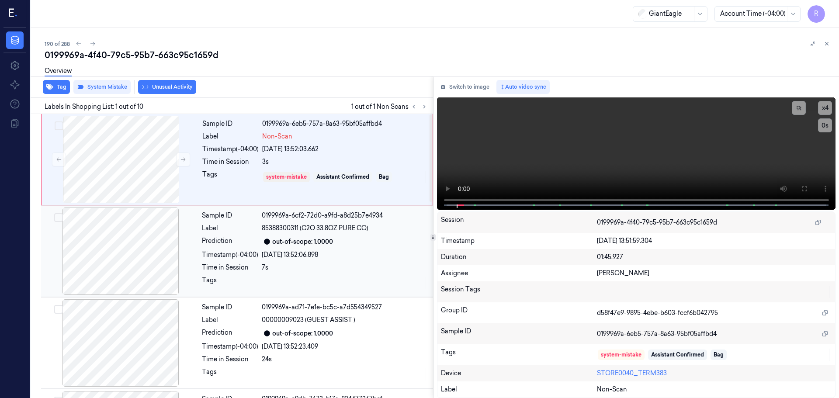
click at [321, 253] on div "[DATE] 13:52:06.898" at bounding box center [345, 254] width 166 height 9
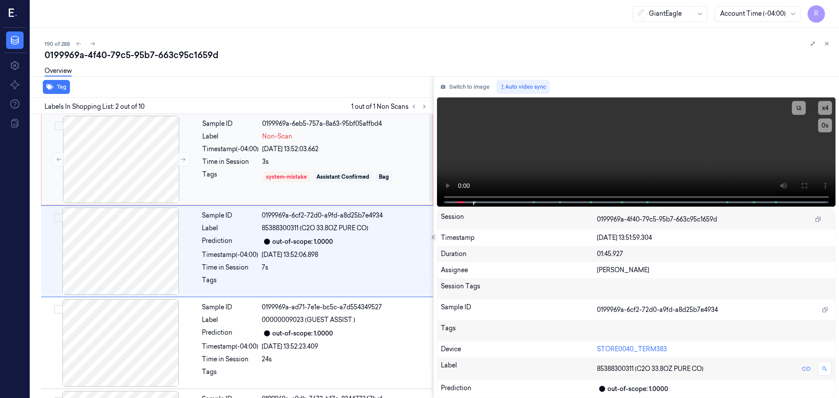
click at [315, 175] on div "Assistant Confirmed" at bounding box center [342, 177] width 59 height 10
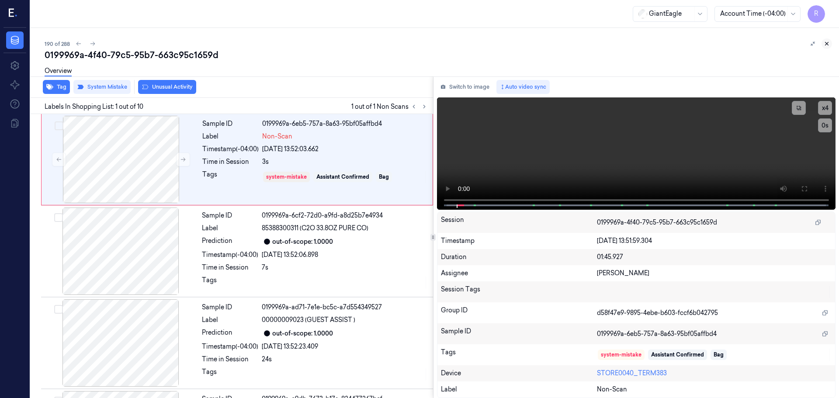
click at [824, 45] on icon at bounding box center [827, 44] width 6 height 6
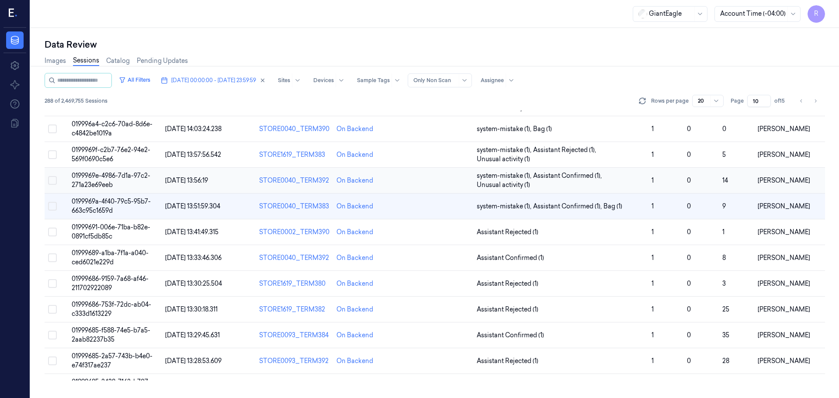
scroll to position [120, 0]
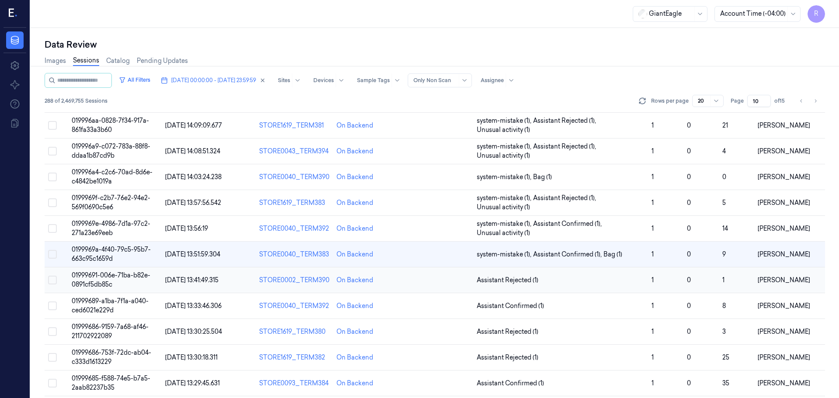
click at [568, 282] on span "Assistant Rejected (1)" at bounding box center [561, 280] width 168 height 9
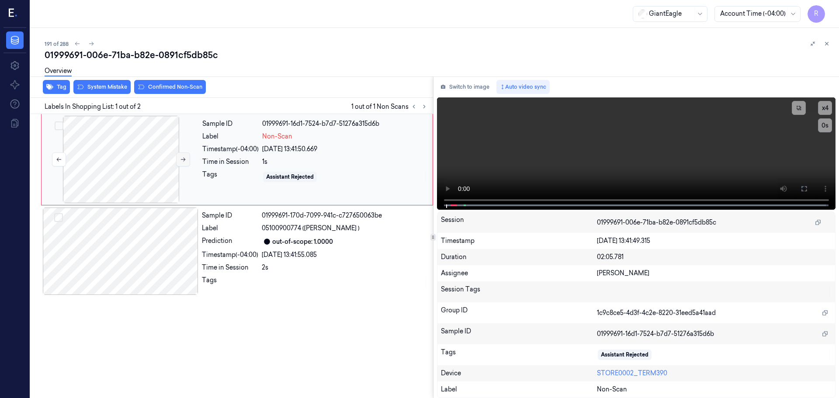
click at [185, 159] on icon at bounding box center [183, 160] width 5 height 4
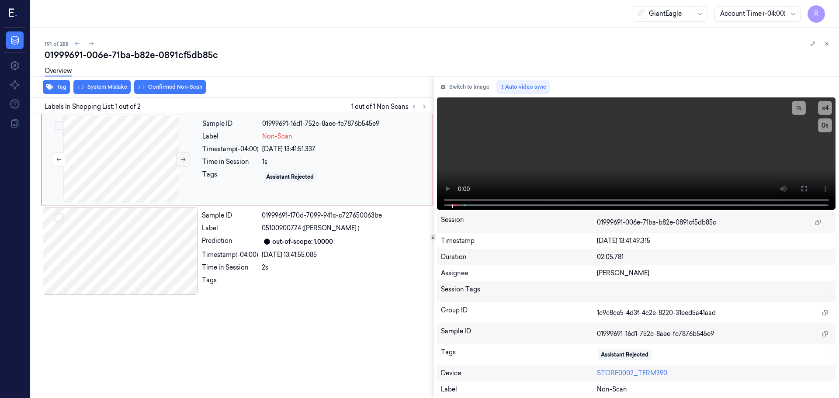
click at [185, 159] on icon at bounding box center [183, 160] width 5 height 4
click at [802, 184] on button at bounding box center [804, 189] width 14 height 14
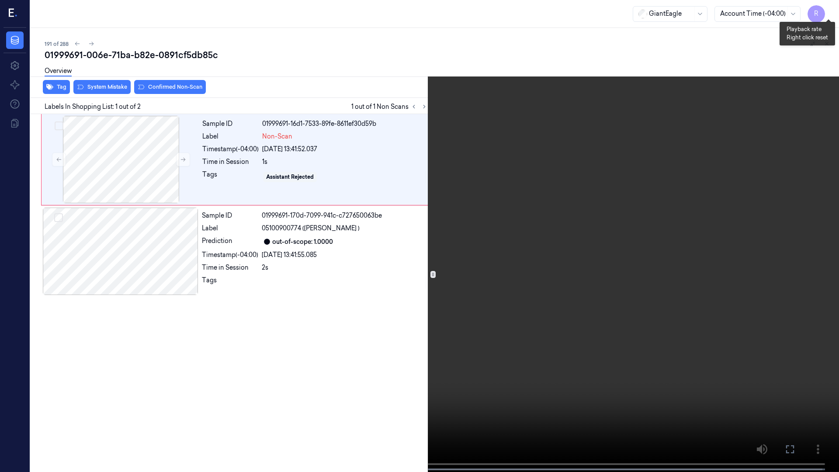
drag, startPoint x: 832, startPoint y: 14, endPoint x: 781, endPoint y: 41, distance: 57.9
click at [832, 14] on button "x 4" at bounding box center [828, 10] width 14 height 14
click at [834, 11] on button "x 1" at bounding box center [828, 10] width 14 height 14
click at [834, 11] on button "x 2" at bounding box center [828, 10] width 14 height 14
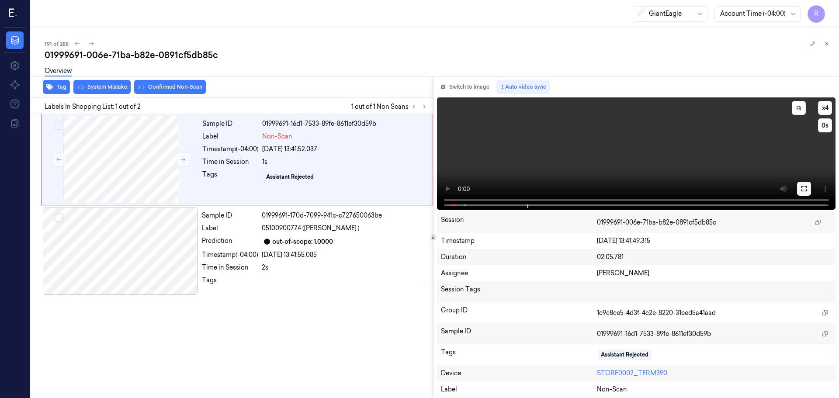
click at [801, 191] on icon at bounding box center [804, 188] width 7 height 7
click at [369, 243] on div "out-of-scope: 1.0000" at bounding box center [345, 241] width 166 height 10
drag, startPoint x: 265, startPoint y: 159, endPoint x: 165, endPoint y: 118, distance: 108.2
click at [266, 159] on div "1s" at bounding box center [344, 161] width 165 height 9
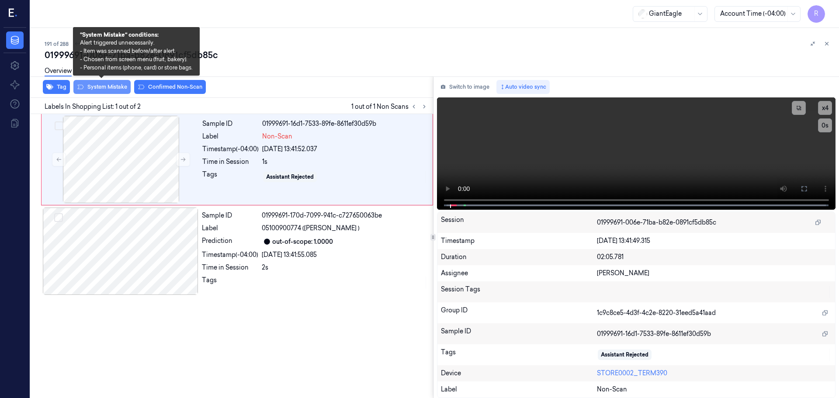
click at [99, 84] on button "System Mistake" at bounding box center [101, 87] width 57 height 14
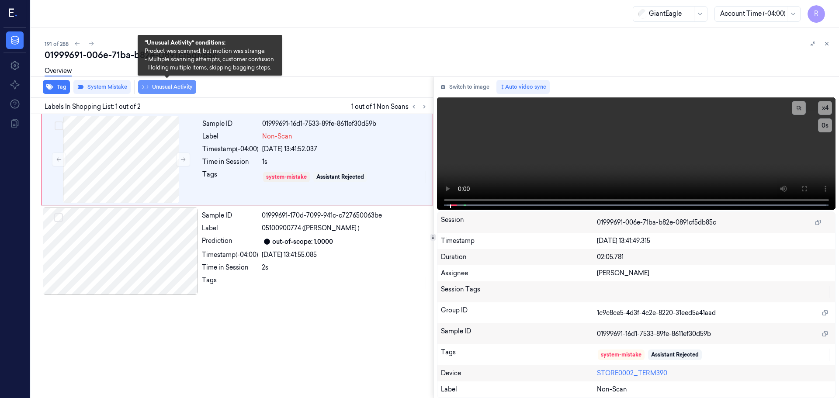
click at [157, 83] on button "Unusual Activity" at bounding box center [167, 87] width 58 height 14
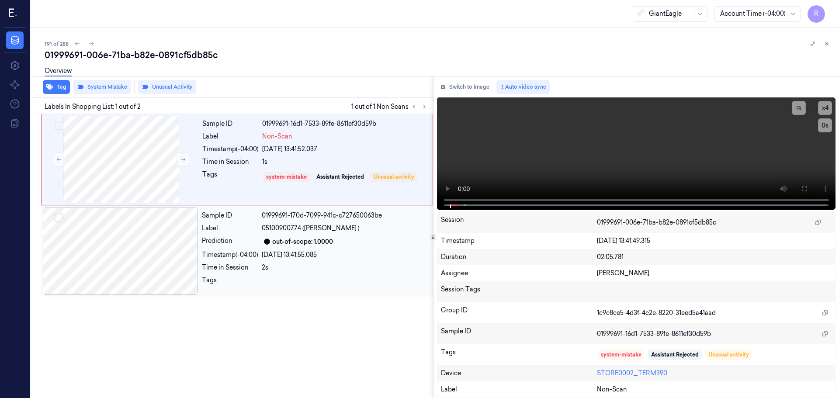
click at [254, 237] on div "Prediction" at bounding box center [230, 241] width 56 height 10
click at [245, 184] on div "Tags" at bounding box center [230, 177] width 56 height 14
click at [826, 45] on icon at bounding box center [826, 43] width 3 height 3
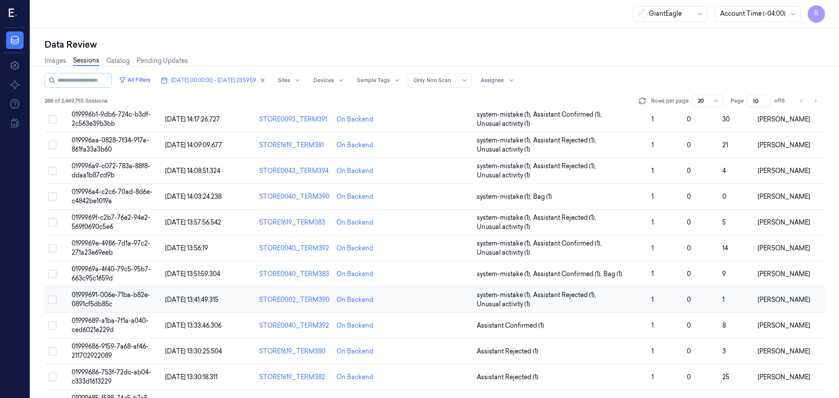
scroll to position [146, 0]
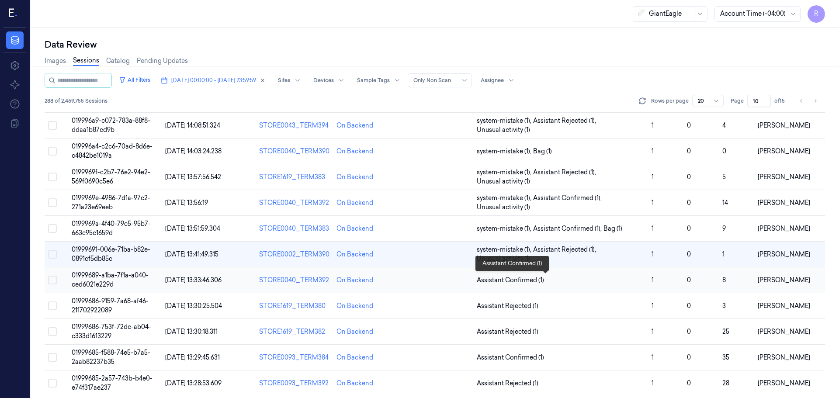
click at [565, 282] on span "Assistant Confirmed (1)" at bounding box center [561, 280] width 168 height 9
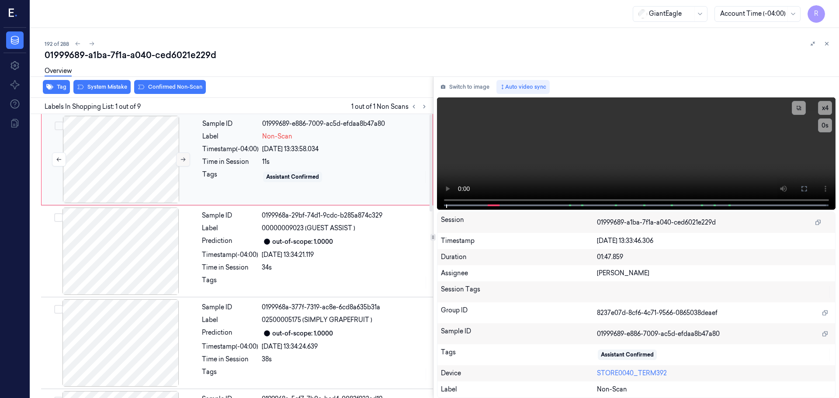
click at [183, 163] on button at bounding box center [183, 160] width 14 height 14
click at [182, 163] on button at bounding box center [183, 160] width 14 height 14
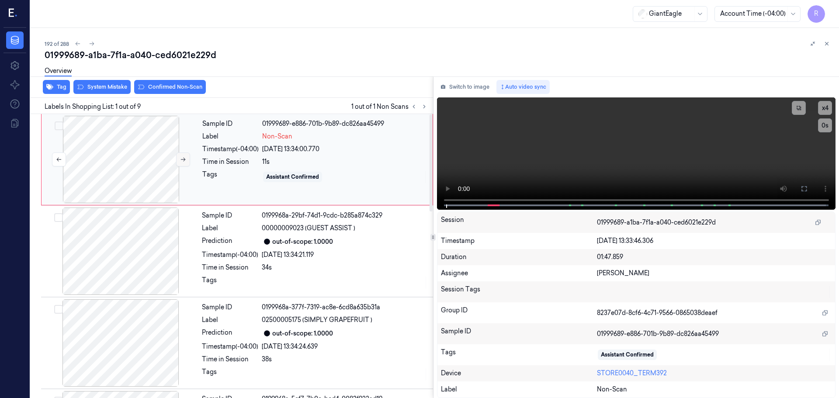
click at [182, 163] on button at bounding box center [183, 160] width 14 height 14
click at [807, 190] on icon at bounding box center [804, 188] width 7 height 7
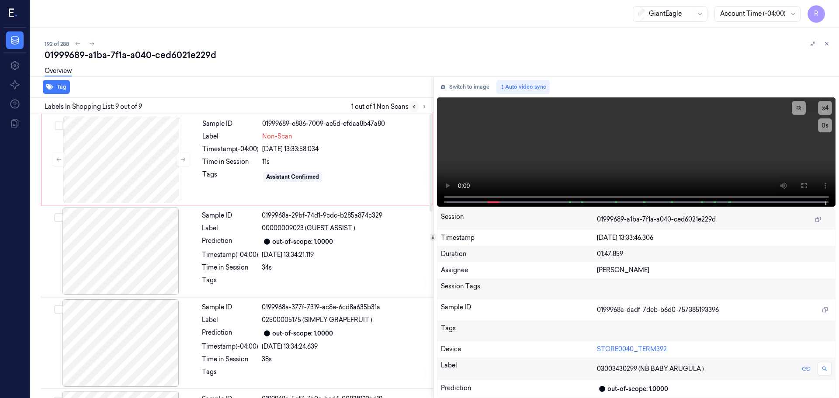
click at [413, 110] on button at bounding box center [414, 106] width 10 height 10
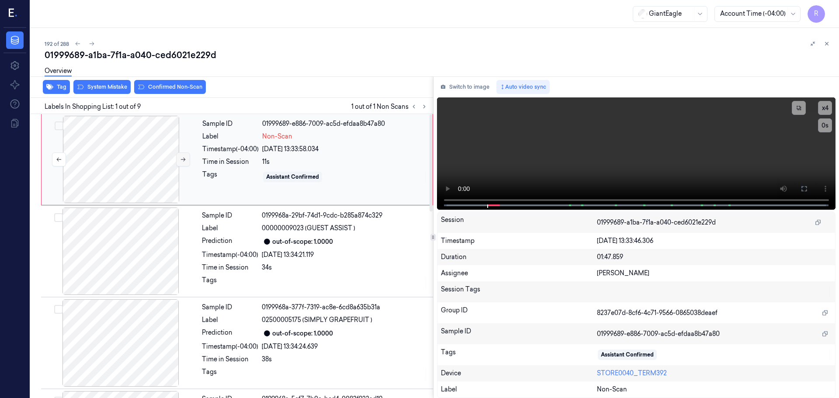
click at [180, 162] on icon at bounding box center [183, 159] width 6 height 6
click at [452, 91] on button "Switch to image" at bounding box center [465, 87] width 56 height 14
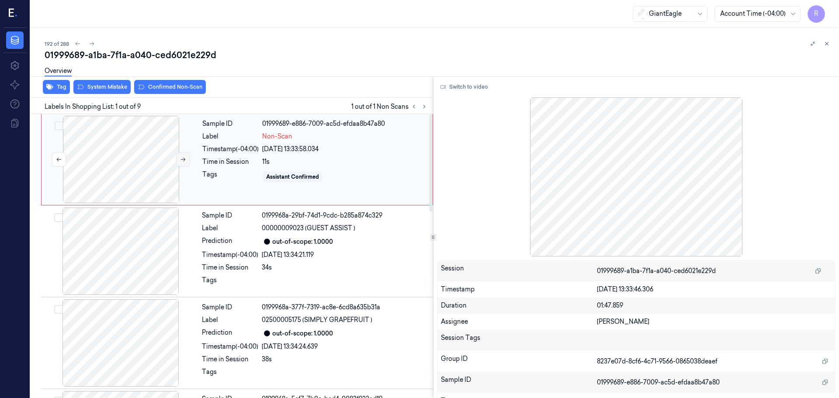
click at [187, 157] on button at bounding box center [183, 160] width 14 height 14
click at [93, 177] on div at bounding box center [121, 159] width 156 height 87
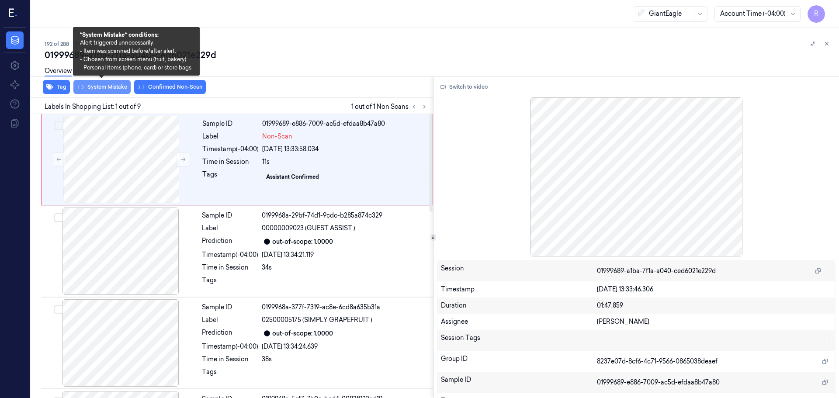
click at [117, 92] on button "System Mistake" at bounding box center [101, 87] width 57 height 14
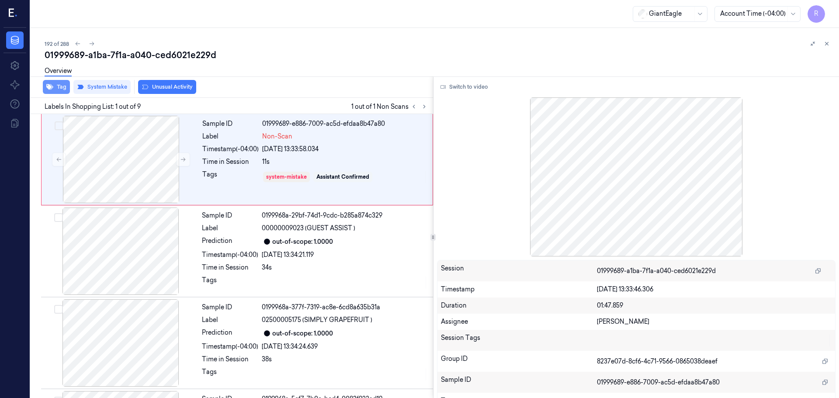
click at [58, 89] on button "Tag" at bounding box center [56, 87] width 27 height 14
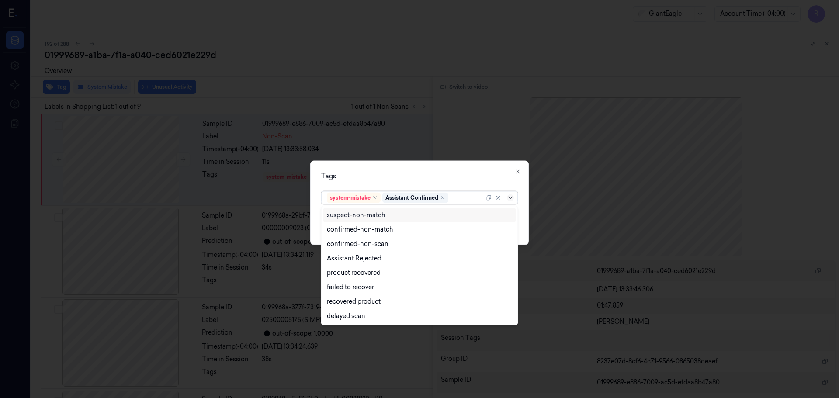
click at [511, 196] on icon at bounding box center [510, 197] width 7 height 7
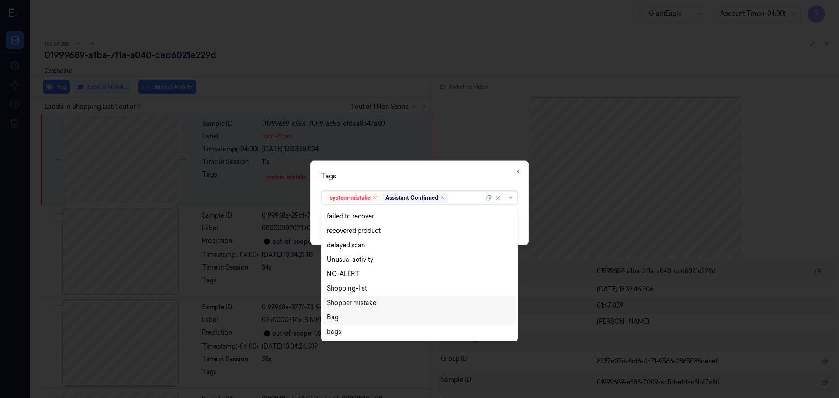
click at [342, 320] on div "Bag" at bounding box center [419, 317] width 185 height 9
click at [464, 180] on div "Tags option Bag, selected. 13 results available. Use Up and Down to choose opti…" at bounding box center [419, 202] width 218 height 84
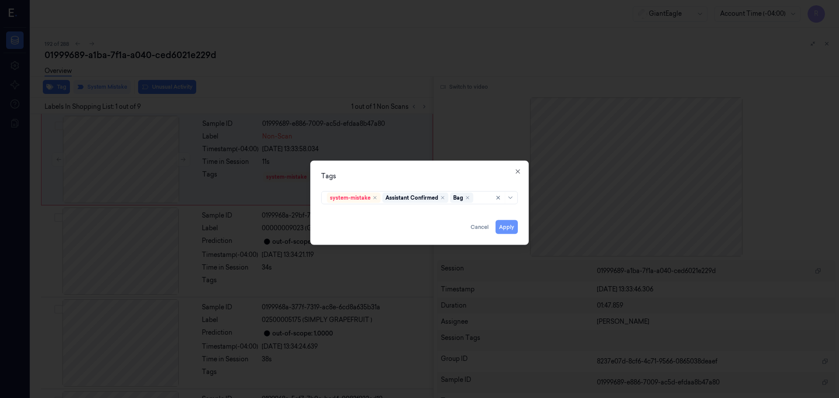
click at [503, 229] on button "Apply" at bounding box center [507, 227] width 22 height 14
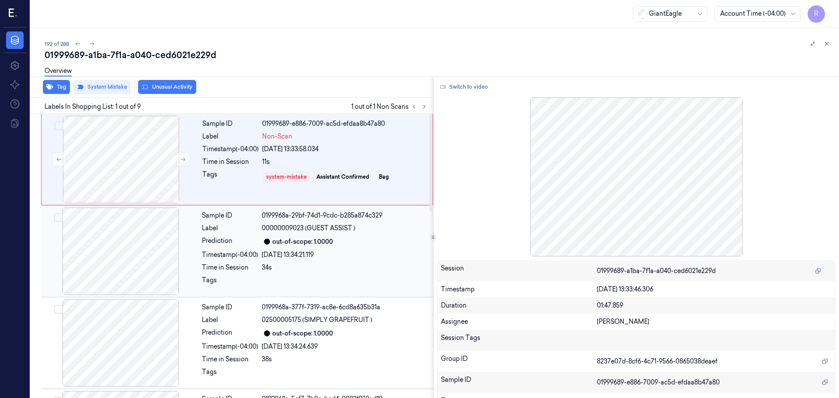
click at [233, 239] on div "Prediction" at bounding box center [230, 241] width 56 height 10
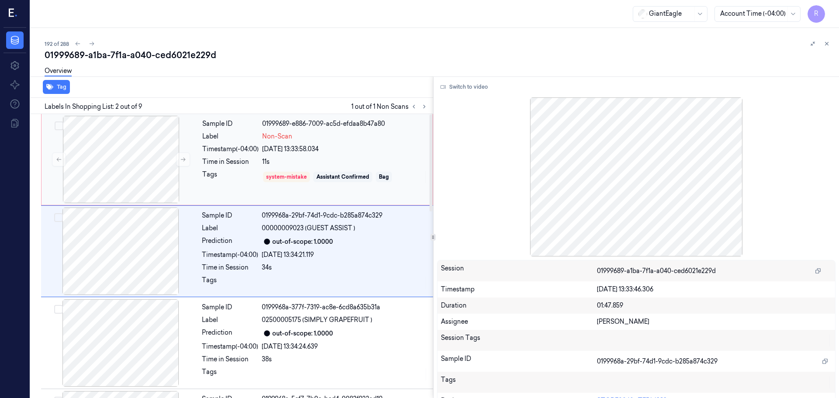
click at [236, 164] on div "Time in Session" at bounding box center [230, 161] width 56 height 9
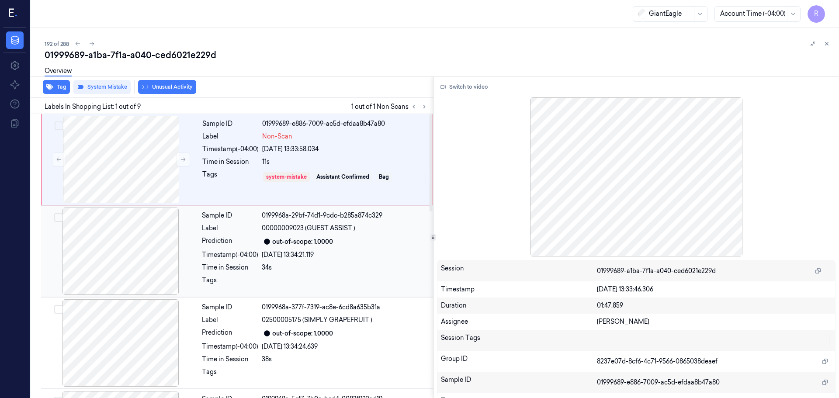
click at [204, 252] on div "Timestamp (-04:00)" at bounding box center [230, 254] width 56 height 9
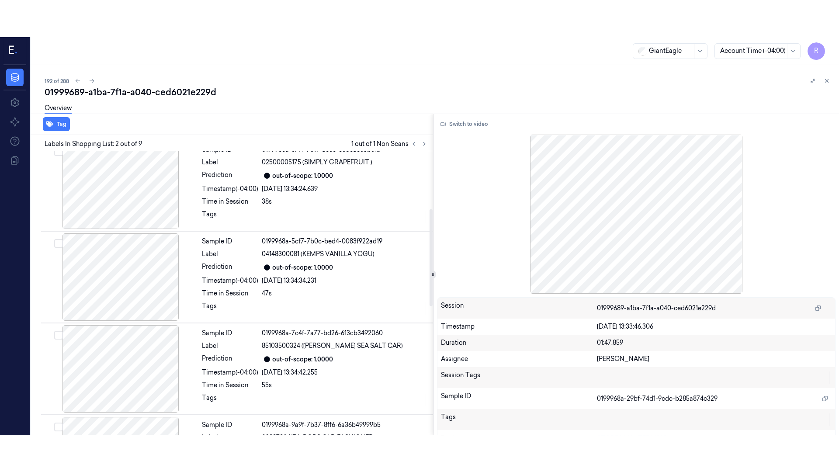
scroll to position [0, 0]
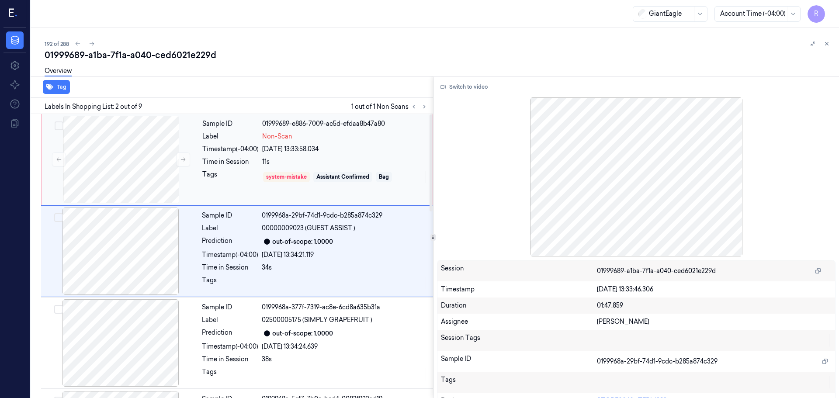
click at [216, 174] on div "Tags" at bounding box center [230, 177] width 56 height 14
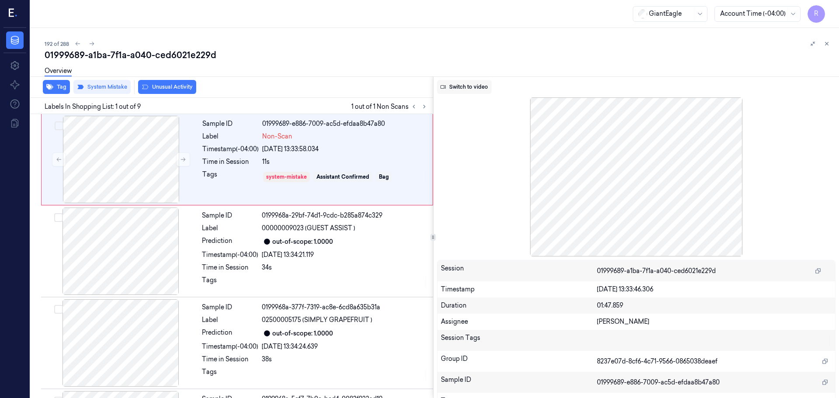
click at [473, 89] on button "Switch to video" at bounding box center [464, 87] width 55 height 14
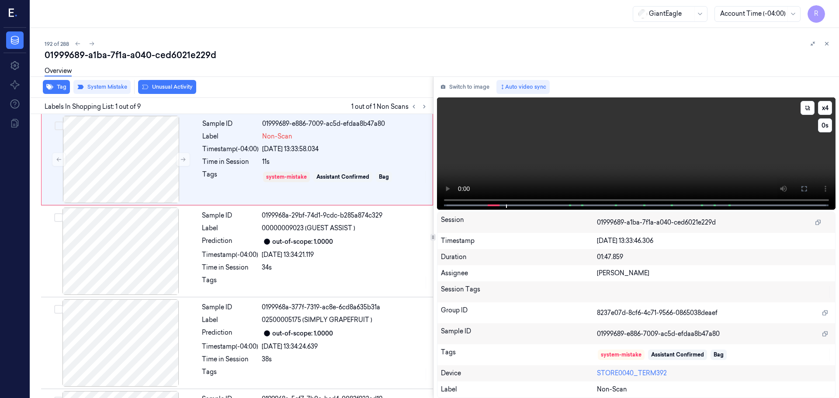
click at [804, 190] on icon at bounding box center [804, 188] width 7 height 7
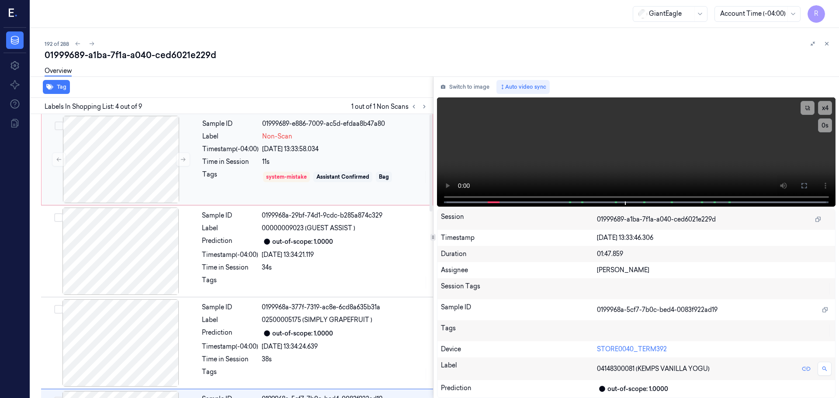
click at [282, 192] on div "Sample ID 01999689-e886-7009-ac5d-efdaa8b47a80 Label Non-Scan Timestamp (-04:00…" at bounding box center [315, 159] width 232 height 87
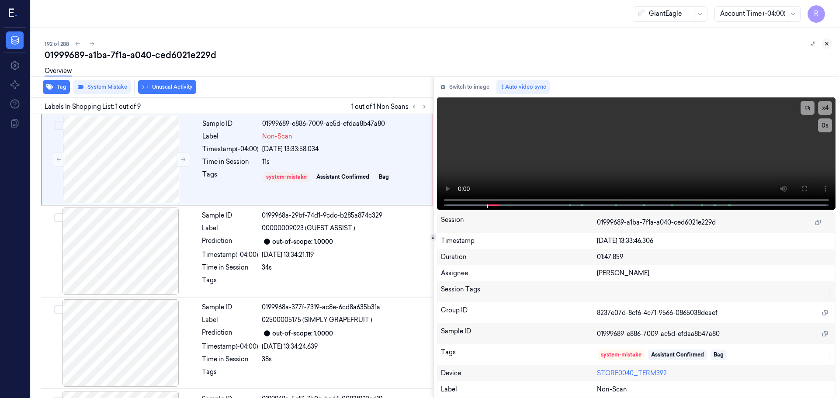
click at [824, 45] on icon at bounding box center [827, 44] width 6 height 6
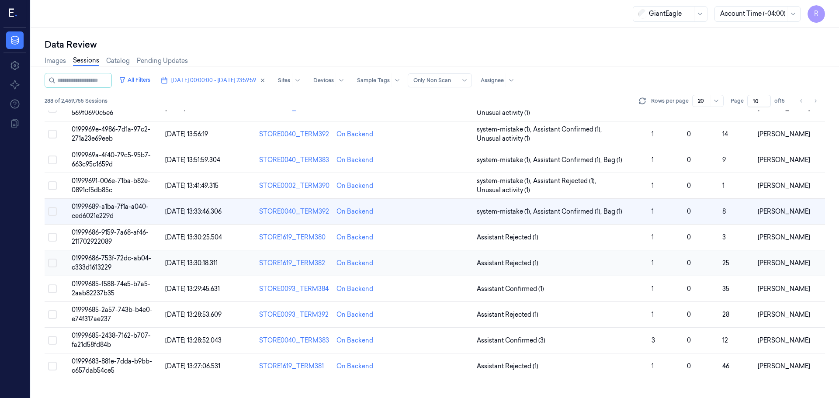
scroll to position [172, 0]
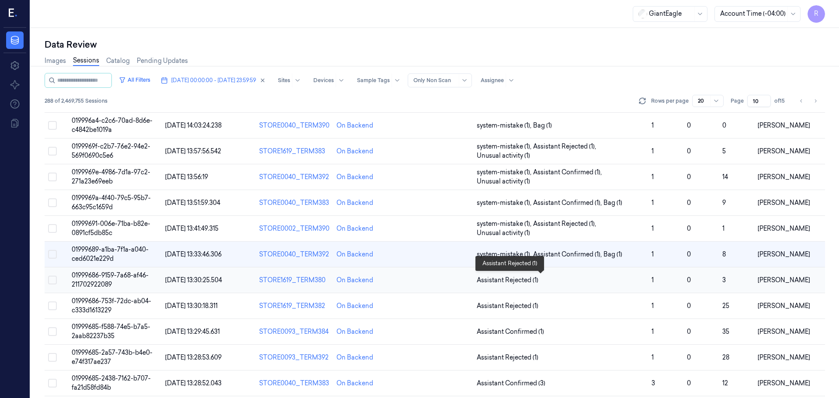
click at [598, 279] on span "Assistant Rejected (1)" at bounding box center [561, 280] width 168 height 9
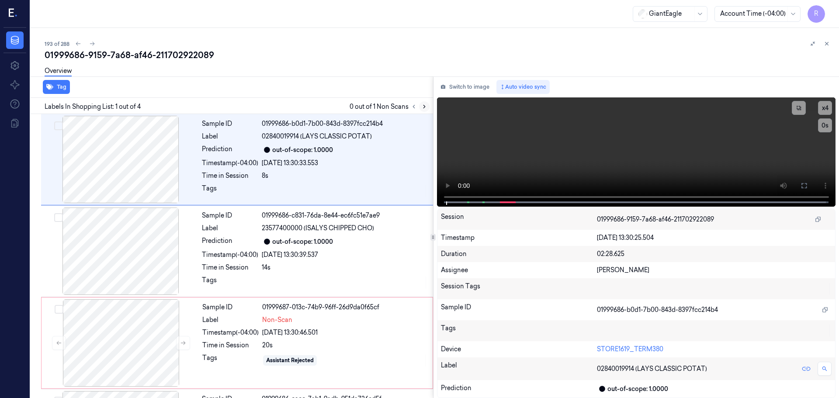
click at [426, 107] on icon at bounding box center [424, 107] width 6 height 6
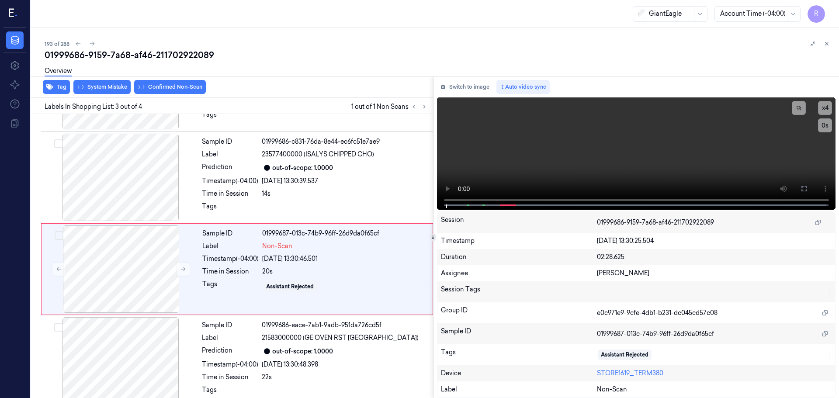
scroll to position [86, 0]
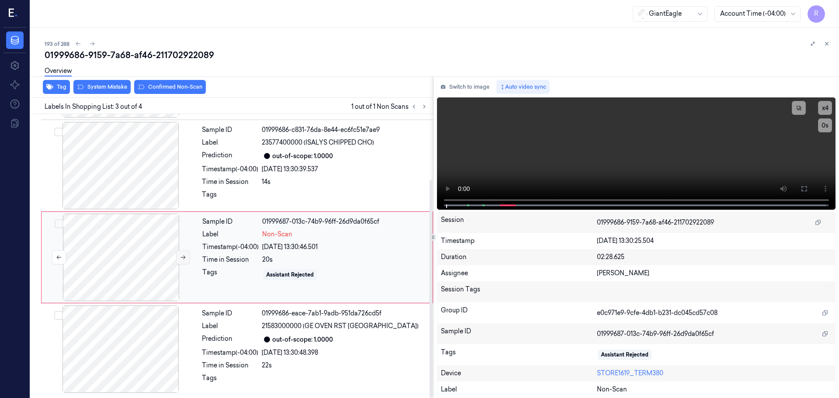
click at [177, 255] on button at bounding box center [183, 257] width 14 height 14
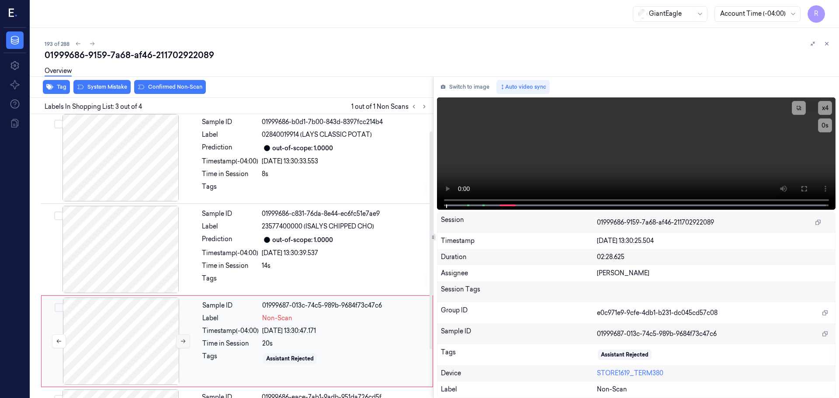
scroll to position [0, 0]
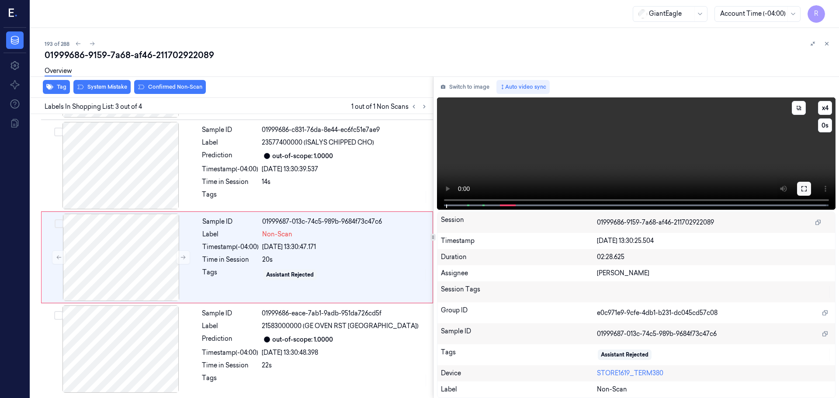
click at [803, 186] on icon at bounding box center [804, 188] width 7 height 7
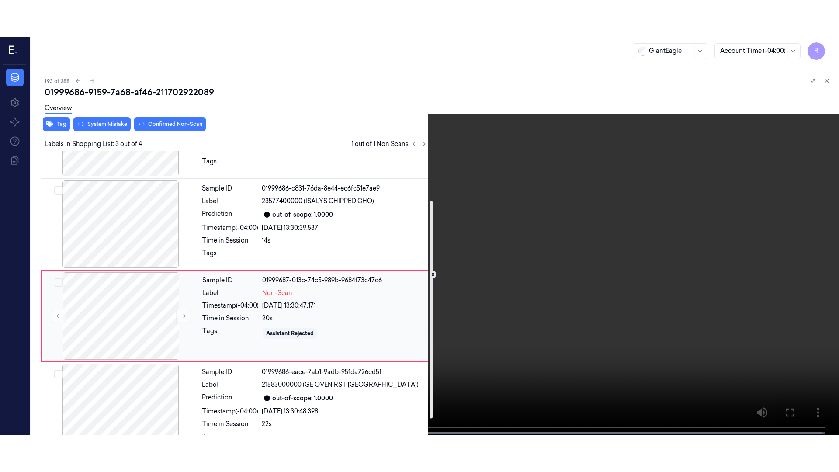
scroll to position [86, 0]
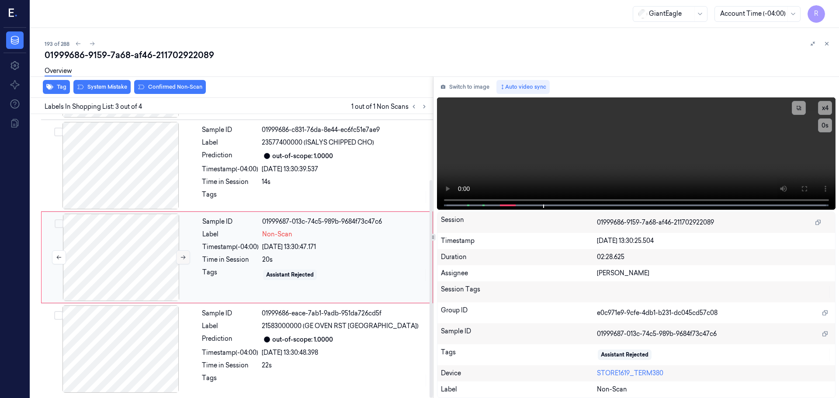
click at [188, 259] on button at bounding box center [183, 257] width 14 height 14
click at [187, 259] on button at bounding box center [183, 257] width 14 height 14
click at [186, 260] on icon at bounding box center [183, 257] width 6 height 6
click at [483, 201] on video at bounding box center [636, 153] width 399 height 112
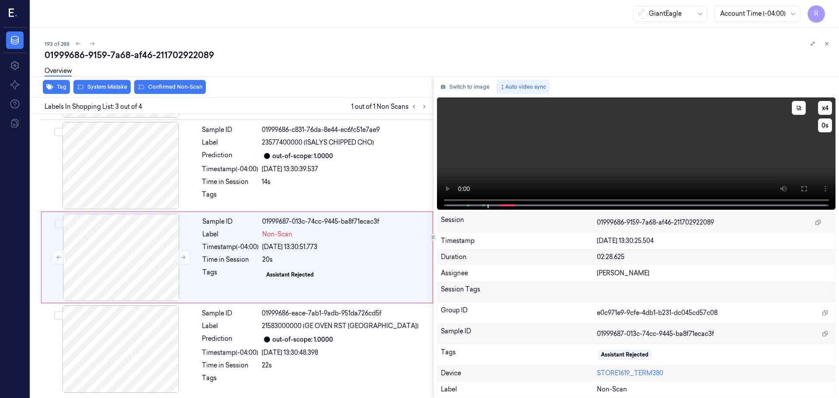
click at [807, 182] on button at bounding box center [804, 189] width 14 height 14
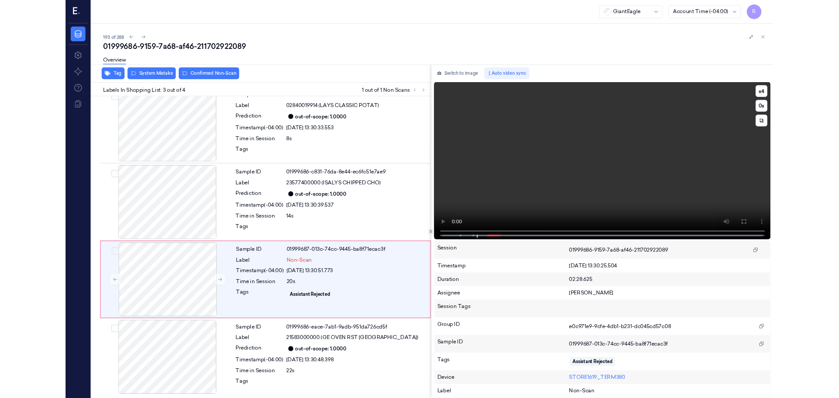
scroll to position [12, 0]
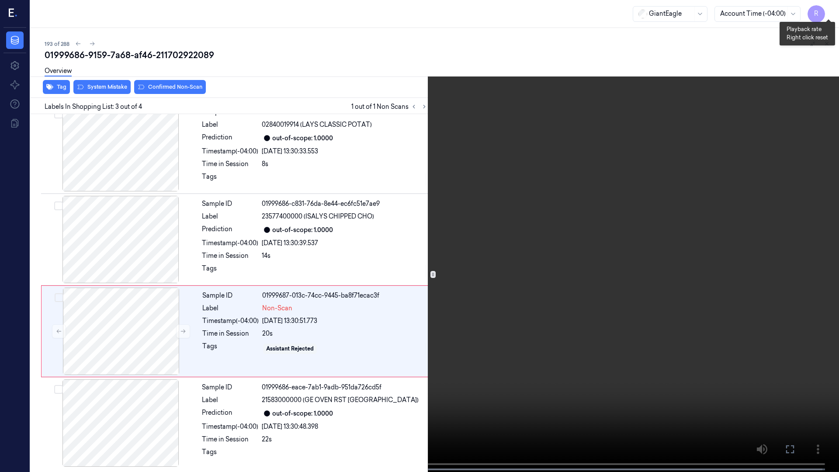
drag, startPoint x: 830, startPoint y: 6, endPoint x: 825, endPoint y: 14, distance: 8.6
click at [830, 7] on button "x 4" at bounding box center [828, 10] width 14 height 14
click at [828, 6] on button "x 1" at bounding box center [828, 10] width 14 height 14
click at [828, 6] on button "x 2" at bounding box center [828, 10] width 14 height 14
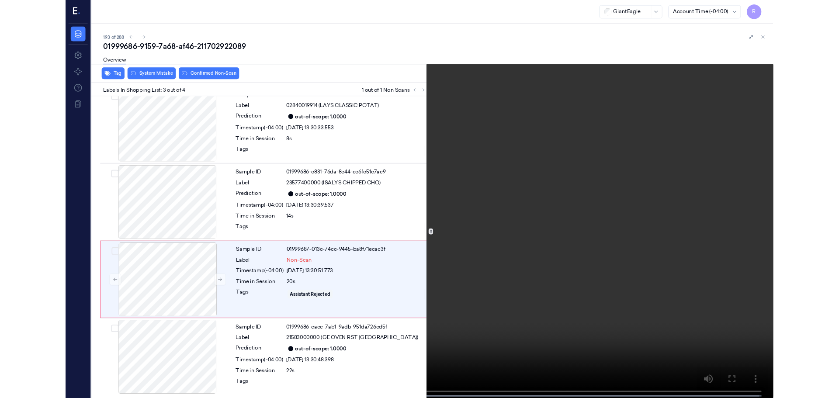
scroll to position [86, 0]
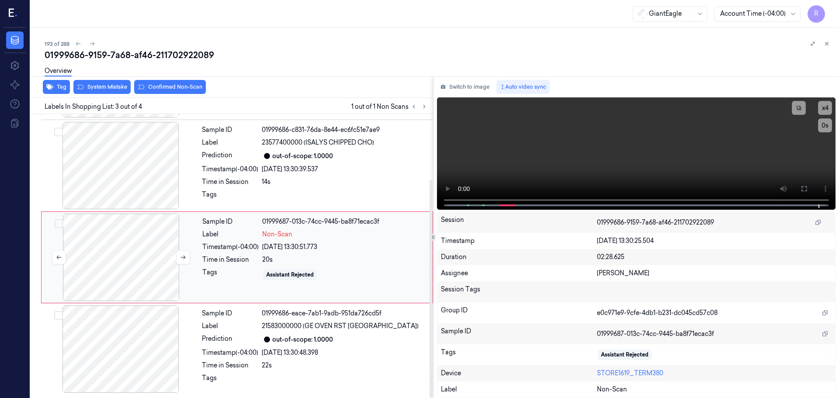
click at [154, 268] on div at bounding box center [121, 257] width 156 height 87
click at [182, 259] on icon at bounding box center [183, 257] width 6 height 6
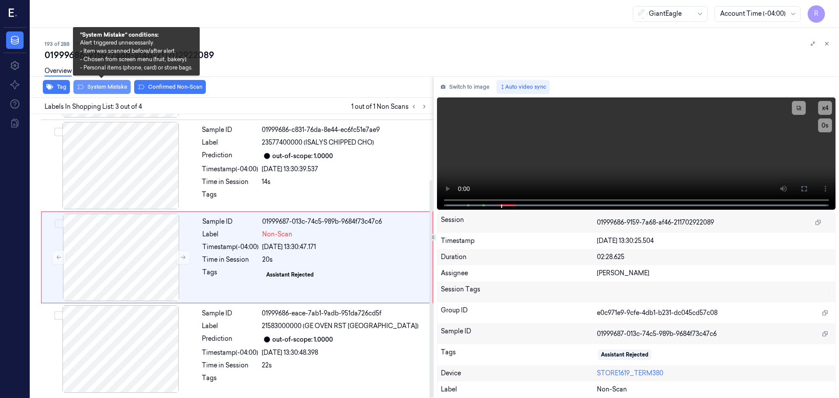
click at [112, 88] on button "System Mistake" at bounding box center [101, 87] width 57 height 14
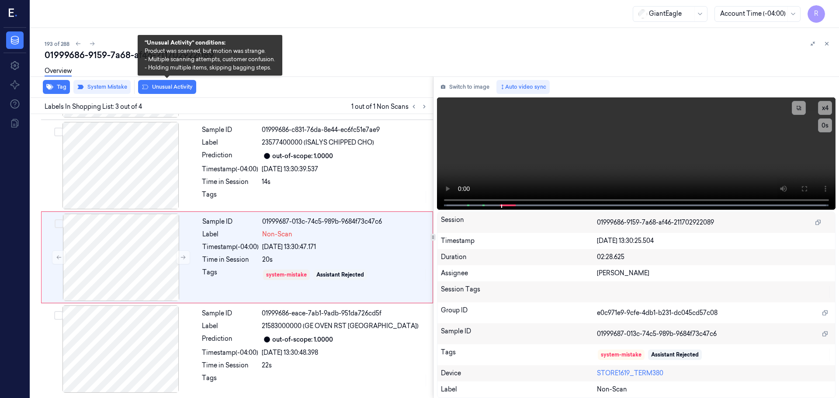
click at [169, 89] on button "Unusual Activity" at bounding box center [167, 87] width 58 height 14
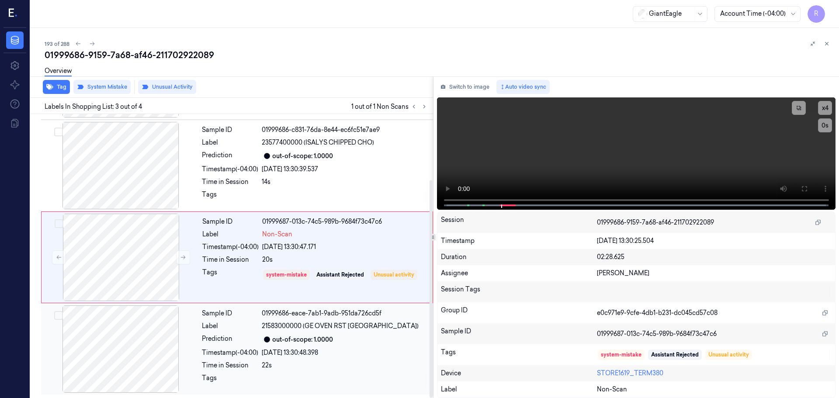
click at [225, 366] on div "Time in Session" at bounding box center [230, 365] width 56 height 9
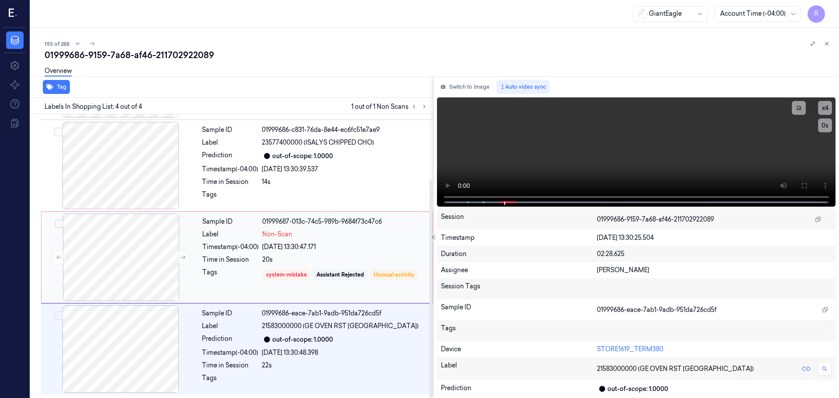
click at [239, 282] on div "Tags" at bounding box center [230, 275] width 56 height 14
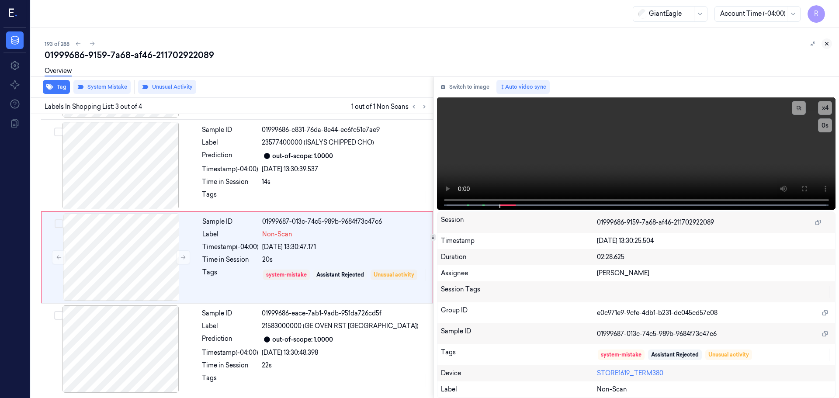
click at [826, 43] on icon at bounding box center [827, 44] width 6 height 6
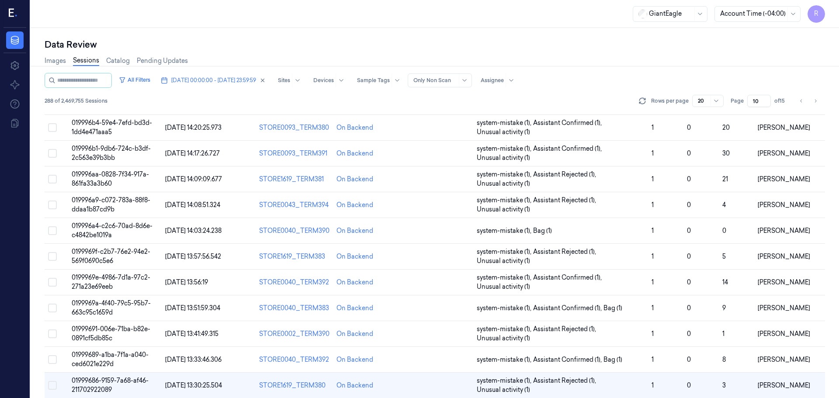
scroll to position [198, 0]
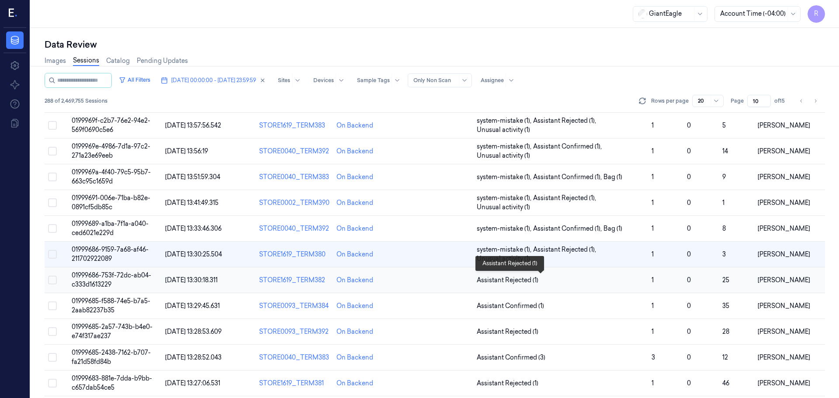
click at [606, 281] on span "Assistant Rejected (1)" at bounding box center [561, 280] width 168 height 9
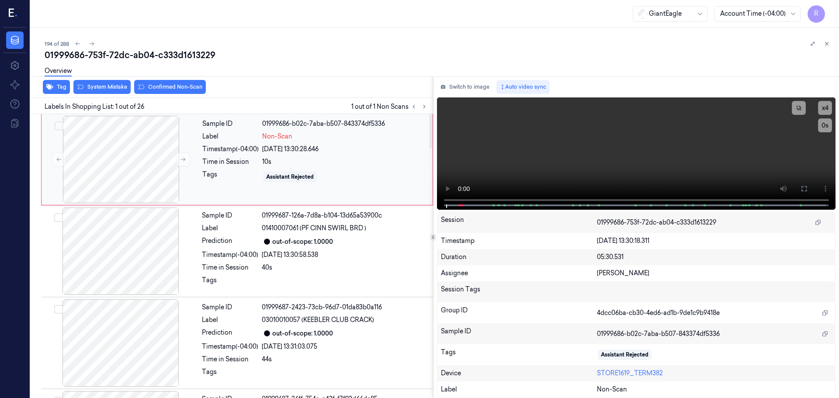
drag, startPoint x: 417, startPoint y: 107, endPoint x: 362, endPoint y: 135, distance: 61.6
click at [420, 108] on div at bounding box center [419, 106] width 21 height 10
click at [184, 159] on icon at bounding box center [183, 159] width 6 height 6
click at [184, 158] on icon at bounding box center [183, 159] width 6 height 6
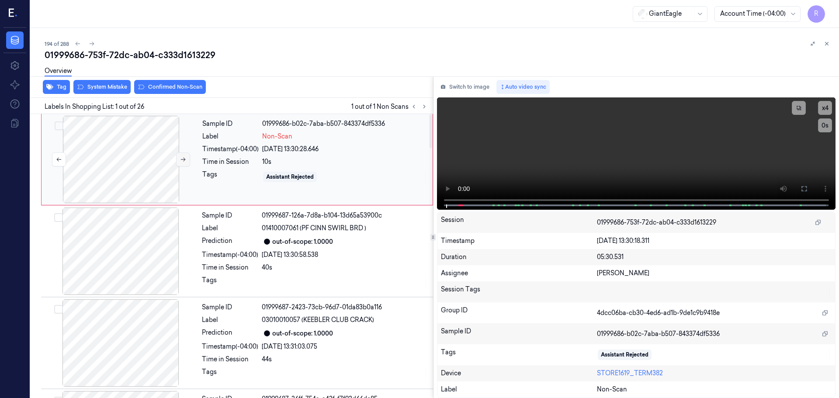
click at [184, 158] on icon at bounding box center [183, 159] width 6 height 6
click at [803, 188] on icon at bounding box center [804, 188] width 7 height 7
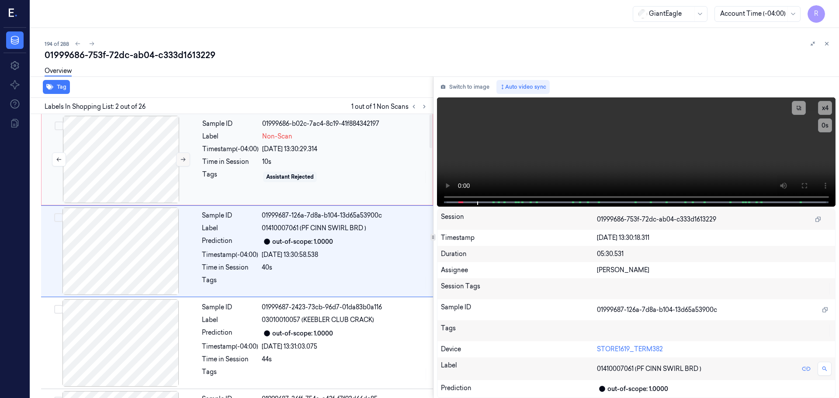
click at [185, 159] on icon at bounding box center [183, 160] width 5 height 4
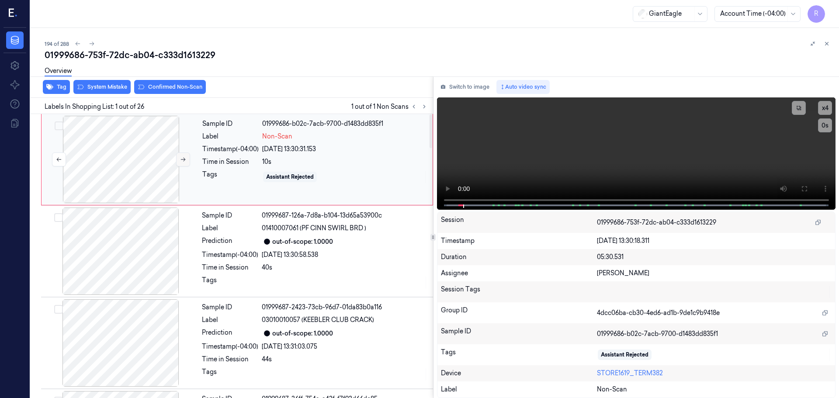
click at [184, 159] on icon at bounding box center [183, 159] width 6 height 6
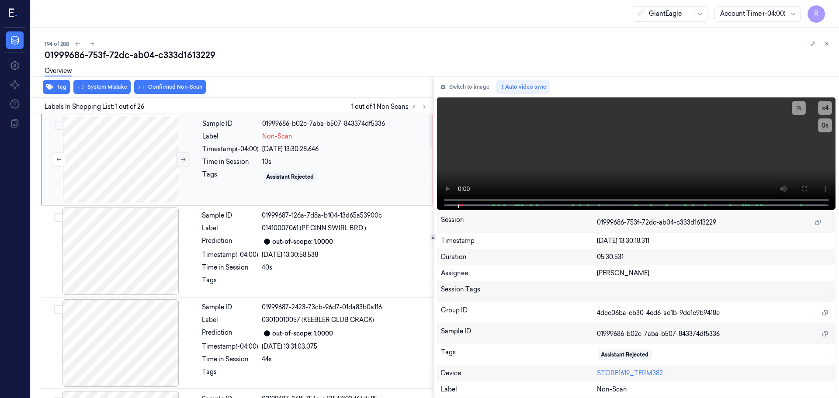
click at [184, 159] on icon at bounding box center [183, 159] width 6 height 6
click at [828, 112] on button "x 4" at bounding box center [825, 108] width 14 height 14
click at [828, 112] on button "x 1" at bounding box center [825, 108] width 14 height 14
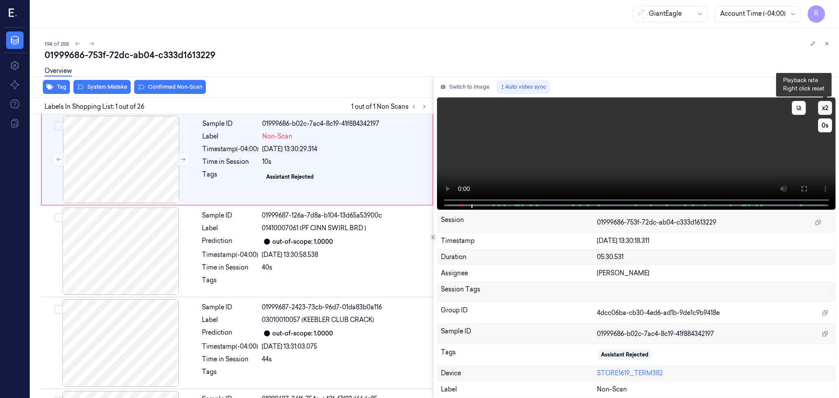
click at [828, 112] on button "x 2" at bounding box center [825, 108] width 14 height 14
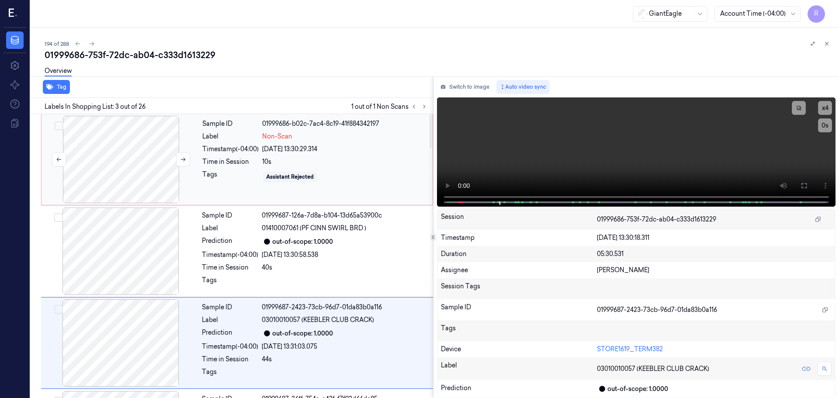
click at [146, 168] on div at bounding box center [121, 159] width 156 height 87
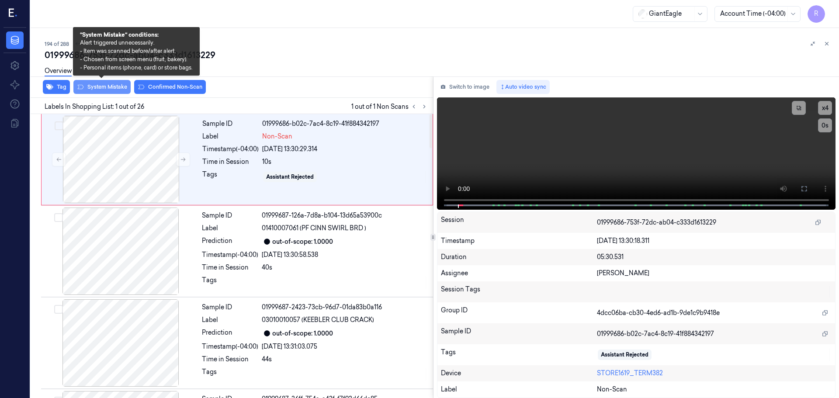
click at [113, 87] on button "System Mistake" at bounding box center [101, 87] width 57 height 14
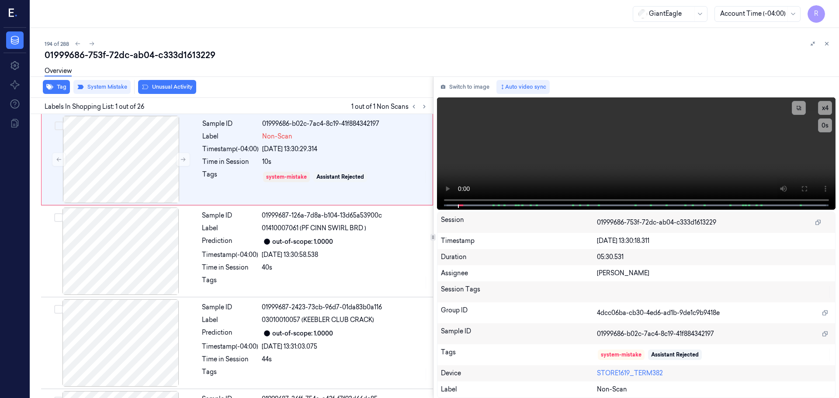
click at [56, 82] on div "Overview" at bounding box center [58, 72] width 27 height 22
click at [56, 86] on button "Tag" at bounding box center [56, 87] width 27 height 14
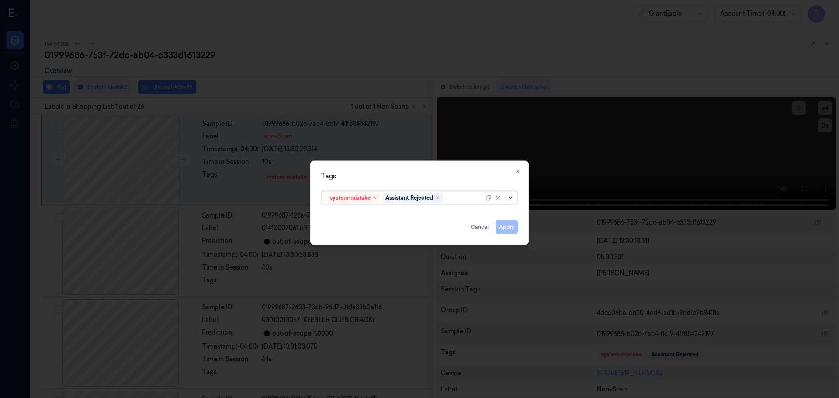
click at [511, 197] on icon at bounding box center [510, 197] width 7 height 7
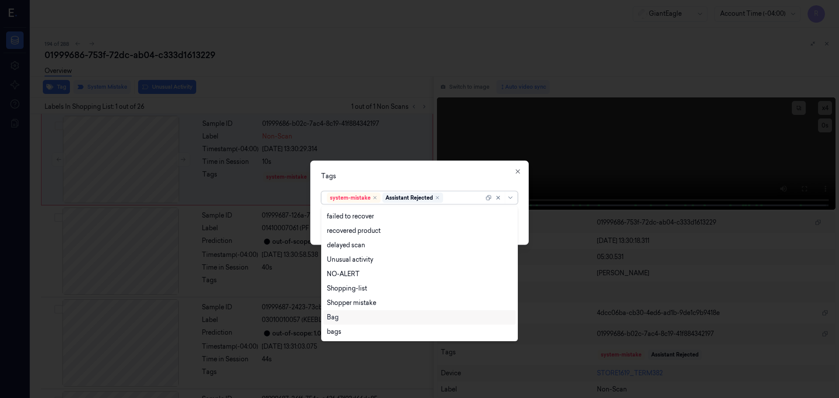
click at [343, 312] on div "Bag" at bounding box center [419, 317] width 192 height 14
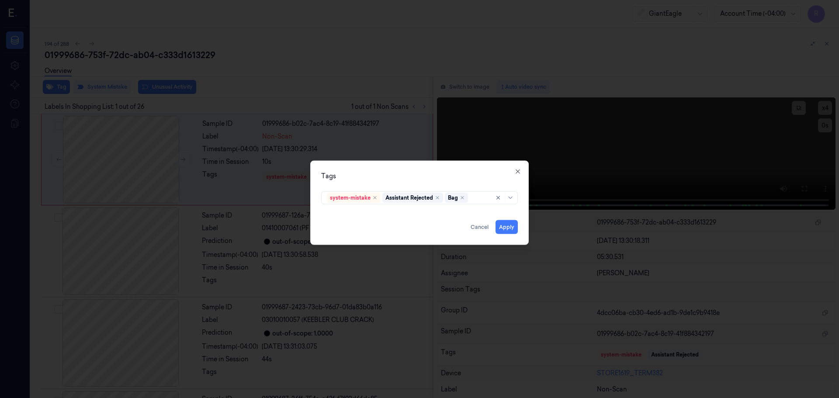
click at [393, 171] on div "Tags" at bounding box center [419, 175] width 197 height 9
click at [510, 227] on button "Apply" at bounding box center [507, 227] width 22 height 14
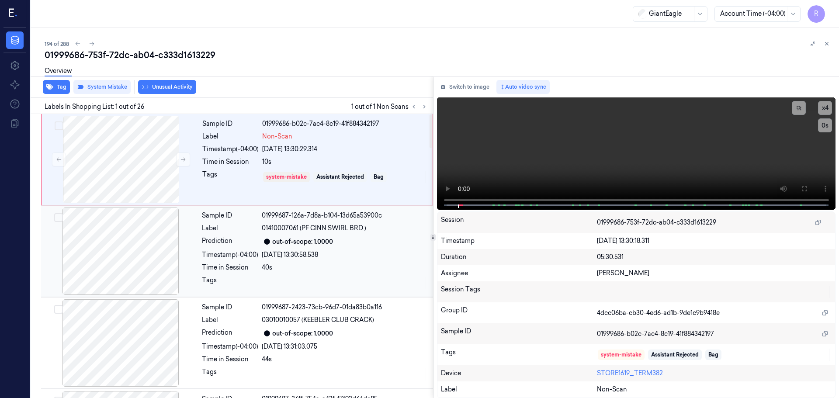
click at [248, 266] on div "Time in Session" at bounding box center [230, 267] width 56 height 9
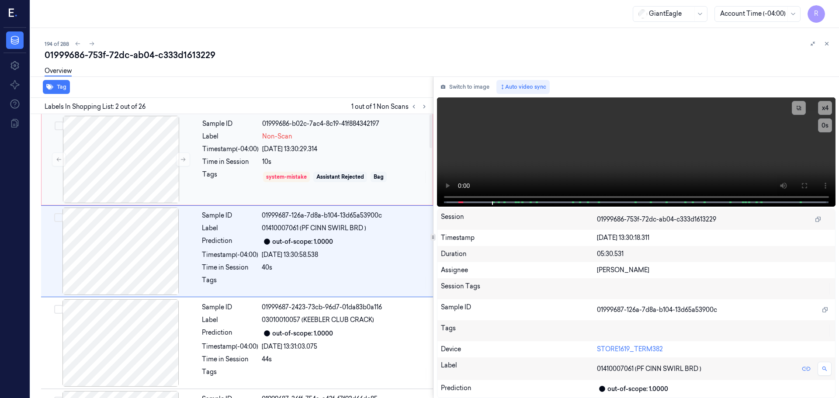
click at [250, 178] on div "Tags" at bounding box center [230, 177] width 56 height 14
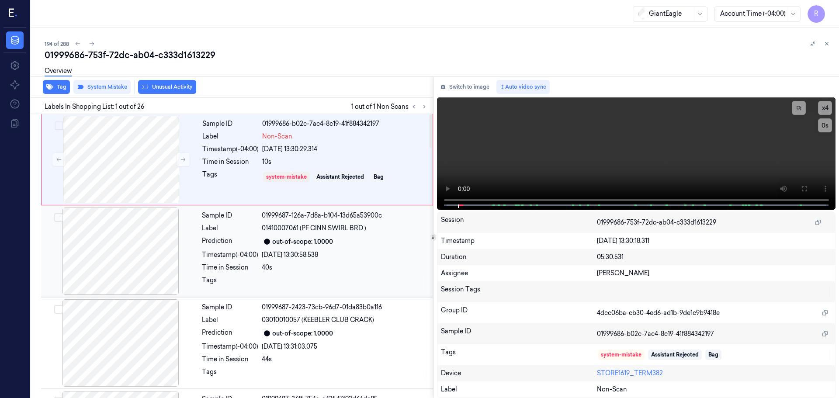
click at [263, 225] on span "01410007061 (PF CINN SWIRL BRD )" at bounding box center [314, 228] width 104 height 9
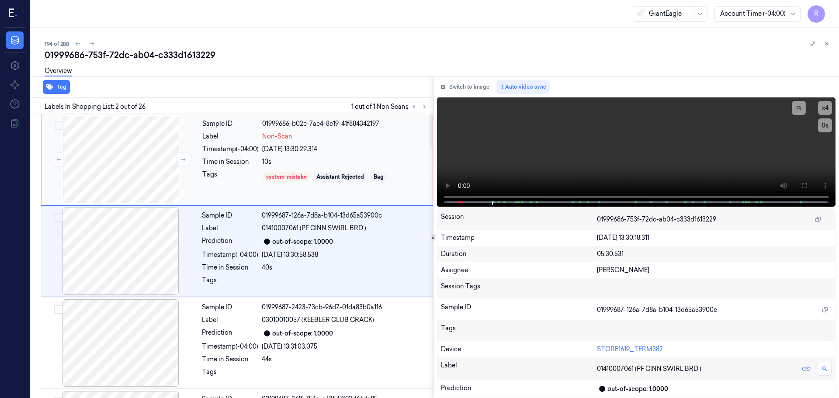
click at [256, 162] on div "Time in Session" at bounding box center [230, 161] width 56 height 9
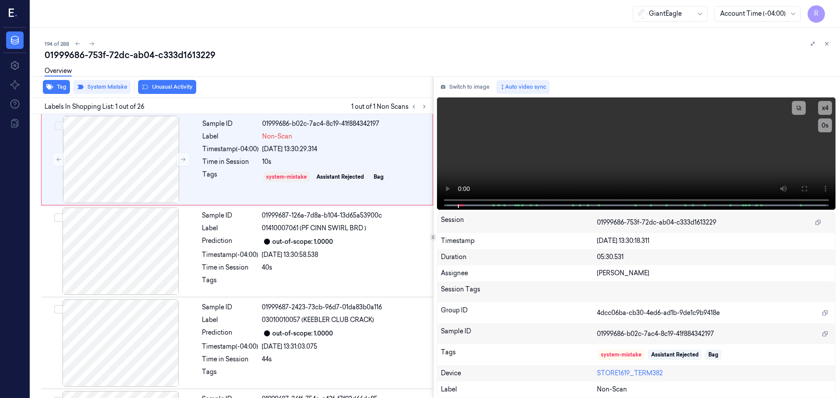
click at [826, 42] on icon at bounding box center [827, 44] width 6 height 6
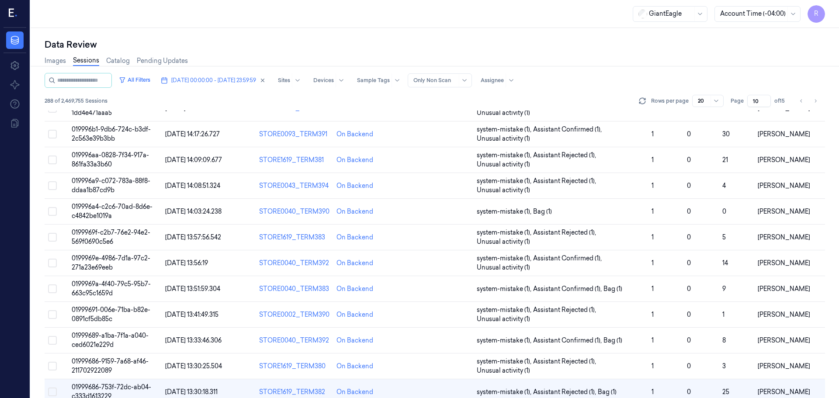
scroll to position [223, 0]
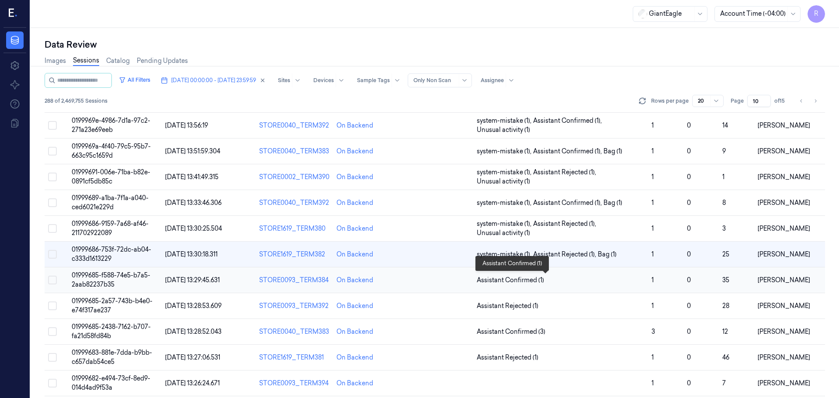
click at [613, 281] on span "Assistant Confirmed (1)" at bounding box center [561, 280] width 168 height 9
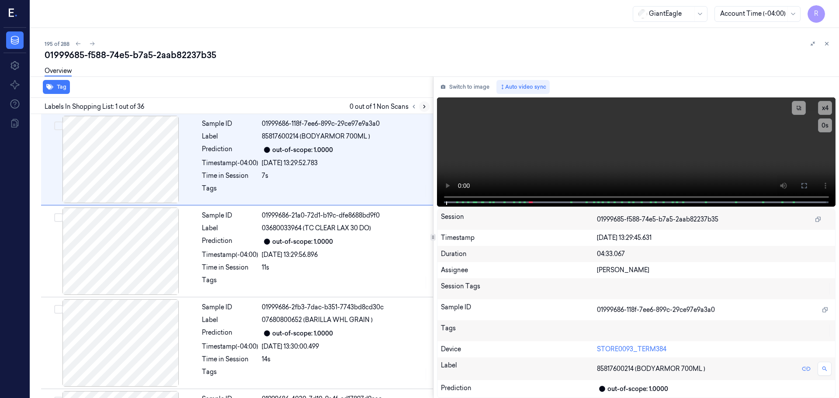
click at [424, 104] on icon at bounding box center [424, 107] width 6 height 6
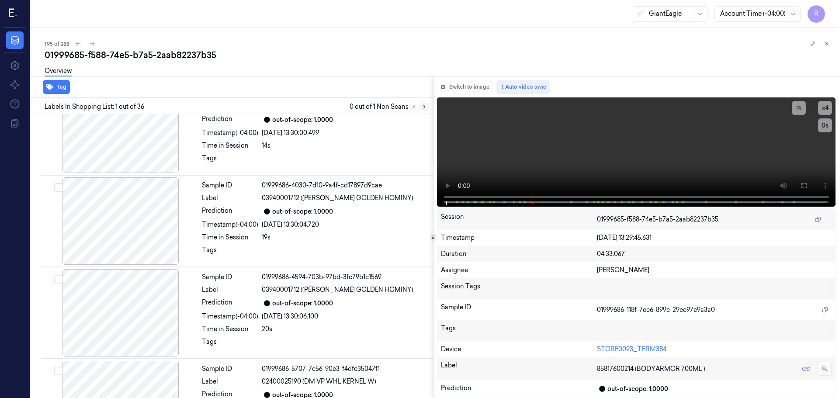
click at [423, 105] on icon at bounding box center [424, 106] width 2 height 3
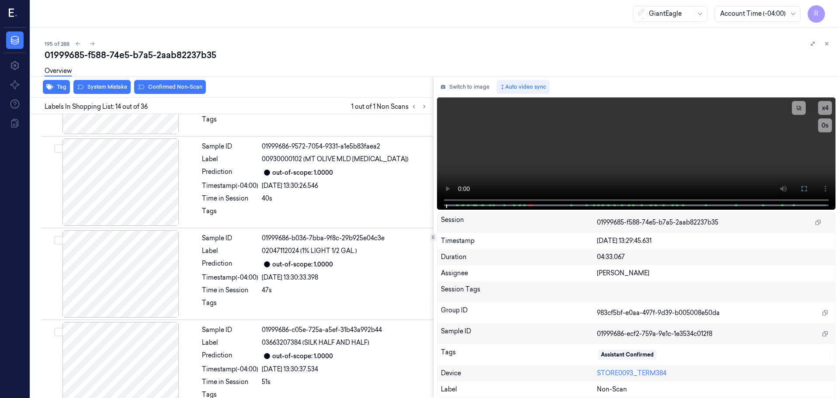
drag, startPoint x: 423, startPoint y: 105, endPoint x: 417, endPoint y: 114, distance: 10.9
click at [423, 107] on icon at bounding box center [424, 107] width 6 height 6
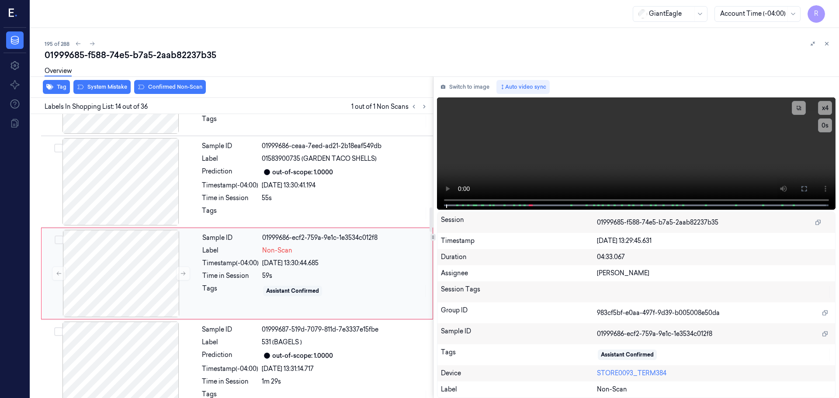
scroll to position [1096, 0]
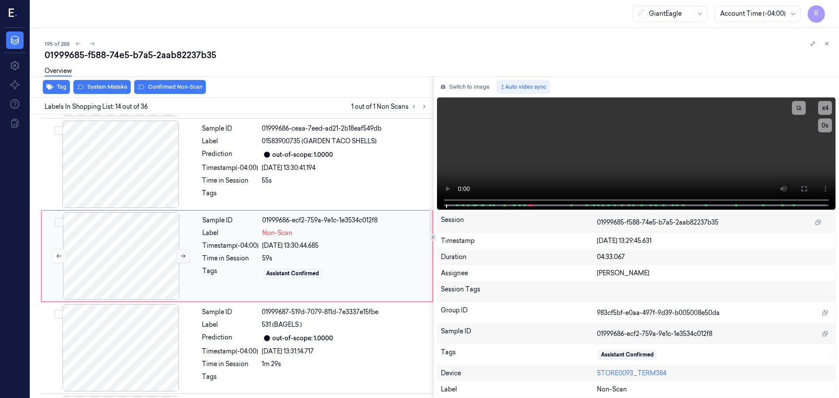
click at [179, 260] on button at bounding box center [183, 256] width 14 height 14
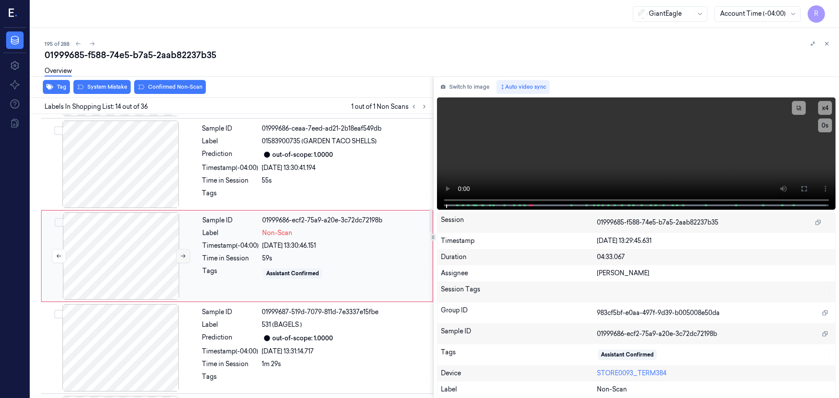
click at [179, 260] on button at bounding box center [183, 256] width 14 height 14
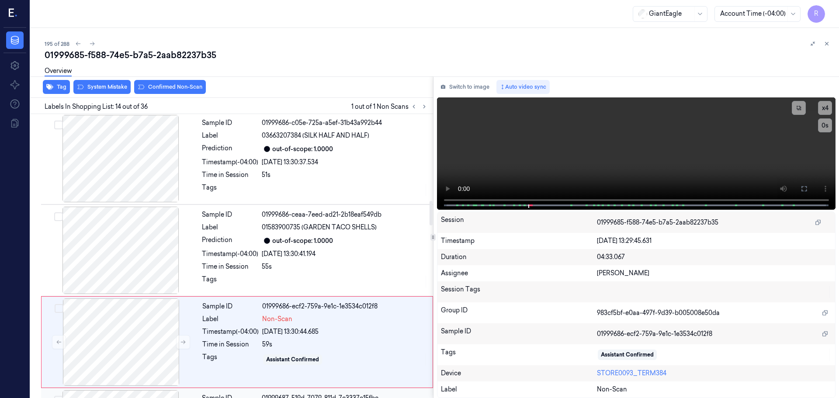
scroll to position [1009, 0]
click at [135, 184] on div at bounding box center [121, 159] width 156 height 87
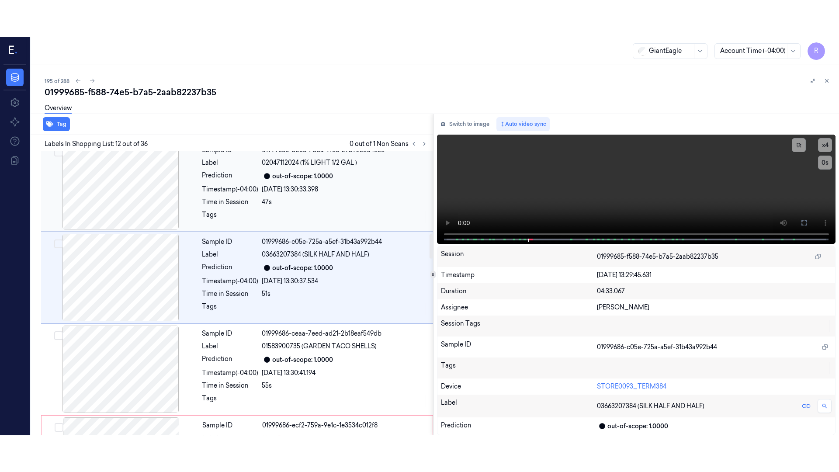
scroll to position [913, 0]
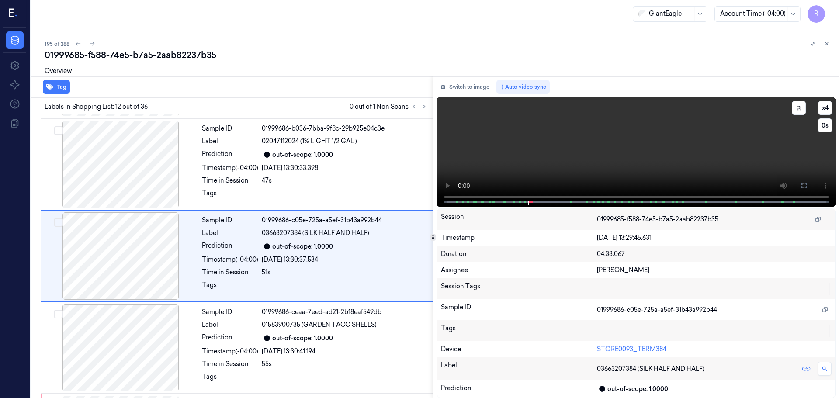
drag, startPoint x: 804, startPoint y: 186, endPoint x: 804, endPoint y: 239, distance: 52.9
click at [804, 186] on icon at bounding box center [804, 185] width 7 height 7
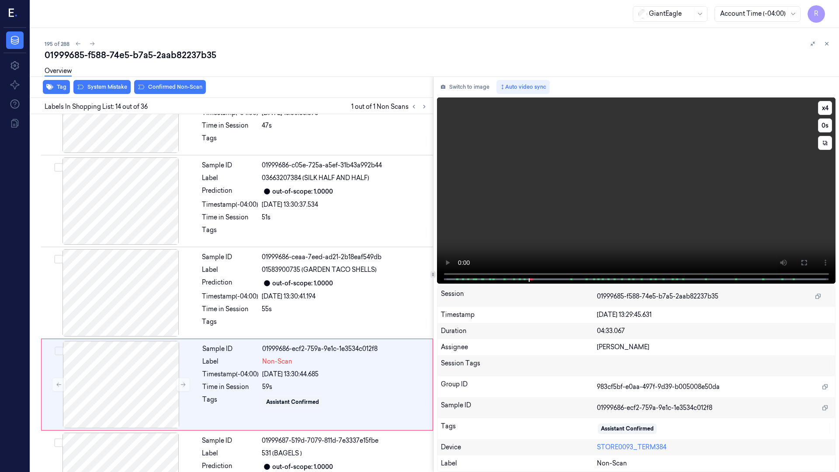
scroll to position [1060, 0]
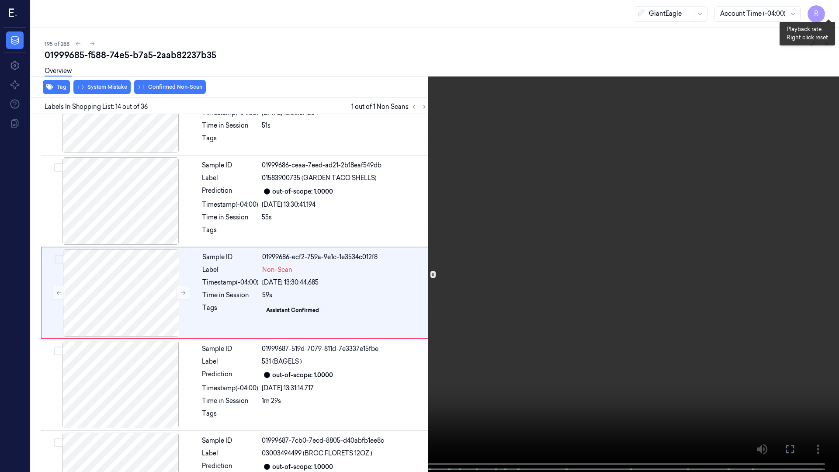
click at [827, 11] on button "x 4" at bounding box center [828, 10] width 14 height 14
click at [829, 9] on button "x 1" at bounding box center [828, 10] width 14 height 14
click at [829, 9] on button "x 2" at bounding box center [828, 10] width 14 height 14
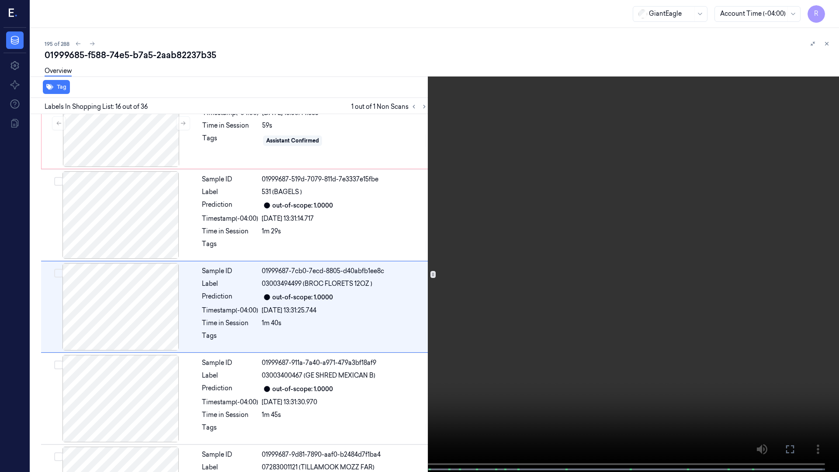
scroll to position [1243, 0]
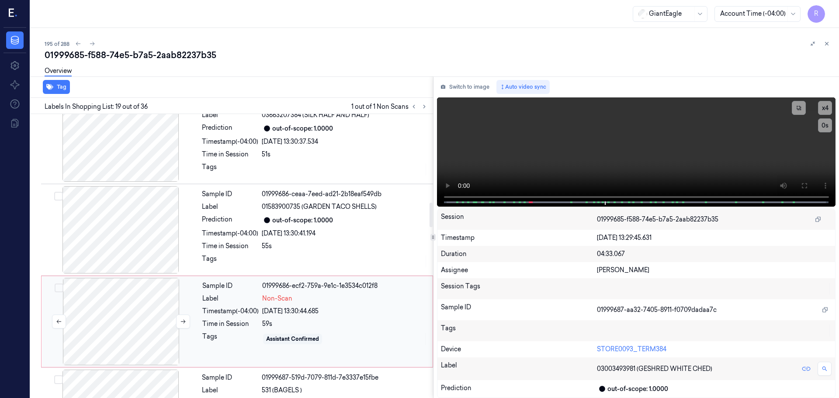
click at [162, 319] on div at bounding box center [121, 321] width 156 height 87
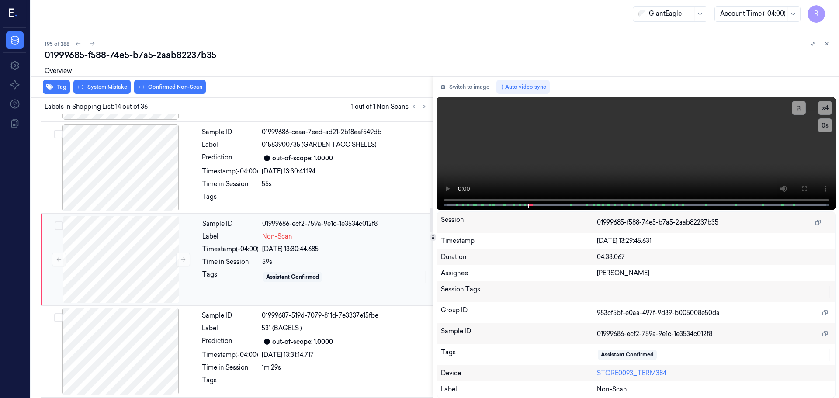
scroll to position [1096, 0]
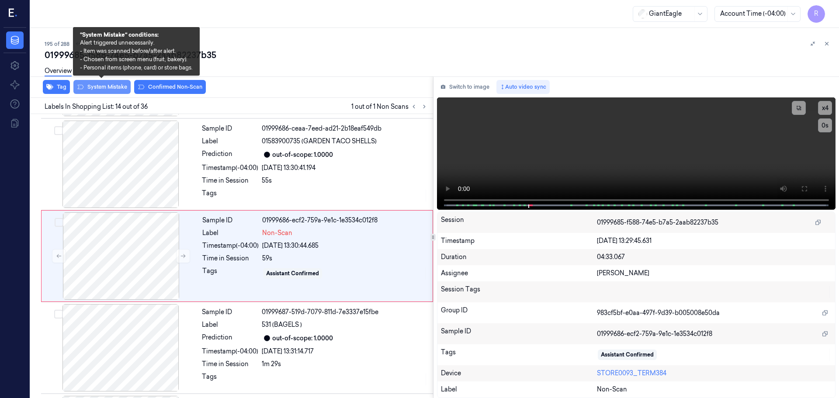
click at [103, 89] on button "System Mistake" at bounding box center [101, 87] width 57 height 14
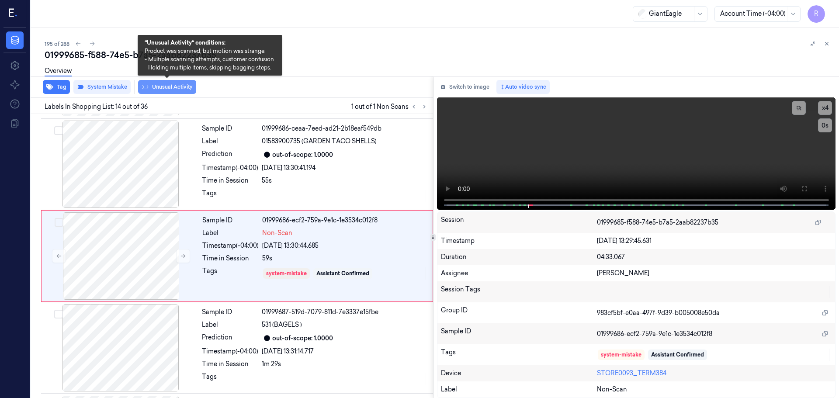
click at [166, 86] on button "Unusual Activity" at bounding box center [167, 87] width 58 height 14
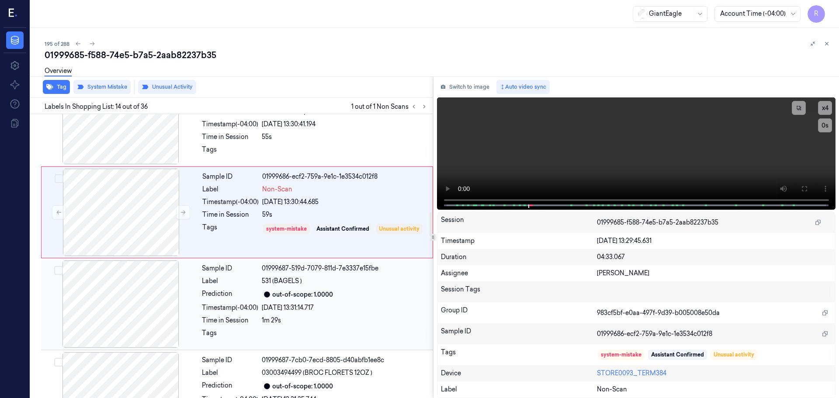
click at [222, 289] on div "Sample ID 01999687-519d-7079-811d-7e3337e15fbe Label 531 (BAGELS ) Prediction o…" at bounding box center [314, 303] width 233 height 87
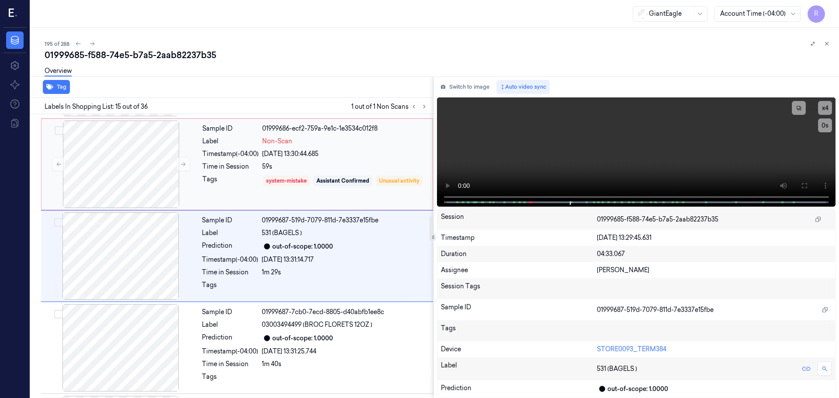
click at [220, 177] on div "Tags" at bounding box center [230, 187] width 56 height 25
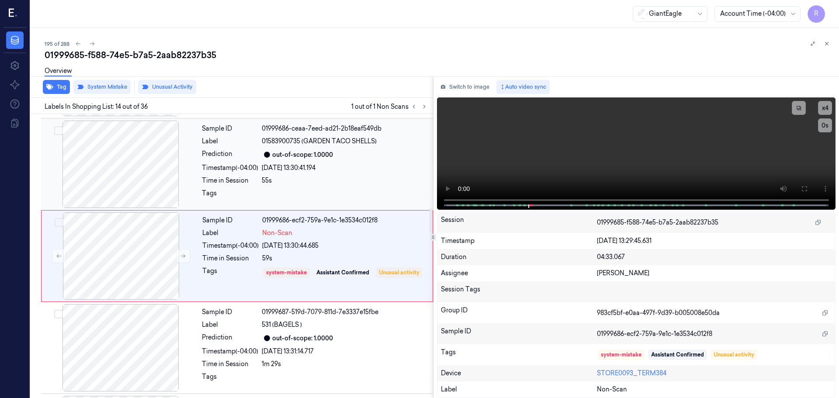
click at [252, 180] on div "Time in Session" at bounding box center [230, 180] width 56 height 9
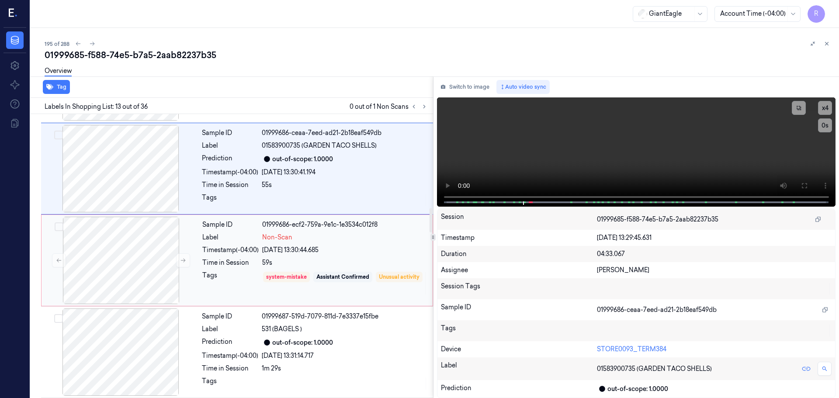
click at [247, 240] on div "Label" at bounding box center [230, 237] width 56 height 9
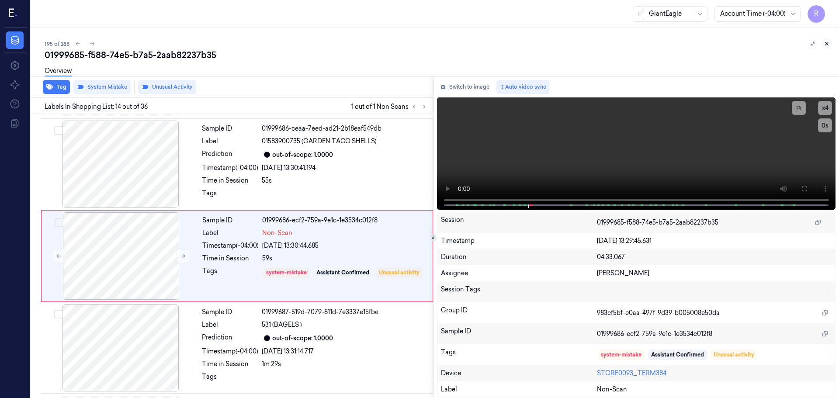
click at [828, 48] on button at bounding box center [826, 43] width 10 height 10
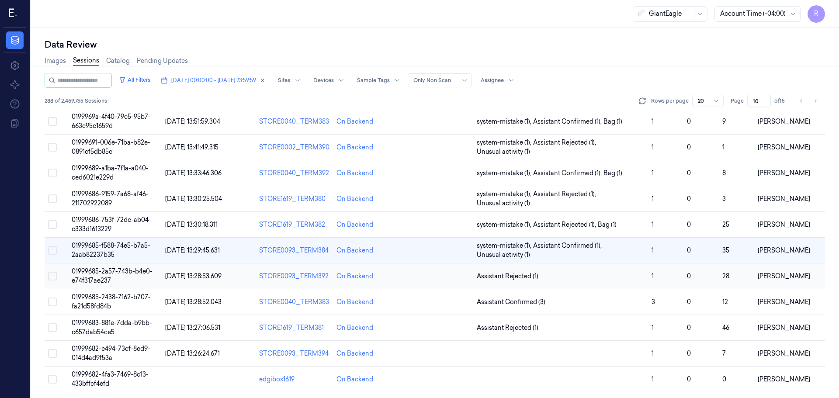
scroll to position [254, 0]
click at [579, 282] on td "Assistant Rejected (1)" at bounding box center [560, 276] width 175 height 26
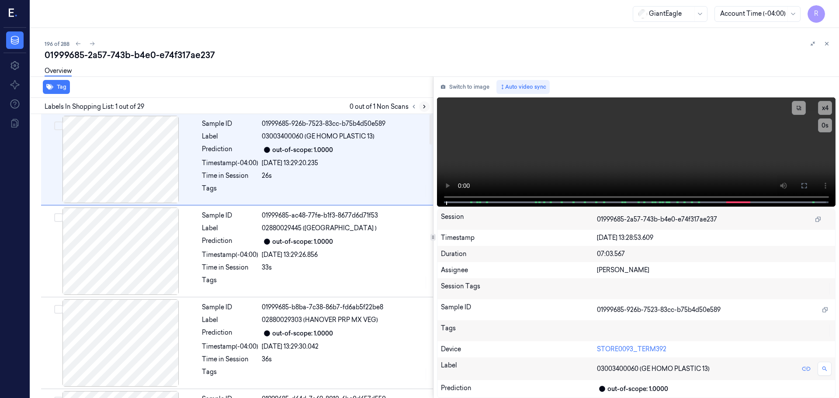
click at [426, 111] on button at bounding box center [424, 106] width 10 height 10
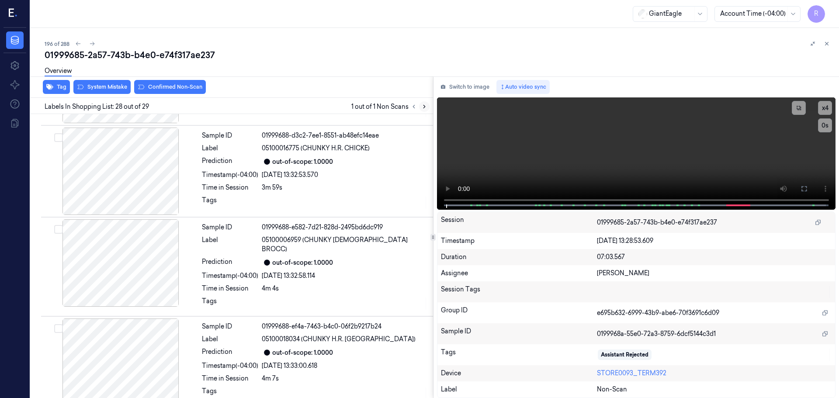
click at [425, 108] on icon at bounding box center [424, 107] width 6 height 6
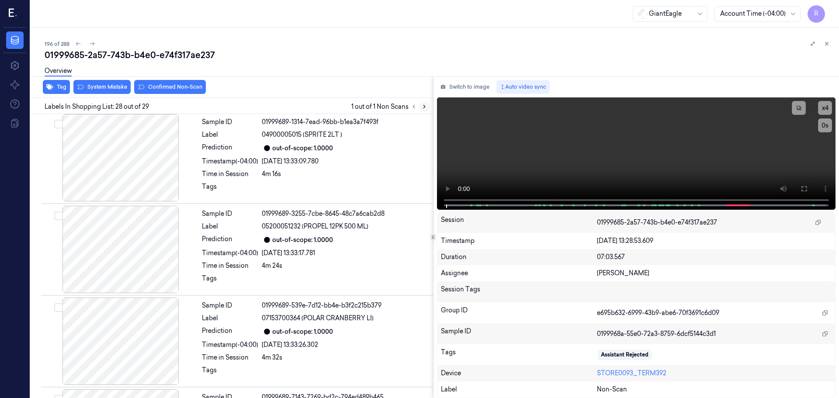
click at [425, 110] on button at bounding box center [424, 106] width 10 height 10
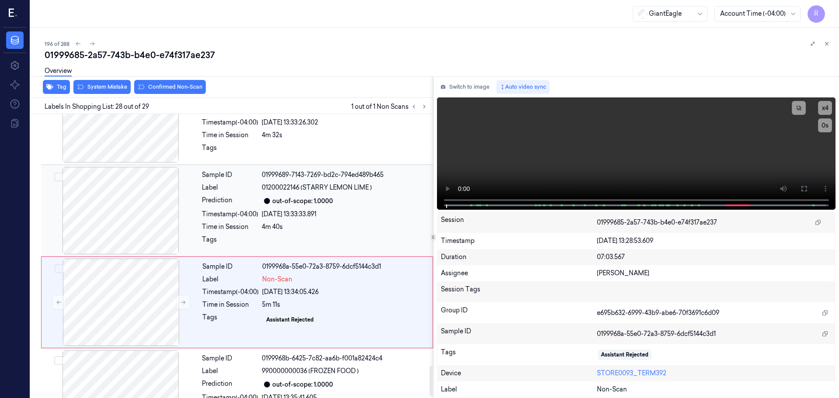
scroll to position [2380, 0]
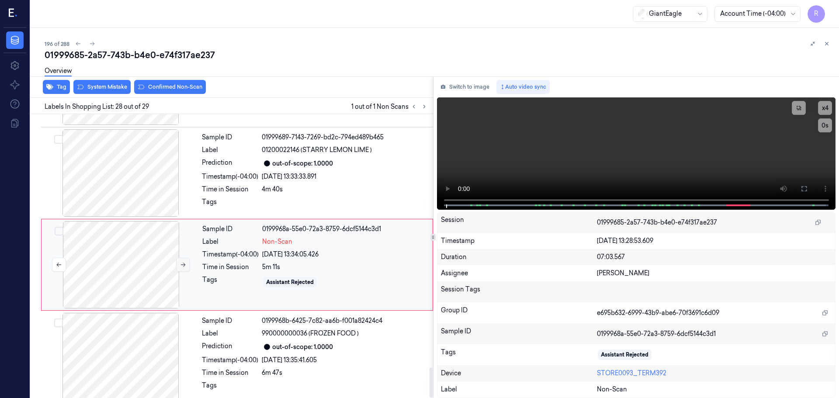
click at [184, 258] on button at bounding box center [183, 265] width 14 height 14
click at [142, 170] on div at bounding box center [121, 172] width 156 height 87
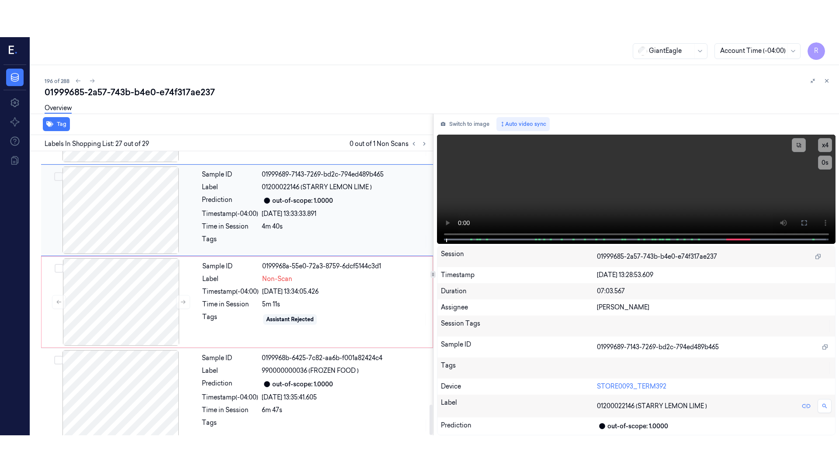
scroll to position [2289, 0]
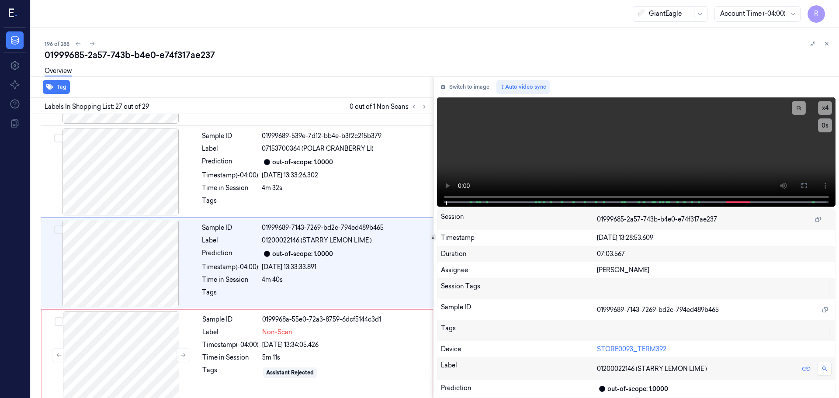
click at [433, 185] on div "Tag Labels In Shopping List: 27 out of 29 0 out of 1 Non Scans Sample ID 019996…" at bounding box center [433, 237] width 812 height 322
drag, startPoint x: 808, startPoint y: 186, endPoint x: 808, endPoint y: 239, distance: 52.9
click at [808, 186] on button at bounding box center [804, 186] width 14 height 14
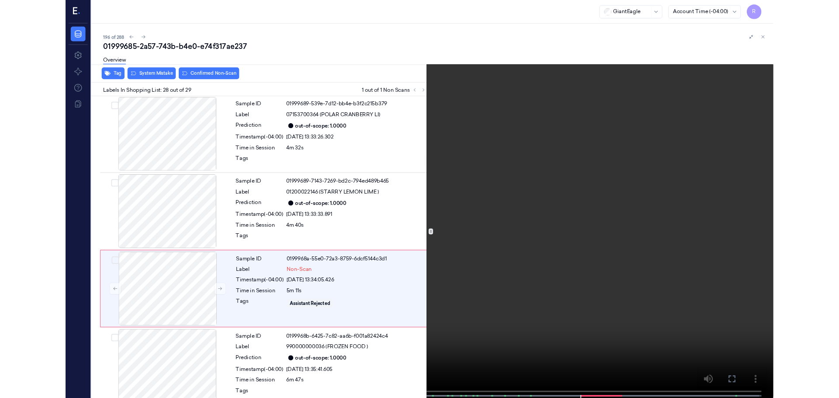
scroll to position [2306, 0]
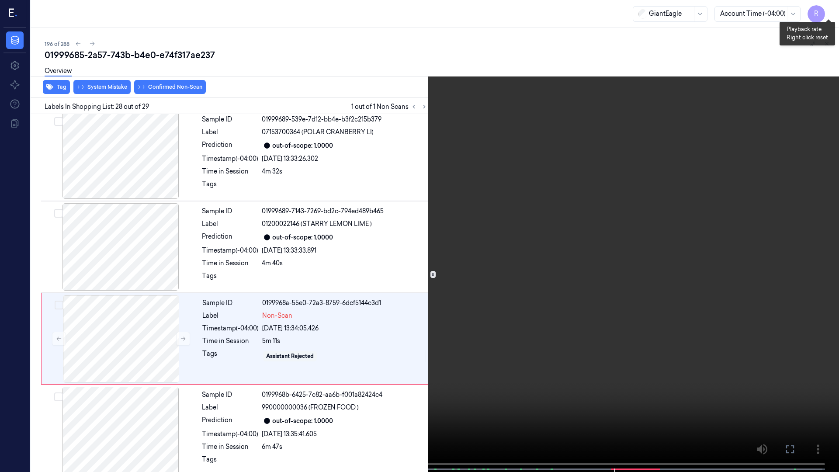
drag, startPoint x: 828, startPoint y: 9, endPoint x: 827, endPoint y: 15, distance: 6.6
click at [828, 9] on button "x 4" at bounding box center [828, 10] width 14 height 14
click at [0, 0] on icon at bounding box center [0, 0] width 0 height 0
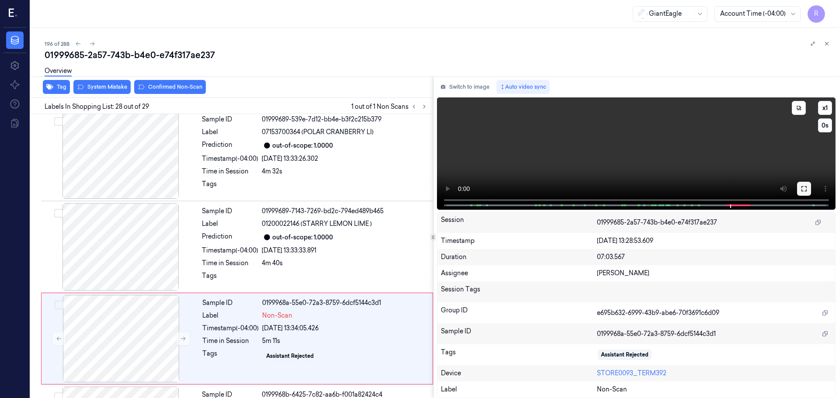
click at [807, 187] on icon at bounding box center [804, 188] width 7 height 7
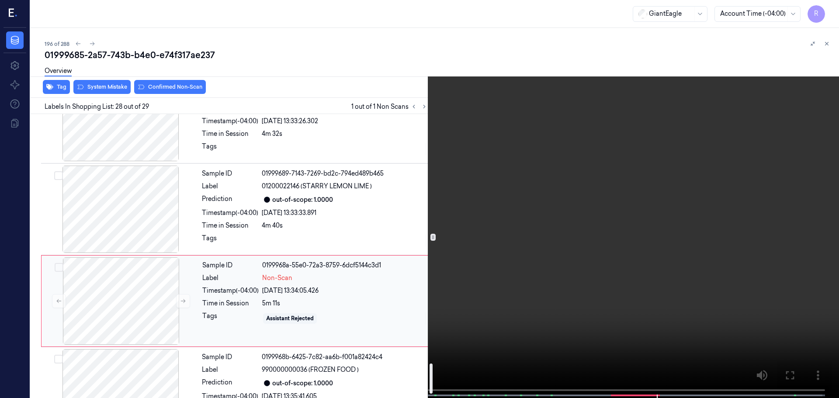
scroll to position [2380, 0]
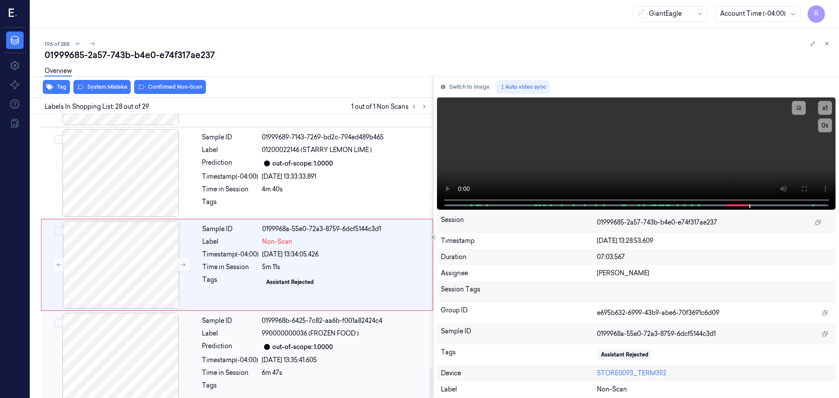
click at [253, 344] on div "Prediction" at bounding box center [230, 347] width 56 height 10
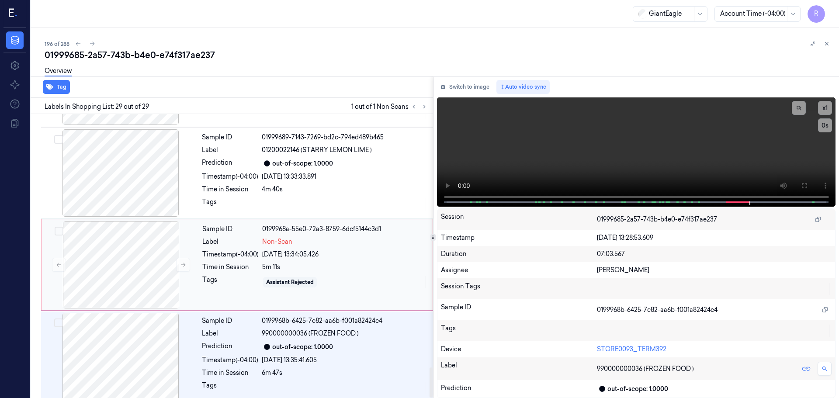
click at [203, 275] on div "Tags" at bounding box center [230, 282] width 56 height 14
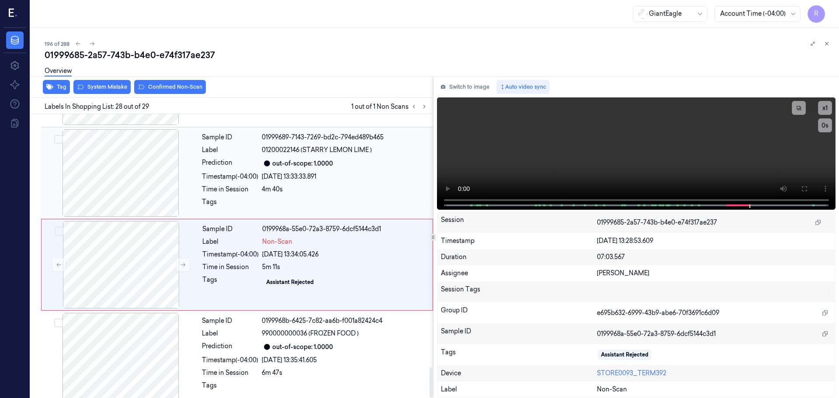
click at [261, 185] on div "Time in Session 4m 40s" at bounding box center [315, 189] width 226 height 9
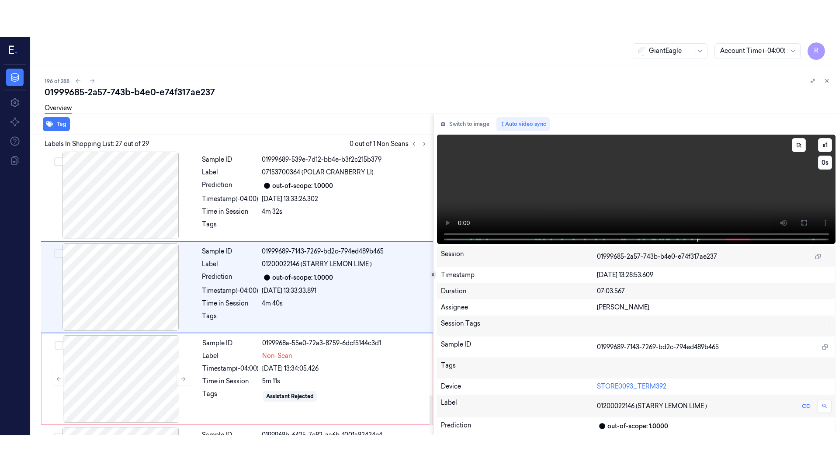
scroll to position [2289, 0]
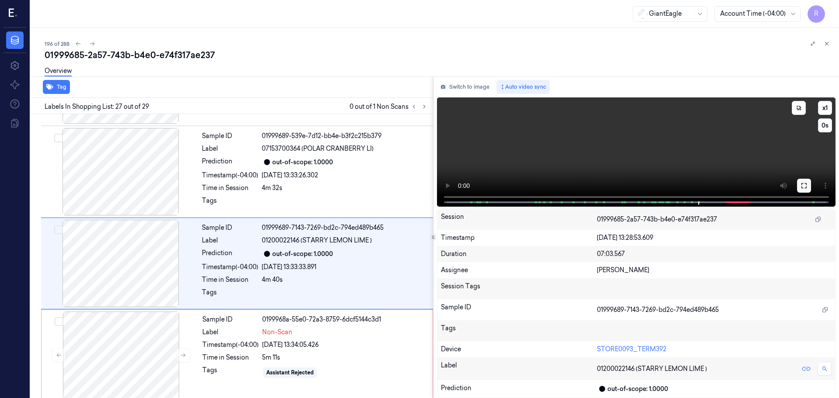
click at [799, 184] on button at bounding box center [804, 186] width 14 height 14
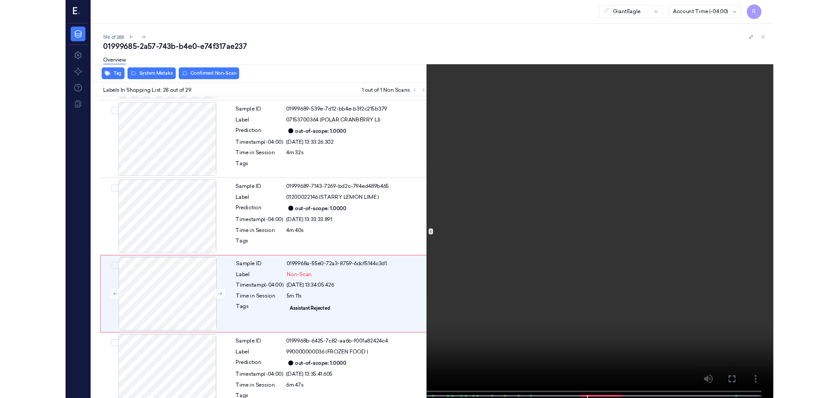
scroll to position [2306, 0]
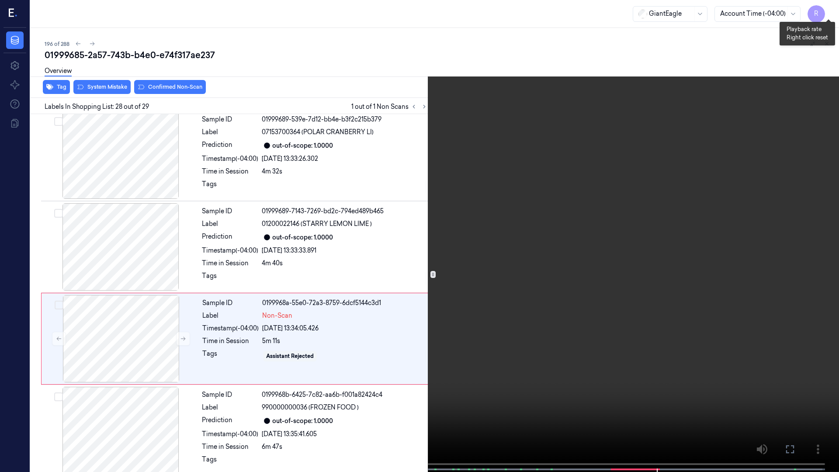
click at [830, 10] on button "x 1" at bounding box center [828, 10] width 14 height 14
click at [830, 10] on button "x 2" at bounding box center [828, 10] width 14 height 14
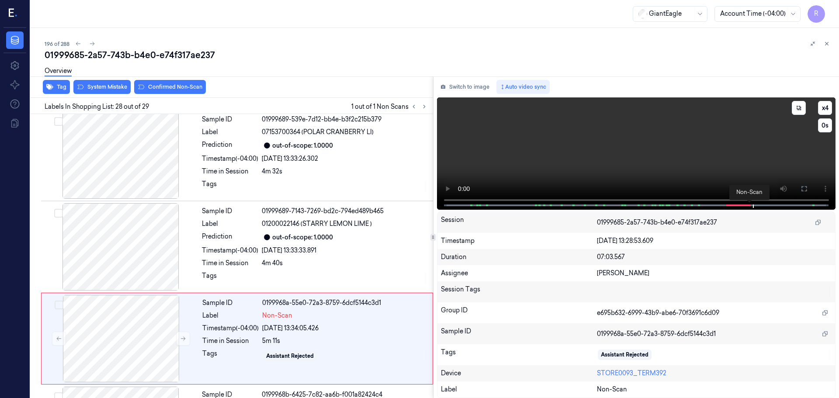
click at [748, 206] on span at bounding box center [748, 205] width 1 height 4
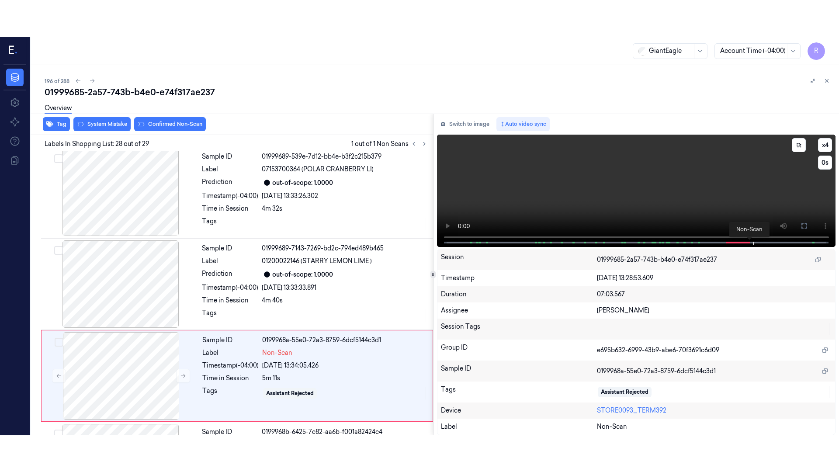
scroll to position [2380, 0]
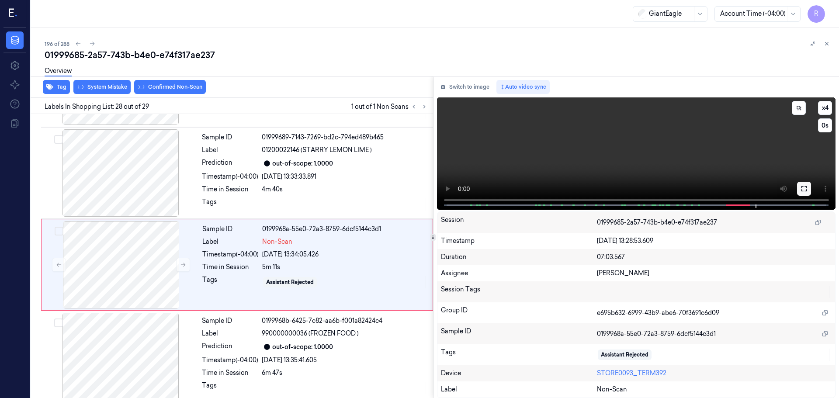
click at [808, 183] on button at bounding box center [804, 189] width 14 height 14
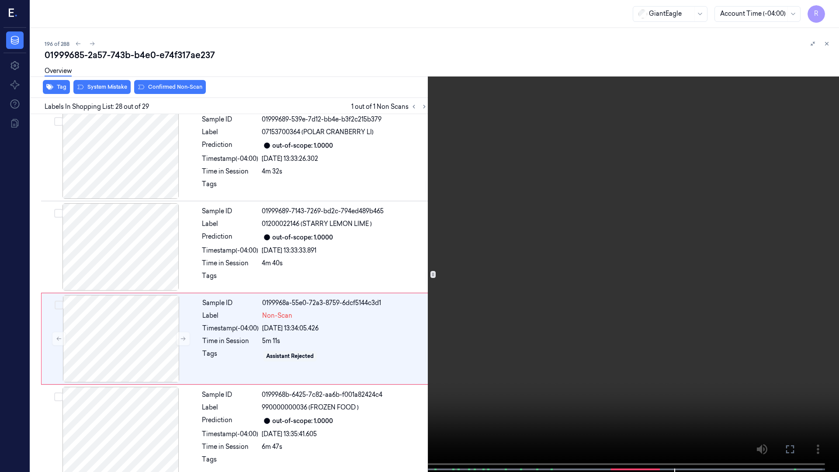
click at [650, 398] on video at bounding box center [419, 237] width 839 height 474
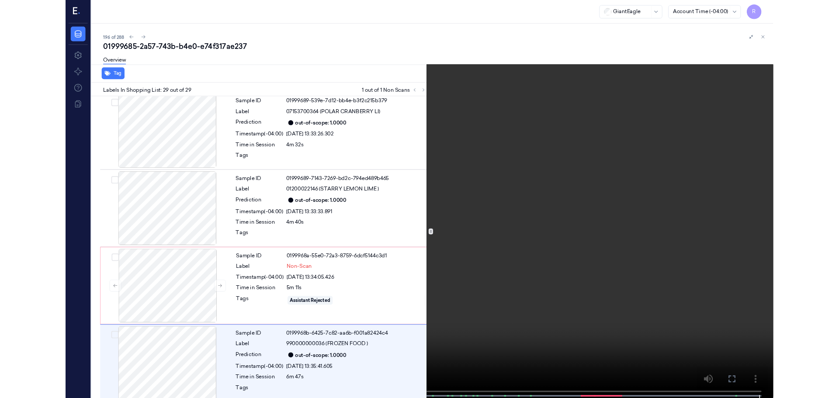
scroll to position [2380, 0]
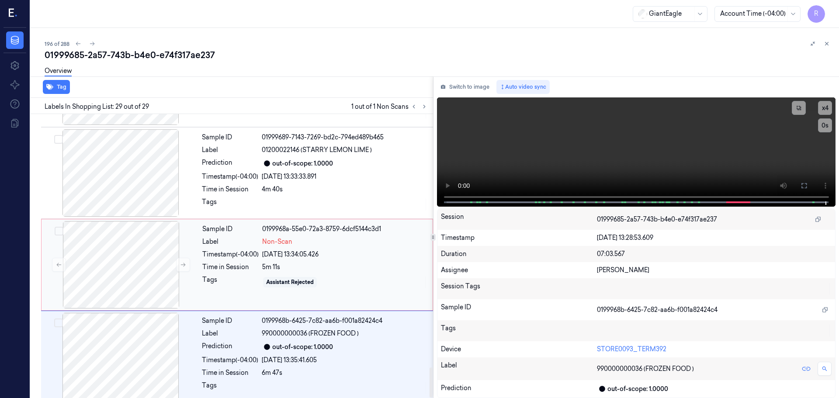
click at [206, 275] on div "Tags" at bounding box center [230, 282] width 56 height 14
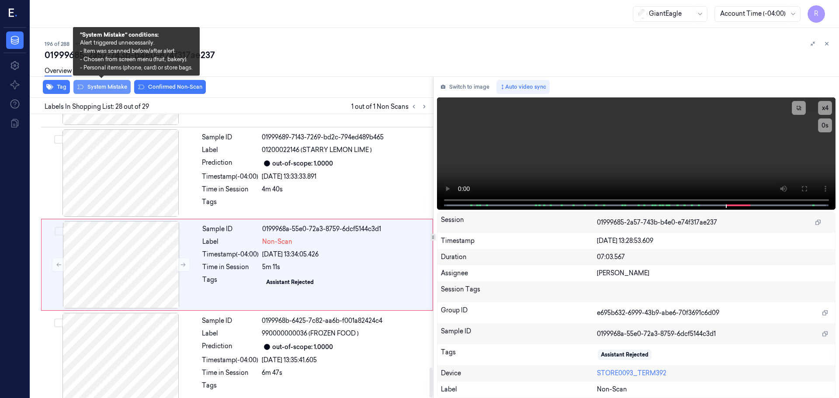
click at [113, 91] on button "System Mistake" at bounding box center [101, 87] width 57 height 14
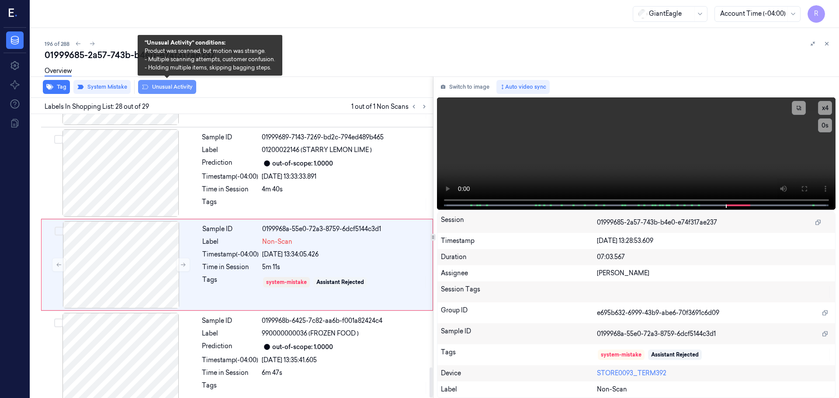
click at [175, 89] on button "Unusual Activity" at bounding box center [167, 87] width 58 height 14
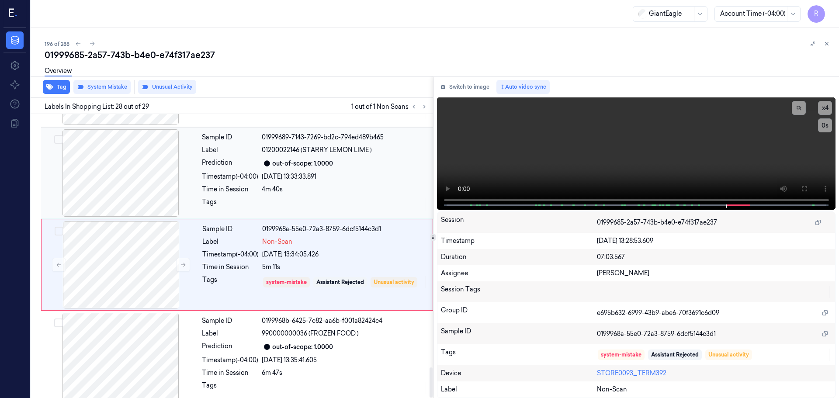
click at [278, 161] on div "out-of-scope: 1.0000" at bounding box center [345, 163] width 166 height 10
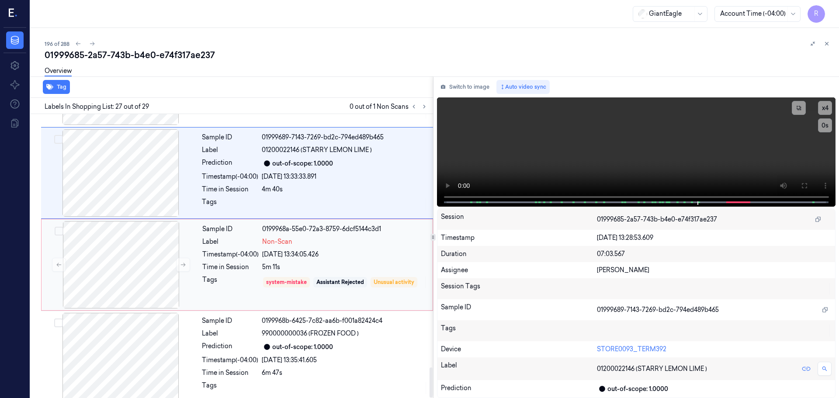
click at [282, 228] on div "Sample ID 0199968a-55e0-72a3-8759-6dcf5144c3d1 Label Non-Scan Timestamp (-04:00…" at bounding box center [315, 264] width 232 height 87
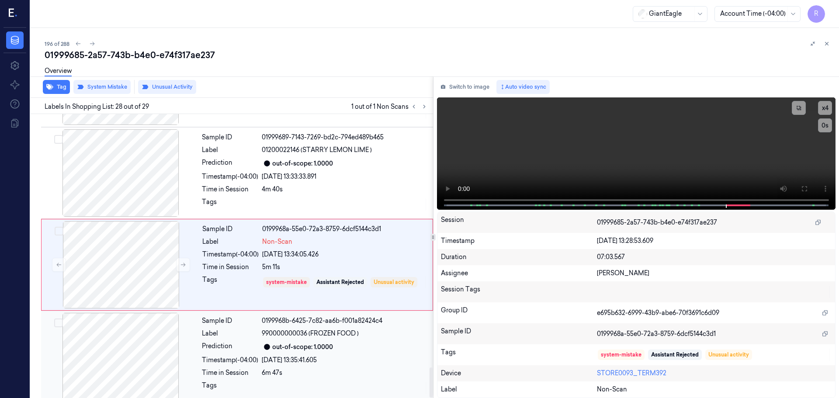
click at [319, 343] on div "out-of-scope: 1.0000" at bounding box center [302, 347] width 61 height 9
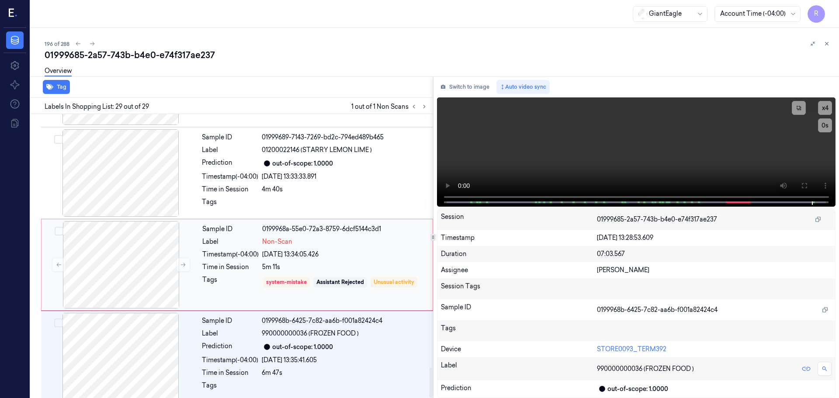
click at [302, 250] on div "[DATE] 13:34:05.426" at bounding box center [344, 254] width 165 height 9
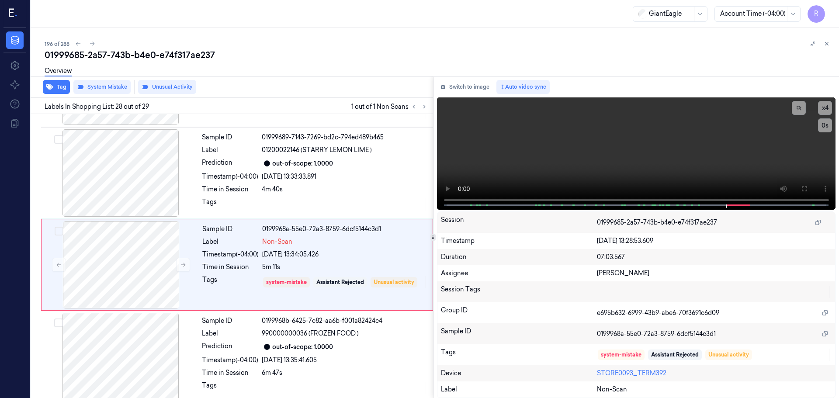
drag, startPoint x: 825, startPoint y: 42, endPoint x: 815, endPoint y: 63, distance: 23.3
click at [825, 42] on icon at bounding box center [827, 44] width 6 height 6
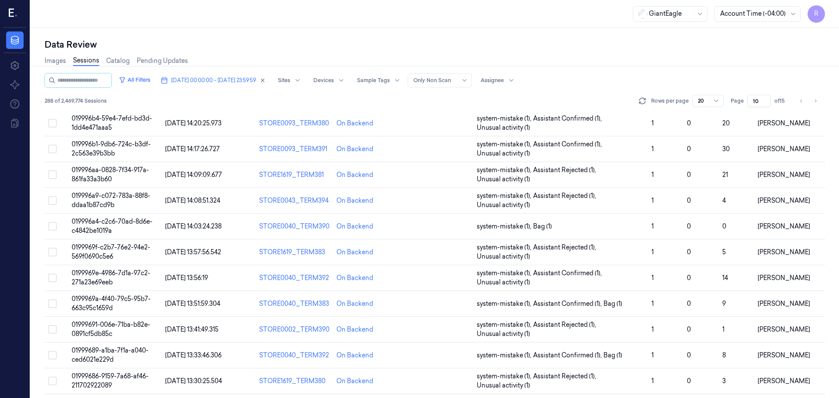
scroll to position [254, 0]
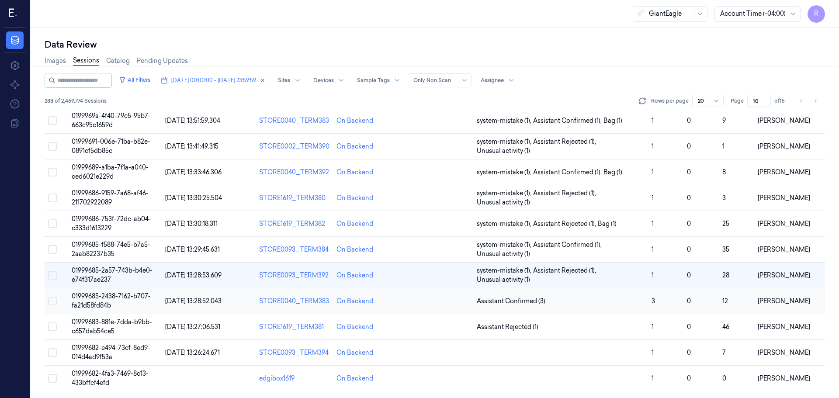
click at [580, 296] on td "Assistant Confirmed (3)" at bounding box center [560, 301] width 175 height 26
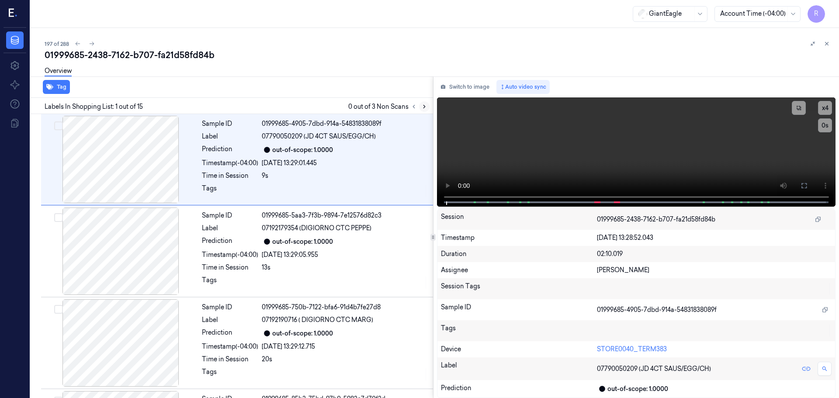
click at [423, 108] on icon at bounding box center [424, 107] width 6 height 6
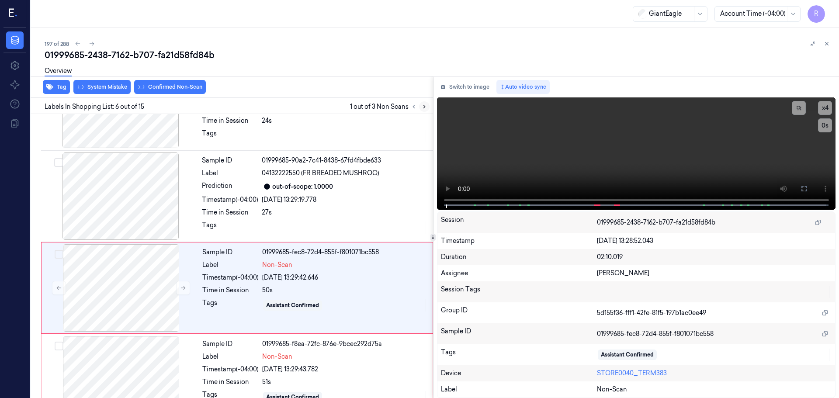
click at [423, 108] on icon at bounding box center [424, 107] width 6 height 6
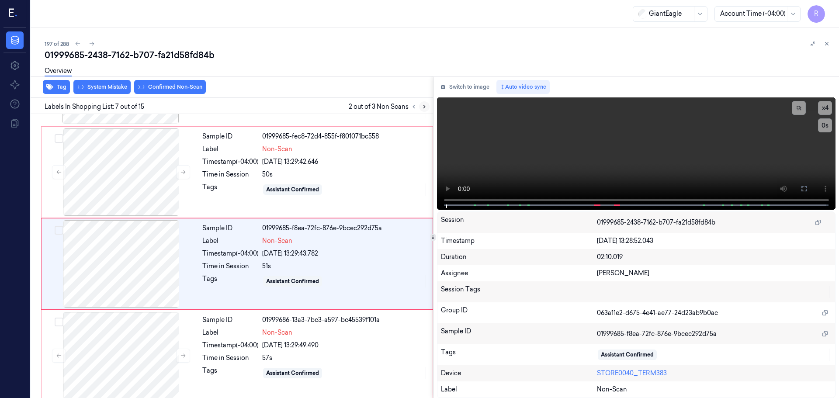
click at [423, 108] on icon at bounding box center [424, 107] width 6 height 6
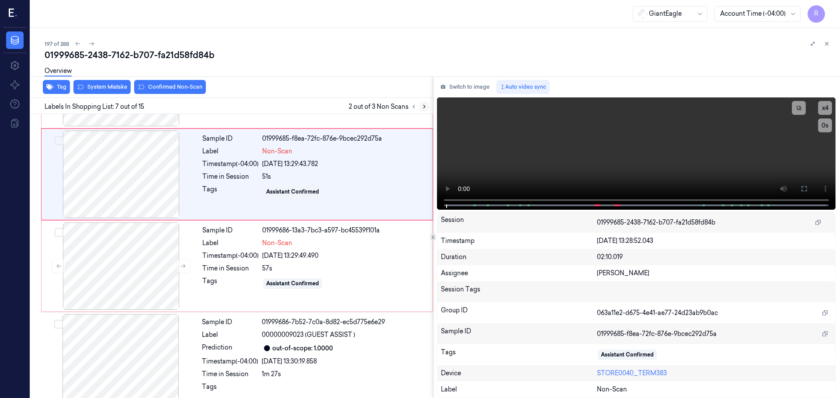
click at [423, 108] on icon at bounding box center [424, 107] width 6 height 6
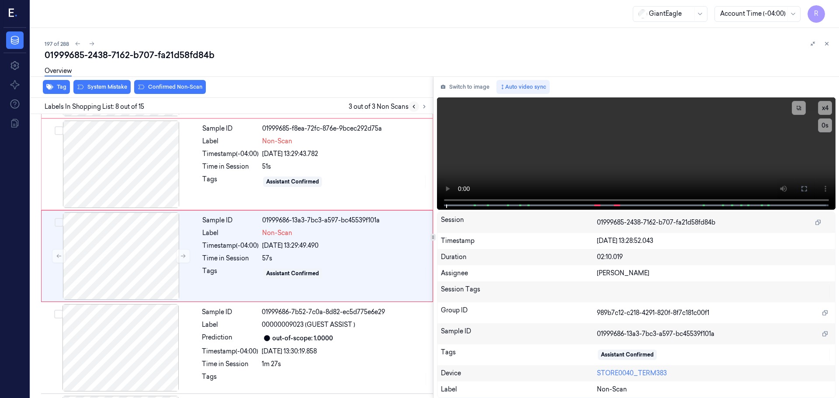
click at [411, 104] on icon at bounding box center [414, 107] width 6 height 6
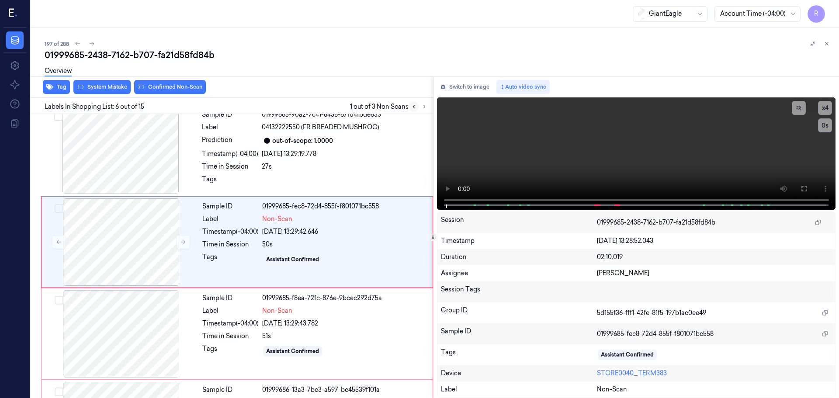
click at [411, 104] on icon at bounding box center [414, 107] width 6 height 6
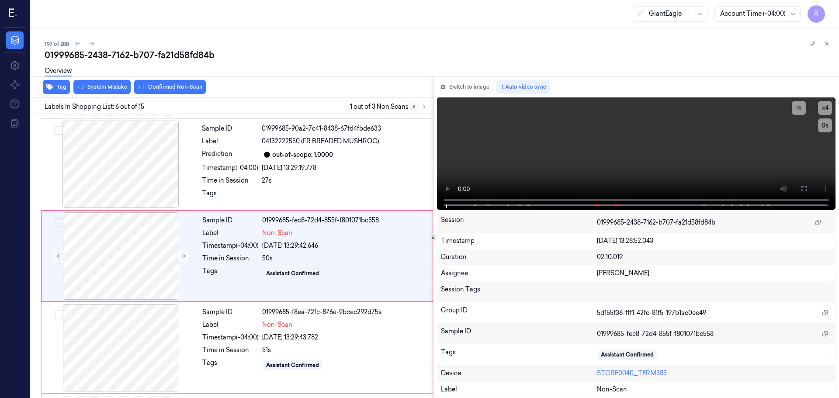
click at [411, 104] on icon at bounding box center [414, 107] width 6 height 6
click at [180, 256] on icon at bounding box center [183, 256] width 6 height 6
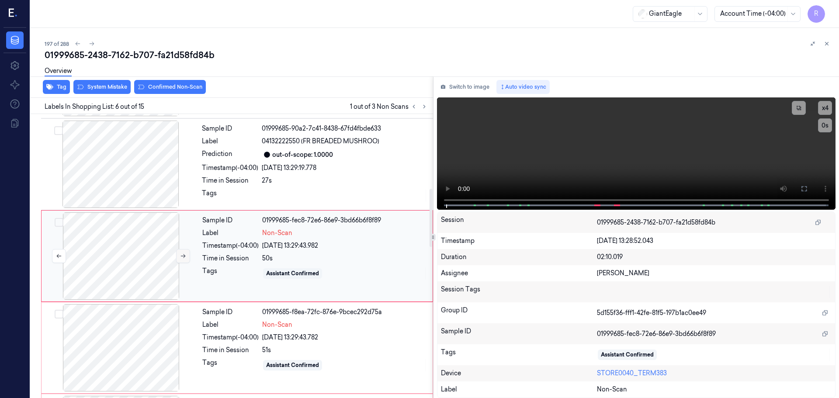
click at [180, 256] on icon at bounding box center [183, 256] width 6 height 6
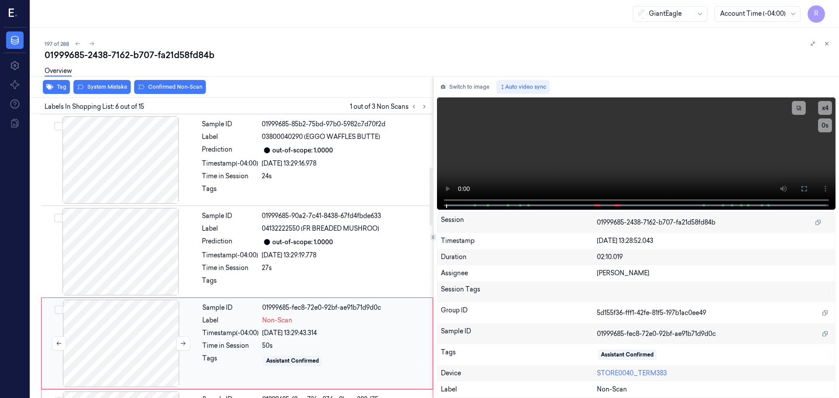
scroll to position [231, 0]
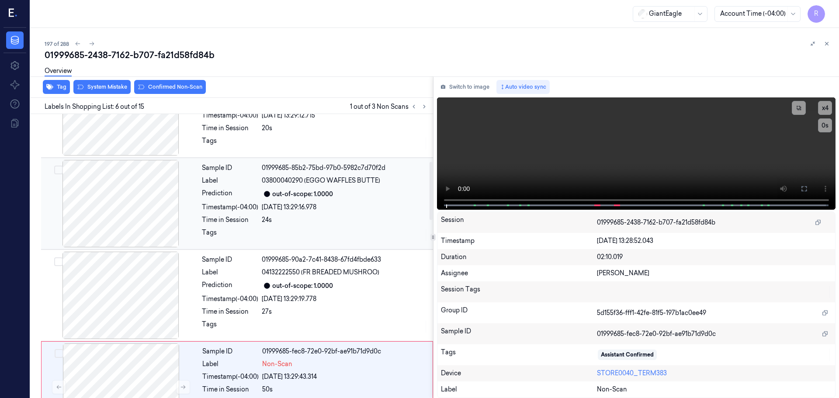
click at [145, 212] on div at bounding box center [121, 203] width 156 height 87
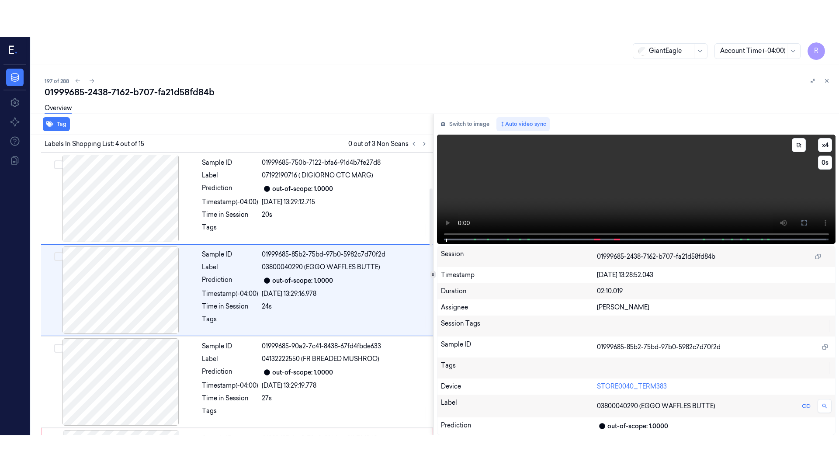
scroll to position [179, 0]
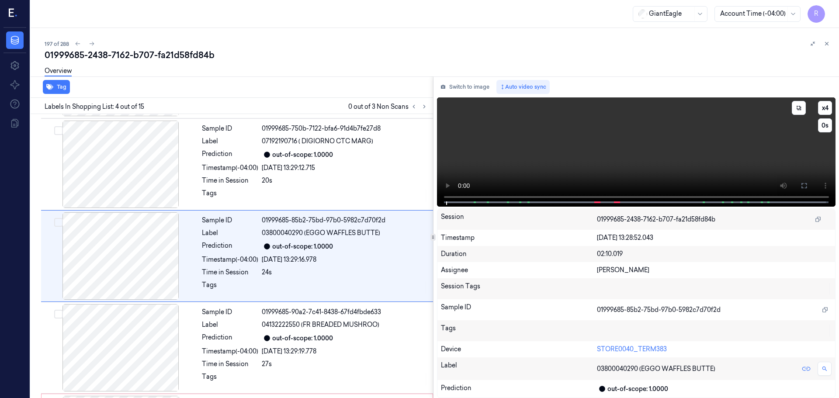
drag, startPoint x: 806, startPoint y: 188, endPoint x: 808, endPoint y: 240, distance: 52.1
click at [808, 187] on button at bounding box center [804, 186] width 14 height 14
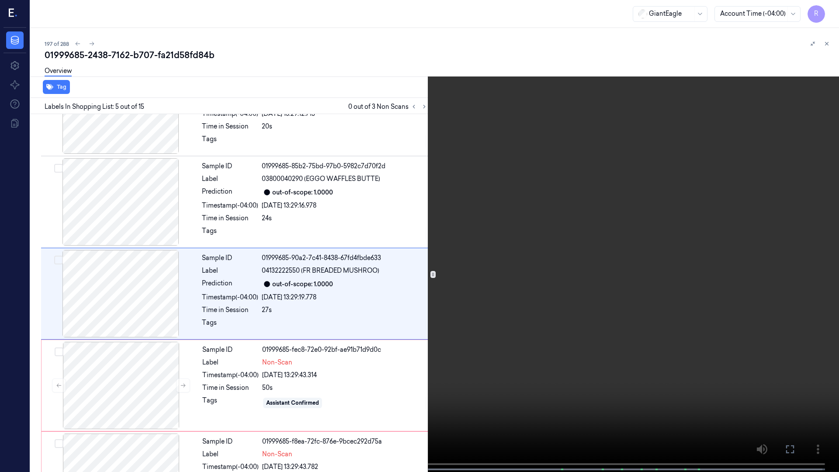
scroll to position [234, 0]
click at [829, 14] on button "x 4" at bounding box center [828, 10] width 14 height 14
click at [827, 14] on button "x 1" at bounding box center [828, 10] width 14 height 14
click at [827, 14] on button "x 2" at bounding box center [828, 10] width 14 height 14
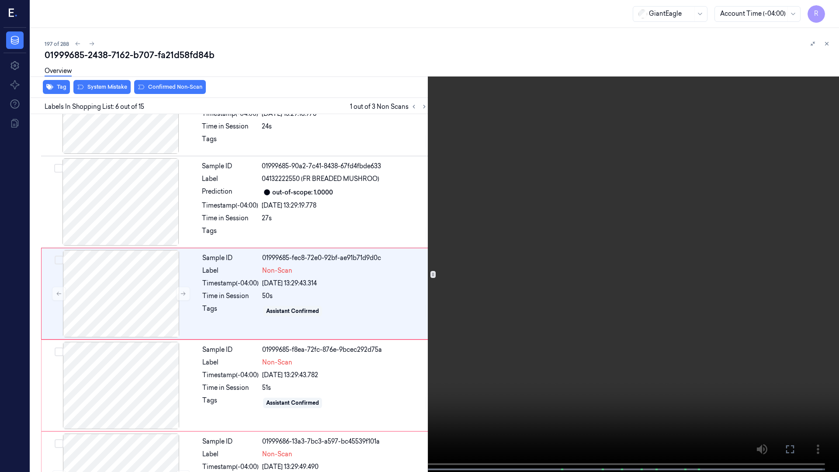
scroll to position [326, 0]
click at [322, 398] on div "x 4 0 s Non-Scan" at bounding box center [419, 236] width 839 height 472
click at [0, 398] on video at bounding box center [419, 237] width 839 height 474
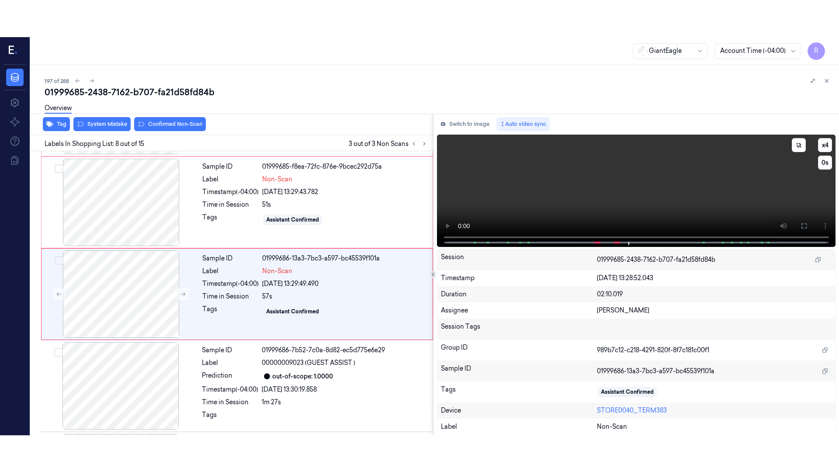
scroll to position [546, 0]
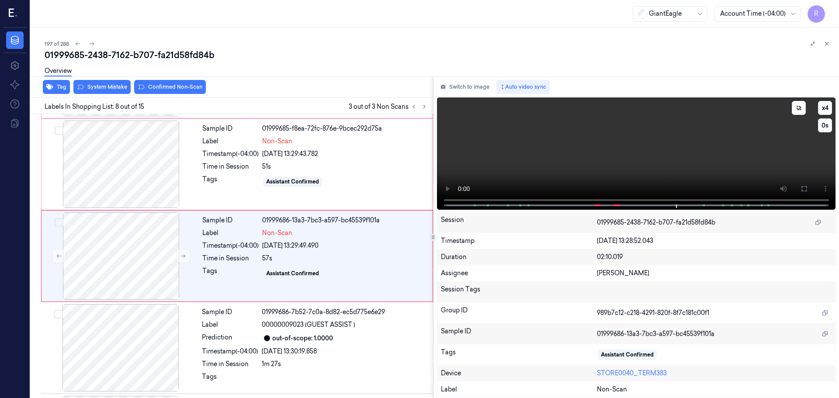
click at [805, 189] on icon at bounding box center [804, 188] width 7 height 7
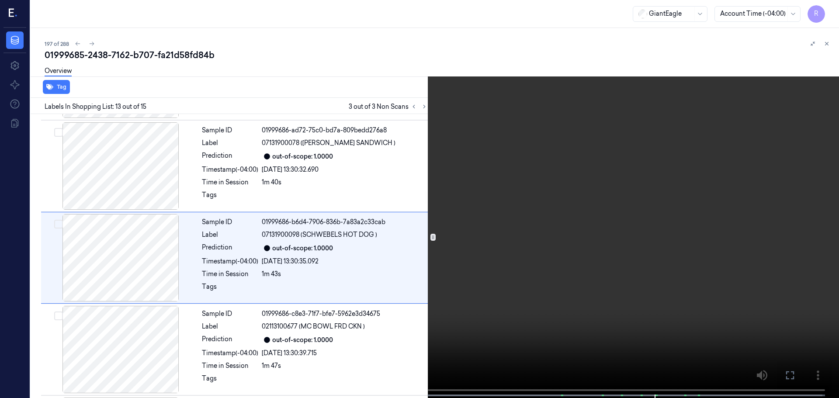
scroll to position [1005, 0]
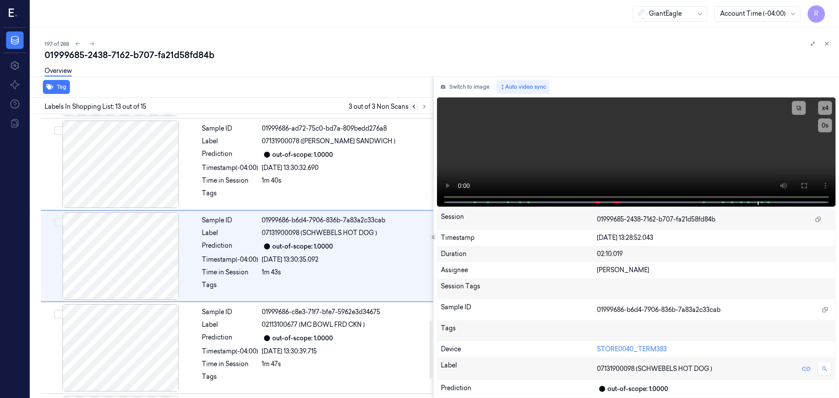
click at [414, 106] on icon at bounding box center [414, 106] width 2 height 3
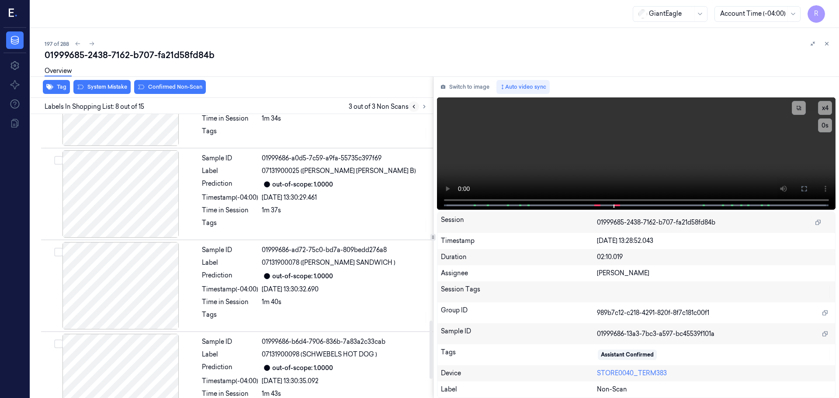
click at [413, 106] on icon at bounding box center [414, 106] width 2 height 3
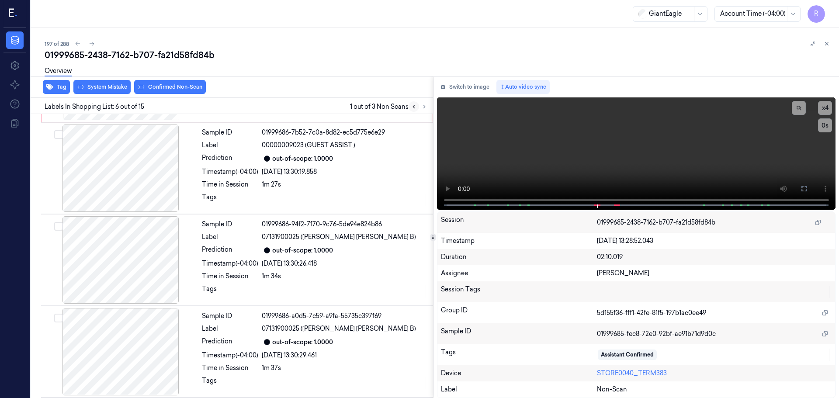
click at [413, 106] on icon at bounding box center [414, 106] width 2 height 3
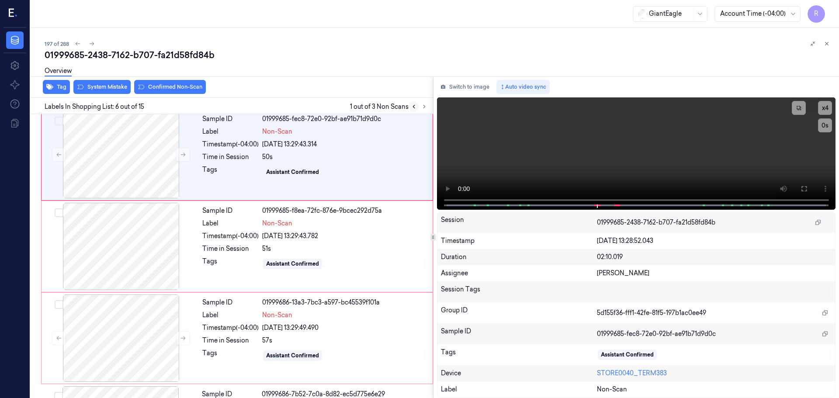
click at [413, 106] on icon at bounding box center [414, 106] width 2 height 3
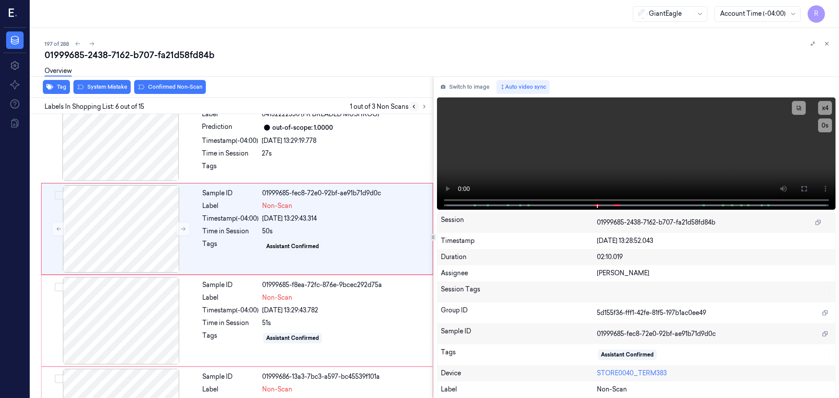
scroll to position [362, 0]
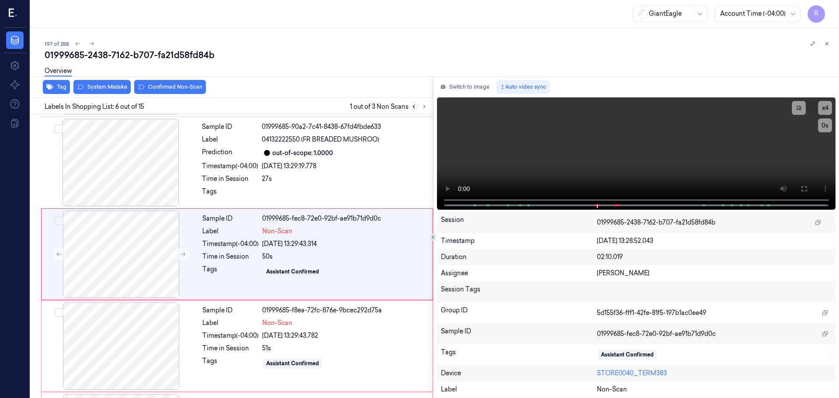
click at [413, 106] on icon at bounding box center [414, 106] width 2 height 3
click at [106, 82] on div "Overview" at bounding box center [438, 72] width 787 height 22
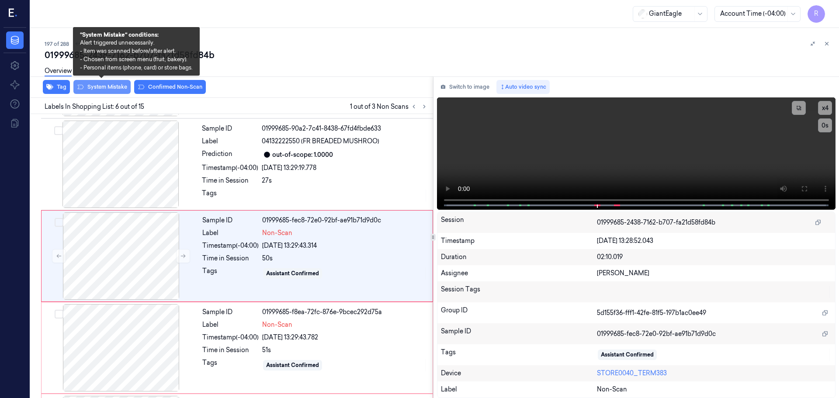
click at [101, 86] on button "System Mistake" at bounding box center [101, 87] width 57 height 14
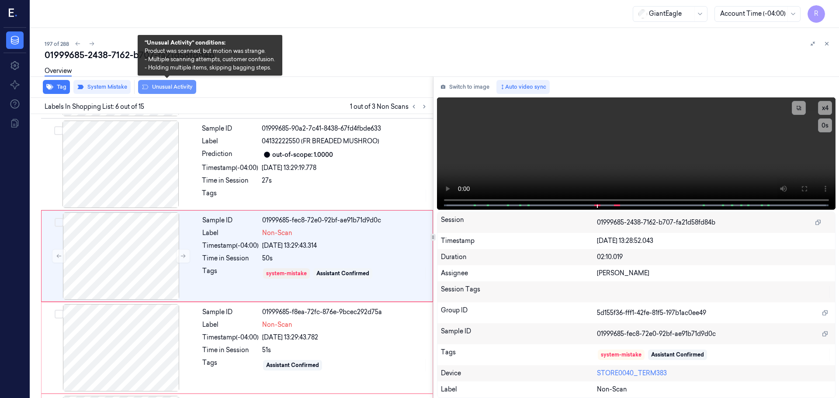
click at [155, 86] on button "Unusual Activity" at bounding box center [167, 87] width 58 height 14
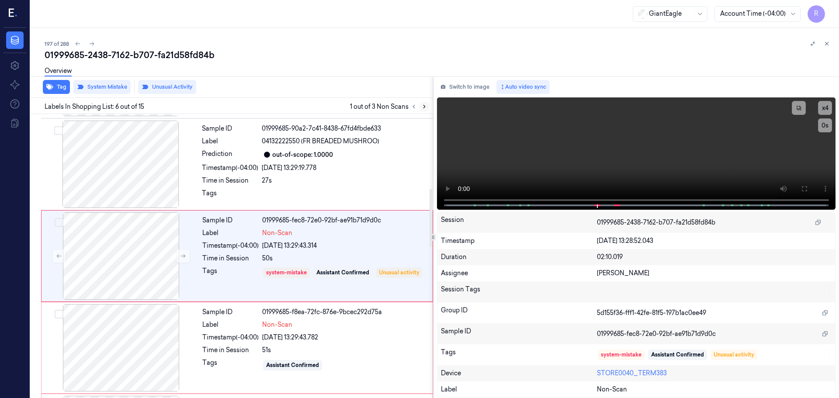
click at [428, 107] on button at bounding box center [424, 106] width 10 height 10
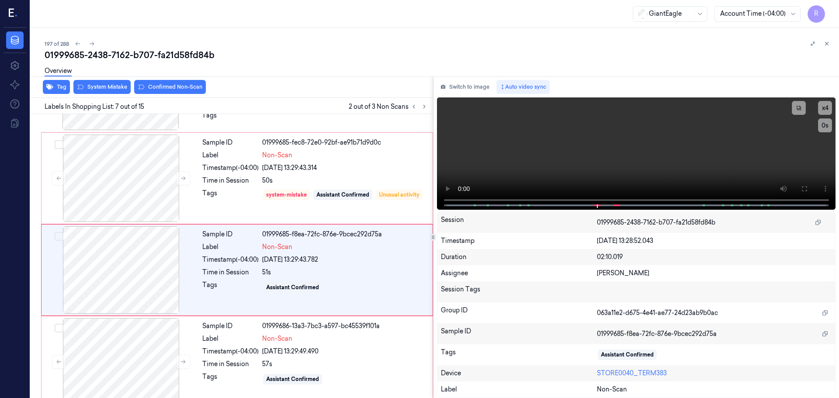
scroll to position [454, 0]
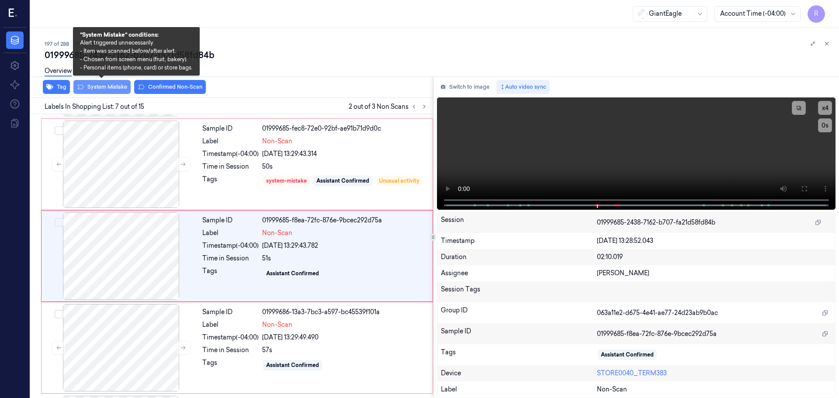
click at [115, 93] on button "System Mistake" at bounding box center [101, 87] width 57 height 14
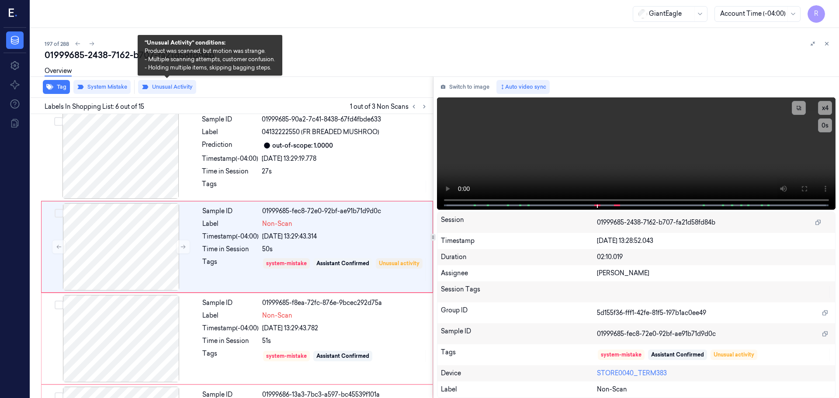
click at [157, 90] on button "Unusual Activity" at bounding box center [167, 87] width 58 height 14
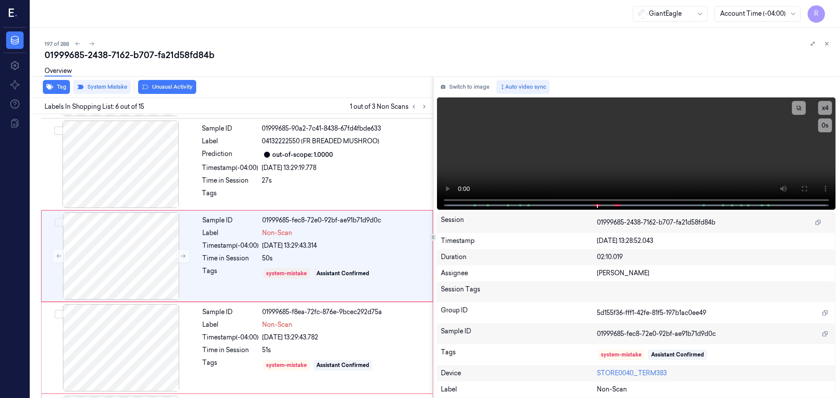
click at [158, 90] on button "Unusual Activity" at bounding box center [167, 87] width 58 height 14
click at [424, 105] on icon at bounding box center [424, 106] width 2 height 3
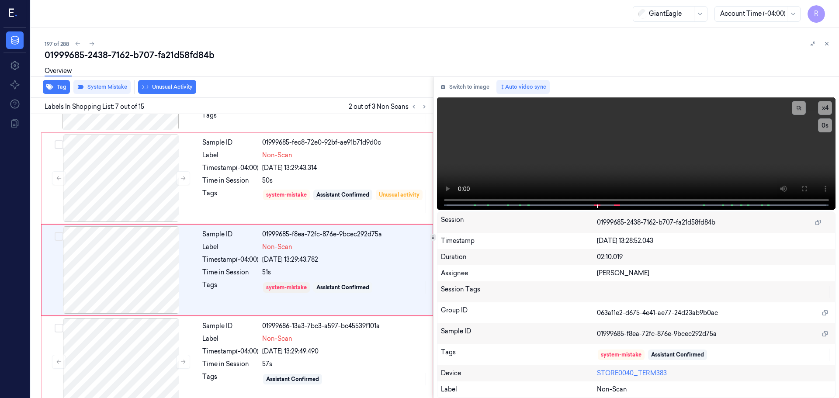
scroll to position [454, 0]
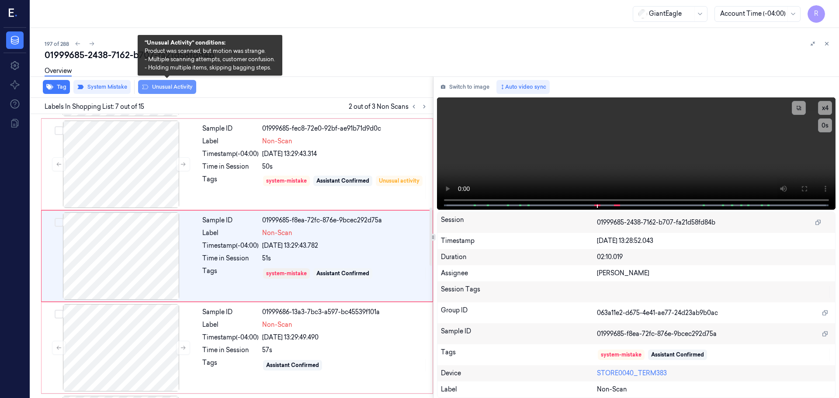
click at [143, 89] on icon at bounding box center [145, 86] width 7 height 7
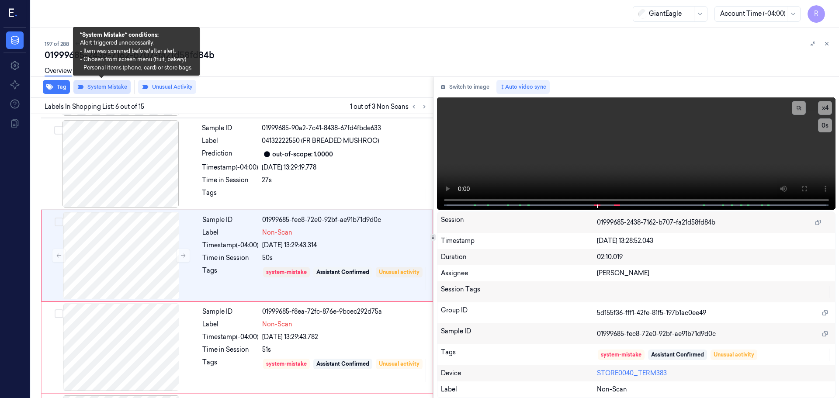
scroll to position [362, 0]
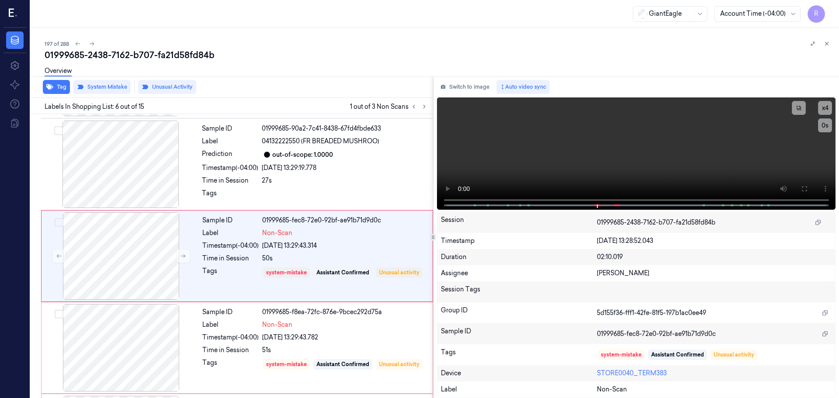
click at [407, 105] on span "1 out of 3 Non Scans" at bounding box center [390, 106] width 80 height 10
click at [413, 106] on icon at bounding box center [414, 107] width 6 height 6
click at [413, 106] on icon at bounding box center [414, 106] width 2 height 3
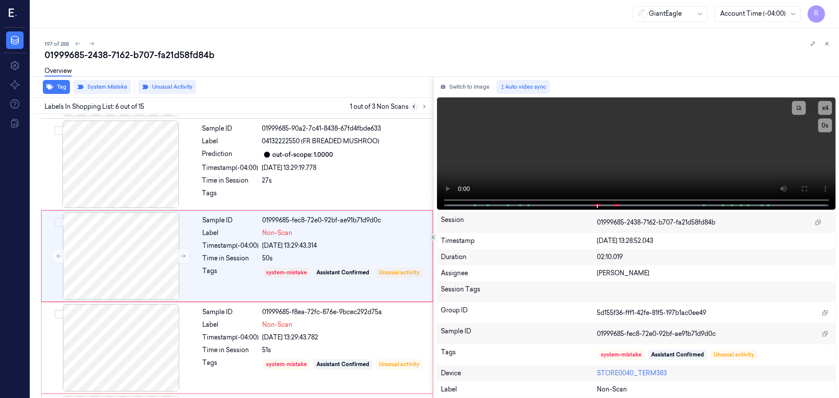
click at [413, 106] on icon at bounding box center [414, 106] width 2 height 3
click at [427, 107] on icon at bounding box center [424, 107] width 6 height 6
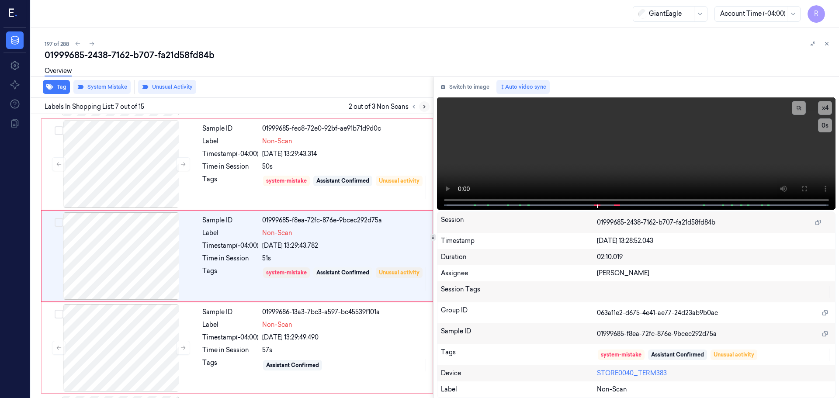
click at [425, 106] on icon at bounding box center [424, 107] width 6 height 6
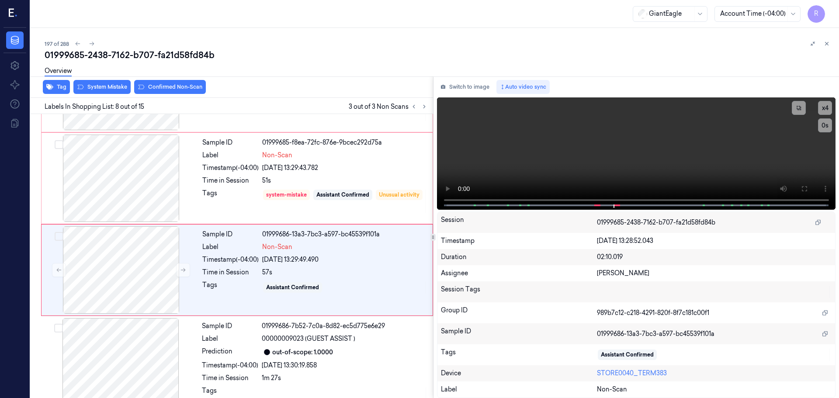
scroll to position [546, 0]
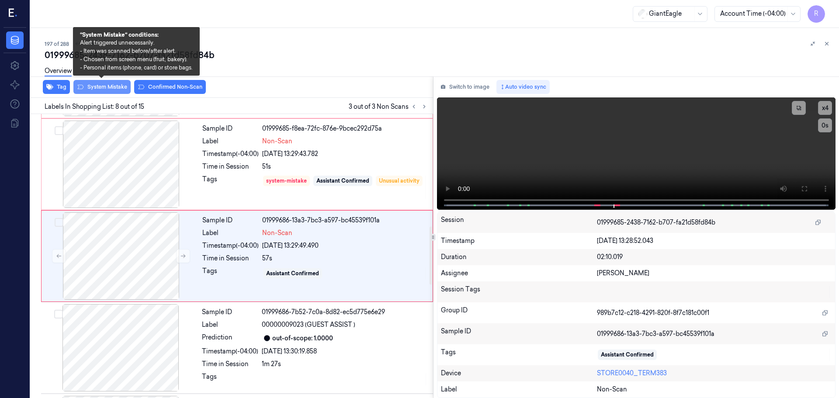
click at [97, 89] on button "System Mistake" at bounding box center [101, 87] width 57 height 14
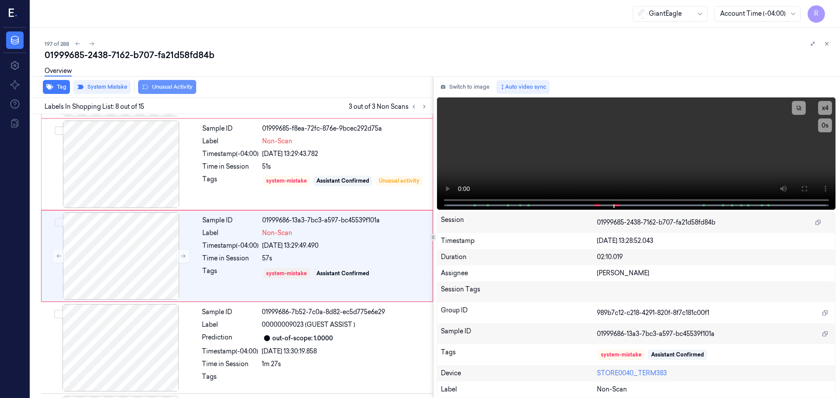
click at [159, 88] on button "Unusual Activity" at bounding box center [167, 87] width 58 height 14
click at [410, 105] on button at bounding box center [414, 106] width 10 height 10
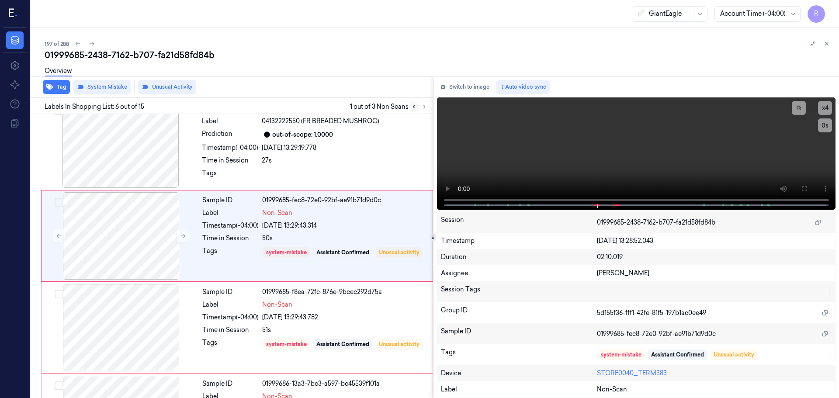
scroll to position [362, 0]
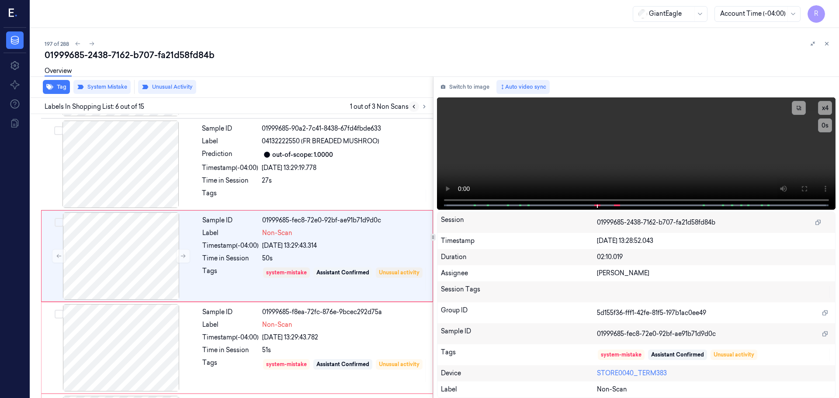
click at [410, 105] on button at bounding box center [414, 106] width 10 height 10
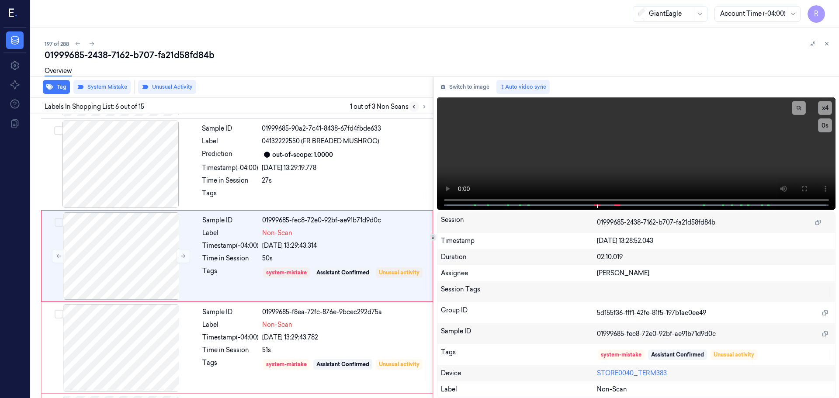
click at [410, 105] on button at bounding box center [414, 106] width 10 height 10
click at [319, 161] on div "Sample ID 01999685-90a2-7c41-8438-67fd4fbde633 Label 04132222550 (FR BREADED MU…" at bounding box center [314, 164] width 233 height 87
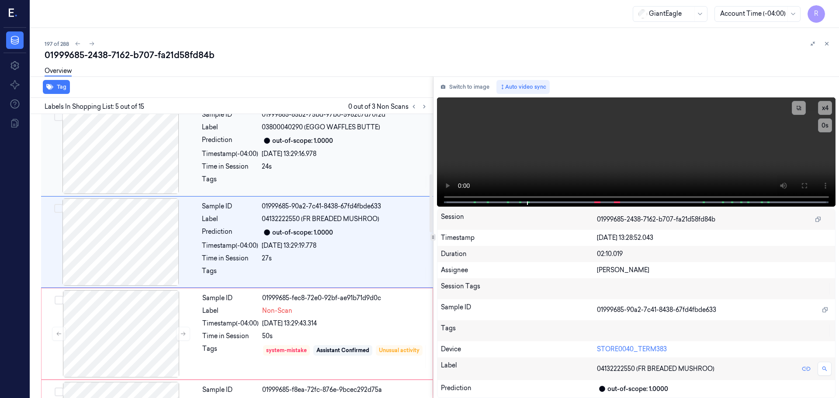
scroll to position [270, 0]
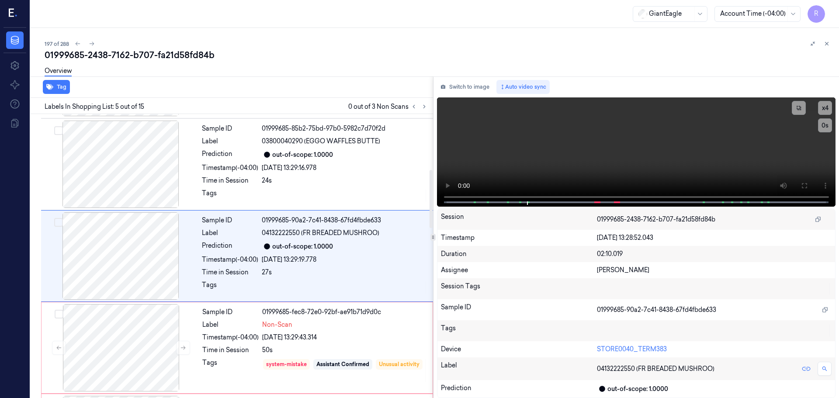
click at [419, 110] on div at bounding box center [419, 106] width 21 height 10
click at [420, 110] on button at bounding box center [424, 106] width 10 height 10
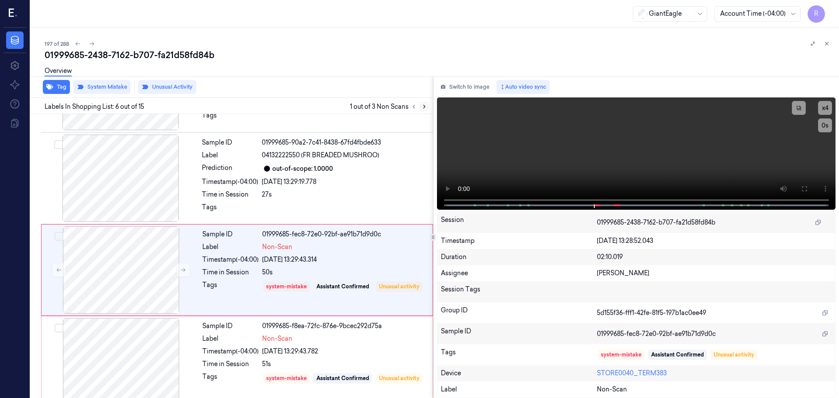
click at [424, 108] on icon at bounding box center [424, 106] width 2 height 3
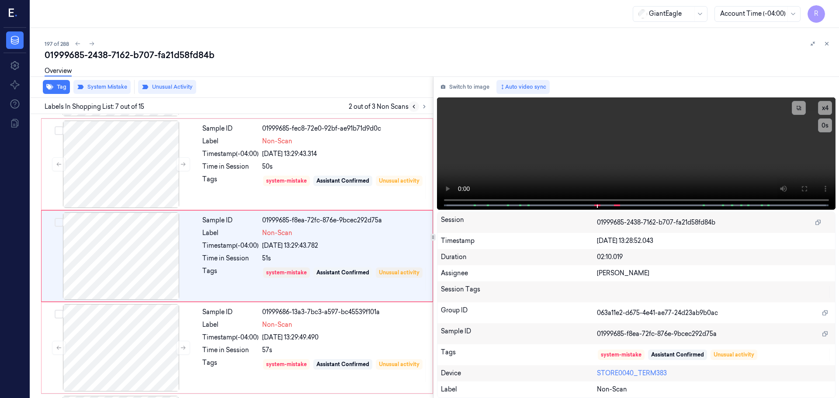
click at [412, 107] on icon at bounding box center [414, 107] width 6 height 6
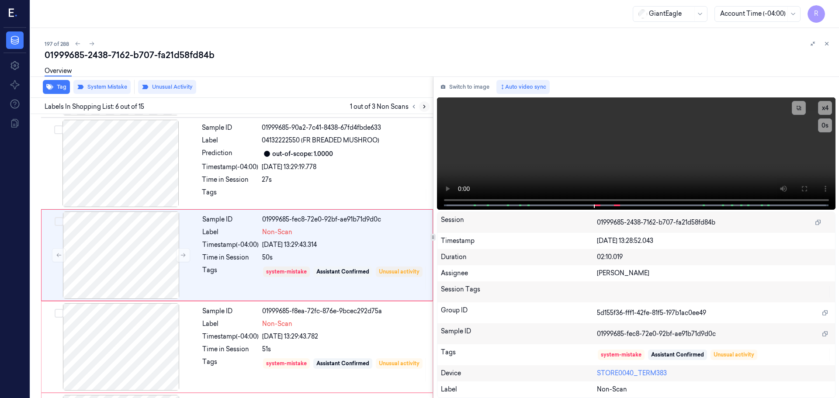
scroll to position [362, 0]
click at [422, 108] on icon at bounding box center [424, 107] width 6 height 6
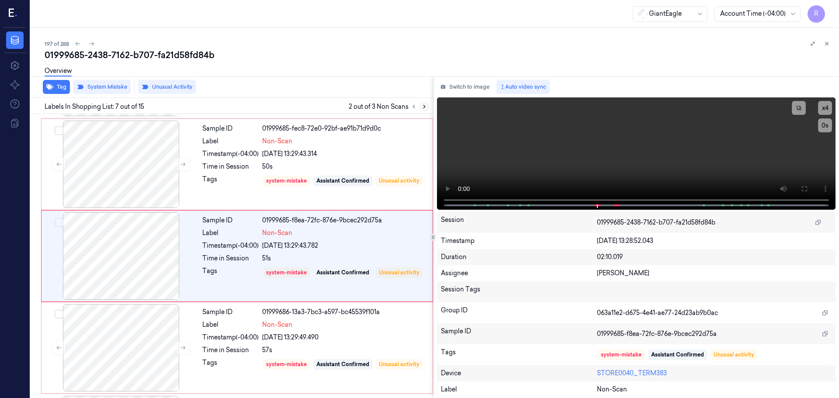
click at [422, 108] on icon at bounding box center [424, 107] width 6 height 6
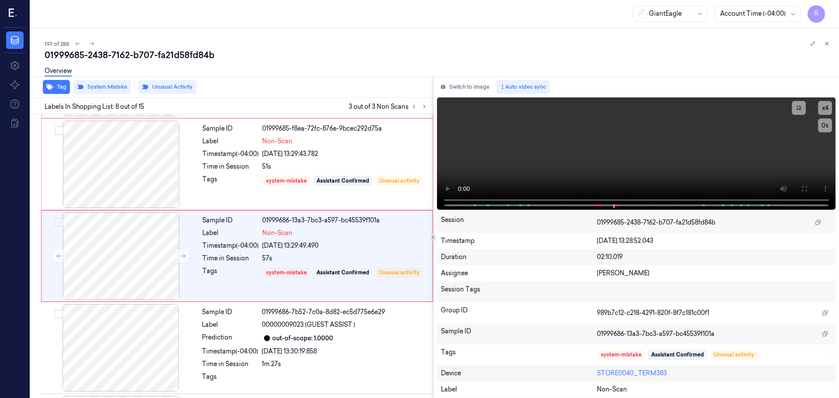
click at [416, 115] on div "Sample ID 01999685-fec8-72e0-92bf-ae91b71d9d0c Label Non-Scan Timestamp (-04:00…" at bounding box center [315, 72] width 232 height 87
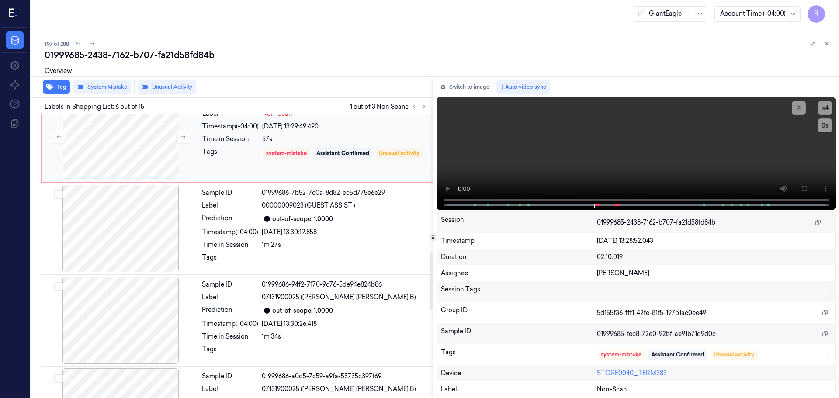
scroll to position [668, 0]
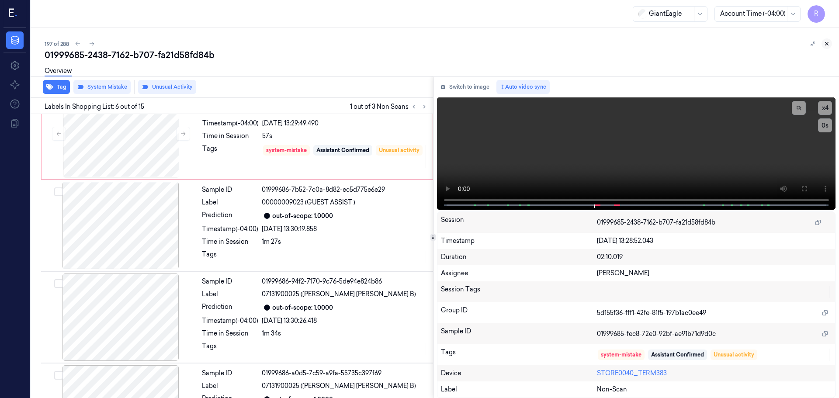
click at [826, 42] on icon at bounding box center [827, 44] width 6 height 6
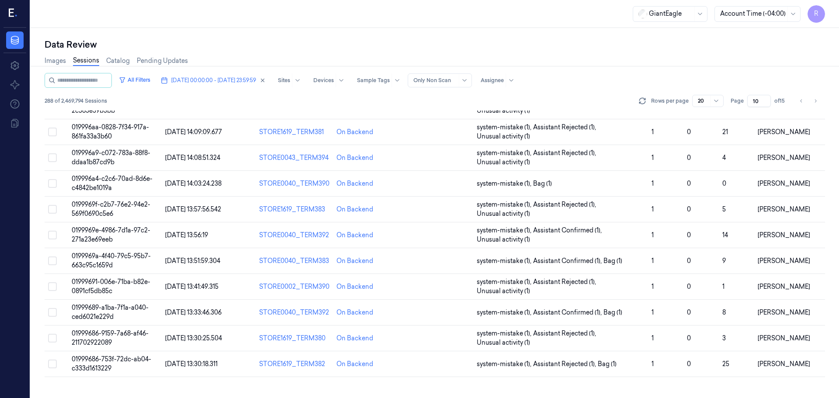
scroll to position [254, 0]
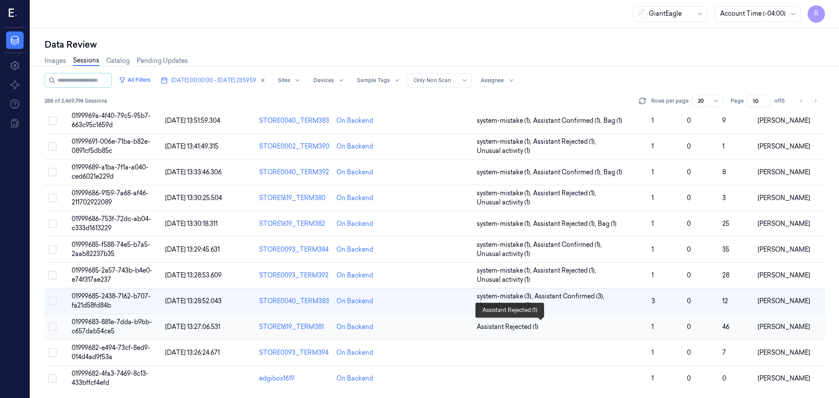
click at [554, 325] on span "Assistant Rejected (1)" at bounding box center [561, 326] width 168 height 9
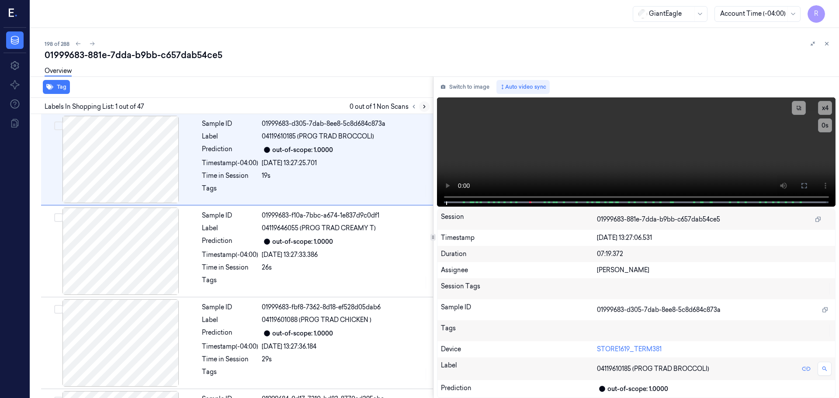
click at [426, 107] on icon at bounding box center [424, 107] width 6 height 6
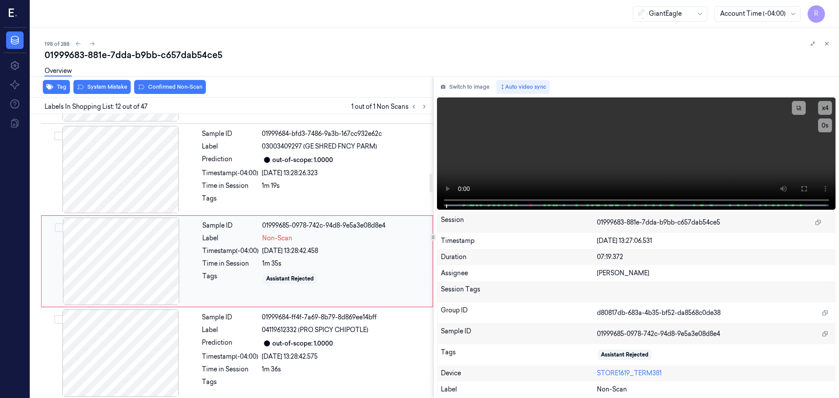
scroll to position [913, 0]
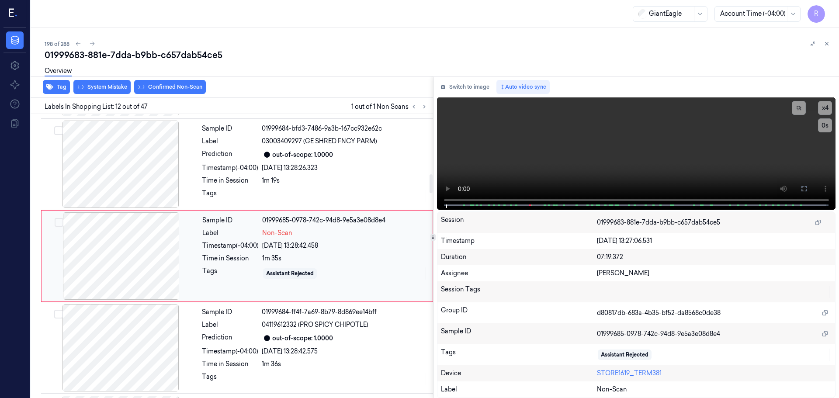
click at [173, 258] on div at bounding box center [121, 255] width 156 height 87
click at [151, 274] on div at bounding box center [121, 255] width 156 height 87
drag, startPoint x: 151, startPoint y: 274, endPoint x: 156, endPoint y: 275, distance: 5.0
click at [151, 274] on div at bounding box center [121, 255] width 156 height 87
click at [157, 275] on div at bounding box center [121, 255] width 156 height 87
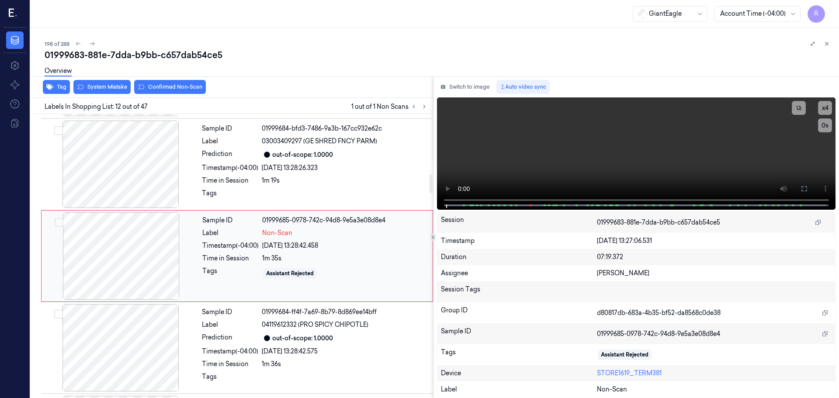
click at [156, 274] on div at bounding box center [121, 255] width 156 height 87
click at [159, 268] on div at bounding box center [121, 255] width 156 height 87
click at [166, 268] on div at bounding box center [121, 255] width 156 height 87
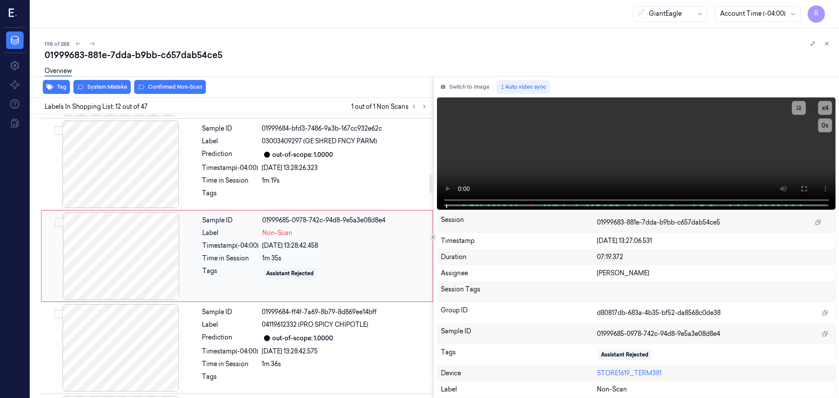
click at [166, 268] on div at bounding box center [121, 255] width 156 height 87
drag, startPoint x: 166, startPoint y: 268, endPoint x: 240, endPoint y: 249, distance: 76.7
click at [172, 267] on div at bounding box center [121, 255] width 156 height 87
click at [463, 92] on button "Switch to image" at bounding box center [465, 87] width 56 height 14
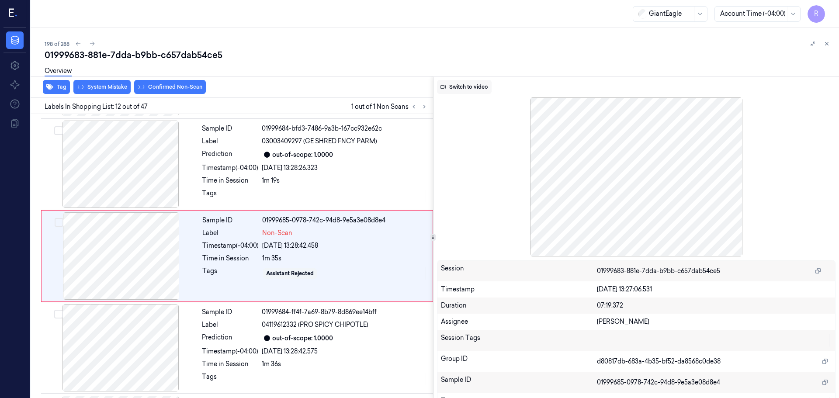
click at [456, 88] on button "Switch to video" at bounding box center [464, 87] width 55 height 14
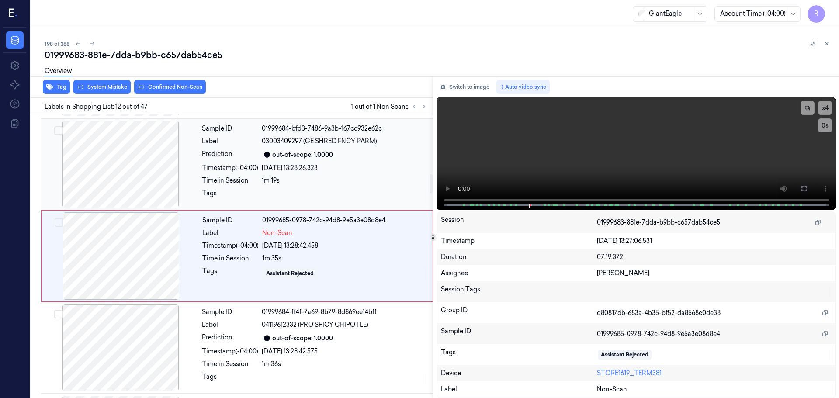
click at [159, 181] on div at bounding box center [121, 164] width 156 height 87
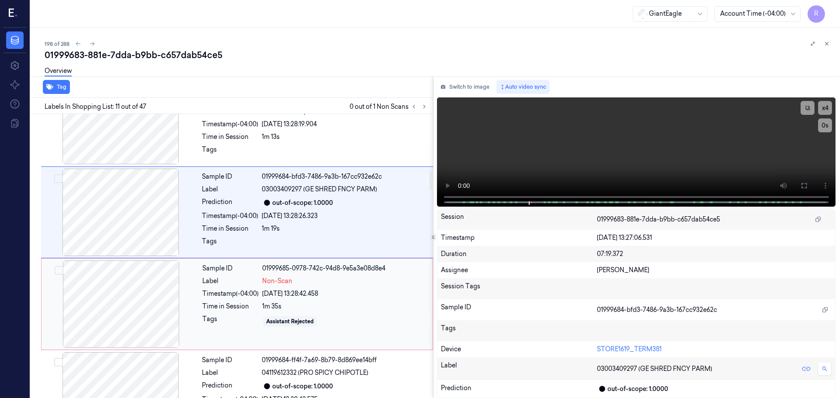
click at [146, 321] on div at bounding box center [121, 303] width 156 height 87
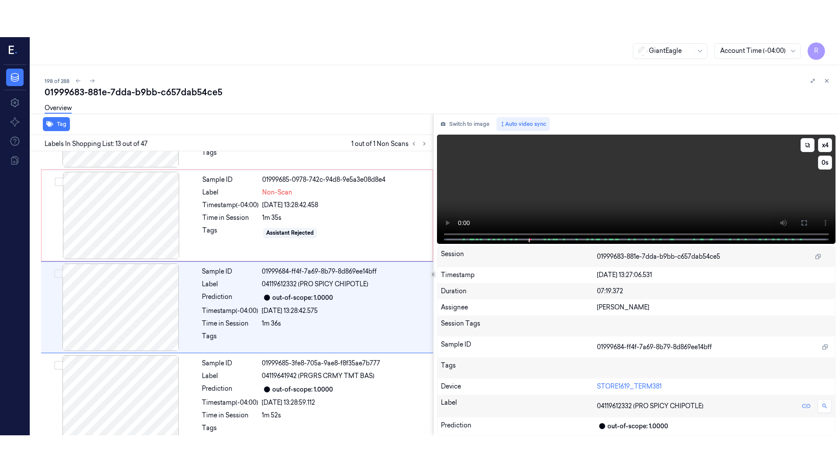
scroll to position [1005, 0]
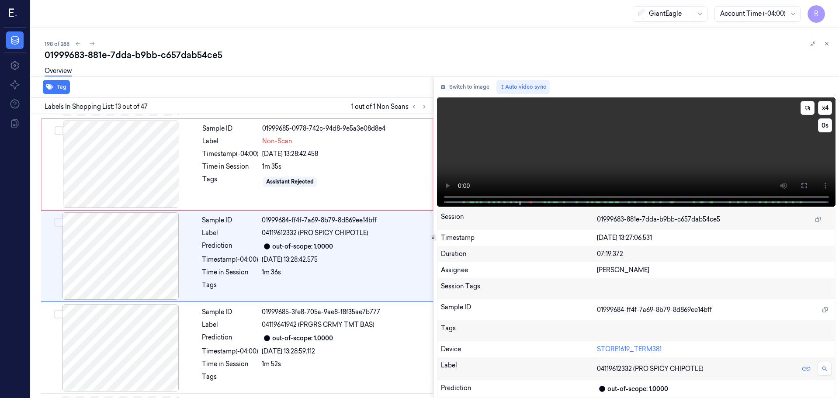
click at [799, 184] on button at bounding box center [804, 186] width 14 height 14
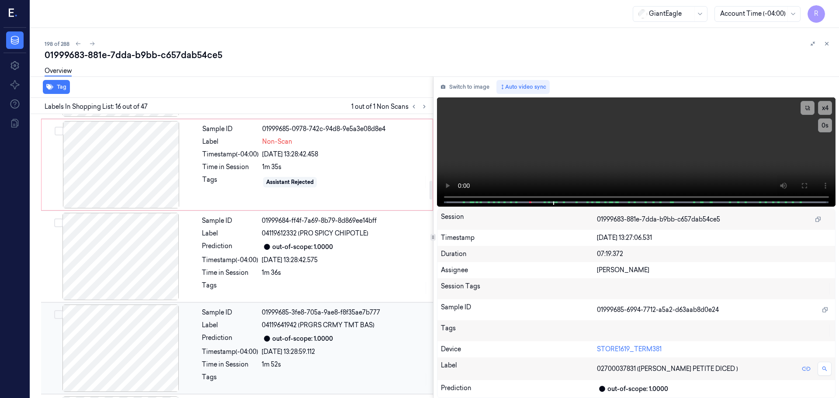
scroll to position [1018, 0]
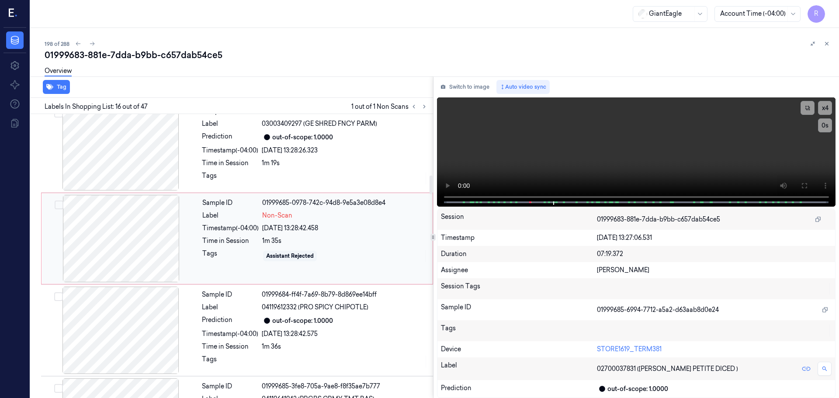
click at [177, 264] on div at bounding box center [121, 238] width 156 height 87
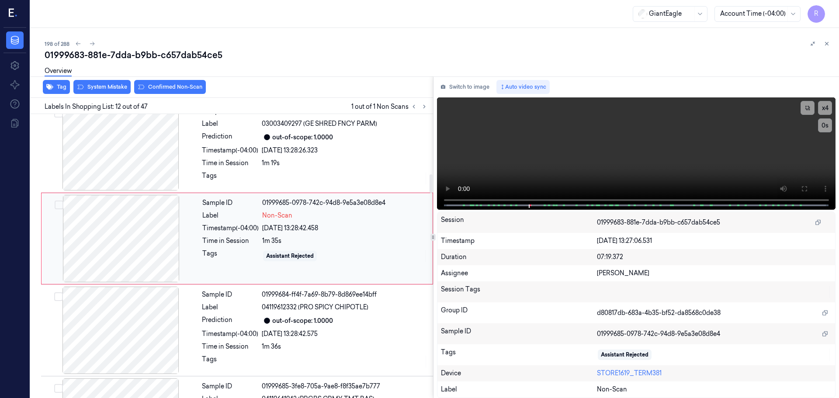
scroll to position [913, 0]
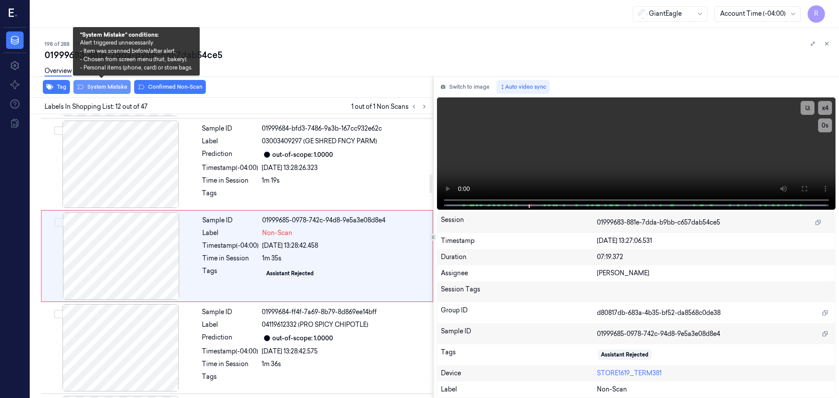
click at [109, 91] on button "System Mistake" at bounding box center [101, 87] width 57 height 14
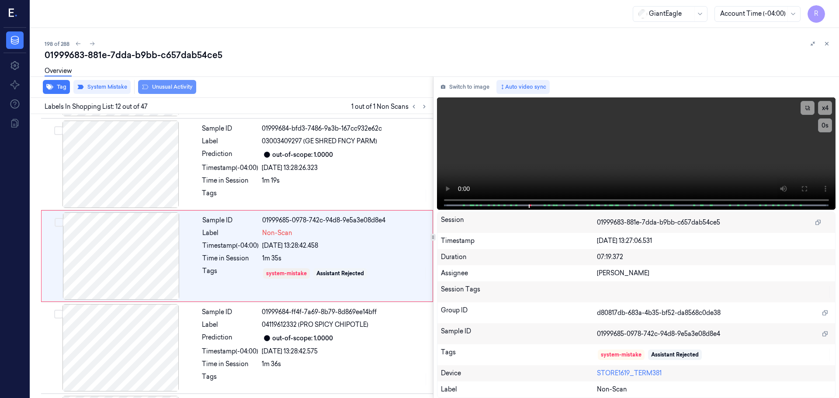
click at [164, 89] on button "Unusual Activity" at bounding box center [167, 87] width 58 height 14
click at [294, 155] on div "out-of-scope: 1.0000" at bounding box center [302, 154] width 61 height 9
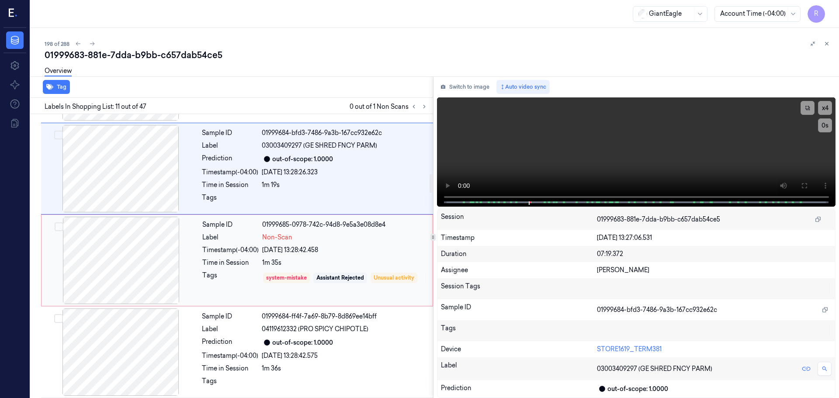
drag, startPoint x: 201, startPoint y: 252, endPoint x: 201, endPoint y: 257, distance: 5.7
click at [201, 253] on div "Sample ID 01999685-0978-742c-94d8-9e5a3e08d8e4 Label Non-Scan Timestamp (-04:00…" at bounding box center [315, 260] width 232 height 87
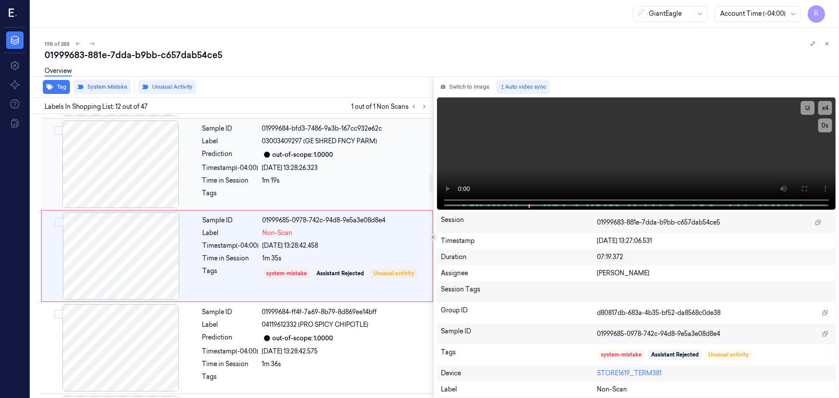
click at [282, 175] on div "Sample ID 01999684-bfd3-7486-9a3b-167cc932e62c Label 03003409297 (GE SHRED FNCY…" at bounding box center [314, 164] width 233 height 87
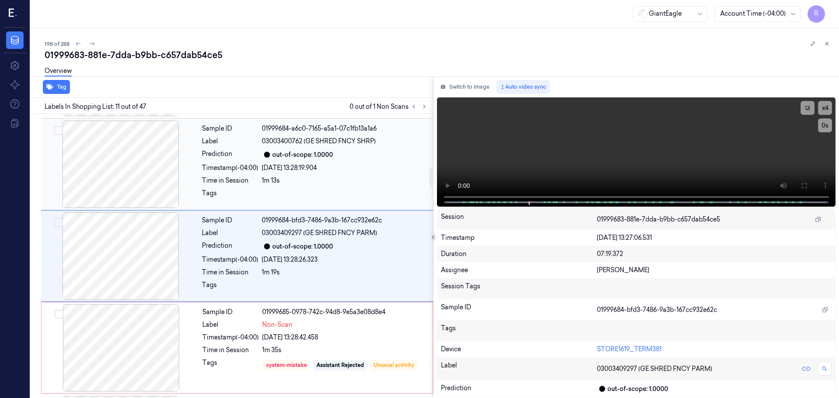
click at [317, 190] on div at bounding box center [345, 196] width 166 height 14
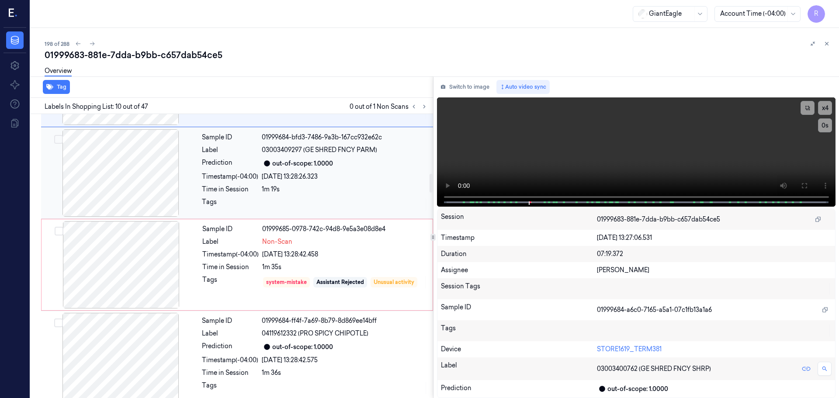
click at [316, 198] on div at bounding box center [345, 205] width 166 height 14
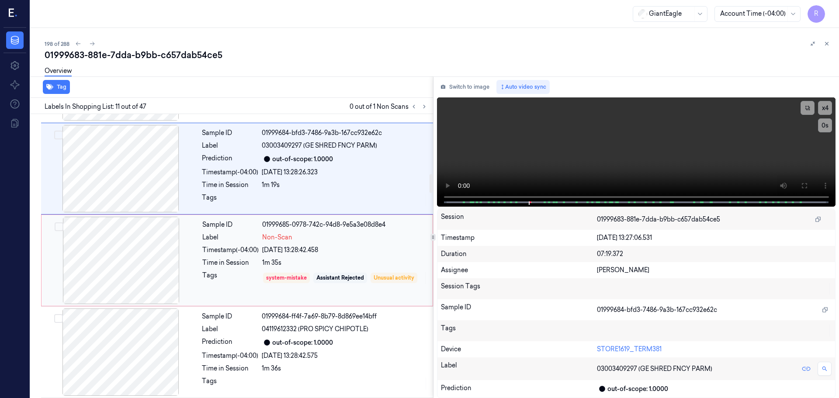
click at [250, 268] on div "Sample ID 01999685-0978-742c-94d8-9e5a3e08d8e4 Label Non-Scan Timestamp (-04:00…" at bounding box center [315, 260] width 232 height 87
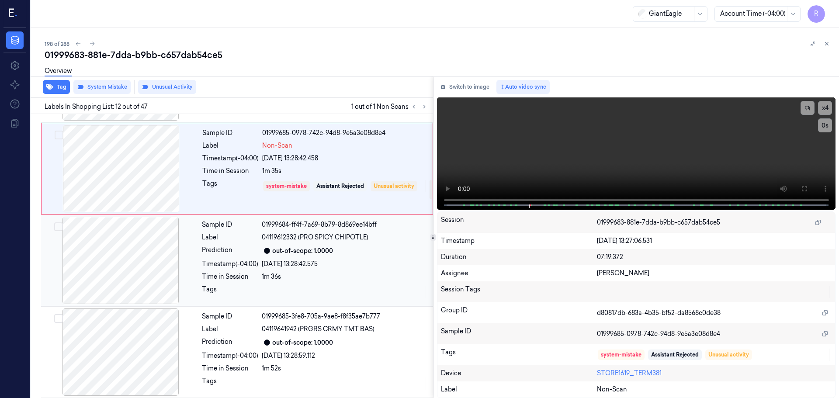
click at [269, 271] on div "Sample ID 01999684-ff4f-7a69-8b79-8d869ee14bff Label 04119612332 (PRO SPICY CHI…" at bounding box center [314, 260] width 233 height 87
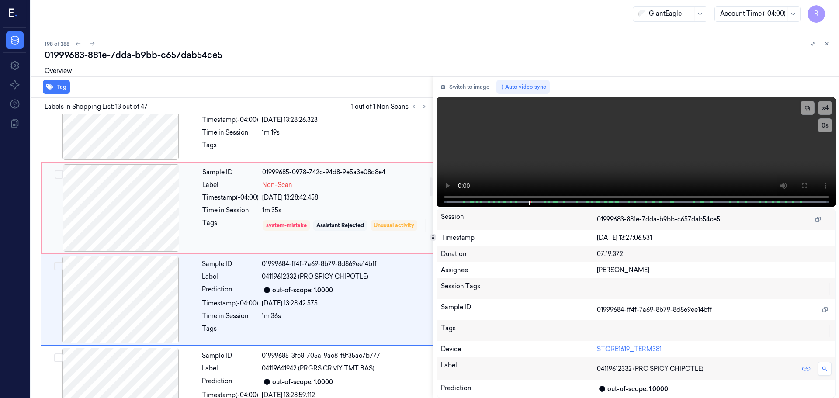
click at [250, 232] on div "Tags" at bounding box center [230, 225] width 56 height 14
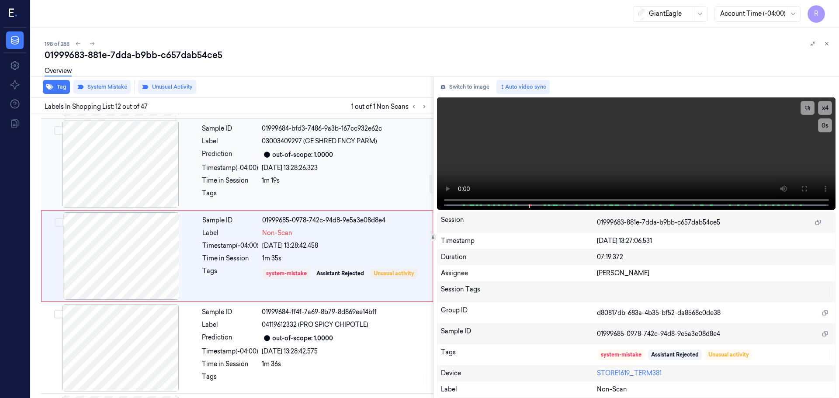
drag, startPoint x: 219, startPoint y: 179, endPoint x: 225, endPoint y: 181, distance: 5.7
click at [220, 179] on div "Time in Session" at bounding box center [230, 180] width 56 height 9
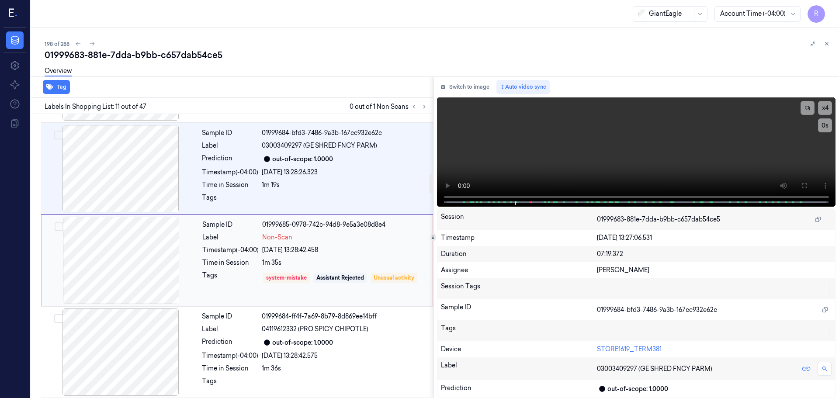
click at [284, 263] on div "1m 35s" at bounding box center [344, 262] width 165 height 9
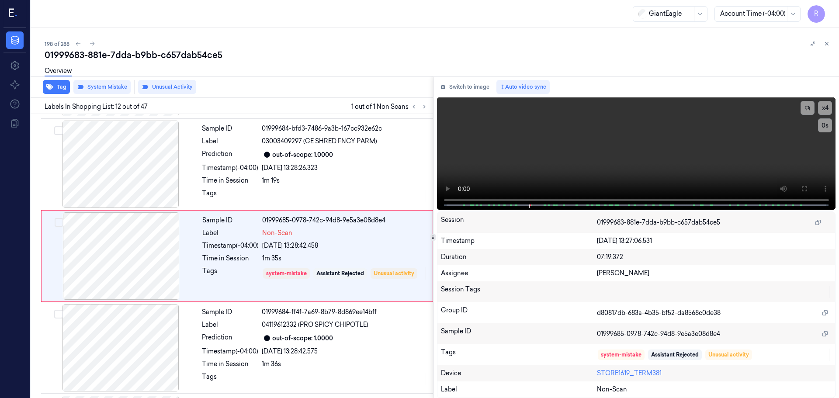
click at [828, 45] on icon at bounding box center [827, 44] width 6 height 6
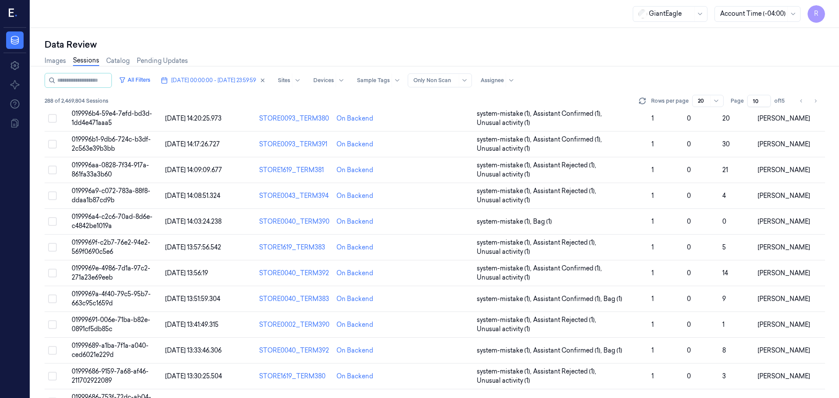
scroll to position [254, 0]
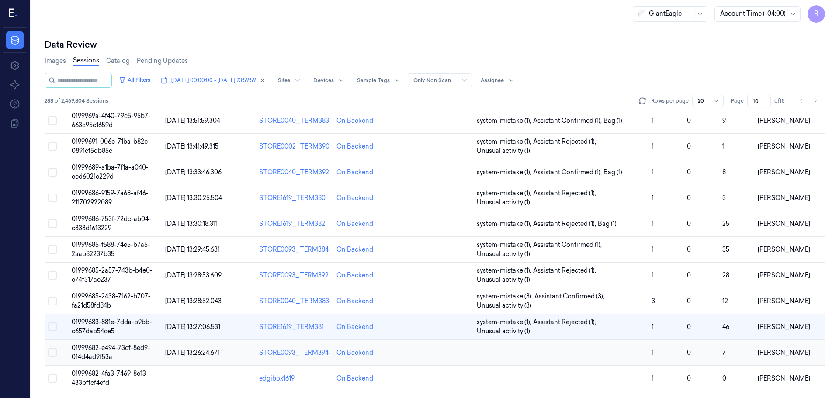
click at [536, 358] on td at bounding box center [560, 353] width 175 height 26
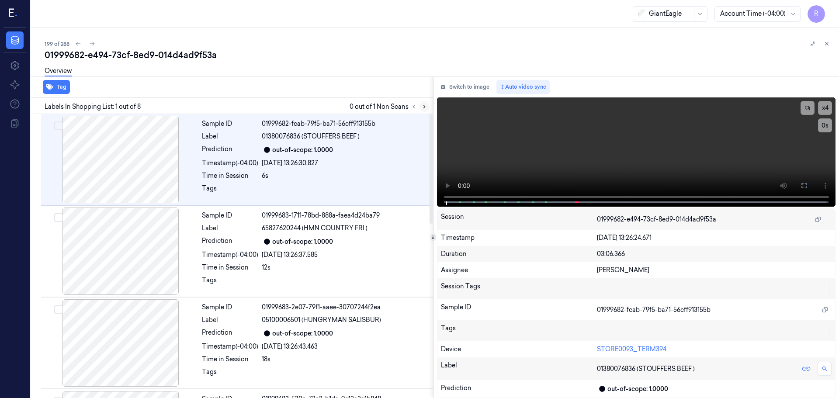
click at [425, 104] on icon at bounding box center [424, 107] width 6 height 6
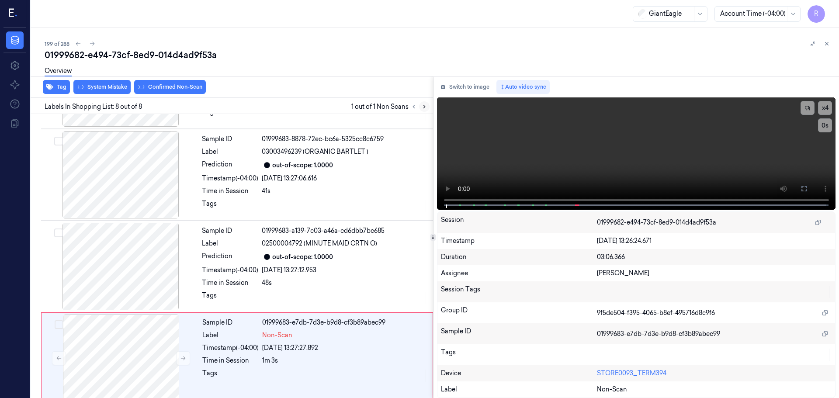
scroll to position [453, 0]
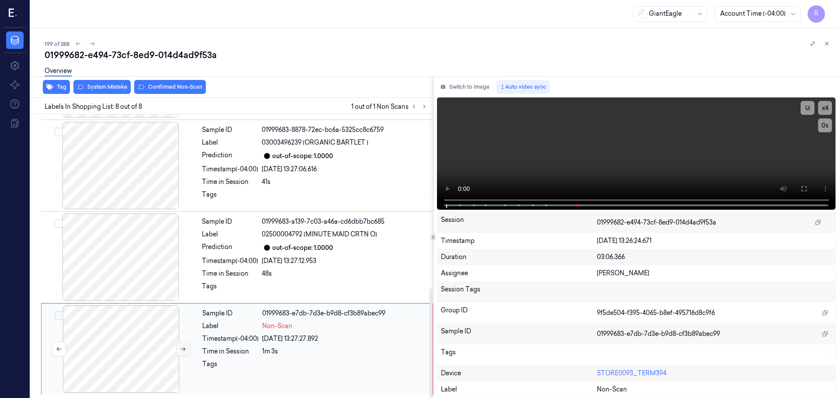
click at [184, 350] on icon at bounding box center [183, 349] width 6 height 6
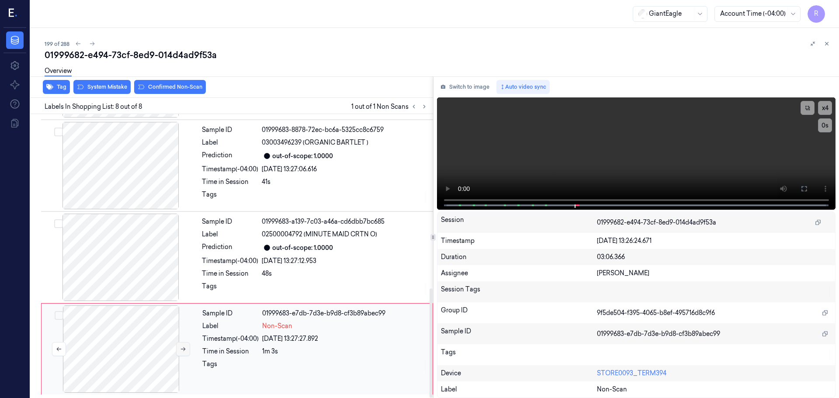
click at [184, 350] on icon at bounding box center [183, 349] width 6 height 6
click at [128, 174] on div at bounding box center [121, 165] width 156 height 87
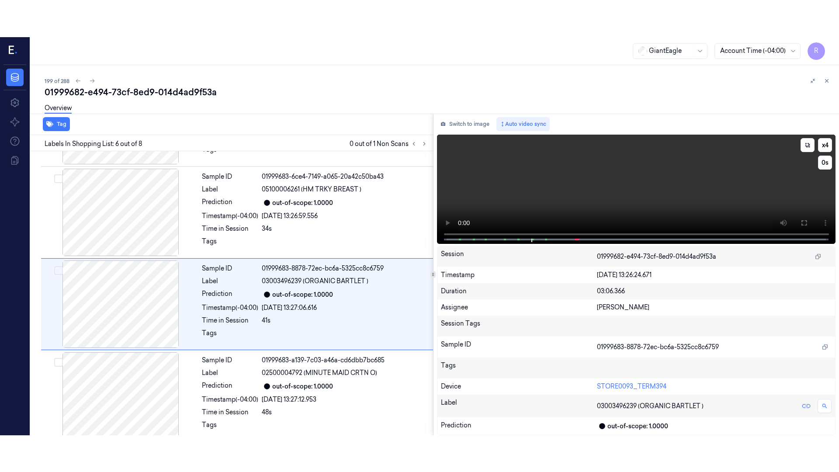
scroll to position [362, 0]
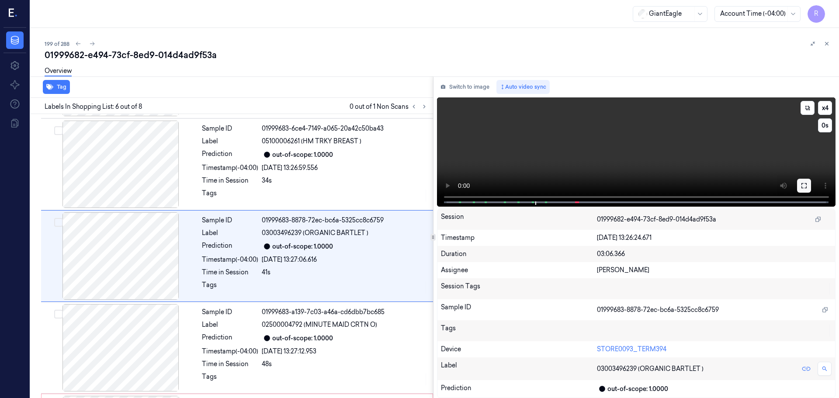
click at [801, 187] on icon at bounding box center [804, 185] width 7 height 7
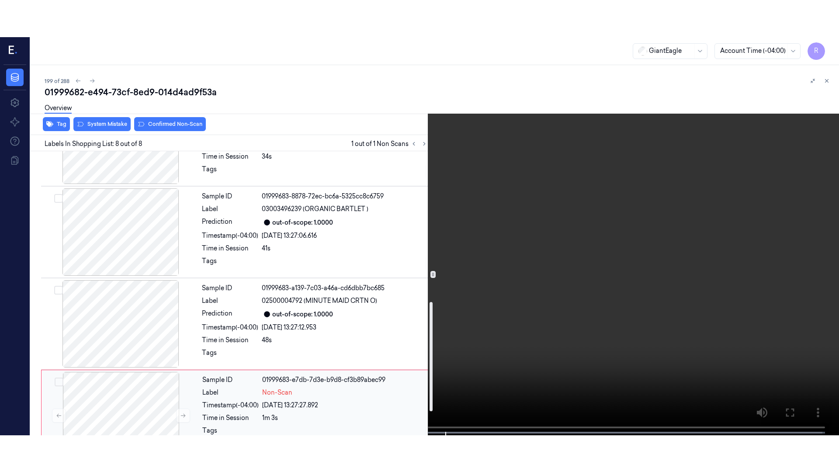
scroll to position [453, 0]
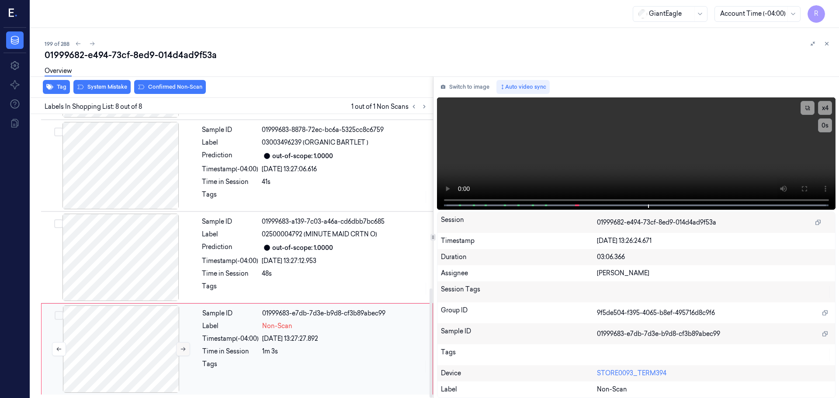
click at [182, 349] on icon at bounding box center [183, 349] width 6 height 6
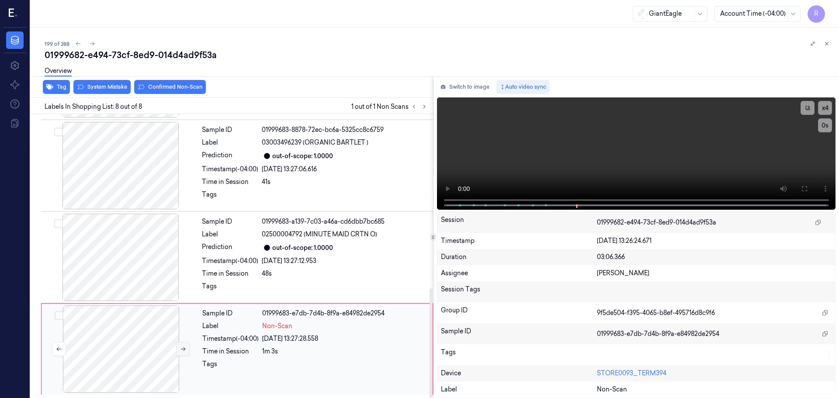
click at [182, 349] on icon at bounding box center [183, 349] width 6 height 6
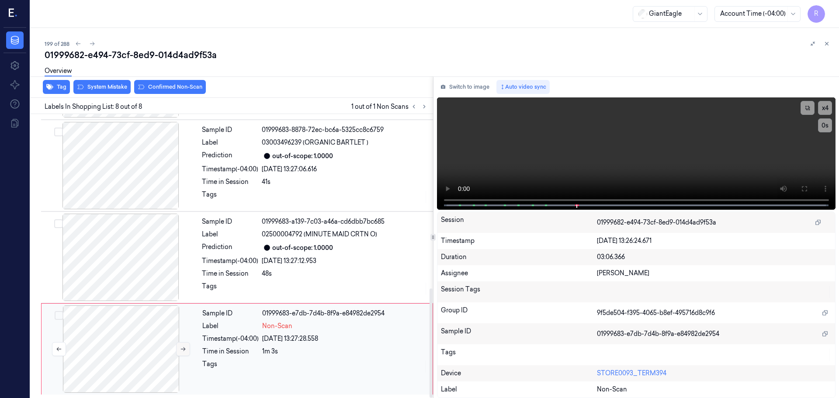
click at [182, 349] on icon at bounding box center [183, 349] width 6 height 6
click at [118, 263] on div at bounding box center [121, 257] width 156 height 87
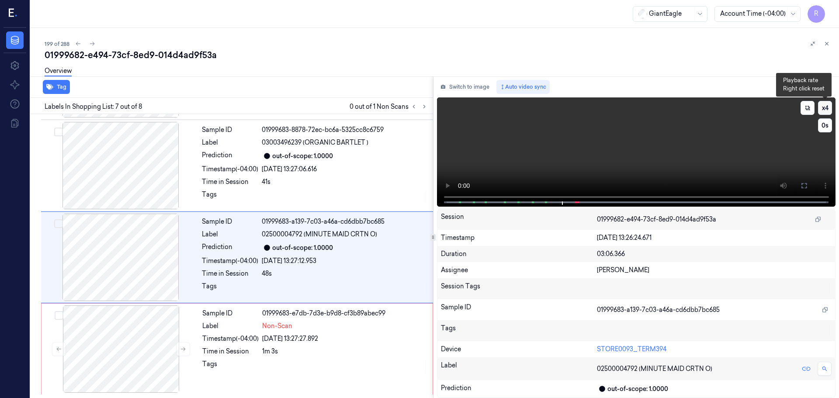
click at [821, 109] on button "x 4" at bounding box center [825, 108] width 14 height 14
click at [807, 184] on icon at bounding box center [803, 185] width 5 height 5
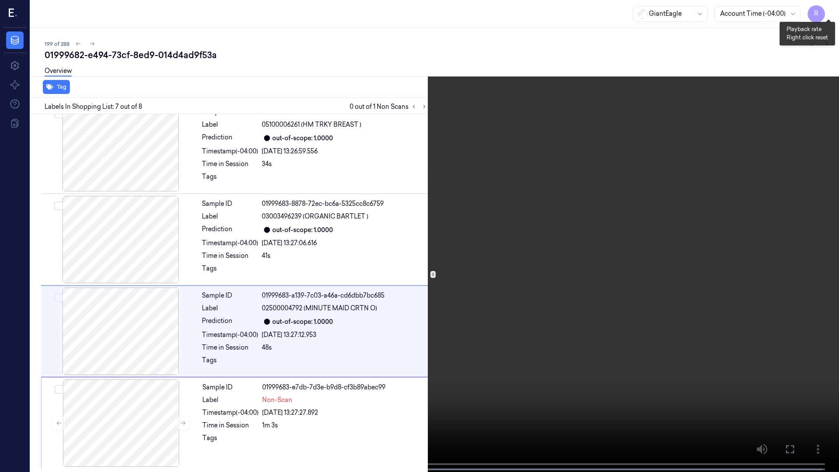
click at [827, 11] on button "x 1" at bounding box center [828, 10] width 14 height 14
click at [827, 11] on button "x 2" at bounding box center [828, 10] width 14 height 14
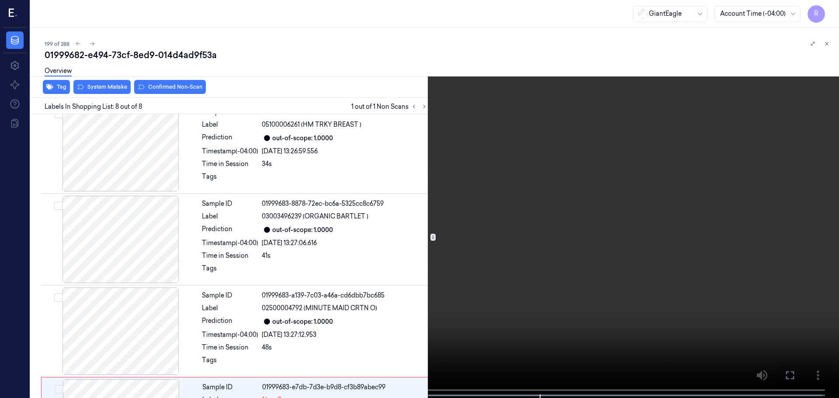
scroll to position [453, 0]
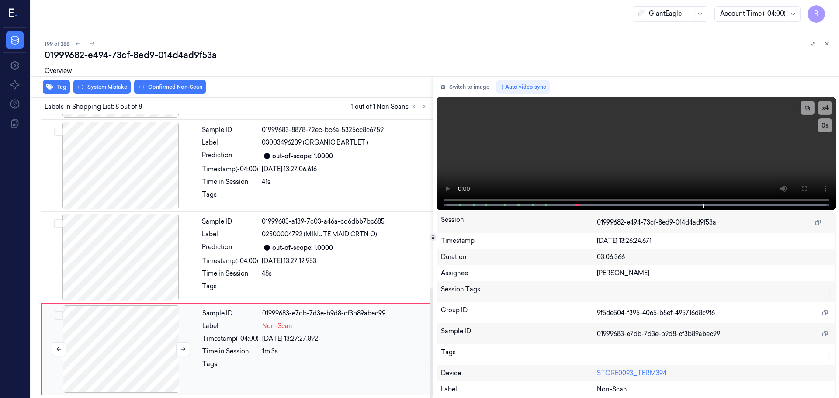
click at [125, 337] on div at bounding box center [121, 348] width 156 height 87
click at [181, 347] on icon at bounding box center [183, 349] width 6 height 6
click at [182, 347] on icon at bounding box center [183, 349] width 6 height 6
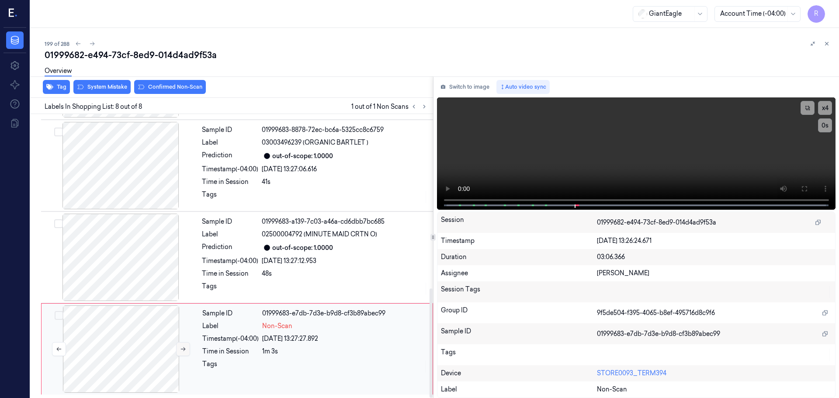
click at [183, 347] on icon at bounding box center [183, 349] width 6 height 6
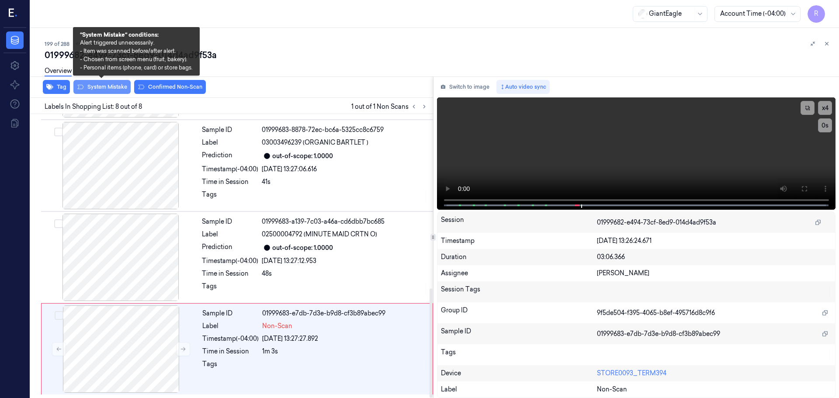
click at [108, 88] on button "System Mistake" at bounding box center [101, 87] width 57 height 14
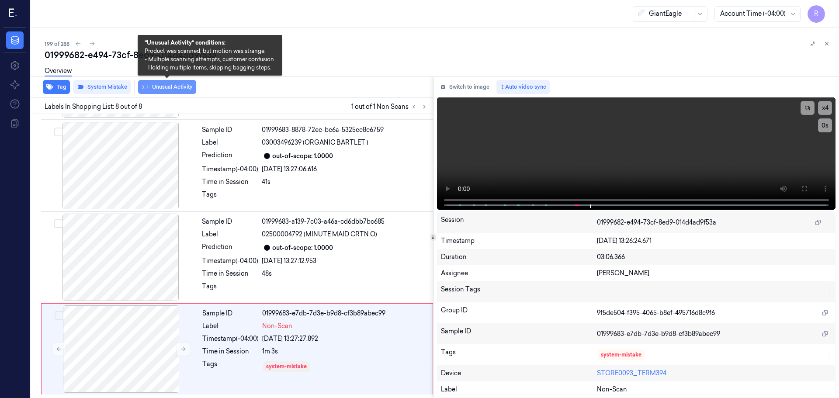
click at [152, 86] on button "Unusual Activity" at bounding box center [167, 87] width 58 height 14
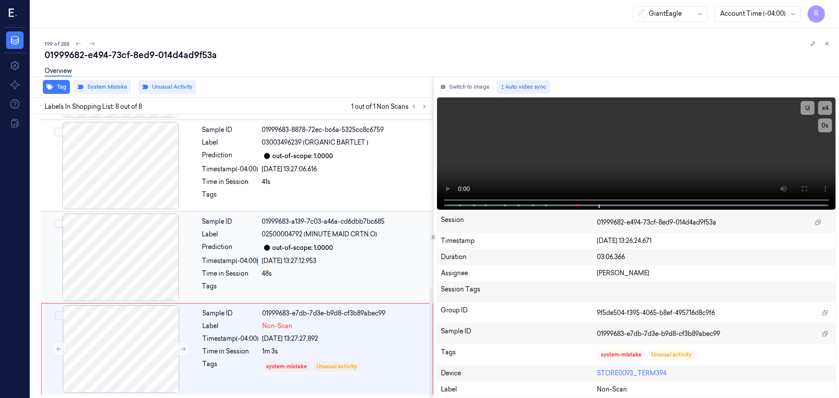
click at [255, 260] on div "Timestamp (-04:00)" at bounding box center [230, 260] width 56 height 9
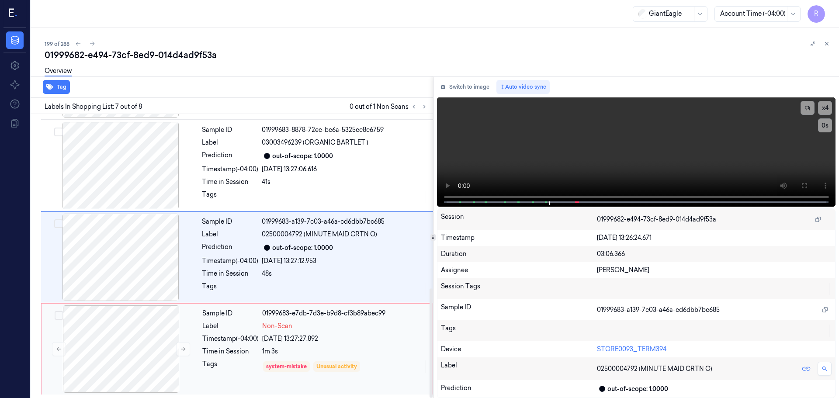
click at [263, 339] on div "[DATE] 13:27:27.892" at bounding box center [344, 338] width 165 height 9
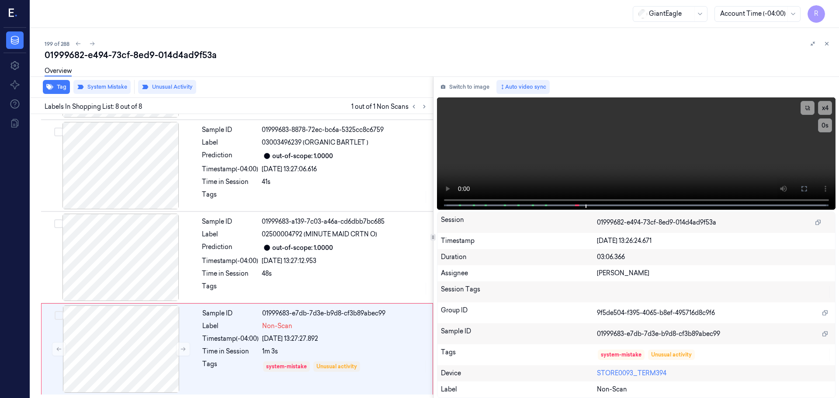
click at [832, 41] on div "199 of 288 01999682-e494-73cf-8ed9-014d4ad9f53a Overview Tag System Mistake Unu…" at bounding box center [435, 213] width 808 height 370
click at [826, 47] on button at bounding box center [826, 43] width 10 height 10
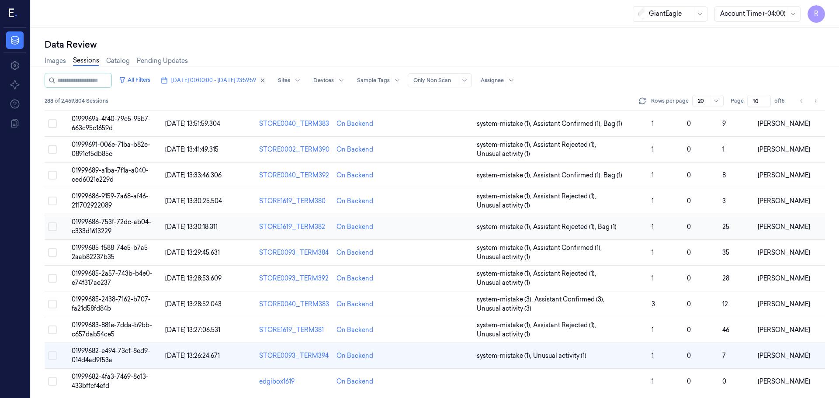
scroll to position [254, 0]
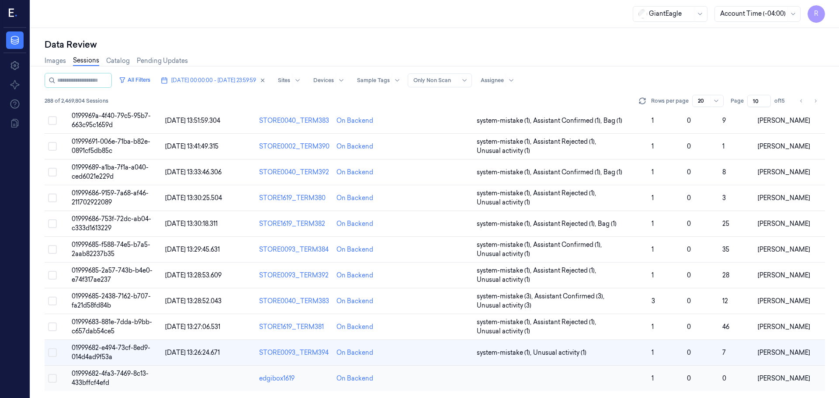
click at [520, 384] on td at bounding box center [560, 379] width 175 height 26
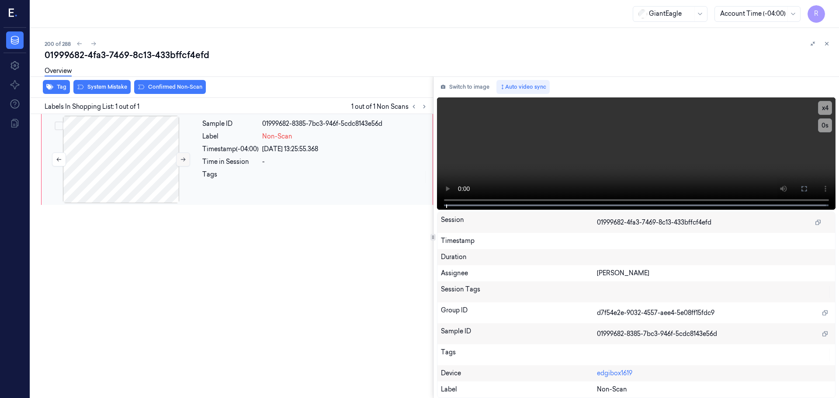
click at [178, 159] on button at bounding box center [183, 160] width 14 height 14
click at [805, 187] on icon at bounding box center [803, 188] width 5 height 5
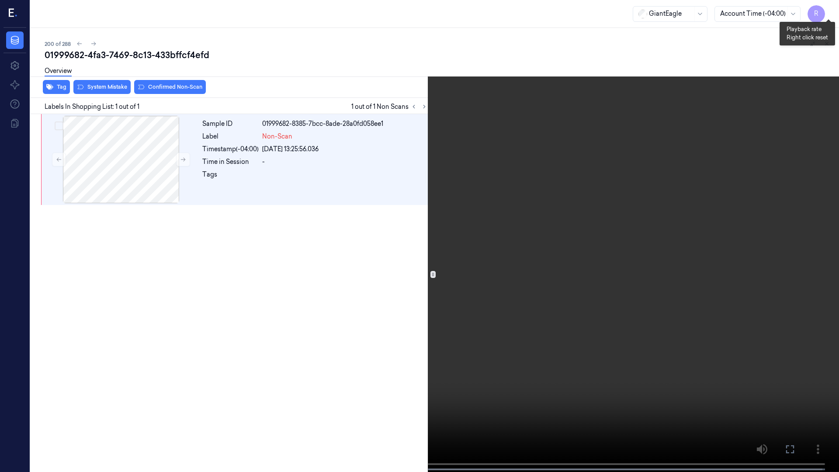
click at [829, 7] on button "x 4" at bounding box center [828, 10] width 14 height 14
click at [825, 10] on button "x 1" at bounding box center [828, 10] width 14 height 14
click at [825, 10] on button "x 2" at bounding box center [828, 10] width 14 height 14
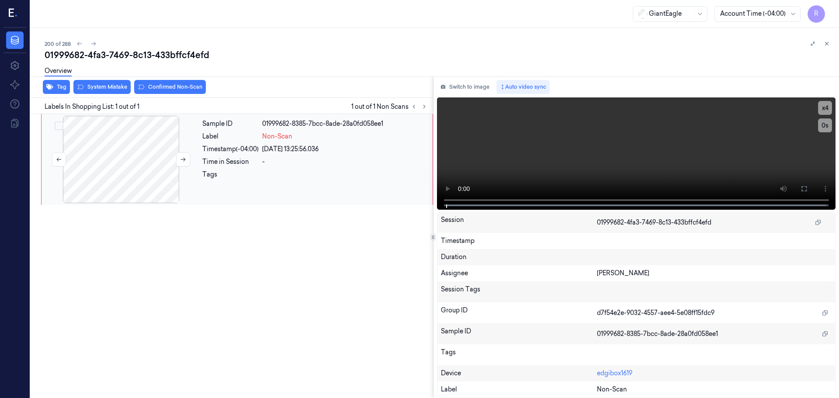
drag, startPoint x: 104, startPoint y: 164, endPoint x: 107, endPoint y: 160, distance: 5.3
click at [107, 160] on div at bounding box center [121, 159] width 156 height 87
click at [182, 161] on icon at bounding box center [183, 159] width 6 height 6
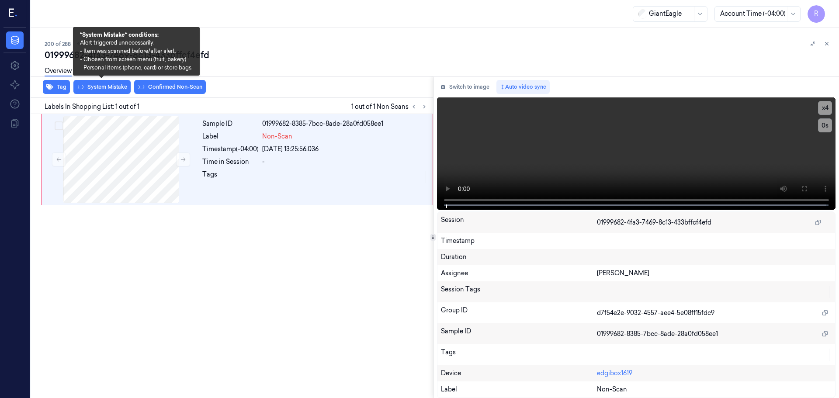
click at [103, 82] on div "Overview" at bounding box center [438, 72] width 787 height 22
click at [98, 84] on button "System Mistake" at bounding box center [101, 87] width 57 height 14
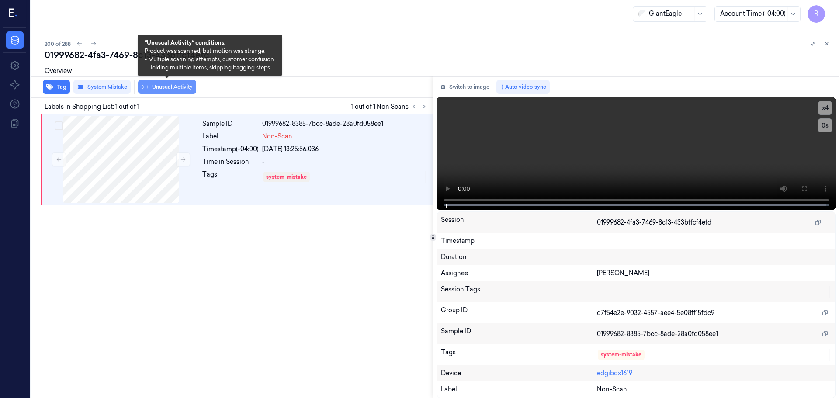
click at [178, 84] on button "Unusual Activity" at bounding box center [167, 87] width 58 height 14
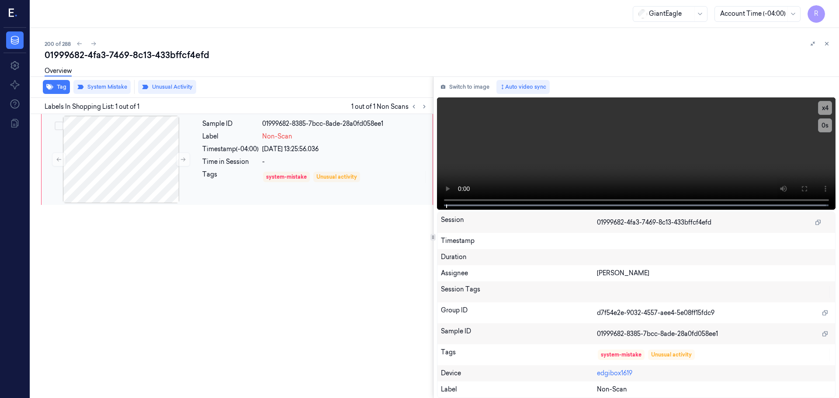
click at [218, 150] on div "Timestamp (-04:00)" at bounding box center [230, 149] width 56 height 9
click at [221, 256] on div "Sample ID 01999682-8385-7bcc-8ade-28a0fd058ee1 Label Non-Scan Timestamp (-04:00…" at bounding box center [230, 256] width 406 height 284
click at [182, 161] on icon at bounding box center [183, 159] width 6 height 6
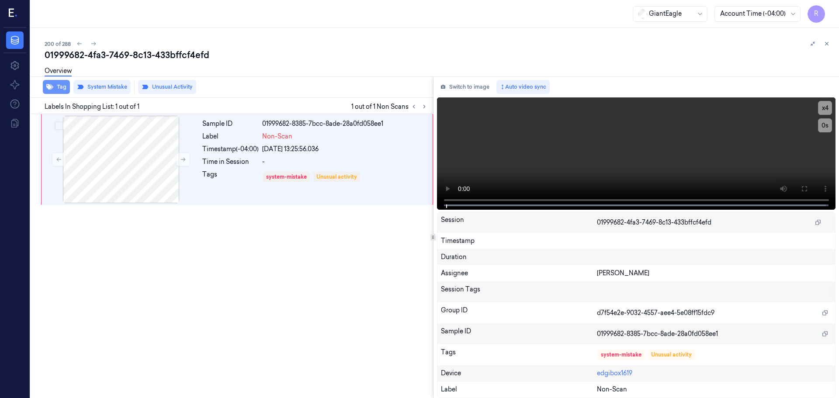
click at [53, 85] on icon "button" at bounding box center [49, 86] width 7 height 7
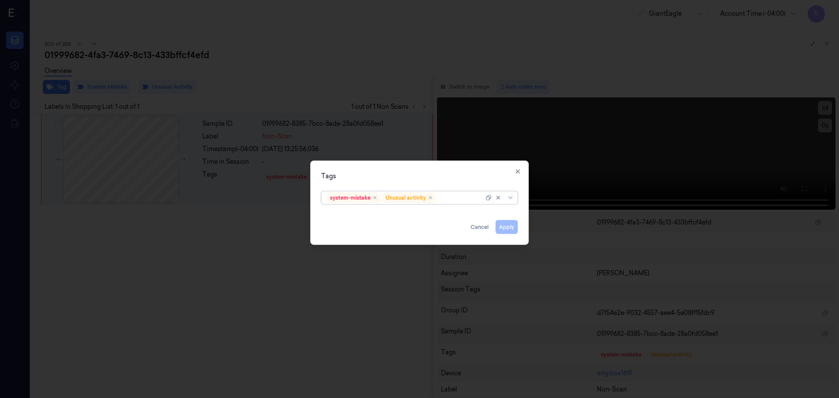
drag, startPoint x: 514, startPoint y: 198, endPoint x: 509, endPoint y: 202, distance: 6.5
click at [514, 198] on div at bounding box center [511, 197] width 9 height 7
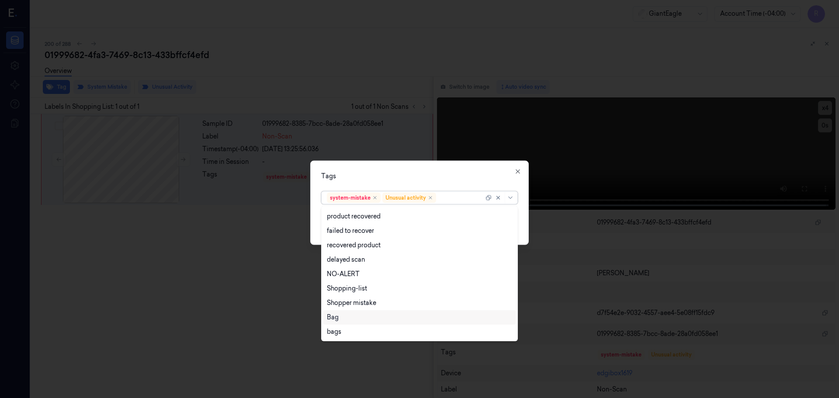
click at [356, 317] on div "Bag" at bounding box center [419, 317] width 185 height 9
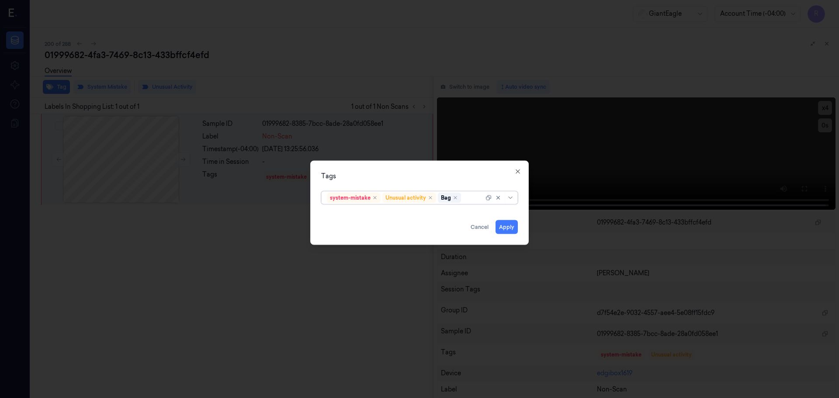
drag, startPoint x: 398, startPoint y: 194, endPoint x: 495, endPoint y: 196, distance: 97.0
click at [398, 194] on div "Unusual activity" at bounding box center [405, 198] width 41 height 8
click at [507, 223] on button "Apply" at bounding box center [507, 227] width 22 height 14
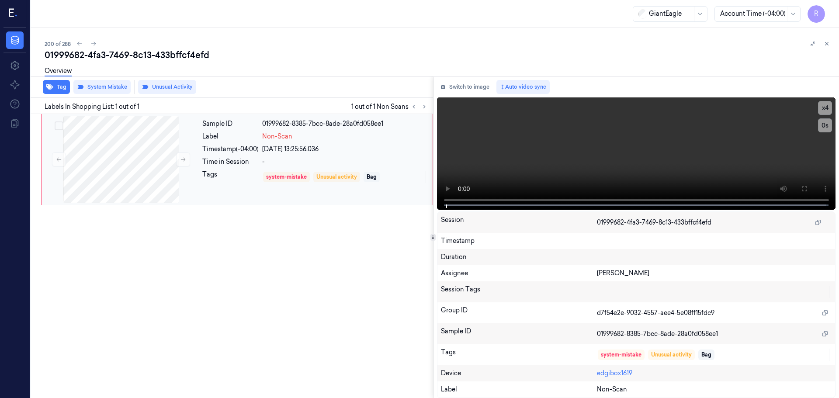
click at [376, 149] on div "29/09/2025 13:25:56.036" at bounding box center [344, 149] width 165 height 9
click at [319, 185] on div "Sample ID 01999682-8385-7bcc-8ade-28a0fd058ee1 Label Non-Scan Timestamp (-04:00…" at bounding box center [315, 159] width 232 height 87
click at [385, 170] on div "Sample ID 01999682-8385-7bcc-8ade-28a0fd058ee1 Label Non-Scan Timestamp (-04:00…" at bounding box center [315, 159] width 232 height 87
click at [323, 159] on div "-" at bounding box center [344, 161] width 165 height 9
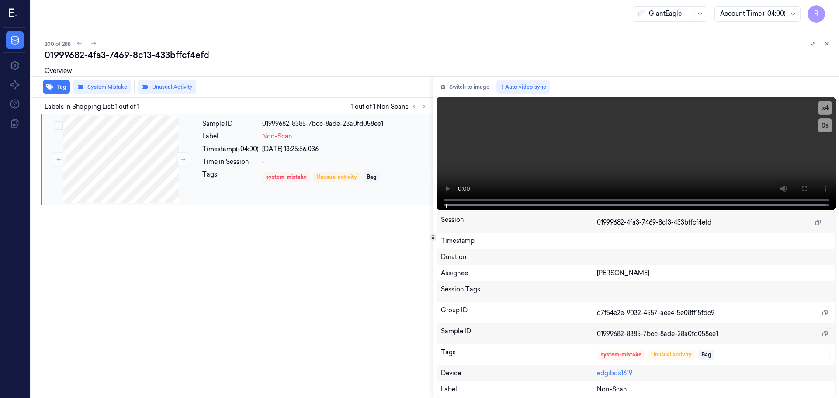
click at [324, 159] on div "-" at bounding box center [344, 161] width 165 height 9
click at [219, 166] on div "Time in Session" at bounding box center [230, 161] width 56 height 9
click at [826, 43] on icon at bounding box center [827, 44] width 6 height 6
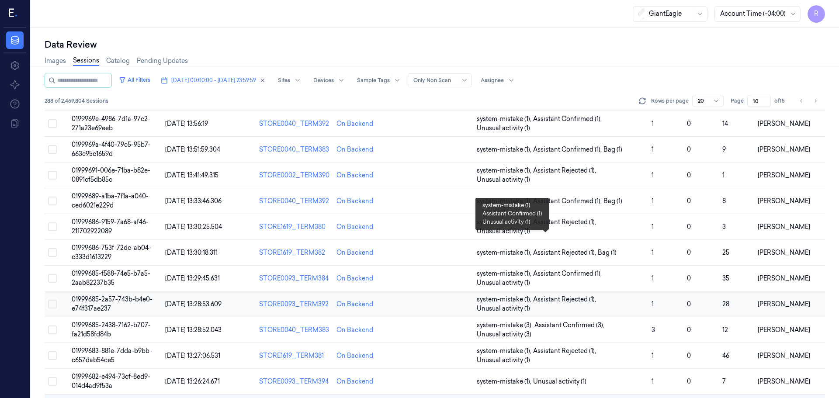
scroll to position [254, 0]
